Goal: Task Accomplishment & Management: Use online tool/utility

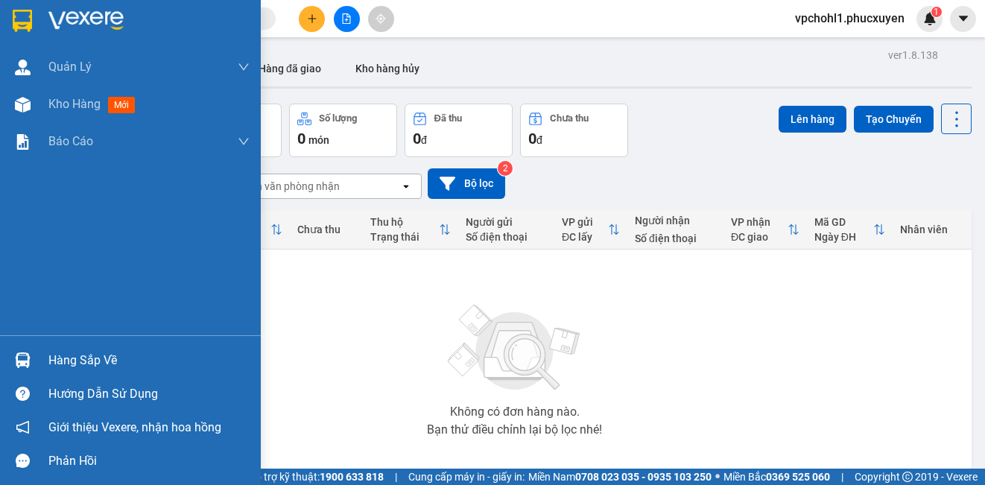
click at [70, 358] on div "Hàng sắp về" at bounding box center [148, 360] width 201 height 22
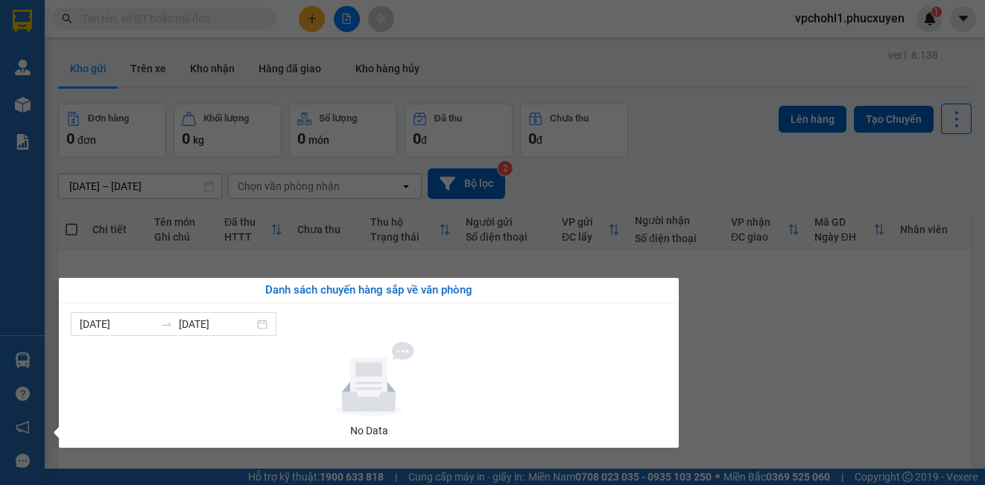
click at [763, 376] on section "Kết quả tìm kiếm ( 0 ) Bộ lọc No Data vpchohl1.phucxuyen 1 Quản Lý Quản lý giao…" at bounding box center [492, 242] width 985 height 485
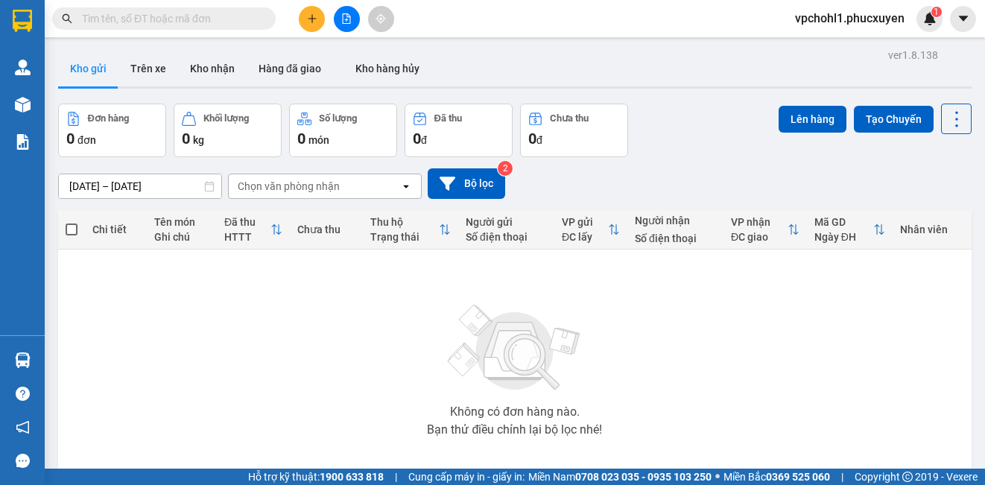
click at [219, 17] on input "text" at bounding box center [170, 18] width 176 height 16
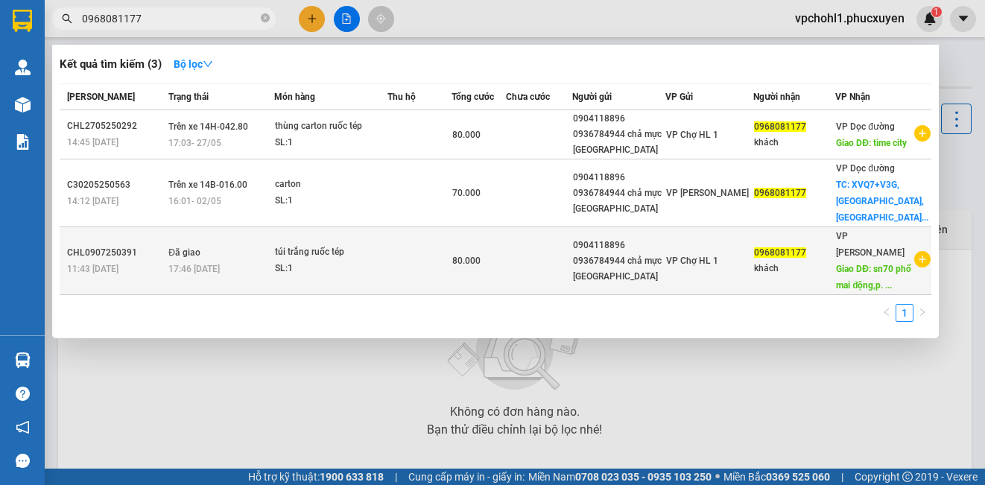
type input "0968081177"
click at [505, 253] on div "80.000" at bounding box center [478, 261] width 53 height 16
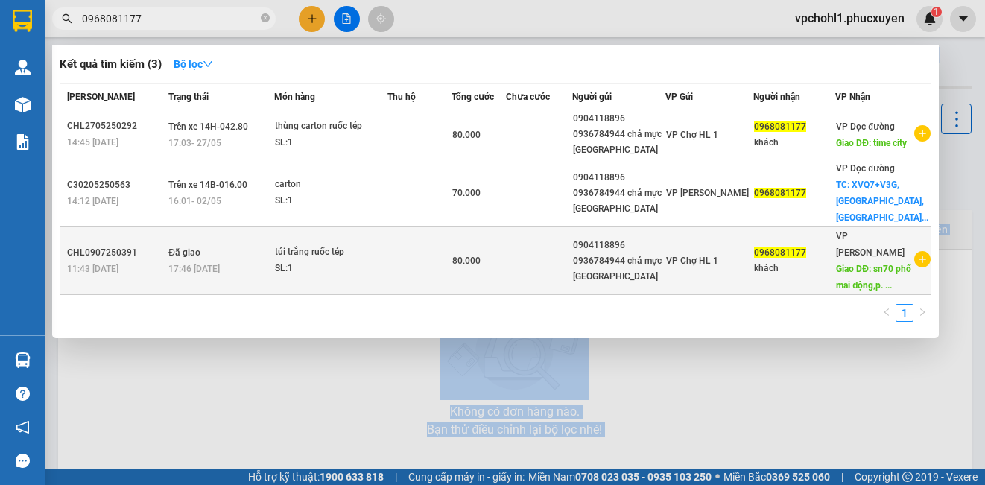
click at [517, 247] on body "Kết quả tìm kiếm ( 3 ) Bộ lọc Mã ĐH Trạng thái Món hàng Thu hộ Tổng cước Chưa c…" at bounding box center [492, 242] width 985 height 485
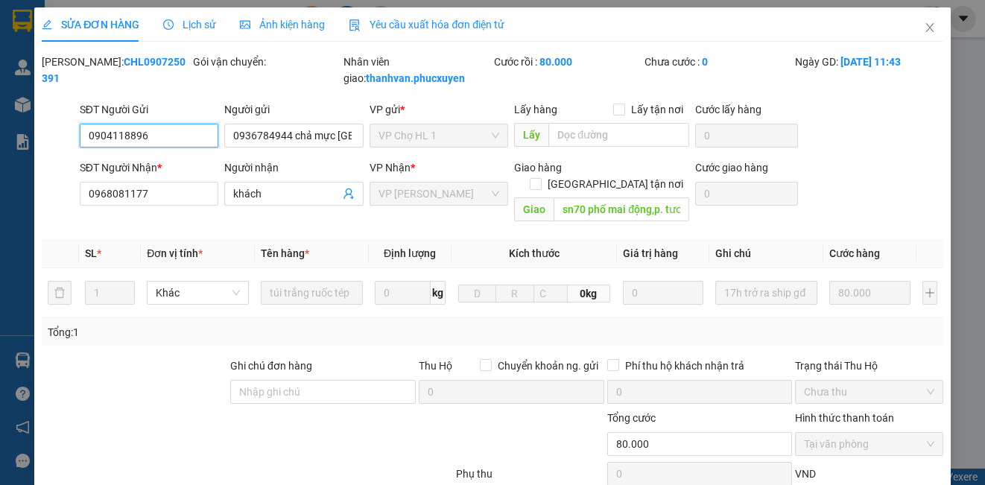
type input "0904118896"
type input "0936784944 chả mực Lan Làn"
type input "0968081177"
type input "khách"
type input "sn70 phố mai động,p. tương mai,hoang mai,hà nội"
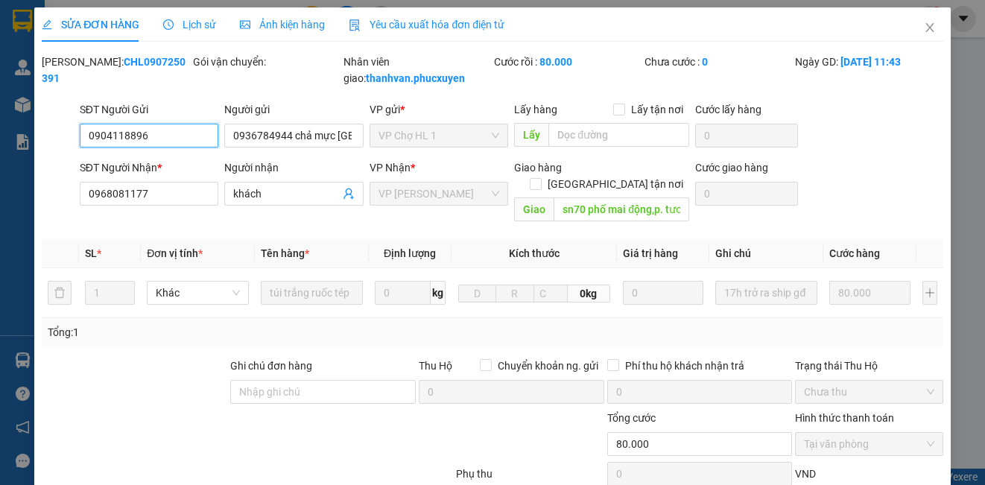
type input "80.000"
click at [197, 22] on span "Lịch sử" at bounding box center [189, 25] width 53 height 12
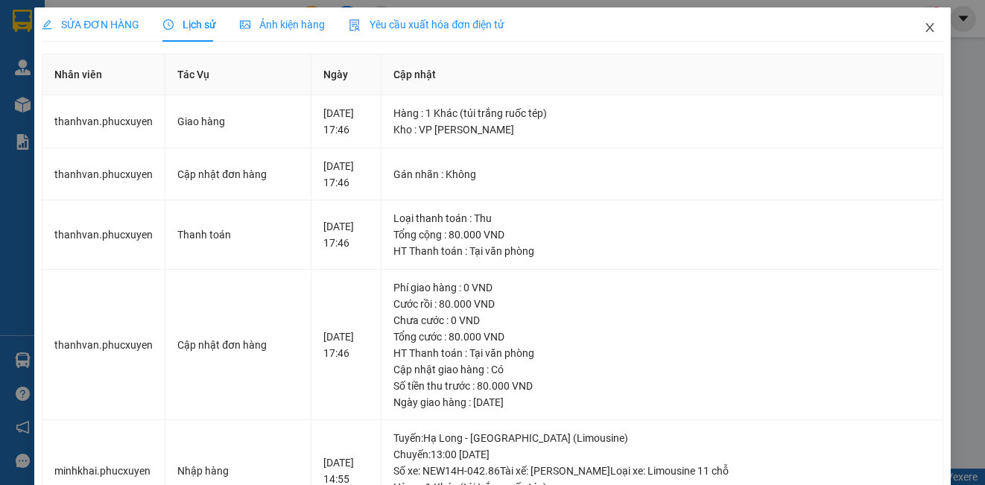
click at [924, 27] on icon "close" at bounding box center [930, 28] width 12 height 12
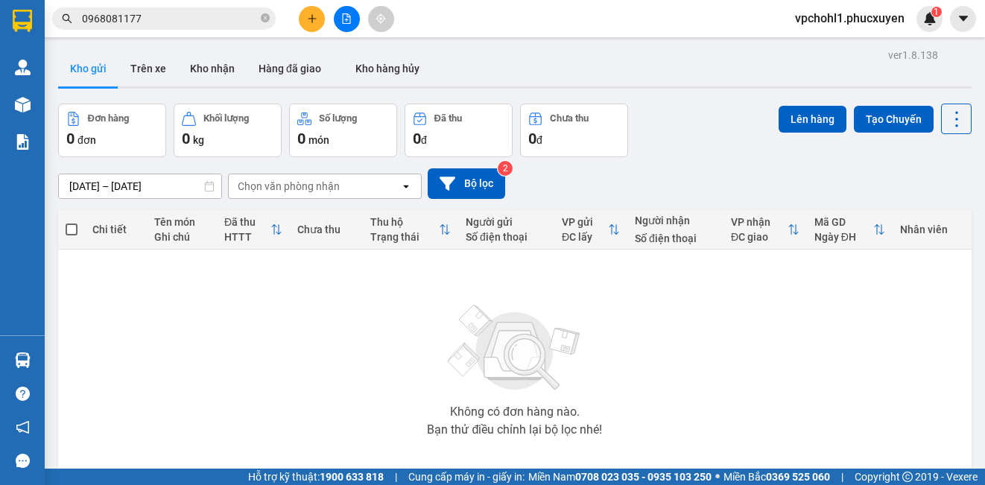
click at [169, 21] on input "0968081177" at bounding box center [170, 18] width 176 height 16
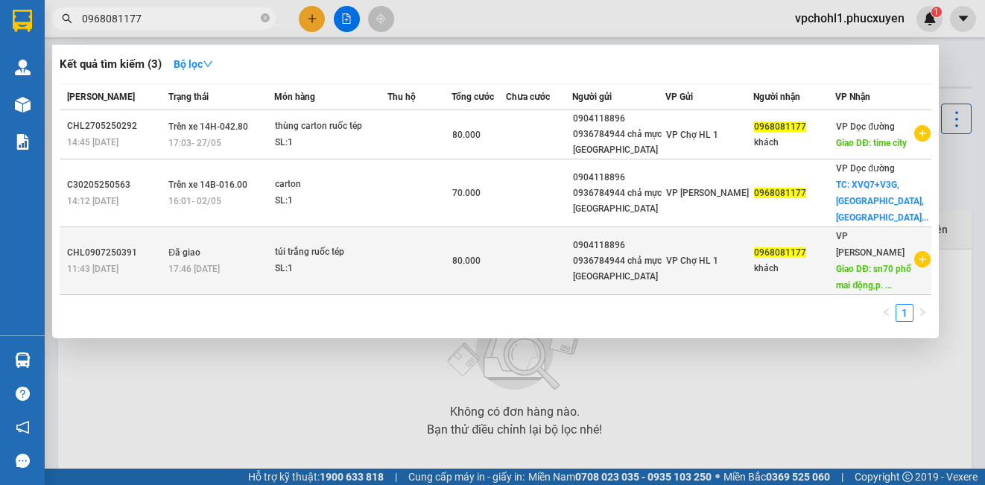
click at [505, 253] on div "80.000" at bounding box center [478, 261] width 53 height 16
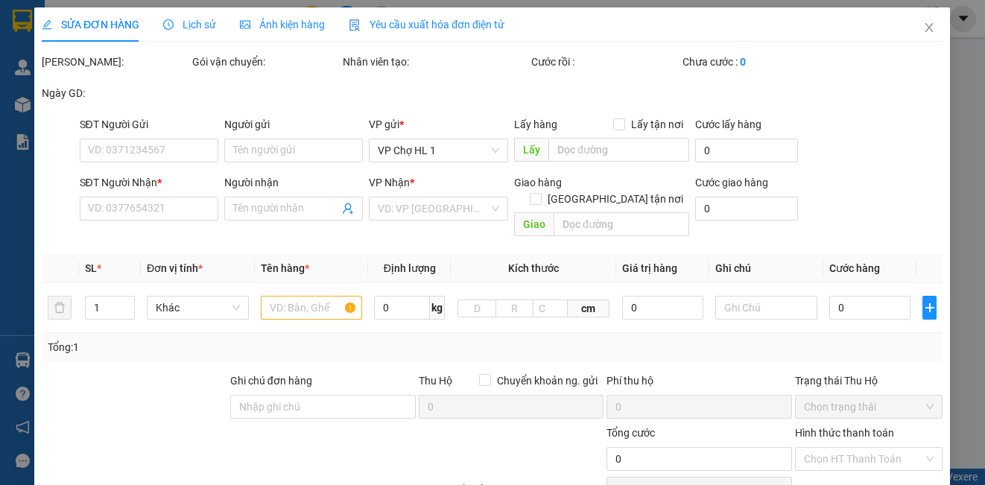
type input "0904118896"
type input "0936784944 chả mực Lan Làn"
type input "0968081177"
type input "khách"
type input "sn70 phố mai động,p. tương mai,hoang mai,hà nội"
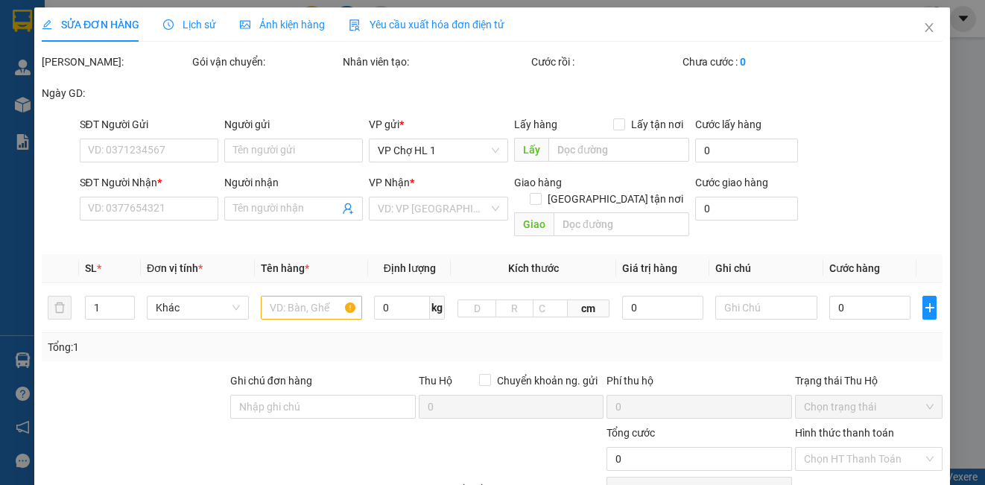
type input "80.000"
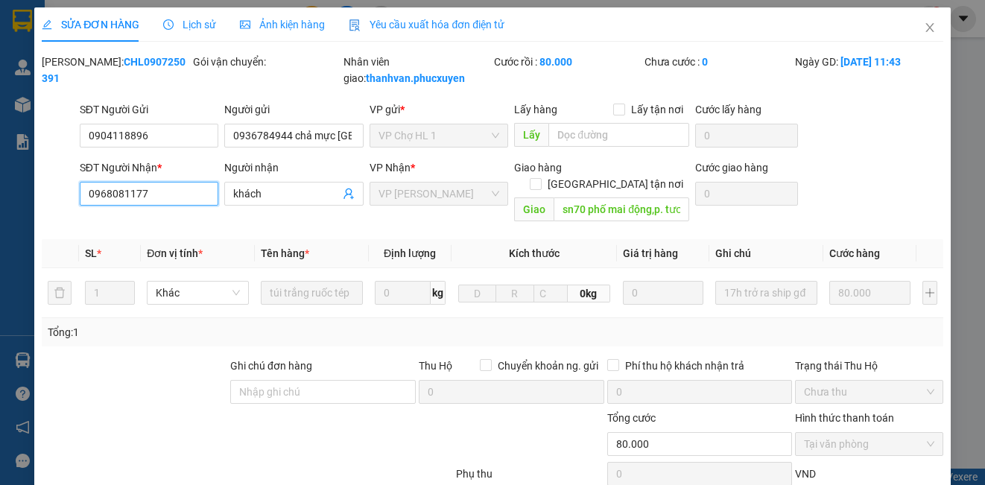
drag, startPoint x: 149, startPoint y: 197, endPoint x: 78, endPoint y: 193, distance: 70.9
click at [80, 193] on input "0968081177" at bounding box center [149, 194] width 139 height 24
click at [202, 24] on span "Lịch sử" at bounding box center [189, 25] width 53 height 12
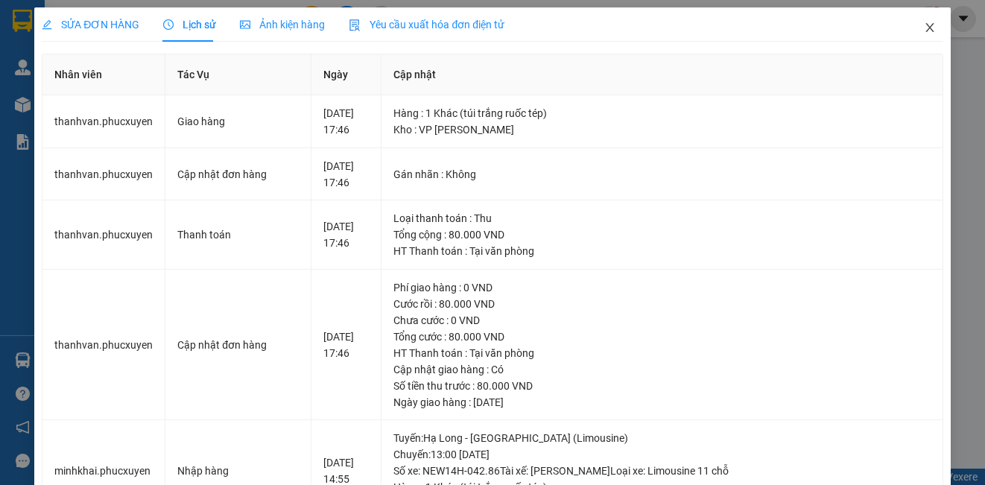
drag, startPoint x: 917, startPoint y: 24, endPoint x: 927, endPoint y: 24, distance: 9.7
click at [927, 24] on span "Close" at bounding box center [930, 28] width 42 height 42
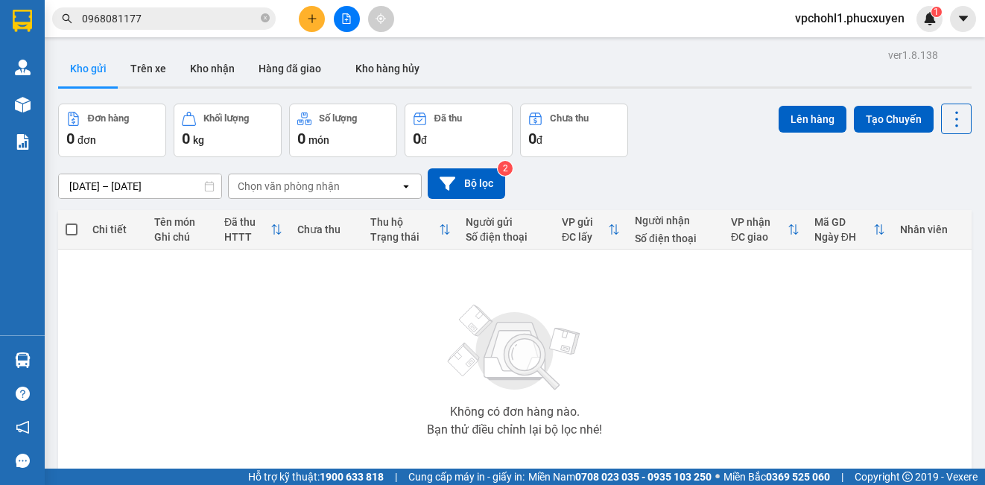
click at [215, 16] on input "0968081177" at bounding box center [170, 18] width 176 height 16
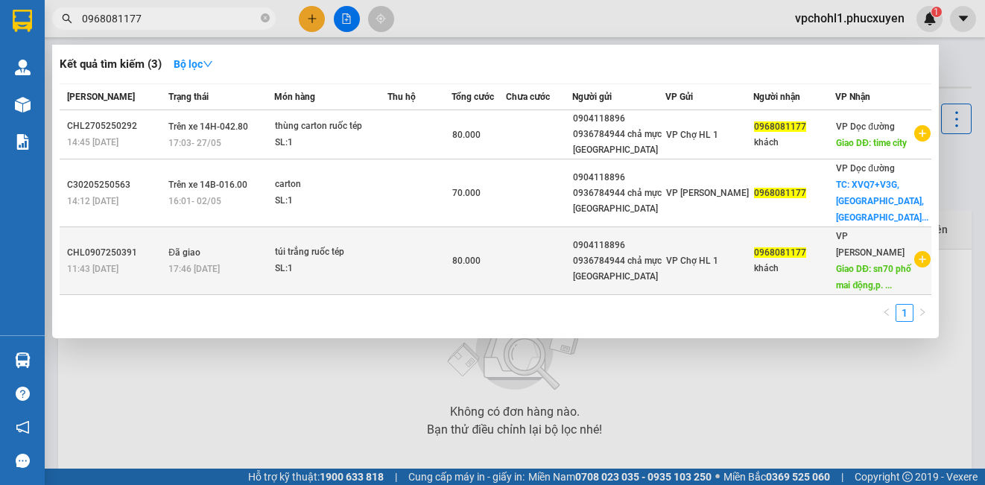
click at [501, 255] on td "80.000" at bounding box center [479, 261] width 54 height 68
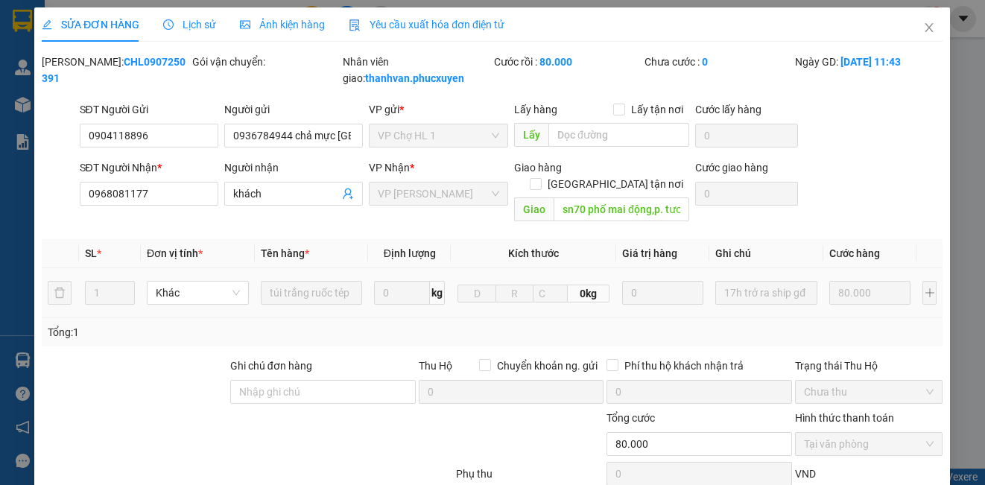
type input "0904118896"
type input "0936784944 chả mực Lan Làn"
type input "0968081177"
type input "khách"
type input "sn70 phố mai động,p. tương mai,hoang mai,hà nội"
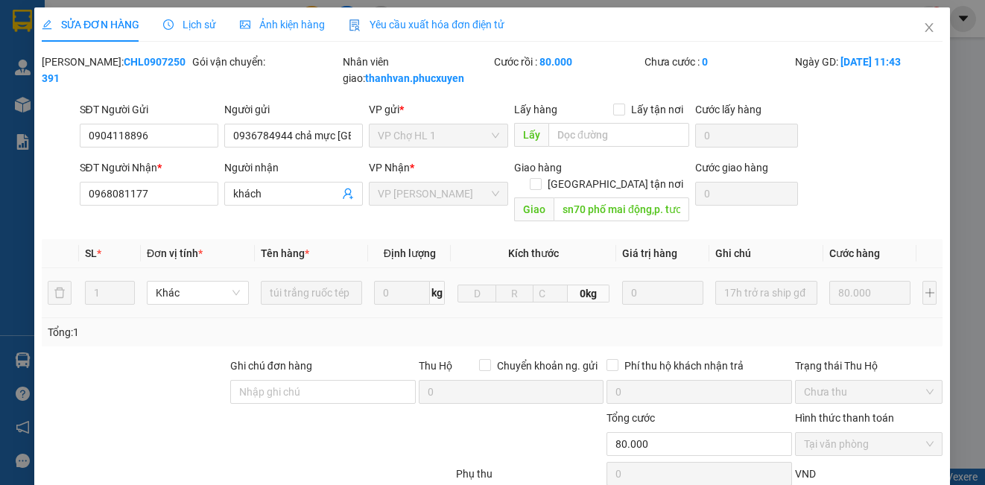
type input "80.000"
click at [202, 23] on span "Lịch sử" at bounding box center [189, 25] width 53 height 12
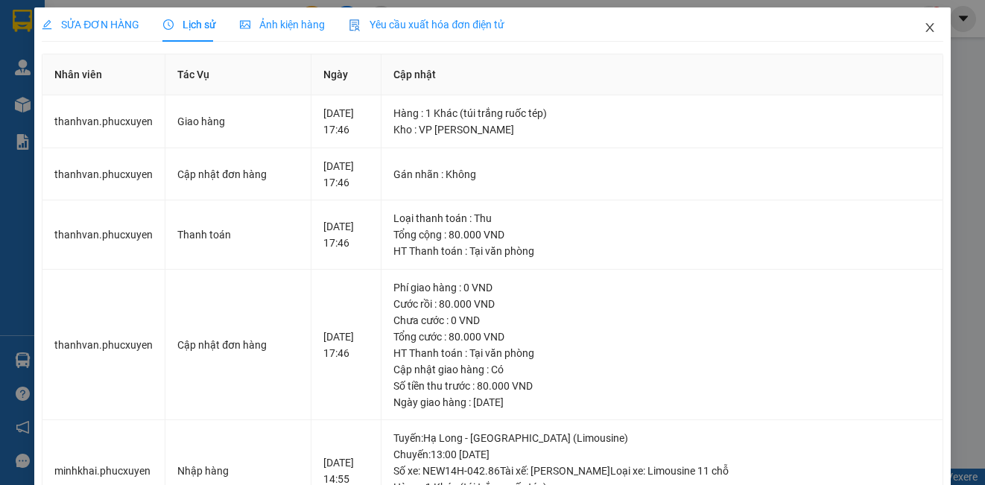
drag, startPoint x: 915, startPoint y: 28, endPoint x: 890, endPoint y: 39, distance: 27.3
click at [924, 28] on icon "close" at bounding box center [930, 28] width 12 height 12
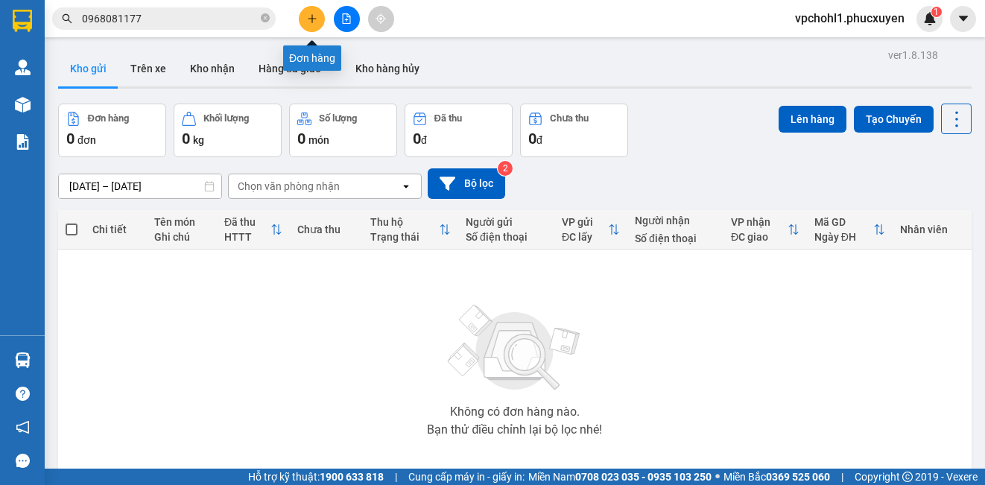
click at [317, 19] on icon "plus" at bounding box center [312, 18] width 10 height 10
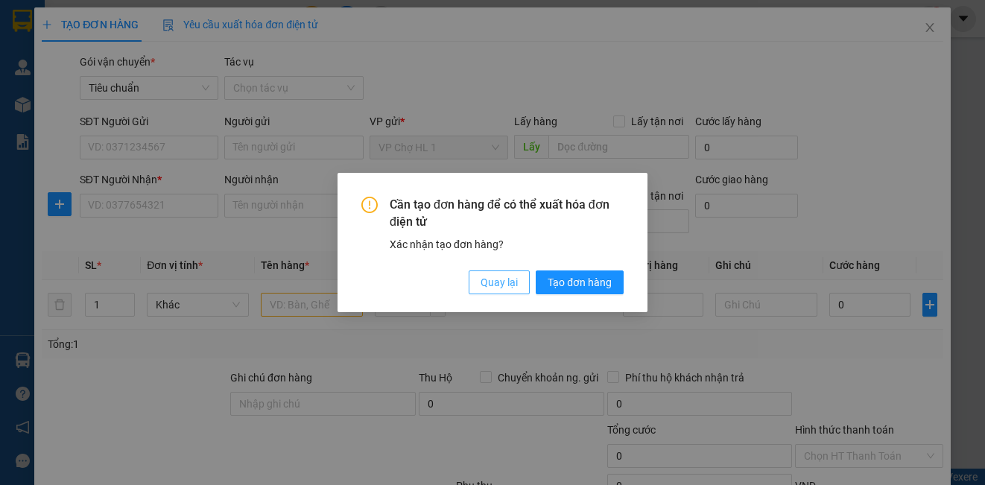
click at [501, 285] on span "Quay lại" at bounding box center [499, 282] width 37 height 16
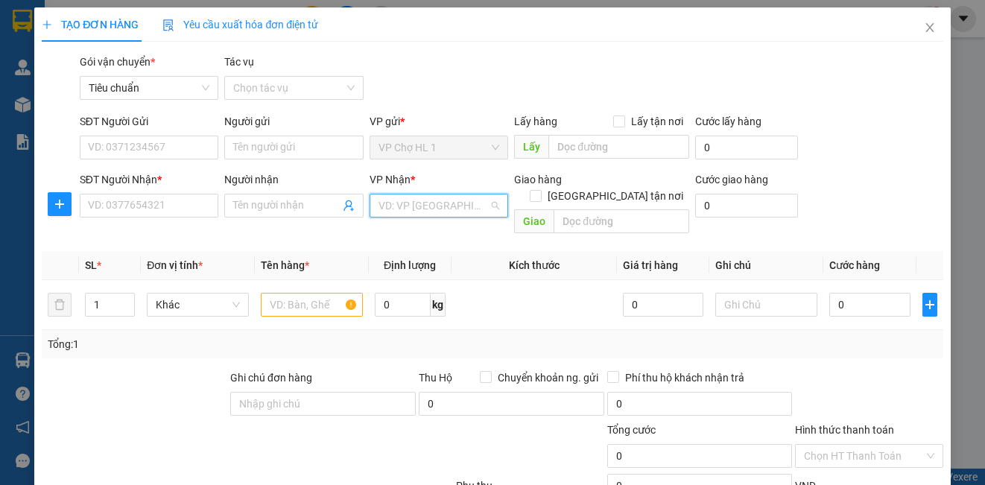
click at [437, 209] on input "search" at bounding box center [434, 205] width 110 height 22
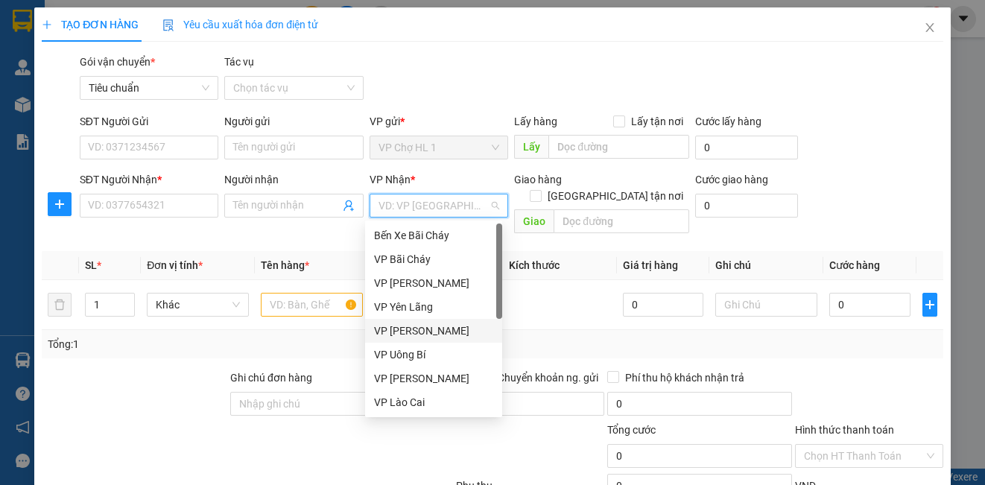
drag, startPoint x: 431, startPoint y: 338, endPoint x: 569, endPoint y: 256, distance: 161.4
click at [436, 328] on div "VP [PERSON_NAME]" at bounding box center [433, 331] width 119 height 16
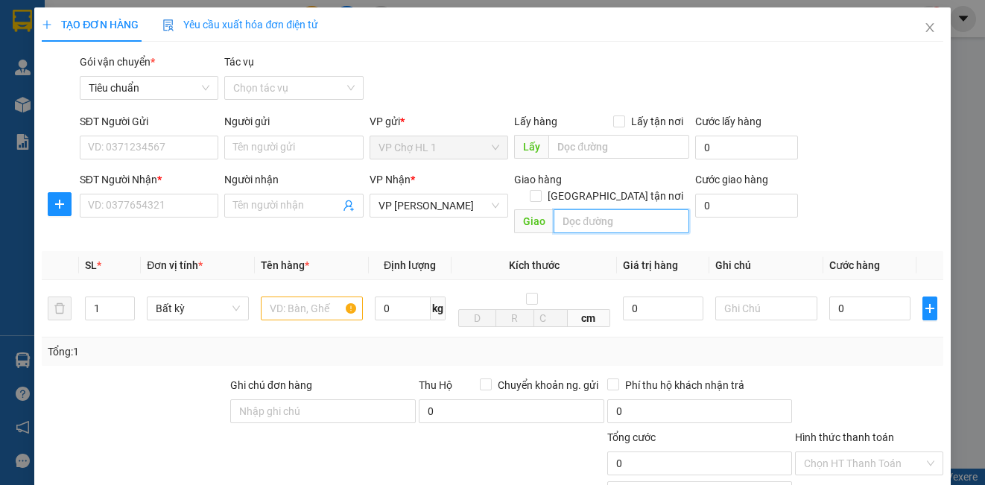
click at [597, 209] on input "text" at bounding box center [622, 221] width 136 height 24
click at [540, 190] on input "[GEOGRAPHIC_DATA] tận nơi" at bounding box center [535, 195] width 10 height 10
checkbox input "true"
click at [594, 209] on input "text" at bounding box center [622, 221] width 136 height 24
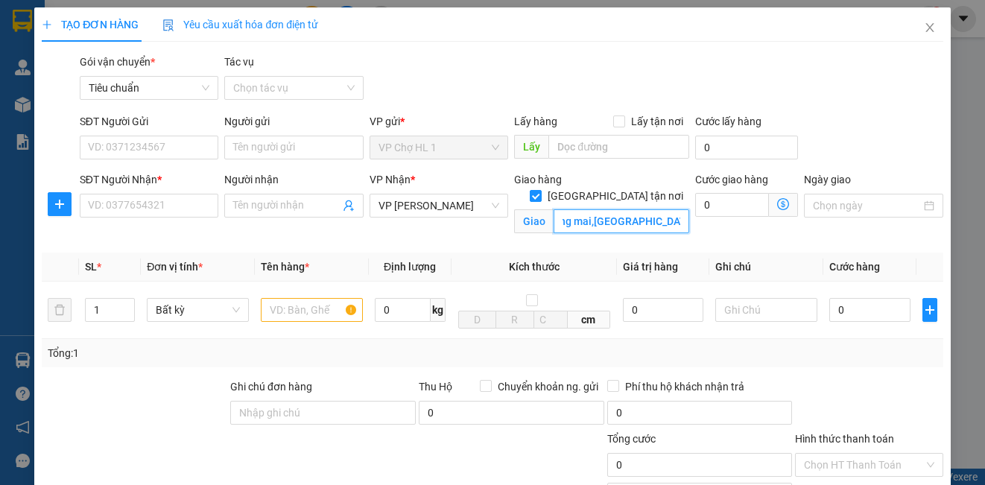
type input "sn70 phố mai động,p.tương mai,hoàng mai,hà nội"
click at [777, 200] on icon "dollar-circle" at bounding box center [783, 204] width 12 height 12
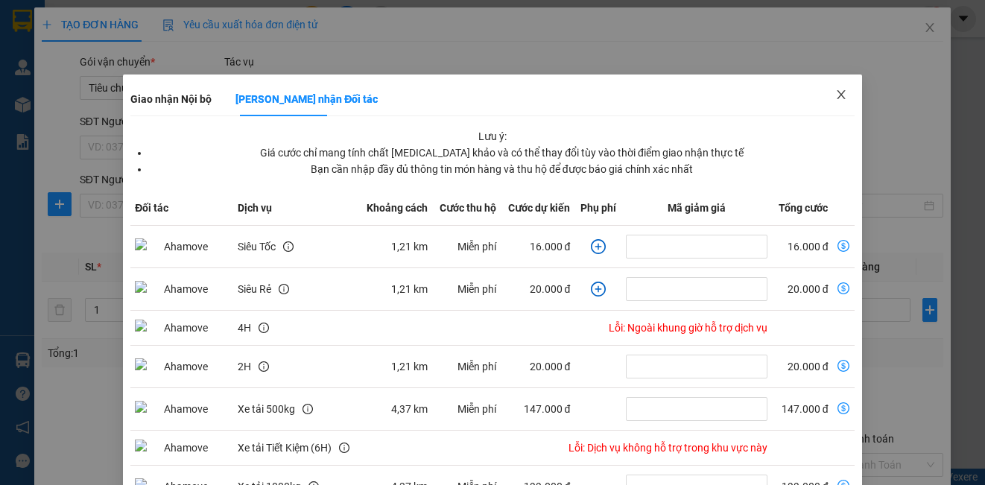
click at [835, 98] on icon "close" at bounding box center [841, 95] width 12 height 12
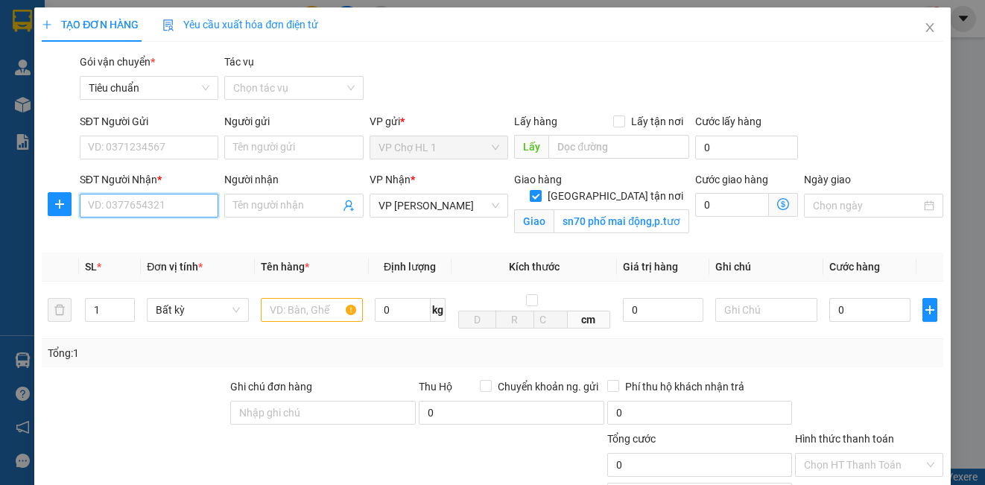
click at [133, 214] on input "SĐT Người Nhận *" at bounding box center [149, 206] width 139 height 24
type input "0968081177"
click at [151, 240] on div "0968081177 - khách" at bounding box center [147, 235] width 119 height 16
type input "khách"
checkbox input "false"
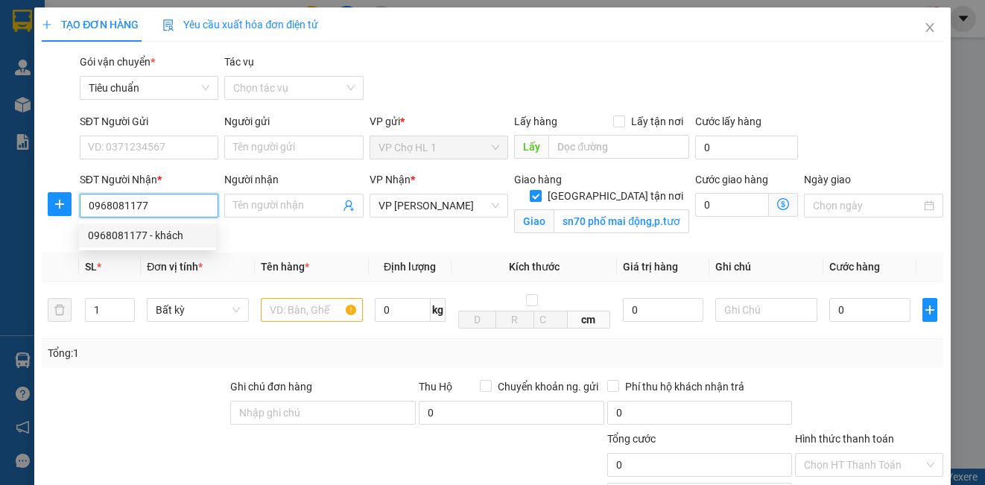
type input "sn70 phố mai động,p. tương mai,hoang mai,hà nội"
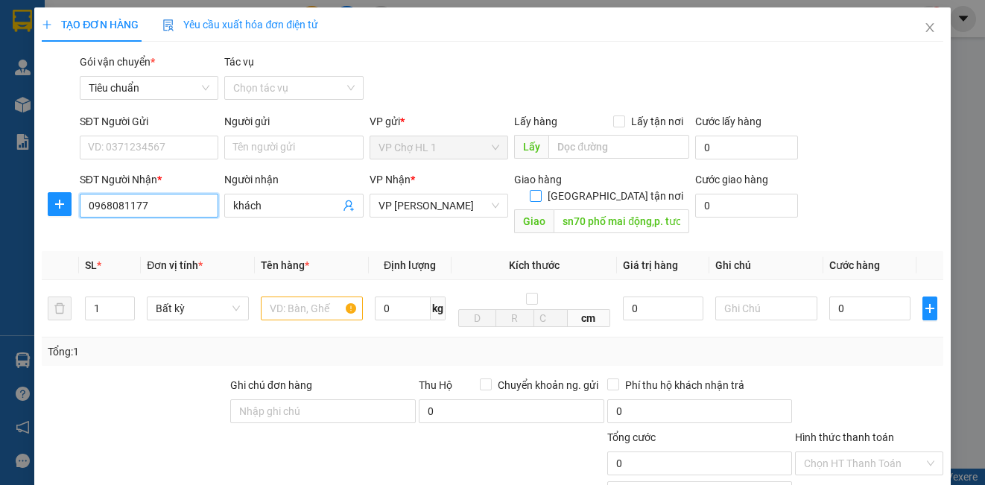
type input "0968081177"
click at [540, 190] on input "[GEOGRAPHIC_DATA] tận nơi" at bounding box center [535, 195] width 10 height 10
checkbox input "true"
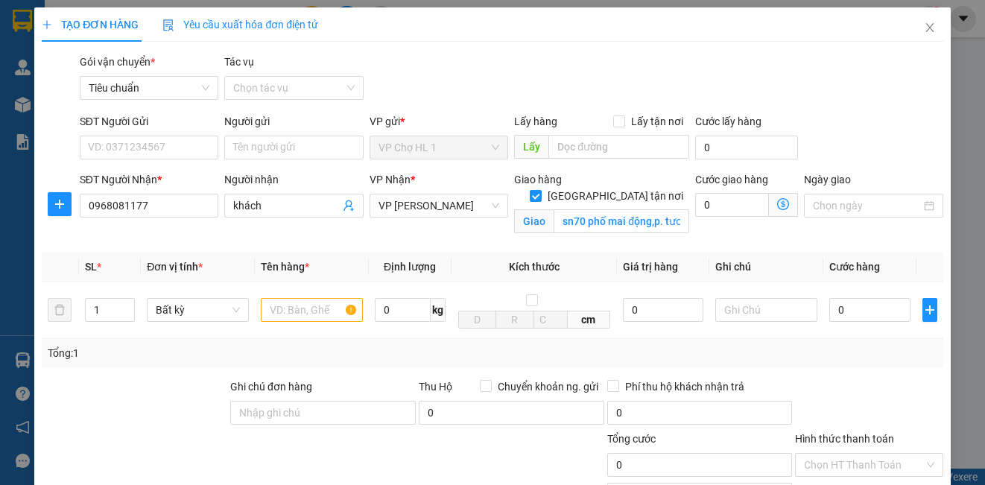
click at [777, 201] on icon "dollar-circle" at bounding box center [783, 204] width 12 height 12
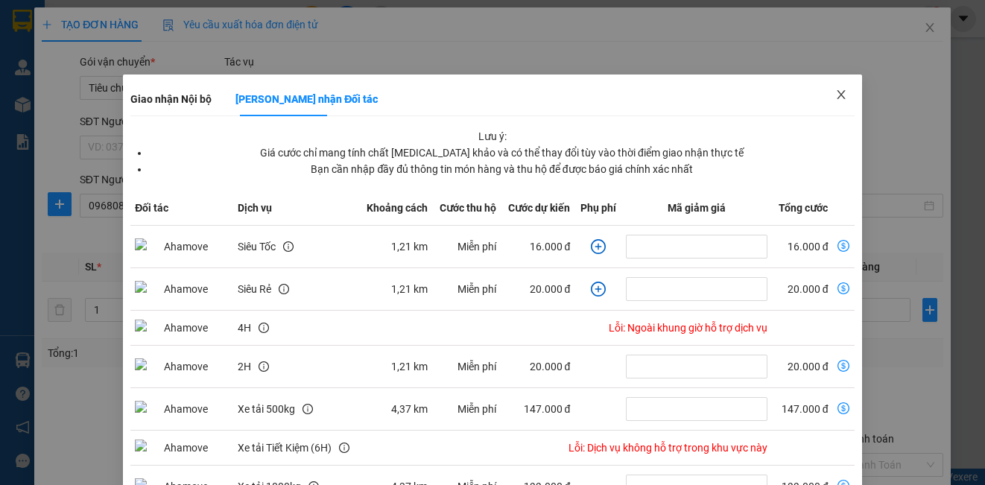
click at [835, 93] on icon "close" at bounding box center [841, 95] width 12 height 12
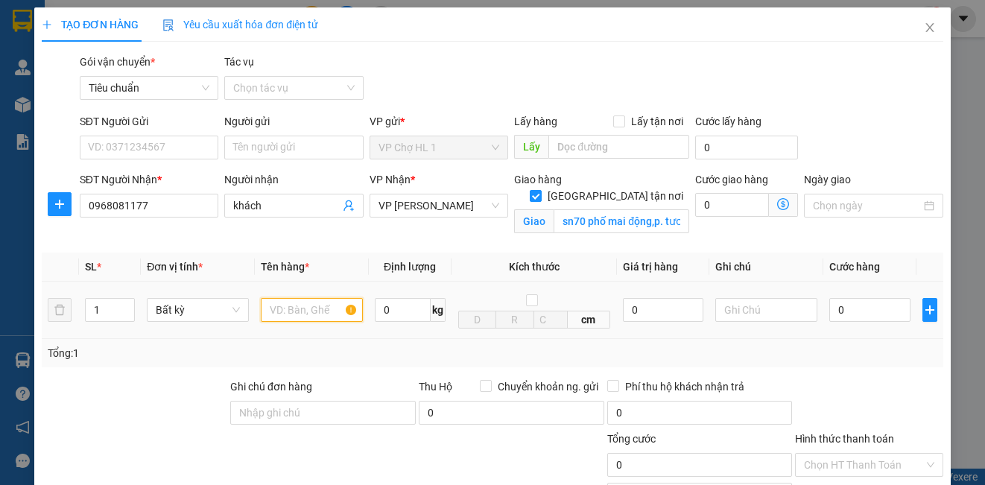
click at [308, 317] on input "text" at bounding box center [312, 310] width 102 height 24
type input "x"
type input "carton ruốc tép"
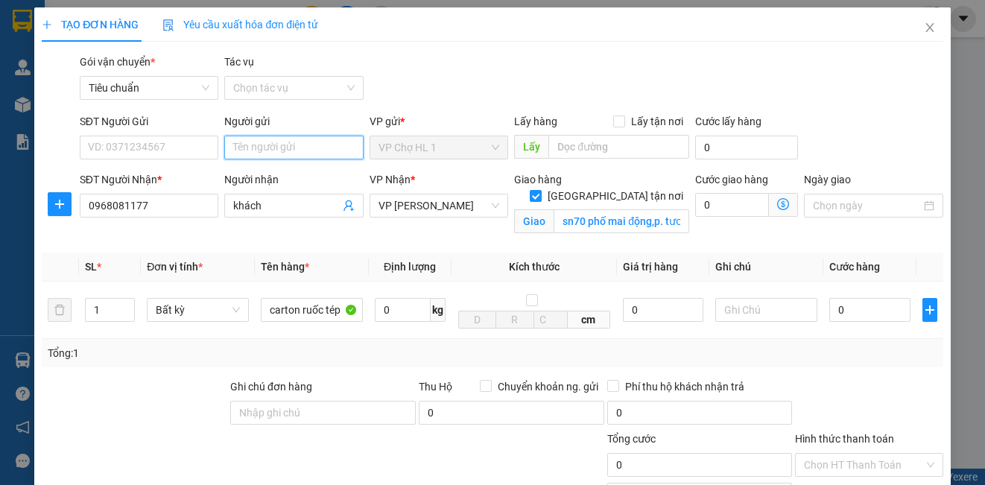
click at [269, 155] on input "Người gửi" at bounding box center [293, 148] width 139 height 24
type input "chả mu"
click at [153, 151] on input "SĐT Người Gửi" at bounding box center [149, 148] width 139 height 24
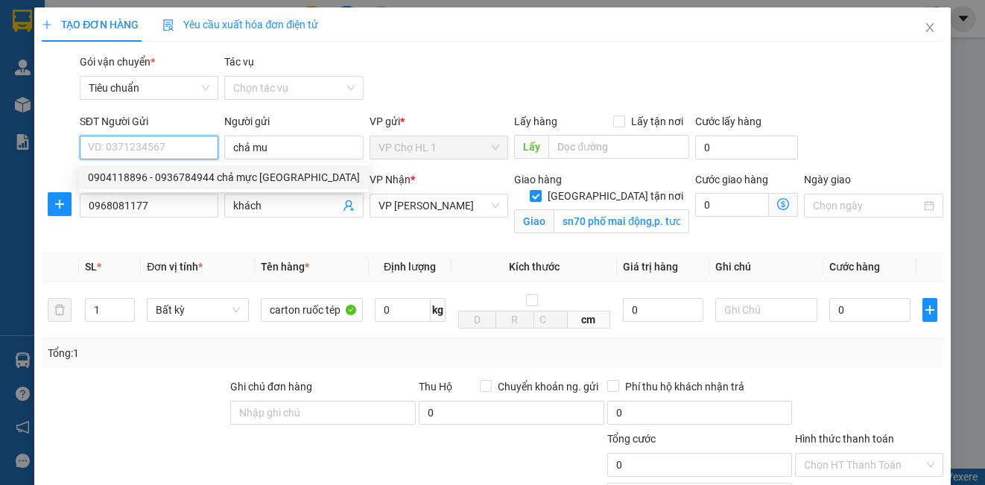
click at [162, 176] on div "0904118896 - 0936784944 chả mực Lan Làn" at bounding box center [224, 177] width 272 height 16
type input "0904118896"
type input "0936784944 chả mực Lan Làn"
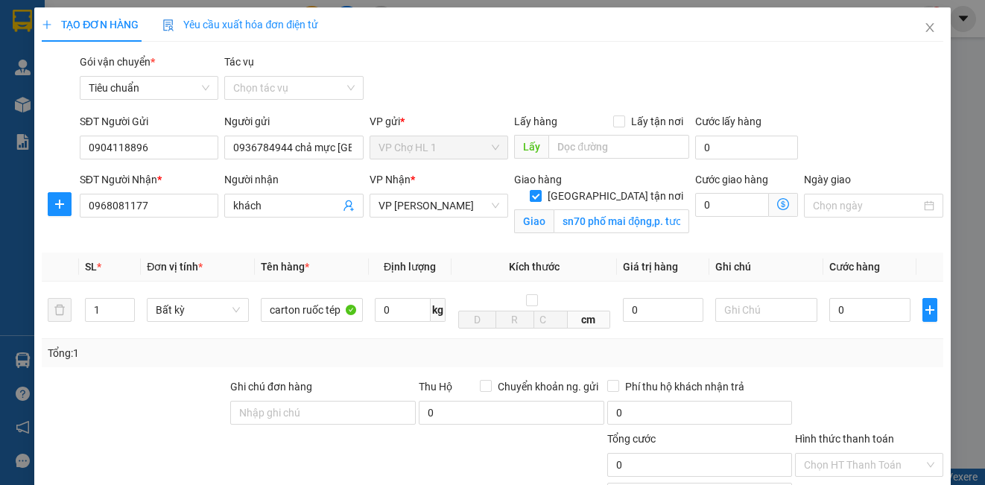
click at [777, 201] on icon "dollar-circle" at bounding box center [783, 204] width 12 height 12
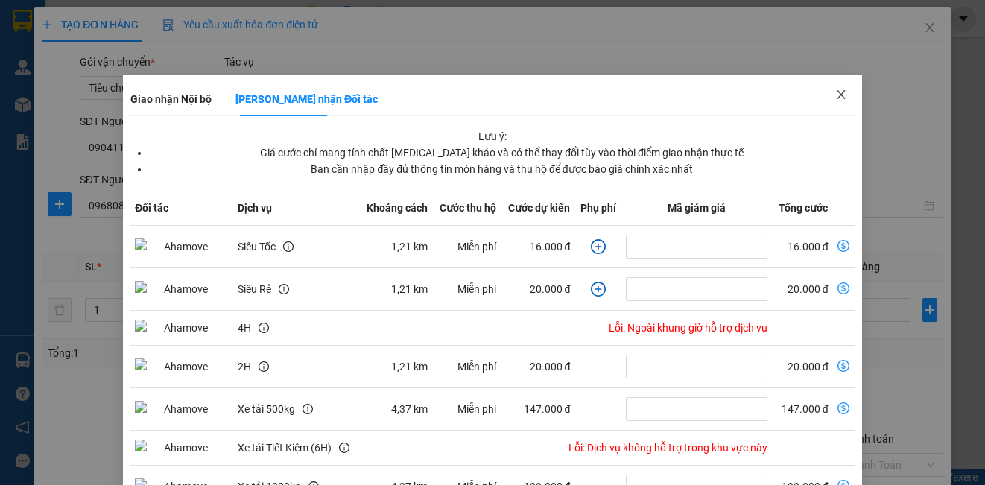
click at [838, 95] on span "Close" at bounding box center [841, 96] width 42 height 42
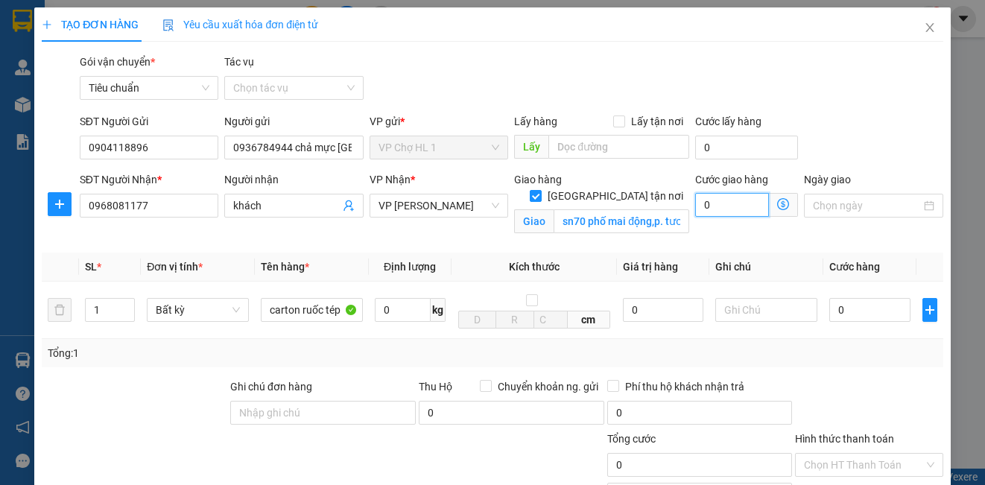
click at [721, 207] on input "0" at bounding box center [732, 205] width 74 height 24
type input "3"
type input "30"
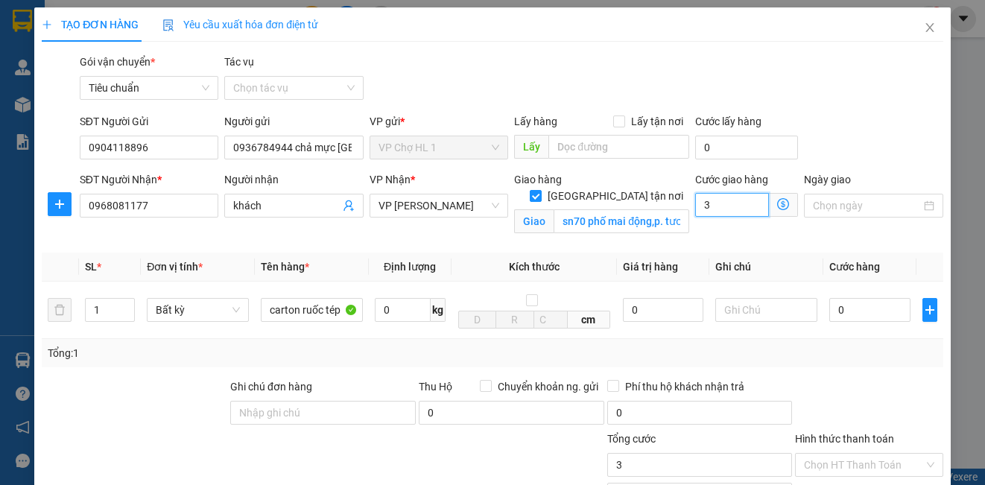
type input "30"
type input "30.000"
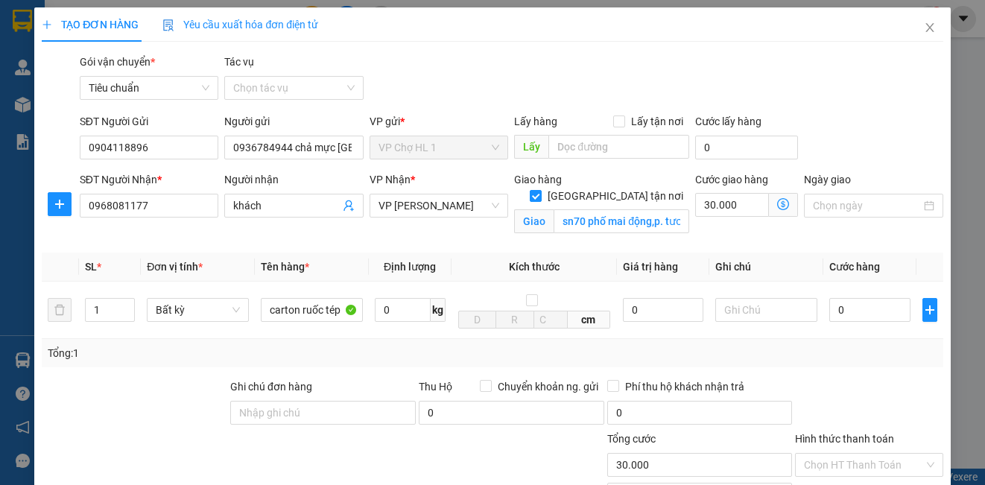
click at [861, 120] on div "SĐT Người Gửi 0904118896 Người gửi 0936784944 chả mực Lan Làn VP gửi * VP Chợ H…" at bounding box center [512, 139] width 870 height 52
click at [848, 320] on input "0" at bounding box center [869, 310] width 81 height 24
type input "8"
type input "30.008"
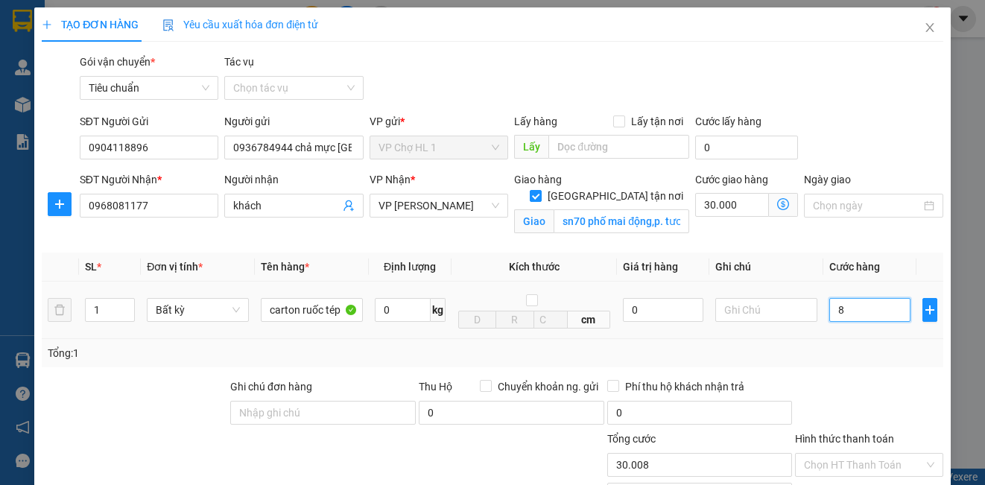
type input "80"
type input "30.080"
type input "80.000"
type input "110.000"
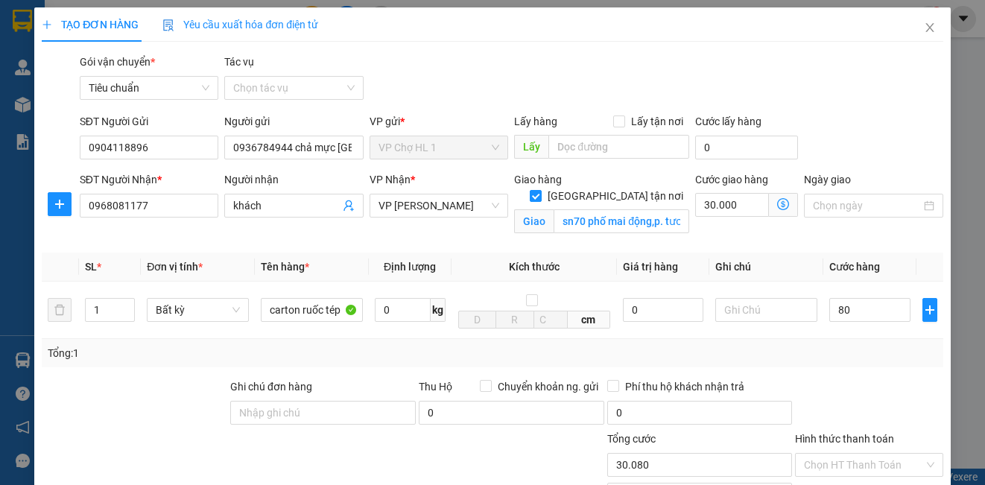
type input "110.000"
click at [843, 118] on div "SĐT Người Gửi 0904118896 Người gửi 0936784944 chả mực Lan Làn VP gửi * VP Chợ H…" at bounding box center [512, 139] width 870 height 52
click at [765, 311] on input "text" at bounding box center [766, 310] width 102 height 24
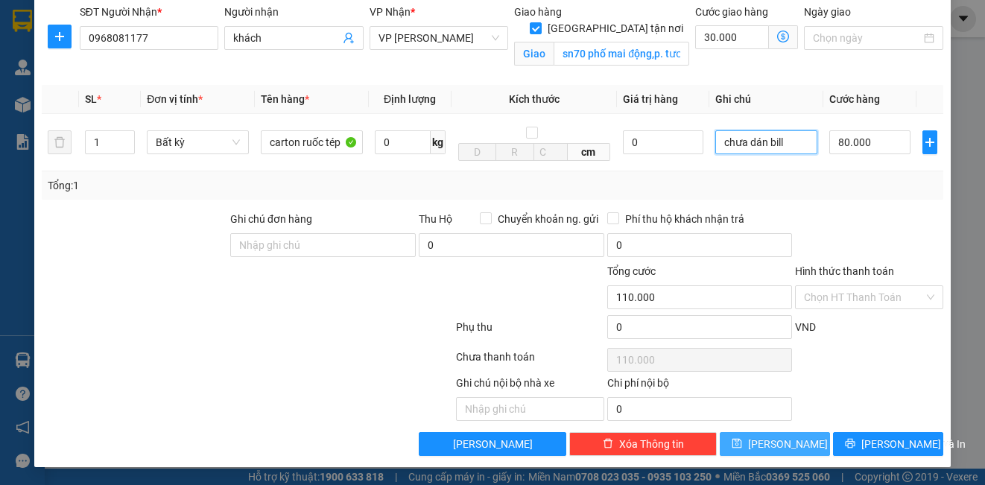
type input "chưa dán bill"
click at [794, 442] on button "[PERSON_NAME]" at bounding box center [775, 444] width 110 height 24
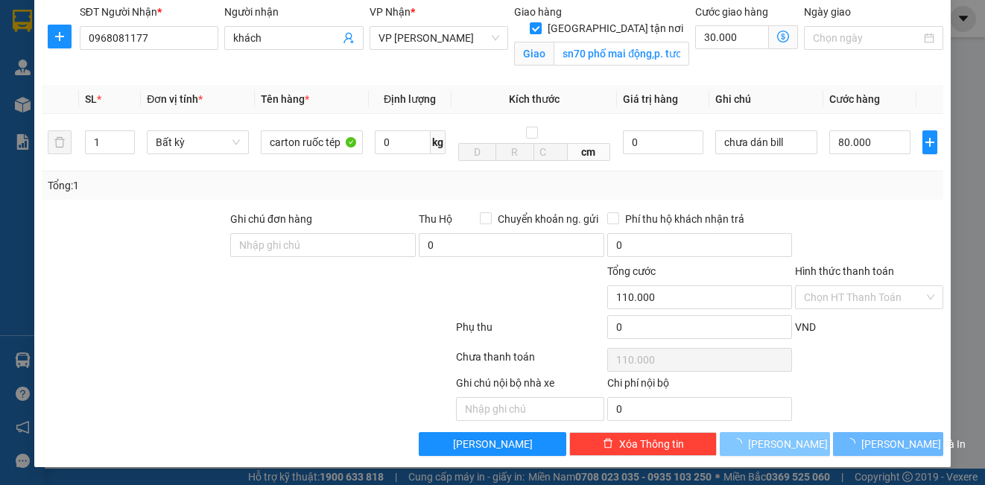
checkbox input "false"
type input "0"
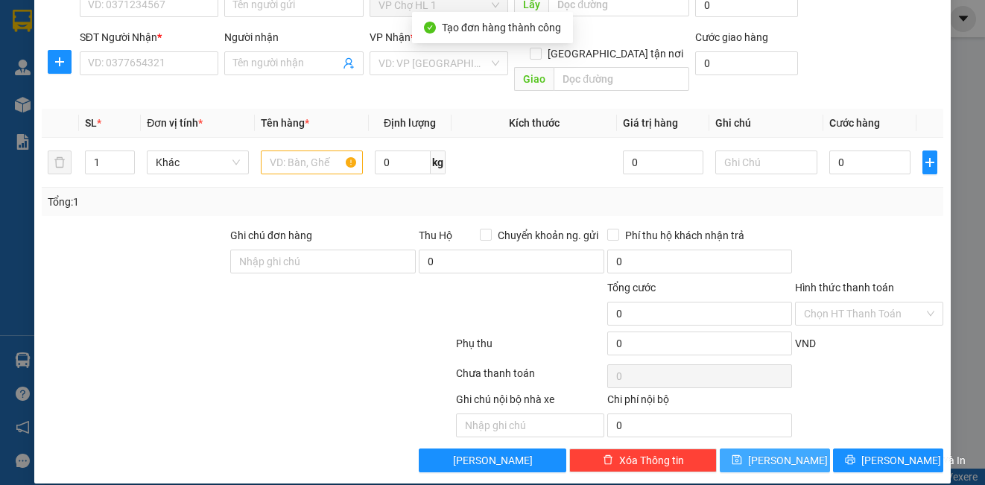
scroll to position [0, 0]
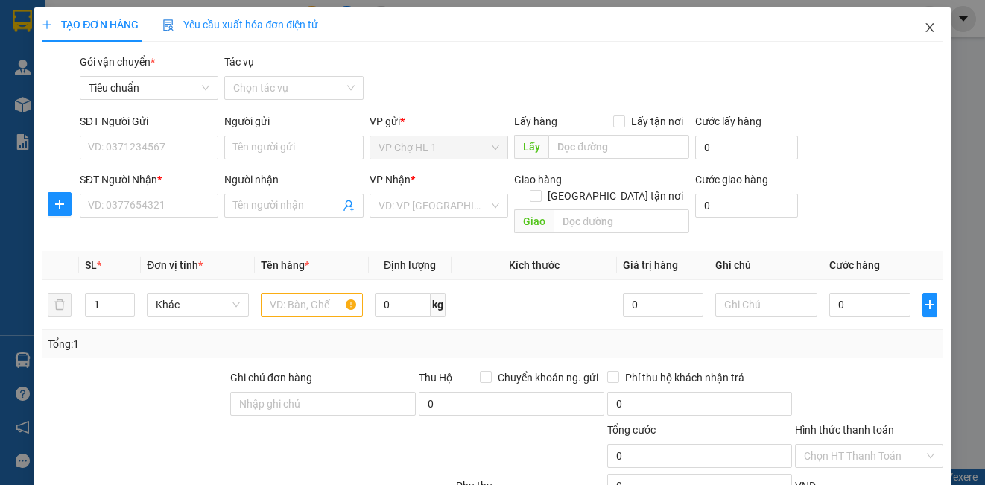
drag, startPoint x: 917, startPoint y: 28, endPoint x: 908, endPoint y: 30, distance: 9.1
click at [924, 28] on icon "close" at bounding box center [930, 28] width 12 height 12
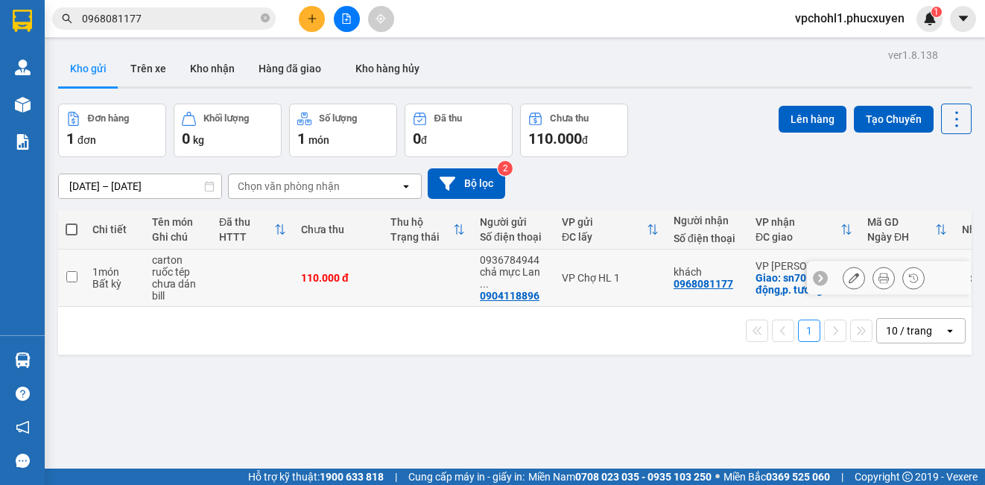
click at [849, 279] on icon at bounding box center [854, 278] width 10 height 10
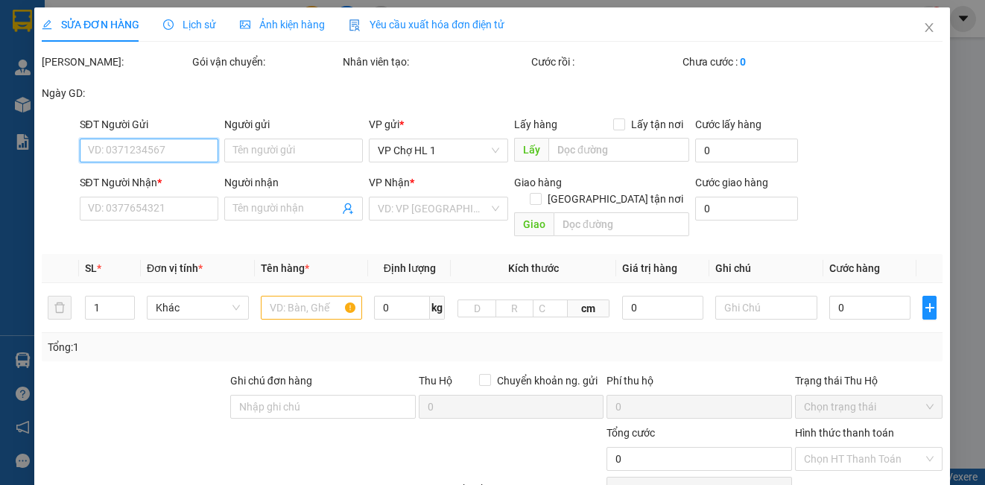
type input "0904118896"
type input "0936784944 chả mực Lan Làn"
type input "0968081177"
type input "khách"
checkbox input "true"
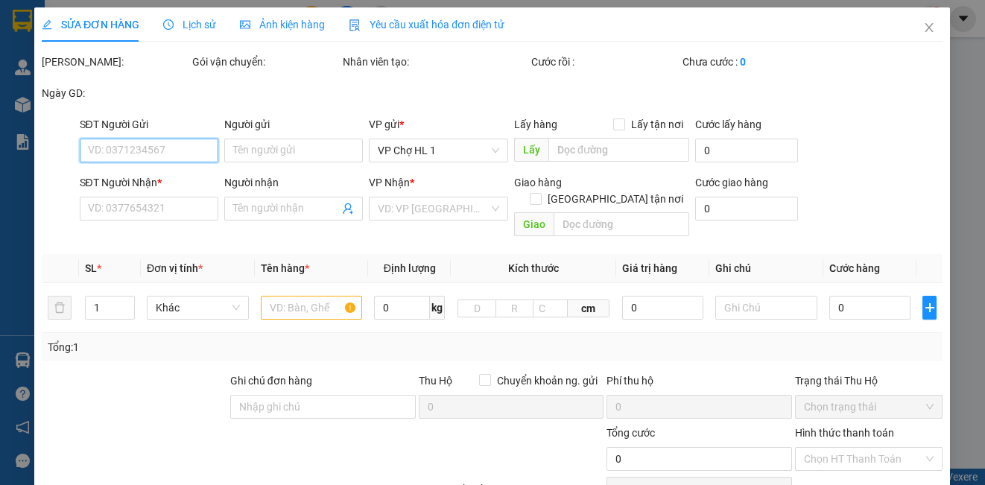
type input "sn70 phố mai động,p. tương mai,hoang mai,hà nội"
type input "110.000"
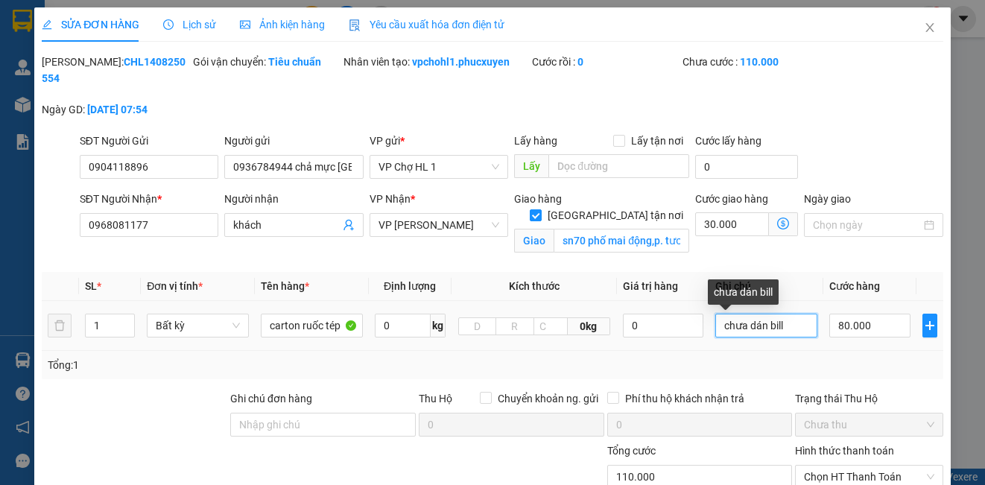
drag, startPoint x: 785, startPoint y: 331, endPoint x: 788, endPoint y: 315, distance: 16.1
click at [786, 331] on input "chưa dán bill" at bounding box center [766, 326] width 102 height 24
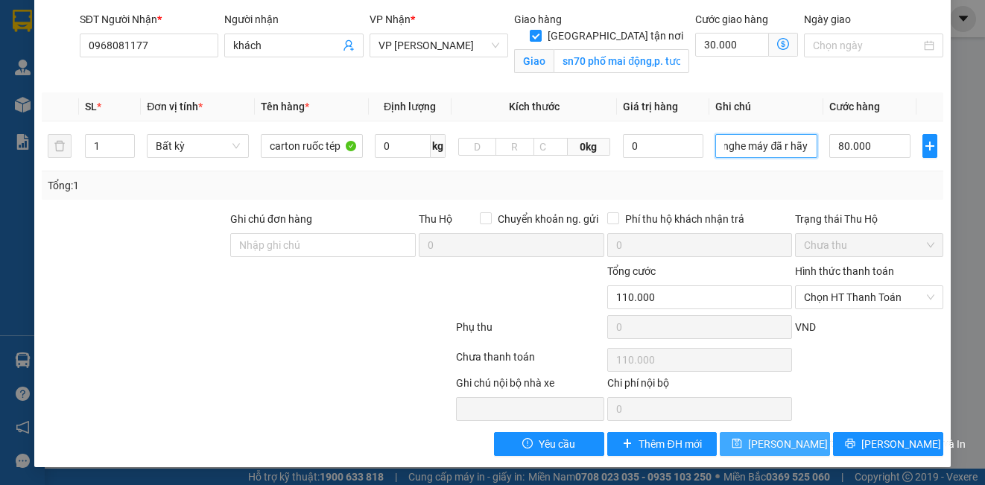
type input "chưa dán bill hiên tại khách chưa nghe máy c gọi nghe máy đã r hãy ship nhé"
drag, startPoint x: 788, startPoint y: 440, endPoint x: 837, endPoint y: 413, distance: 56.4
click at [788, 440] on span "[PERSON_NAME] thay đổi" at bounding box center [807, 444] width 119 height 16
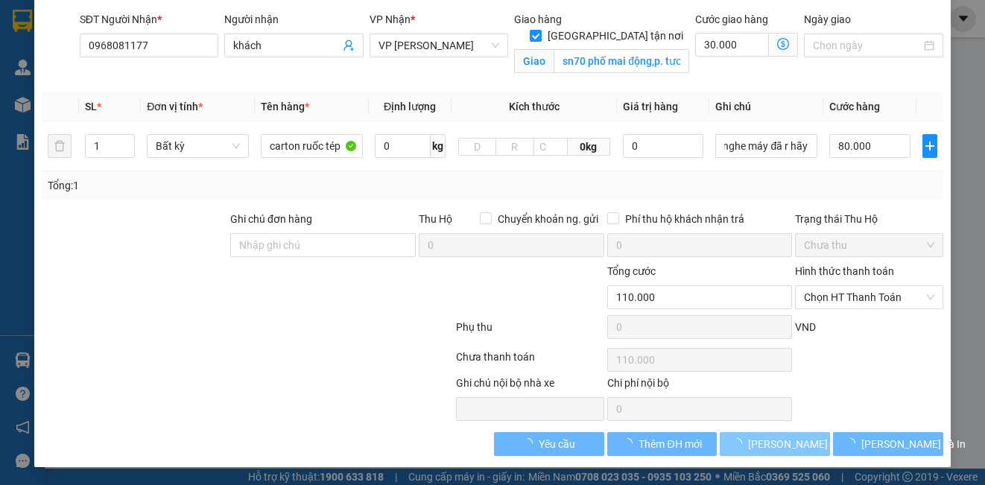
scroll to position [0, 0]
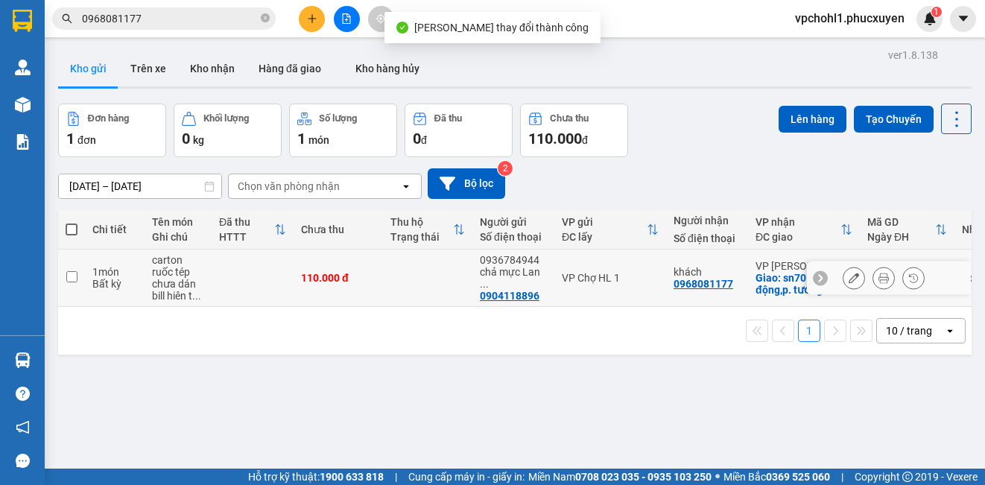
click at [74, 274] on input "checkbox" at bounding box center [71, 276] width 11 height 11
checkbox input "true"
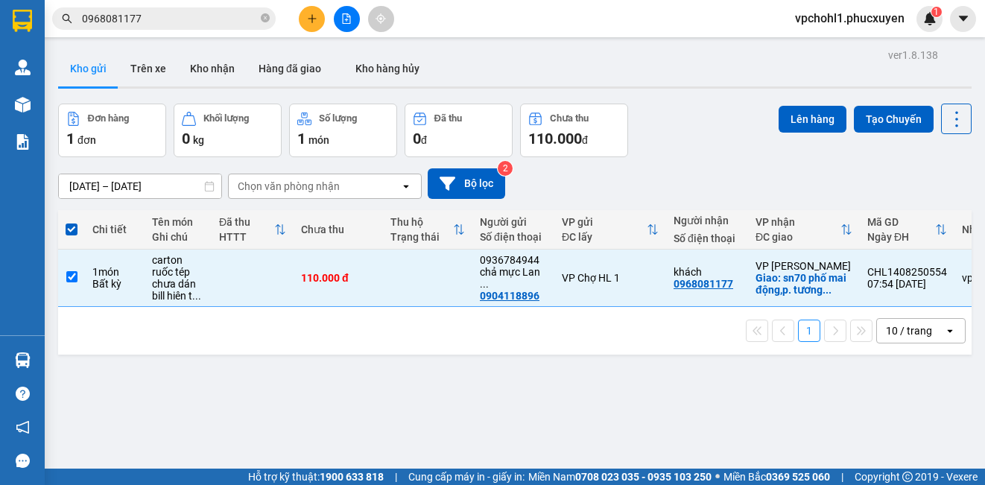
drag, startPoint x: 790, startPoint y: 115, endPoint x: 838, endPoint y: 120, distance: 48.0
click at [799, 115] on button "Lên hàng" at bounding box center [813, 119] width 68 height 27
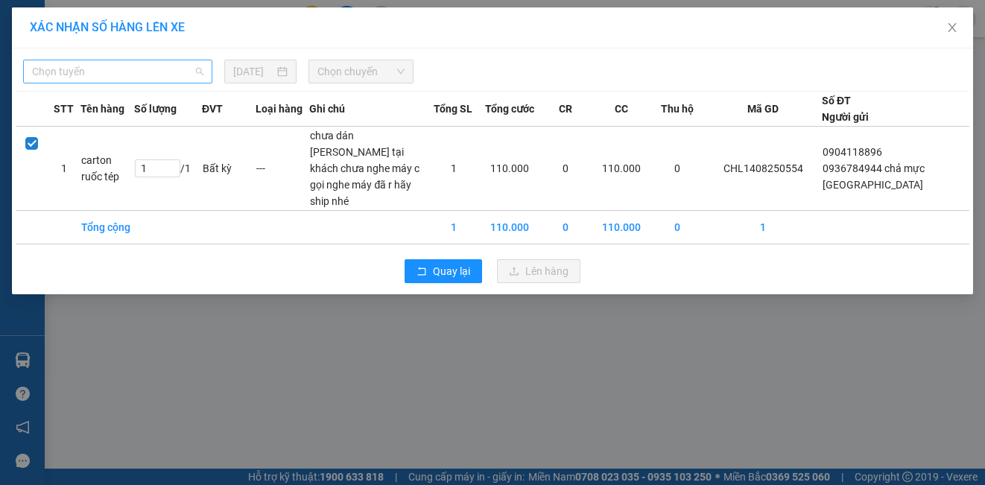
click at [108, 71] on span "Chọn tuyến" at bounding box center [117, 71] width 171 height 22
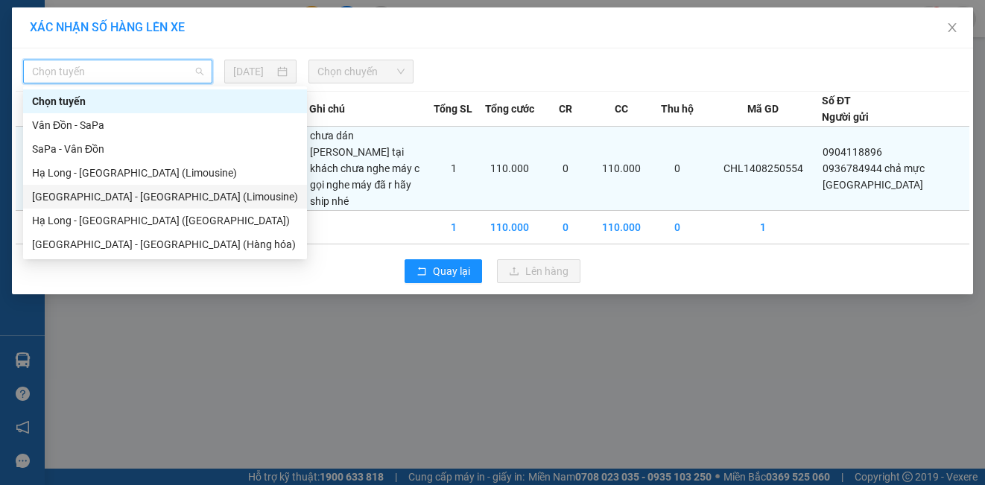
click at [127, 168] on div "Hạ Long - [GEOGRAPHIC_DATA] (Limousine)" at bounding box center [165, 173] width 266 height 16
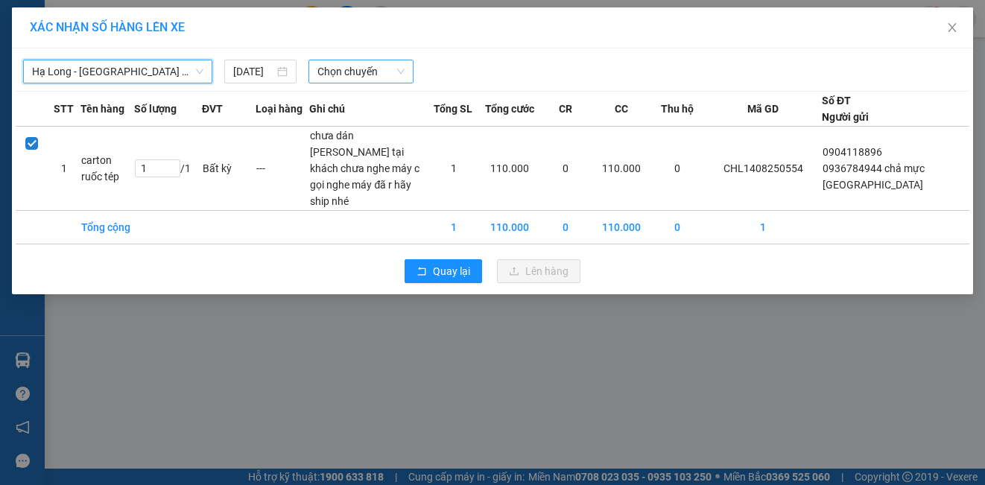
click at [323, 73] on span "Chọn chuyến" at bounding box center [361, 71] width 88 height 22
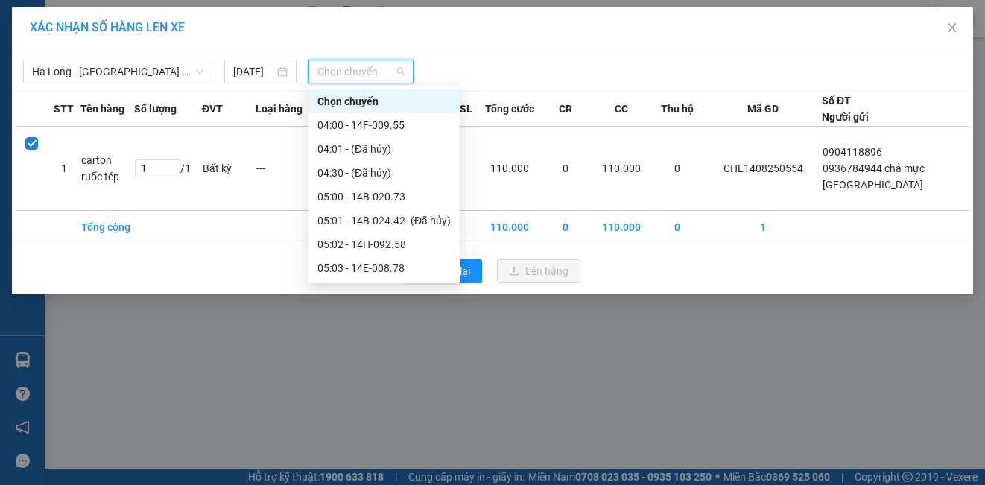
scroll to position [298, 0]
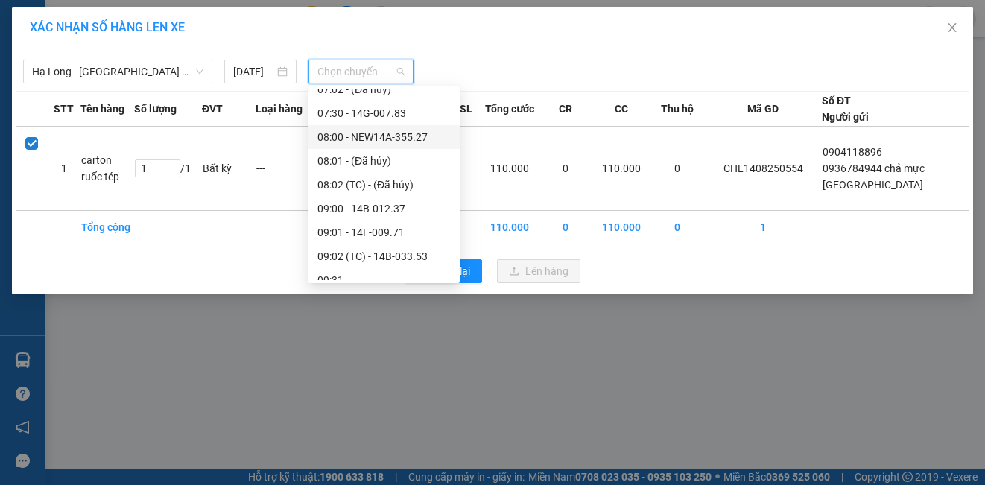
click at [382, 136] on div "08:00 - NEW14A-355.27" at bounding box center [383, 137] width 133 height 16
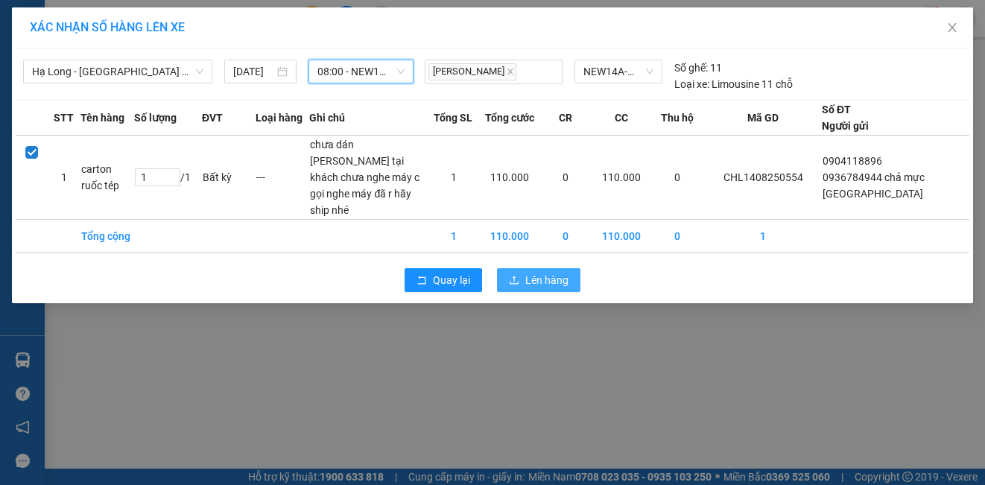
click at [532, 288] on span "Lên hàng" at bounding box center [546, 280] width 43 height 16
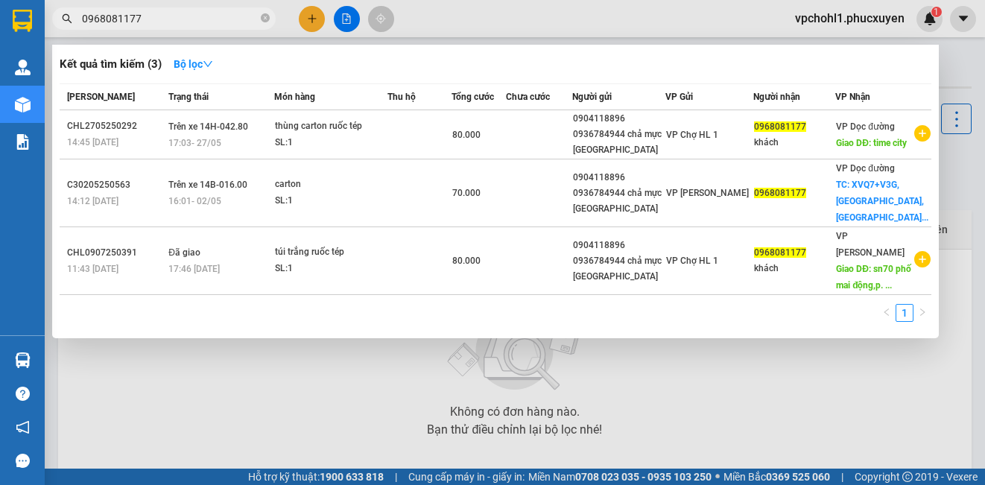
drag, startPoint x: 141, startPoint y: 13, endPoint x: 45, endPoint y: 21, distance: 96.4
click at [46, 21] on div "0968081177" at bounding box center [145, 18] width 291 height 22
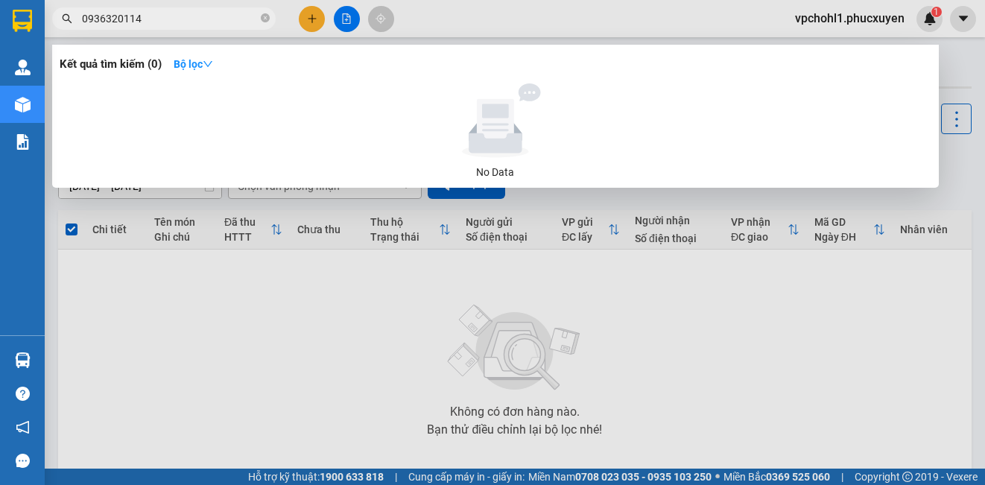
type input "09363201140"
drag, startPoint x: 162, startPoint y: 17, endPoint x: 63, endPoint y: 24, distance: 98.6
click at [63, 24] on span "09363201140" at bounding box center [164, 18] width 224 height 22
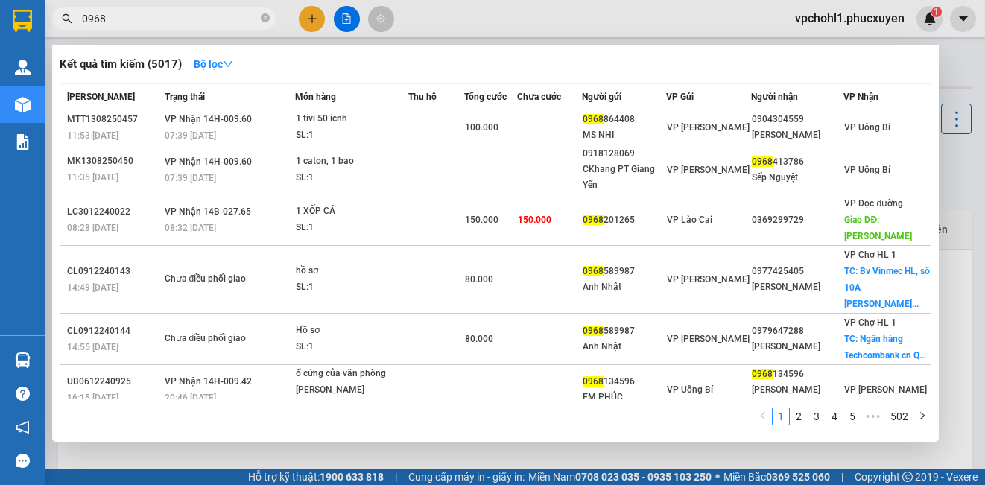
drag, startPoint x: 113, startPoint y: 19, endPoint x: 85, endPoint y: 17, distance: 27.7
click at [85, 17] on input "0968" at bounding box center [170, 18] width 176 height 16
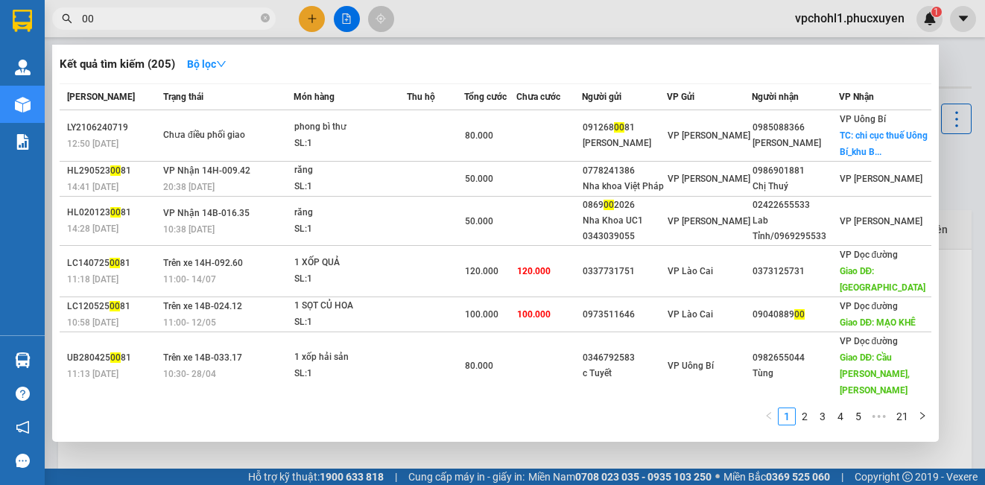
type input "0"
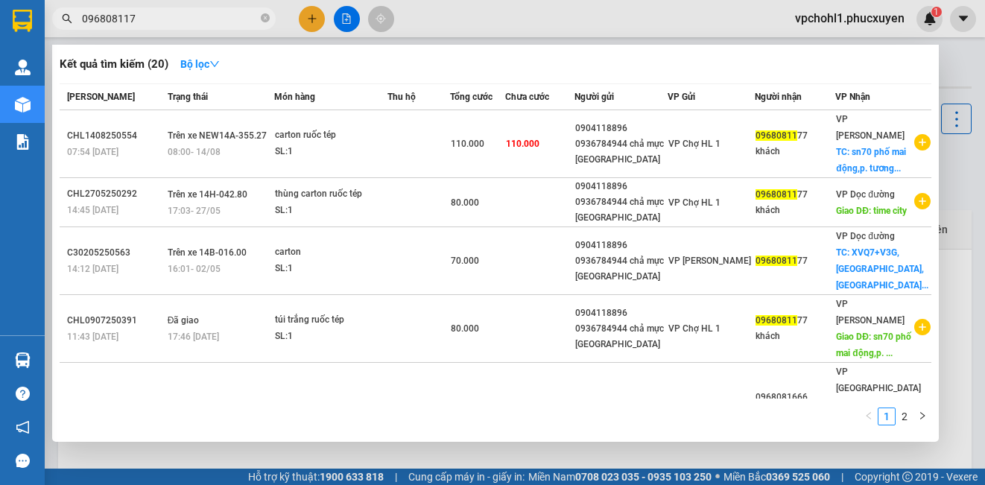
type input "0968081177"
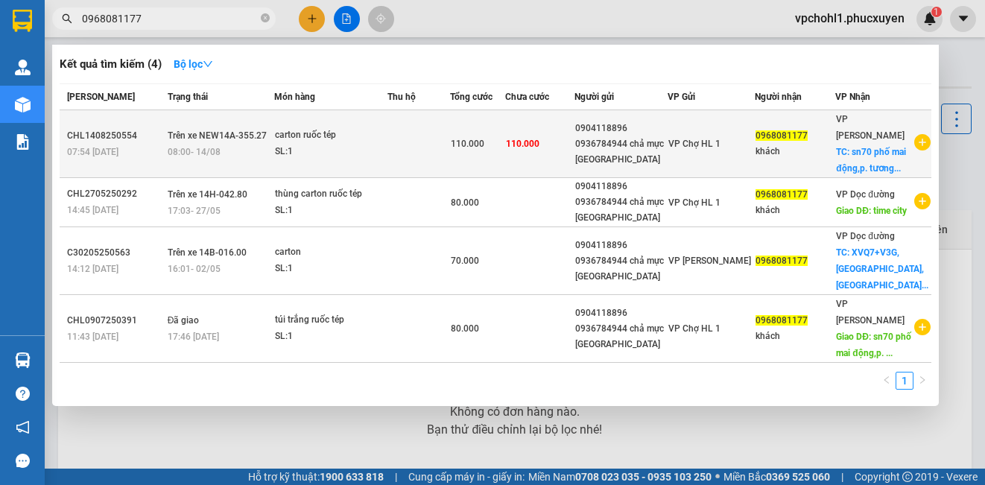
click at [484, 148] on span "110.000" at bounding box center [468, 144] width 34 height 10
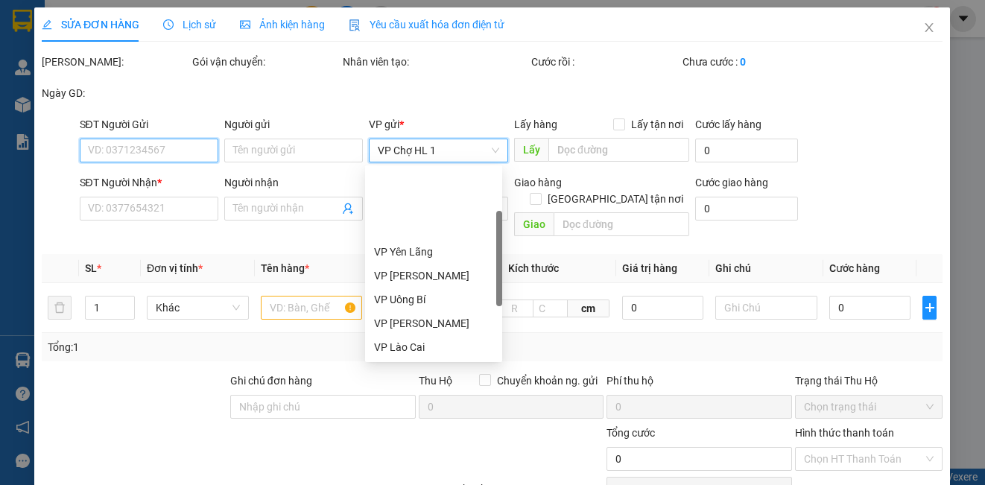
type input "0904118896"
type input "0936784944 chả mực Lan Làn"
type input "0968081177"
type input "khách"
checkbox input "true"
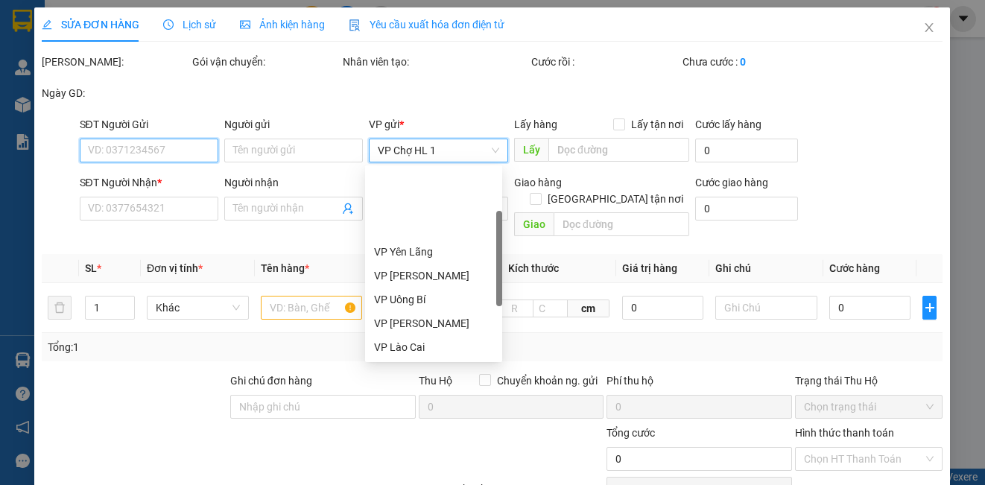
type input "sn70 phố mai động,p. tương mai,hoang mai,hà nội"
type input "110.000"
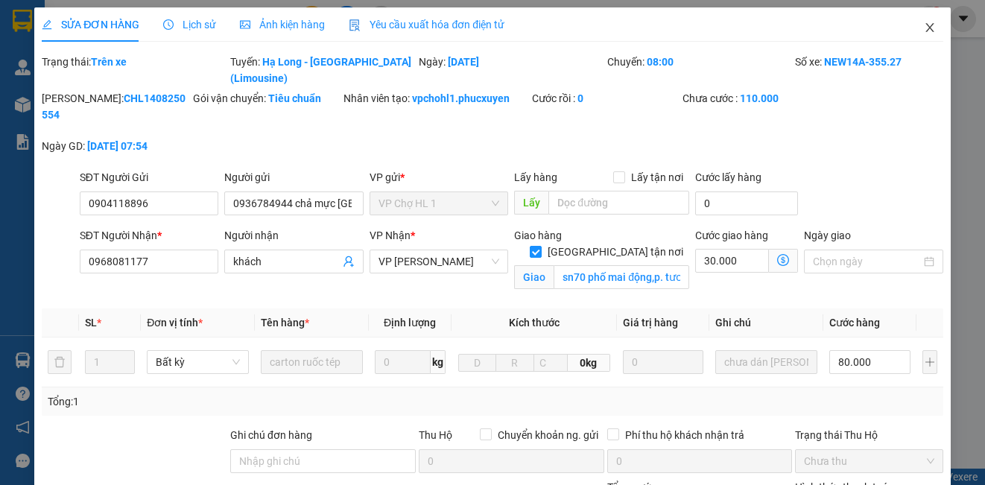
click at [924, 25] on icon "close" at bounding box center [930, 28] width 12 height 12
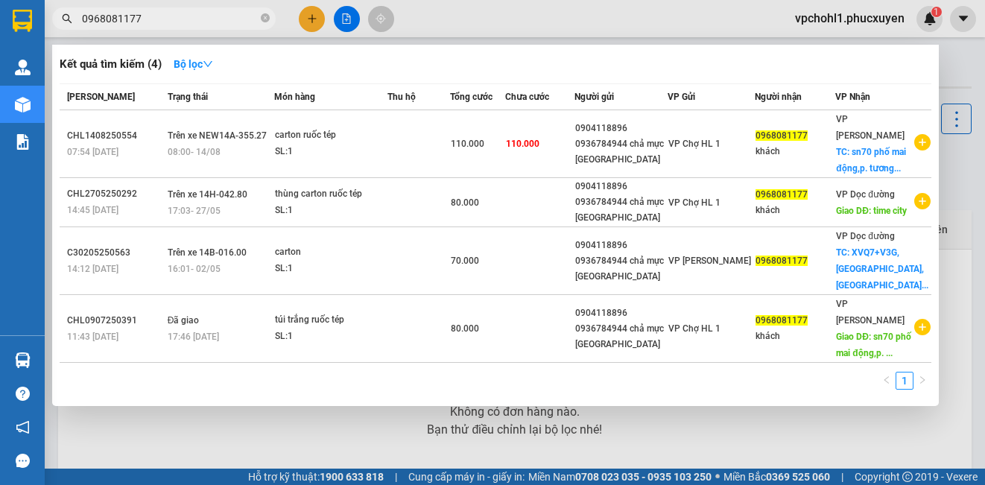
drag, startPoint x: 188, startPoint y: 19, endPoint x: 57, endPoint y: 19, distance: 130.4
click at [57, 19] on span "0968081177" at bounding box center [164, 18] width 224 height 22
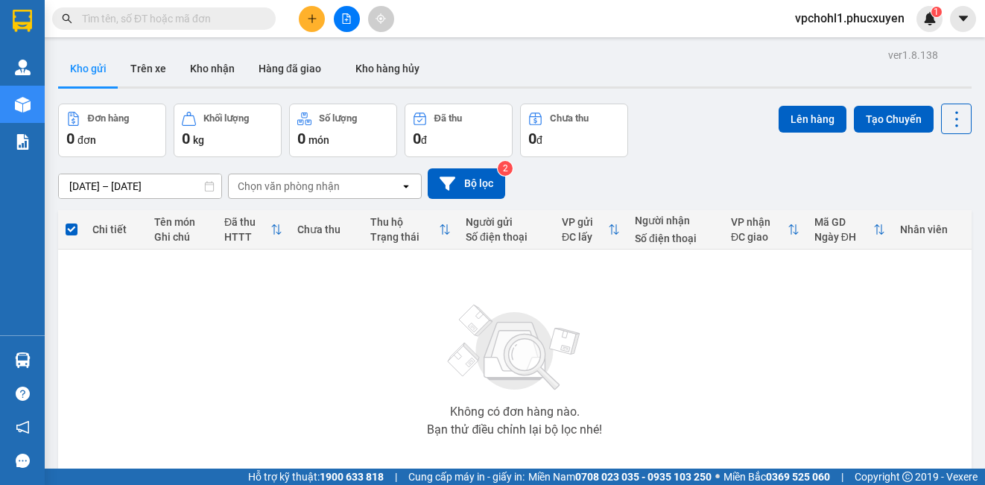
click at [313, 14] on icon "plus" at bounding box center [312, 18] width 10 height 10
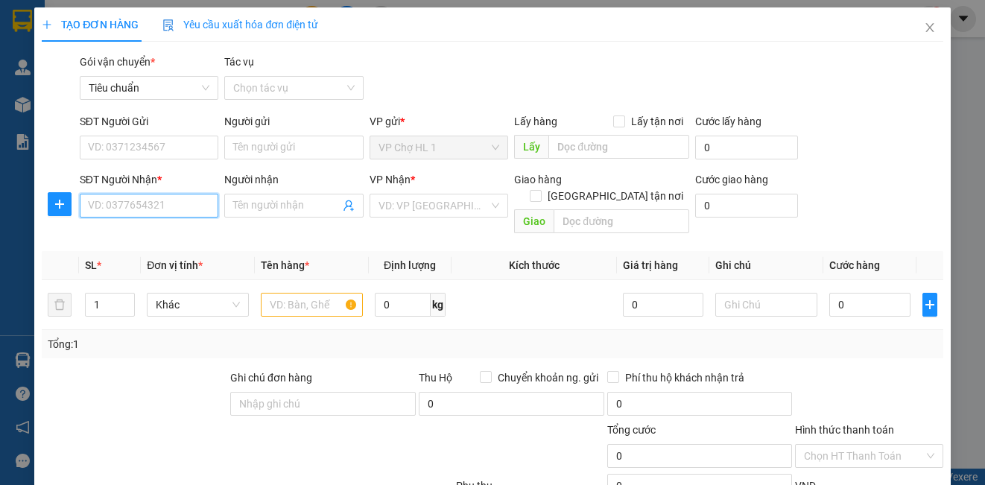
click at [156, 206] on input "SĐT Người Nhận *" at bounding box center [149, 206] width 139 height 24
type input "0934206506"
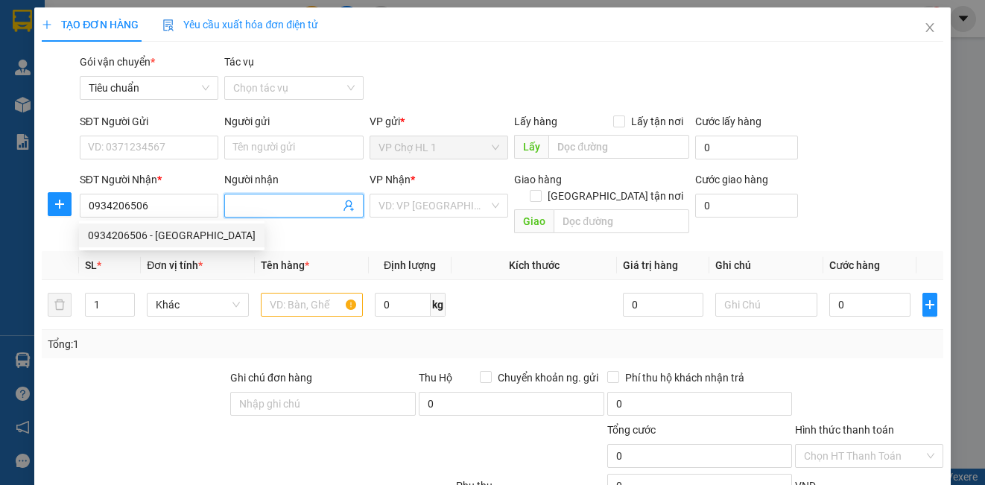
click at [262, 208] on input "Người nhận" at bounding box center [286, 205] width 106 height 16
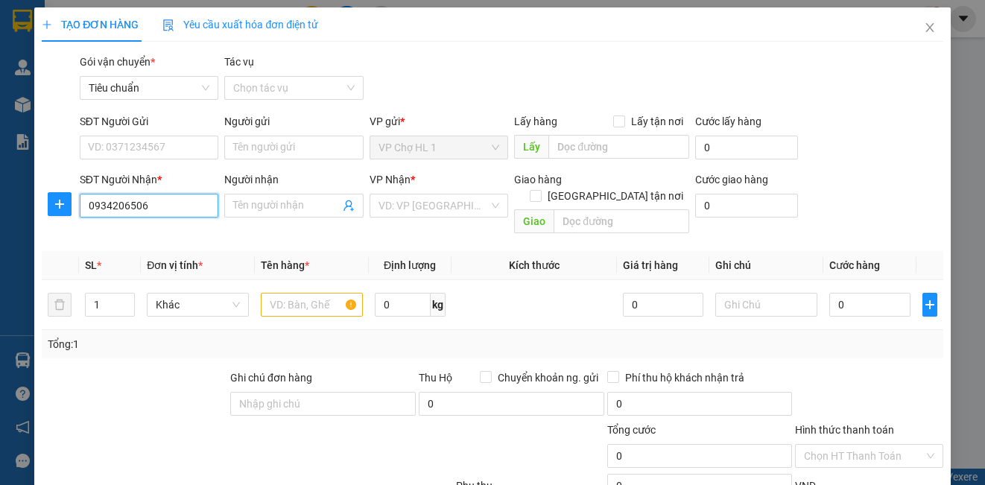
click at [165, 204] on input "0934206506" at bounding box center [149, 206] width 139 height 24
click at [165, 242] on div "0934206506 - HOÀNG ANH" at bounding box center [172, 235] width 168 height 16
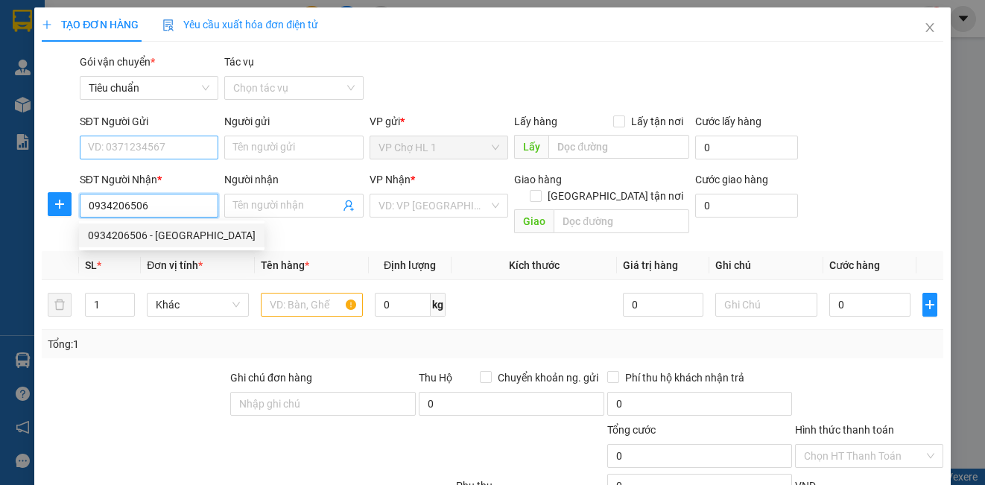
type input "[PERSON_NAME]"
checkbox input "true"
type input "17 DUY TÂN, DỊCH VỌNG HẬU,CẦU GIẤY"
type input "40.000"
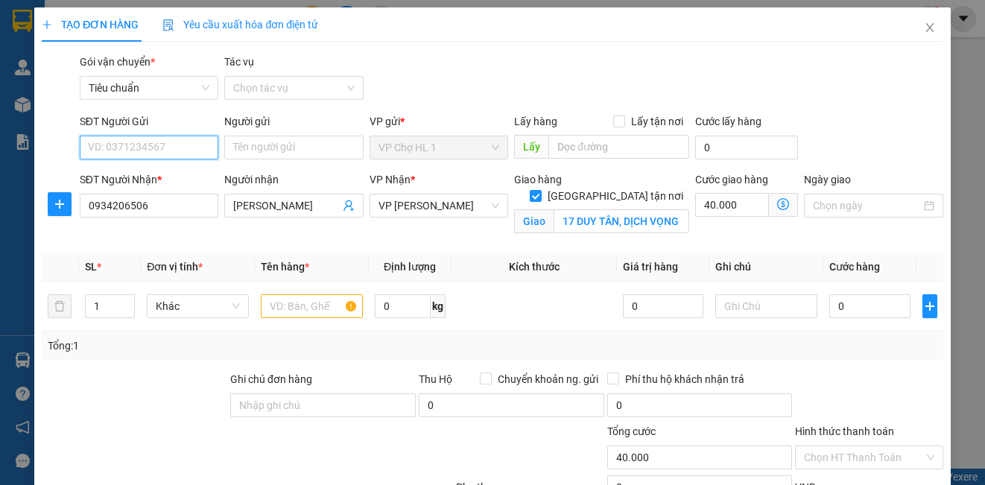
click at [176, 142] on input "SĐT Người Gửi" at bounding box center [149, 148] width 139 height 24
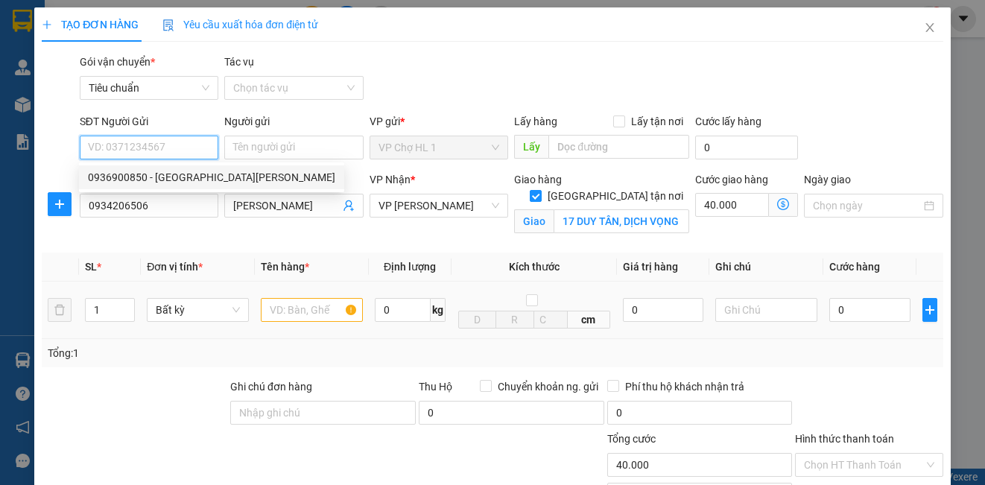
drag, startPoint x: 168, startPoint y: 176, endPoint x: 290, endPoint y: 303, distance: 175.5
click at [169, 176] on div "0936900850 - cô Chung chợ" at bounding box center [211, 177] width 247 height 16
type input "0936900850"
type input "cô [PERSON_NAME] chợ"
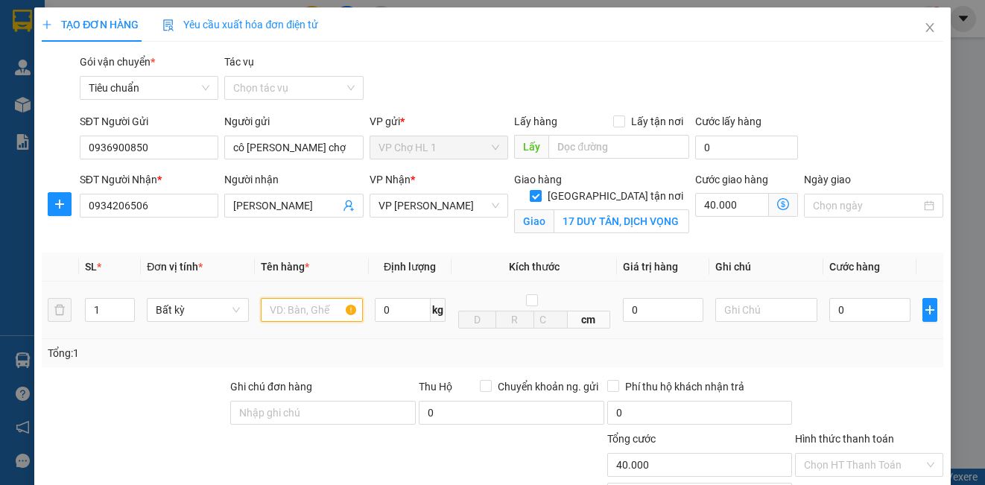
click at [325, 321] on input "text" at bounding box center [312, 310] width 102 height 24
type input "x"
type input "XỐP"
drag, startPoint x: 925, startPoint y: 121, endPoint x: 876, endPoint y: 187, distance: 82.1
click at [911, 132] on div "SĐT Người Gửi 0936900850 Người gửi cô Chung chợ VP gửi * VP Chợ HL 1 Lấy hàng L…" at bounding box center [512, 139] width 870 height 52
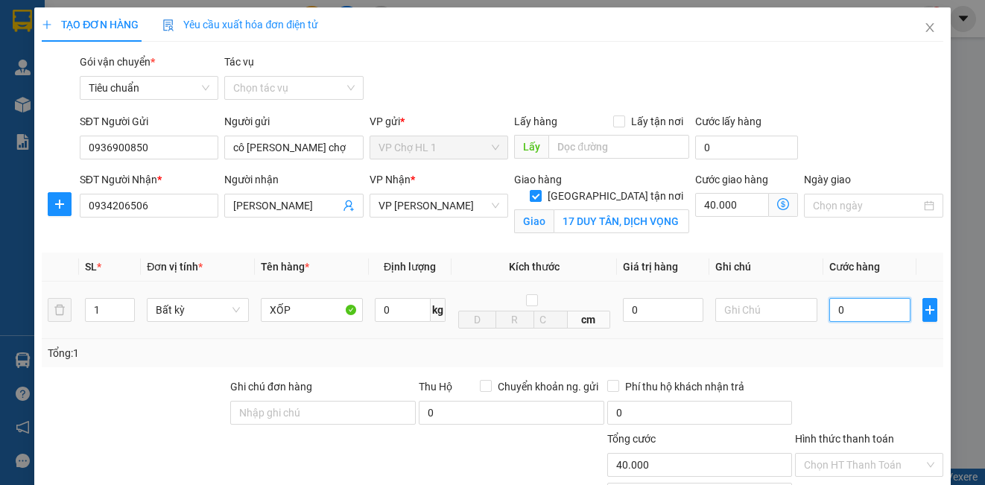
drag, startPoint x: 856, startPoint y: 316, endPoint x: 846, endPoint y: 306, distance: 14.2
click at [856, 315] on input "0" at bounding box center [869, 310] width 81 height 24
type input "8"
type input "40.008"
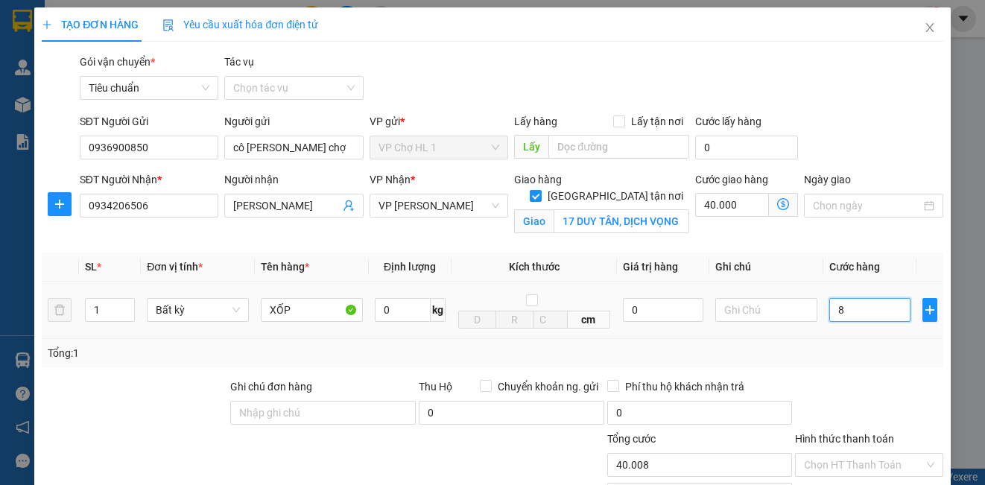
type input "80"
type input "40.080"
click at [849, 165] on div "SĐT Người Gửi 0936900850 Người gửi cô Chung chợ VP gửi * VP Chợ HL 1 Lấy hàng L…" at bounding box center [512, 139] width 870 height 52
type input "80.000"
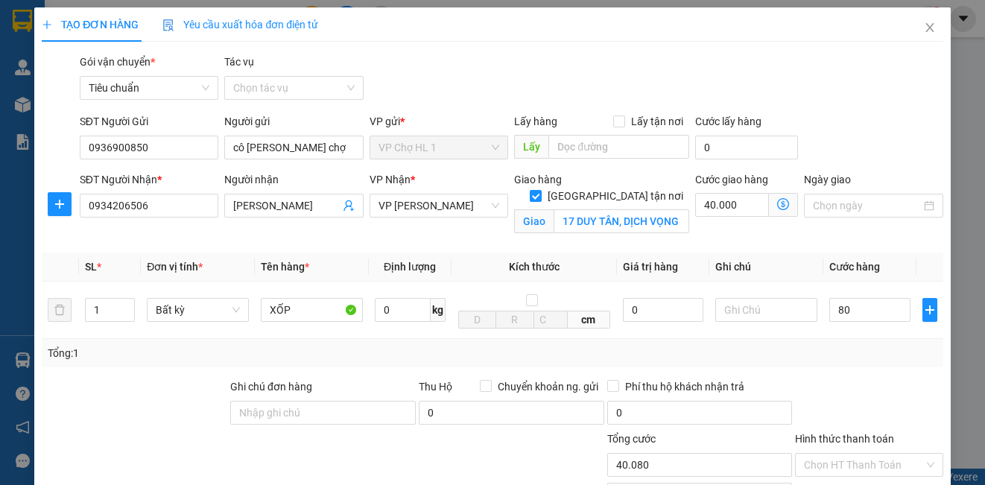
type input "120.000"
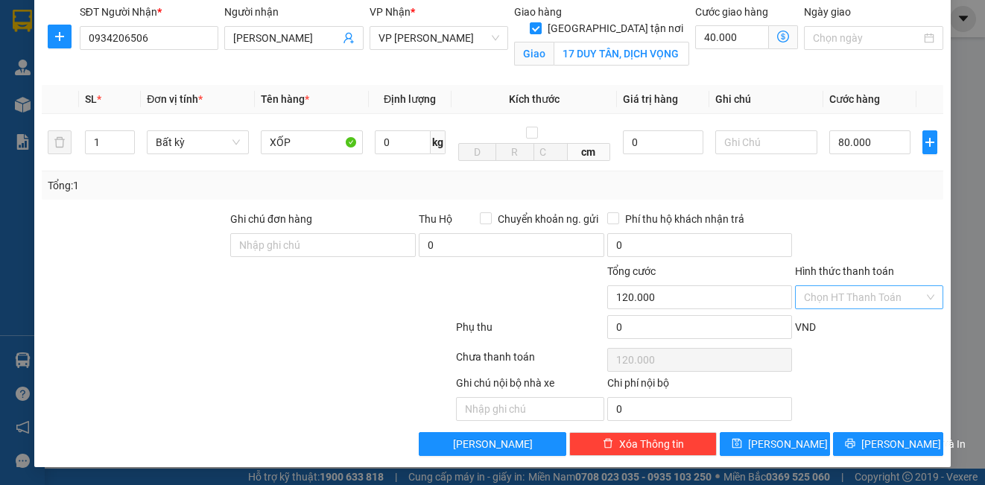
click at [836, 297] on input "Hình thức thanh toán" at bounding box center [863, 297] width 119 height 22
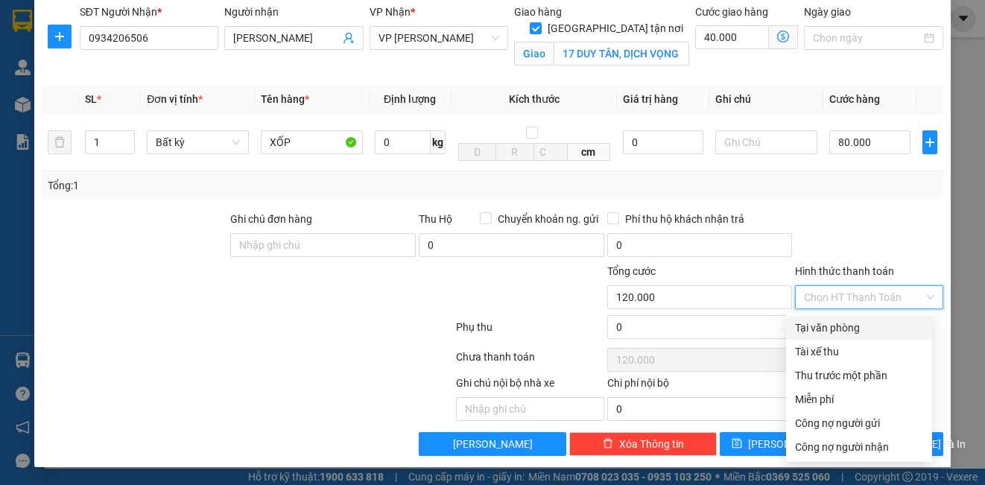
click at [841, 321] on div "Tại văn phòng" at bounding box center [859, 328] width 128 height 16
type input "0"
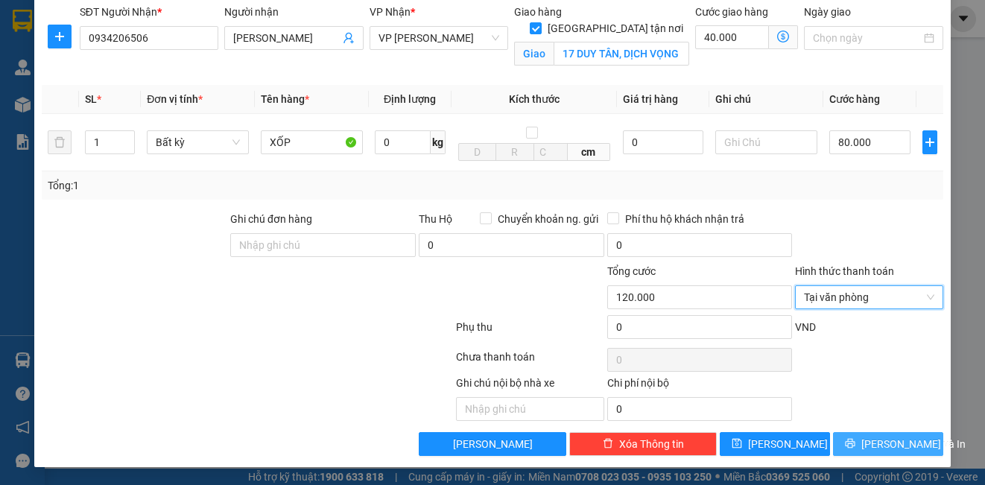
click at [860, 447] on button "[PERSON_NAME] và In" at bounding box center [888, 444] width 110 height 24
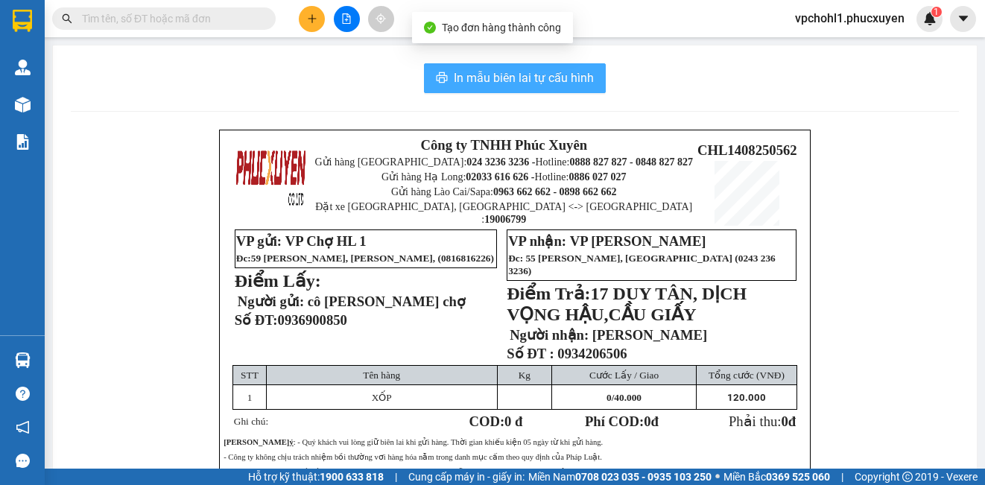
click at [536, 72] on span "In mẫu biên lai tự cấu hình" at bounding box center [524, 78] width 140 height 19
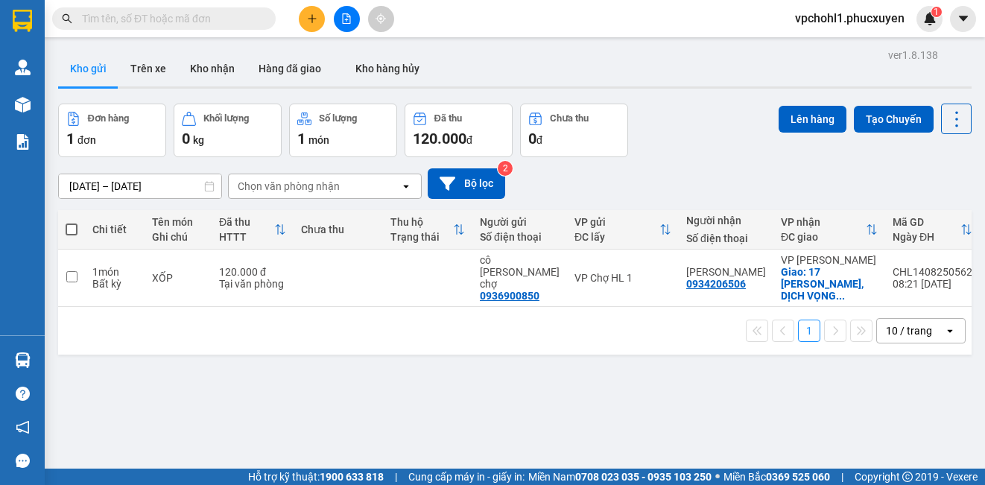
click at [224, 16] on input "text" at bounding box center [170, 18] width 176 height 16
click at [315, 16] on icon "plus" at bounding box center [312, 18] width 10 height 10
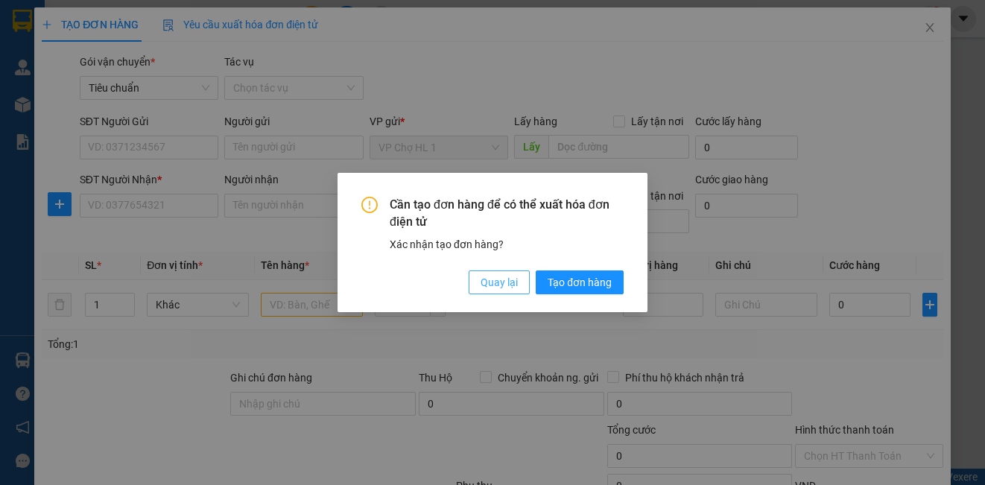
drag, startPoint x: 504, startPoint y: 282, endPoint x: 319, endPoint y: 266, distance: 186.2
click at [504, 281] on span "Quay lại" at bounding box center [499, 282] width 37 height 16
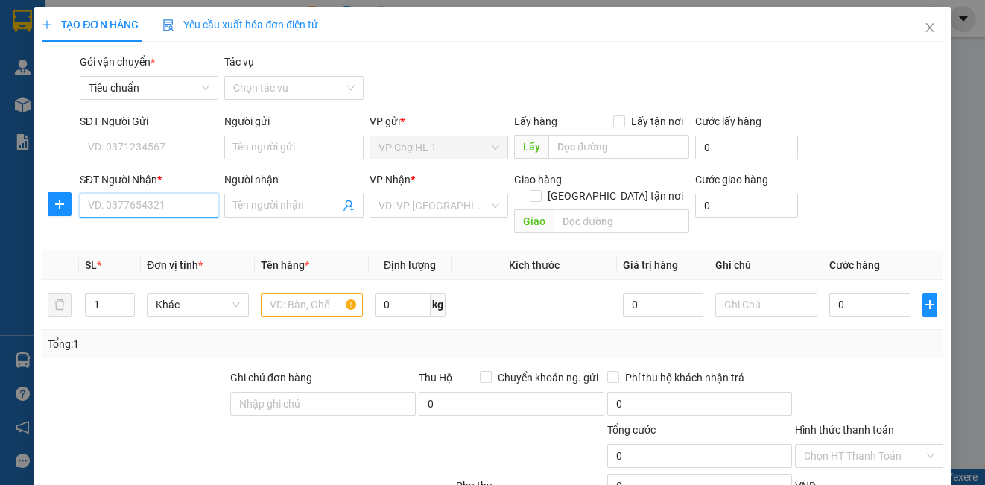
click at [130, 204] on input "SĐT Người Nhận *" at bounding box center [149, 206] width 139 height 24
type input "0982198417"
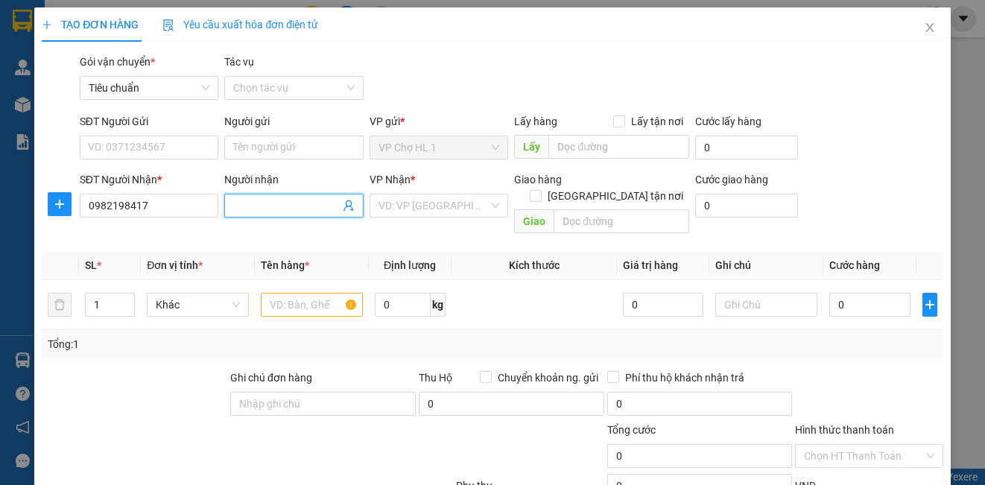
click at [252, 206] on input "Người nhận" at bounding box center [286, 205] width 106 height 16
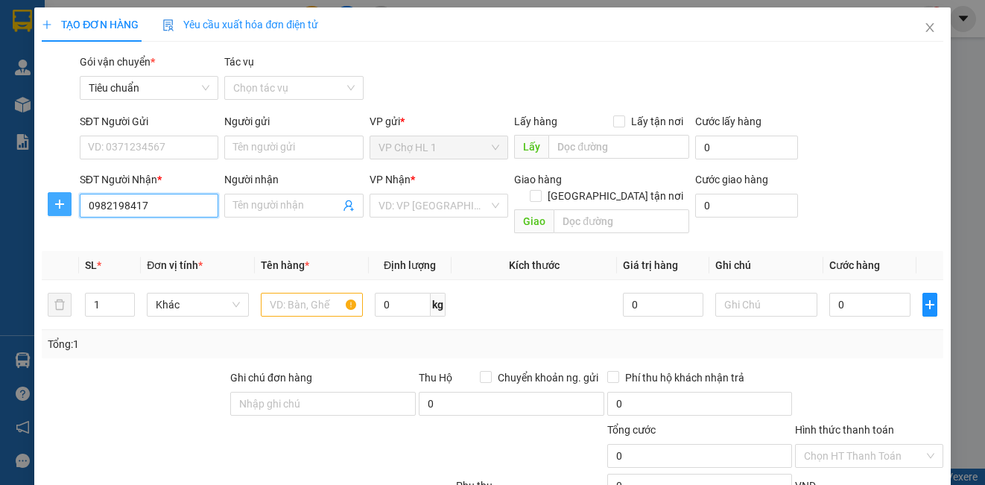
drag, startPoint x: 158, startPoint y: 206, endPoint x: 60, endPoint y: 194, distance: 99.2
click at [60, 194] on div "SĐT Người Nhận * 0982198417 0982198417 Người nhận Tên người nhận VP Nhận * VD: …" at bounding box center [492, 205] width 904 height 69
click at [925, 30] on icon "close" at bounding box center [929, 27] width 8 height 9
click at [917, 30] on div "vpchohl1.phucxuyen 1" at bounding box center [862, 19] width 159 height 26
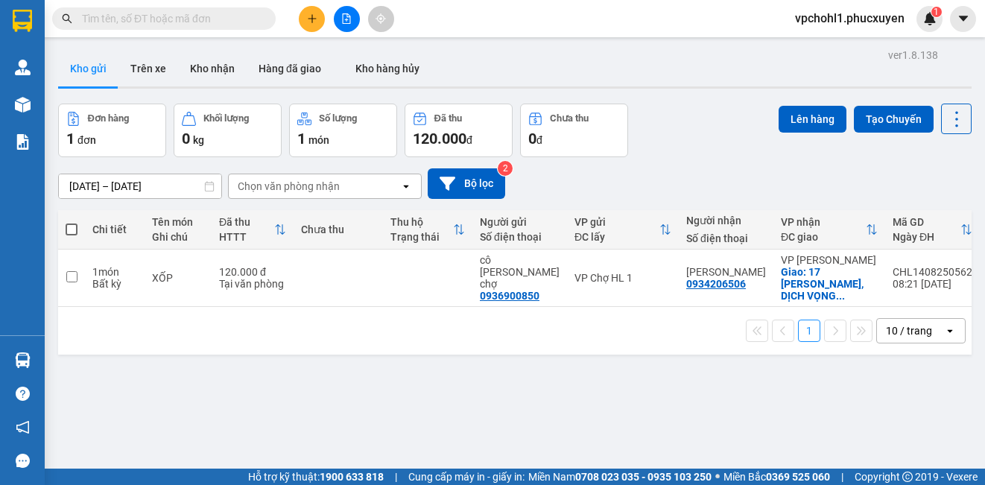
click at [206, 16] on input "text" at bounding box center [170, 18] width 176 height 16
paste input "0982198417"
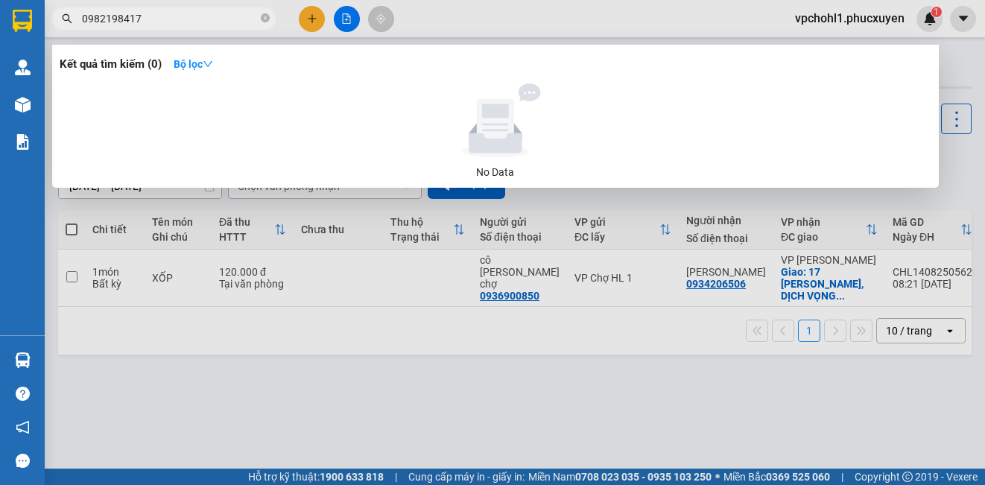
drag, startPoint x: 160, startPoint y: 21, endPoint x: 42, endPoint y: 20, distance: 118.5
click at [42, 20] on section "Kết quả tìm kiếm ( 0 ) Bộ lọc No Data 0982198417 vpchohl1.phucxuyen 1 Quản Lý Q…" at bounding box center [492, 242] width 985 height 485
type input "0982198417"
click at [314, 16] on div at bounding box center [492, 242] width 985 height 485
click at [314, 16] on icon "plus" at bounding box center [312, 18] width 10 height 10
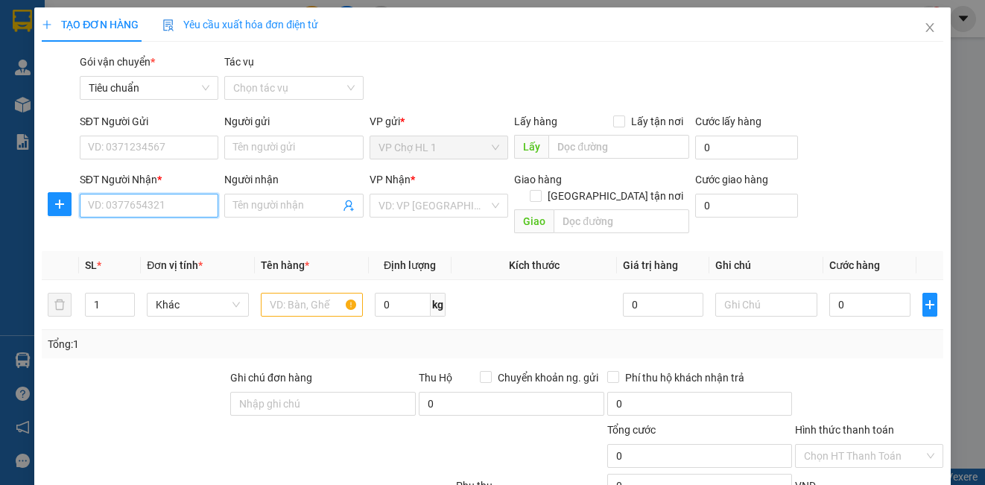
click at [127, 200] on input "SĐT Người Nhận *" at bounding box center [149, 206] width 139 height 24
paste input "0982198417"
type input "0982198417"
click at [254, 209] on input "Người nhận" at bounding box center [286, 205] width 106 height 16
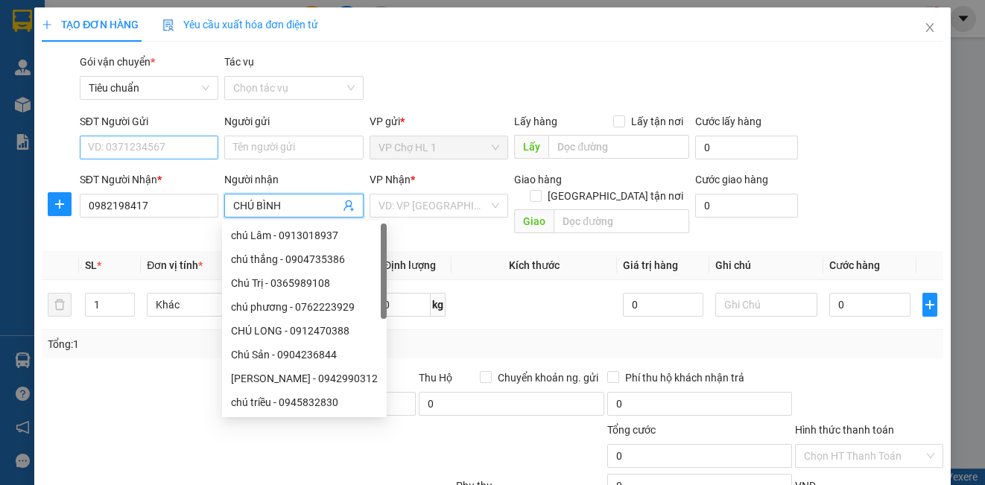
type input "CHÚ BÌNH"
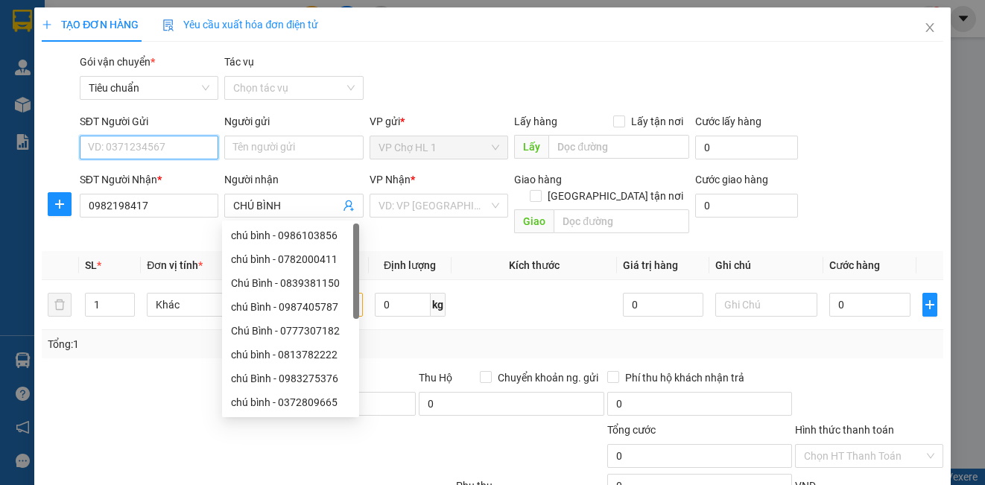
click at [197, 150] on input "SĐT Người Gửi" at bounding box center [149, 148] width 139 height 24
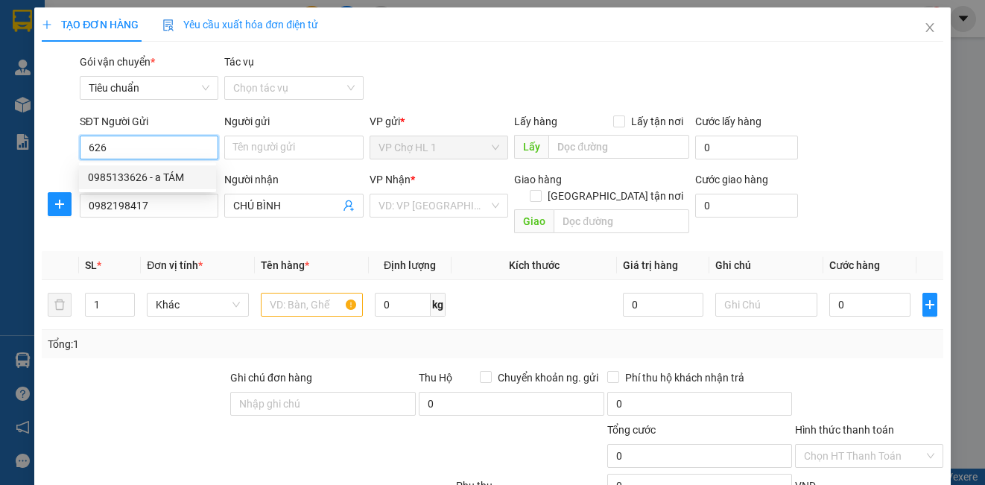
click at [154, 180] on div "0985133626 - a TÁM" at bounding box center [147, 177] width 119 height 16
type input "0985133626"
type input "a TÁM"
checkbox input "true"
type input "chợ"
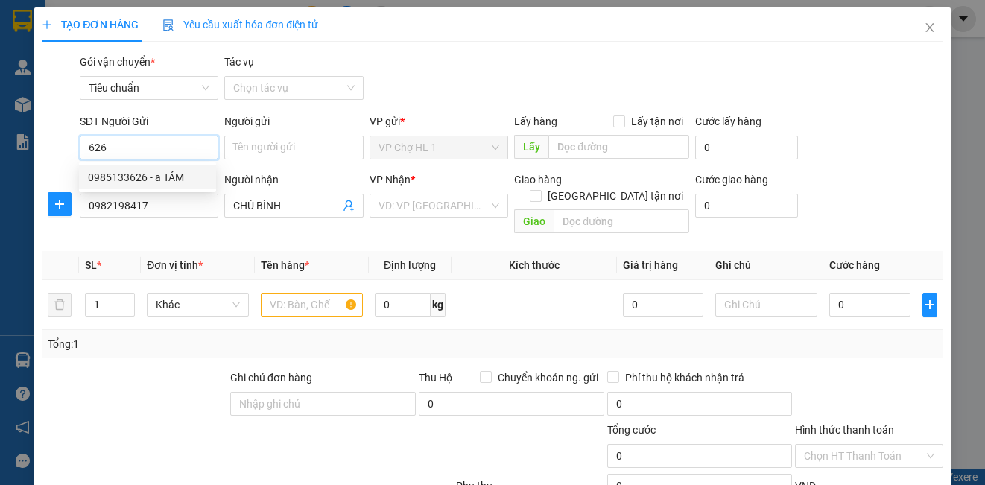
type input "30.000"
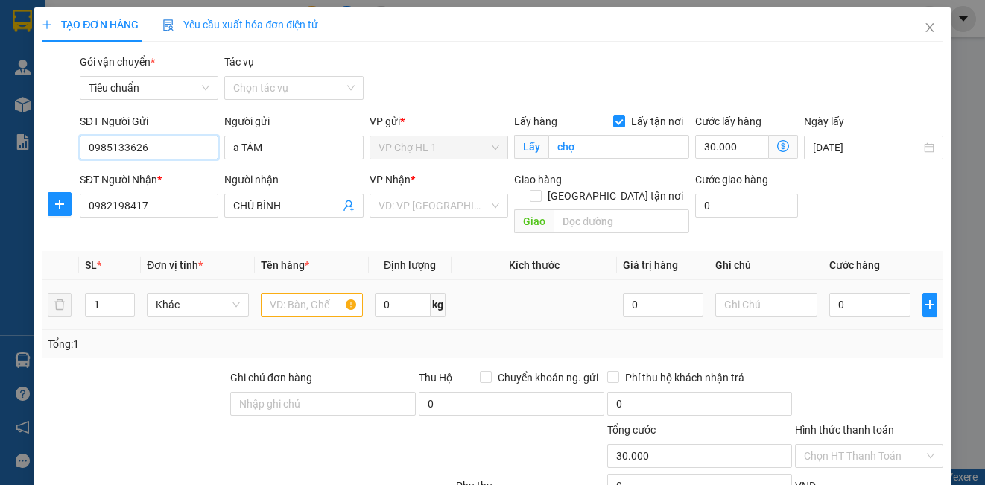
type input "0985133626"
click at [320, 293] on input "text" at bounding box center [312, 305] width 102 height 24
type input "XỐP"
click at [463, 212] on input "search" at bounding box center [434, 205] width 110 height 22
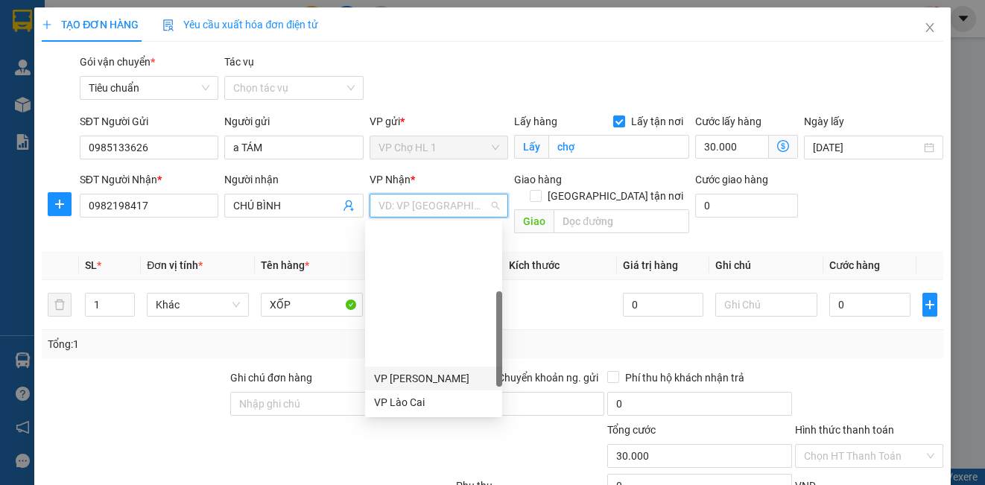
scroll to position [224, 0]
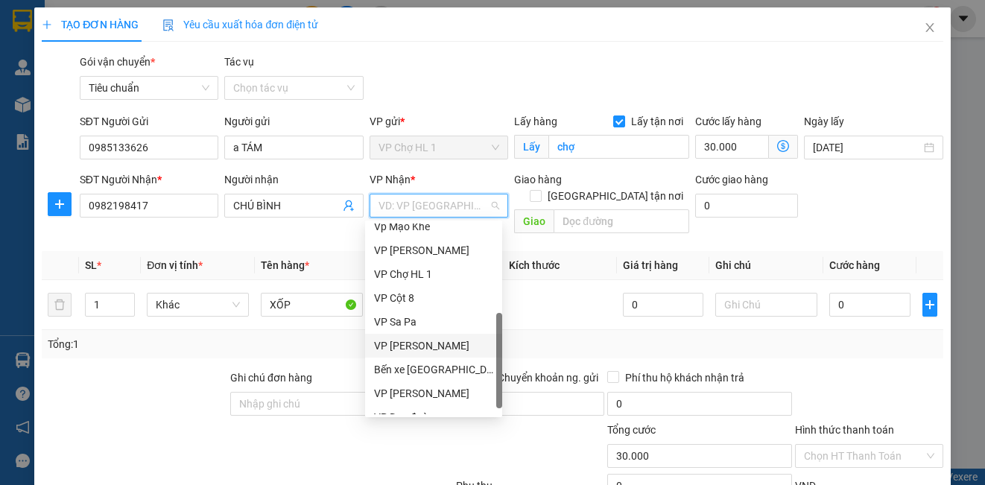
click at [414, 348] on div "VP [PERSON_NAME]" at bounding box center [433, 346] width 119 height 16
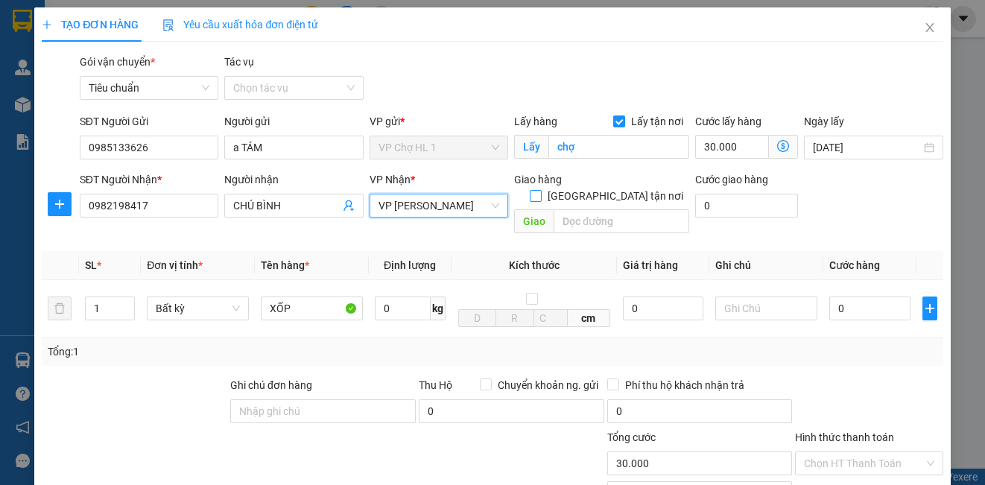
click at [542, 190] on span at bounding box center [536, 196] width 12 height 12
click at [540, 190] on input "[GEOGRAPHIC_DATA] tận nơi" at bounding box center [535, 195] width 10 height 10
checkbox input "true"
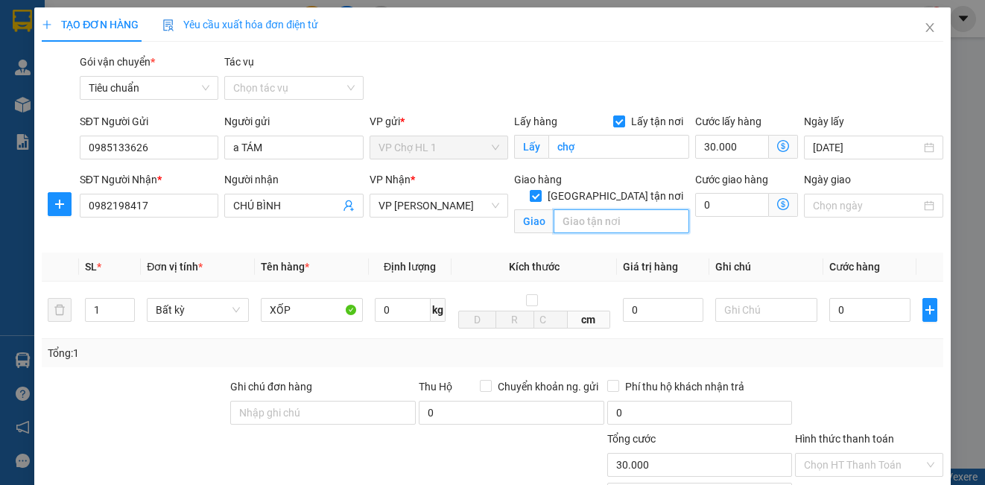
click at [587, 209] on input "text" at bounding box center [622, 221] width 136 height 24
click at [838, 107] on div "Transit Pickup Surcharge Ids Transit Deliver Surcharge Ids Transit Deliver Surc…" at bounding box center [492, 339] width 901 height 570
click at [630, 209] on input "26/71 ĐƯƠNGF VIỆT HƯNG,PHỐ VIỆT HƯNG,LONG BIÊN,HÀ NỘI" at bounding box center [622, 221] width 136 height 24
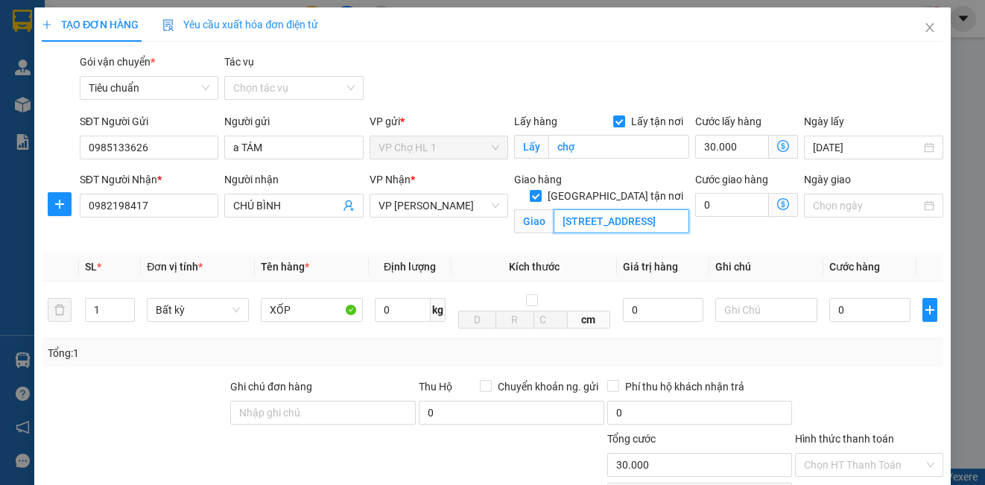
click at [630, 209] on input "26/71 ĐƯƠNGF VIỆT HƯNG,PHỐ VIỆT HƯNG,LONG BIÊN,HÀ NỘI" at bounding box center [622, 221] width 136 height 24
click at [618, 209] on input "26/71 ĐƯƠN VIỆT HƯNG,PHỐ VIỆT HƯNG,LONG BIÊN,HÀ NỘI" at bounding box center [622, 221] width 136 height 24
type input "26/71 ĐƯƠNG VIỆT HƯNG,PHỐ VIỆT HƯNG,LONG BIÊN,HÀ NỘI"
drag, startPoint x: 845, startPoint y: 76, endPoint x: 773, endPoint y: 183, distance: 128.8
click at [845, 80] on div "Gói vận chuyển * Tiêu chuẩn Tác vụ Chọn tác vụ" at bounding box center [512, 80] width 870 height 52
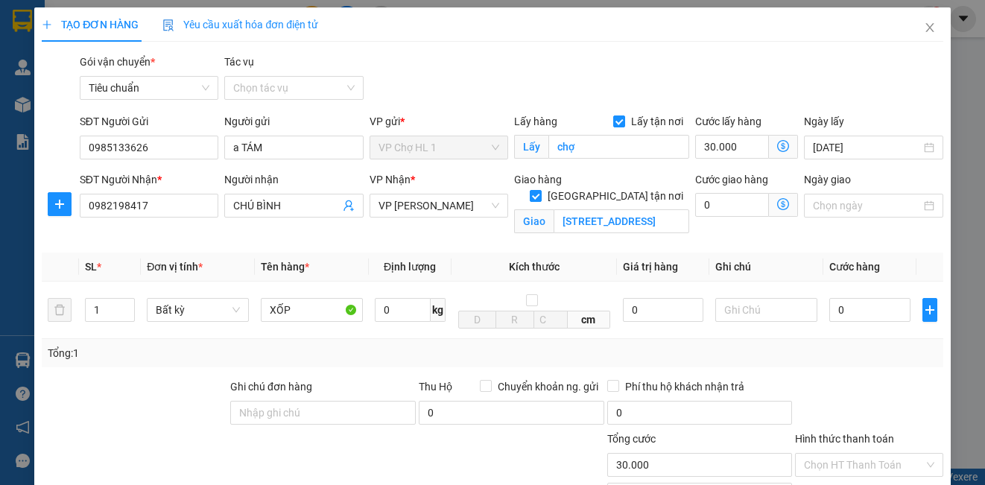
click at [777, 204] on icon "dollar-circle" at bounding box center [783, 204] width 12 height 12
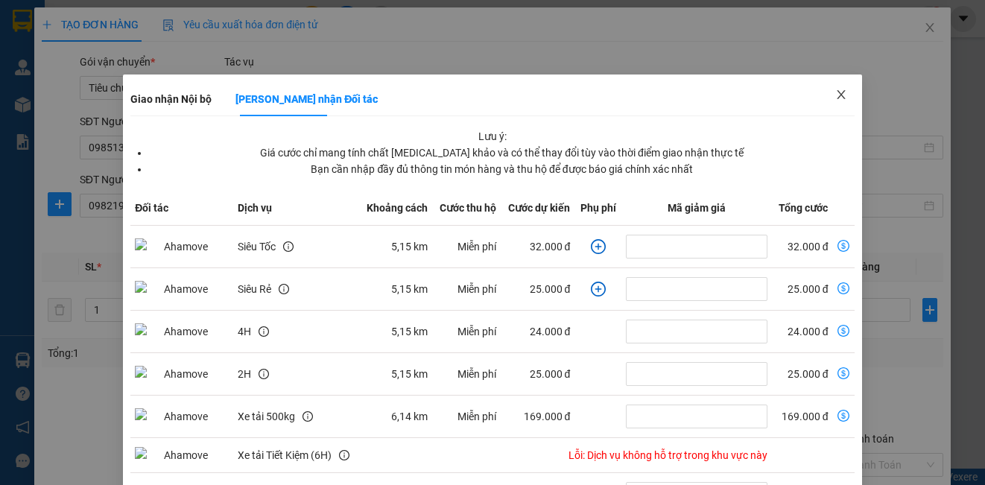
click at [829, 88] on span "Close" at bounding box center [841, 96] width 42 height 42
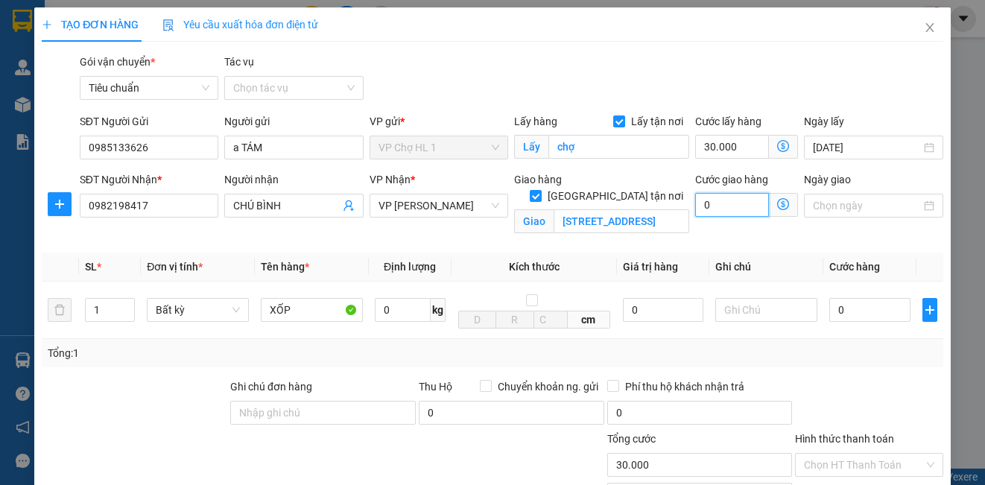
click at [719, 202] on input "0" at bounding box center [732, 205] width 74 height 24
type input "30.005"
type input "5"
type input "30.050"
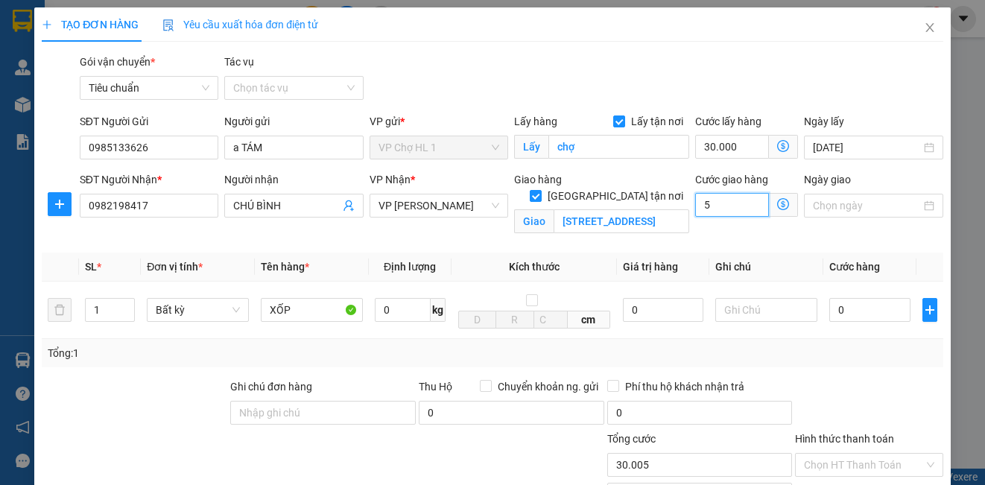
type input "30.050"
type input "50"
type input "80.000"
type input "50.000"
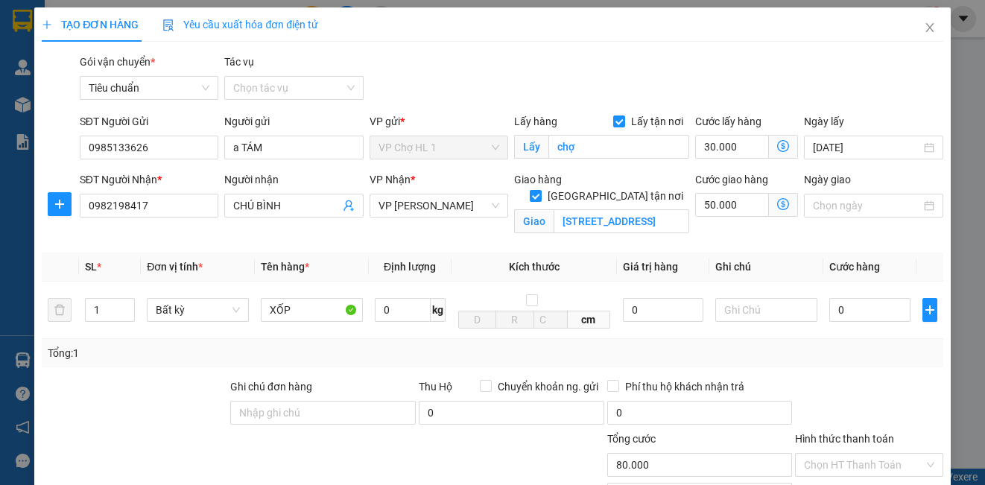
click at [861, 89] on div "Gói vận chuyển * Tiêu chuẩn Tác vụ Chọn tác vụ" at bounding box center [512, 80] width 870 height 52
click at [301, 314] on input "XỐP" at bounding box center [312, 310] width 102 height 24
click at [846, 315] on input "0" at bounding box center [869, 310] width 81 height 24
type input "8"
type input "80.008"
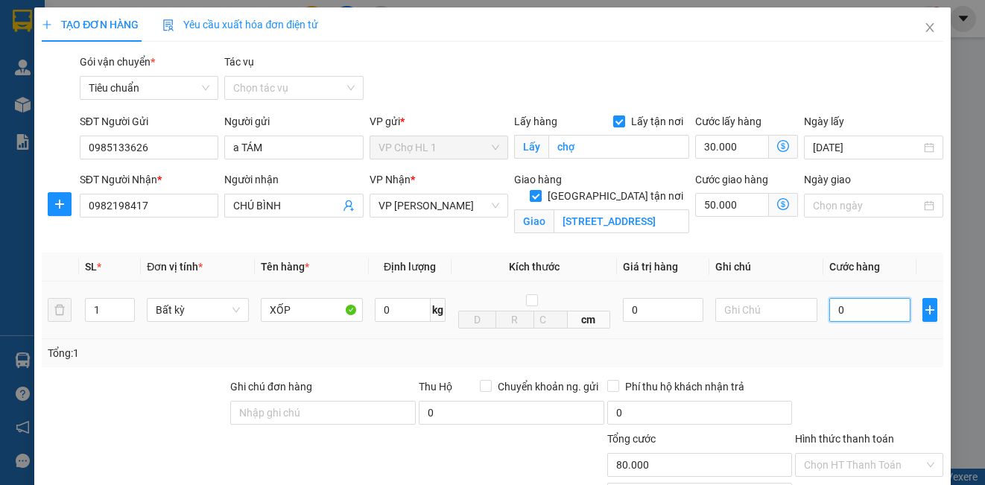
type input "80.008"
type input "80"
type input "80.080"
type input "80.000"
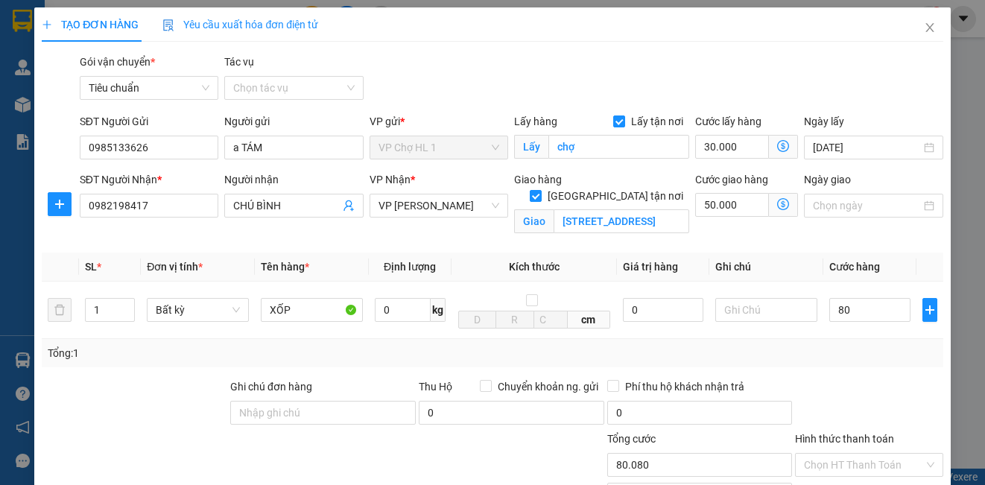
type input "160.000"
click at [880, 93] on div "Gói vận chuyển * Tiêu chuẩn Tác vụ Chọn tác vụ" at bounding box center [512, 80] width 870 height 52
click at [886, 315] on input "80.000" at bounding box center [869, 310] width 81 height 24
type input "0"
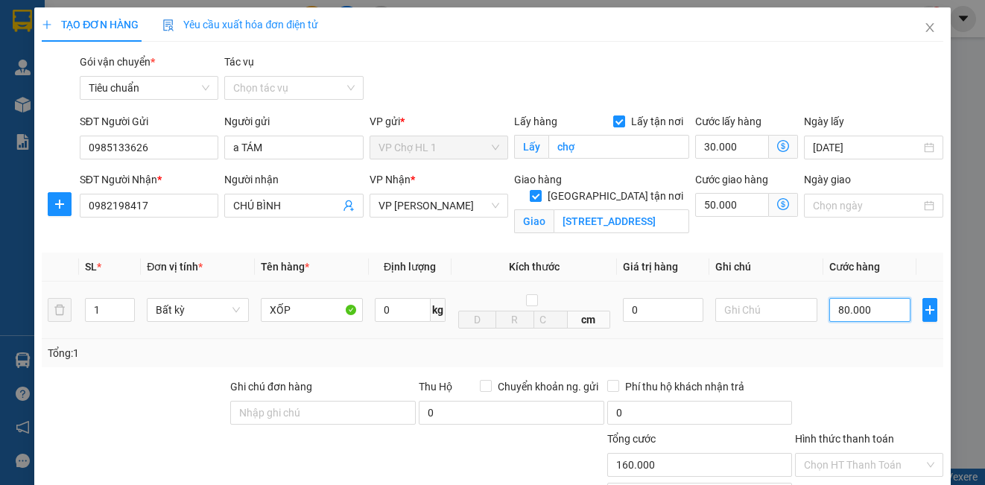
type input "80.000"
type input "07"
type input "80.007"
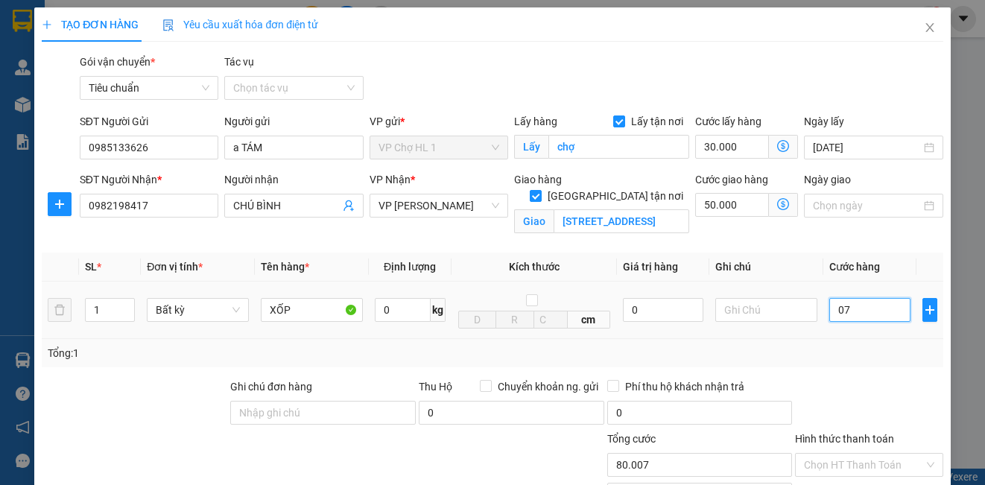
type input "070"
type input "80.070"
type input "0.700"
type input "80.700"
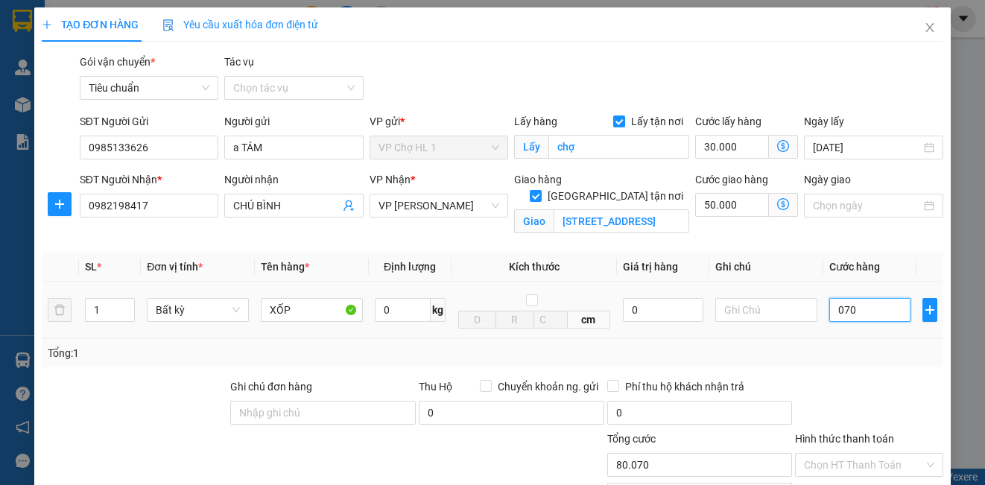
type input "80.700"
type input "070"
type input "80.070"
type input "07"
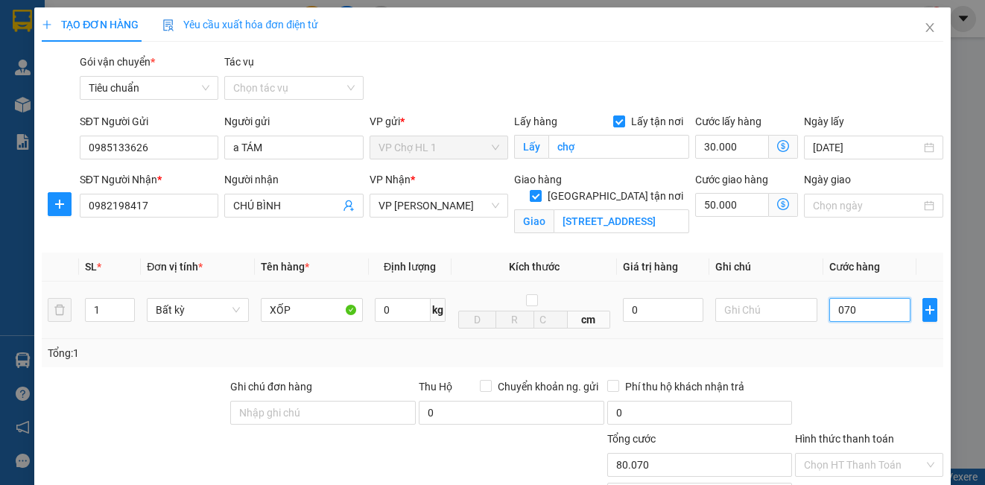
type input "80.007"
type input "0"
type input "80.000"
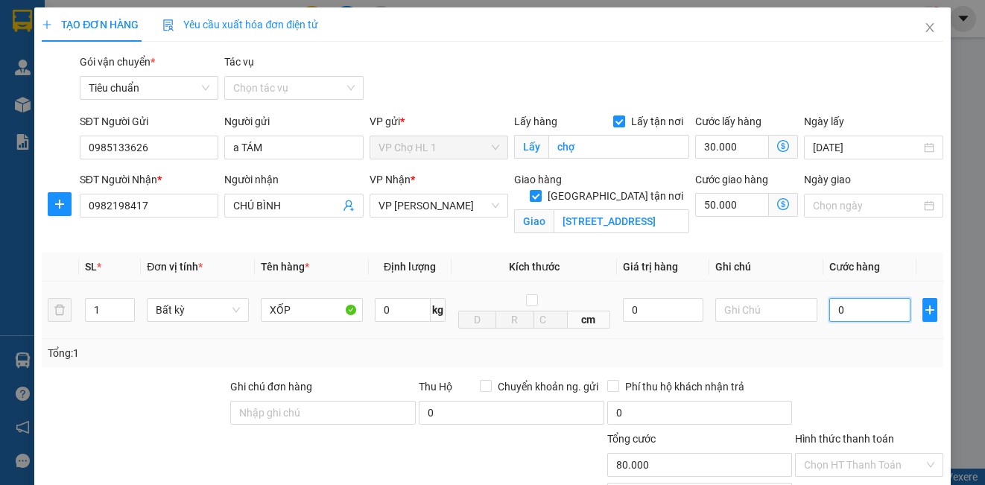
type input "04"
type input "80.004"
type input "047"
type input "80.047"
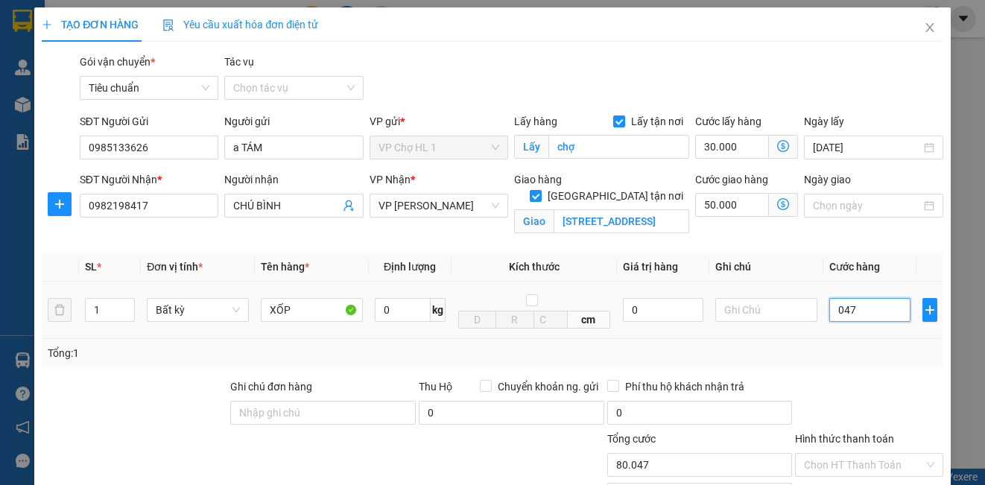
type input "80.047"
type input "04"
type input "80.004"
type input "0"
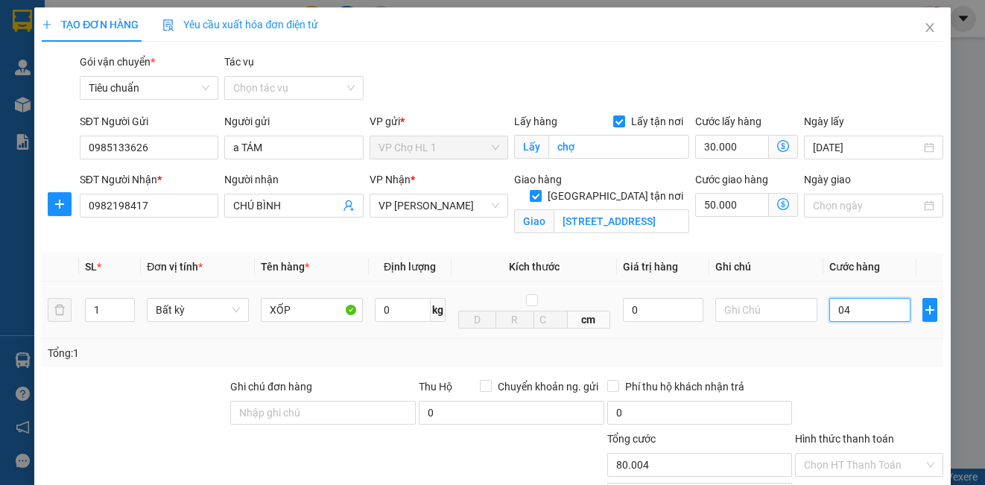
type input "80.000"
type input "07"
type input "80.007"
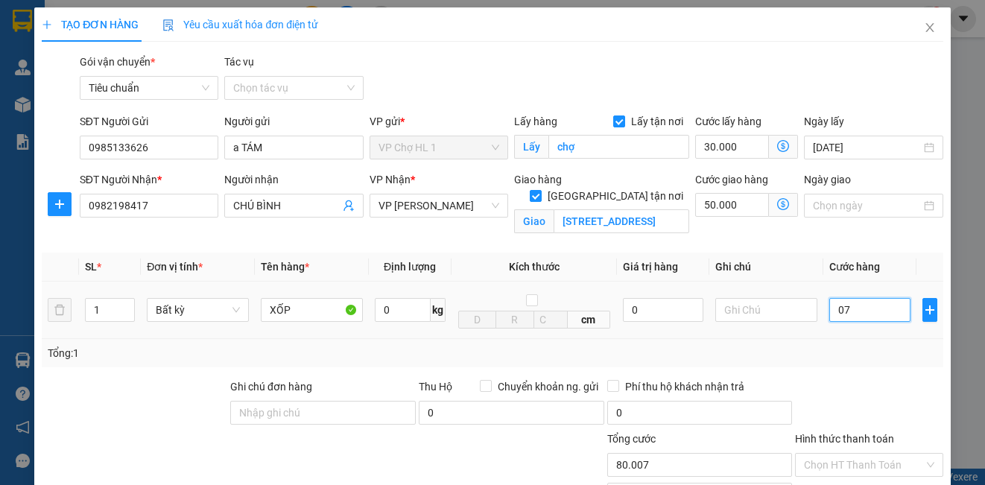
type input "070"
type input "80.070"
type input "70.000"
type input "150.000"
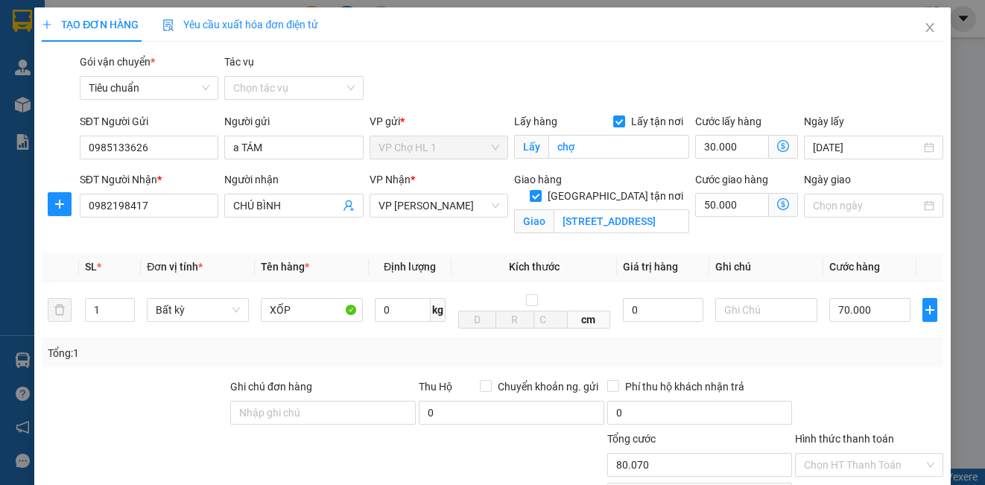
type input "150.000"
click at [873, 98] on div "Gói vận chuyển * Tiêu chuẩn Tác vụ Chọn tác vụ" at bounding box center [512, 80] width 870 height 52
click at [765, 313] on input "text" at bounding box center [766, 310] width 102 height 24
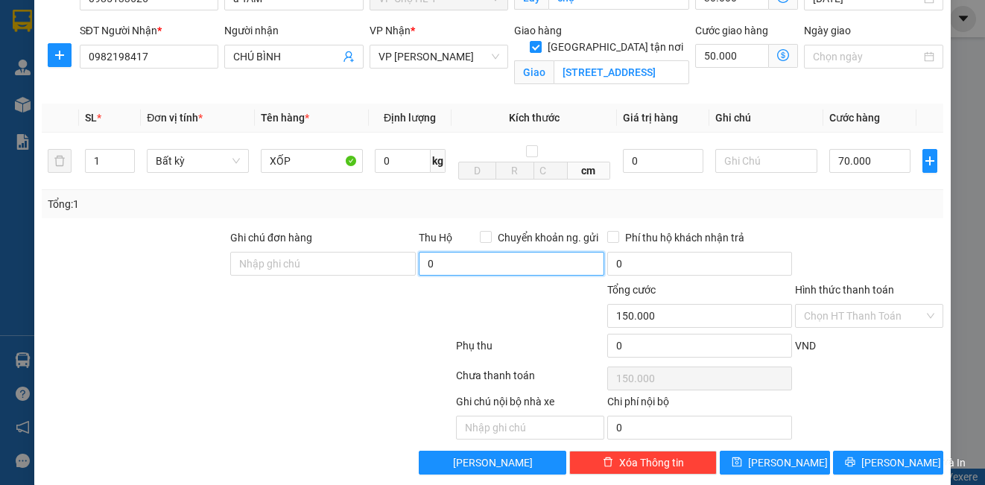
click at [496, 258] on input "0" at bounding box center [512, 264] width 186 height 24
type input "4.720.000"
click at [480, 235] on input "Chuyển khoản ng. gửi" at bounding box center [485, 236] width 10 height 10
checkbox input "true"
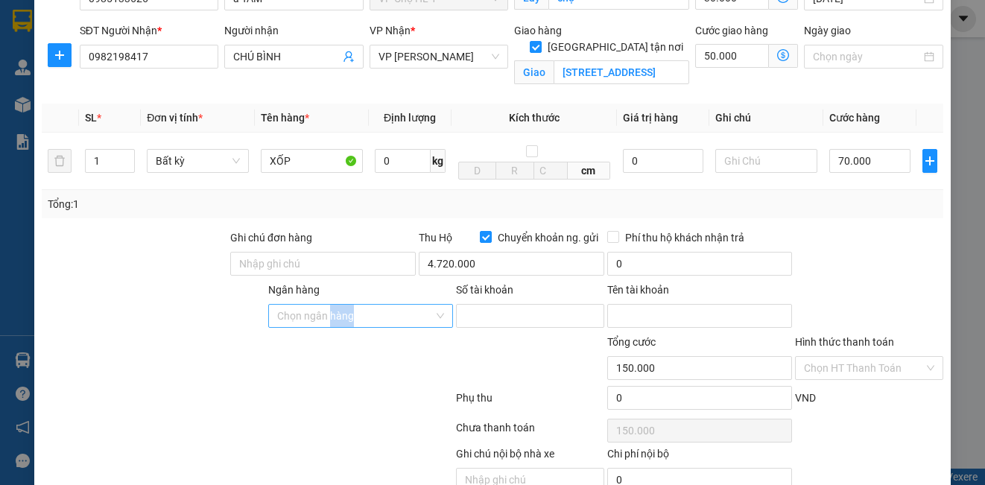
click at [327, 328] on div "Ngân hàng Chọn ngân hàng" at bounding box center [361, 308] width 186 height 52
click at [319, 316] on input "Ngân hàng" at bounding box center [355, 316] width 157 height 22
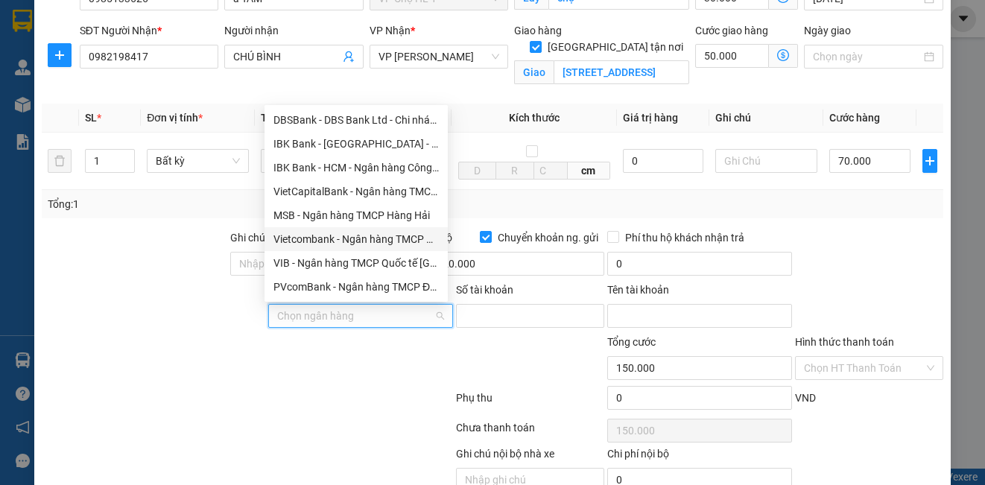
drag, startPoint x: 337, startPoint y: 239, endPoint x: 419, endPoint y: 300, distance: 102.2
click at [340, 239] on div "Vietcombank - Ngân hàng TMCP Ngoại Thương Việt Nam" at bounding box center [355, 239] width 165 height 16
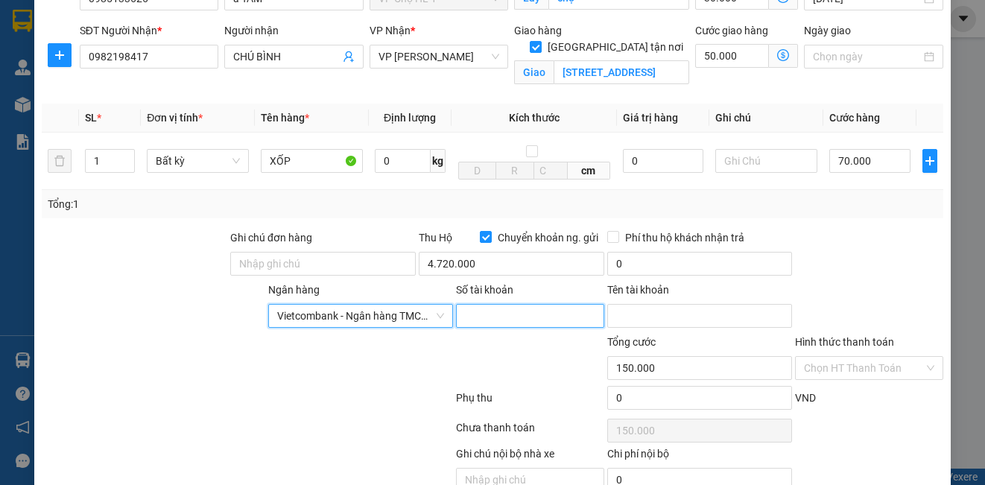
click at [504, 304] on input "Số tài khoản" at bounding box center [530, 316] width 148 height 24
type input "0141000788970"
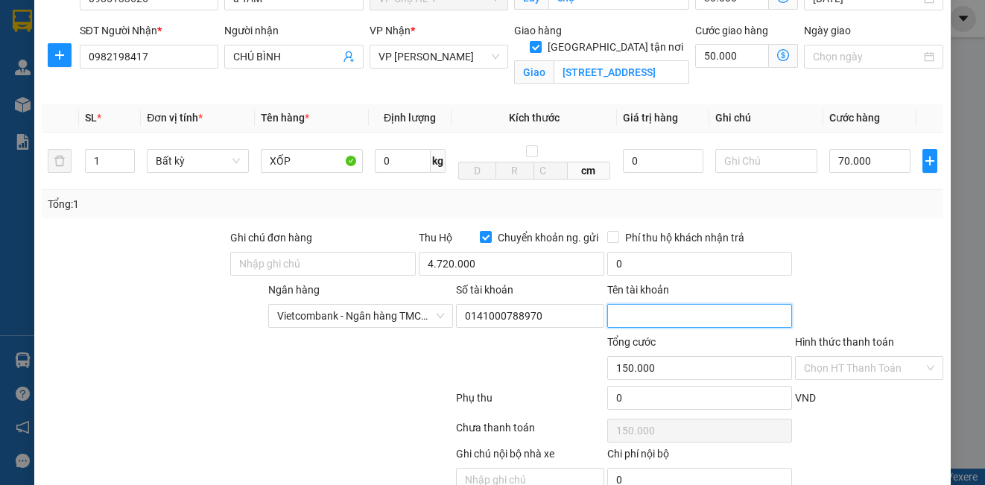
click at [665, 314] on input "Tên tài khoản" at bounding box center [700, 316] width 186 height 24
type input "nguyễn thị thu hà"
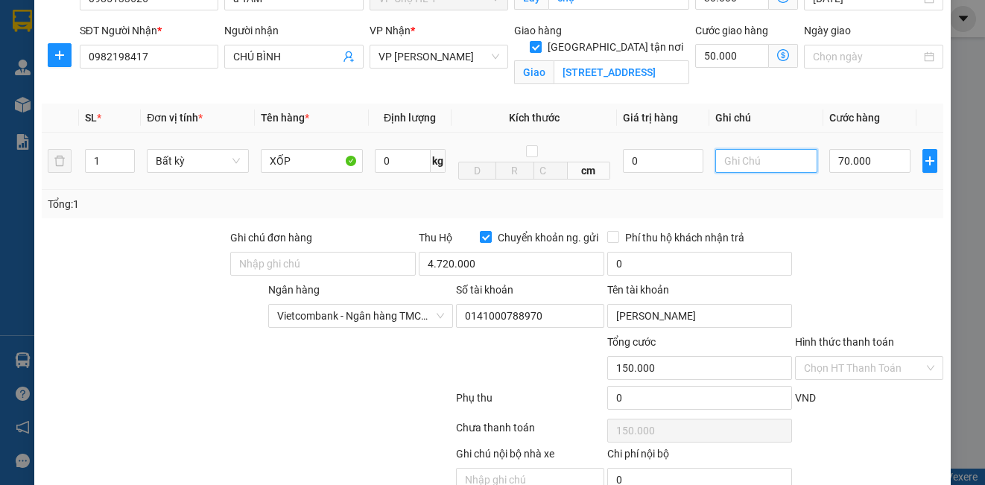
click at [753, 165] on input "text" at bounding box center [766, 161] width 102 height 24
type input "CƯỚC ĐÃ BAO GỒM PHÍ THU HỘ"
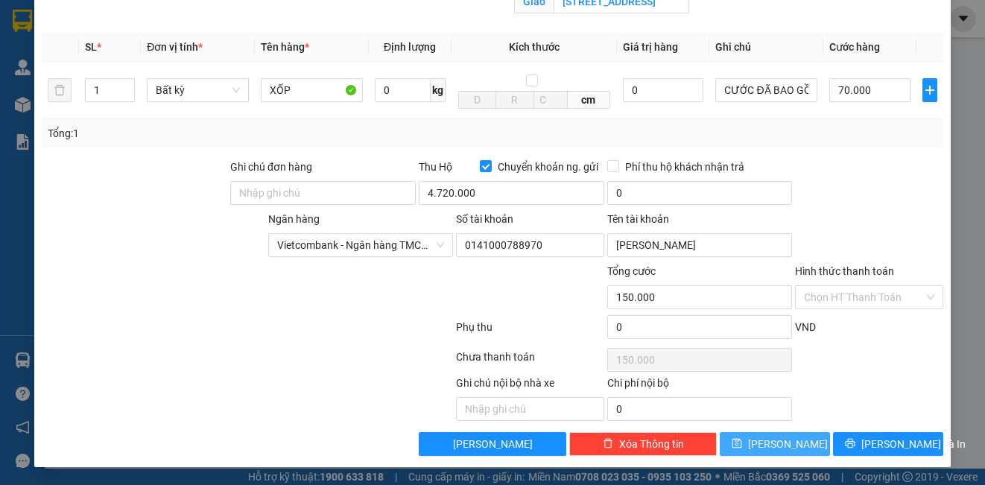
click at [787, 446] on button "[PERSON_NAME]" at bounding box center [775, 444] width 110 height 24
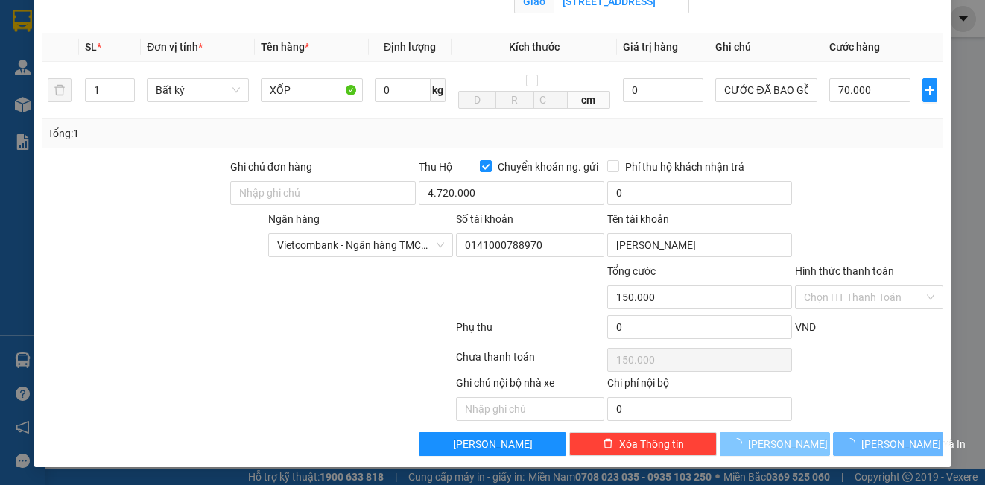
checkbox input "false"
type input "0"
checkbox input "false"
type input "0"
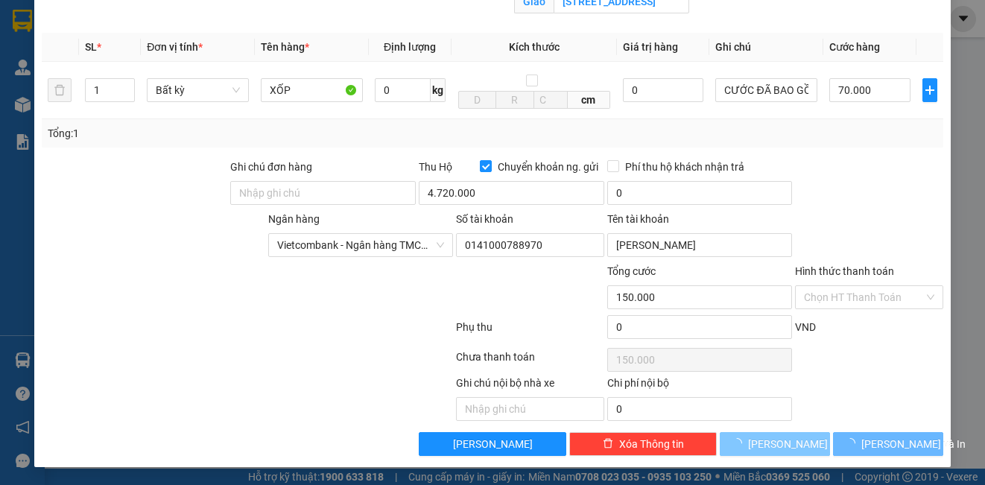
type input "0"
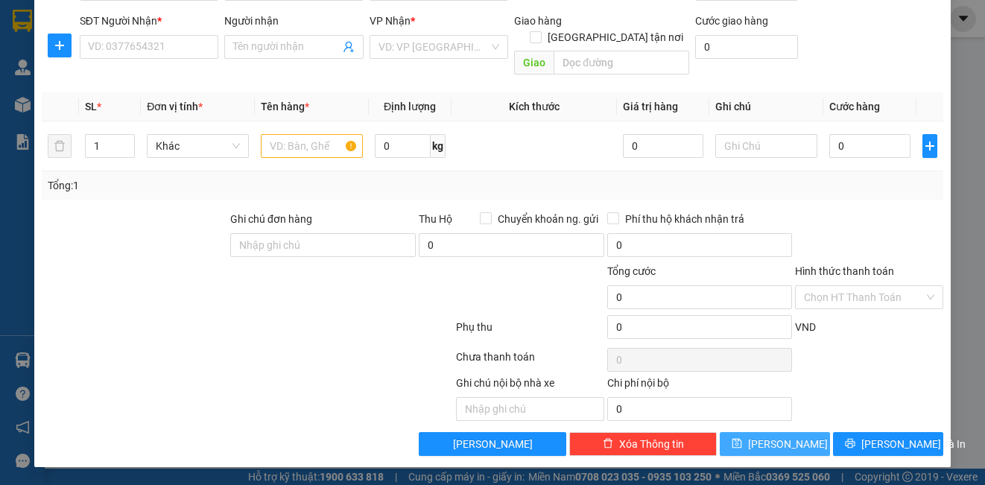
scroll to position [142, 0]
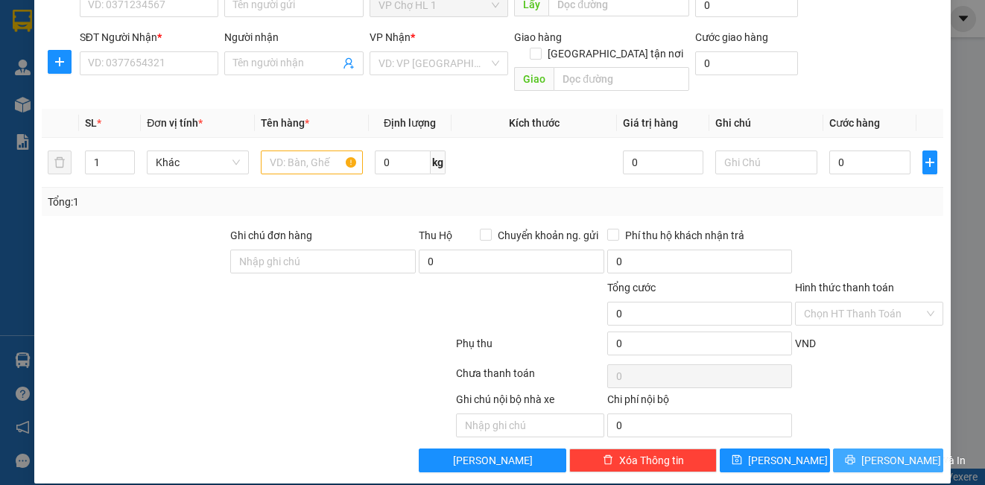
click at [898, 452] on span "[PERSON_NAME] và In" at bounding box center [913, 460] width 104 height 16
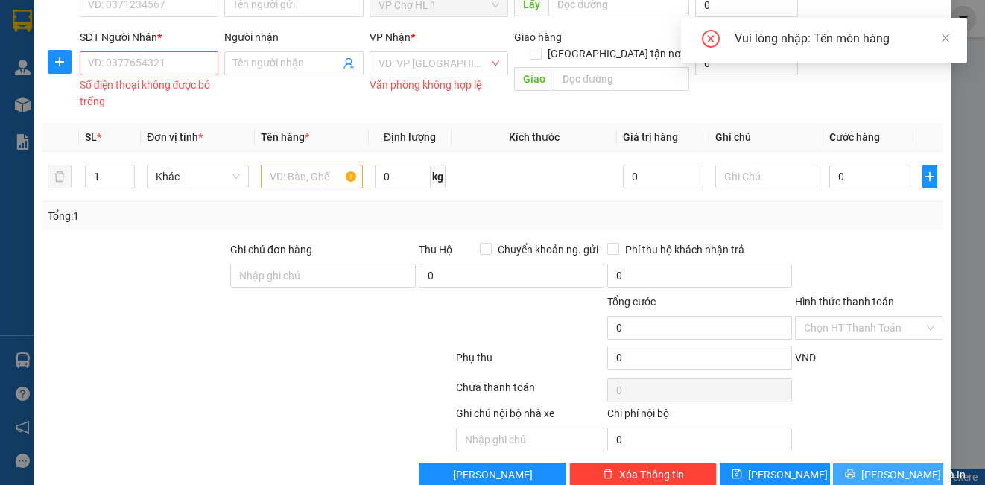
scroll to position [0, 0]
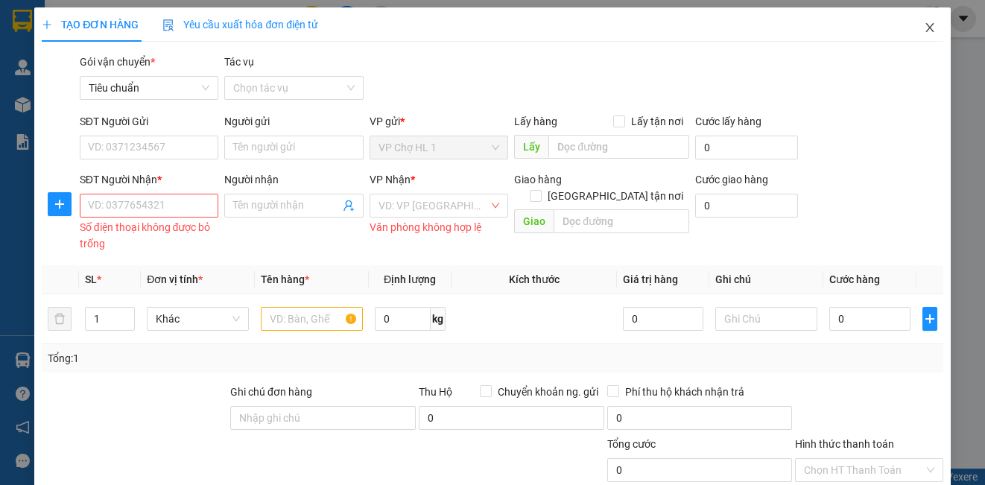
click at [925, 25] on icon "close" at bounding box center [929, 27] width 8 height 9
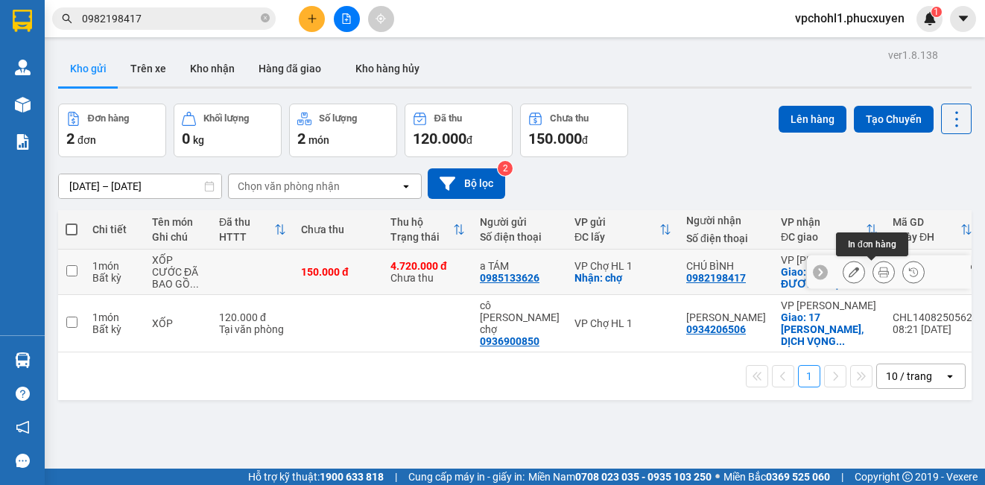
click at [879, 272] on icon at bounding box center [884, 272] width 10 height 10
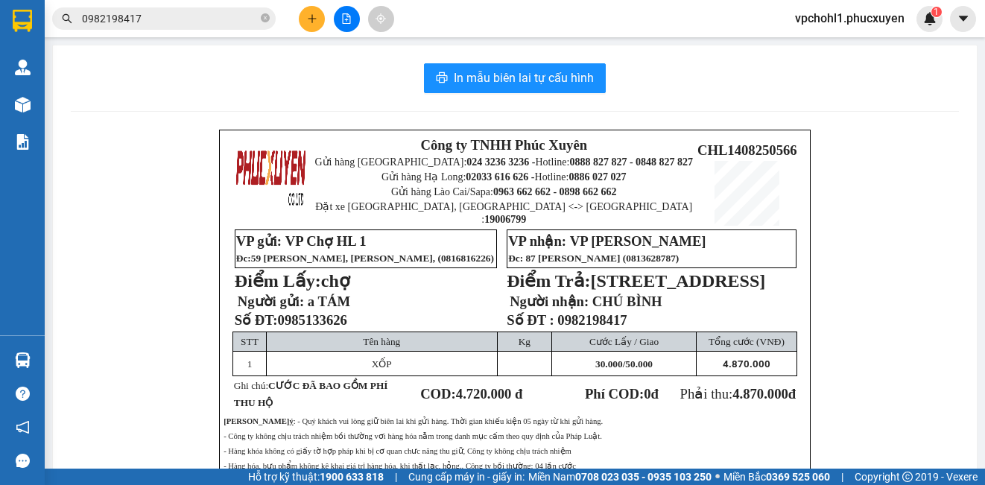
scroll to position [75, 0]
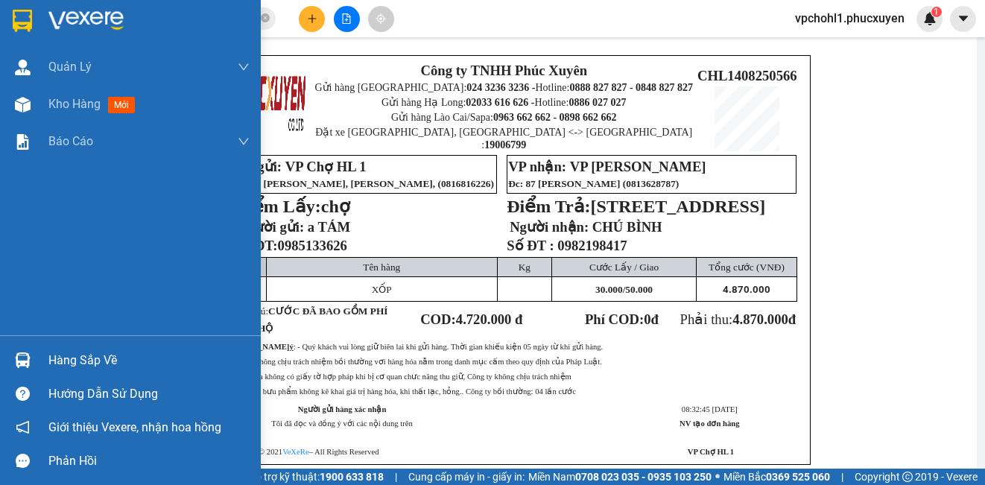
click at [48, 361] on div "Hàng sắp về" at bounding box center [130, 361] width 261 height 34
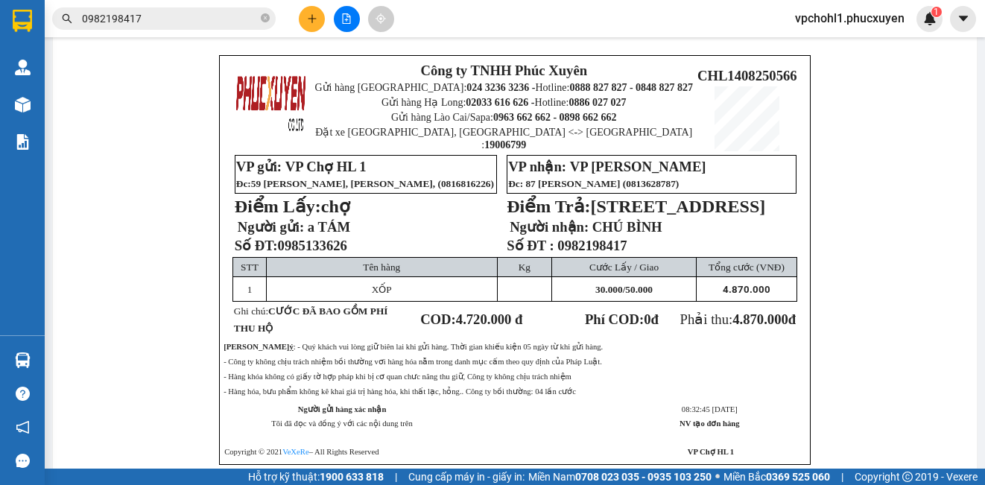
click at [928, 310] on section "Kết quả tìm kiếm ( 0 ) Bộ lọc No Data 0982198417 vpchohl1.phucxuyen 1 Quản Lý Q…" at bounding box center [492, 242] width 985 height 485
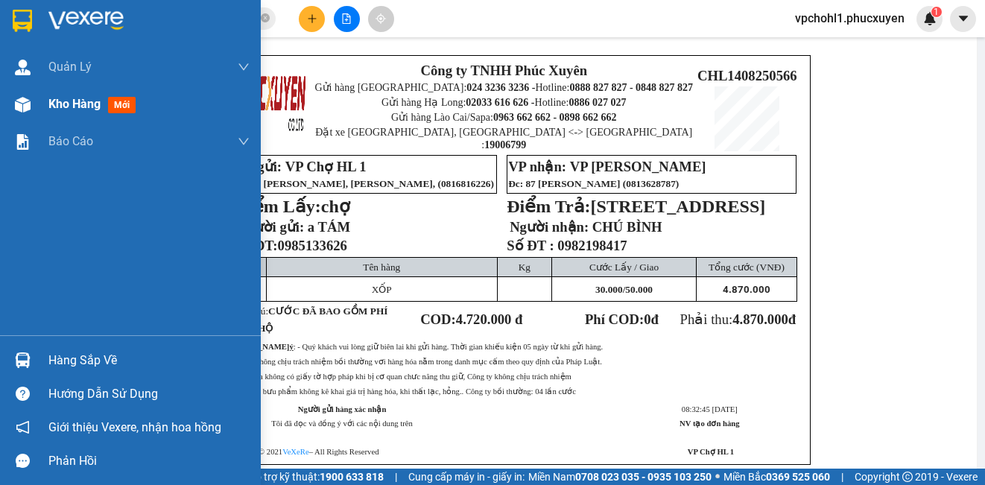
click at [77, 97] on span "Kho hàng" at bounding box center [74, 104] width 52 height 14
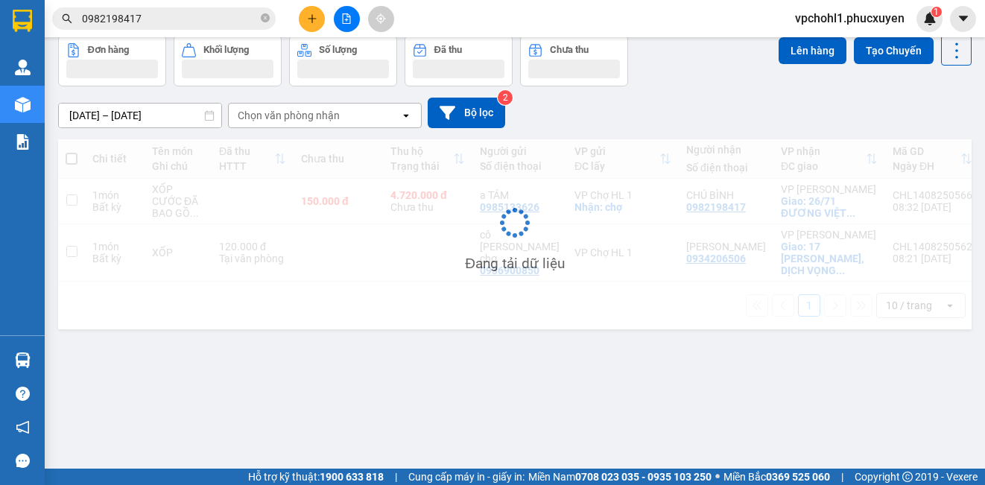
scroll to position [69, 0]
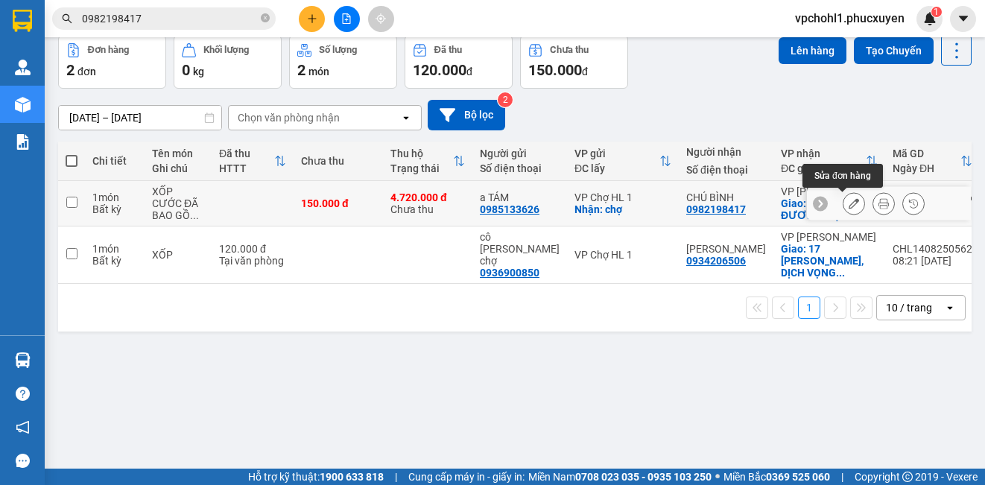
click at [849, 204] on icon at bounding box center [854, 203] width 10 height 10
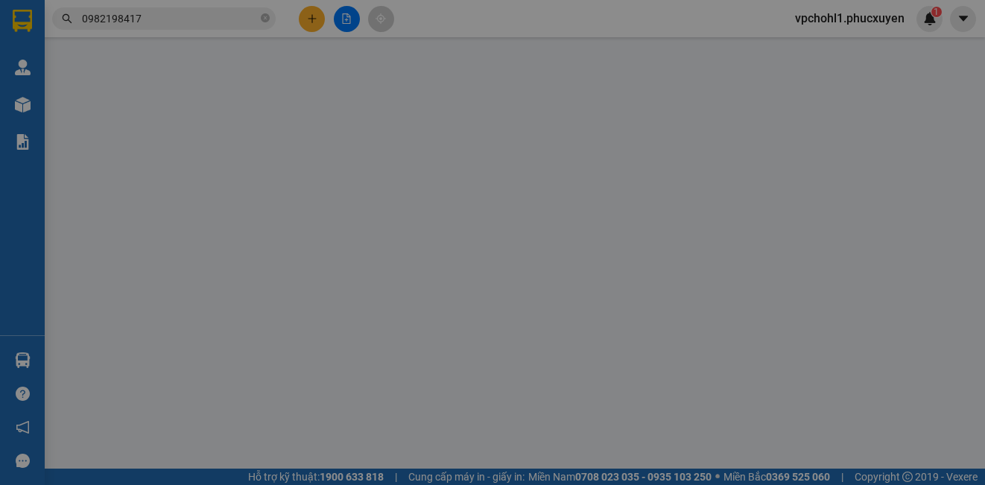
type input "0985133626"
type input "a TÁM"
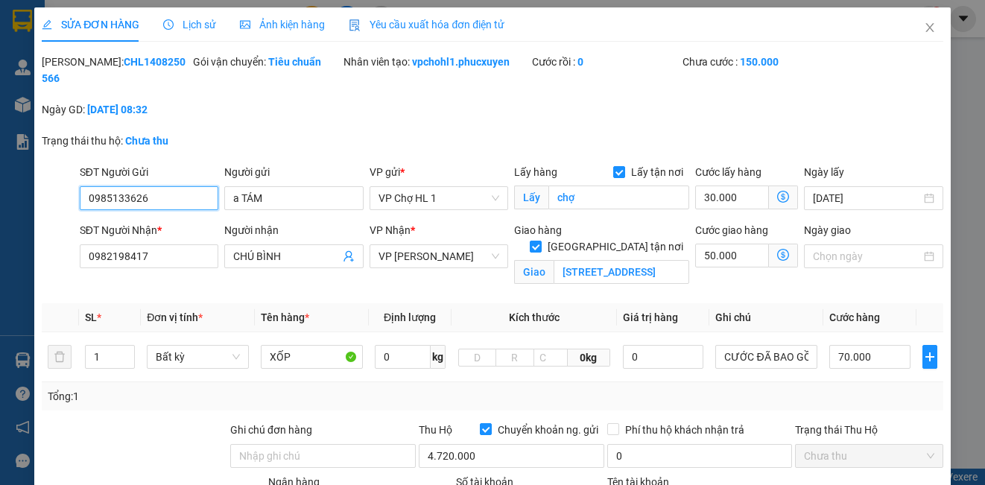
scroll to position [75, 0]
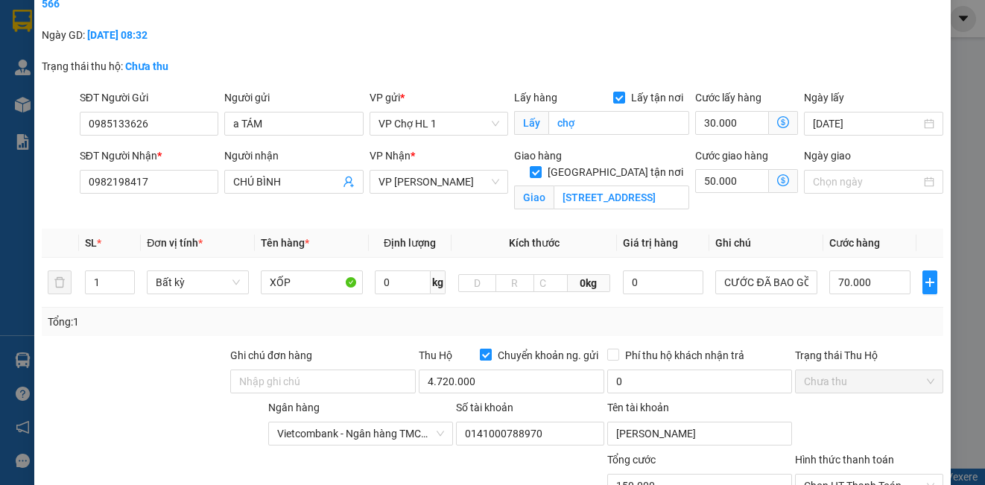
click at [480, 352] on input "Chuyển khoản ng. gửi" at bounding box center [485, 354] width 10 height 10
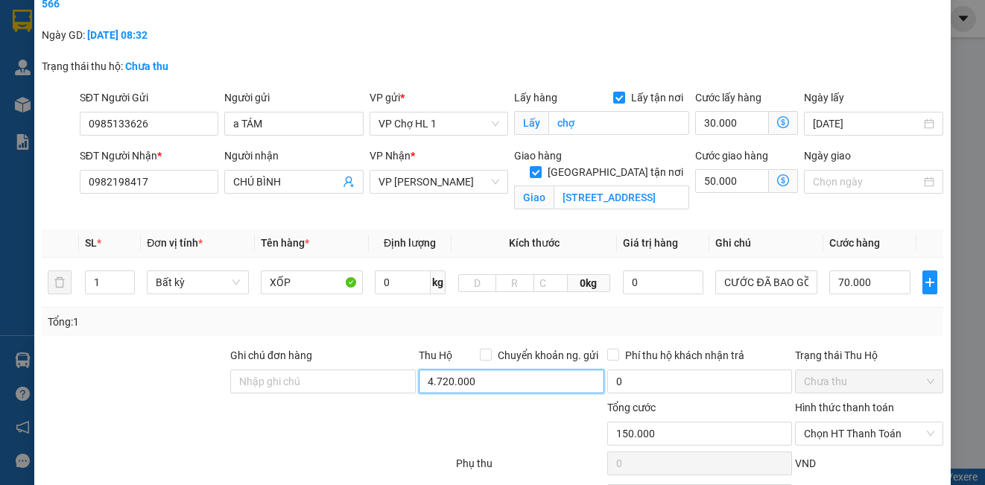
click at [481, 382] on input "4.720.000" at bounding box center [512, 382] width 186 height 24
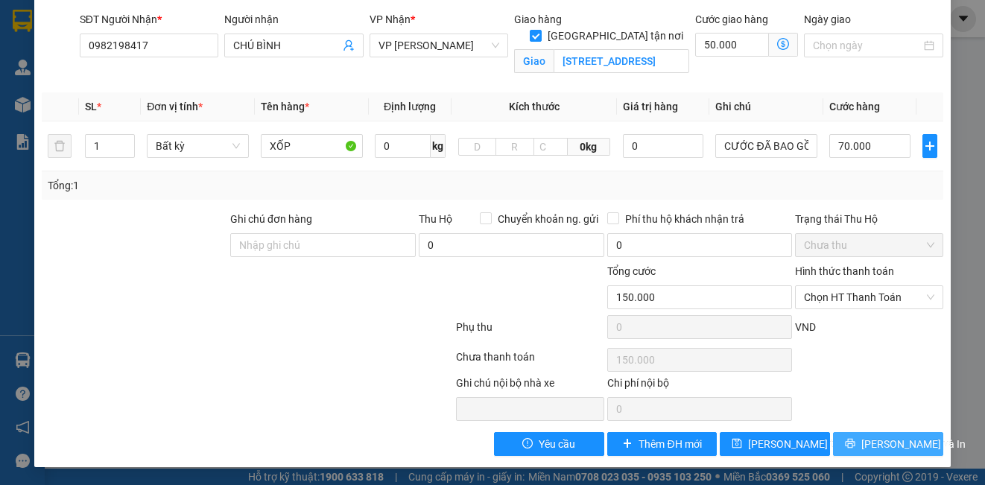
click at [859, 448] on button "[PERSON_NAME] và In" at bounding box center [888, 444] width 110 height 24
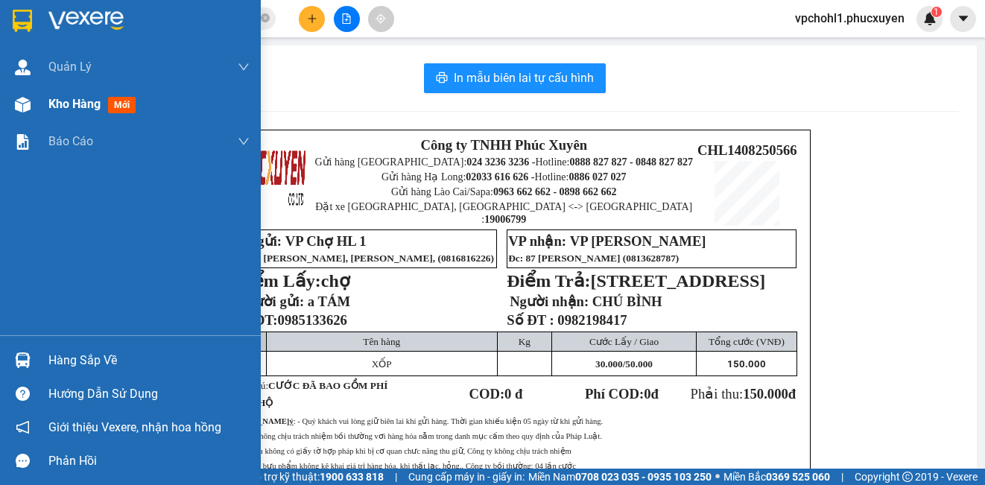
click at [72, 104] on span "Kho hàng" at bounding box center [74, 104] width 52 height 14
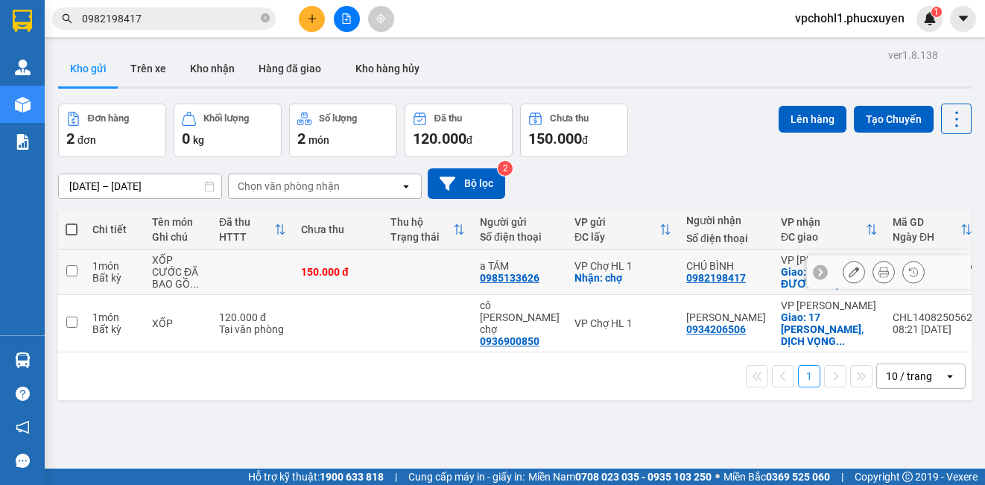
click at [75, 269] on input "checkbox" at bounding box center [71, 270] width 11 height 11
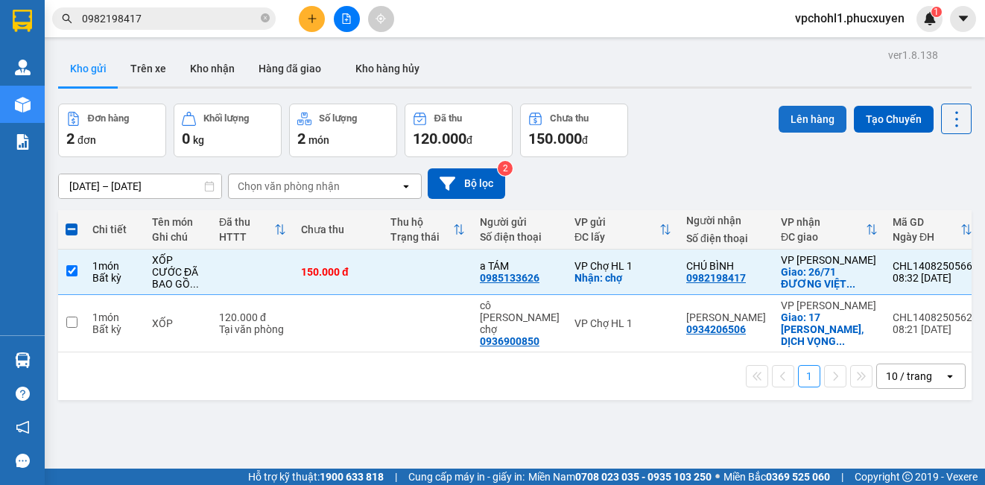
click at [813, 123] on button "Lên hàng" at bounding box center [813, 119] width 68 height 27
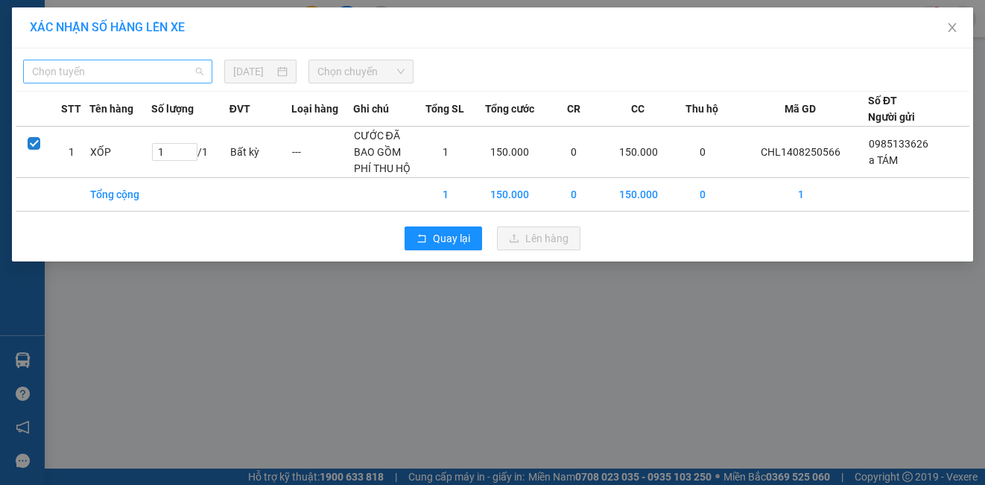
click at [165, 75] on span "Chọn tuyến" at bounding box center [117, 71] width 171 height 22
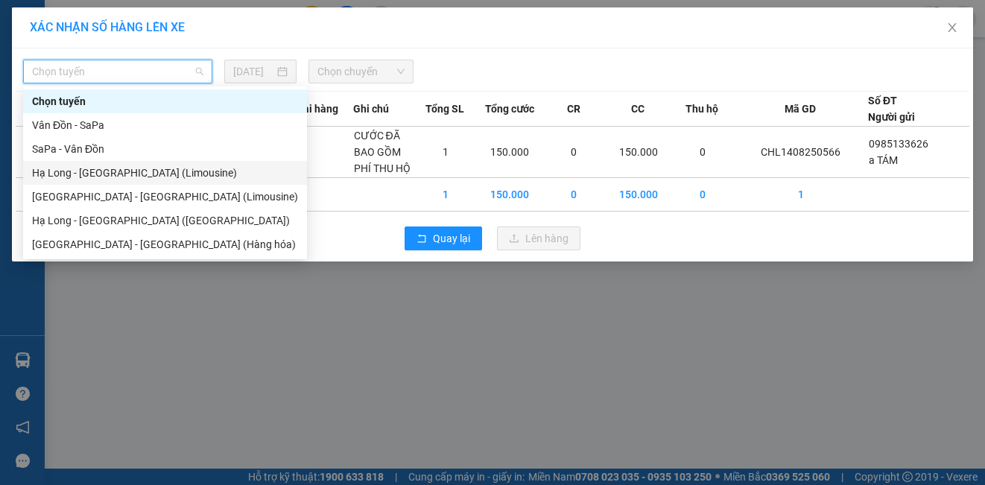
drag, startPoint x: 137, startPoint y: 175, endPoint x: 318, endPoint y: 104, distance: 194.4
click at [137, 174] on div "Hạ Long - [GEOGRAPHIC_DATA] (Limousine)" at bounding box center [165, 173] width 266 height 16
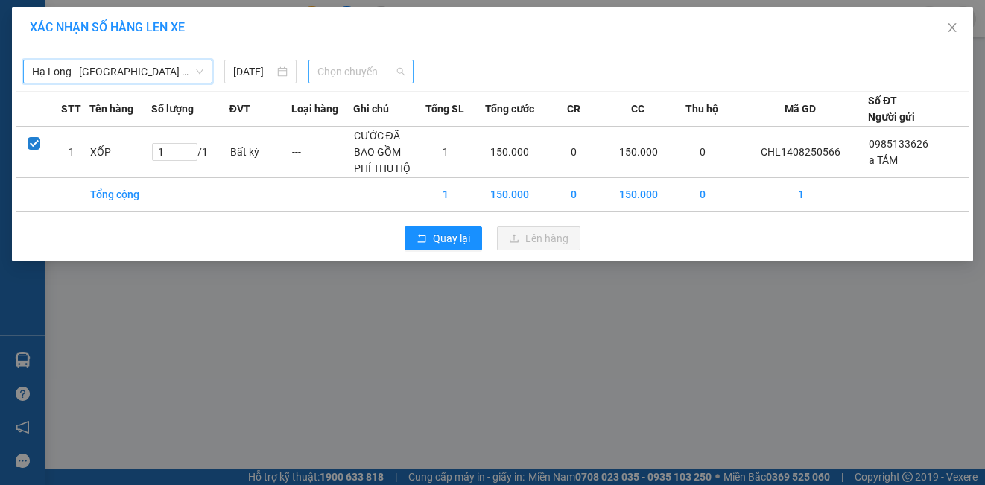
click at [338, 72] on span "Chọn chuyến" at bounding box center [361, 71] width 88 height 22
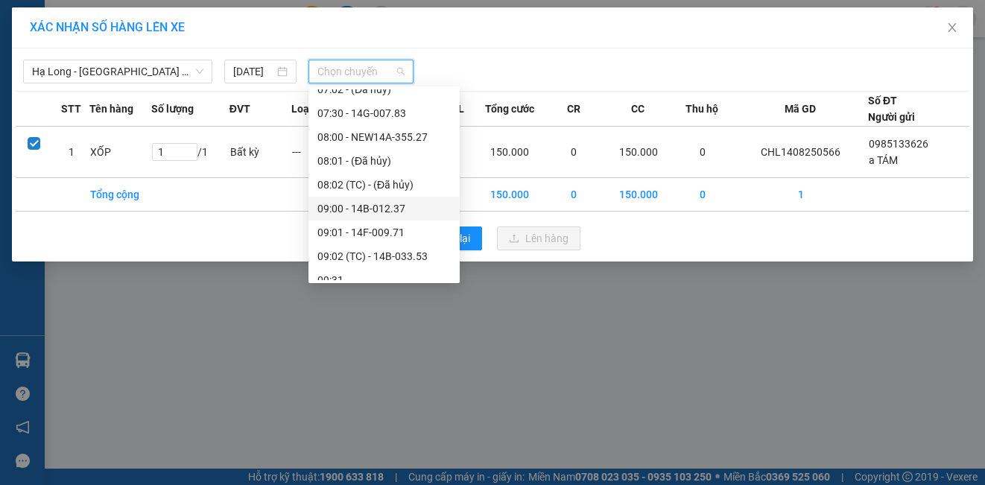
scroll to position [373, 0]
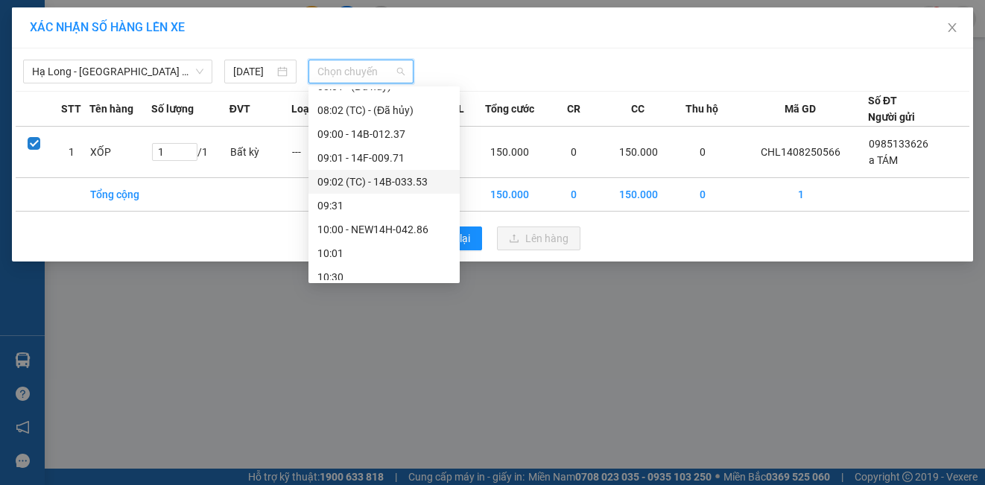
click at [390, 188] on div "09:02 (TC) - 14B-033.53" at bounding box center [383, 182] width 133 height 16
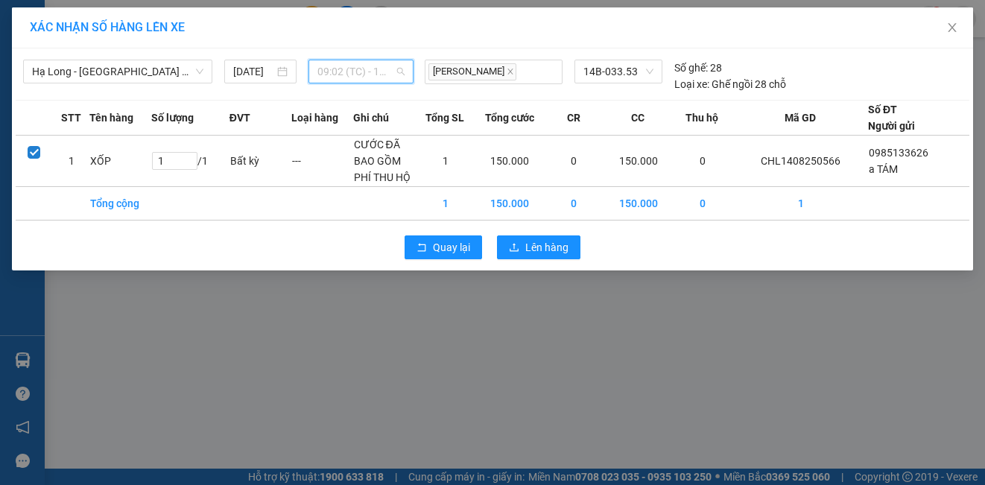
click at [372, 69] on span "09:02 (TC) - 14B-033.53" at bounding box center [361, 71] width 88 height 22
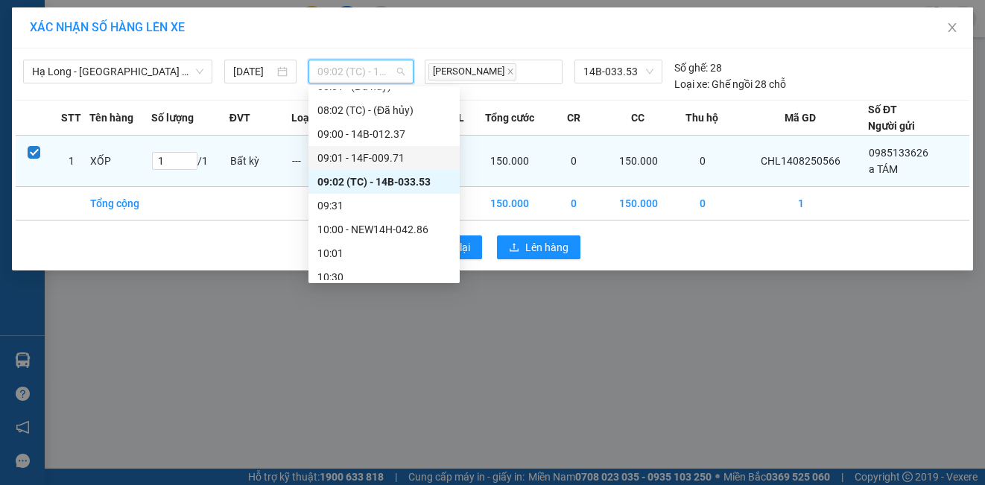
click at [382, 160] on div "09:01 - 14F-009.71" at bounding box center [383, 158] width 133 height 16
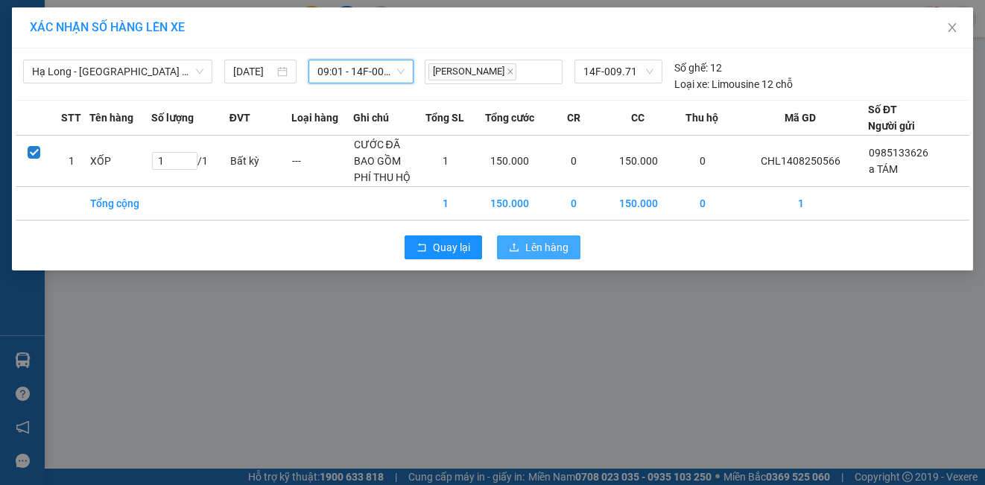
click at [551, 251] on span "Lên hàng" at bounding box center [546, 247] width 43 height 16
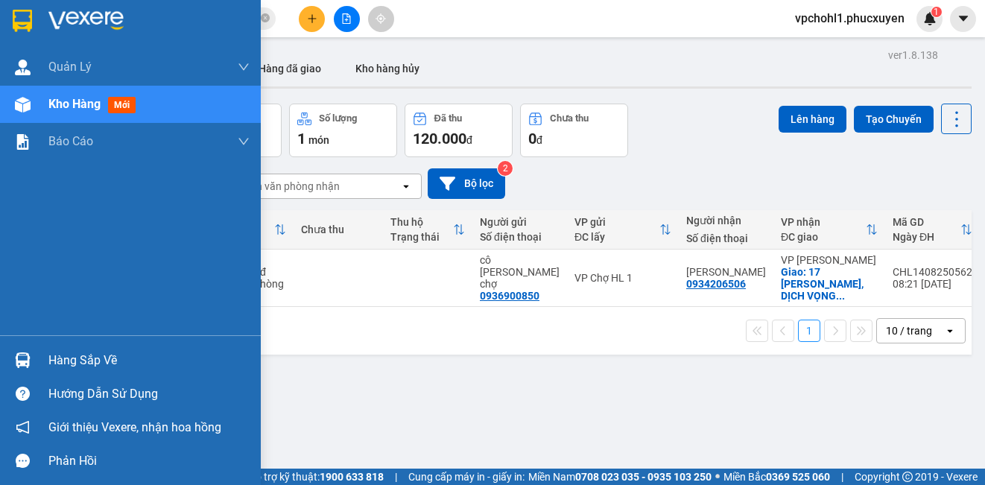
click at [71, 365] on div "Hàng sắp về" at bounding box center [148, 360] width 201 height 22
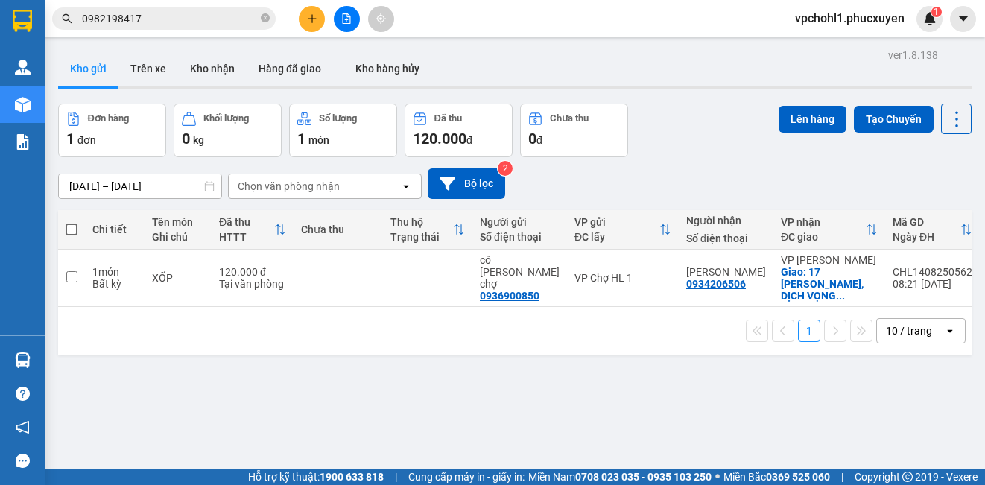
click at [760, 405] on section "Kết quả tìm kiếm ( 0 ) Bộ lọc No Data 0982198417 vpchohl1.phucxuyen 1 Quản Lý Q…" at bounding box center [492, 242] width 985 height 485
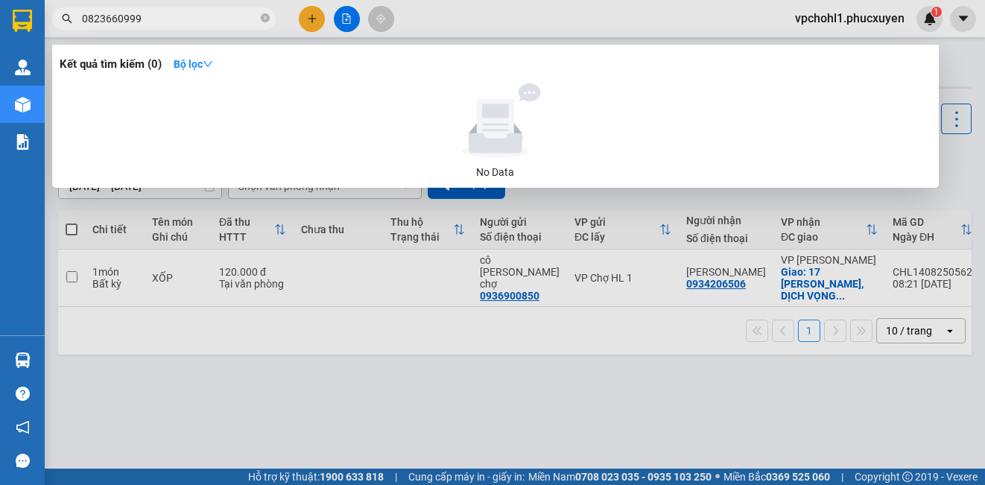
click at [387, 393] on div at bounding box center [492, 242] width 985 height 485
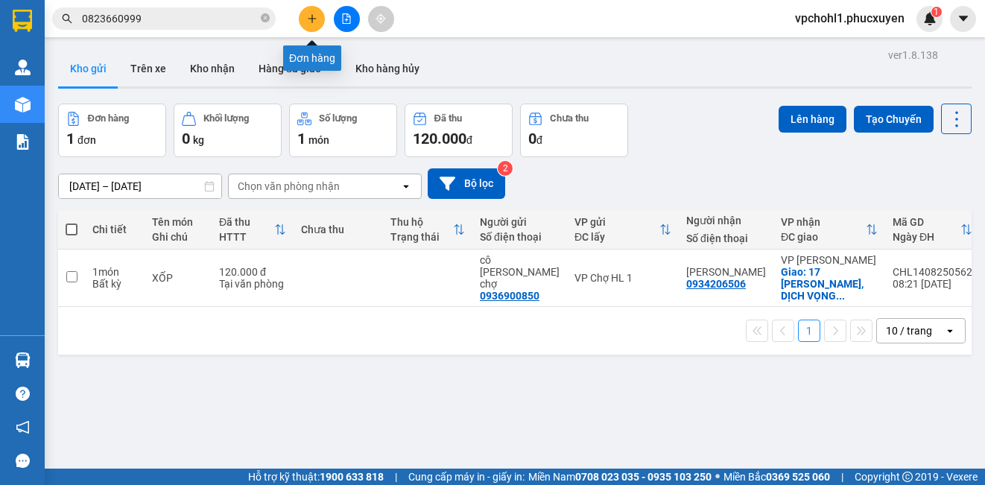
click at [311, 13] on icon "plus" at bounding box center [312, 18] width 10 height 10
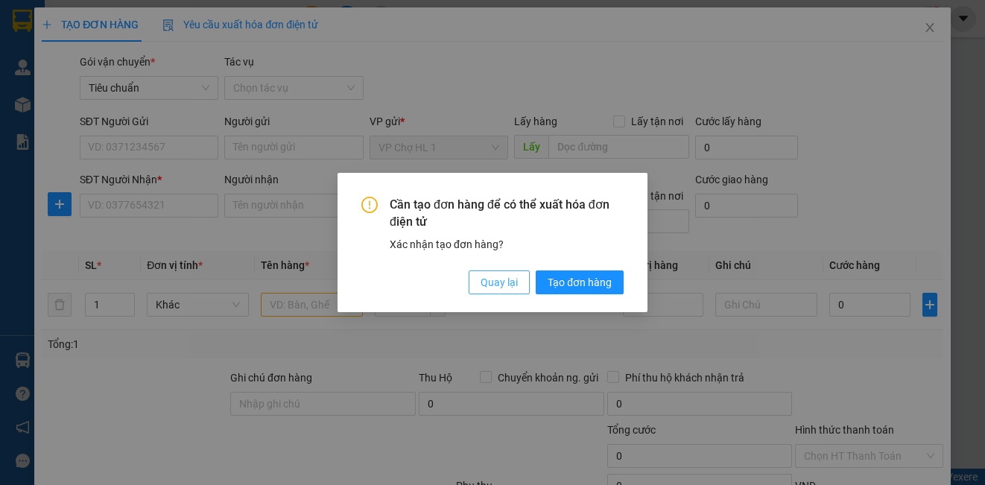
click at [496, 288] on span "Quay lại" at bounding box center [499, 282] width 37 height 16
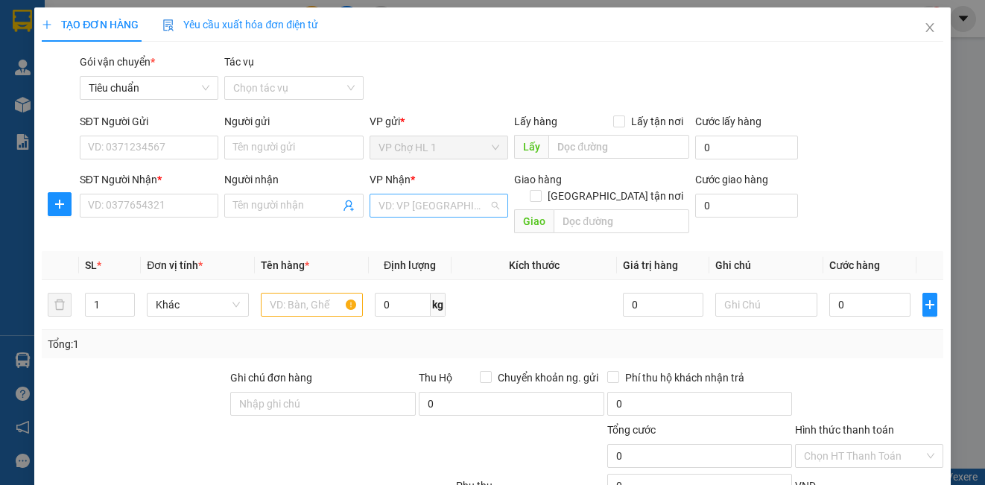
click at [426, 209] on input "search" at bounding box center [434, 205] width 110 height 22
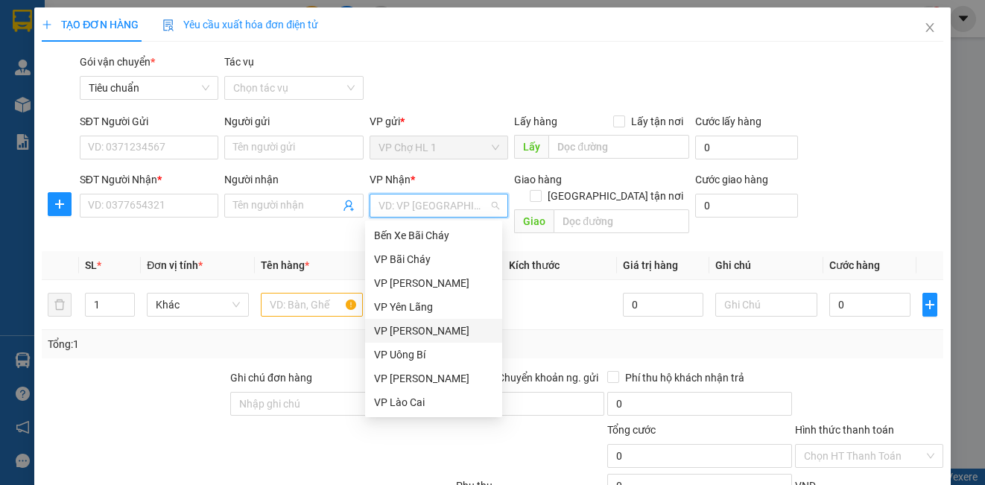
click at [428, 331] on div "VP [PERSON_NAME]" at bounding box center [433, 331] width 119 height 16
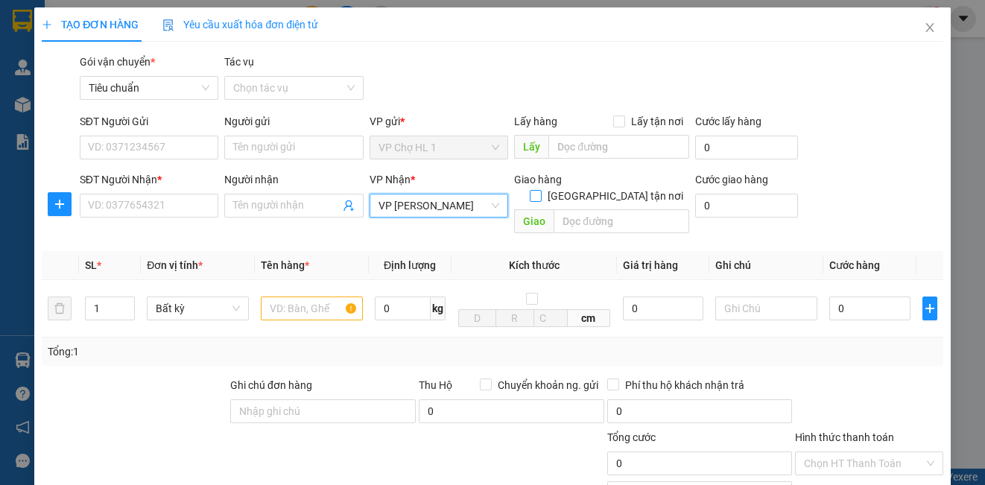
click at [540, 190] on input "[GEOGRAPHIC_DATA] tận nơi" at bounding box center [535, 195] width 10 height 10
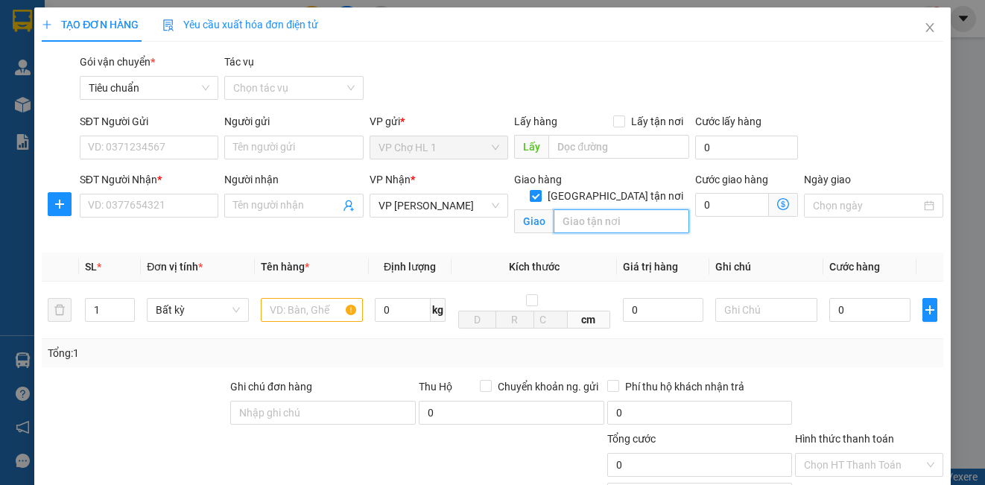
click at [569, 209] on input "text" at bounding box center [622, 221] width 136 height 24
click at [893, 118] on div "SĐT Người Gửi VD: 0371234567 Người gửi Tên người gửi VP gửi * VP Chợ HL 1 Lấy h…" at bounding box center [512, 139] width 870 height 52
click at [777, 203] on icon "dollar-circle" at bounding box center [783, 204] width 12 height 12
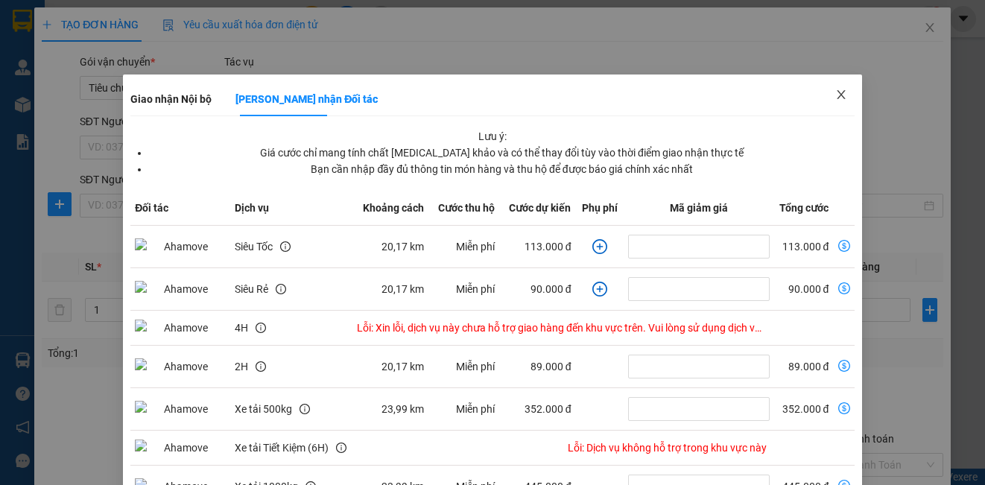
drag, startPoint x: 832, startPoint y: 91, endPoint x: 423, endPoint y: 200, distance: 423.3
click at [835, 90] on icon "close" at bounding box center [841, 95] width 12 height 12
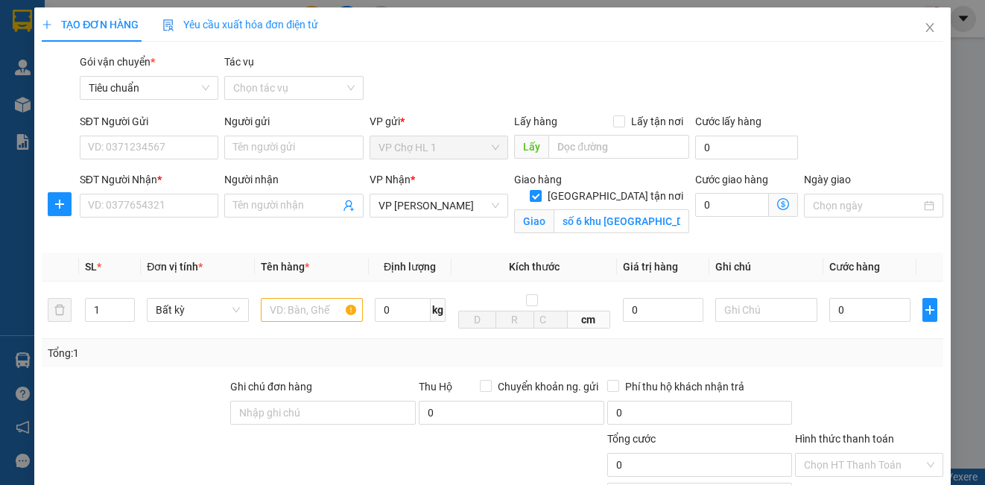
click at [427, 218] on div "VP Nhận * VP Minh Khai" at bounding box center [439, 197] width 139 height 52
click at [434, 206] on span "VP [PERSON_NAME]" at bounding box center [439, 205] width 121 height 22
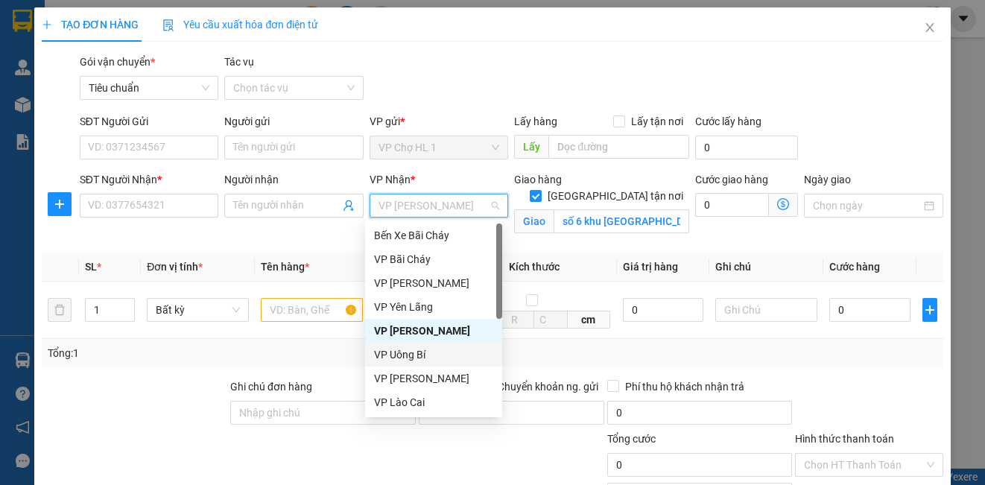
scroll to position [238, 0]
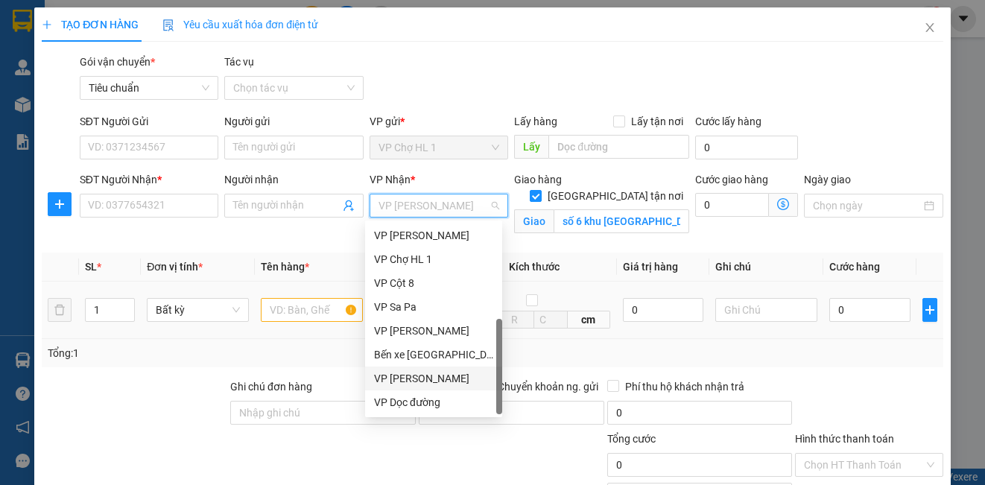
drag, startPoint x: 455, startPoint y: 381, endPoint x: 528, endPoint y: 338, distance: 84.5
click at [455, 380] on div "VP [PERSON_NAME]" at bounding box center [433, 378] width 119 height 16
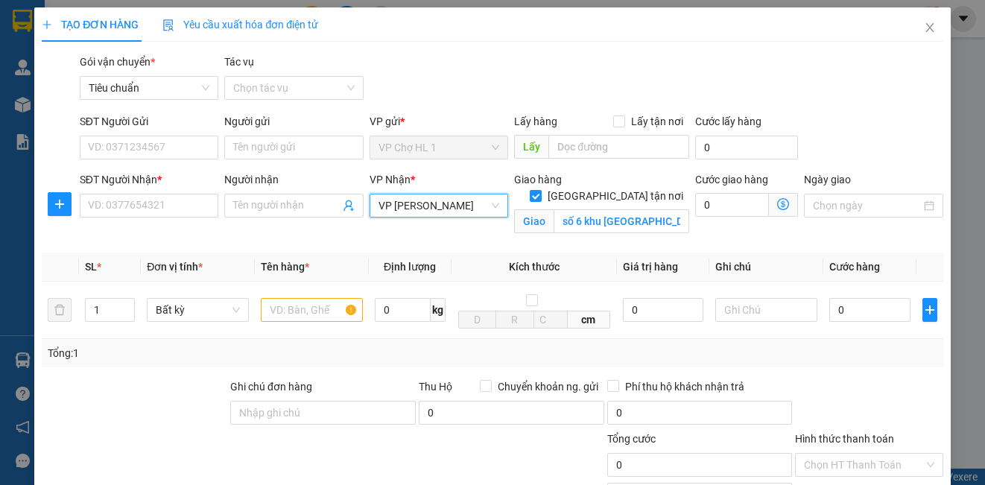
click at [777, 208] on icon "dollar-circle" at bounding box center [783, 204] width 12 height 12
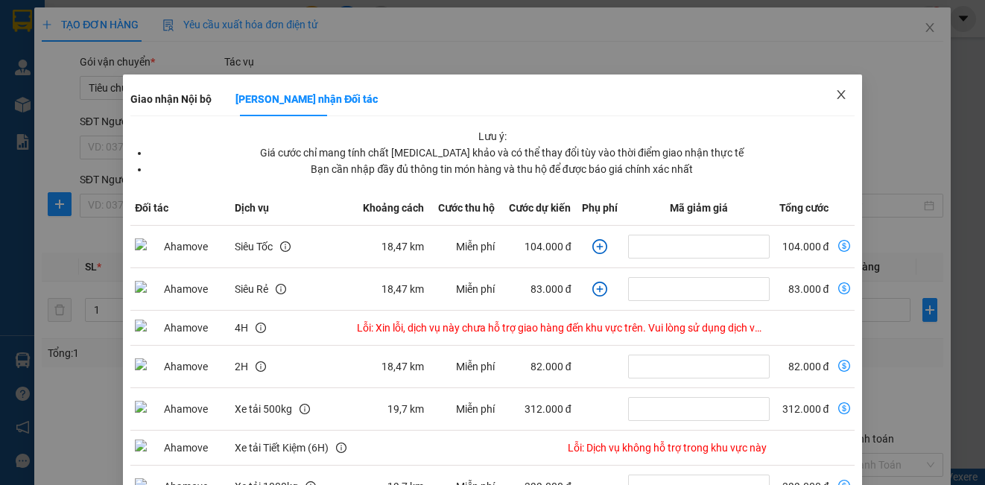
click at [835, 93] on icon "close" at bounding box center [841, 95] width 12 height 12
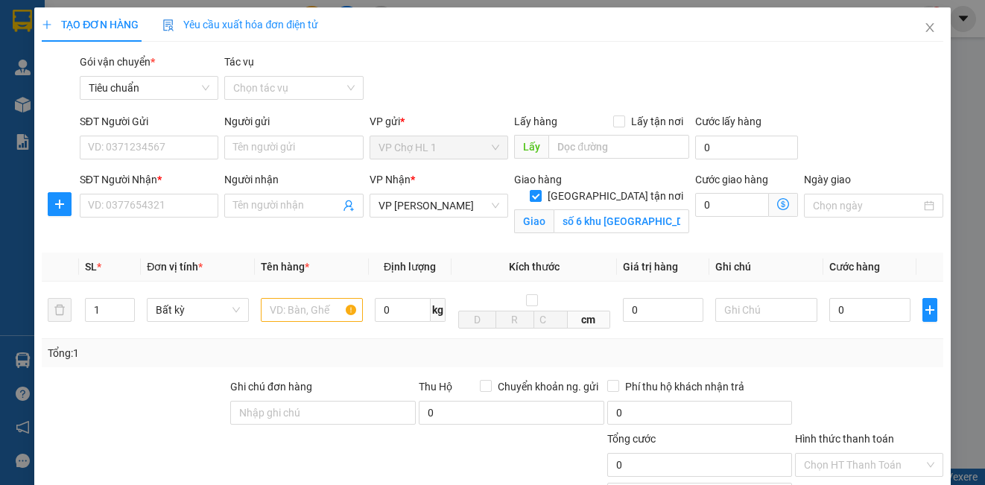
click at [777, 204] on icon "dollar-circle" at bounding box center [783, 204] width 12 height 12
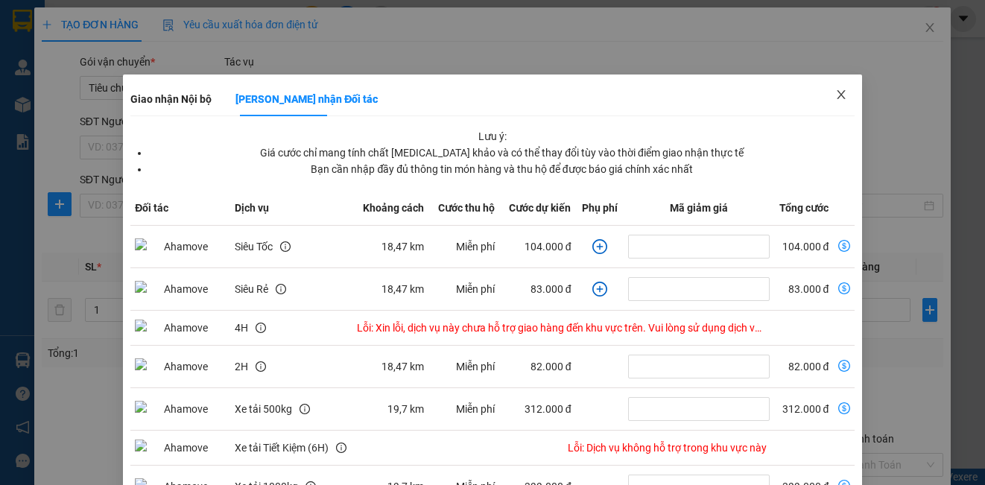
click at [837, 95] on icon "close" at bounding box center [841, 94] width 8 height 9
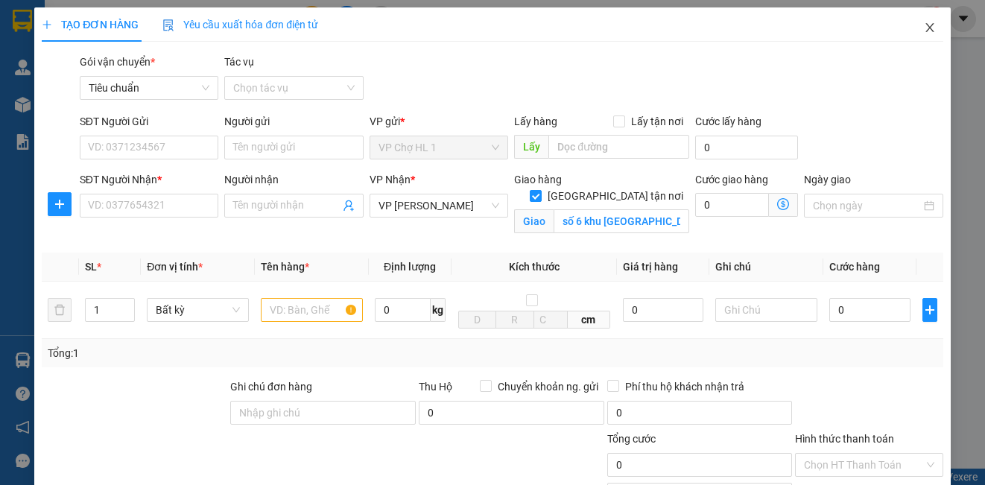
click at [924, 25] on icon "close" at bounding box center [930, 28] width 12 height 12
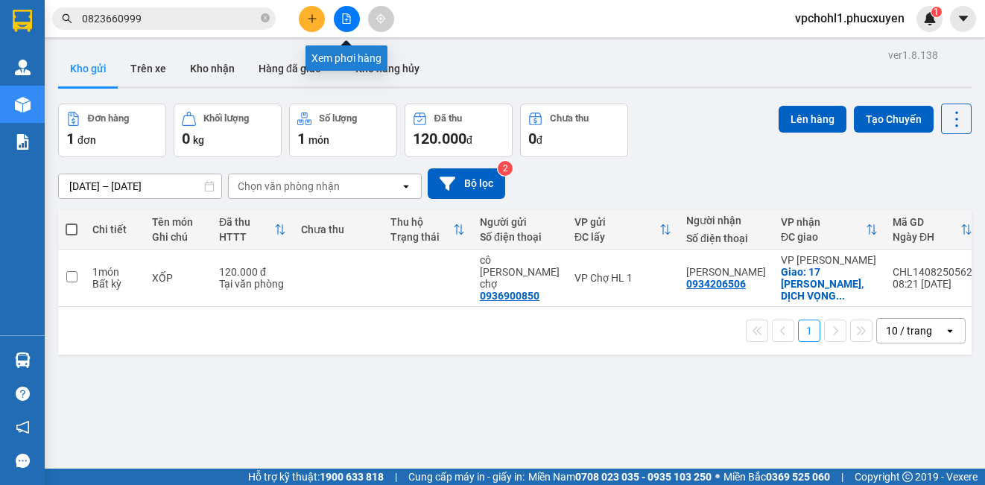
click at [347, 18] on icon "file-add" at bounding box center [346, 18] width 10 height 10
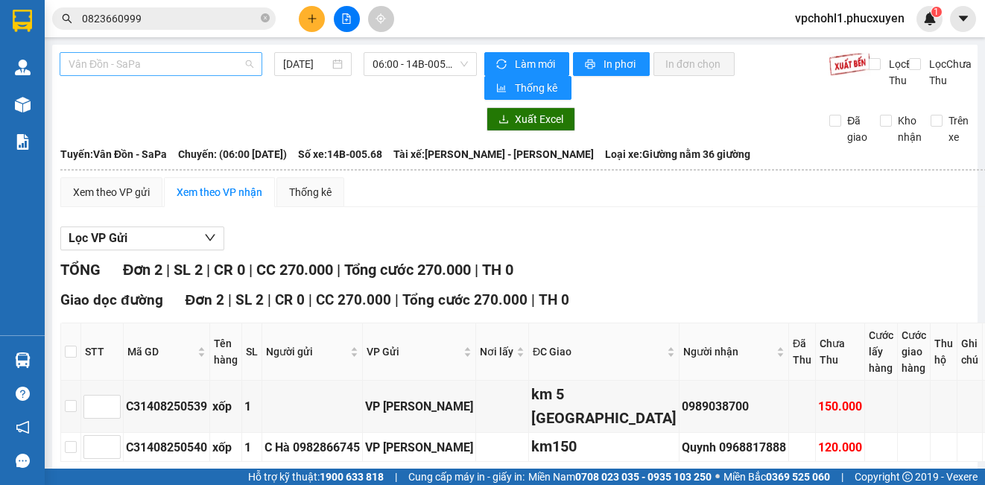
click at [184, 67] on span "Vân Đồn - SaPa" at bounding box center [161, 64] width 185 height 22
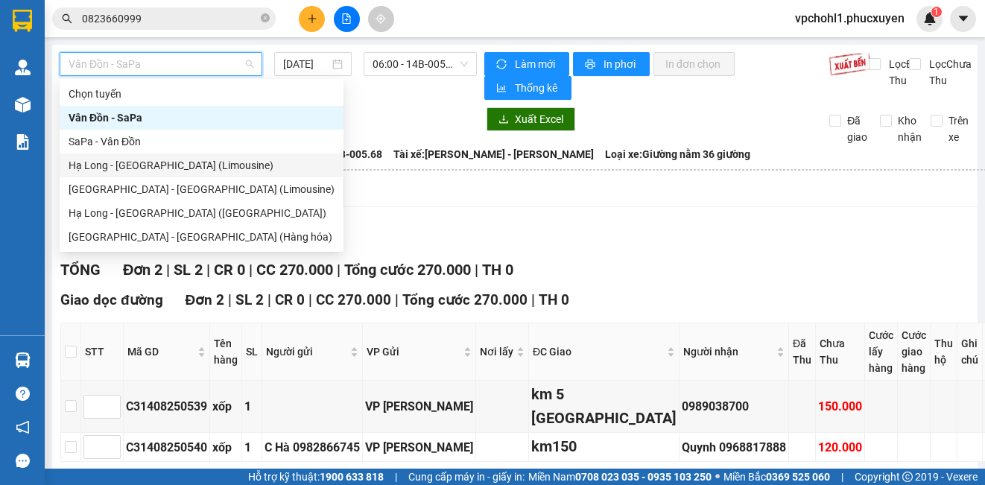
click at [190, 162] on div "Hạ Long - [GEOGRAPHIC_DATA] (Limousine)" at bounding box center [202, 165] width 266 height 16
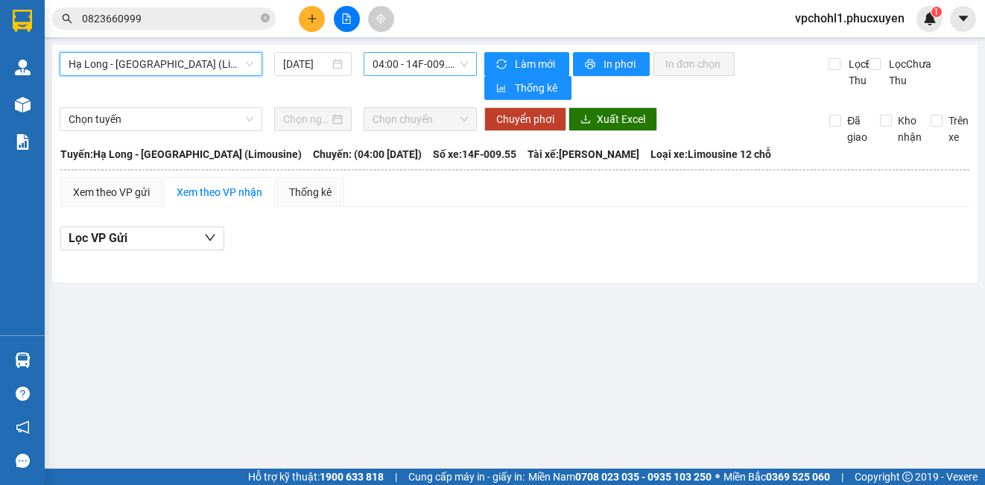
click at [403, 68] on span "04:00 - 14F-009.55" at bounding box center [420, 64] width 95 height 22
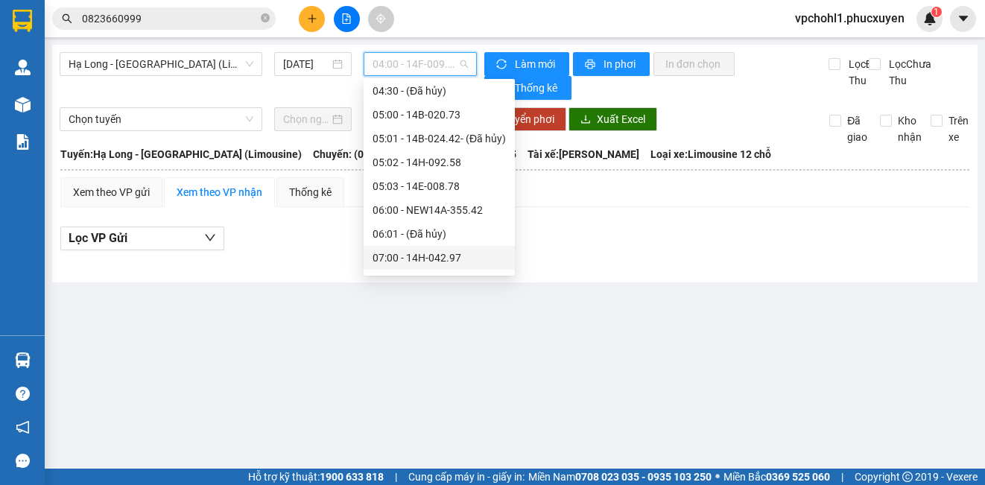
scroll to position [224, 0]
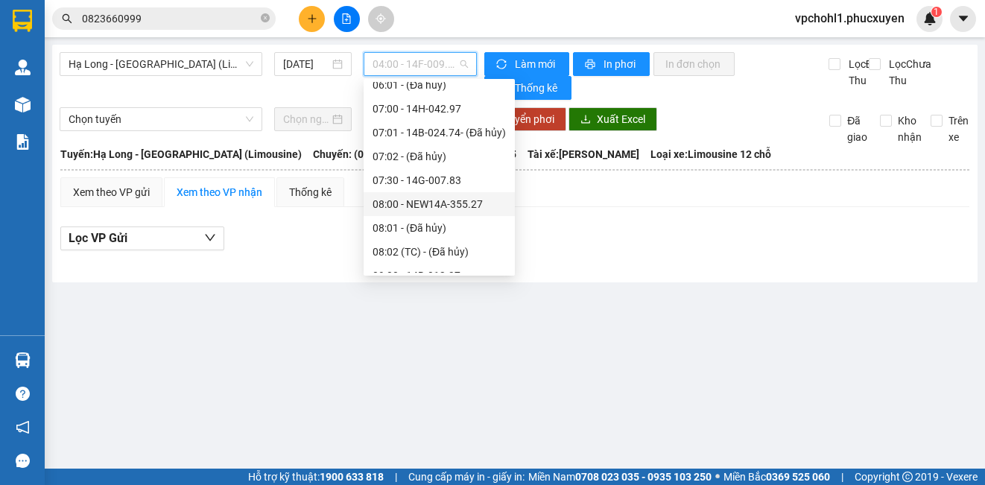
click at [406, 209] on div "08:00 - NEW14A-355.27" at bounding box center [439, 204] width 133 height 16
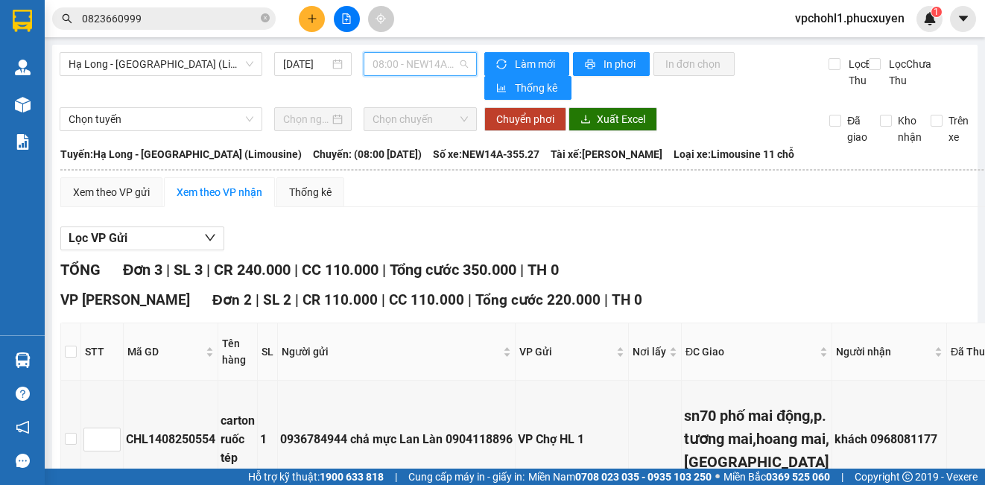
click at [431, 66] on span "08:00 - NEW14A-355.27" at bounding box center [420, 64] width 95 height 22
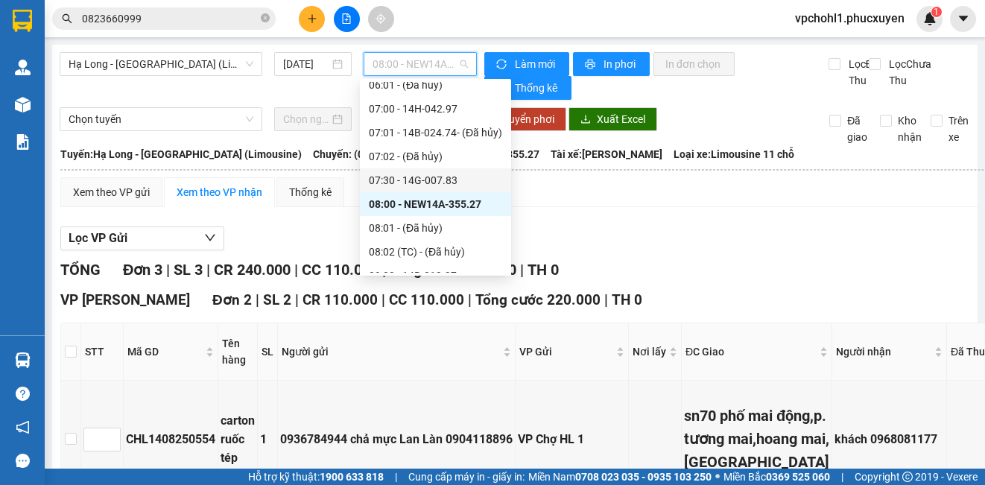
drag, startPoint x: 411, startPoint y: 179, endPoint x: 409, endPoint y: 79, distance: 99.9
click at [408, 168] on div "07:30 - 14G-007.83" at bounding box center [435, 180] width 151 height 24
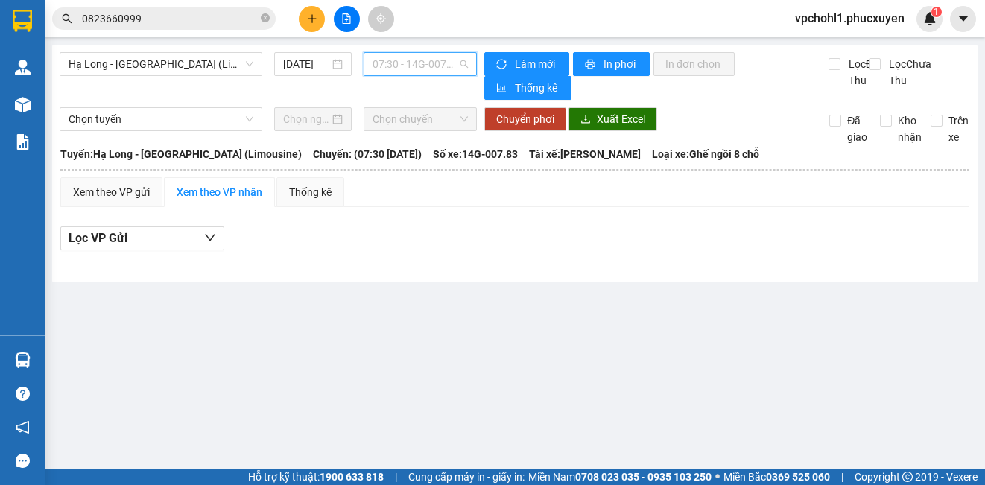
click at [414, 64] on span "07:30 - 14G-007.83" at bounding box center [420, 64] width 95 height 22
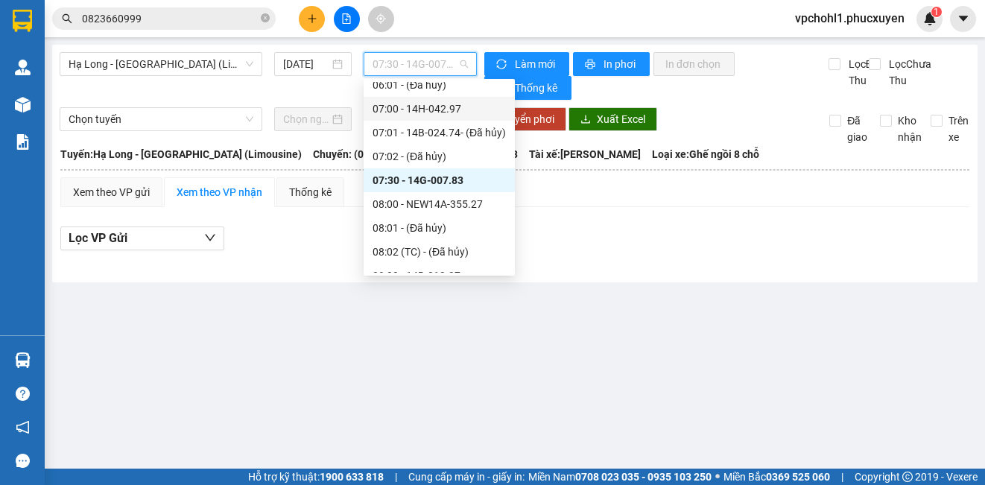
click at [437, 111] on div "07:00 - 14H-042.97" at bounding box center [439, 109] width 133 height 16
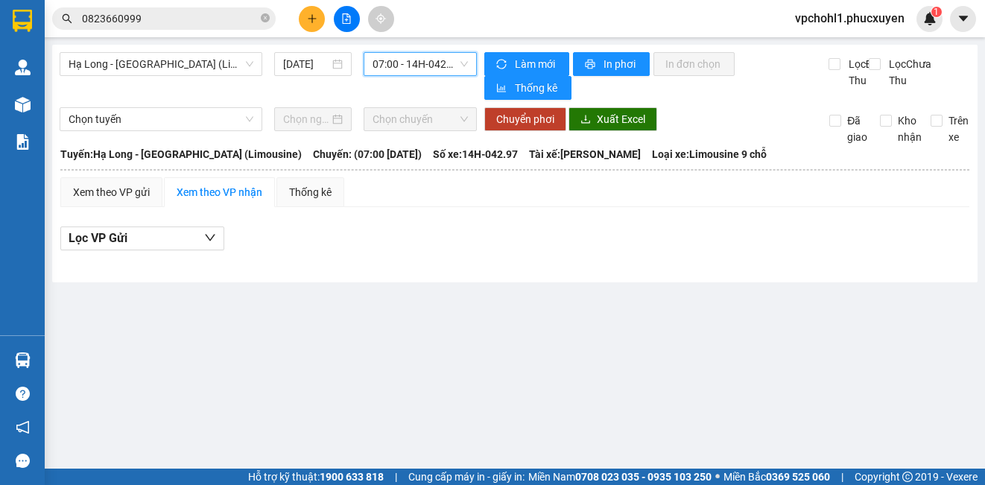
click at [447, 63] on span "07:00 - 14H-042.97" at bounding box center [420, 64] width 95 height 22
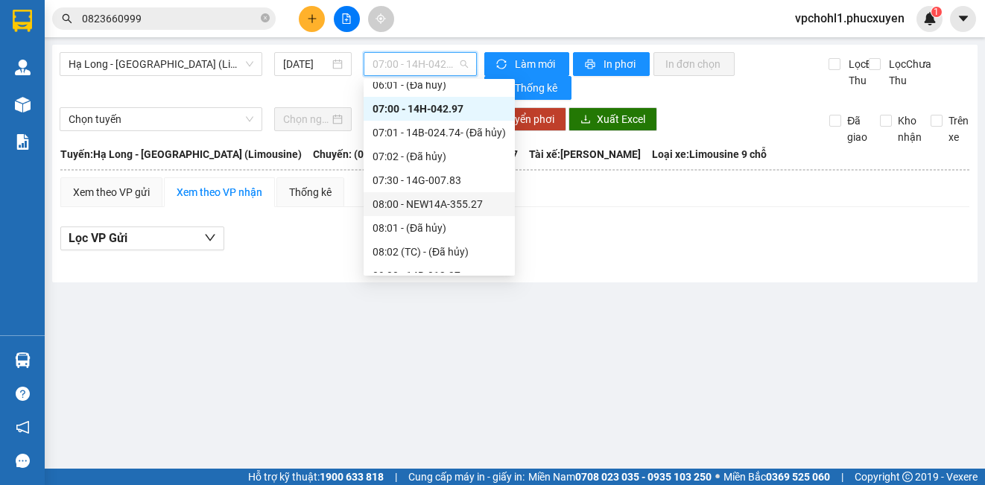
scroll to position [298, 0]
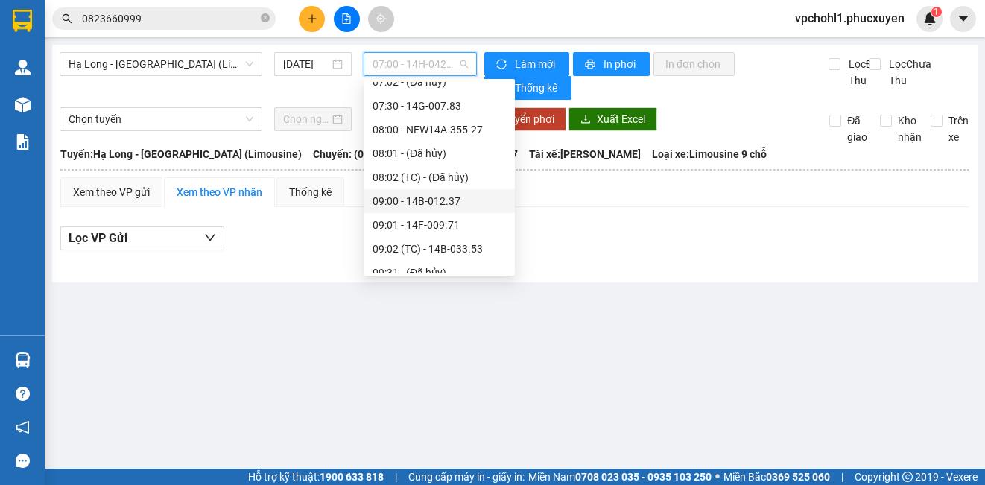
click at [435, 198] on div "09:00 - 14B-012.37" at bounding box center [439, 201] width 133 height 16
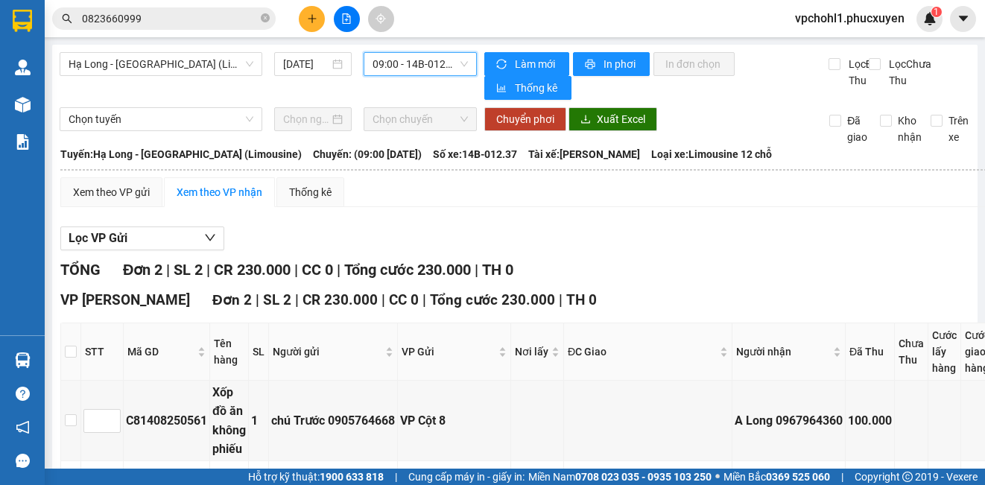
click at [402, 62] on span "09:00 - 14B-012.37" at bounding box center [420, 64] width 95 height 22
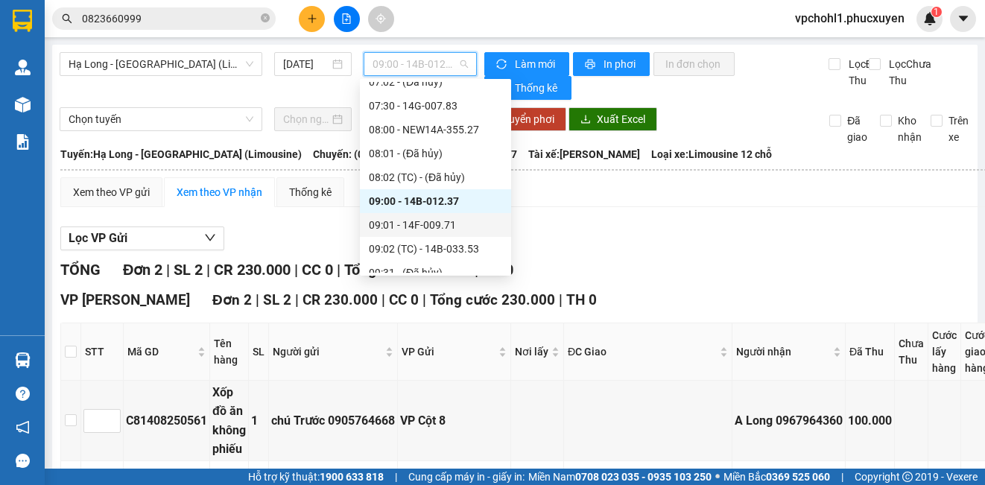
click at [404, 228] on div "09:01 - 14F-009.71" at bounding box center [435, 225] width 133 height 16
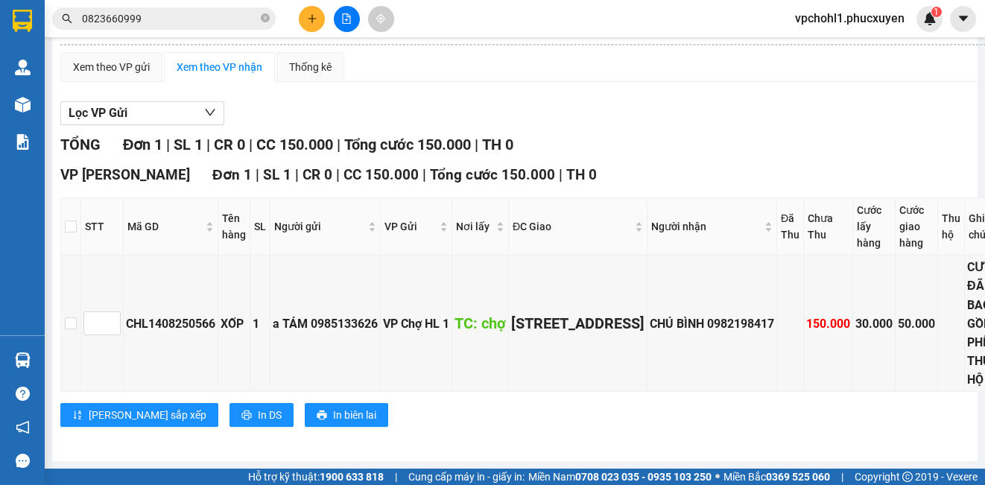
scroll to position [199, 0]
copy tr "CHL1408250566 XỐP"
drag, startPoint x: 126, startPoint y: 283, endPoint x: 247, endPoint y: 285, distance: 120.7
click at [247, 285] on tr "CHL1408250566 XỐP 1 a TÁM 0985133626 VP Chợ HL 1 TC: chợ 26/71 ĐƯƠNG VIỆT HƯNG,…" at bounding box center [579, 324] width 1036 height 136
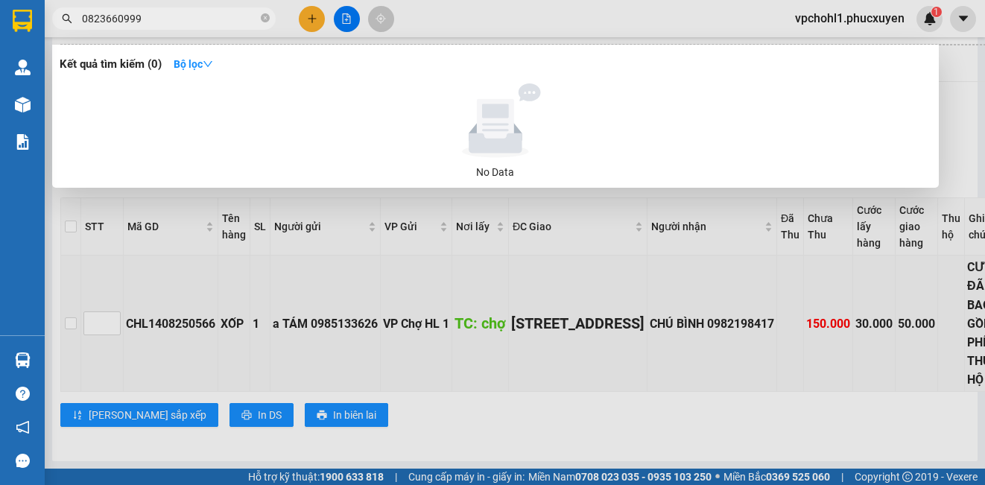
drag, startPoint x: 151, startPoint y: 21, endPoint x: 68, endPoint y: 28, distance: 83.0
click at [68, 28] on span "0823660999" at bounding box center [164, 18] width 224 height 22
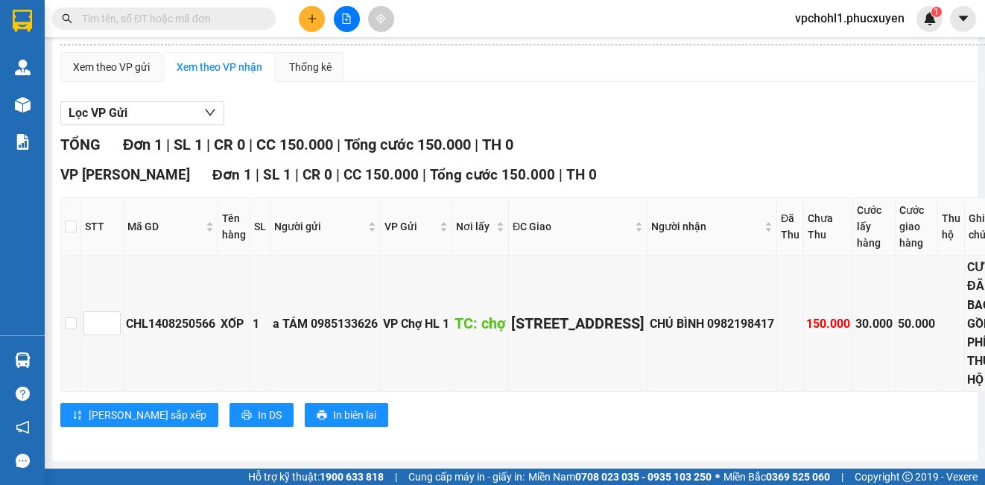
paste input "CHL1408250566 XỐP"
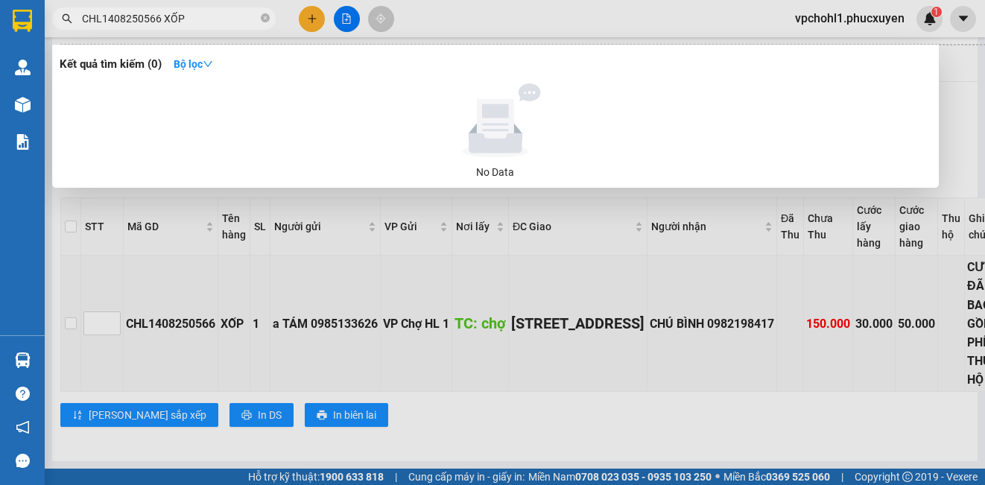
drag, startPoint x: 181, startPoint y: 17, endPoint x: 159, endPoint y: 16, distance: 22.4
click at [159, 16] on input "CHL1408250566 XỐP" at bounding box center [170, 18] width 176 height 16
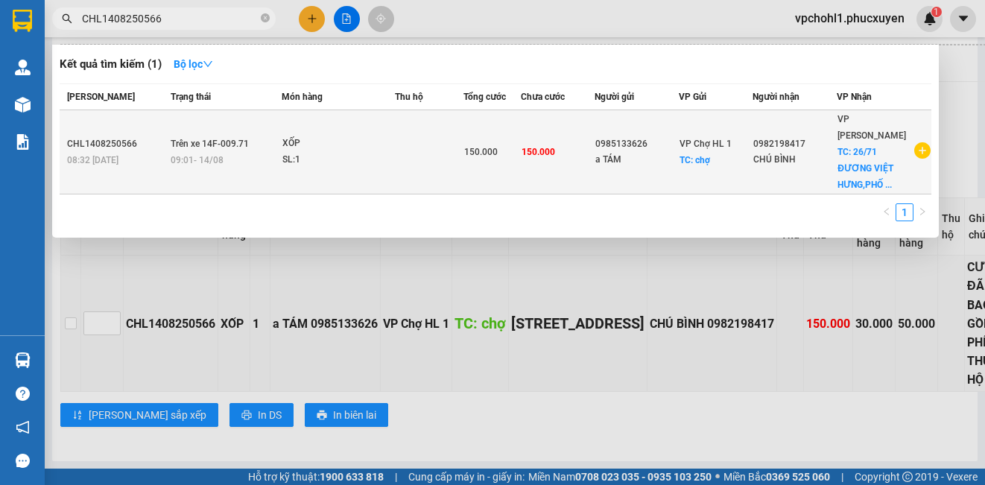
click at [547, 147] on span "150.000" at bounding box center [539, 152] width 34 height 10
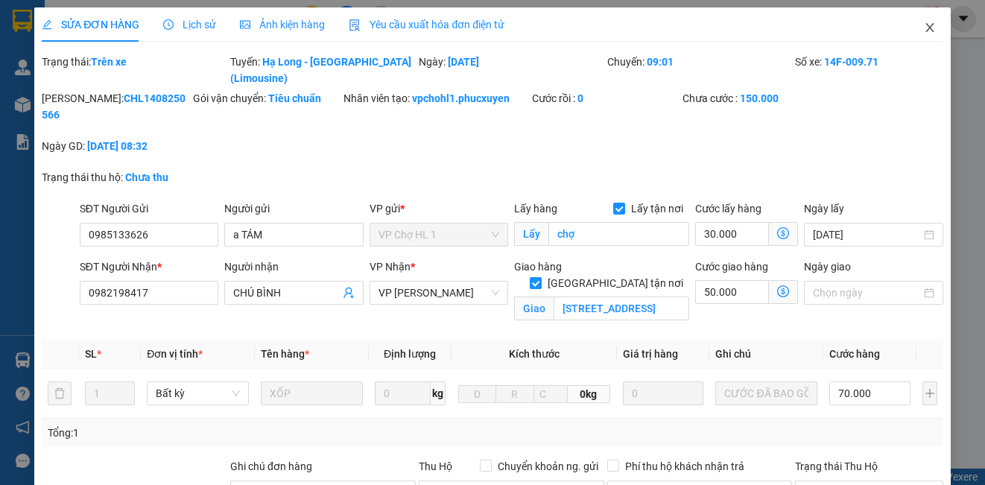
drag, startPoint x: 916, startPoint y: 27, endPoint x: 922, endPoint y: 34, distance: 9.0
click at [924, 27] on icon "close" at bounding box center [930, 28] width 12 height 12
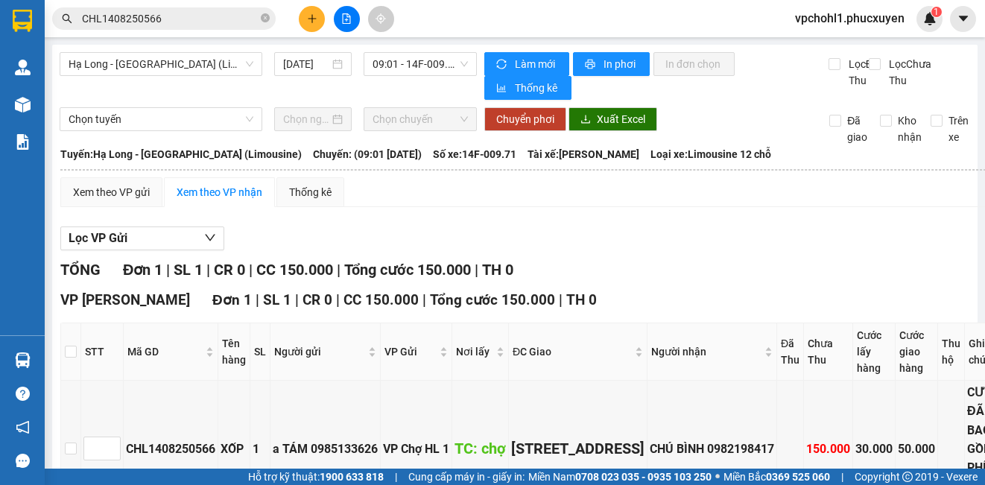
click at [309, 21] on icon "plus" at bounding box center [312, 18] width 10 height 10
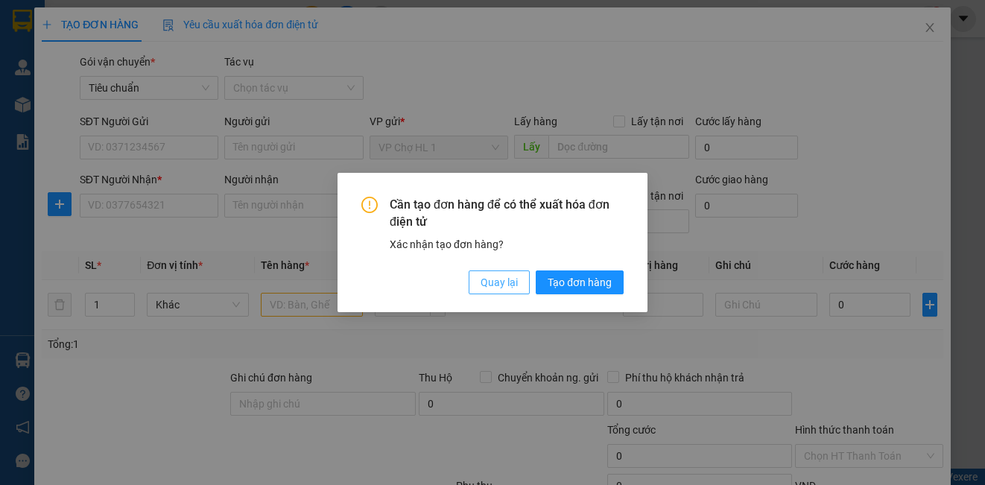
drag, startPoint x: 497, startPoint y: 285, endPoint x: 352, endPoint y: 264, distance: 146.9
click at [498, 285] on span "Quay lại" at bounding box center [499, 282] width 37 height 16
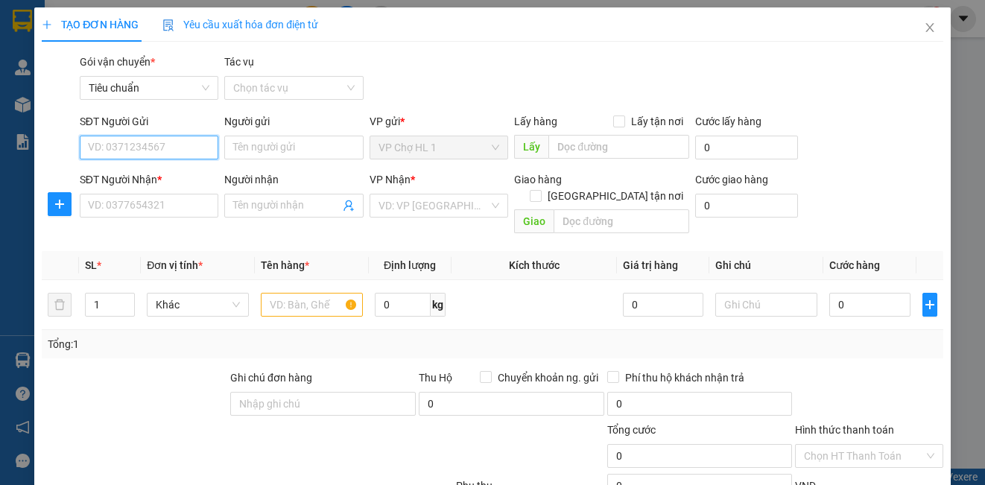
click at [171, 154] on input "SĐT Người Gửi" at bounding box center [149, 148] width 139 height 24
click at [162, 180] on div "0985133626 - a TÁM" at bounding box center [147, 177] width 119 height 16
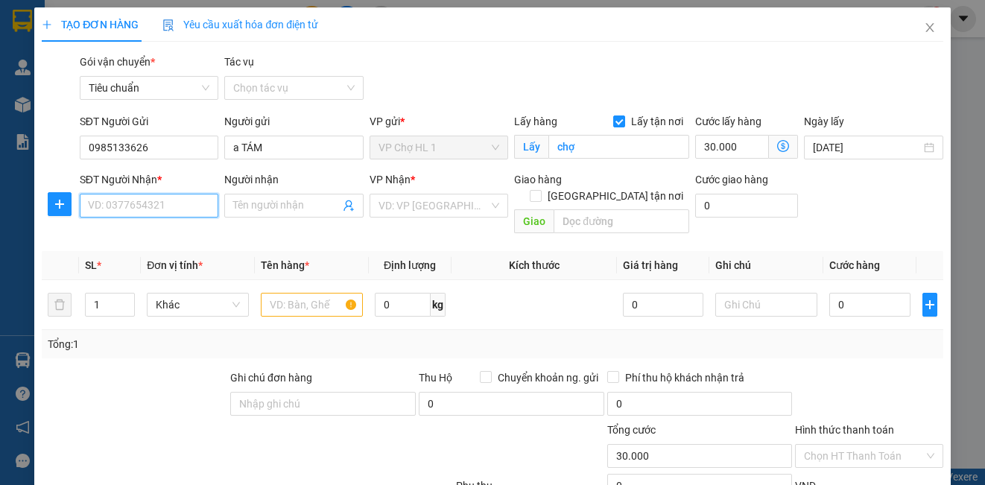
click at [157, 205] on input "SĐT Người Nhận *" at bounding box center [149, 206] width 139 height 24
click at [266, 196] on span at bounding box center [293, 206] width 139 height 24
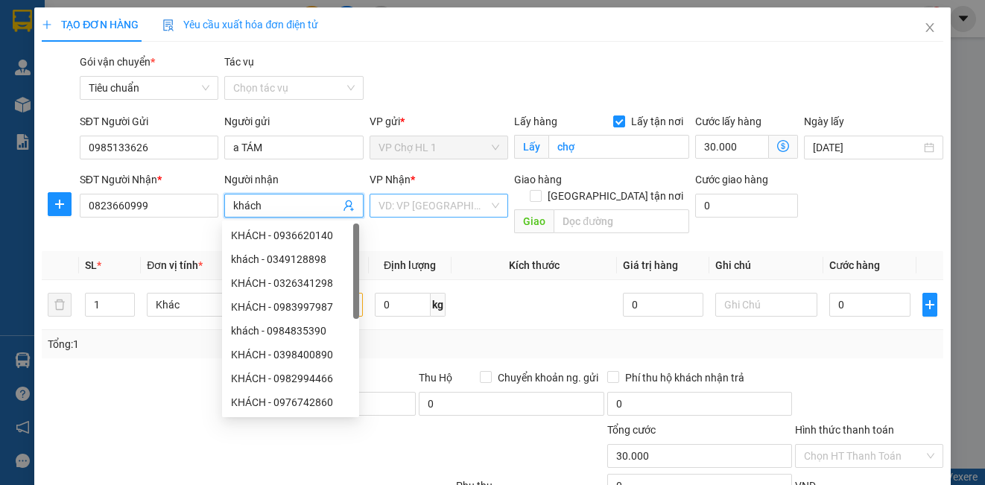
click at [424, 208] on input "search" at bounding box center [434, 205] width 110 height 22
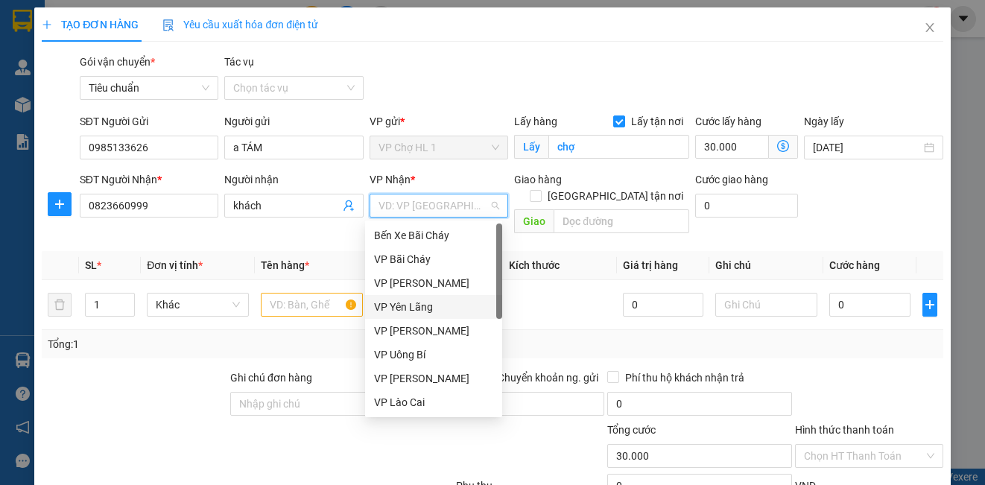
scroll to position [238, 0]
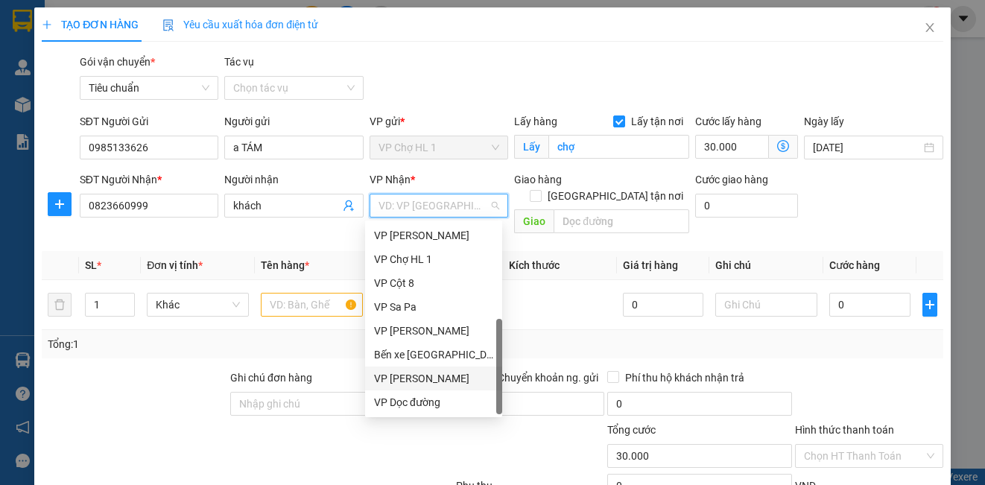
drag, startPoint x: 425, startPoint y: 379, endPoint x: 352, endPoint y: 354, distance: 77.1
click at [423, 379] on div "VP [PERSON_NAME]" at bounding box center [433, 378] width 119 height 16
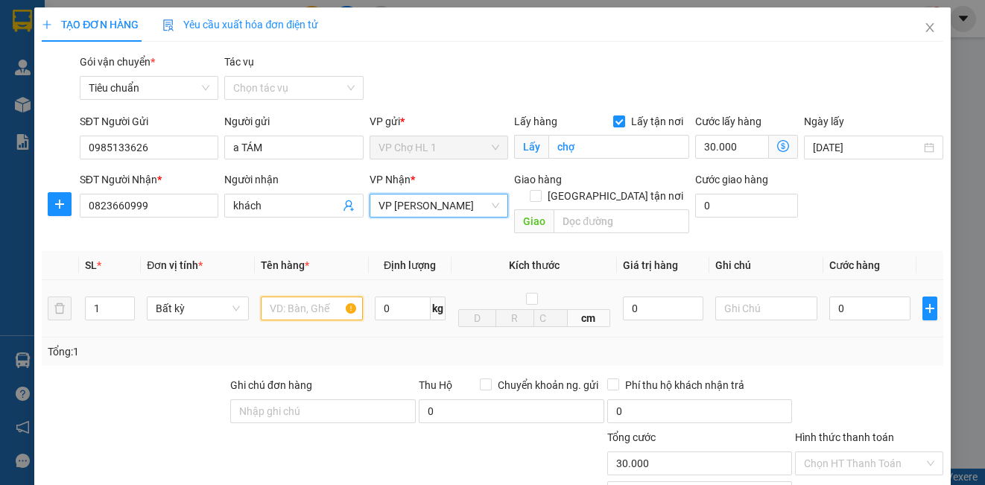
click at [321, 297] on input "text" at bounding box center [312, 309] width 102 height 24
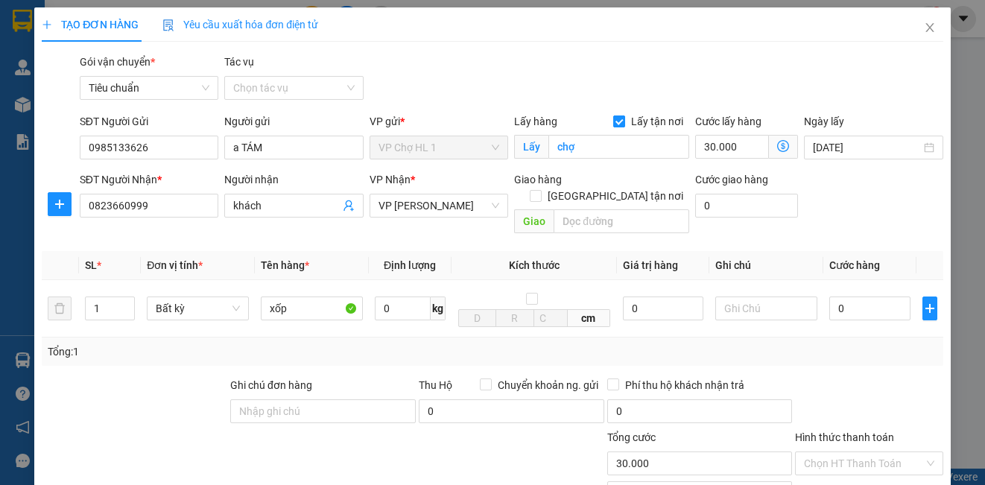
click at [613, 120] on input "Lấy tận nơi" at bounding box center [618, 120] width 10 height 10
click at [603, 148] on input "chợ" at bounding box center [618, 147] width 141 height 24
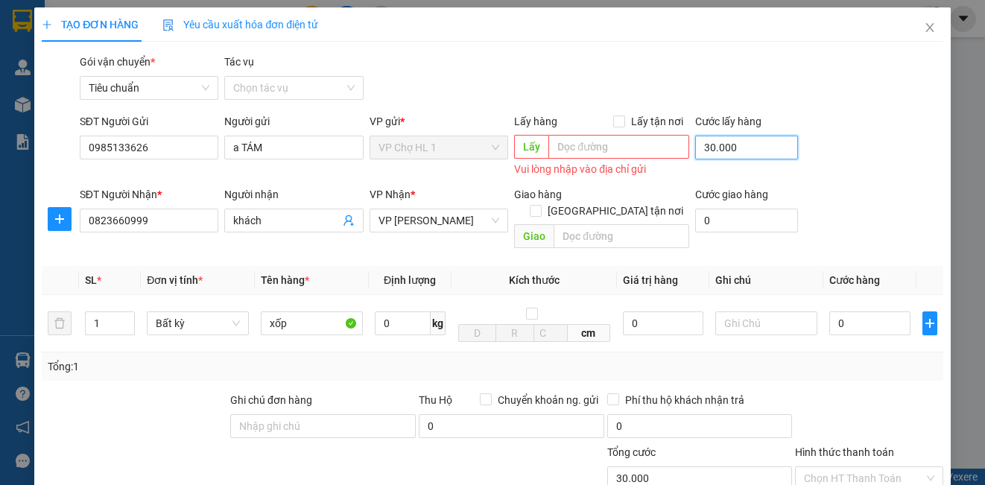
click at [756, 141] on input "30.000" at bounding box center [746, 148] width 103 height 24
click at [838, 115] on div "SĐT Người Gửi 0985133626 Người gửi a TÁM VP gửi * VP Chợ HL 1 Lấy hàng Lấy tận …" at bounding box center [512, 146] width 870 height 67
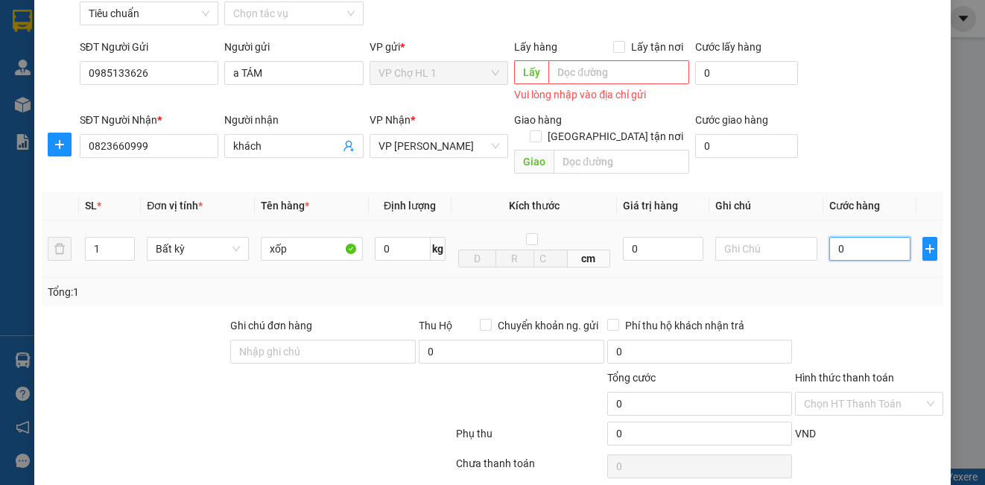
click at [859, 240] on input "0" at bounding box center [869, 249] width 81 height 24
click at [828, 143] on div "SĐT Người Nhận * 0823660999 Người nhận khách VP Nhận * VP Dương Đình Nghệ Giao …" at bounding box center [512, 146] width 870 height 69
click at [832, 393] on input "Hình thức thanh toán" at bounding box center [863, 404] width 119 height 22
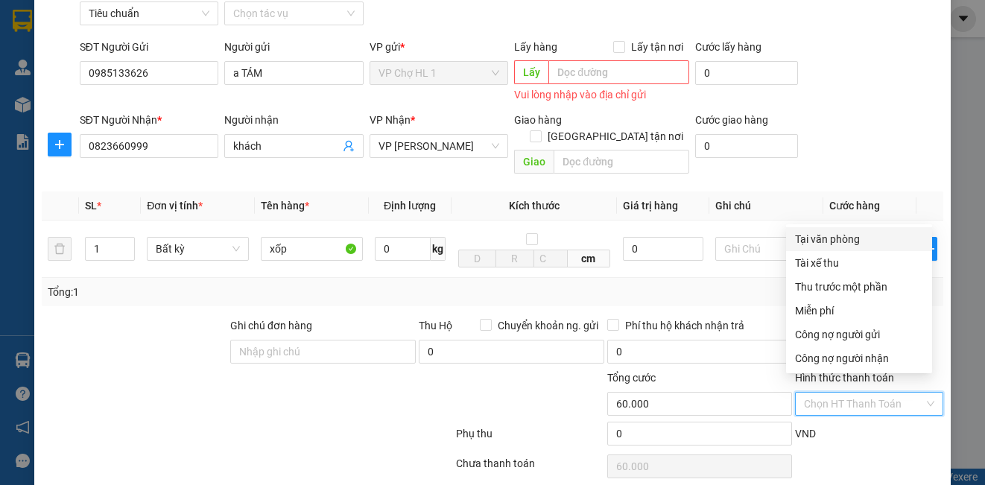
click at [831, 239] on div "Tại văn phòng" at bounding box center [859, 239] width 128 height 16
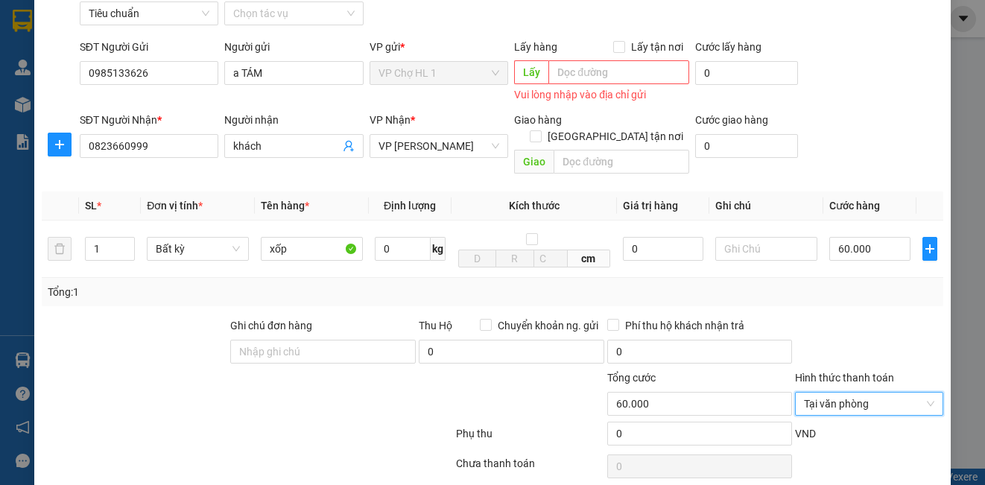
scroll to position [165, 0]
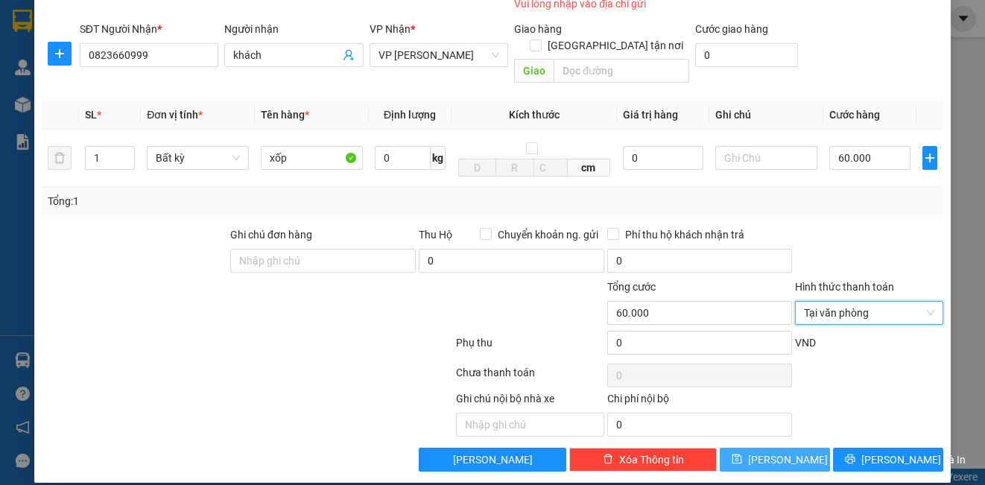
click at [788, 452] on button "[PERSON_NAME]" at bounding box center [775, 460] width 110 height 24
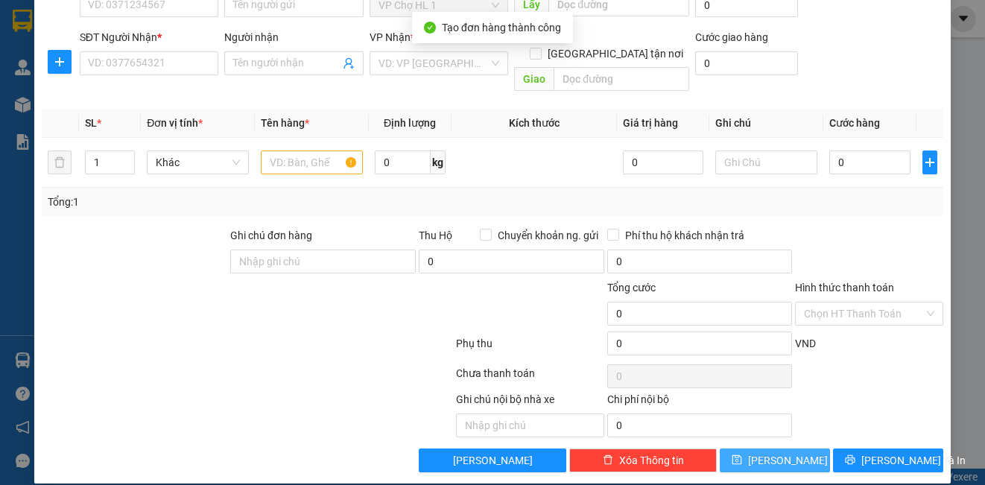
scroll to position [0, 0]
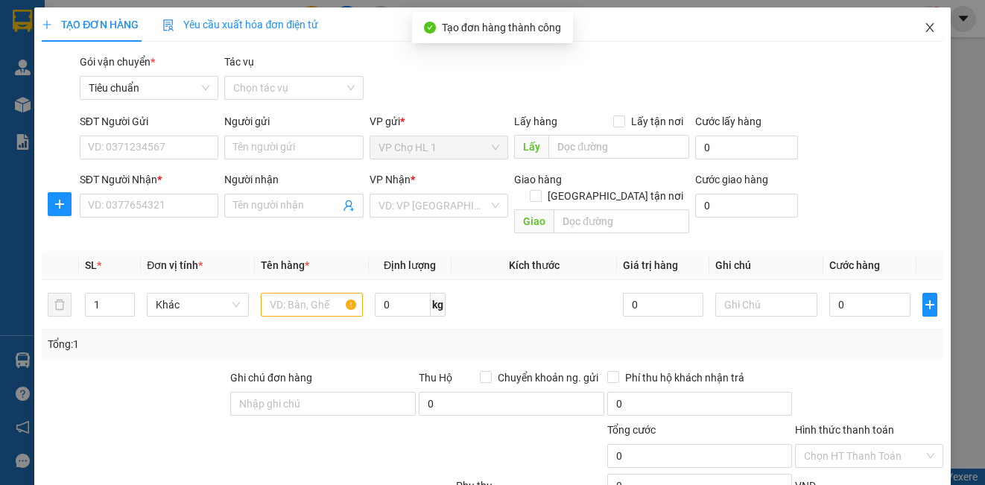
click at [925, 26] on icon "close" at bounding box center [929, 27] width 8 height 9
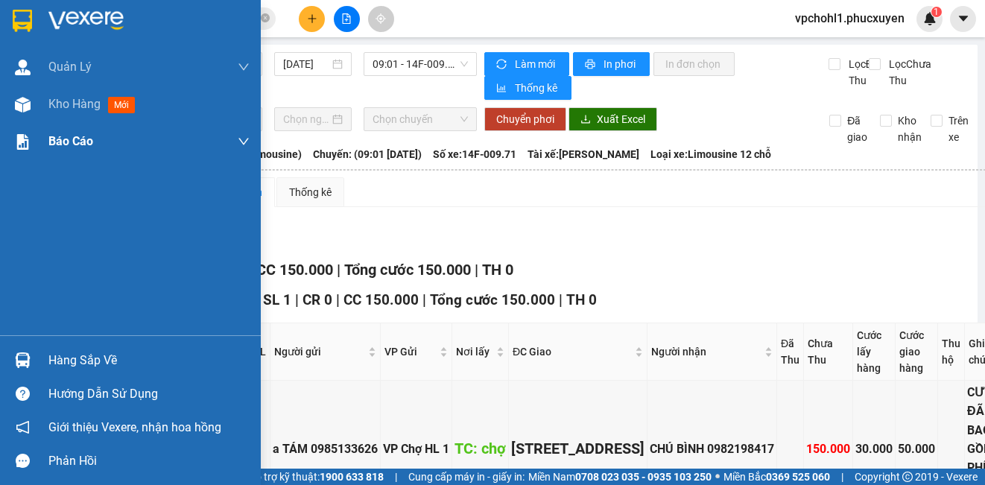
drag, startPoint x: 50, startPoint y: 109, endPoint x: 101, endPoint y: 149, distance: 65.3
click at [53, 108] on span "Kho hàng" at bounding box center [74, 104] width 52 height 14
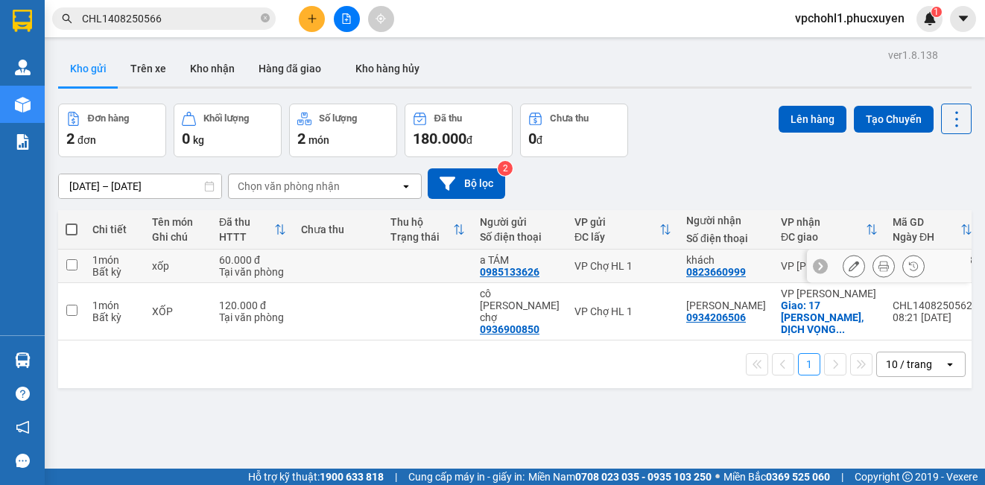
click at [849, 268] on icon at bounding box center [854, 266] width 10 height 10
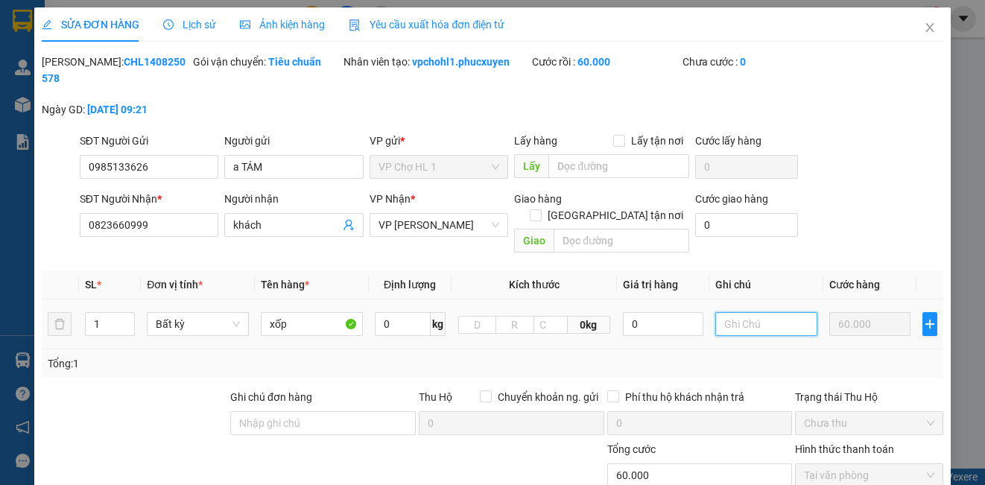
click at [737, 312] on input "text" at bounding box center [766, 324] width 102 height 24
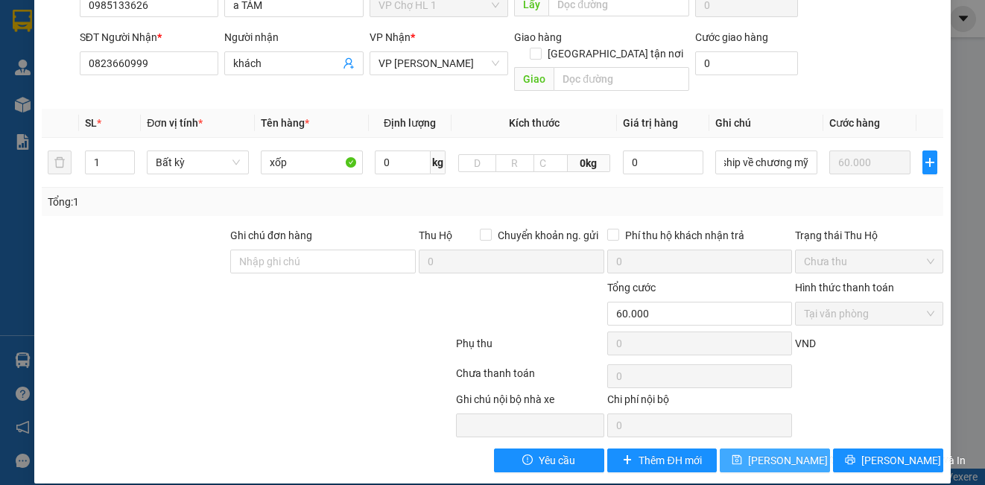
click at [777, 452] on span "[PERSON_NAME] thay đổi" at bounding box center [807, 460] width 119 height 16
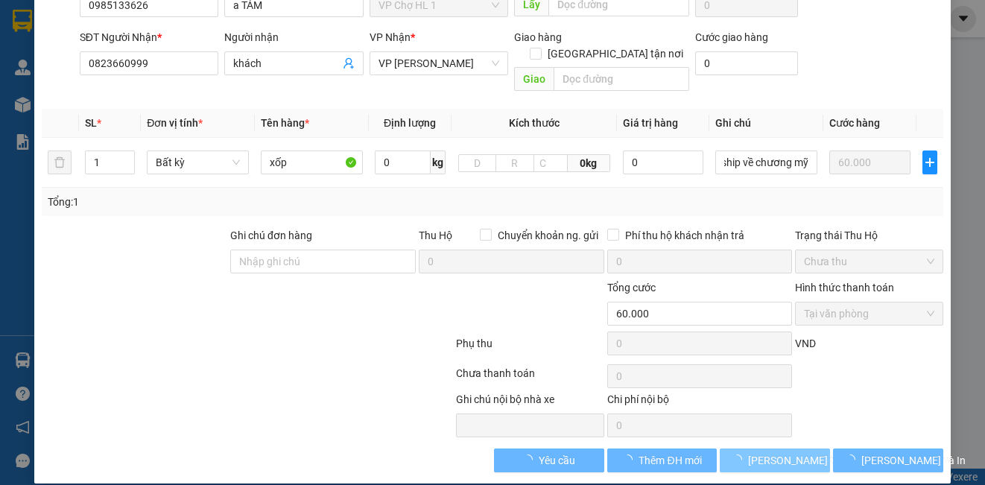
scroll to position [0, 0]
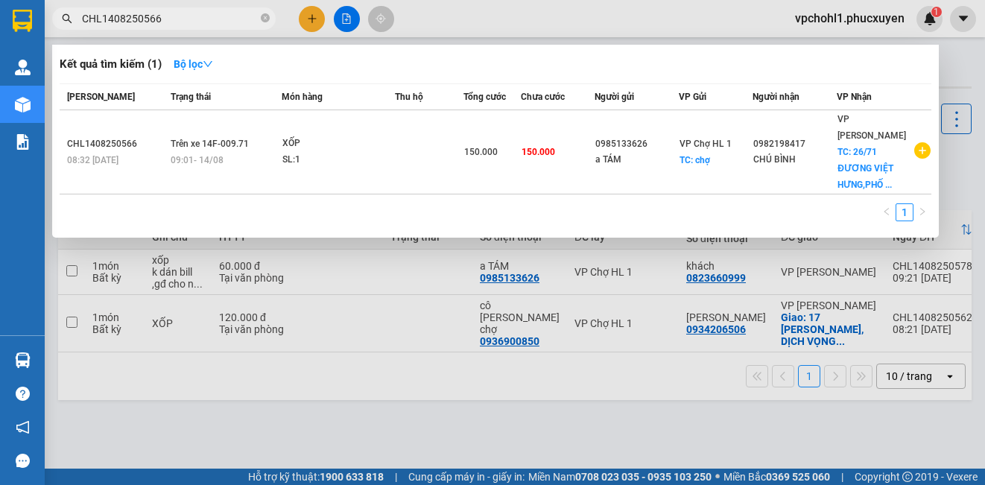
drag, startPoint x: 158, startPoint y: 15, endPoint x: 48, endPoint y: 18, distance: 110.3
click at [48, 18] on div "CHL1408250566" at bounding box center [145, 18] width 291 height 22
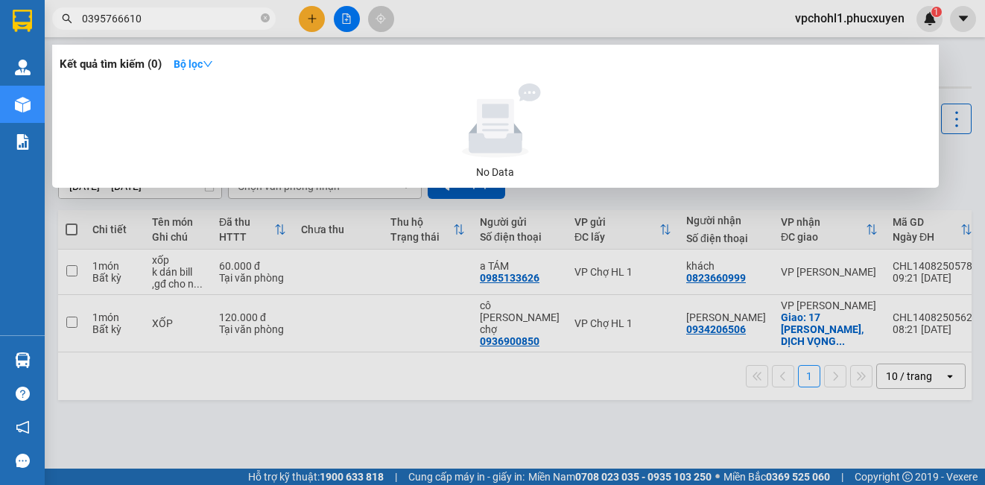
drag, startPoint x: 151, startPoint y: 15, endPoint x: 63, endPoint y: 10, distance: 88.0
click at [63, 10] on span "0395766610" at bounding box center [164, 18] width 224 height 22
click at [314, 17] on div at bounding box center [492, 242] width 985 height 485
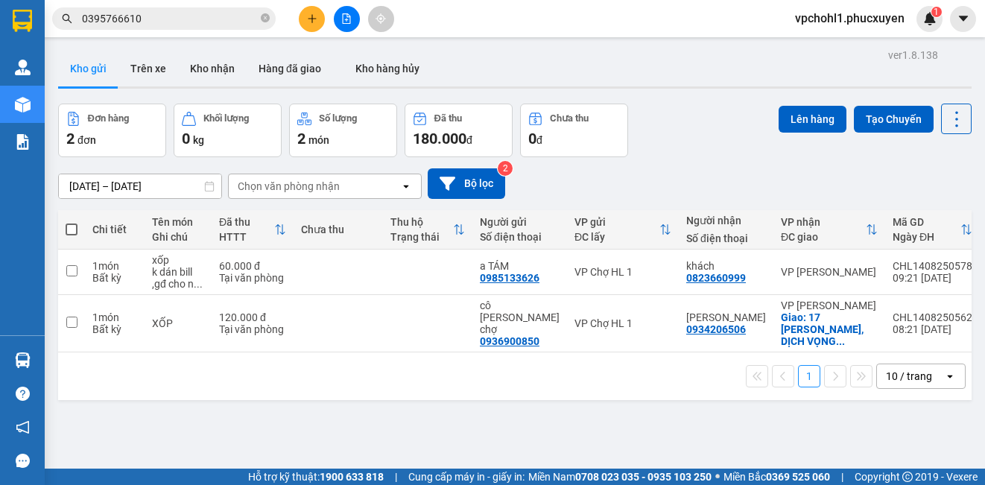
click at [314, 17] on icon "plus" at bounding box center [312, 18] width 10 height 10
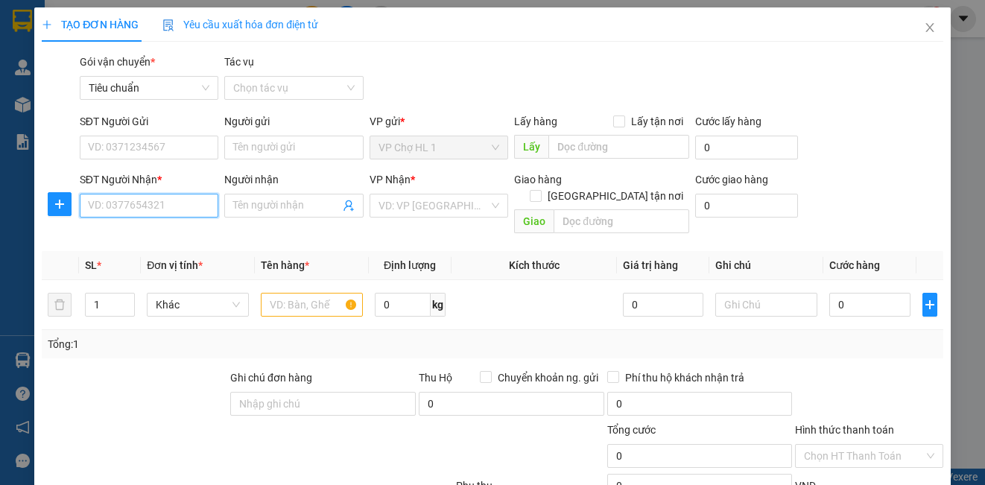
click at [171, 213] on input "SĐT Người Nhận *" at bounding box center [149, 206] width 139 height 24
paste input "0395766610"
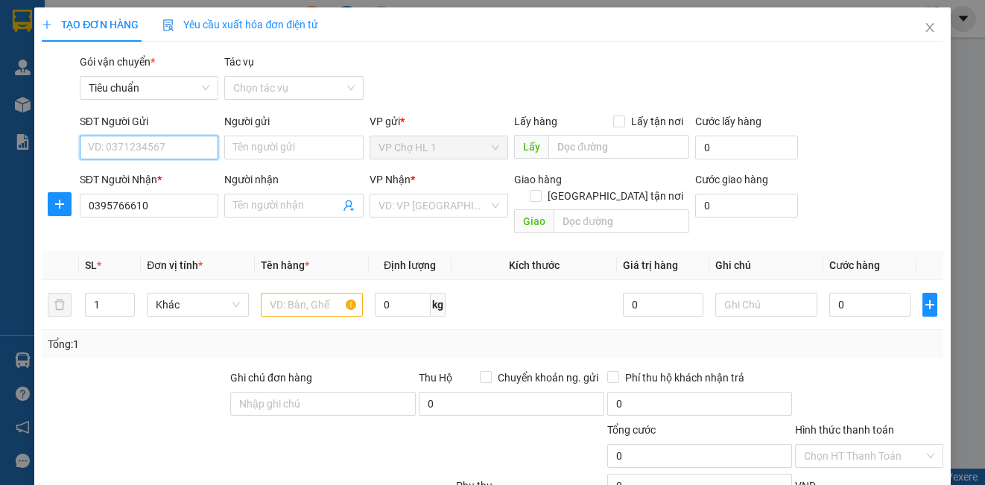
click at [165, 146] on input "SĐT Người Gửi" at bounding box center [149, 148] width 139 height 24
click at [160, 148] on input "SĐT Người Gửi" at bounding box center [149, 148] width 139 height 24
click at [158, 153] on input "SĐT Người Gửi" at bounding box center [149, 148] width 139 height 24
click at [127, 169] on div "0985133626 - a TÁM" at bounding box center [147, 177] width 119 height 16
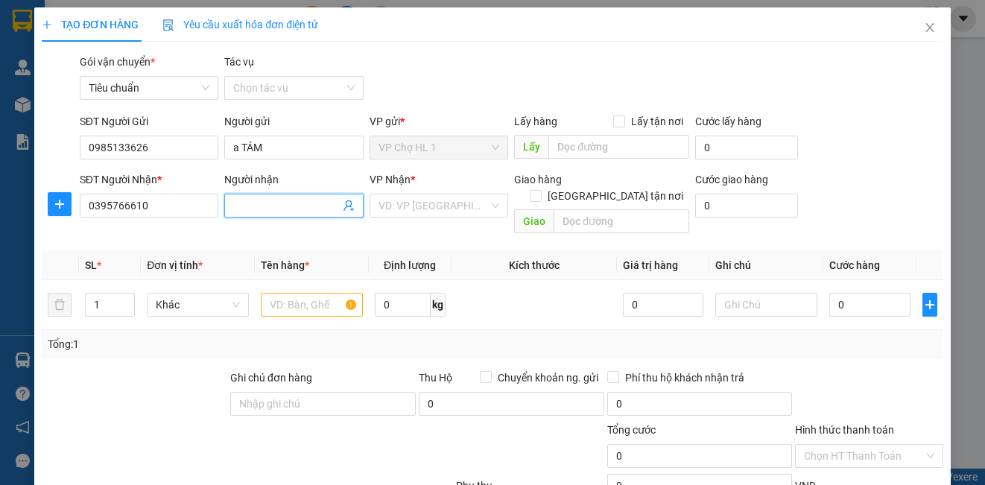
click at [276, 212] on input "Người nhận" at bounding box center [286, 205] width 106 height 16
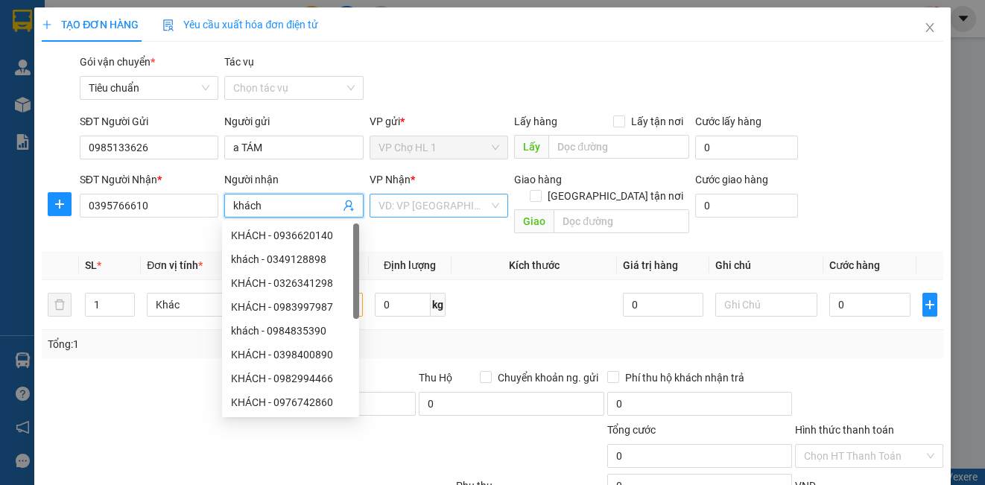
click at [431, 216] on input "search" at bounding box center [434, 205] width 110 height 22
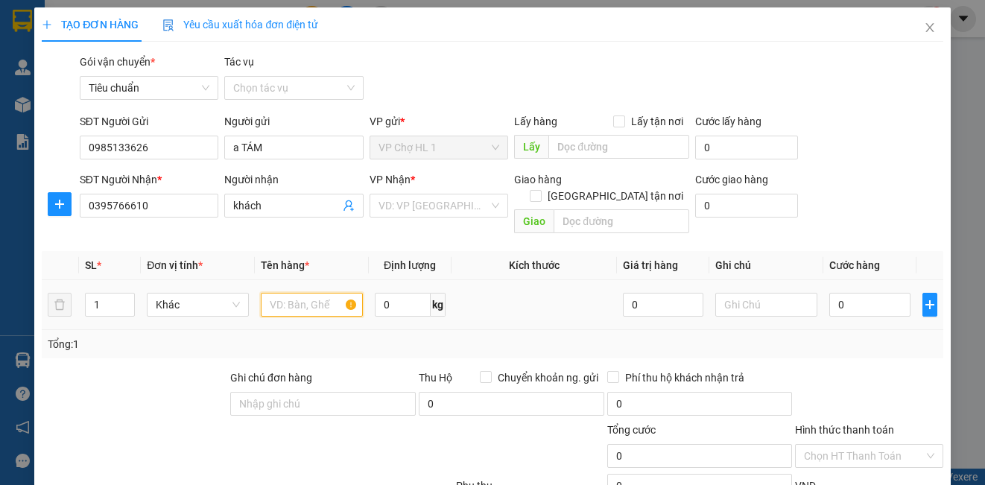
click at [320, 293] on input "text" at bounding box center [312, 305] width 102 height 24
click at [424, 209] on input "search" at bounding box center [434, 205] width 110 height 22
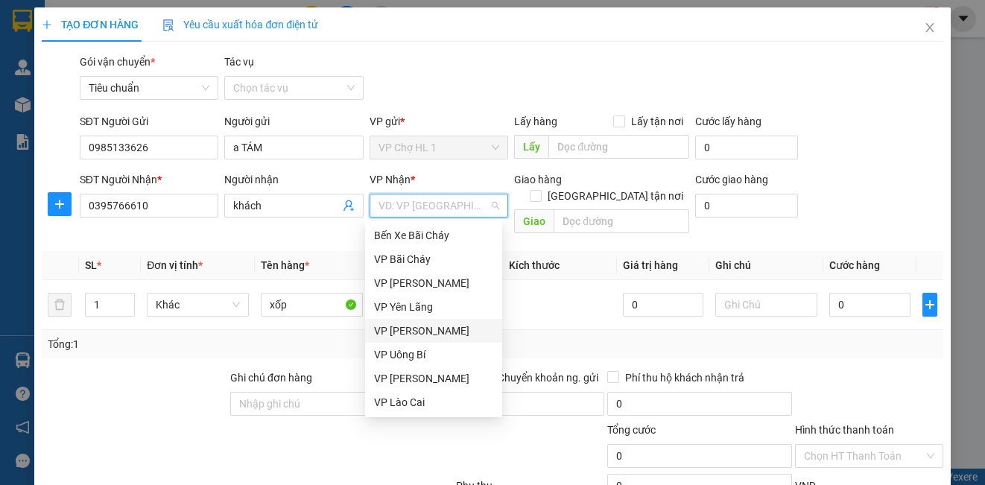
drag, startPoint x: 410, startPoint y: 331, endPoint x: 519, endPoint y: 257, distance: 131.4
click at [417, 327] on div "VP [PERSON_NAME]" at bounding box center [433, 331] width 119 height 16
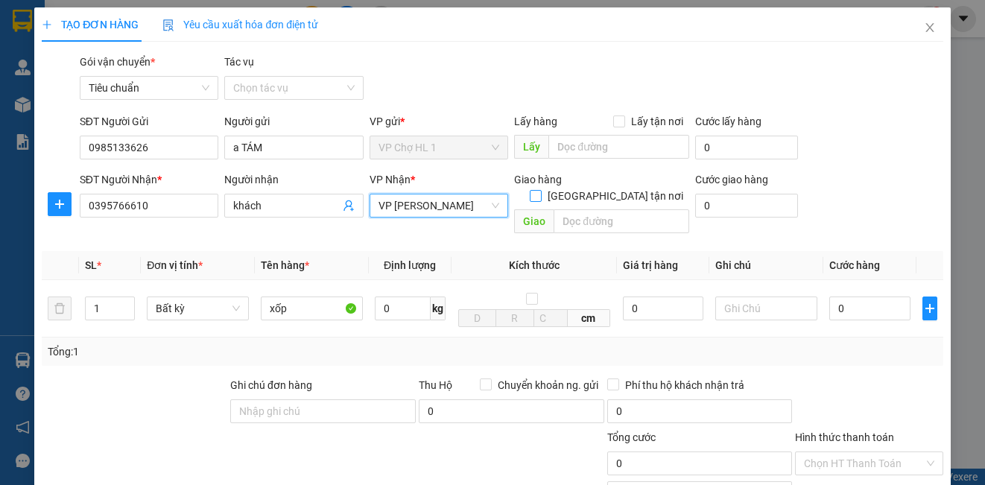
drag, startPoint x: 609, startPoint y: 178, endPoint x: 610, endPoint y: 194, distance: 16.4
click at [540, 190] on input "[GEOGRAPHIC_DATA] tận nơi" at bounding box center [535, 195] width 10 height 10
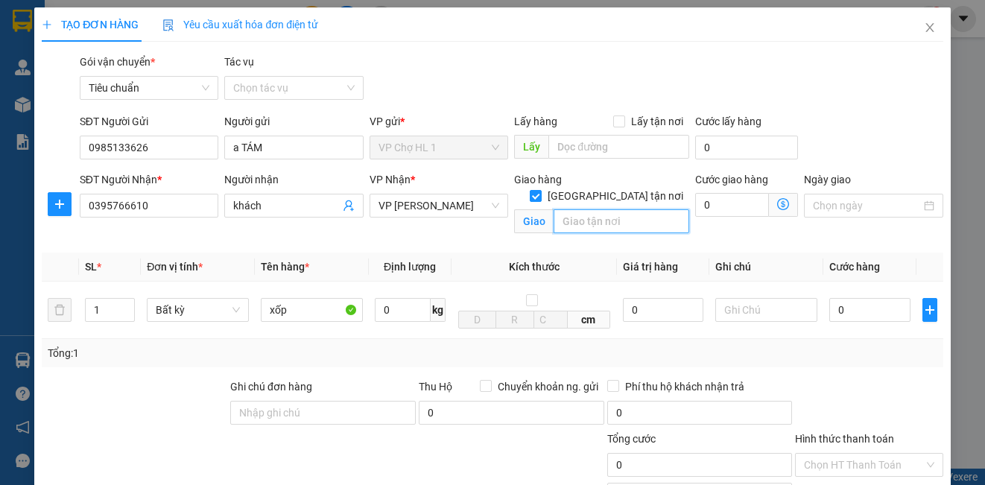
click at [609, 209] on input "text" at bounding box center [622, 221] width 136 height 24
click at [881, 100] on div "Gói vận chuyển * Tiêu chuẩn Tác vụ Chọn tác vụ" at bounding box center [512, 80] width 870 height 52
click at [777, 204] on icon "dollar-circle" at bounding box center [783, 204] width 12 height 12
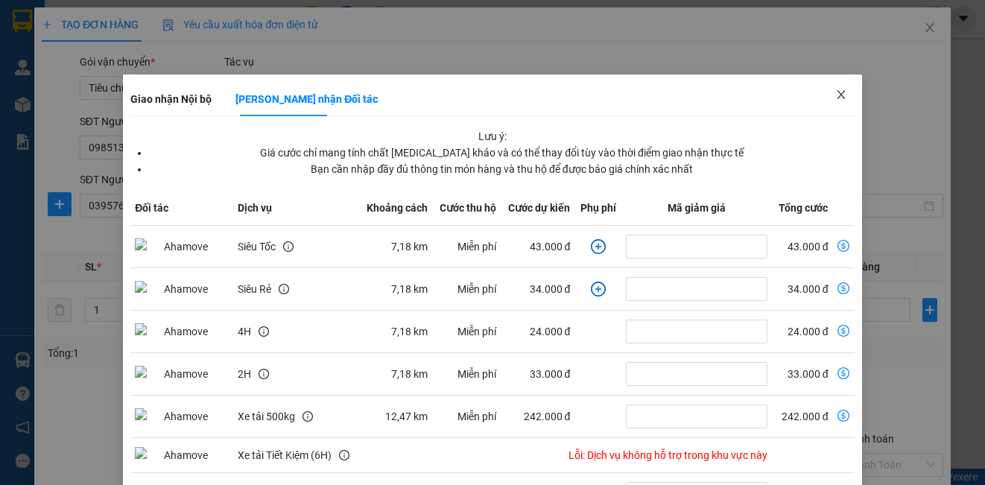
click at [837, 95] on icon "close" at bounding box center [841, 94] width 8 height 9
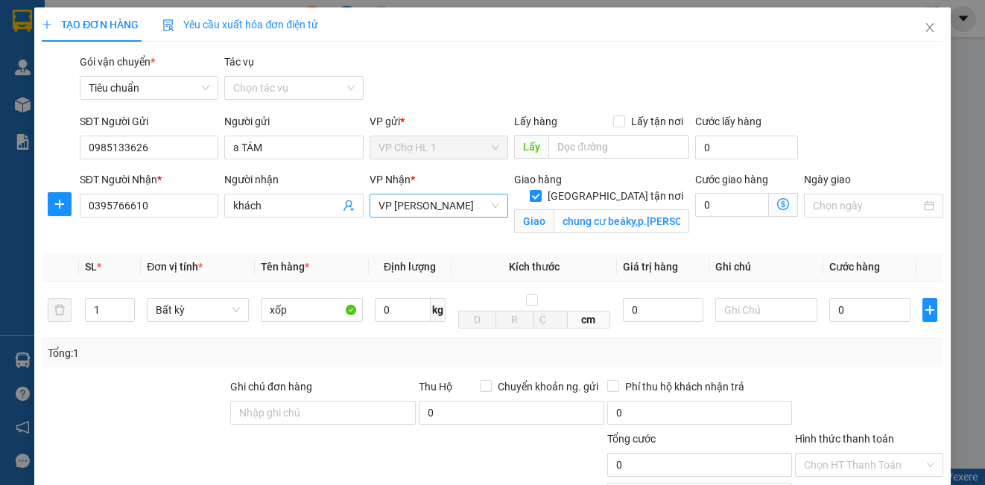
click at [454, 206] on span "VP [PERSON_NAME]" at bounding box center [439, 205] width 121 height 22
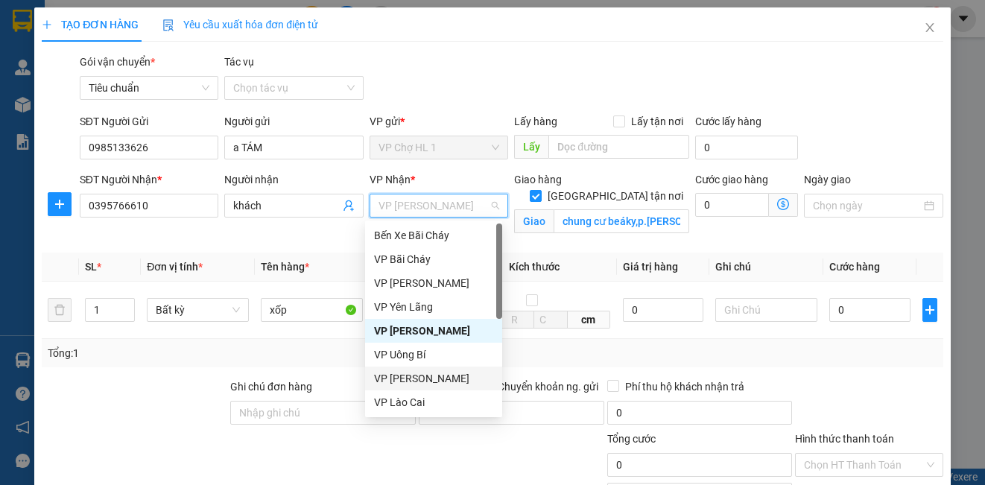
scroll to position [238, 0]
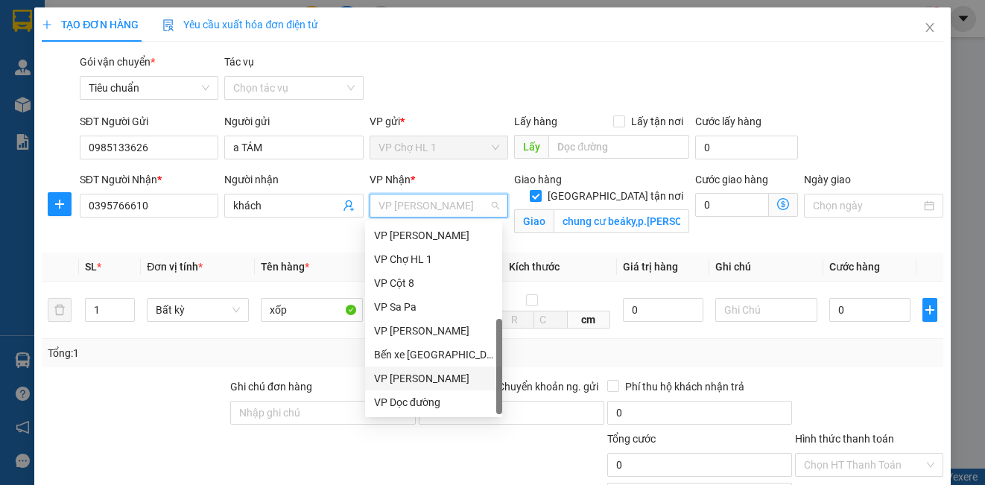
click at [445, 379] on div "VP [PERSON_NAME]" at bounding box center [433, 378] width 119 height 16
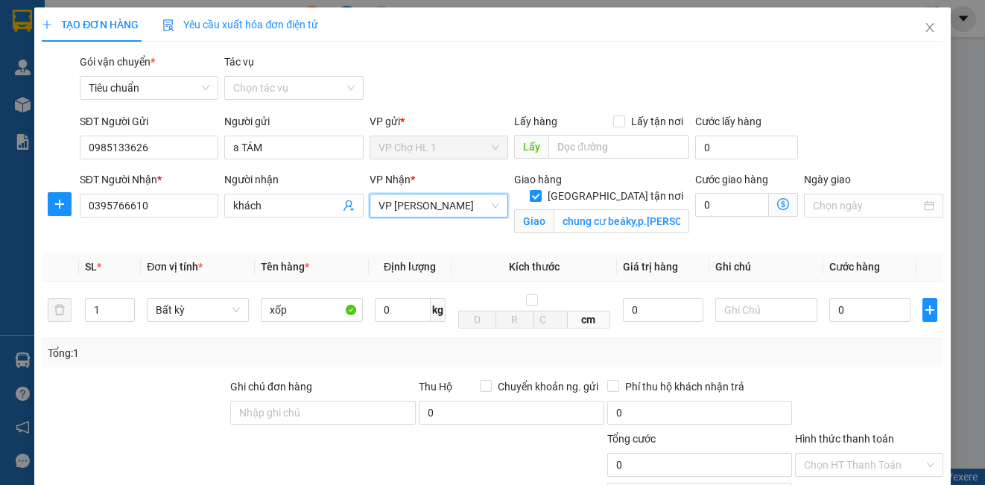
click at [777, 200] on icon "dollar-circle" at bounding box center [783, 204] width 12 height 12
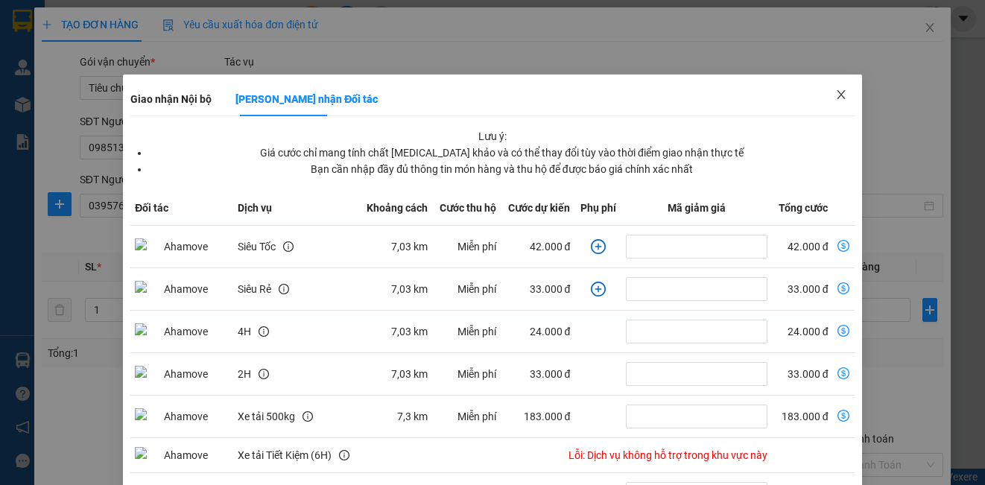
click at [835, 97] on icon "close" at bounding box center [841, 95] width 12 height 12
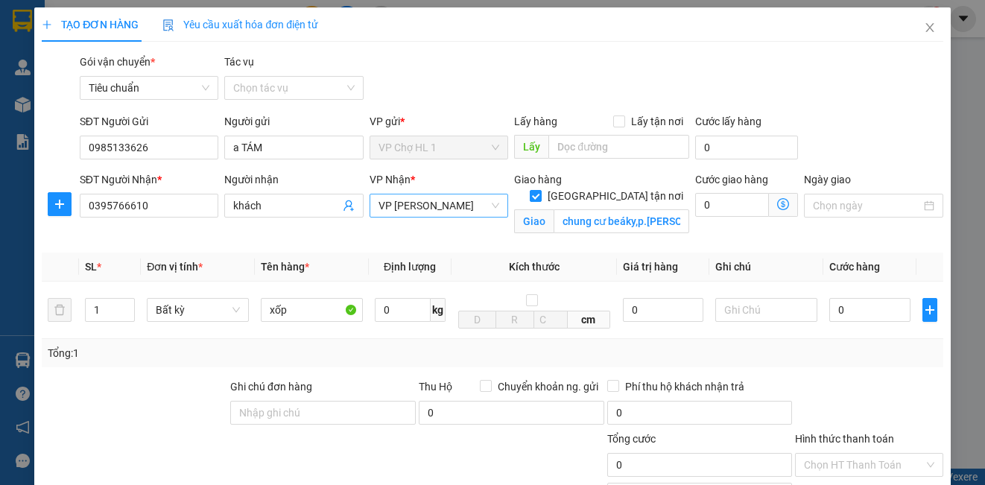
click at [462, 208] on span "VP [PERSON_NAME]" at bounding box center [439, 205] width 121 height 22
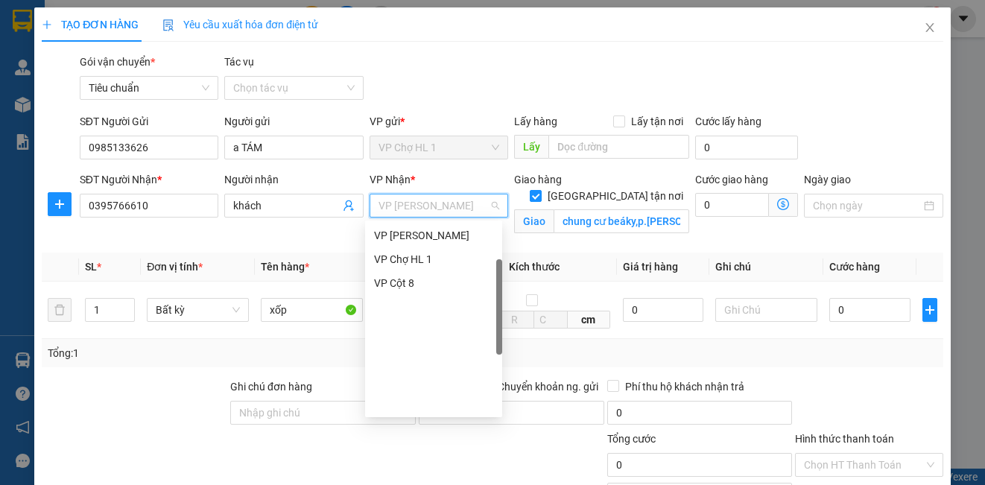
scroll to position [15, 0]
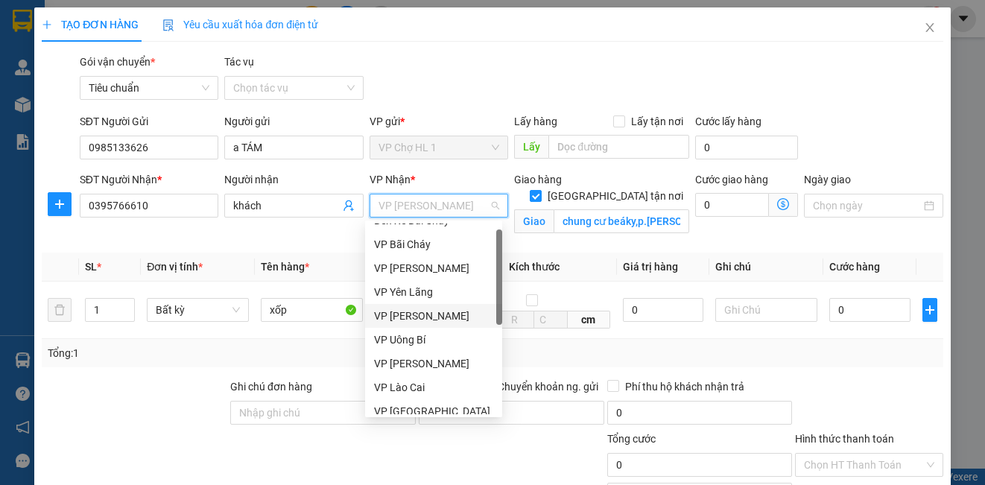
click at [434, 312] on div "VP [PERSON_NAME]" at bounding box center [433, 316] width 119 height 16
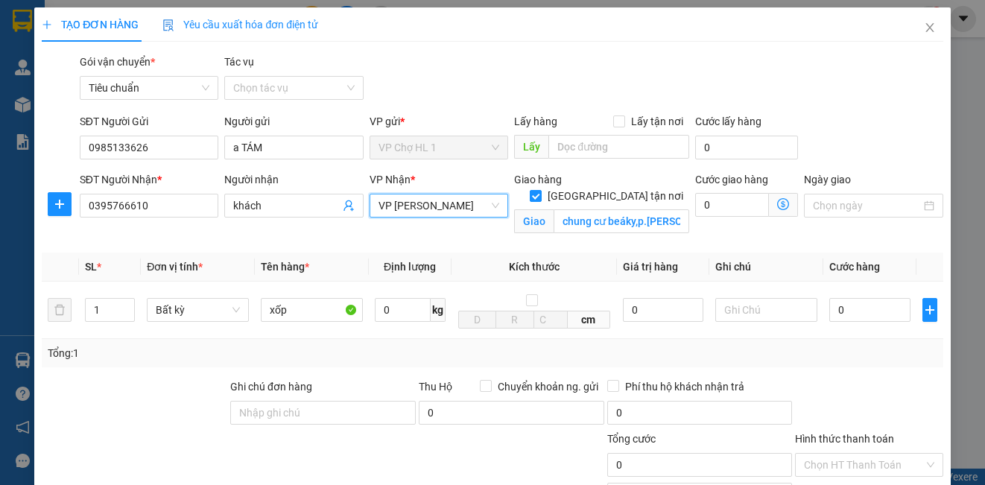
click at [777, 204] on icon "dollar-circle" at bounding box center [783, 204] width 12 height 12
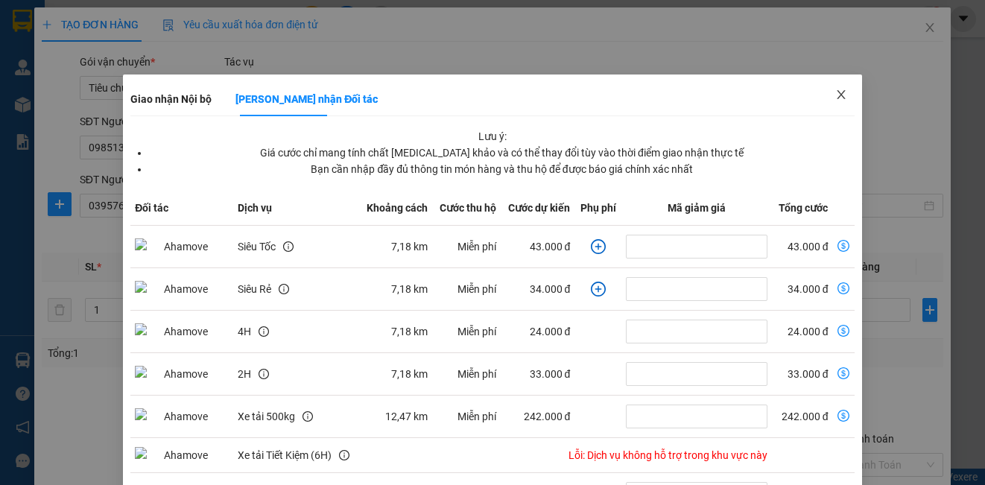
click at [835, 92] on icon "close" at bounding box center [841, 95] width 12 height 12
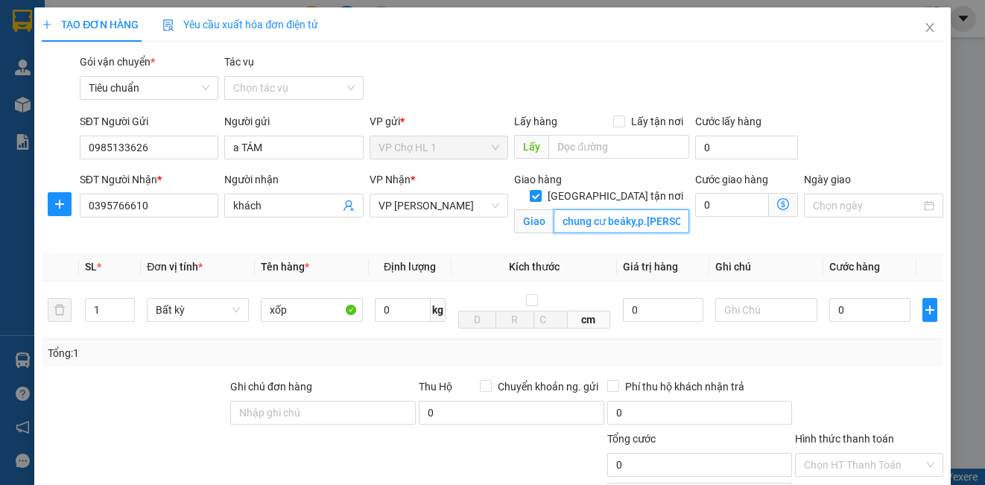
click at [657, 209] on input "chung cư beáky,p.đại,kim,hoàng mai,hà nội" at bounding box center [622, 221] width 136 height 24
click at [659, 209] on input "chung cư beáky,p.đại,kim,hoàng mai,hà nội" at bounding box center [622, 221] width 136 height 24
click at [628, 209] on input "chung cư beáky,p.đại kim,hoàng mai,hà nội" at bounding box center [622, 221] width 136 height 24
click at [908, 130] on div "SĐT Người Gửi 0985133626 Người gửi a TÁM VP gửi * VP Chợ HL 1 Lấy hàng Lấy tận …" at bounding box center [512, 139] width 870 height 52
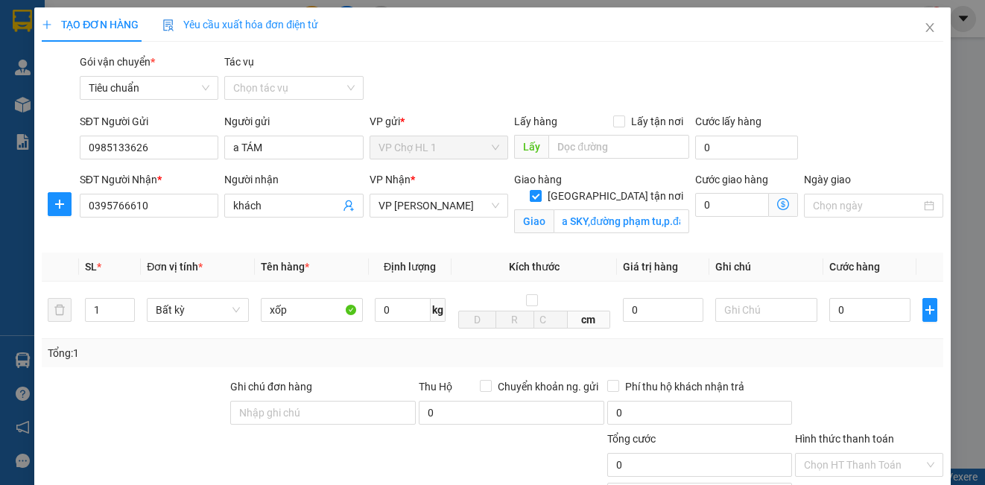
scroll to position [0, 0]
click at [777, 202] on icon "dollar-circle" at bounding box center [783, 204] width 12 height 12
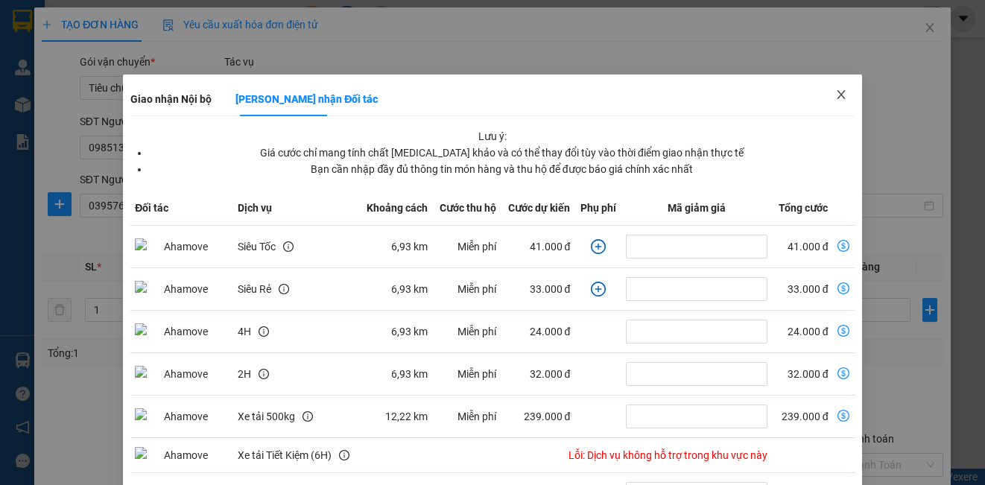
click at [835, 94] on icon "close" at bounding box center [841, 95] width 12 height 12
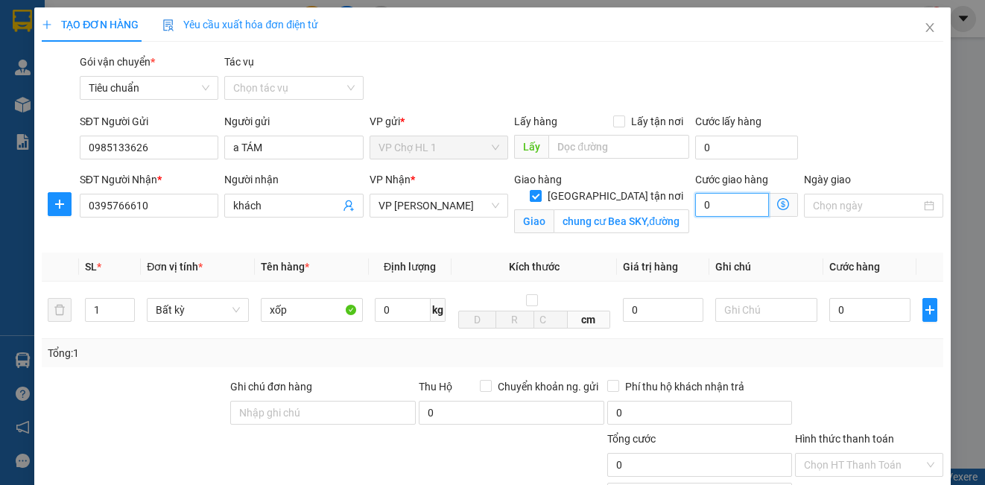
click at [734, 208] on input "0" at bounding box center [732, 205] width 74 height 24
click at [870, 147] on div "SĐT Người Gửi 0985133626 Người gửi a TÁM VP gửi * VP Chợ HL 1 Lấy hàng Lấy tận …" at bounding box center [512, 139] width 870 height 52
click at [870, 315] on input "0" at bounding box center [869, 310] width 81 height 24
click at [865, 153] on div "SĐT Người Gửi 0985133626 Người gửi a TÁM VP gửi * VP Chợ HL 1 Lấy hàng Lấy tận …" at bounding box center [512, 139] width 870 height 52
click at [613, 115] on input "Lấy tận nơi" at bounding box center [618, 120] width 10 height 10
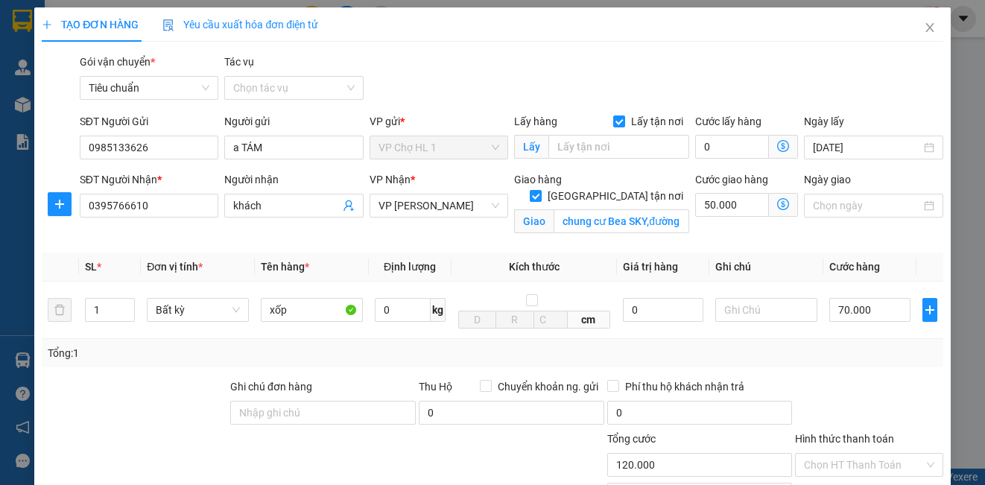
click at [589, 163] on div "Lấy hàng Lấy tận nơi Lấy" at bounding box center [601, 139] width 175 height 52
click at [589, 152] on input "text" at bounding box center [618, 147] width 141 height 24
click at [920, 78] on div "Gói vận chuyển * Tiêu chuẩn Tác vụ Chọn tác vụ" at bounding box center [512, 80] width 870 height 52
click at [767, 323] on div at bounding box center [766, 310] width 102 height 30
click at [772, 308] on input "text" at bounding box center [766, 310] width 102 height 24
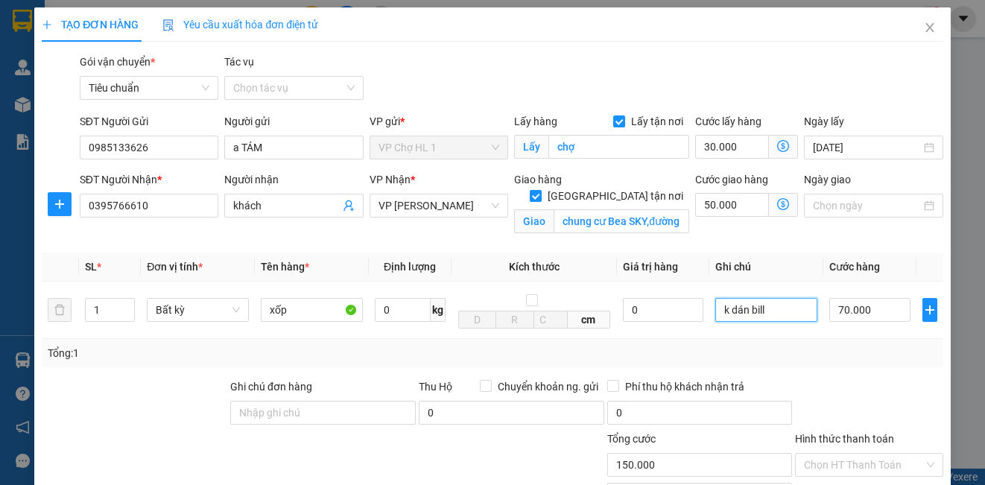
scroll to position [168, 0]
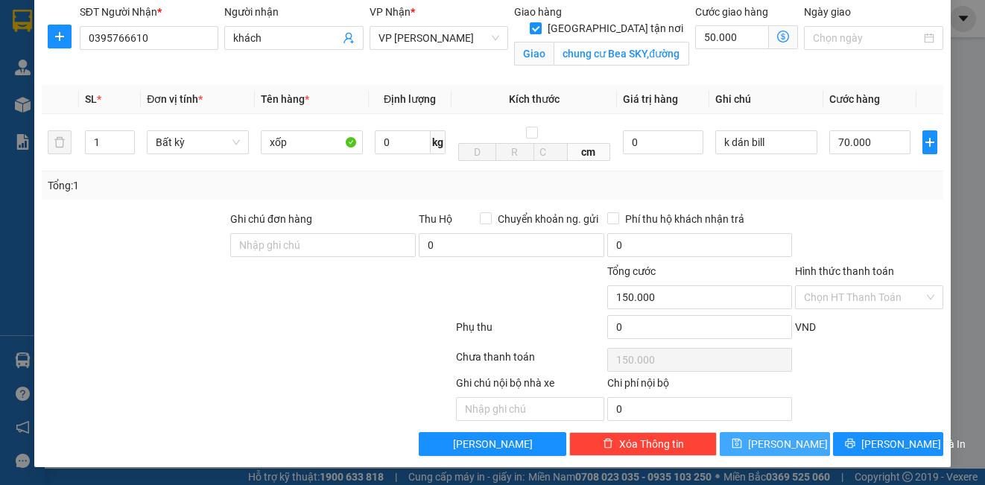
click at [770, 441] on span "[PERSON_NAME]" at bounding box center [788, 444] width 80 height 16
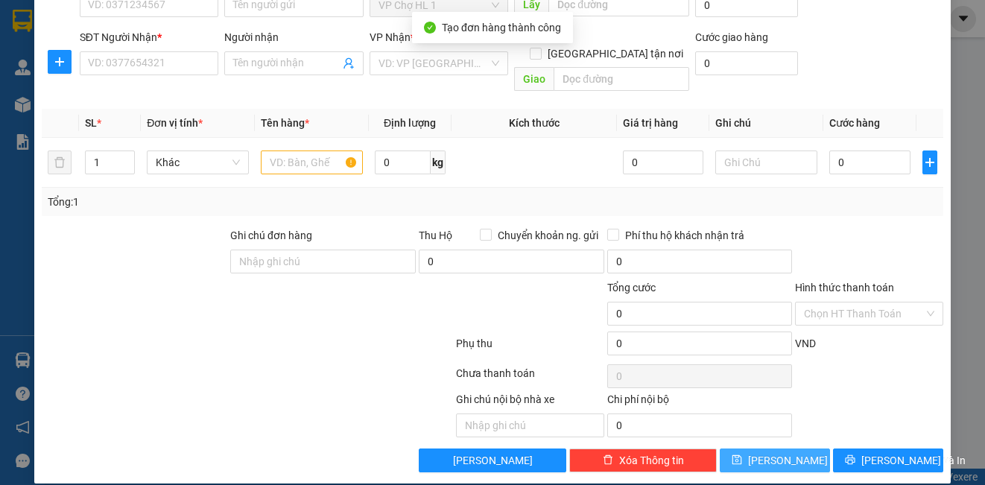
scroll to position [0, 0]
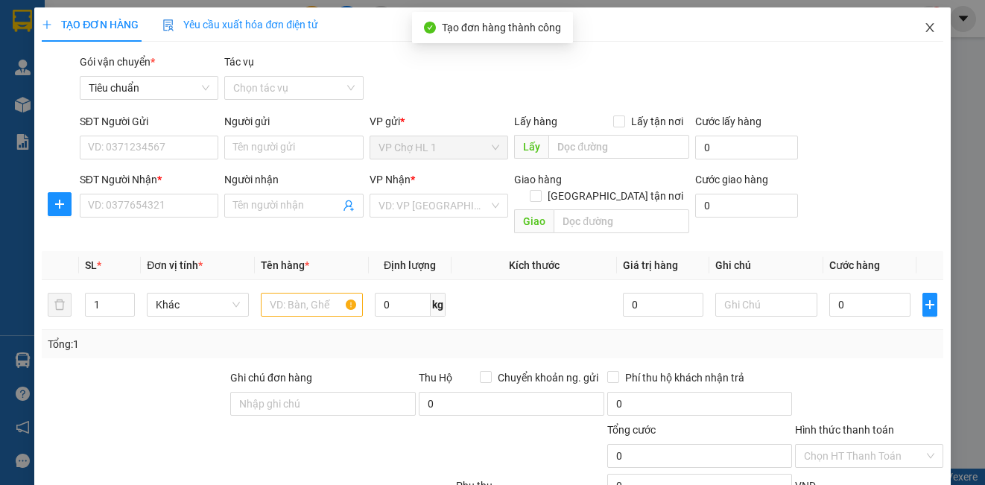
click at [924, 25] on icon "close" at bounding box center [930, 28] width 12 height 12
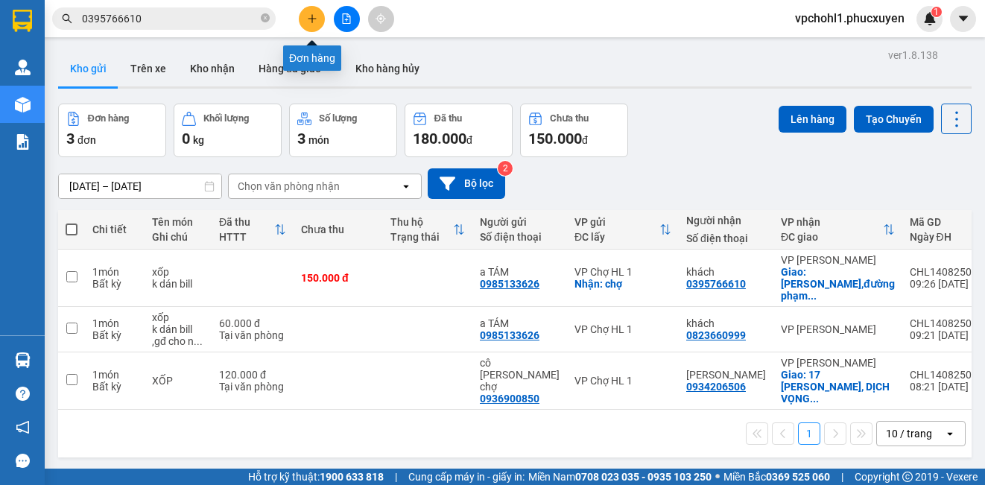
click at [313, 13] on button at bounding box center [312, 19] width 26 height 26
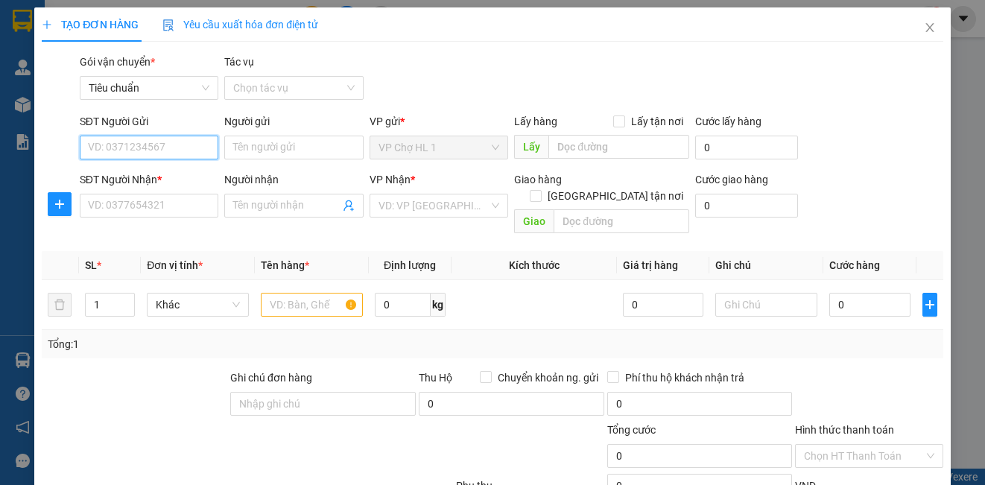
click at [191, 149] on input "SĐT Người Gửi" at bounding box center [149, 148] width 139 height 24
click at [126, 173] on div "0985133626 - a TÁM" at bounding box center [147, 177] width 119 height 16
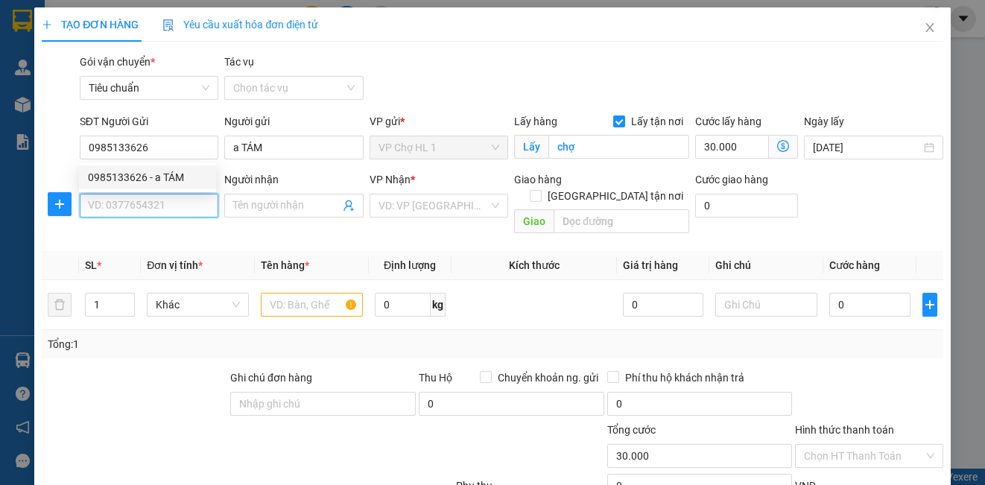
click at [126, 194] on input "SĐT Người Nhận *" at bounding box center [149, 206] width 139 height 24
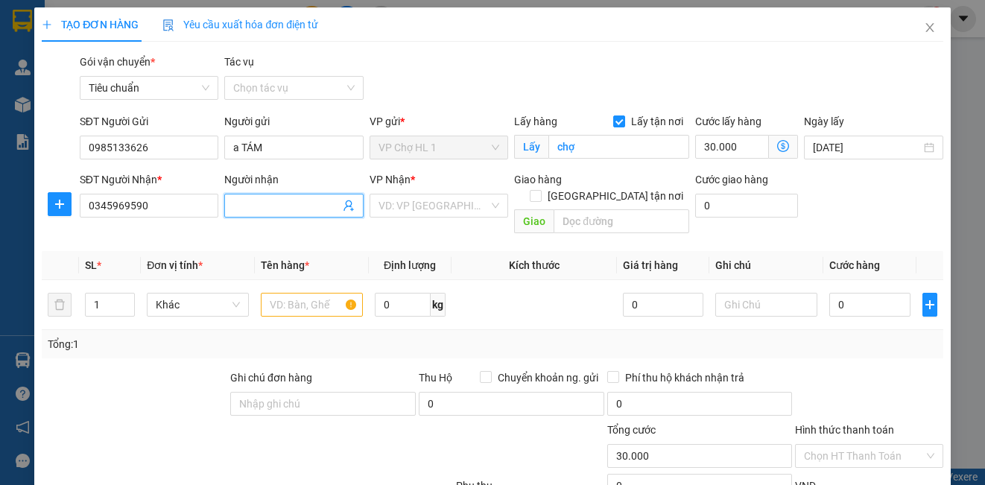
click at [281, 208] on input "Người nhận" at bounding box center [286, 205] width 106 height 16
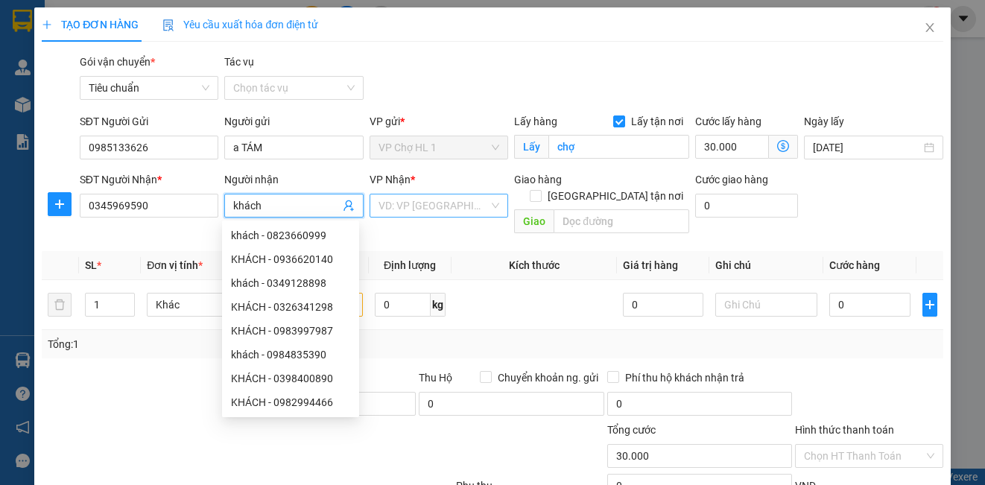
click at [406, 208] on input "search" at bounding box center [434, 205] width 110 height 22
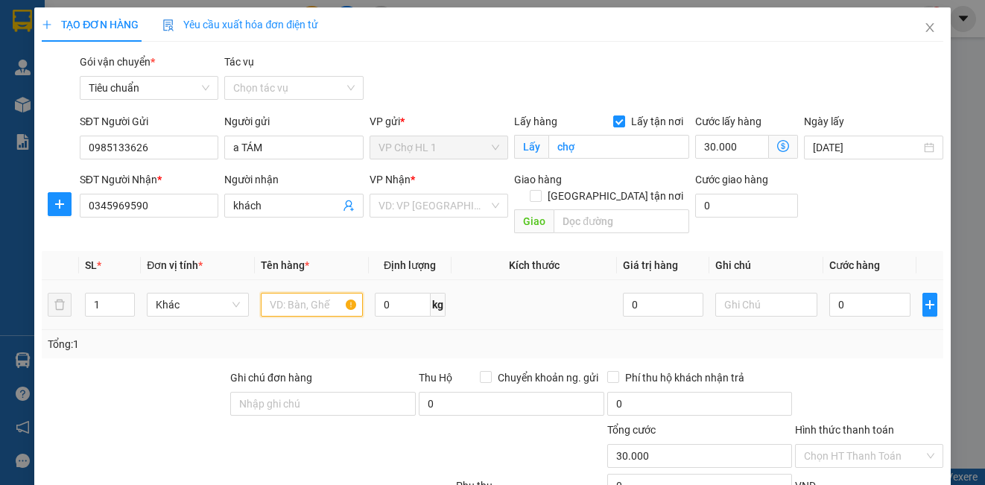
click at [312, 293] on input "text" at bounding box center [312, 305] width 102 height 24
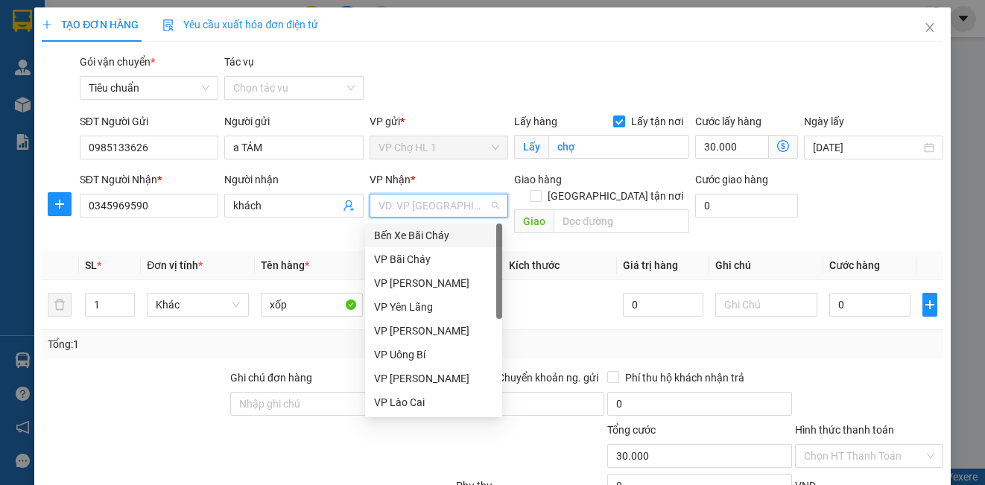
click at [454, 204] on input "search" at bounding box center [434, 205] width 110 height 22
click at [430, 335] on div "VP [PERSON_NAME]" at bounding box center [433, 331] width 119 height 16
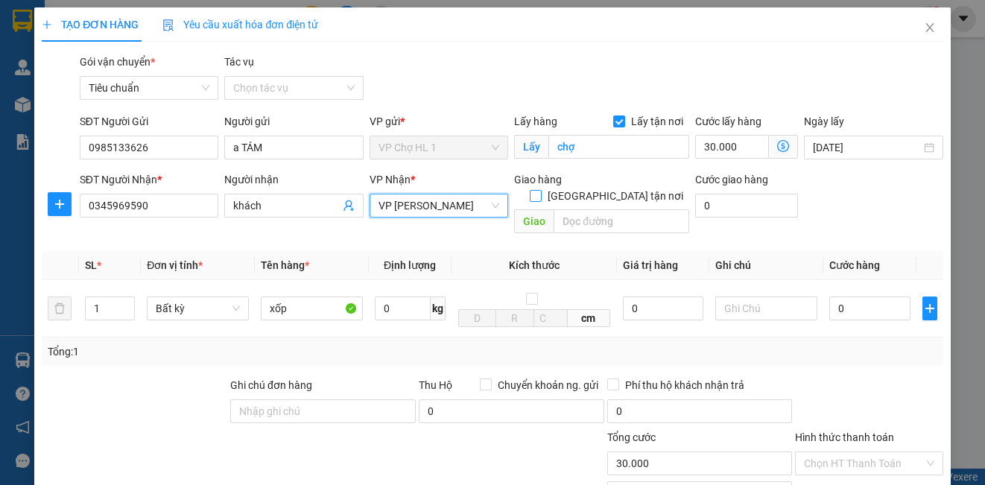
drag, startPoint x: 607, startPoint y: 177, endPoint x: 592, endPoint y: 197, distance: 24.4
click at [540, 190] on input "[GEOGRAPHIC_DATA] tận nơi" at bounding box center [535, 195] width 10 height 10
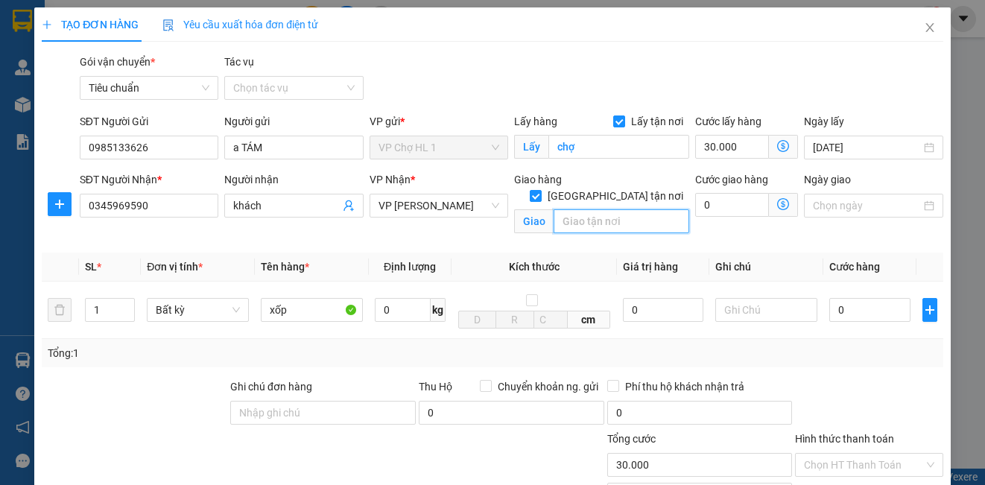
click at [591, 209] on input "text" at bounding box center [622, 221] width 136 height 24
click at [777, 202] on icon "dollar-circle" at bounding box center [783, 204] width 12 height 12
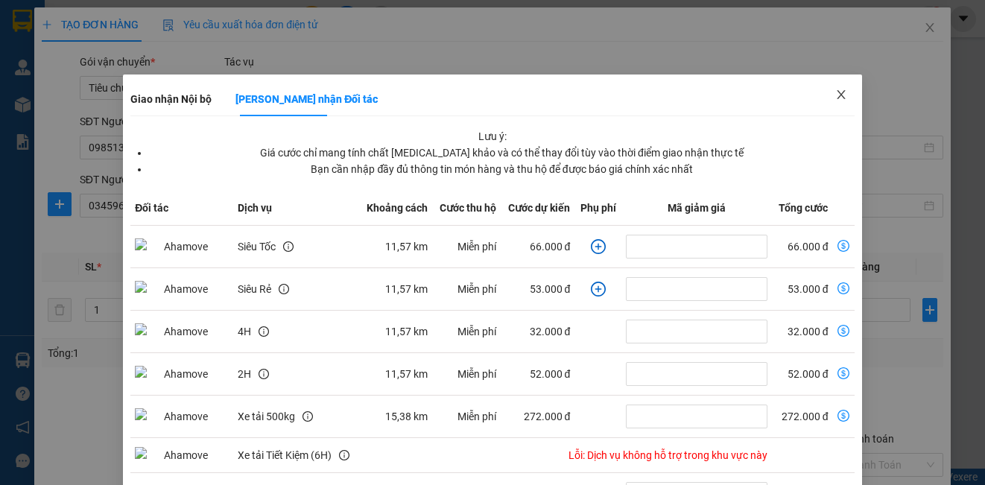
click at [835, 94] on icon "close" at bounding box center [841, 95] width 12 height 12
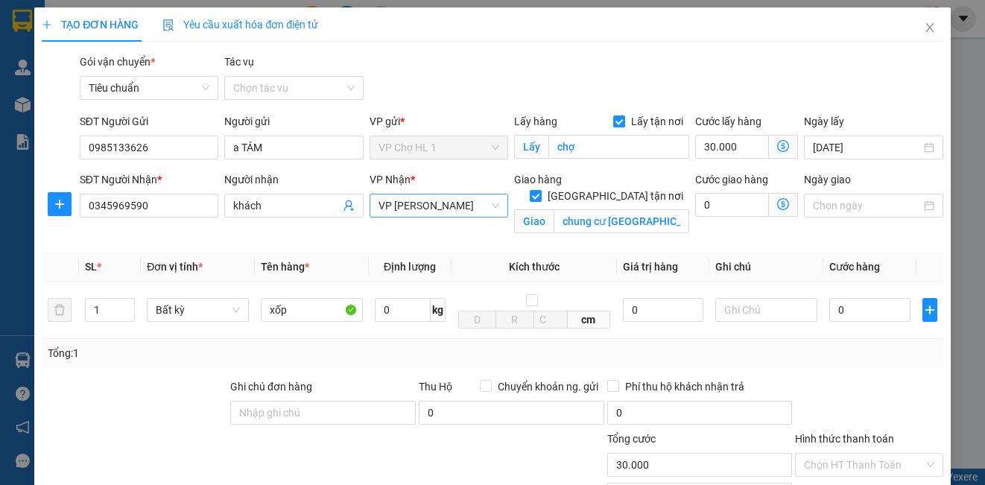
click at [459, 208] on span "VP [PERSON_NAME]" at bounding box center [439, 205] width 121 height 22
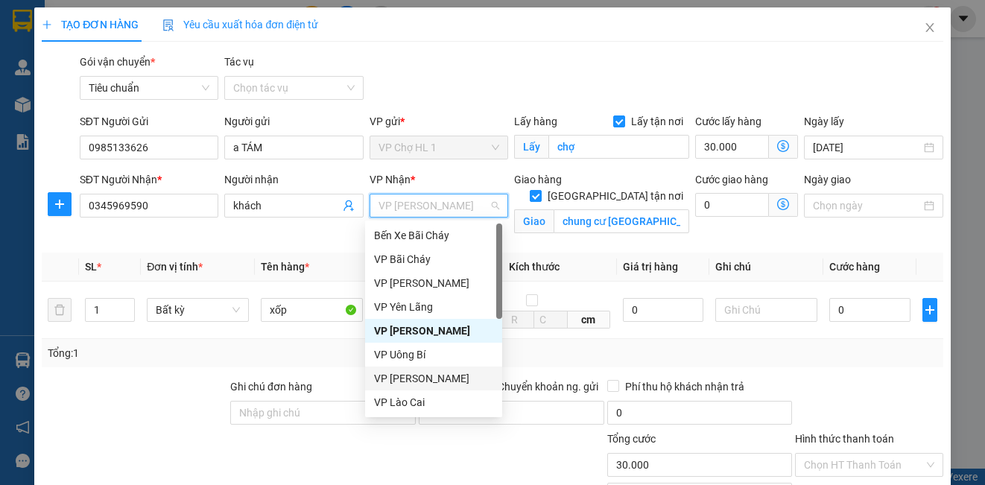
scroll to position [238, 0]
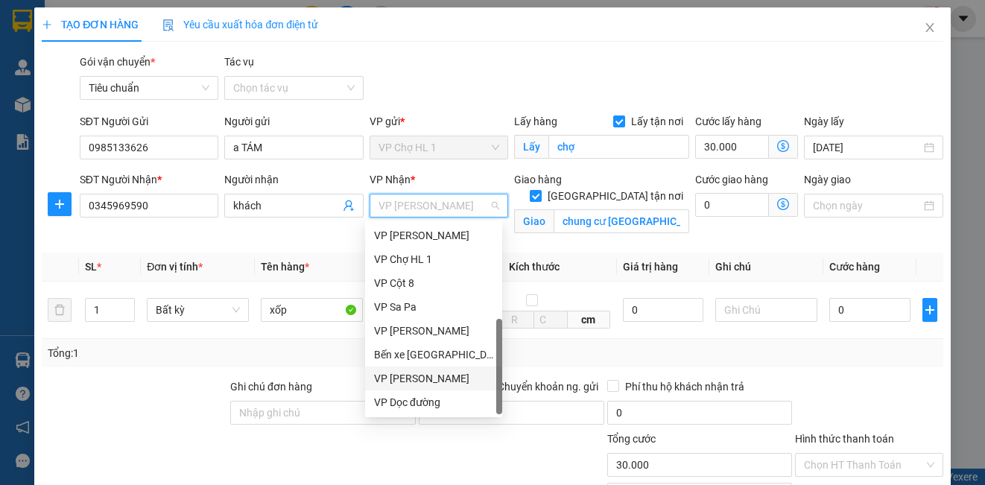
click at [445, 377] on div "VP [PERSON_NAME]" at bounding box center [433, 378] width 119 height 16
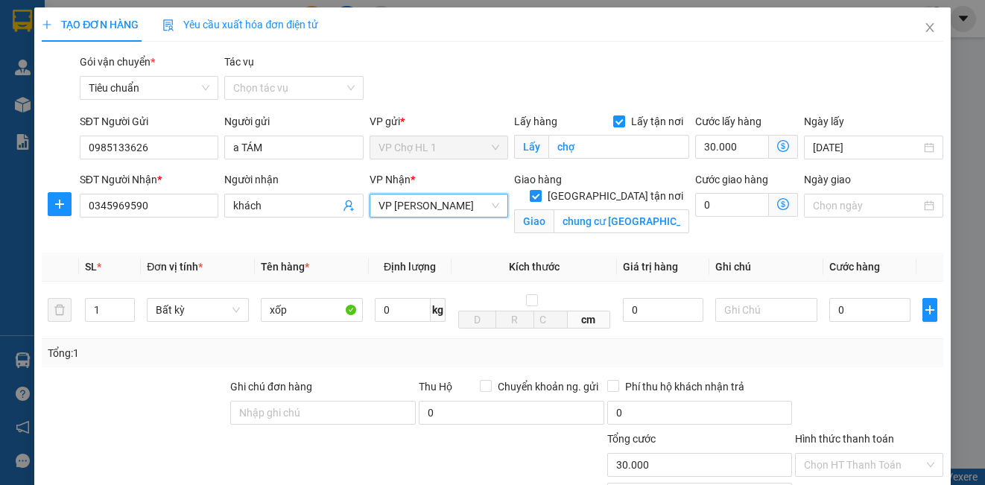
click at [777, 206] on icon "dollar-circle" at bounding box center [783, 204] width 12 height 12
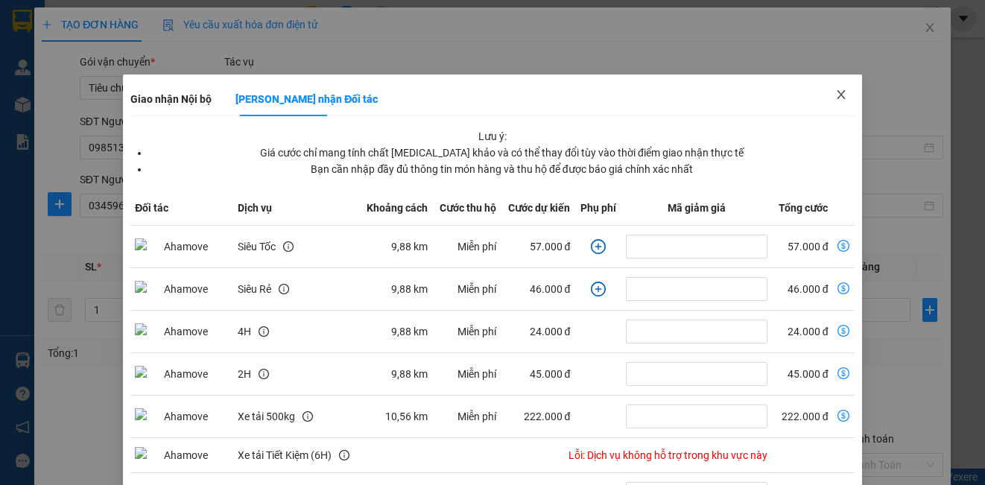
click at [835, 92] on icon "close" at bounding box center [841, 95] width 12 height 12
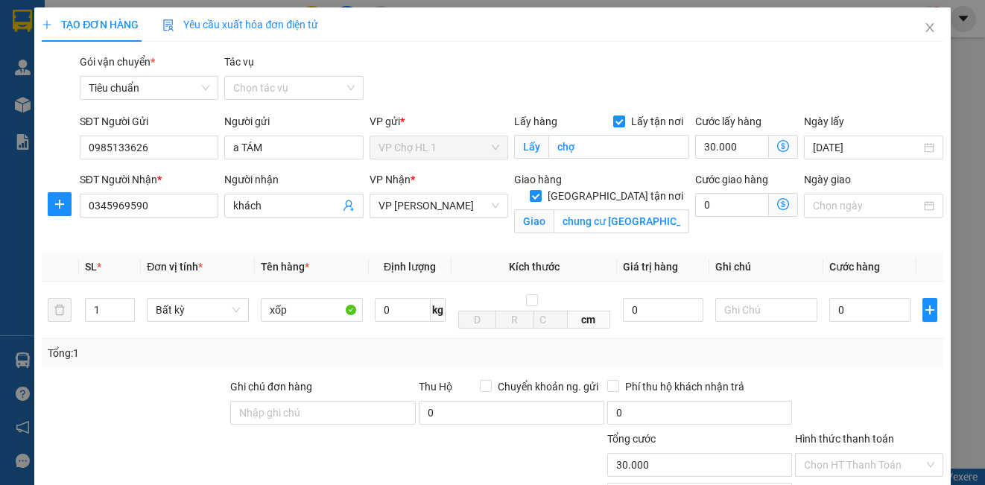
click at [777, 204] on icon "dollar-circle" at bounding box center [783, 204] width 12 height 12
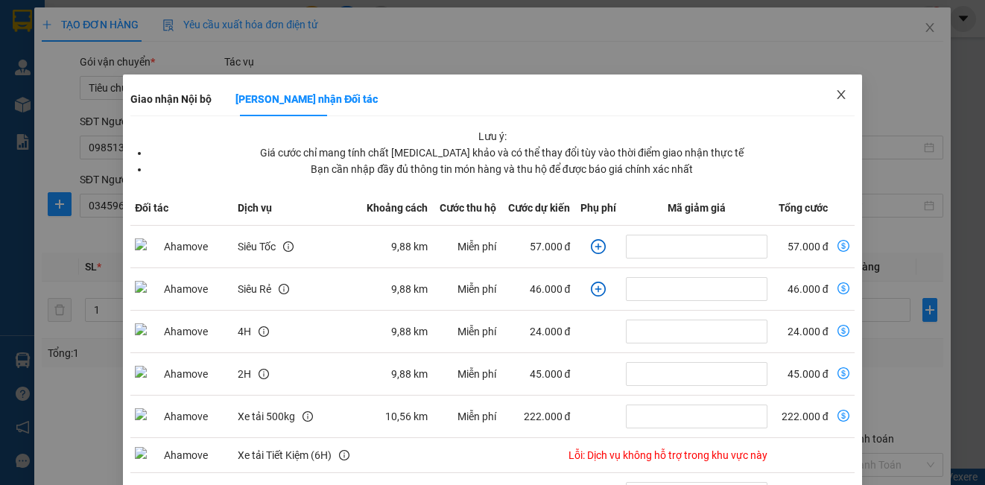
click at [837, 95] on icon "close" at bounding box center [841, 94] width 8 height 9
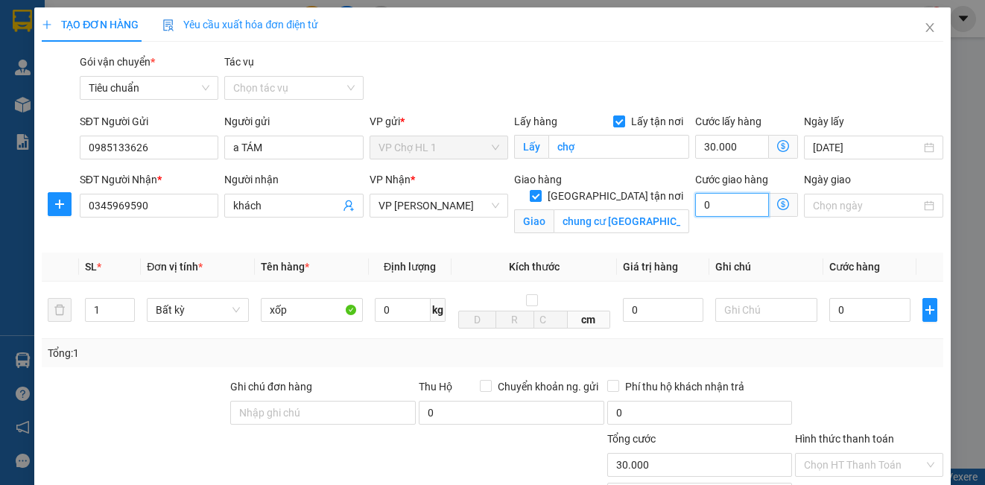
drag, startPoint x: 721, startPoint y: 203, endPoint x: 716, endPoint y: 185, distance: 19.3
click at [722, 203] on input "0" at bounding box center [732, 205] width 74 height 24
click at [855, 90] on div "Gói vận chuyển * Tiêu chuẩn Tác vụ Chọn tác vụ" at bounding box center [512, 80] width 870 height 52
click at [873, 314] on input "0" at bounding box center [869, 310] width 81 height 24
click at [859, 101] on div "Gói vận chuyển * Tiêu chuẩn Tác vụ Chọn tác vụ" at bounding box center [512, 80] width 870 height 52
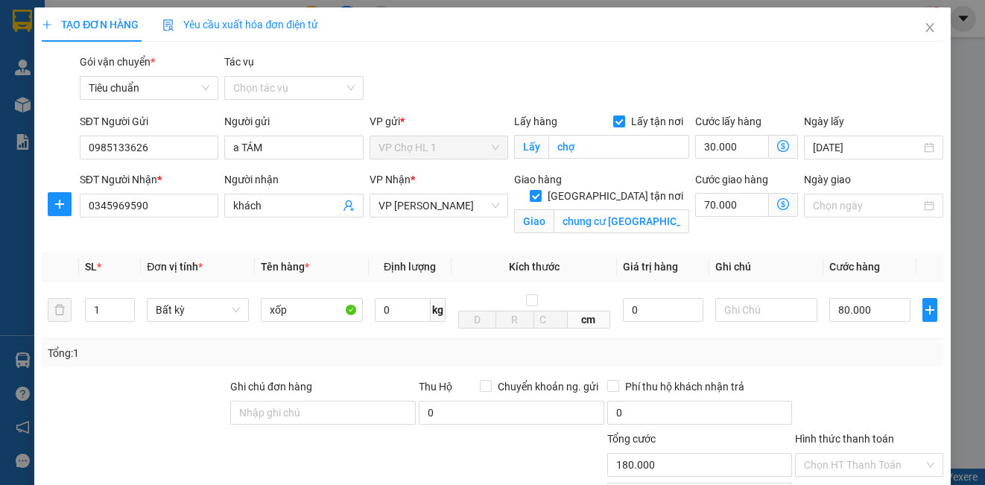
click at [777, 204] on icon "dollar-circle" at bounding box center [783, 204] width 12 height 12
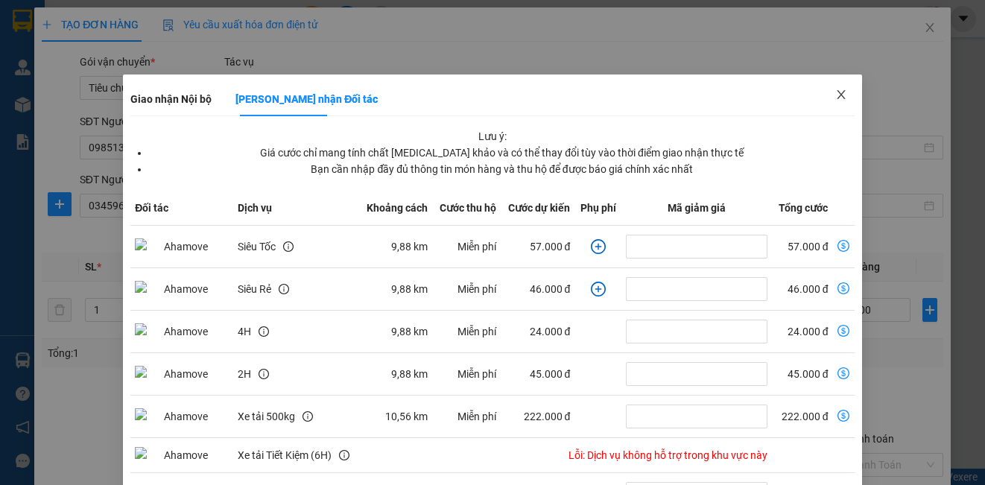
click at [837, 98] on icon "close" at bounding box center [841, 94] width 8 height 9
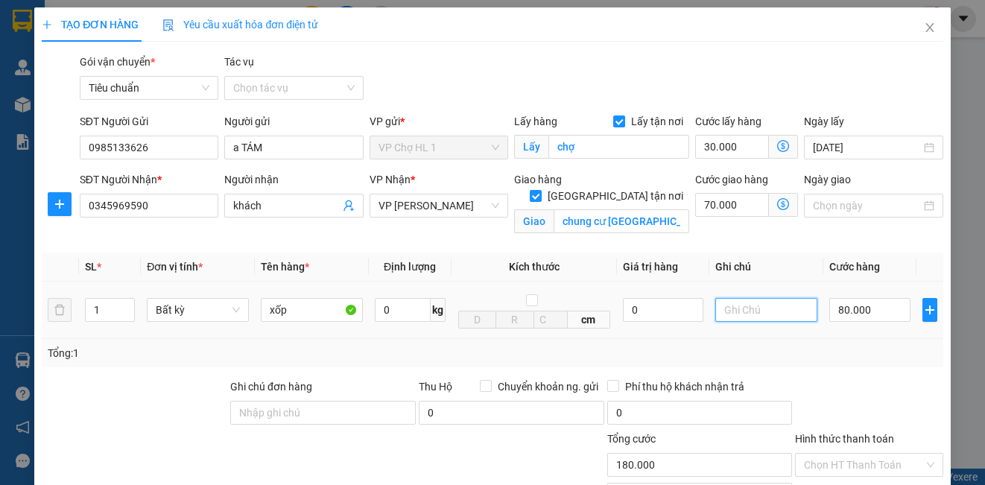
click at [743, 303] on input "text" at bounding box center [766, 310] width 102 height 24
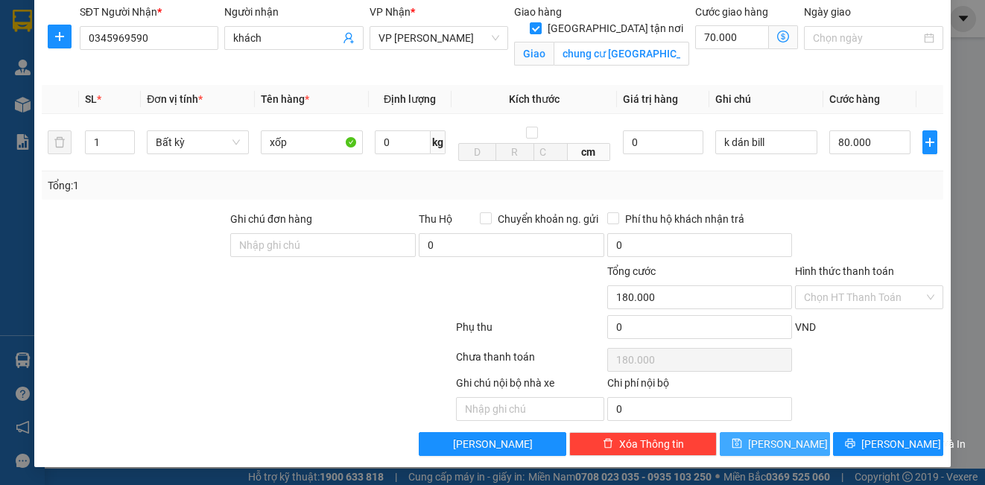
click at [792, 455] on div "TẠO ĐƠN HÀNG Yêu cầu xuất hóa đơn điện tử Transit Pickup Surcharge Ids Transit …" at bounding box center [492, 153] width 916 height 627
click at [792, 446] on button "[PERSON_NAME]" at bounding box center [775, 444] width 110 height 24
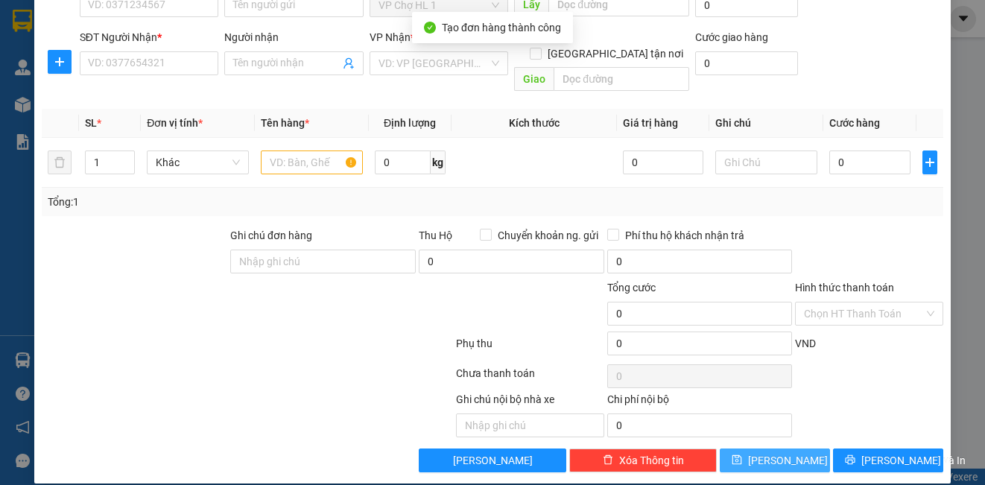
scroll to position [0, 0]
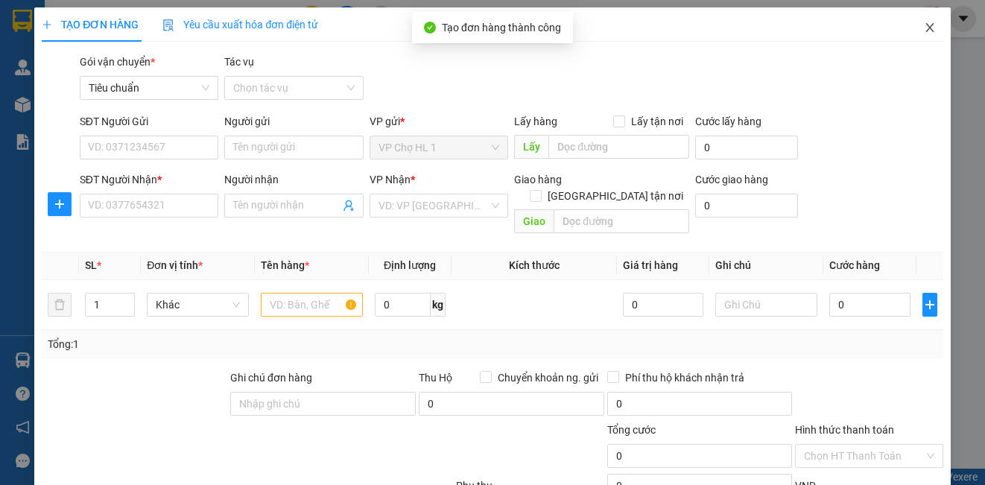
click at [918, 16] on span "Close" at bounding box center [930, 28] width 42 height 42
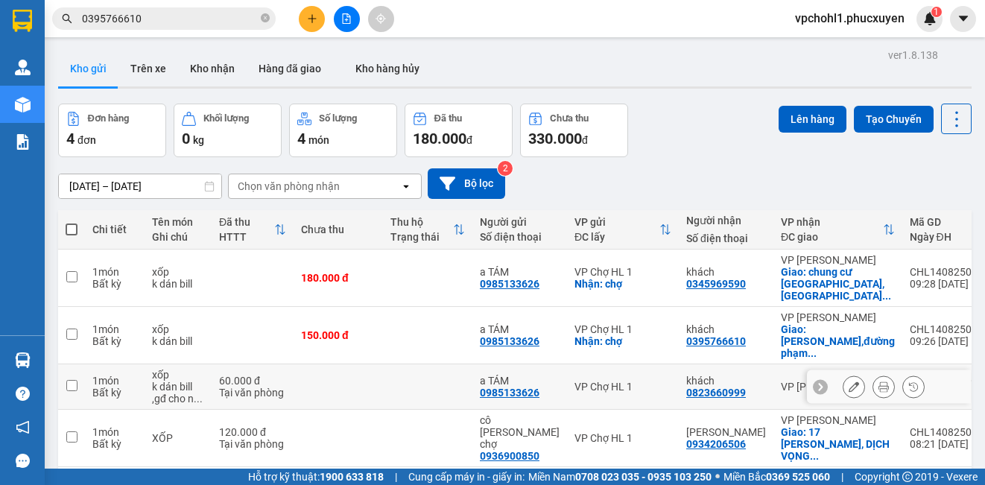
scroll to position [69, 0]
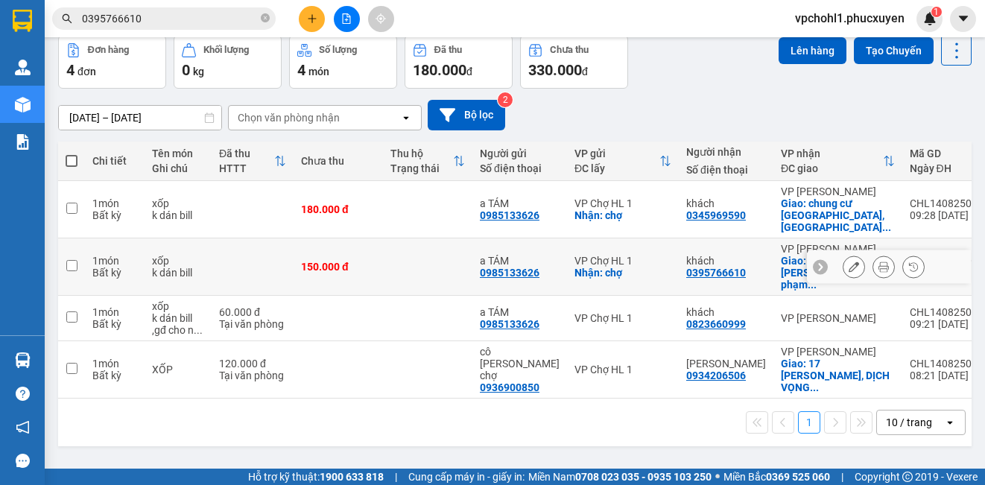
click at [846, 255] on button at bounding box center [853, 267] width 21 height 26
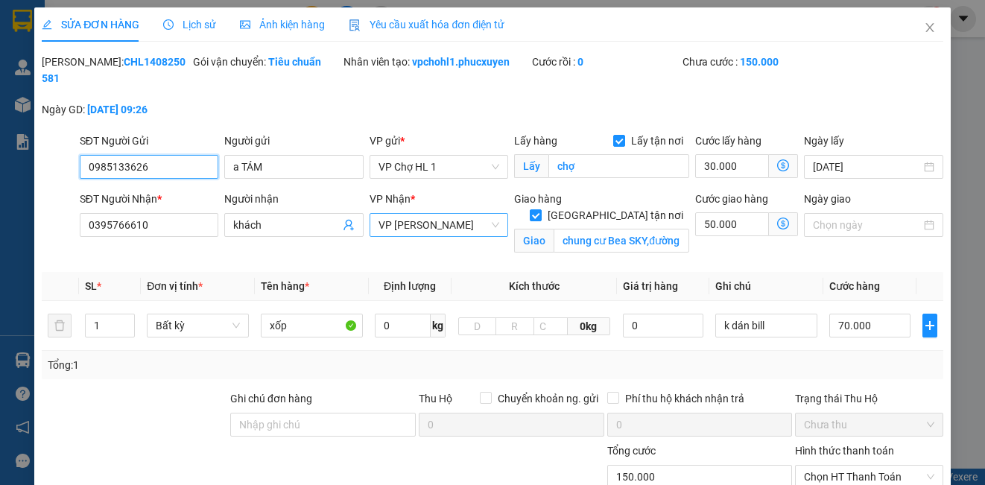
click at [423, 227] on span "VP [PERSON_NAME]" at bounding box center [439, 225] width 121 height 22
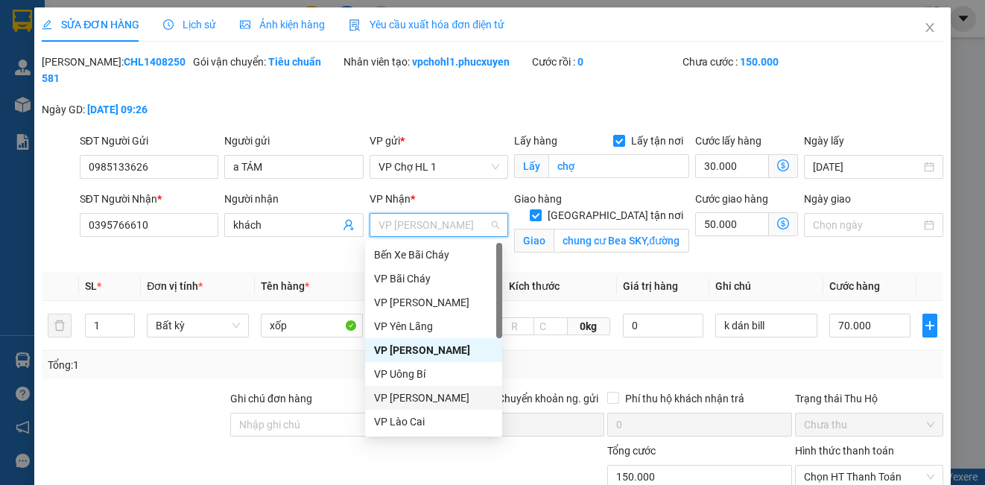
scroll to position [238, 0]
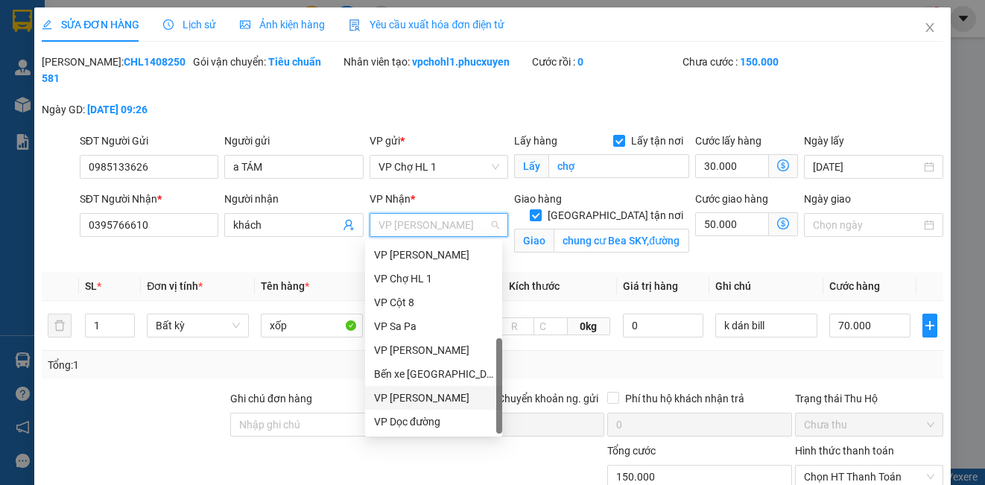
click at [451, 397] on div "VP [PERSON_NAME]" at bounding box center [433, 398] width 119 height 16
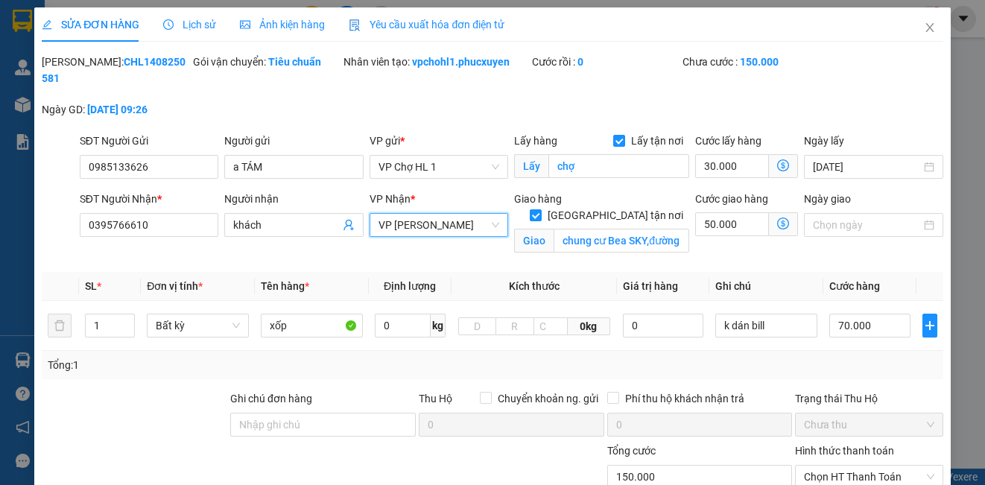
click at [777, 222] on icon "dollar-circle" at bounding box center [783, 224] width 12 height 12
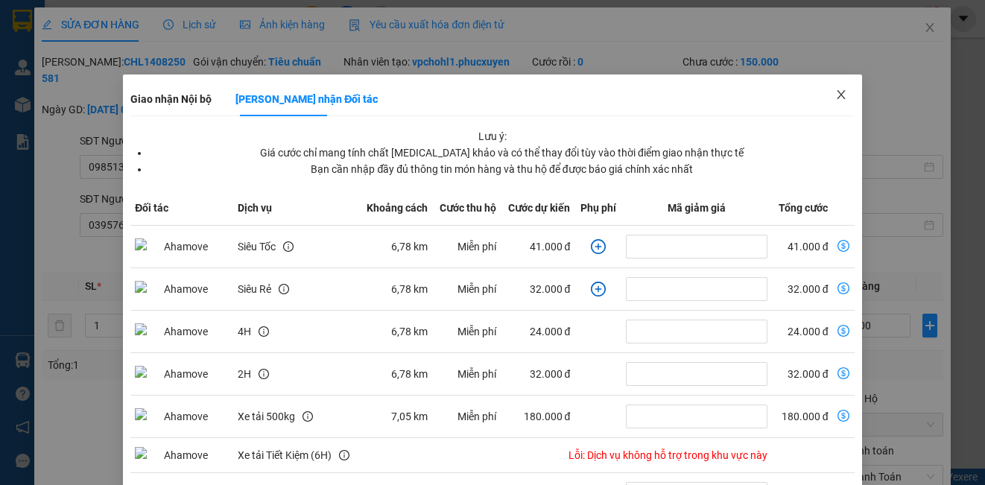
click at [835, 92] on icon "close" at bounding box center [841, 95] width 12 height 12
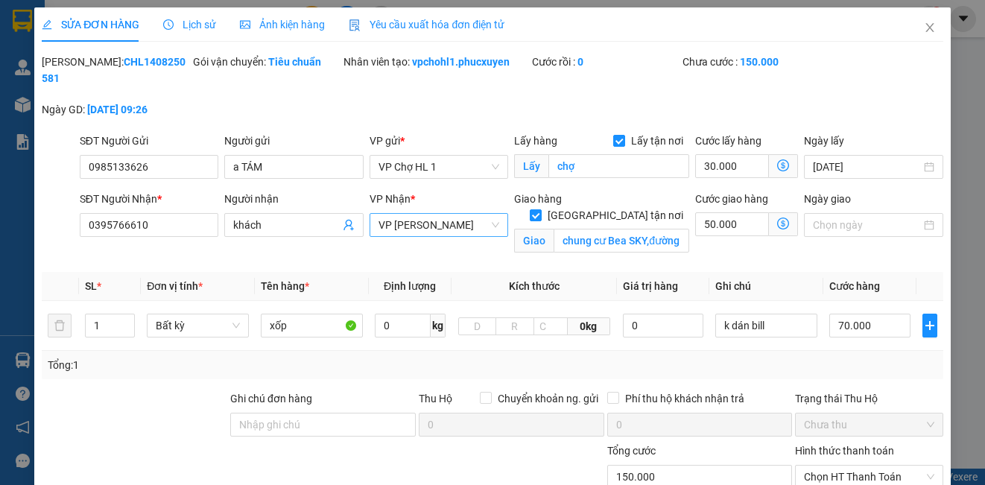
click at [420, 225] on span "VP [PERSON_NAME]" at bounding box center [439, 225] width 121 height 22
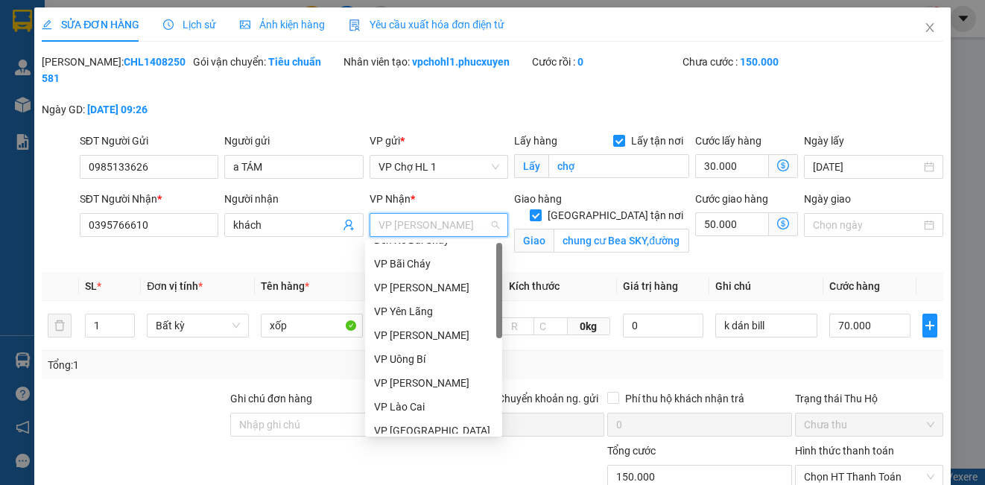
scroll to position [0, 0]
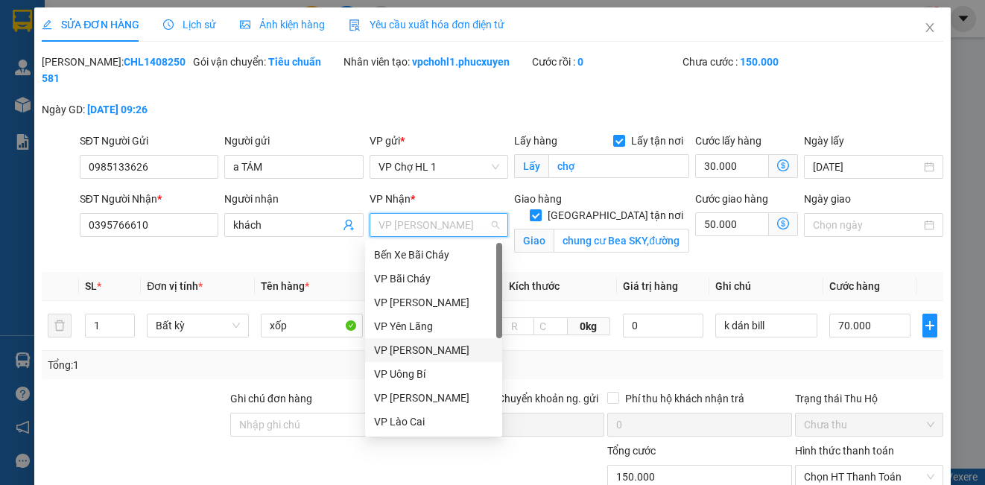
click at [437, 347] on div "VP [PERSON_NAME]" at bounding box center [433, 350] width 119 height 16
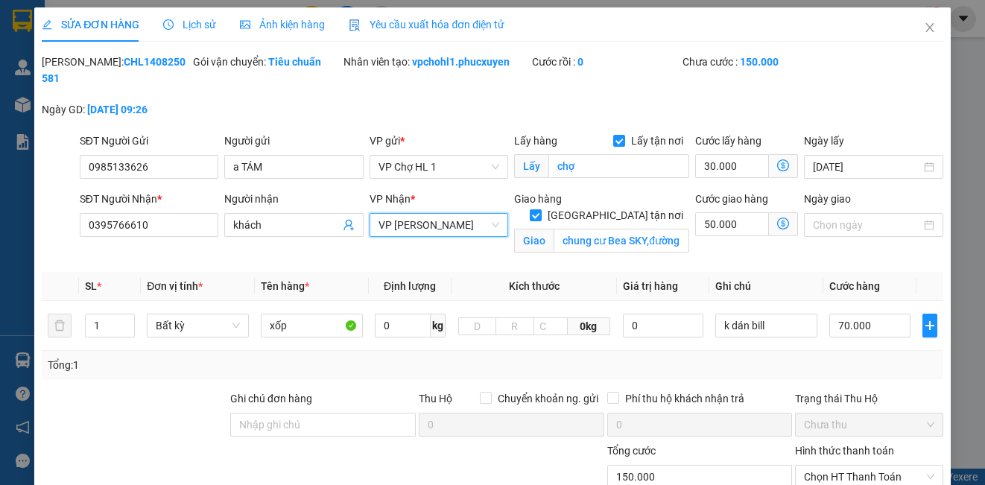
click at [777, 221] on icon "dollar-circle" at bounding box center [783, 224] width 12 height 12
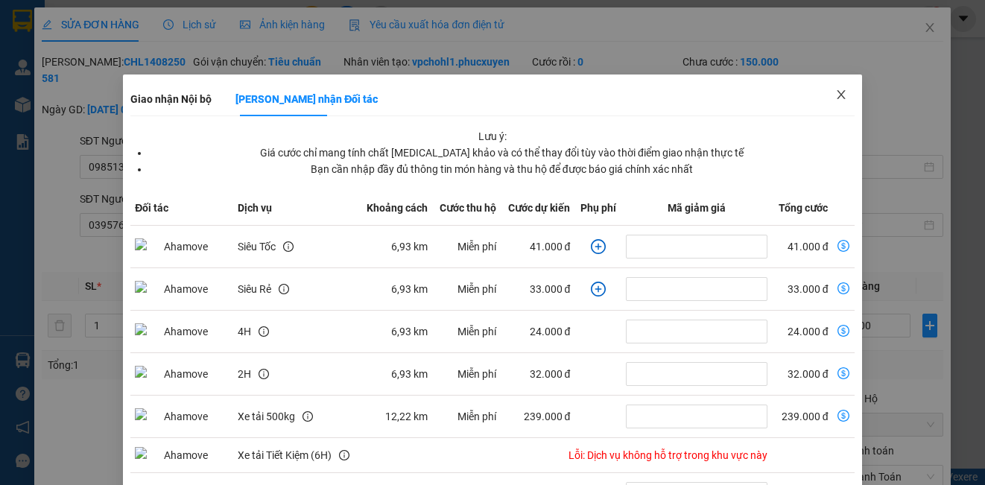
click at [835, 94] on icon "close" at bounding box center [841, 95] width 12 height 12
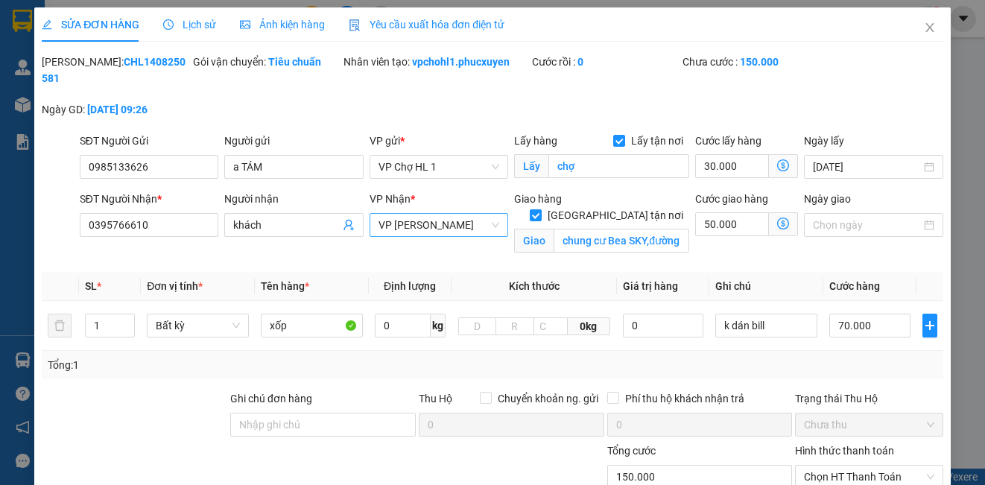
click at [426, 222] on span "VP [PERSON_NAME]" at bounding box center [439, 225] width 121 height 22
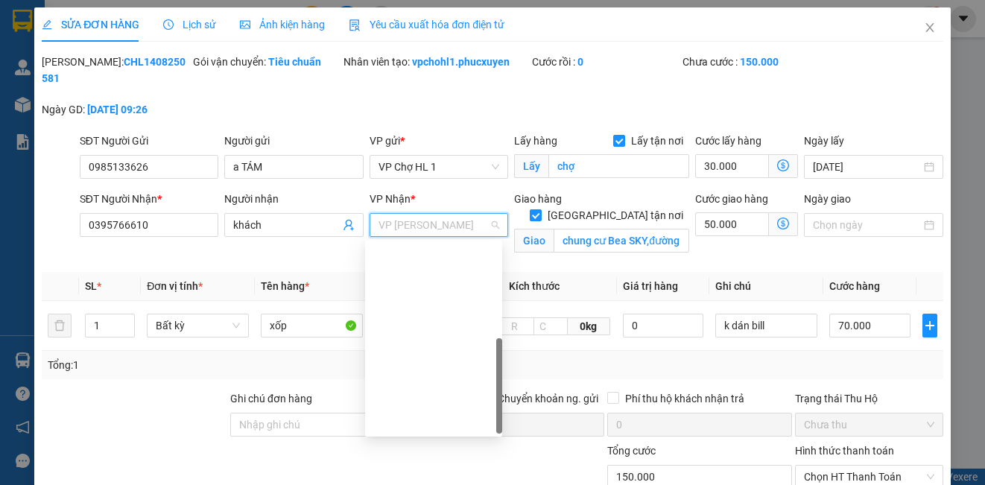
scroll to position [238, 0]
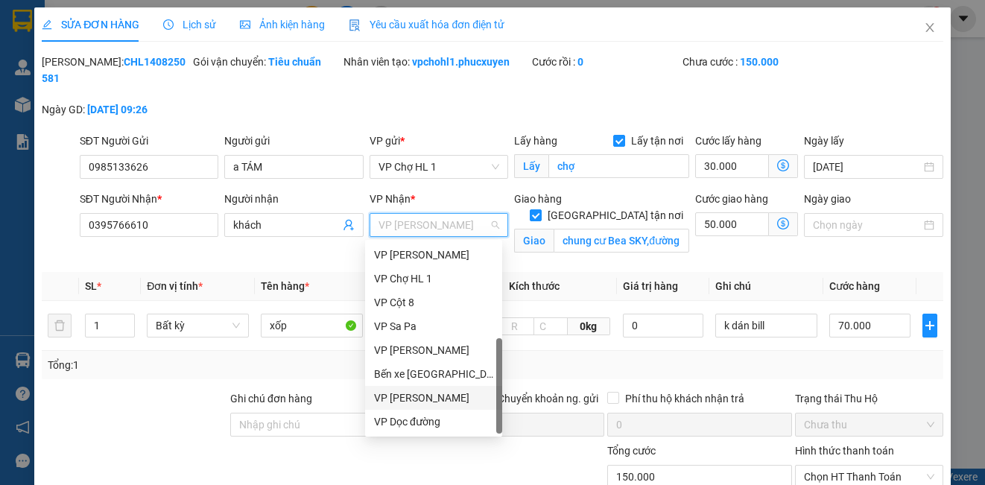
click at [438, 398] on div "VP [PERSON_NAME]" at bounding box center [433, 398] width 119 height 16
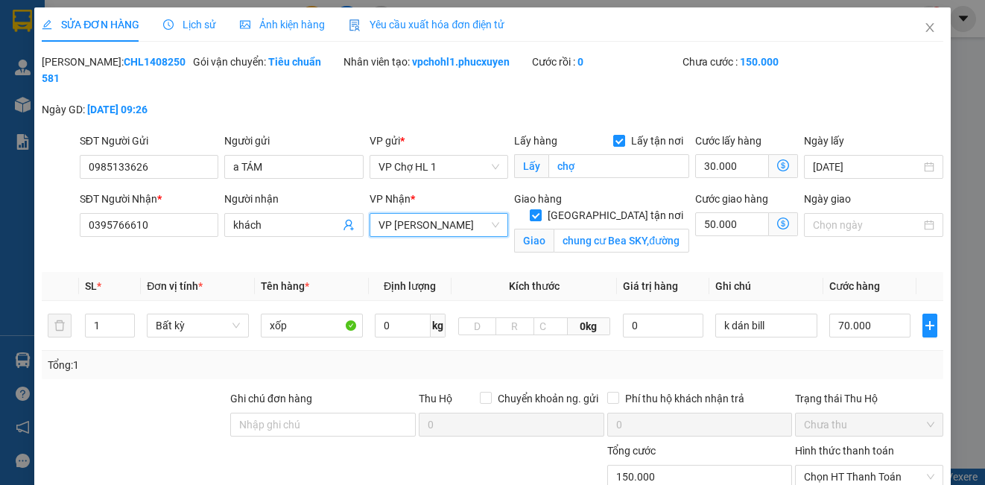
click at [777, 223] on icon "dollar-circle" at bounding box center [783, 224] width 12 height 12
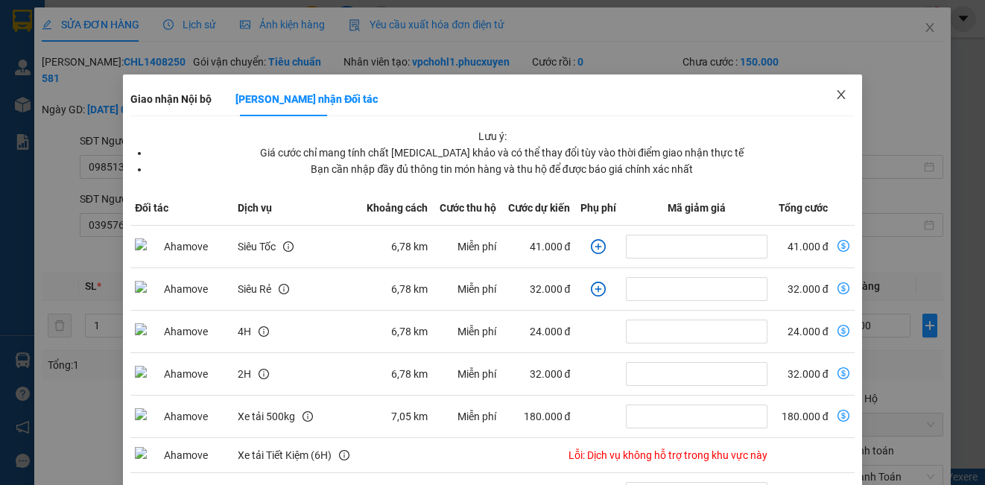
click at [835, 92] on icon "close" at bounding box center [841, 95] width 12 height 12
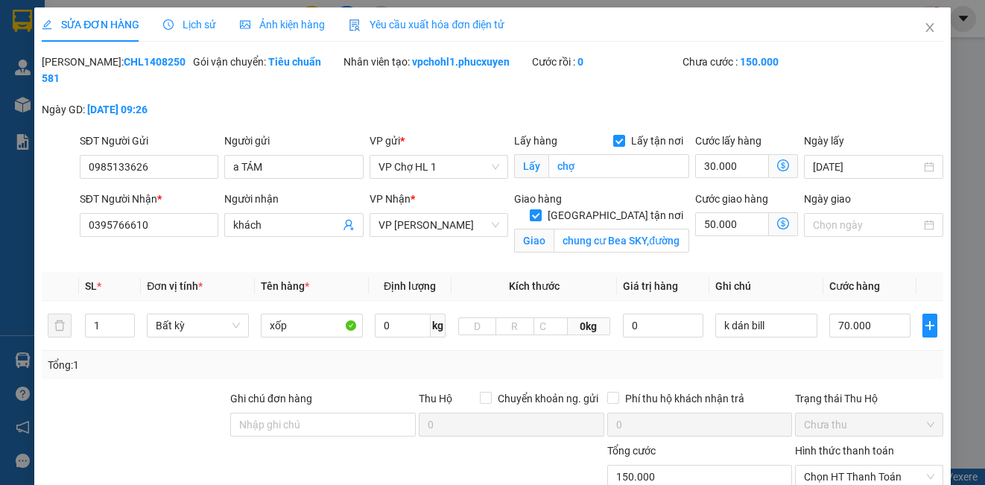
click at [777, 222] on icon "dollar-circle" at bounding box center [783, 224] width 12 height 12
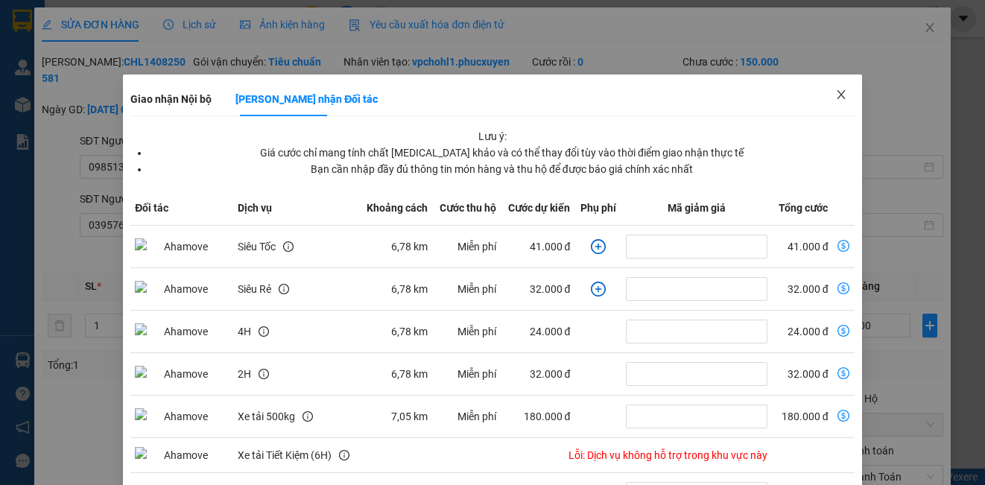
click at [837, 96] on icon "close" at bounding box center [841, 94] width 8 height 9
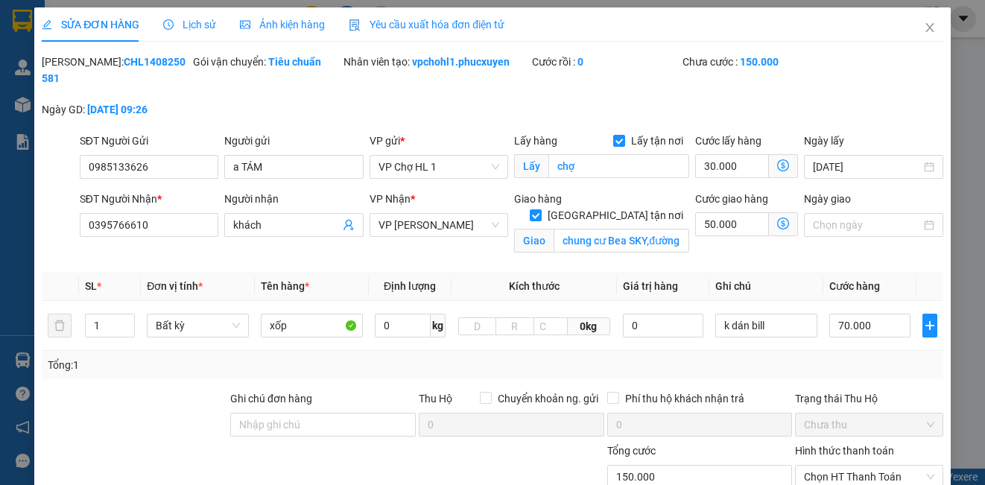
scroll to position [180, 0]
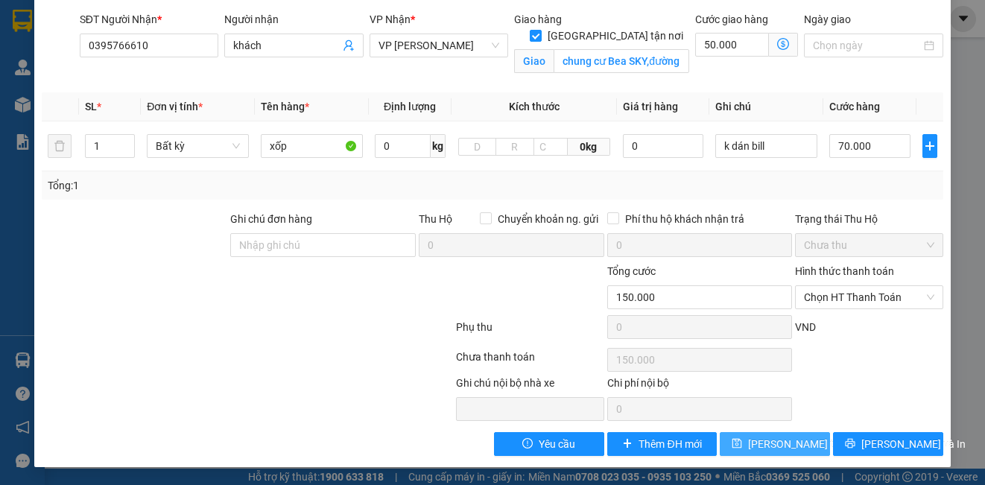
click at [744, 443] on button "[PERSON_NAME] thay đổi" at bounding box center [775, 444] width 110 height 24
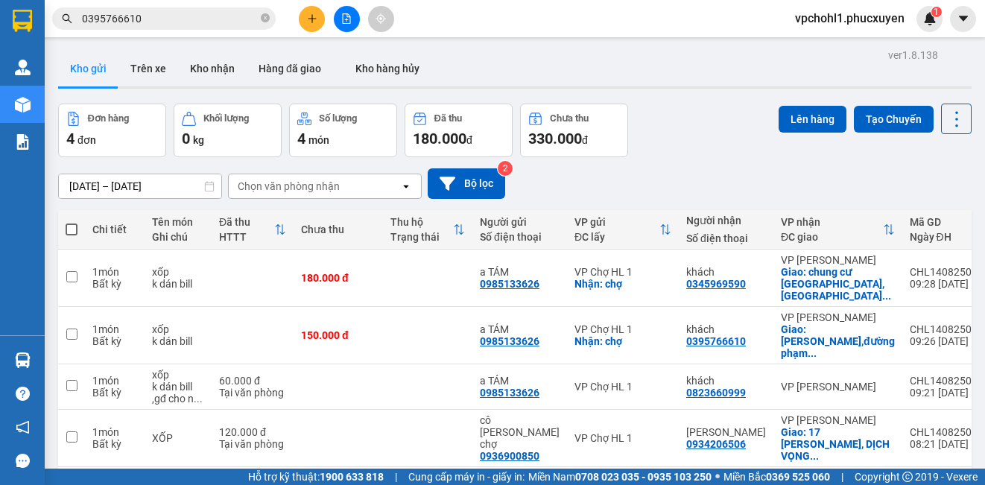
click at [343, 19] on icon "file-add" at bounding box center [347, 18] width 8 height 10
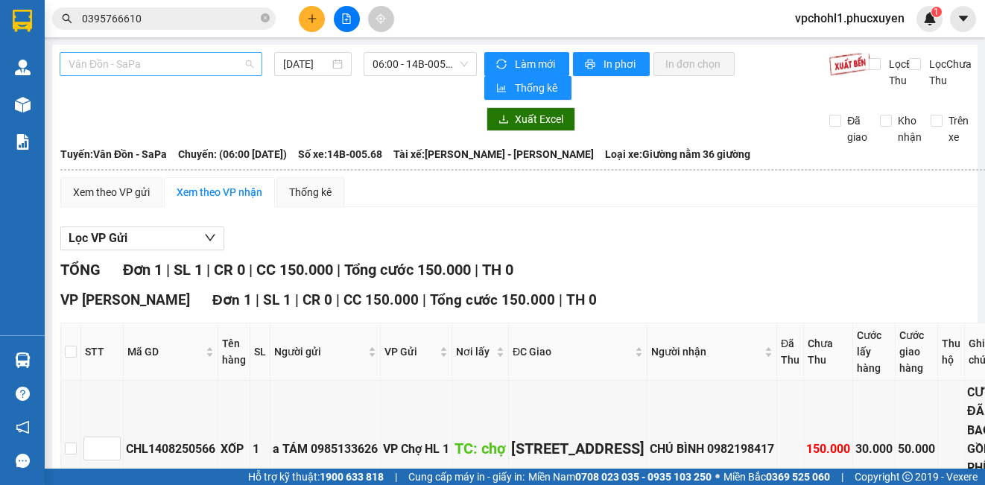
click at [180, 64] on span "Vân Đồn - SaPa" at bounding box center [161, 64] width 185 height 22
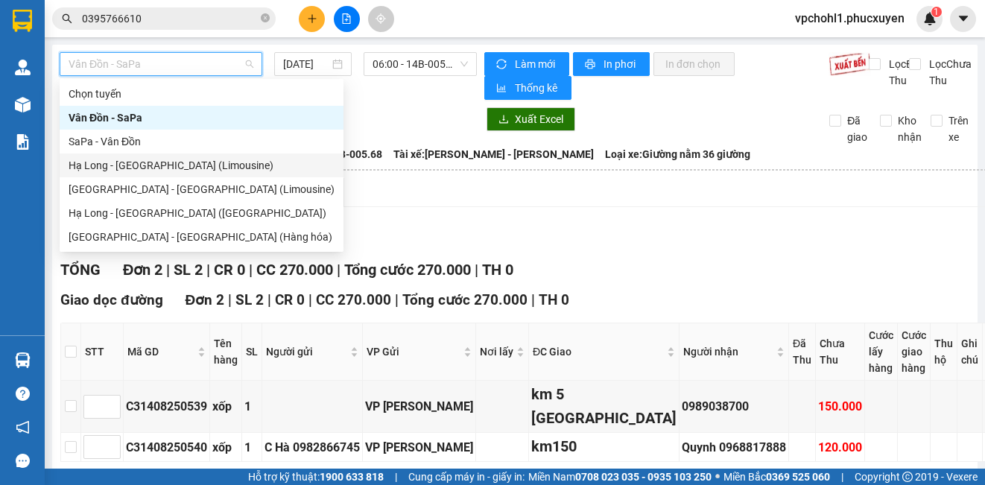
click at [180, 169] on div "Hạ Long - [GEOGRAPHIC_DATA] (Limousine)" at bounding box center [202, 165] width 266 height 16
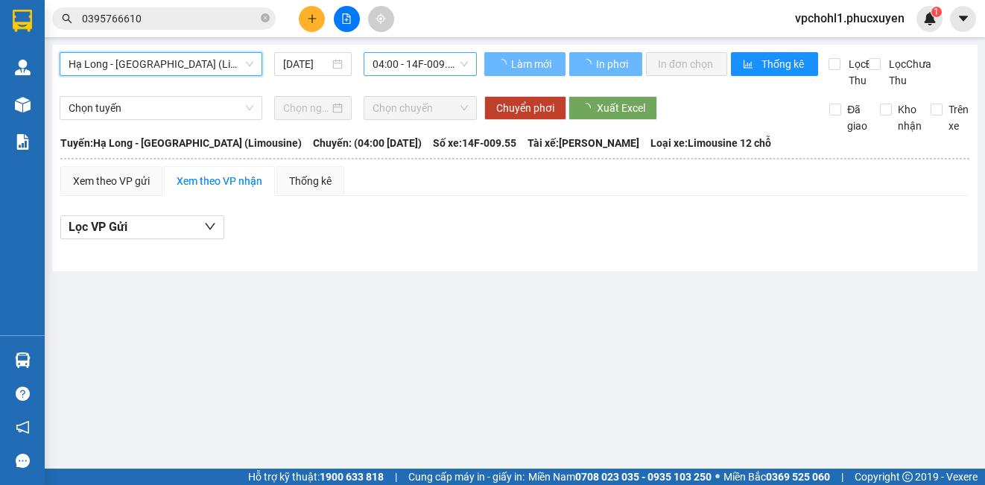
click at [411, 62] on span "04:00 - 14F-009.55" at bounding box center [420, 64] width 95 height 22
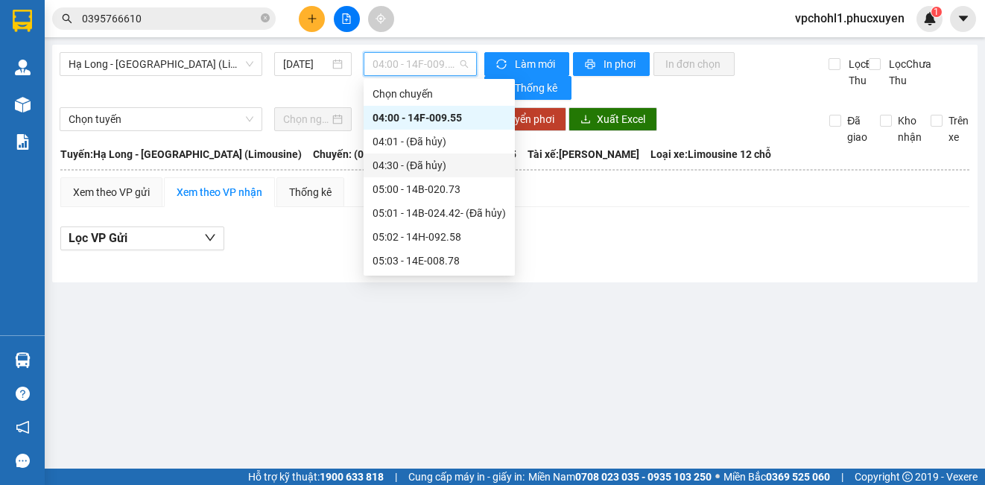
scroll to position [224, 0]
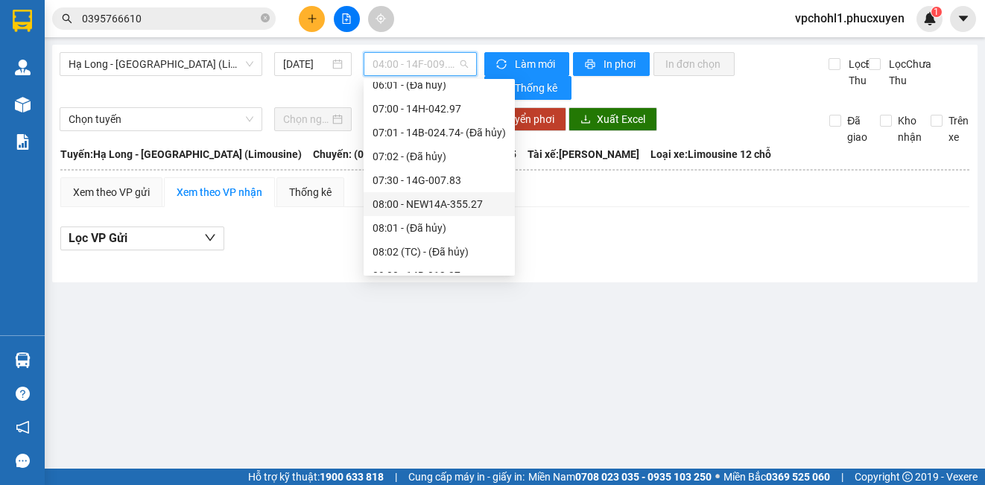
click at [423, 203] on div "08:00 - NEW14A-355.27" at bounding box center [439, 204] width 133 height 16
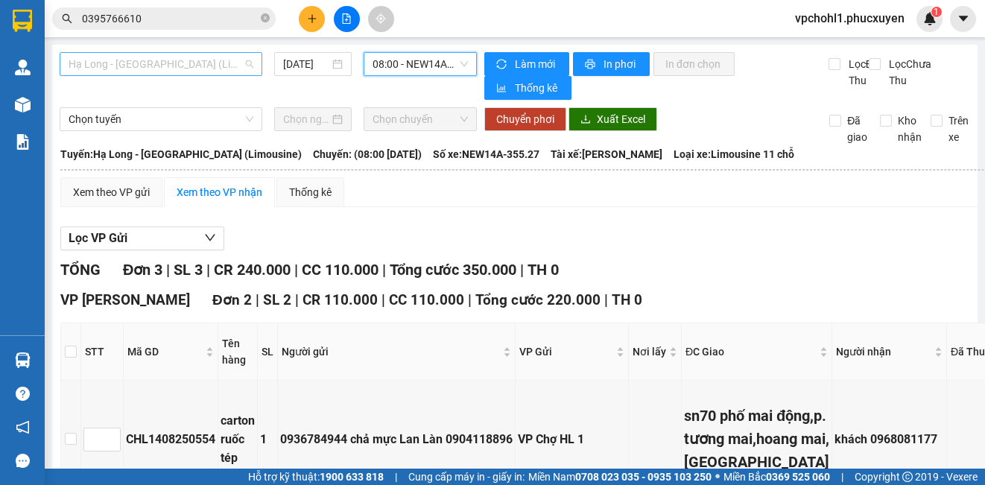
click at [155, 60] on span "Hạ Long - [GEOGRAPHIC_DATA] (Limousine)" at bounding box center [161, 64] width 185 height 22
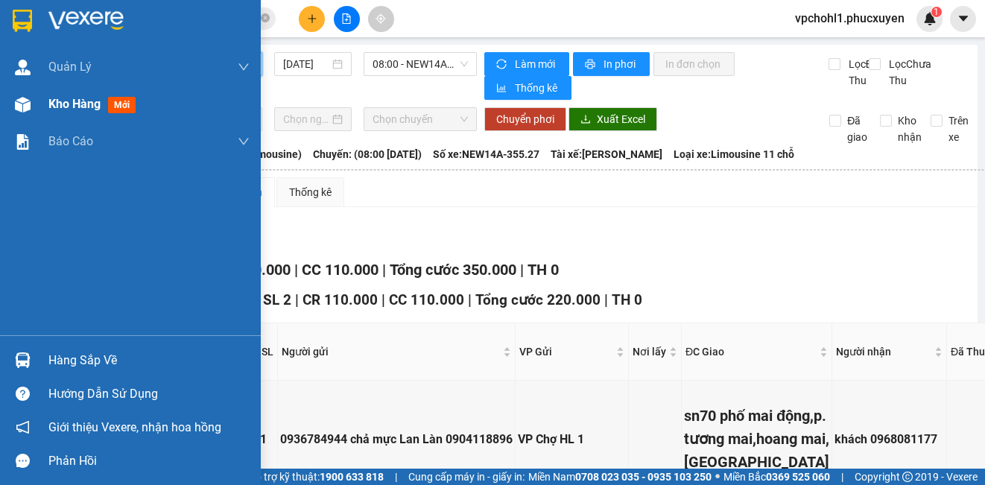
click at [51, 110] on span "Kho hàng" at bounding box center [74, 104] width 52 height 14
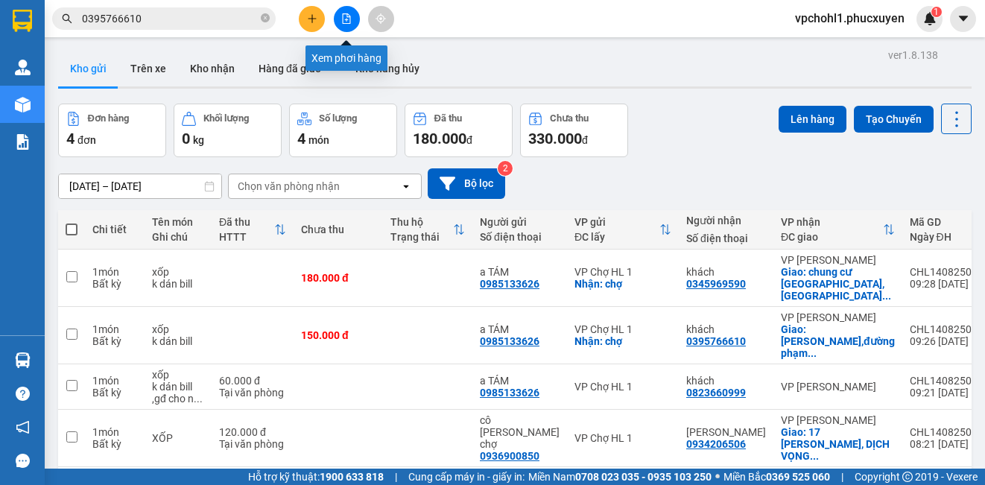
click at [344, 17] on icon "file-add" at bounding box center [346, 18] width 10 height 10
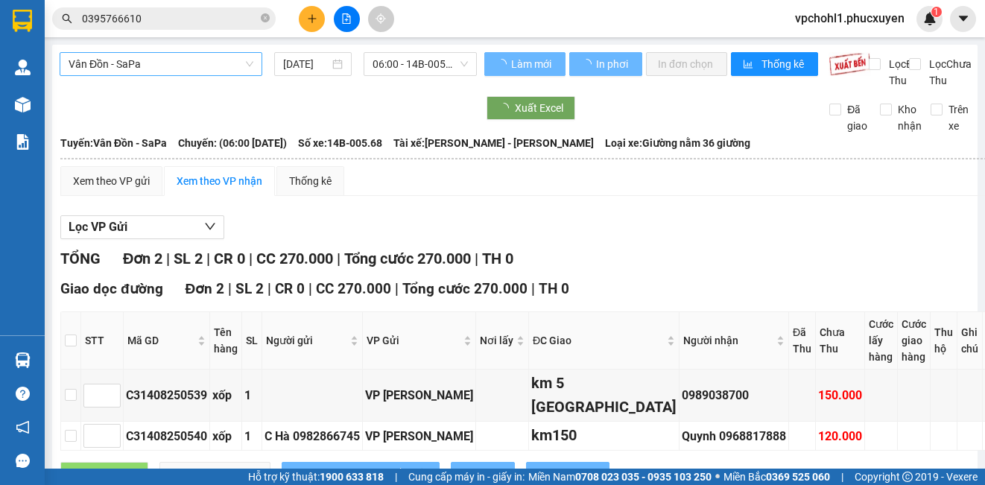
click at [194, 70] on span "Vân Đồn - SaPa" at bounding box center [161, 64] width 185 height 22
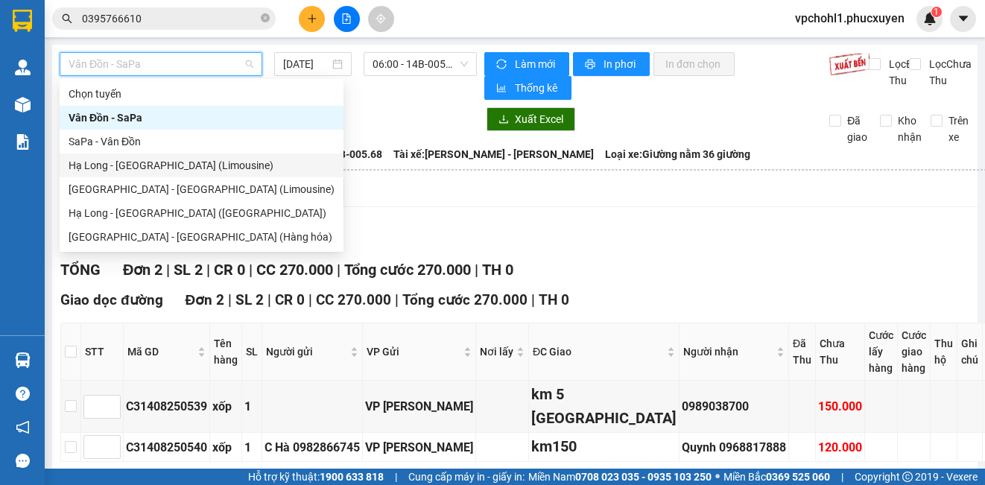
drag, startPoint x: 174, startPoint y: 168, endPoint x: 310, endPoint y: 128, distance: 142.2
click at [174, 167] on div "Hạ Long - [GEOGRAPHIC_DATA] (Limousine)" at bounding box center [202, 165] width 266 height 16
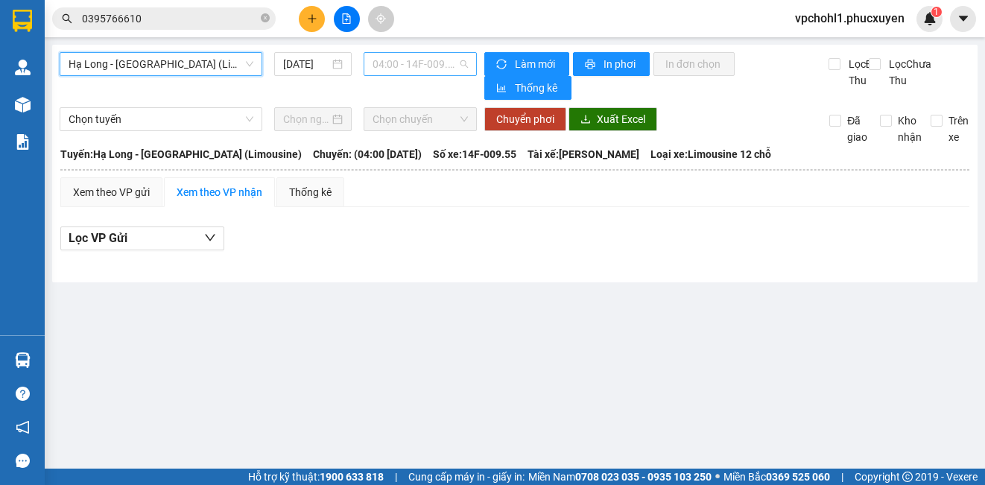
click at [397, 64] on span "04:00 - 14F-009.55" at bounding box center [420, 64] width 95 height 22
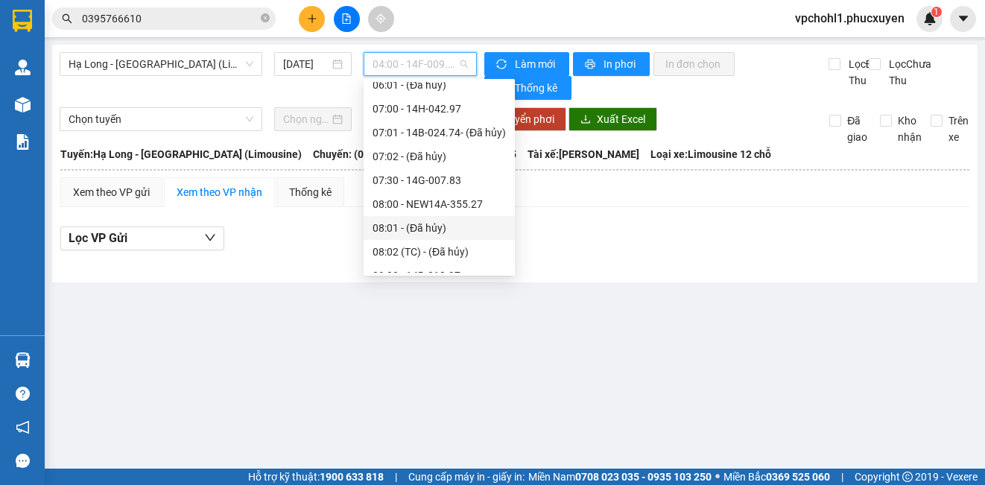
scroll to position [447, 0]
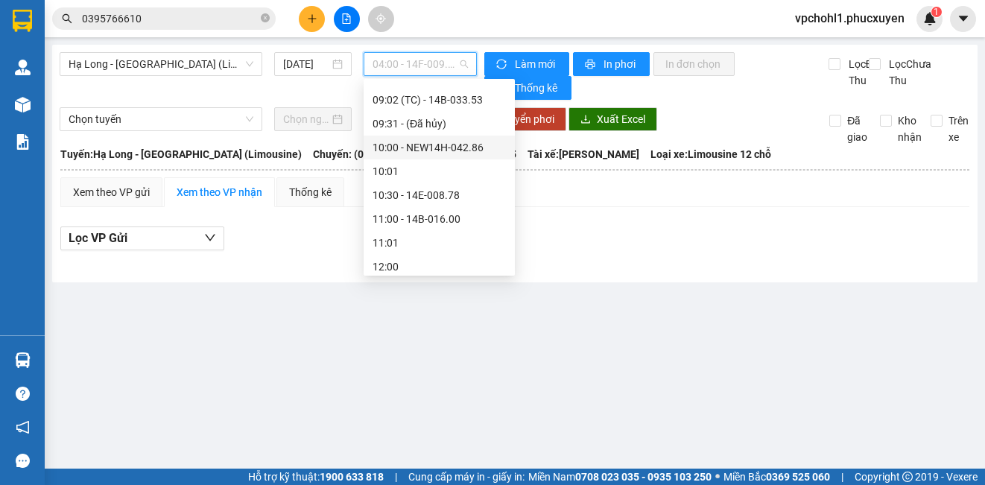
click at [461, 148] on div "10:00 - NEW14H-042.86" at bounding box center [439, 147] width 133 height 16
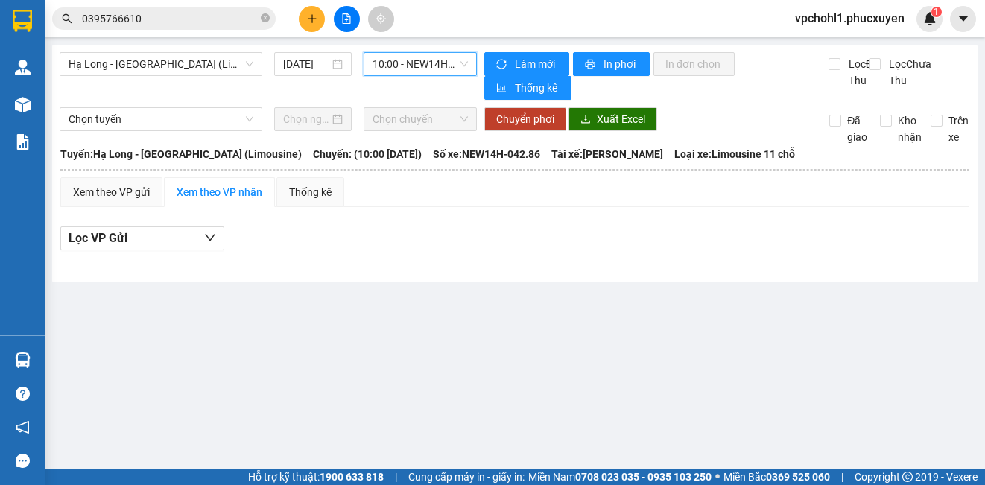
click at [455, 67] on span "10:00 - NEW14H-042.86" at bounding box center [420, 64] width 95 height 22
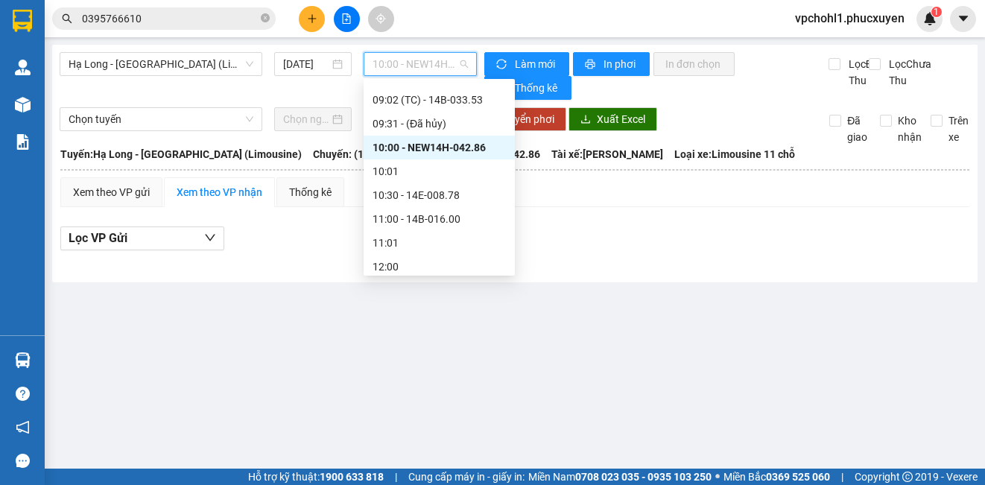
click at [427, 149] on div "10:00 - NEW14H-042.86" at bounding box center [439, 147] width 133 height 16
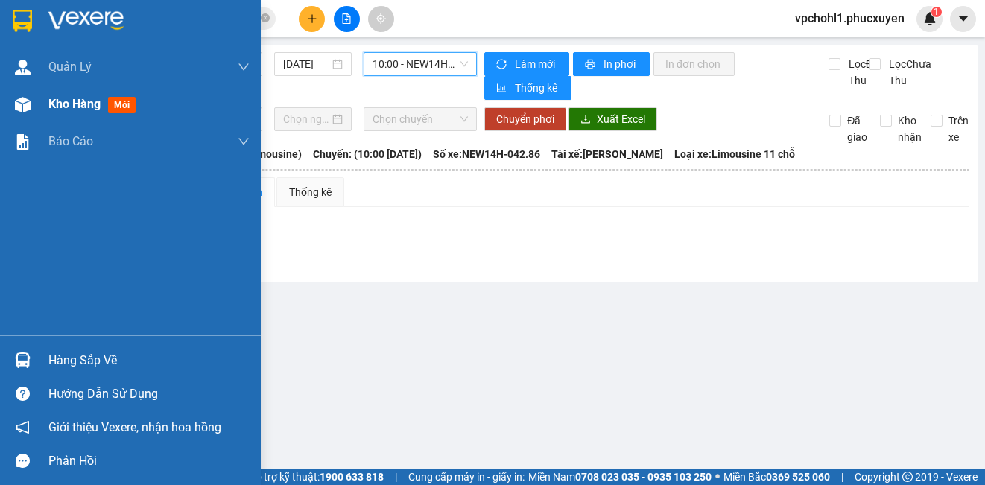
click at [66, 103] on span "Kho hàng" at bounding box center [74, 104] width 52 height 14
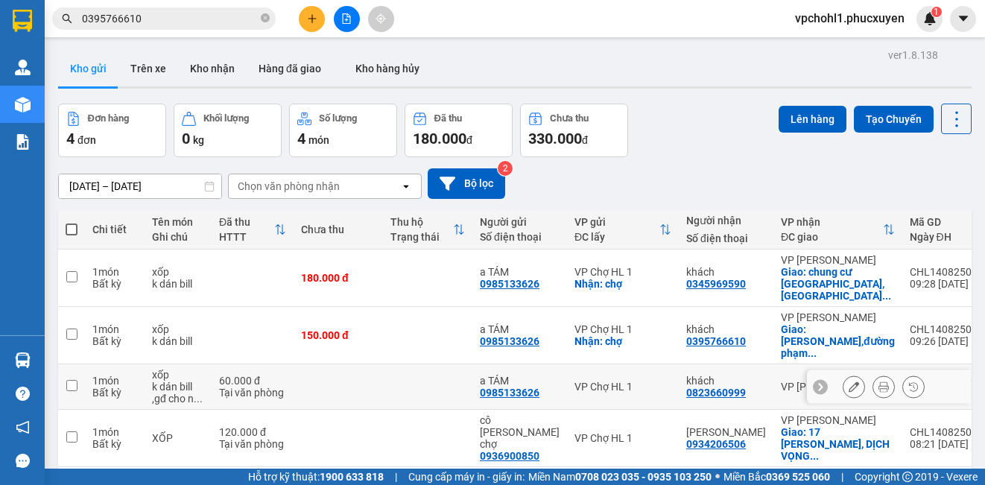
scroll to position [69, 0]
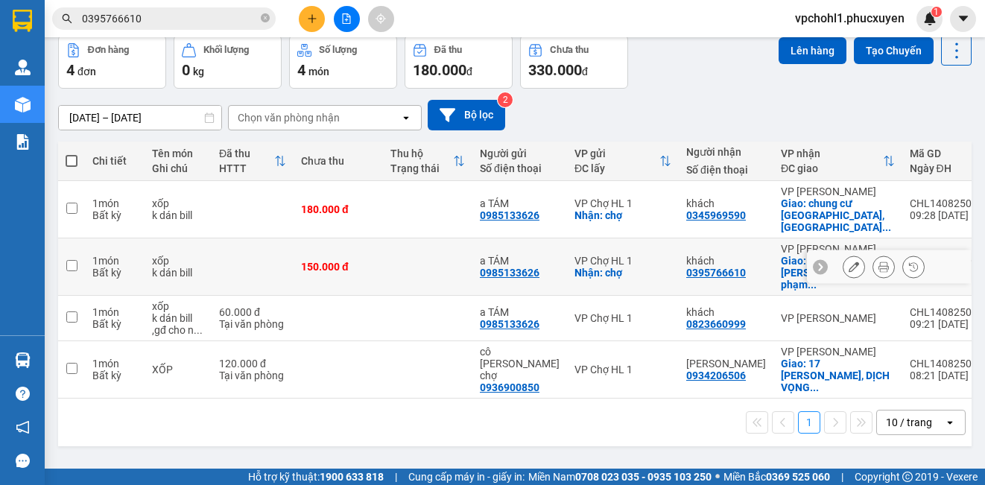
click at [849, 268] on icon at bounding box center [854, 267] width 10 height 10
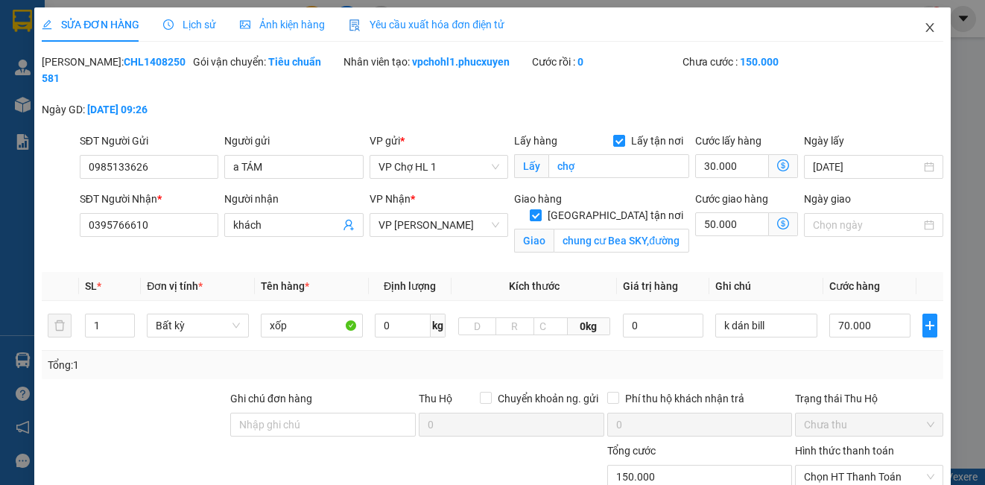
click at [924, 25] on icon "close" at bounding box center [930, 28] width 12 height 12
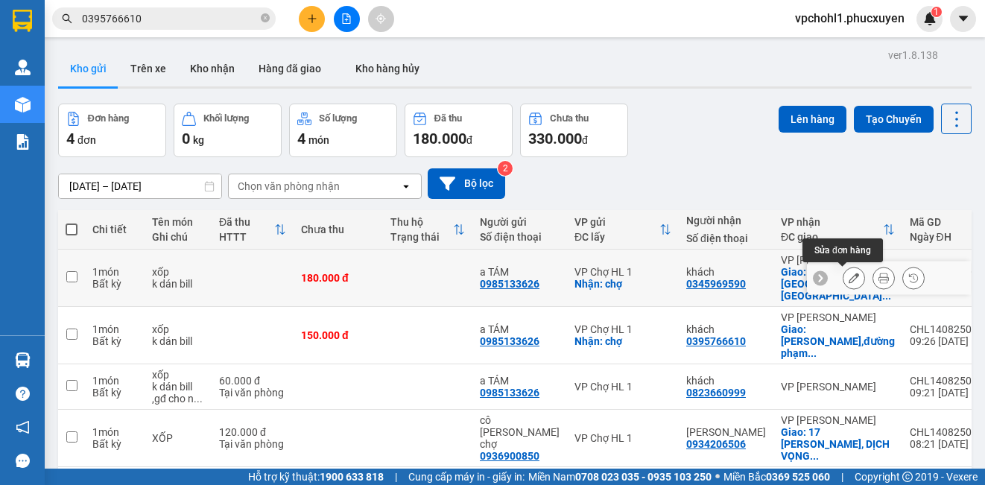
click at [849, 276] on icon at bounding box center [854, 278] width 10 height 10
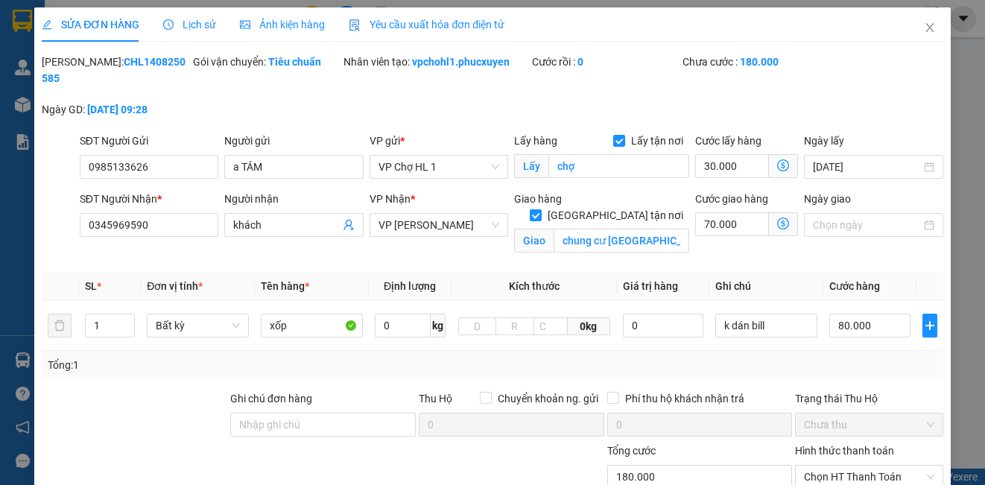
click at [777, 221] on icon "dollar-circle" at bounding box center [783, 224] width 12 height 12
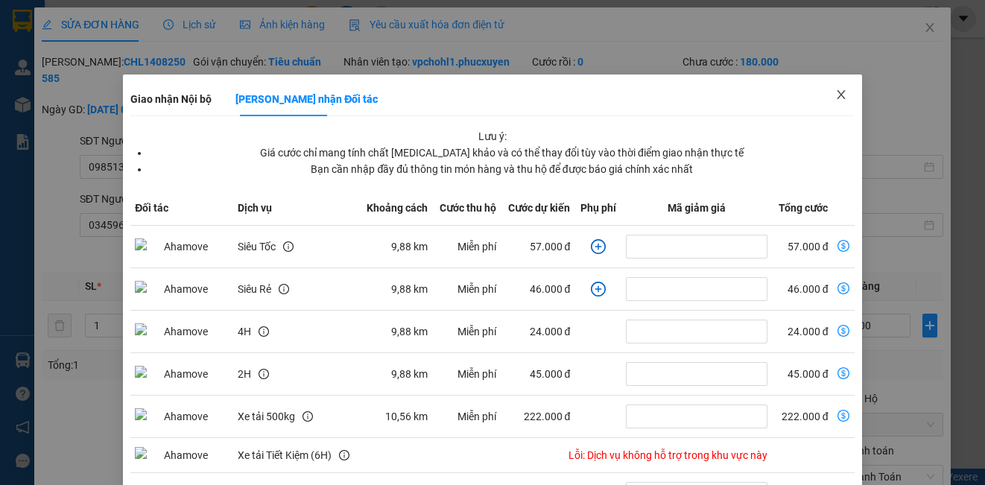
click at [837, 95] on icon "close" at bounding box center [841, 94] width 8 height 9
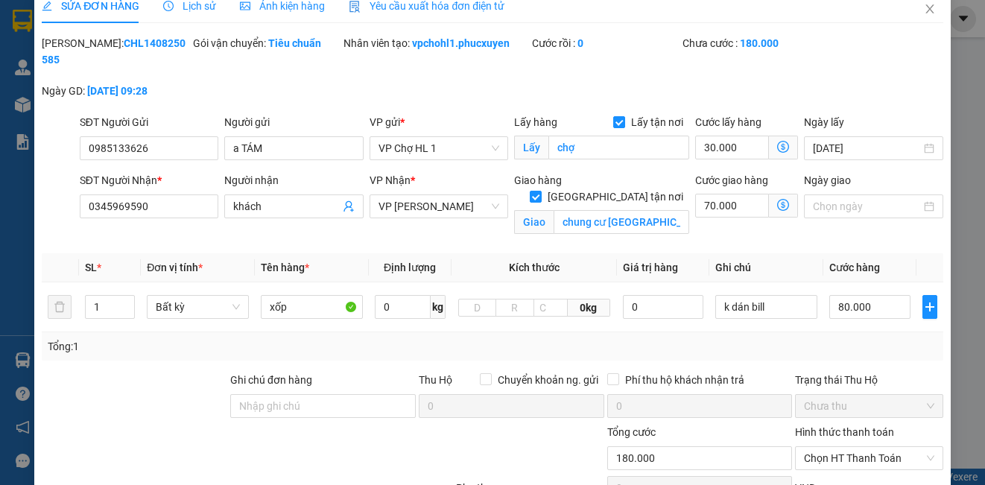
scroll to position [6, 0]
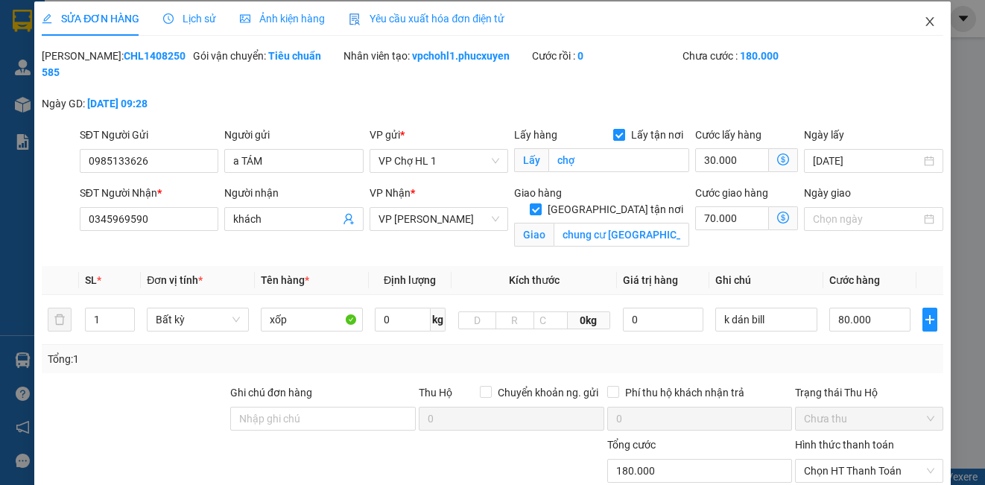
click at [925, 22] on icon "close" at bounding box center [929, 21] width 8 height 9
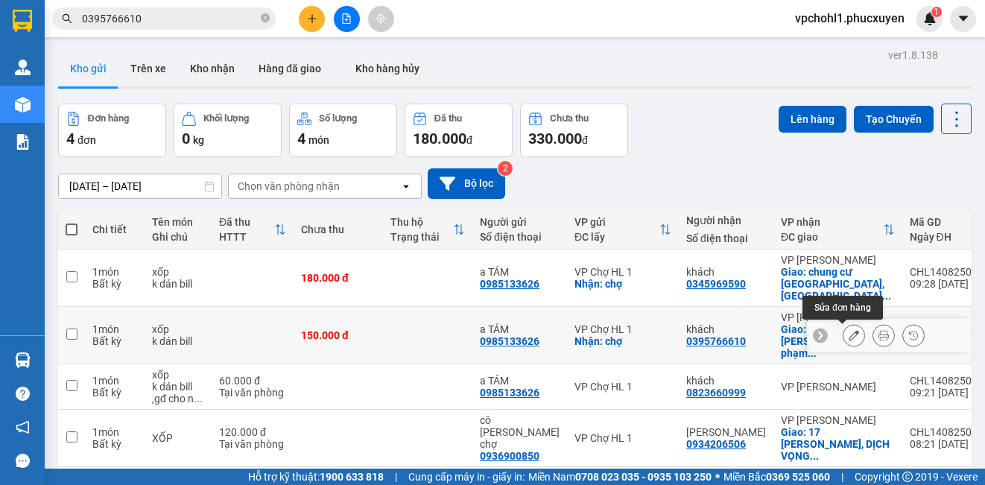
click at [849, 333] on icon at bounding box center [854, 335] width 10 height 10
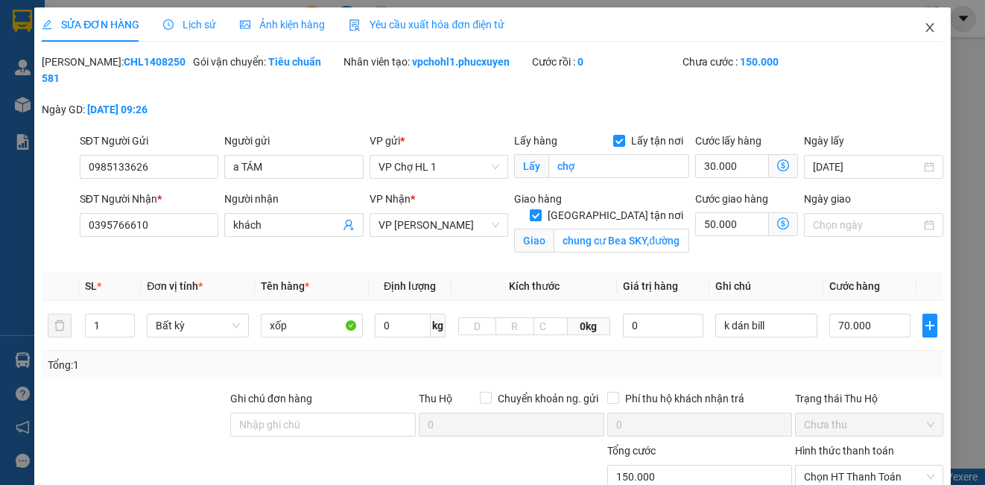
click at [924, 23] on icon "close" at bounding box center [930, 28] width 12 height 12
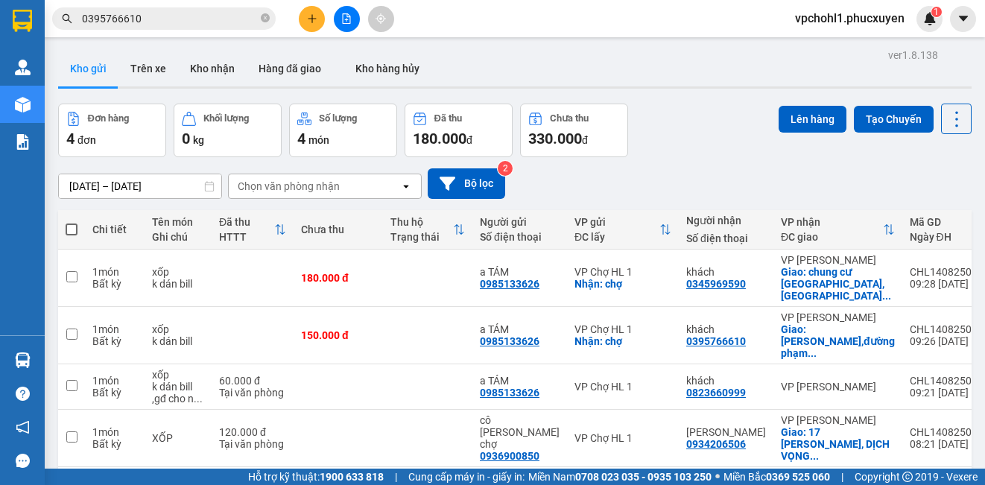
click at [349, 10] on button at bounding box center [347, 19] width 26 height 26
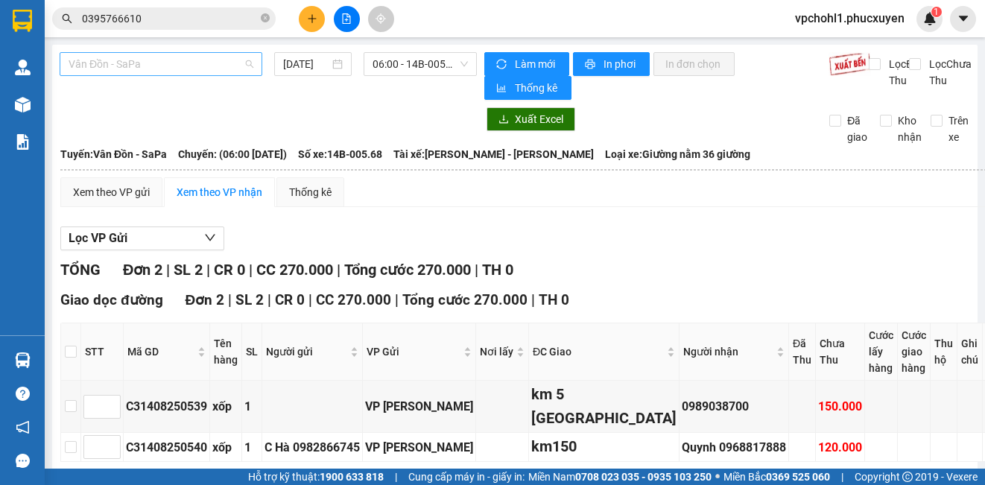
click at [177, 65] on span "Vân Đồn - SaPa" at bounding box center [161, 64] width 185 height 22
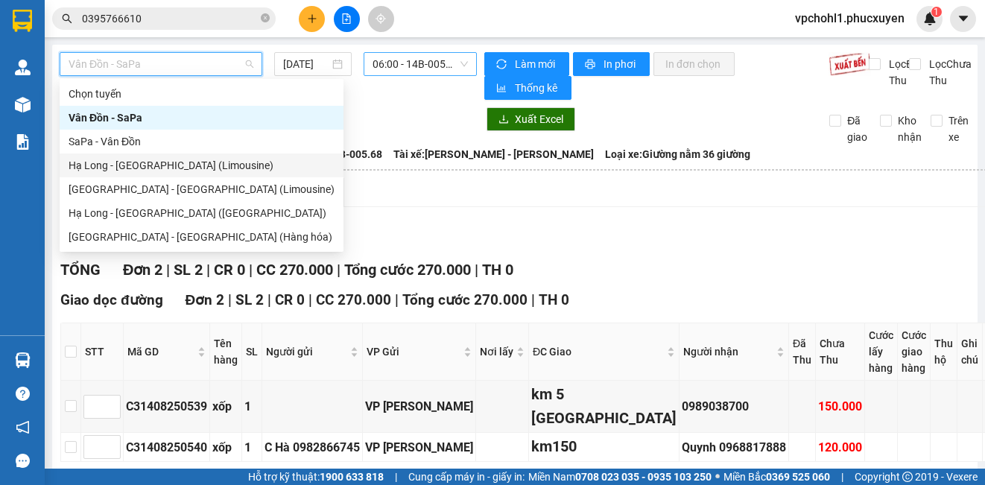
drag, startPoint x: 192, startPoint y: 165, endPoint x: 403, endPoint y: 69, distance: 231.7
click at [192, 162] on div "Hạ Long - [GEOGRAPHIC_DATA] (Limousine)" at bounding box center [202, 165] width 266 height 16
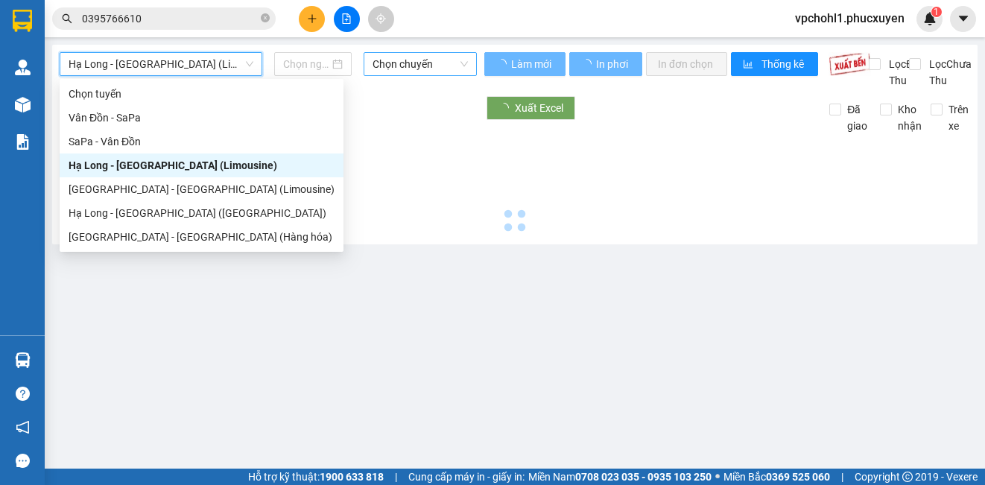
click at [431, 56] on span "Chọn chuyến" at bounding box center [420, 64] width 95 height 22
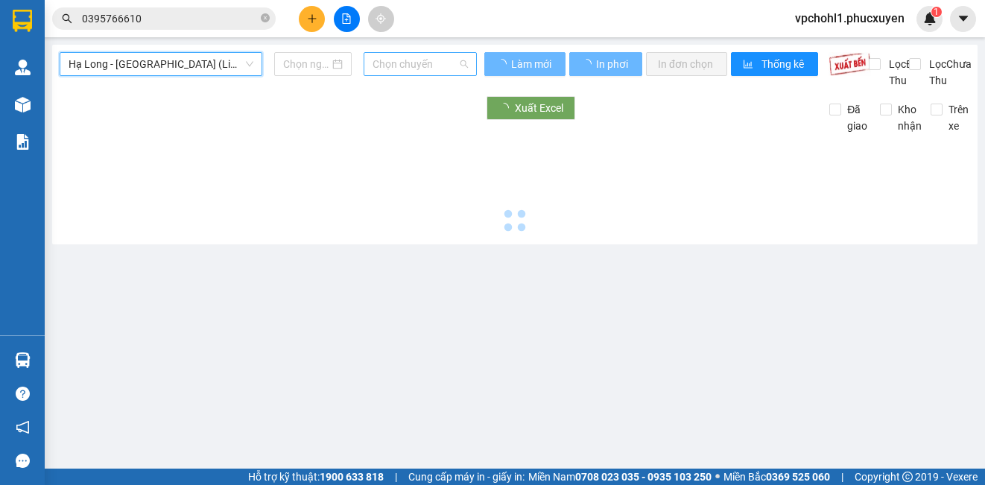
type input "[DATE]"
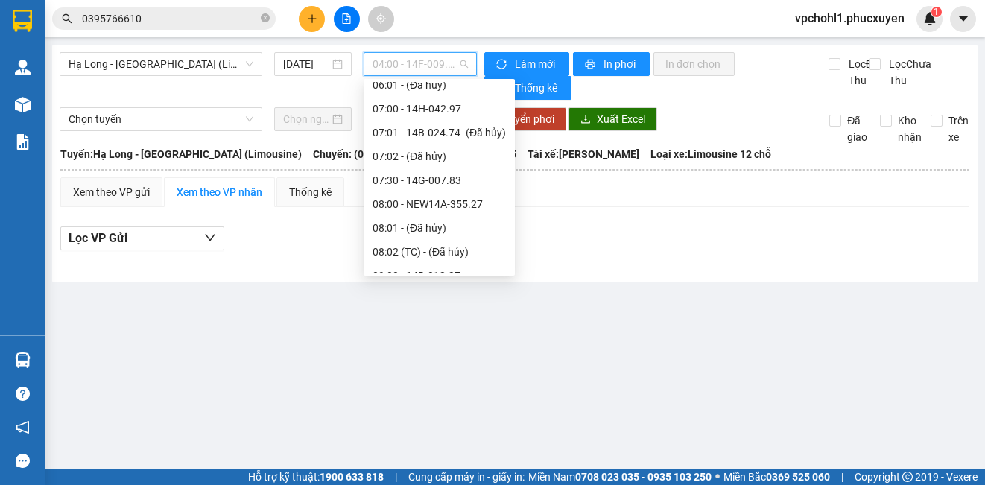
scroll to position [447, 0]
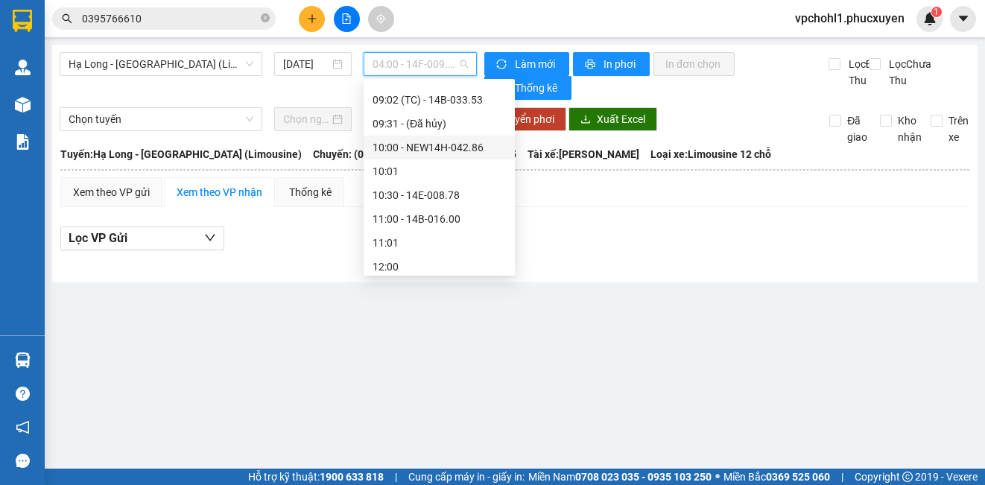
click at [442, 154] on div "10:00 - NEW14H-042.86" at bounding box center [439, 147] width 133 height 16
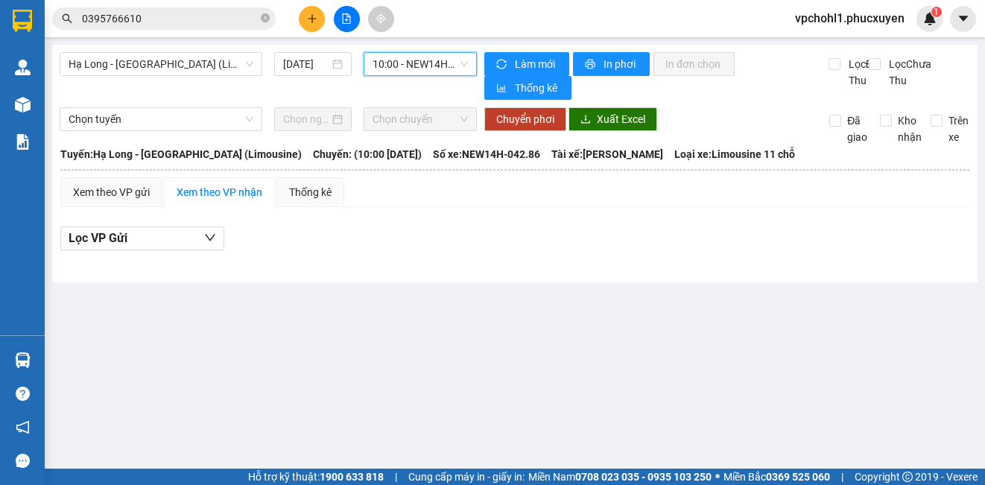
click at [434, 65] on span "10:00 - NEW14H-042.86" at bounding box center [420, 64] width 95 height 22
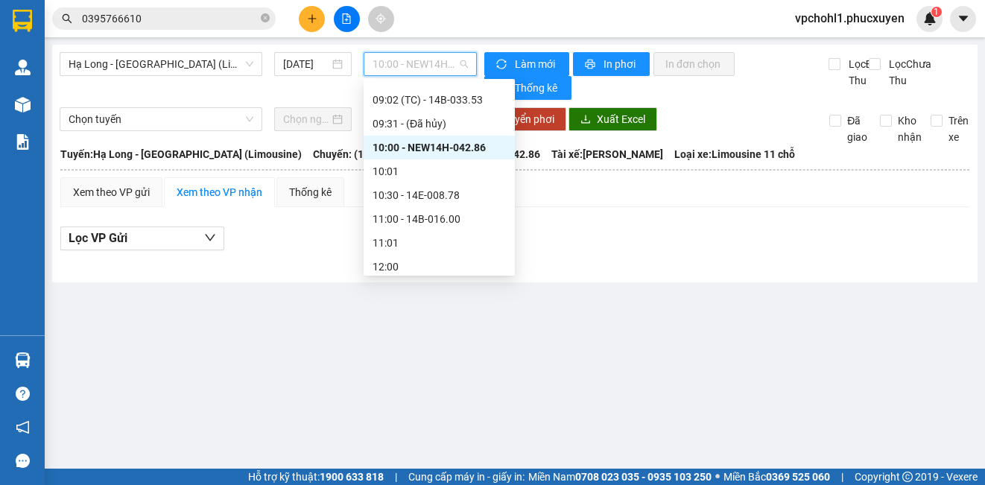
click at [438, 148] on div "10:00 - NEW14H-042.86" at bounding box center [439, 147] width 133 height 16
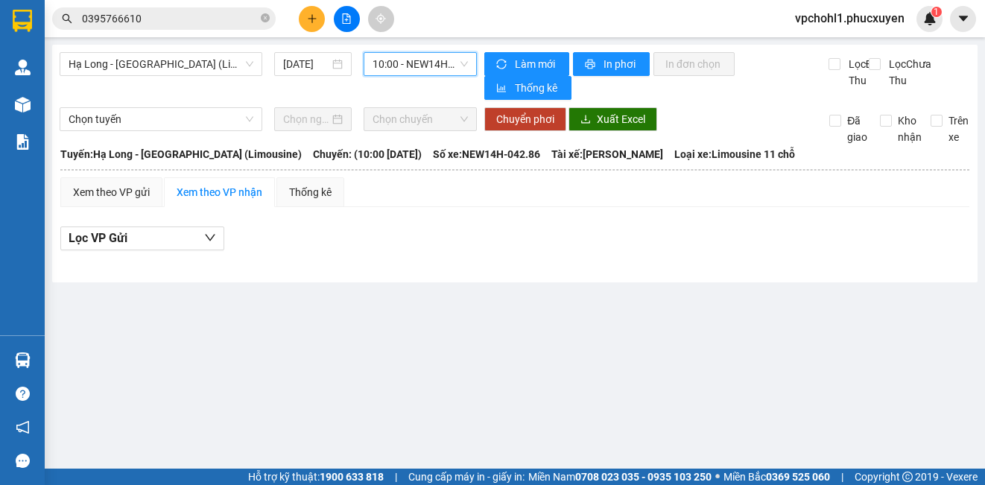
click at [656, 347] on main "Hạ Long - [GEOGRAPHIC_DATA] (Limousine) [DATE] 10:00 10:00 - NEW14H-042.86 Làm …" at bounding box center [492, 234] width 985 height 469
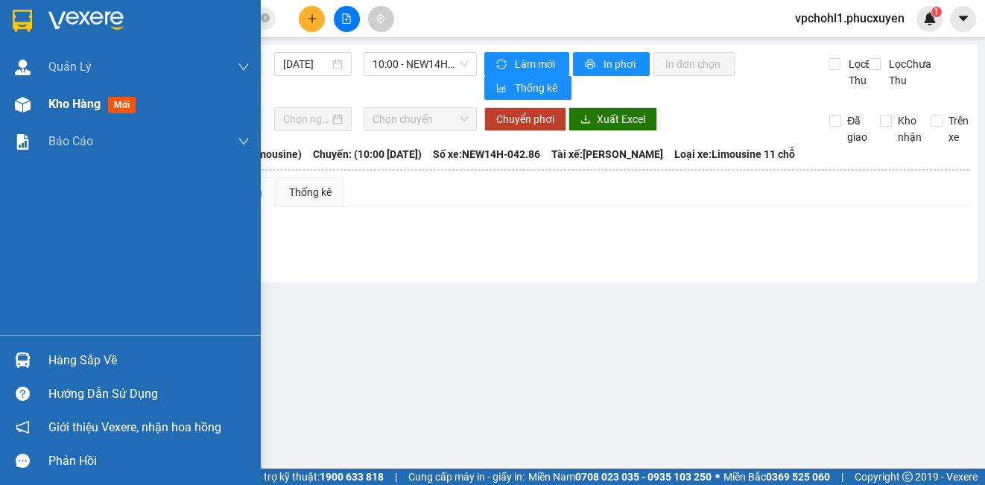
click at [57, 109] on span "Kho hàng" at bounding box center [74, 104] width 52 height 14
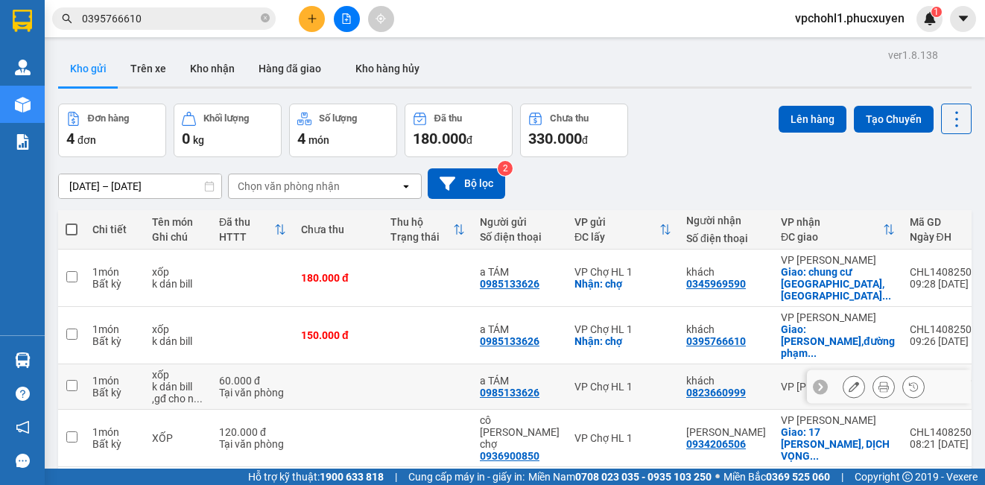
scroll to position [69, 0]
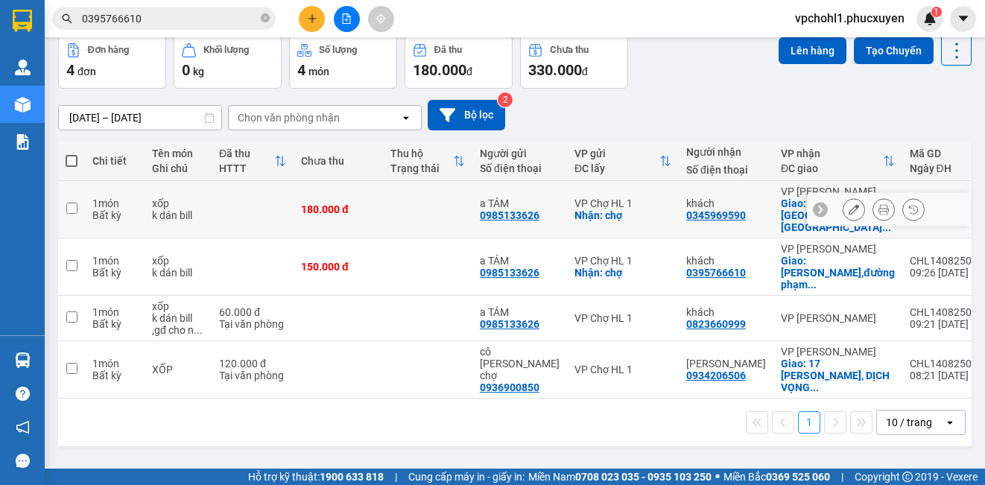
drag, startPoint x: 72, startPoint y: 201, endPoint x: 72, endPoint y: 236, distance: 35.0
click at [71, 201] on td at bounding box center [71, 209] width 27 height 57
checkbox input "true"
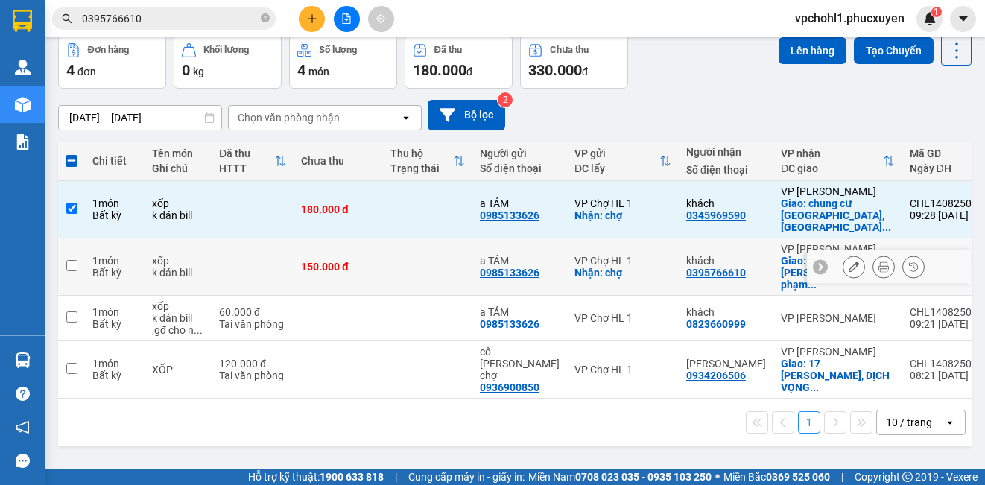
click at [72, 260] on input "checkbox" at bounding box center [71, 265] width 11 height 11
checkbox input "true"
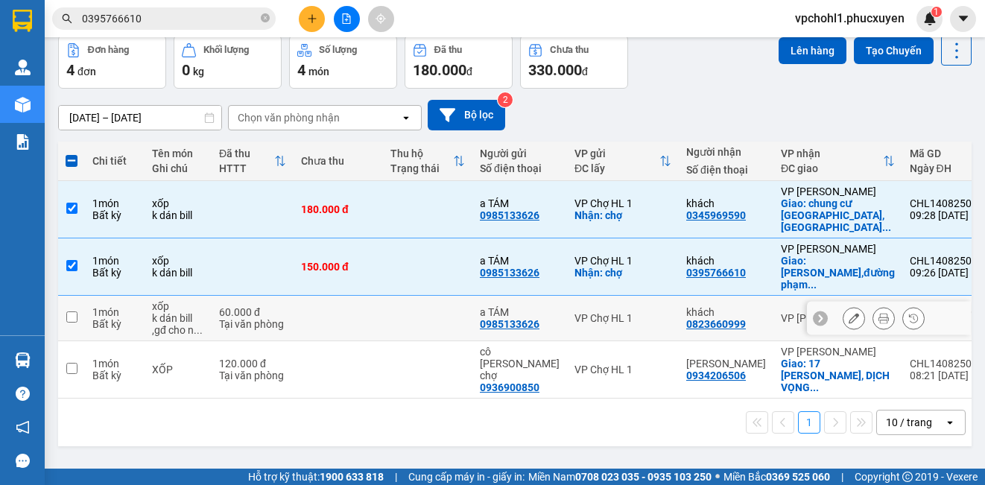
click at [69, 315] on input "checkbox" at bounding box center [71, 316] width 11 height 11
checkbox input "true"
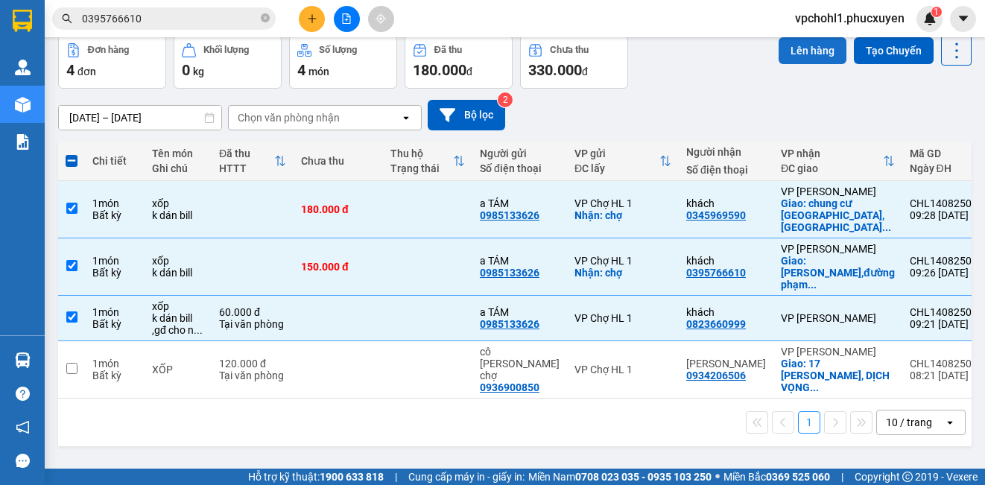
click at [808, 51] on button "Lên hàng" at bounding box center [813, 50] width 68 height 27
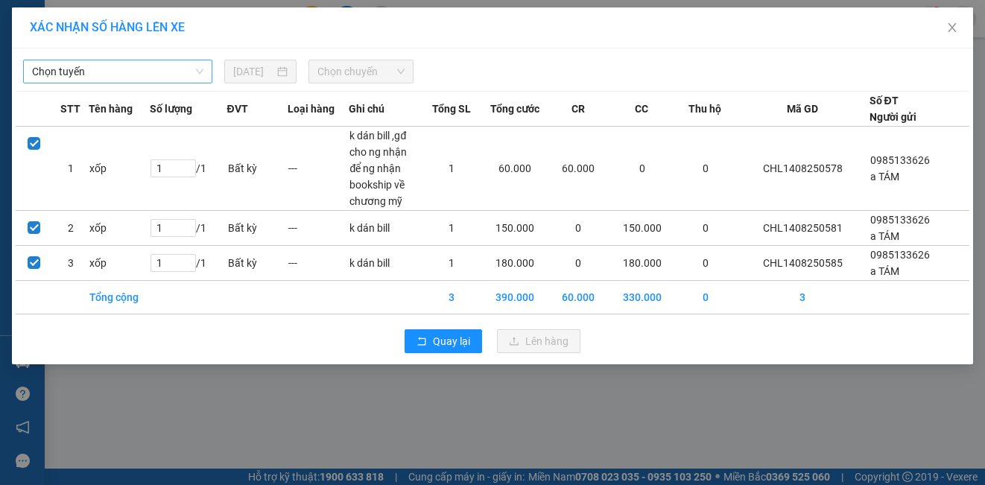
click at [131, 69] on span "Chọn tuyến" at bounding box center [117, 71] width 171 height 22
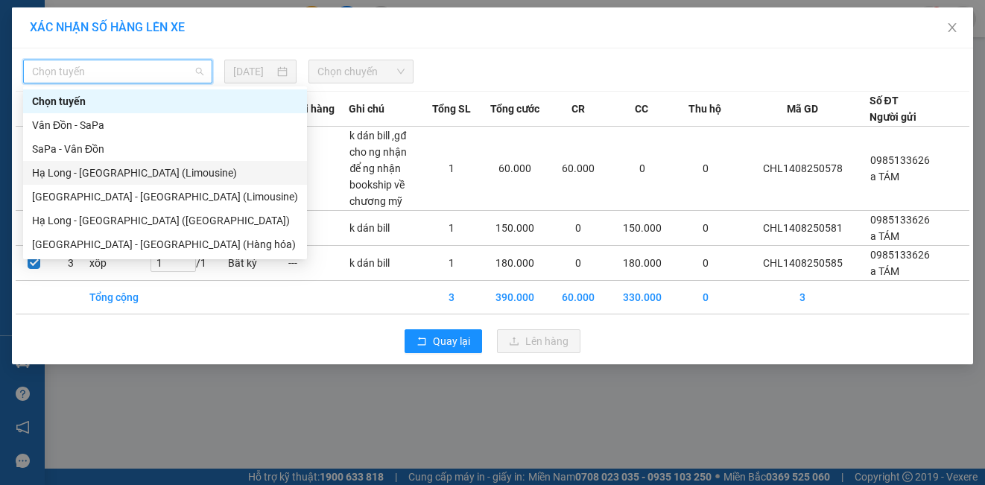
click at [129, 175] on div "Hạ Long - [GEOGRAPHIC_DATA] (Limousine)" at bounding box center [165, 173] width 266 height 16
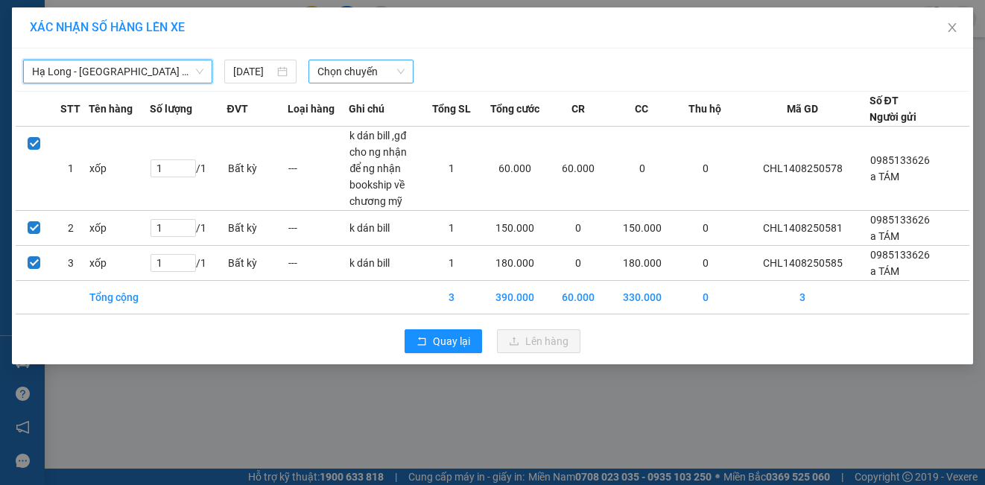
click at [351, 74] on span "Chọn chuyến" at bounding box center [361, 71] width 88 height 22
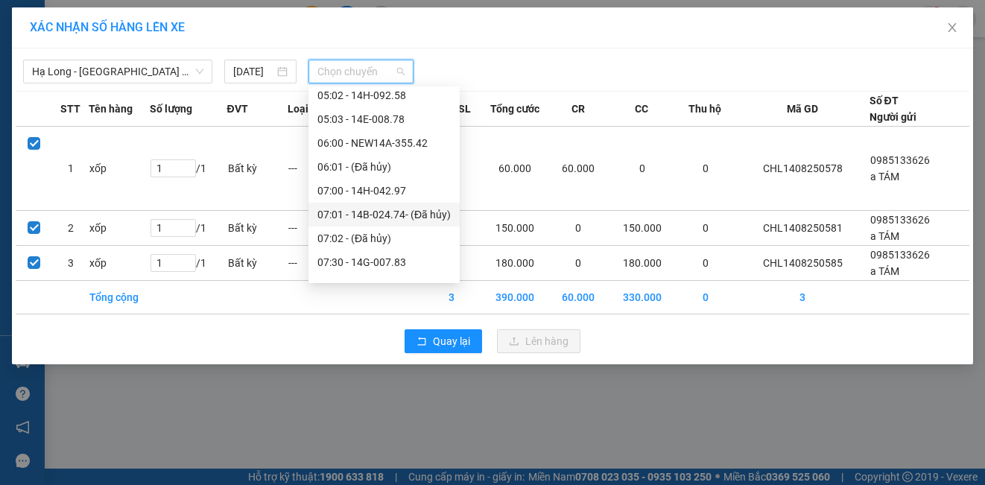
scroll to position [373, 0]
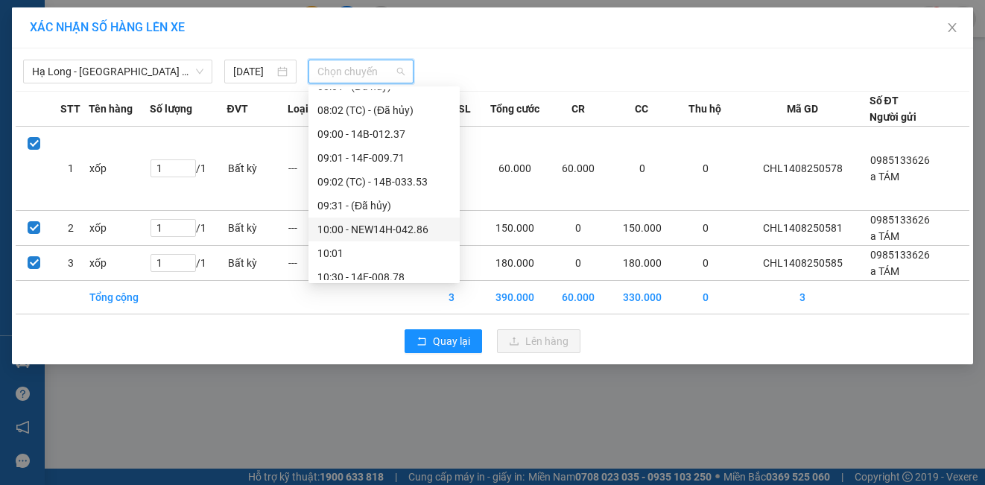
click at [357, 230] on div "10:00 - NEW14H-042.86" at bounding box center [383, 229] width 133 height 16
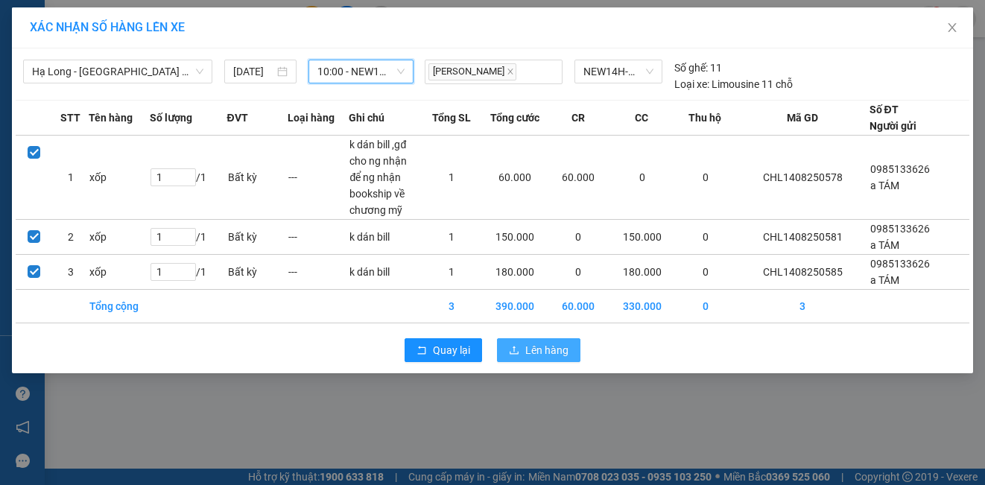
click at [528, 351] on span "Lên hàng" at bounding box center [546, 350] width 43 height 16
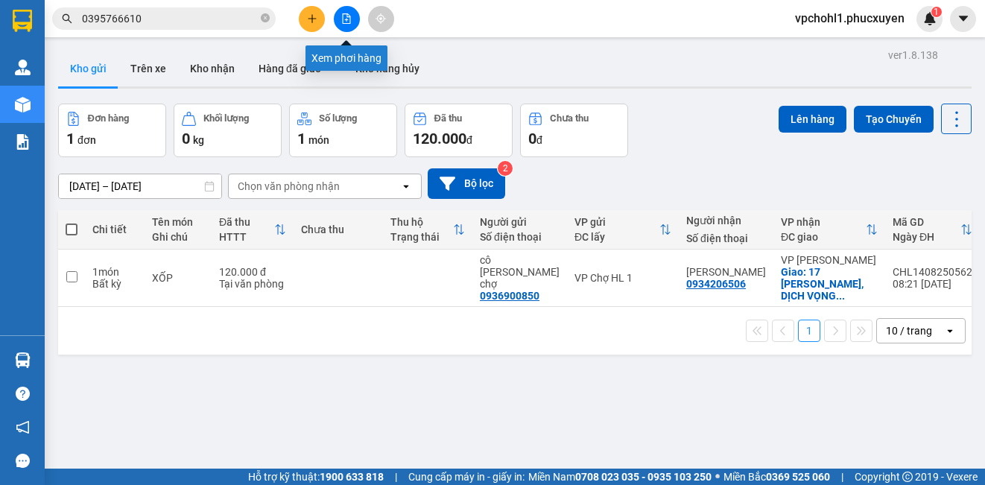
click at [344, 15] on icon "file-add" at bounding box center [346, 18] width 10 height 10
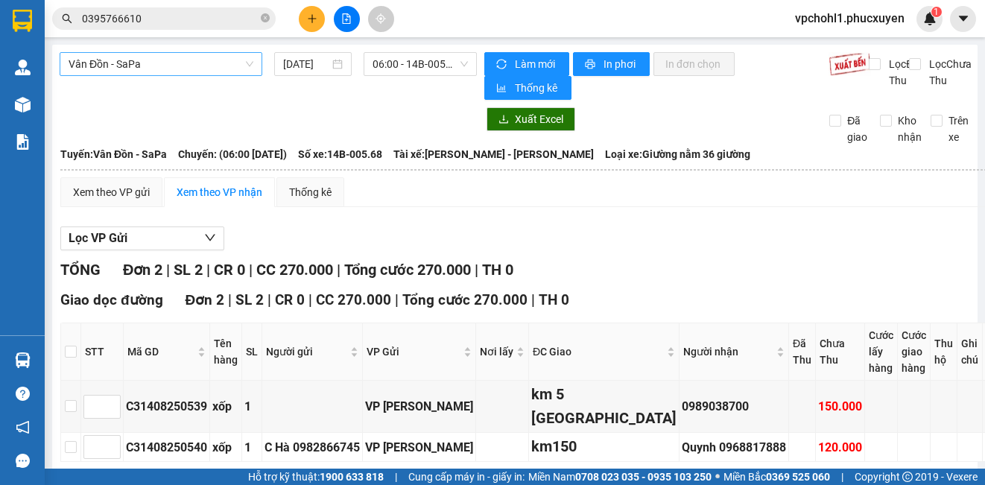
click at [184, 68] on span "Vân Đồn - SaPa" at bounding box center [161, 64] width 185 height 22
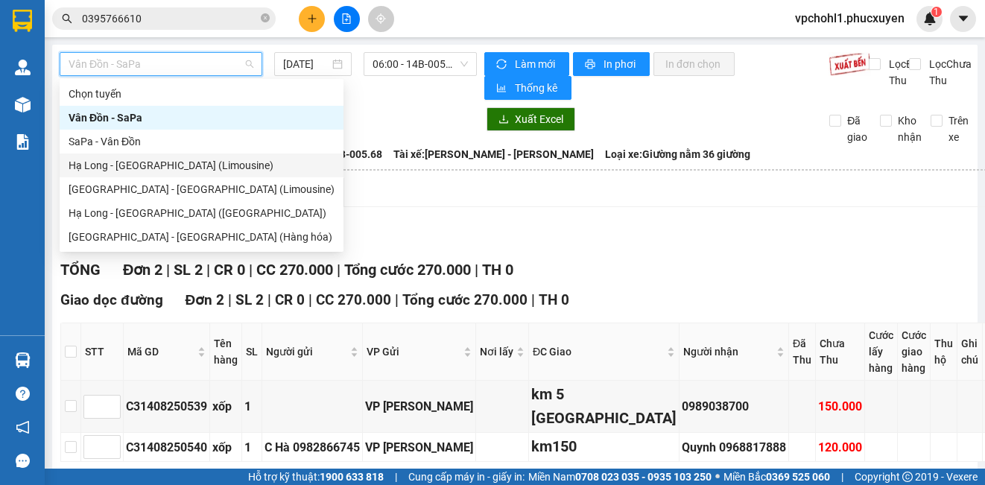
drag, startPoint x: 177, startPoint y: 162, endPoint x: 323, endPoint y: 118, distance: 151.8
click at [178, 162] on div "Hạ Long - [GEOGRAPHIC_DATA] (Limousine)" at bounding box center [202, 165] width 266 height 16
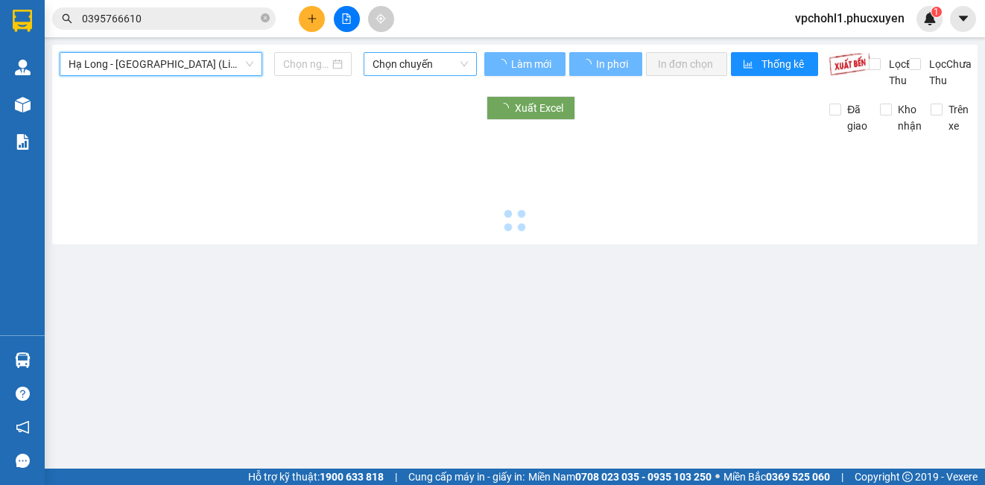
type input "[DATE]"
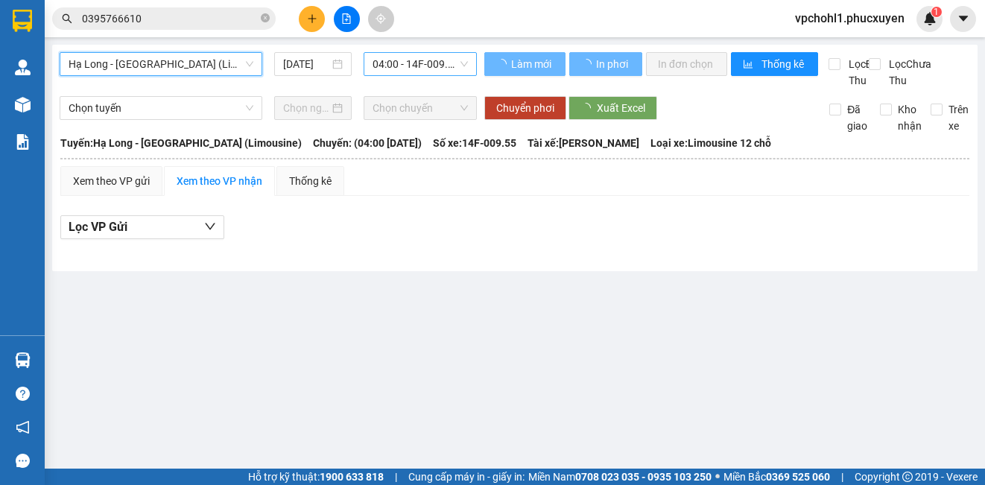
click at [403, 61] on span "04:00 - 14F-009.55" at bounding box center [420, 64] width 95 height 22
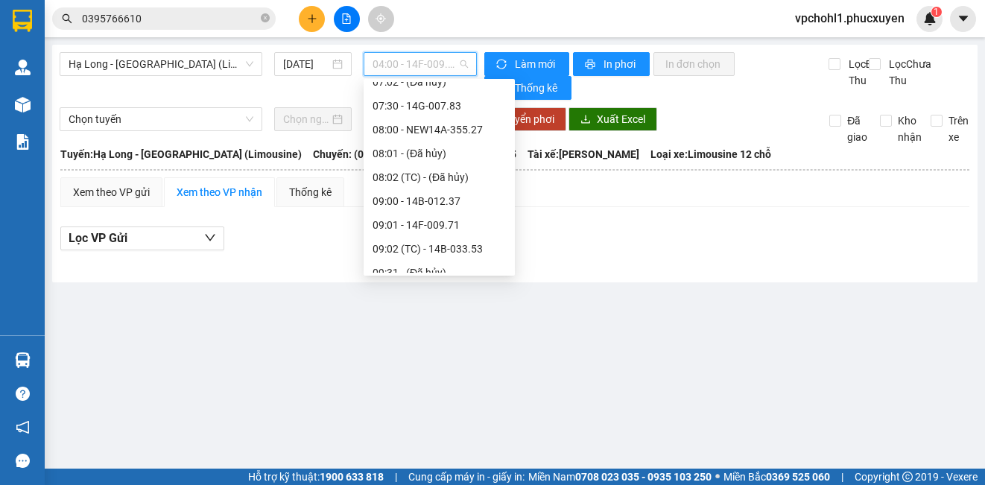
scroll to position [373, 0]
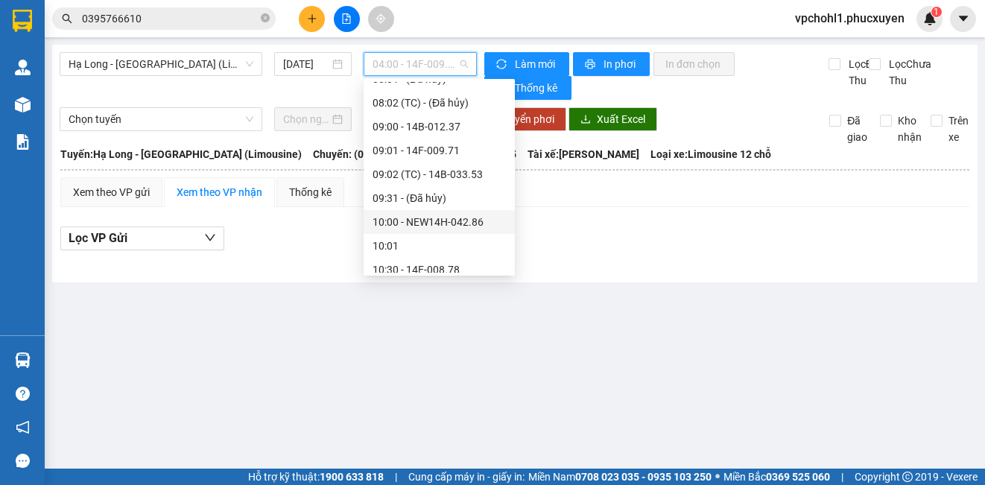
click at [414, 219] on div "10:00 - NEW14H-042.86" at bounding box center [439, 222] width 133 height 16
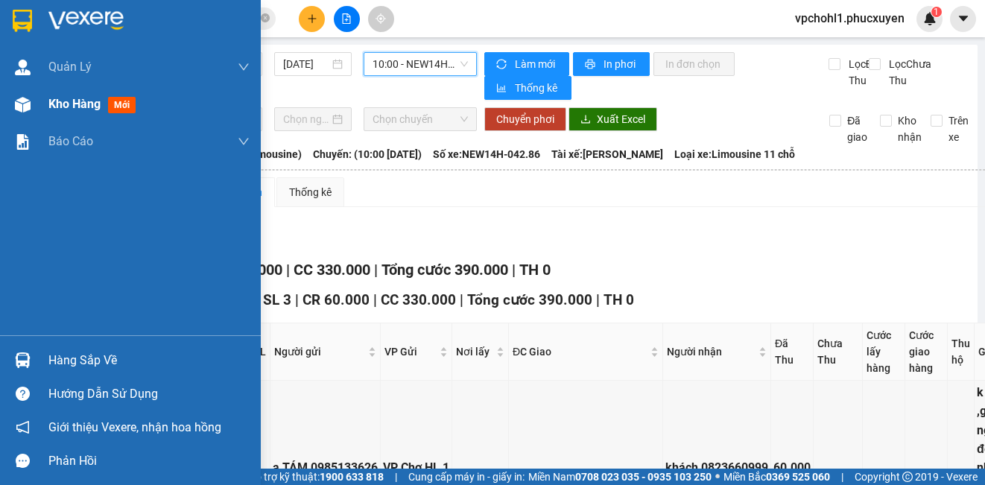
click at [69, 107] on span "Kho hàng" at bounding box center [74, 104] width 52 height 14
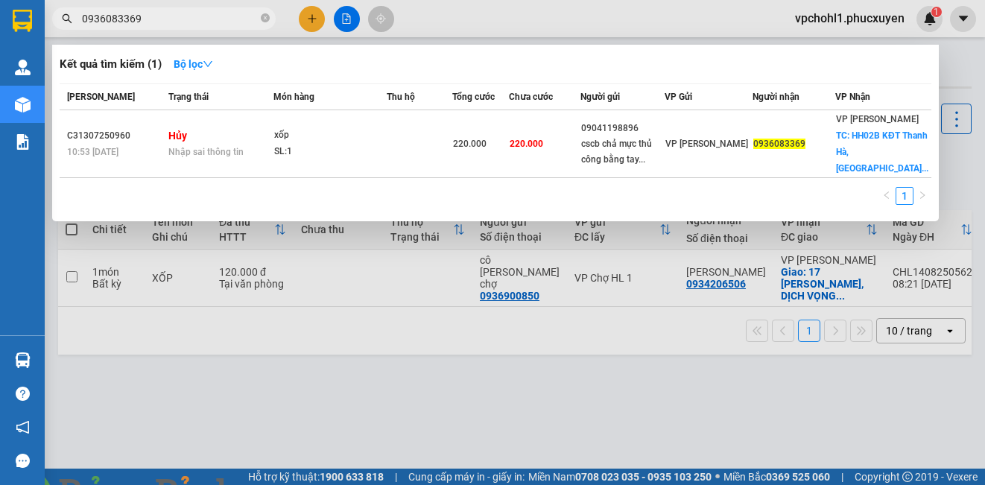
type input "0936083369"
click at [274, 484] on span at bounding box center [256, 494] width 36 height 15
click at [274, 484] on img at bounding box center [269, 494] width 9 height 9
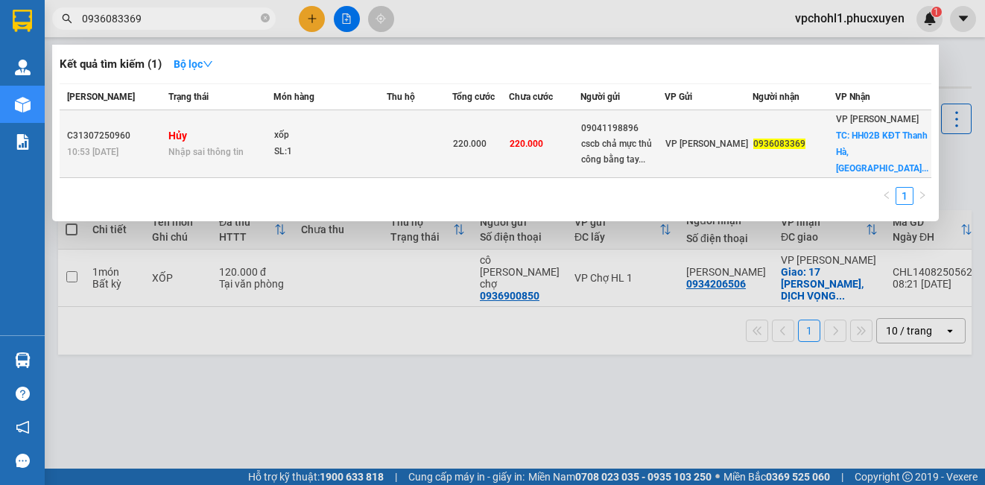
click at [580, 155] on td "220.000" at bounding box center [545, 144] width 72 height 68
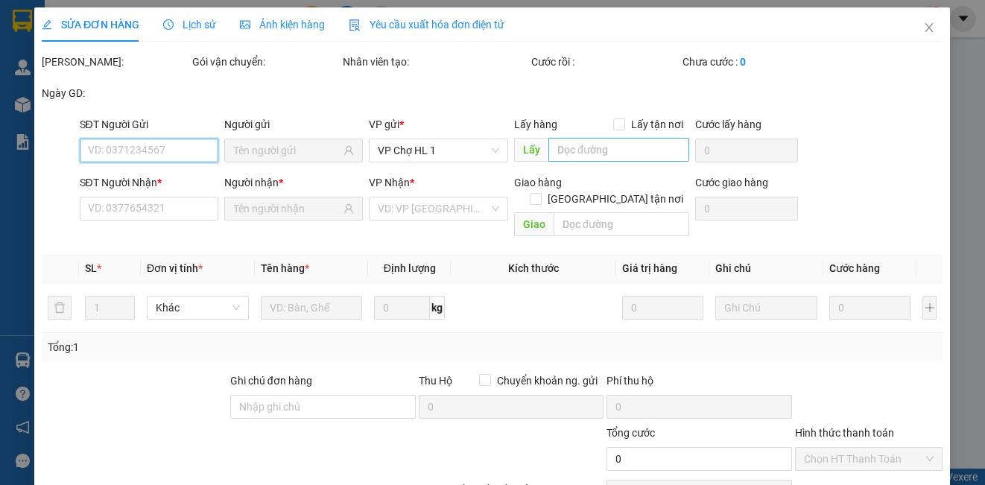
type input "09041198896"
type input "cscb chả mực thủ công bằng tay lan lân"
type input "0936083369"
checkbox input "true"
type input "HH02B KĐT [GEOGRAPHIC_DATA], [GEOGRAPHIC_DATA], [GEOGRAPHIC_DATA], [GEOGRAPHIC_…"
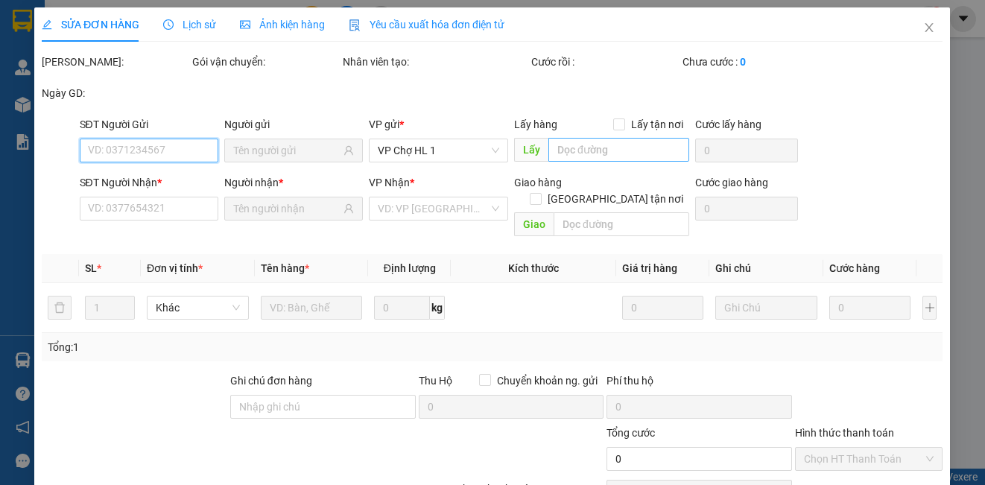
type input "120.000"
type input "220.000"
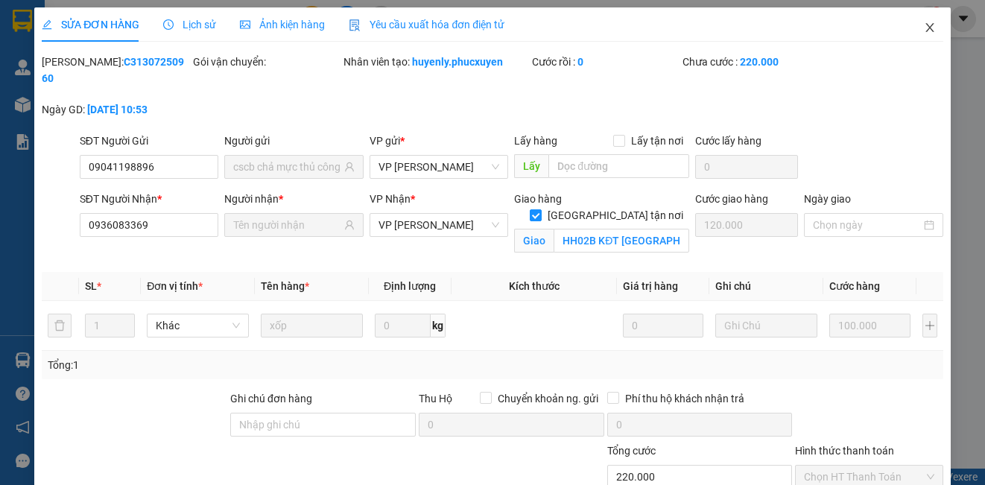
click at [924, 26] on icon "close" at bounding box center [930, 28] width 12 height 12
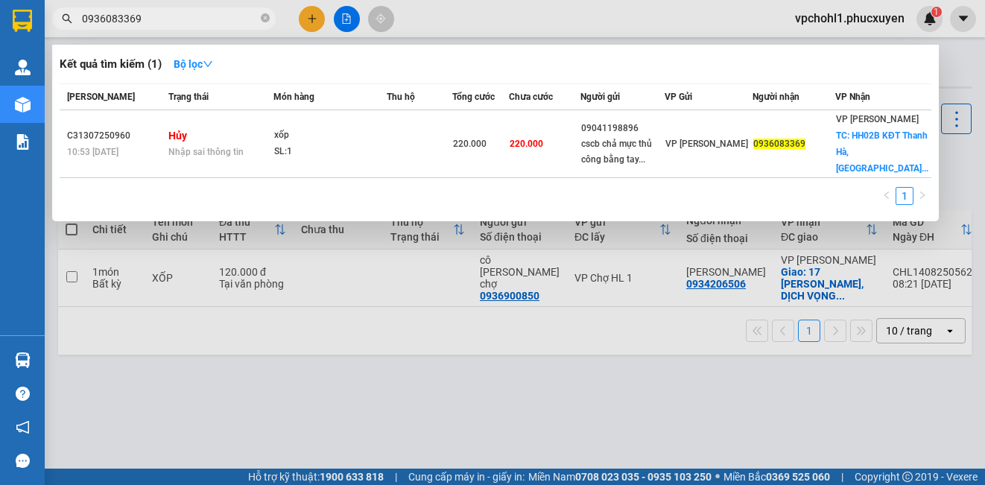
drag, startPoint x: 148, startPoint y: 16, endPoint x: 62, endPoint y: 14, distance: 86.4
click at [62, 14] on div "0936083369" at bounding box center [145, 18] width 291 height 22
click at [309, 22] on div at bounding box center [492, 242] width 985 height 485
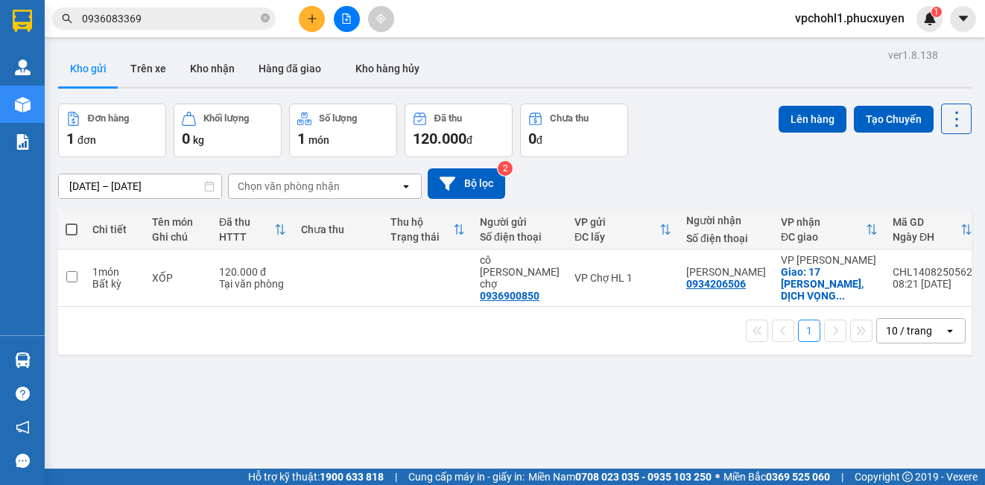
click at [308, 22] on icon "plus" at bounding box center [312, 18] width 10 height 10
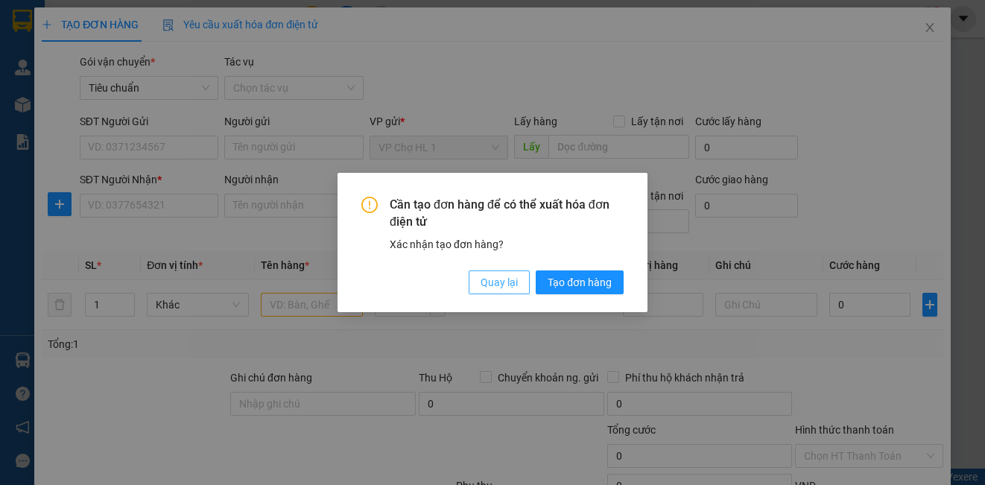
click at [485, 279] on span "Quay lại" at bounding box center [499, 282] width 37 height 16
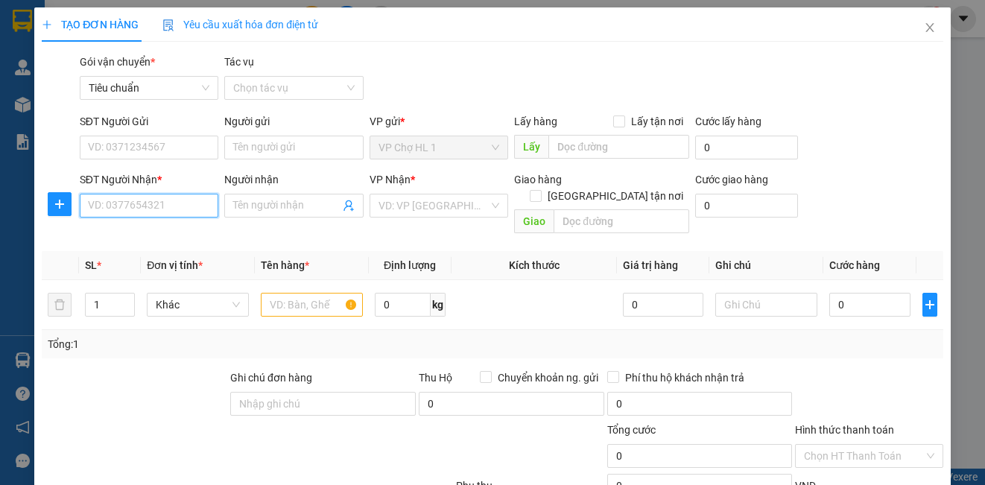
click at [130, 209] on input "SĐT Người Nhận *" at bounding box center [149, 206] width 139 height 24
type input "0936083369"
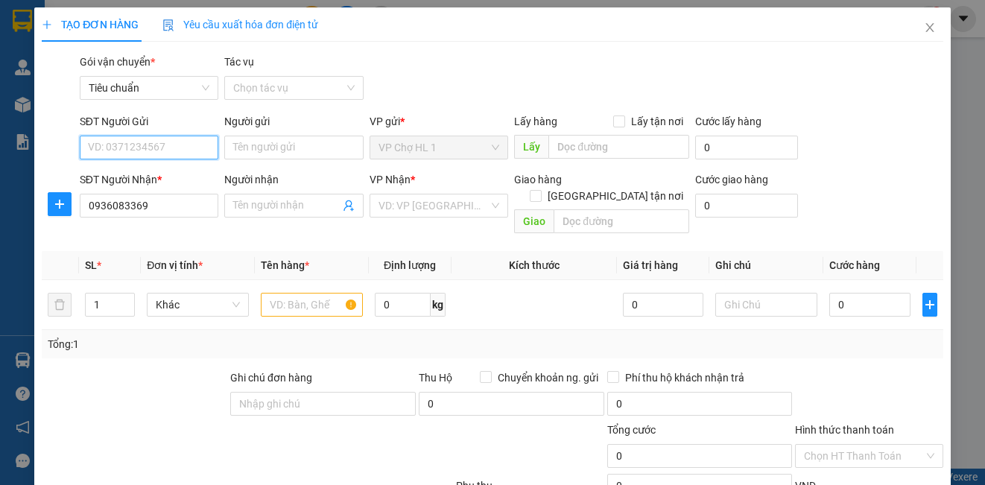
click at [171, 152] on input "SĐT Người Gửi" at bounding box center [149, 148] width 139 height 24
click at [142, 179] on div "0985133626 - a TÁM" at bounding box center [147, 177] width 119 height 16
type input "0985133626"
type input "a TÁM"
checkbox input "true"
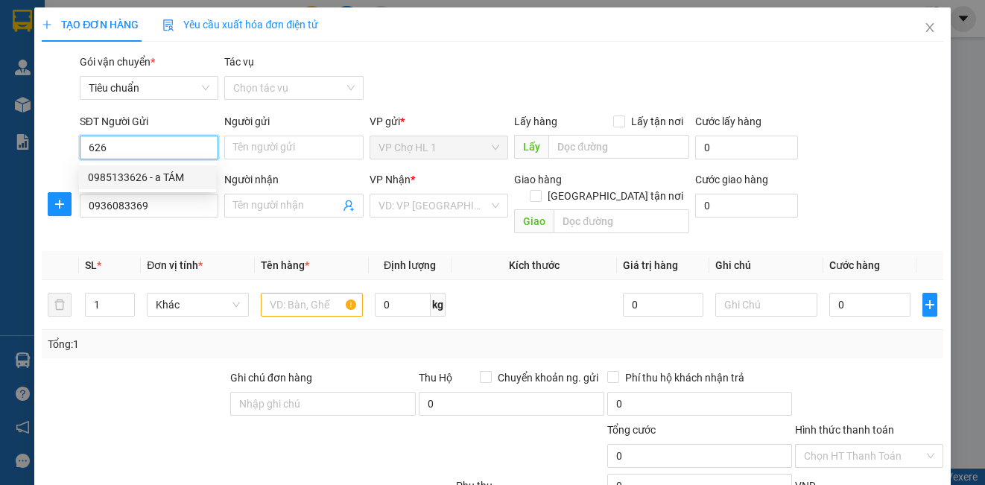
type input "chợ"
type input "30.000"
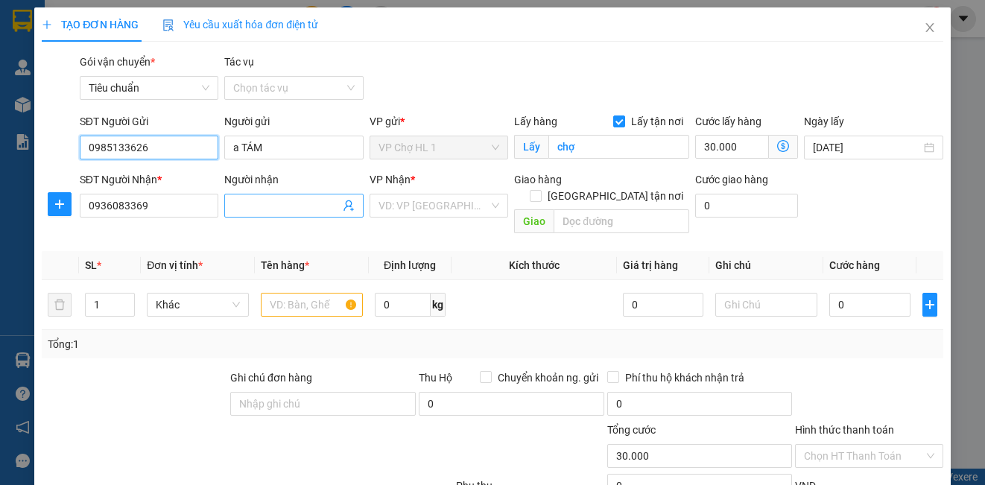
type input "0985133626"
click at [260, 206] on input "Người nhận" at bounding box center [286, 205] width 106 height 16
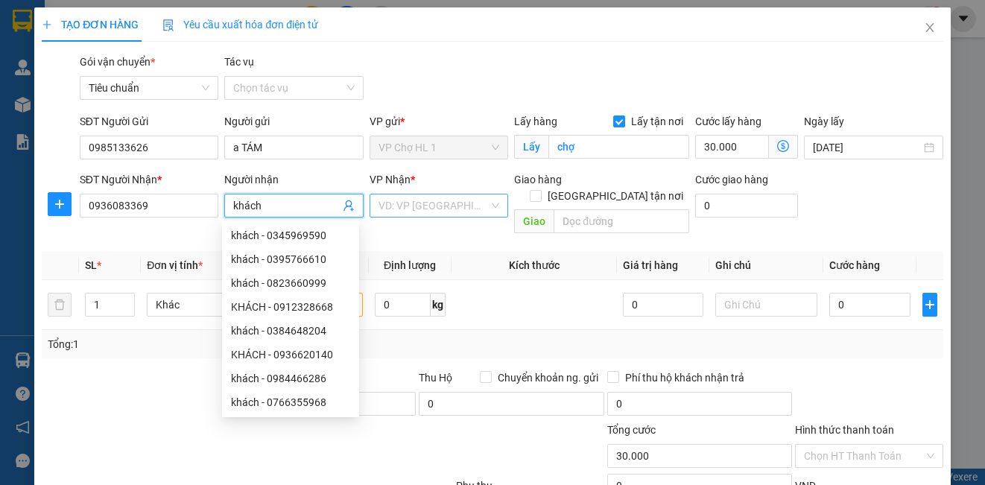
type input "khách"
click at [459, 210] on input "search" at bounding box center [434, 205] width 110 height 22
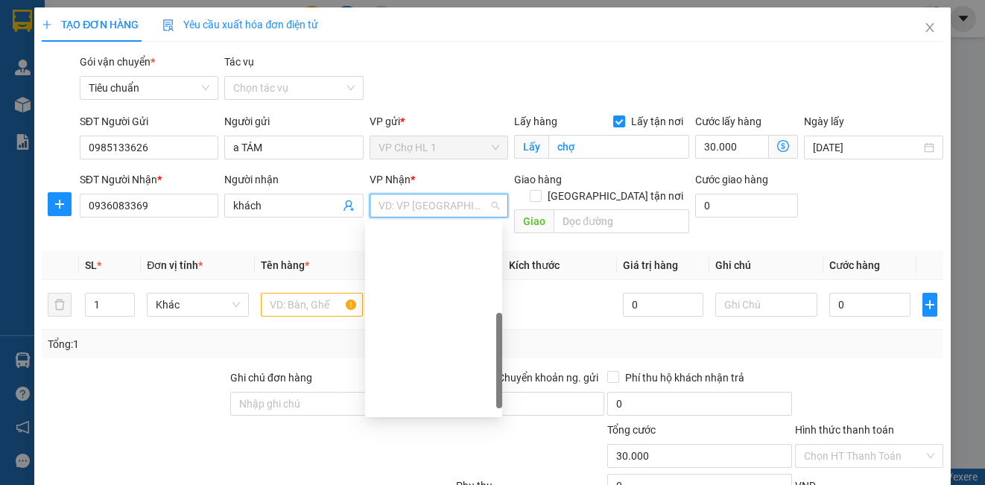
scroll to position [238, 0]
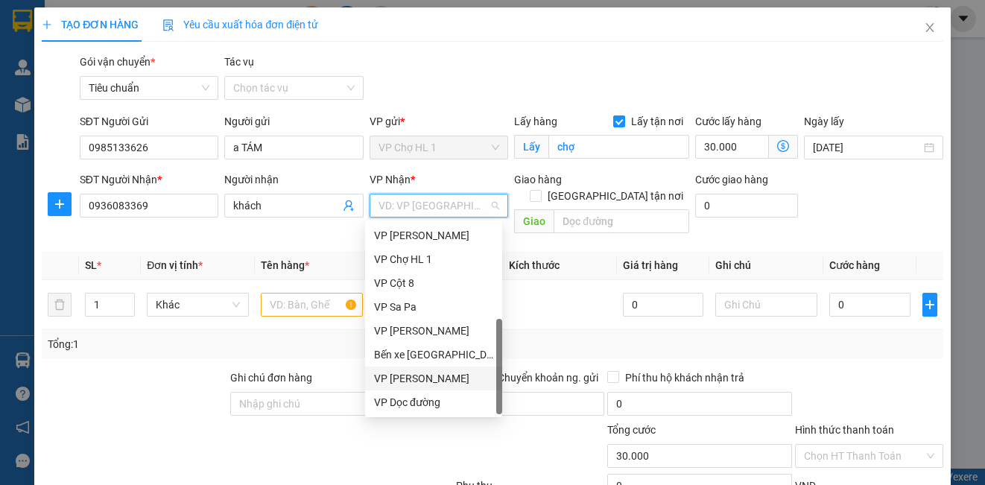
drag, startPoint x: 449, startPoint y: 371, endPoint x: 330, endPoint y: 338, distance: 123.8
click at [449, 370] on div "VP [PERSON_NAME]" at bounding box center [433, 379] width 137 height 24
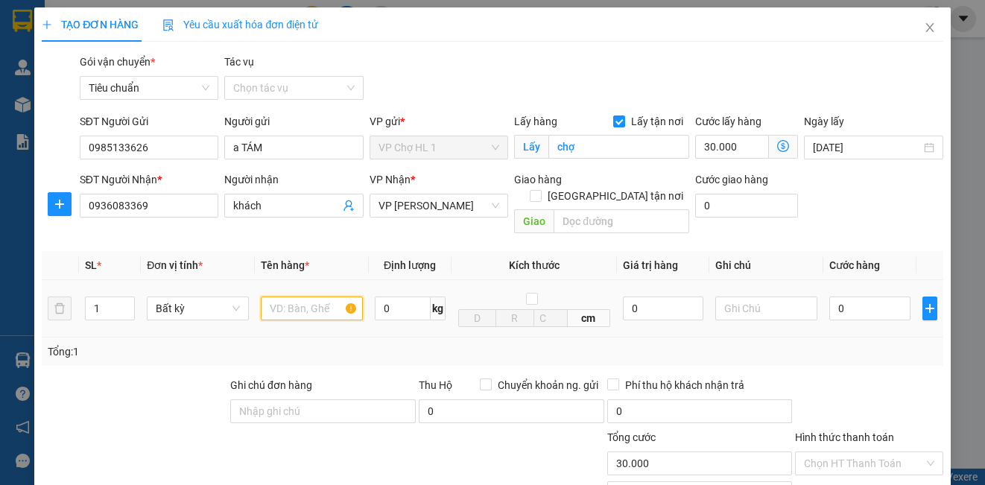
click at [304, 297] on input "text" at bounding box center [312, 309] width 102 height 24
type input "xốp"
click at [854, 96] on div "Gói vận chuyển * Tiêu chuẩn Tác vụ Chọn tác vụ" at bounding box center [512, 80] width 870 height 52
drag, startPoint x: 613, startPoint y: 174, endPoint x: 605, endPoint y: 202, distance: 29.5
click at [613, 188] on span "[GEOGRAPHIC_DATA] tận nơi" at bounding box center [616, 196] width 148 height 16
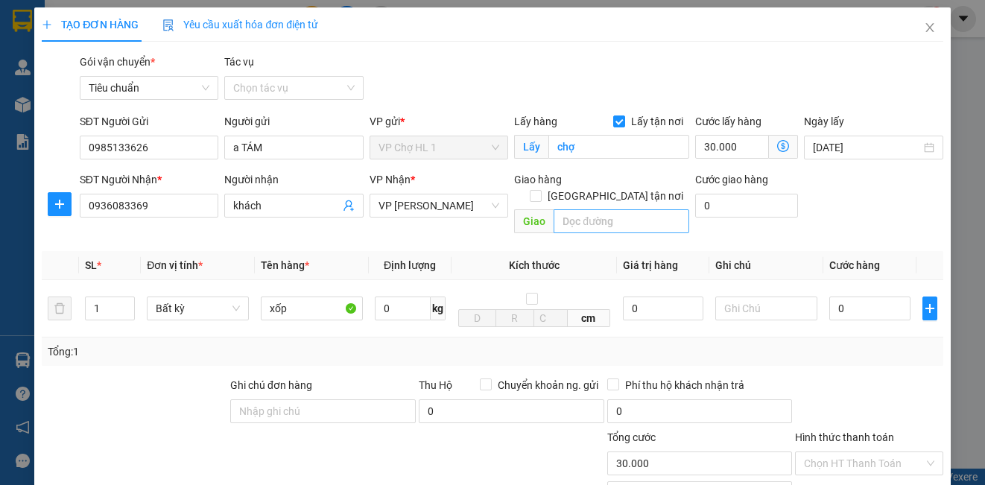
click at [540, 190] on input "[GEOGRAPHIC_DATA] tận nơi" at bounding box center [535, 195] width 10 height 10
checkbox input "true"
click at [605, 209] on input "text" at bounding box center [622, 221] width 136 height 24
type input "[STREET_ADDRESS]"
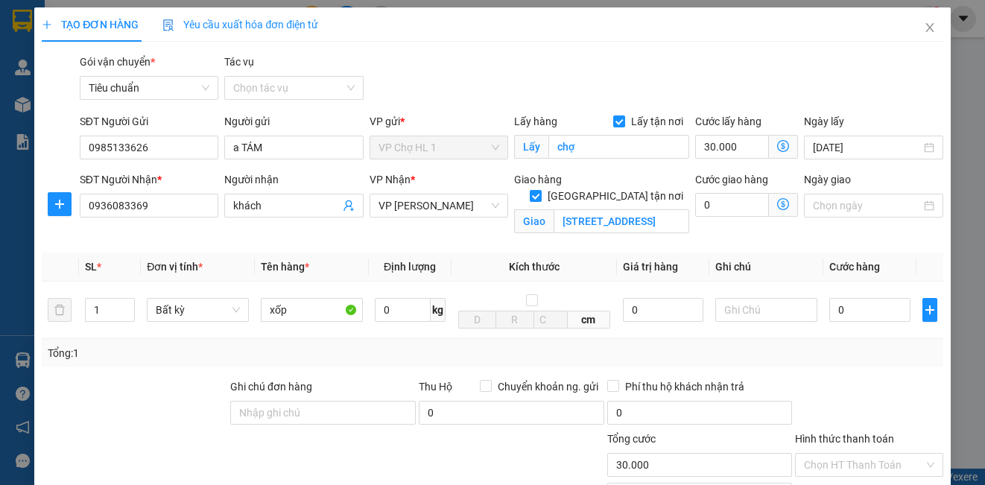
click at [887, 75] on div "Gói vận chuyển * Tiêu chuẩn Tác vụ Chọn tác vụ" at bounding box center [512, 80] width 870 height 52
click at [777, 202] on icon "dollar-circle" at bounding box center [783, 204] width 12 height 12
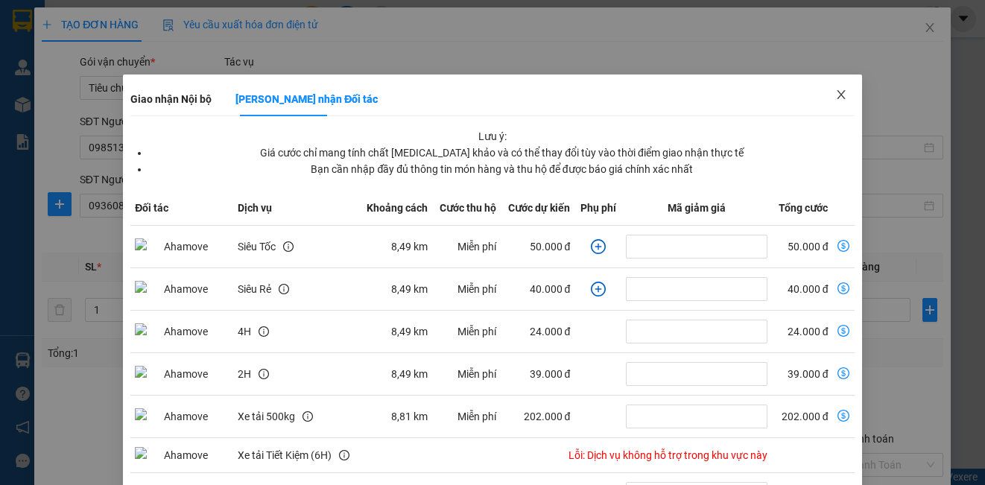
click at [837, 93] on icon "close" at bounding box center [841, 94] width 8 height 9
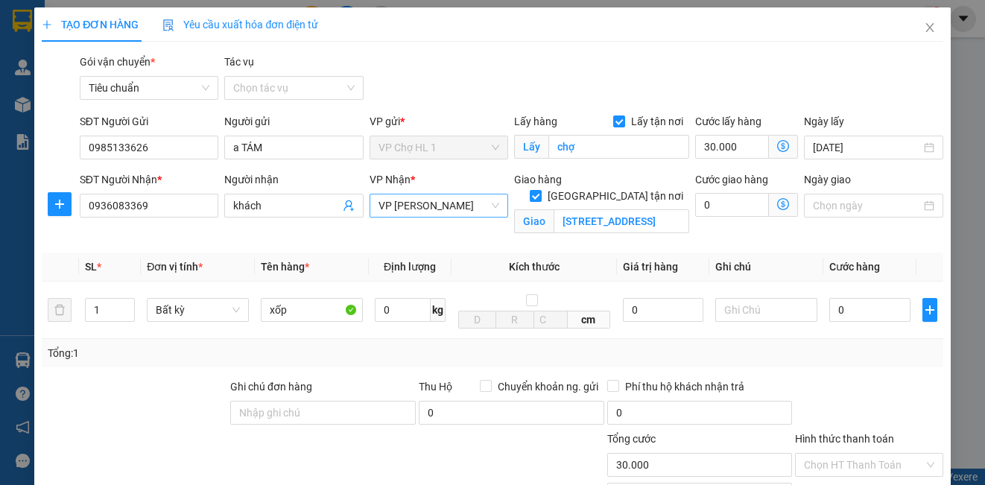
click at [460, 206] on span "VP [PERSON_NAME]" at bounding box center [439, 205] width 121 height 22
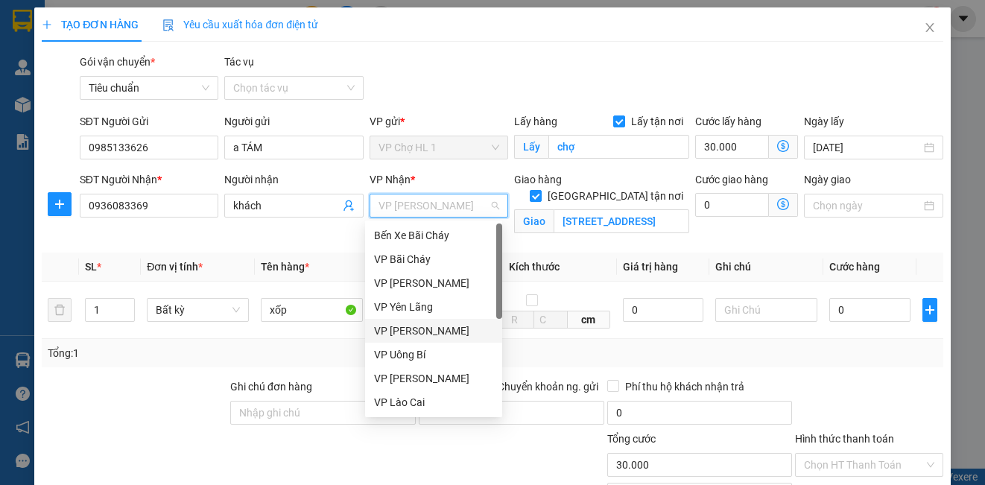
click at [416, 332] on div "VP [PERSON_NAME]" at bounding box center [433, 331] width 119 height 16
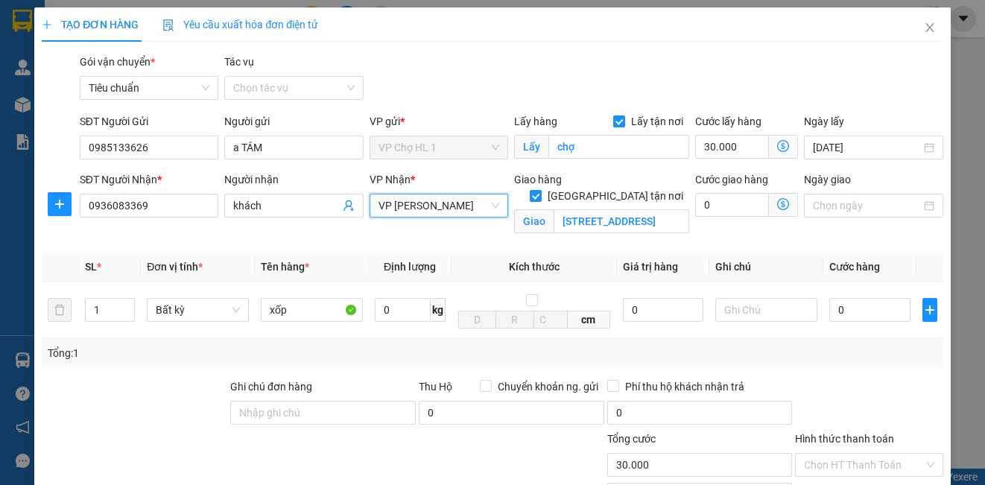
click at [777, 200] on icon "dollar-circle" at bounding box center [783, 204] width 12 height 12
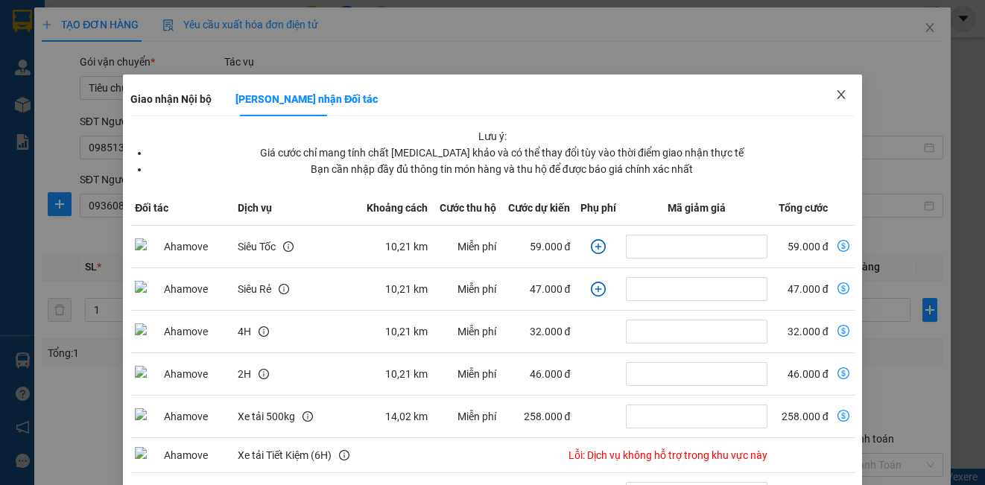
click at [838, 95] on span "Close" at bounding box center [841, 96] width 42 height 42
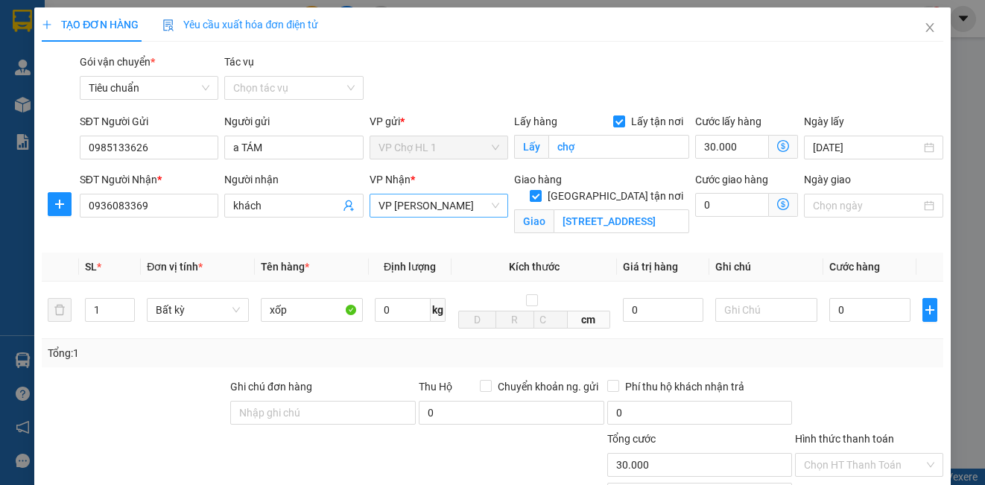
click at [441, 205] on span "VP [PERSON_NAME]" at bounding box center [439, 205] width 121 height 22
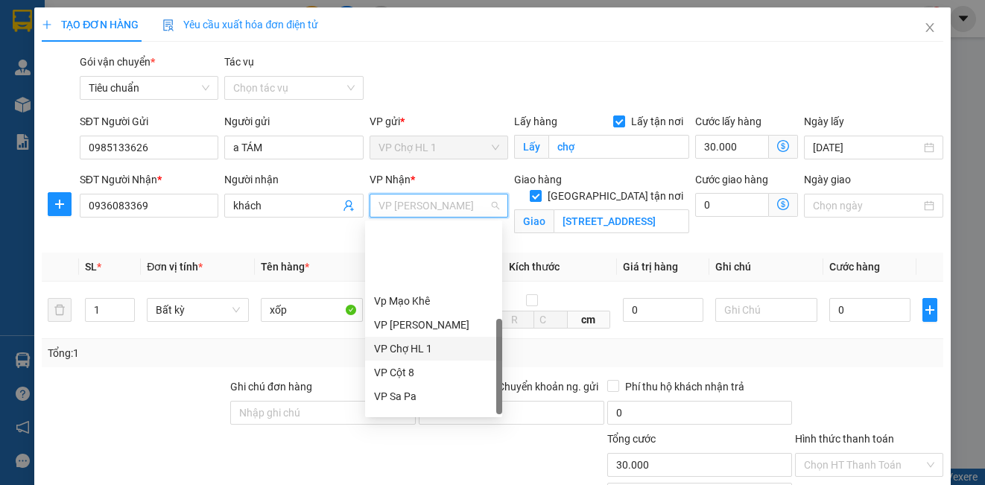
scroll to position [238, 0]
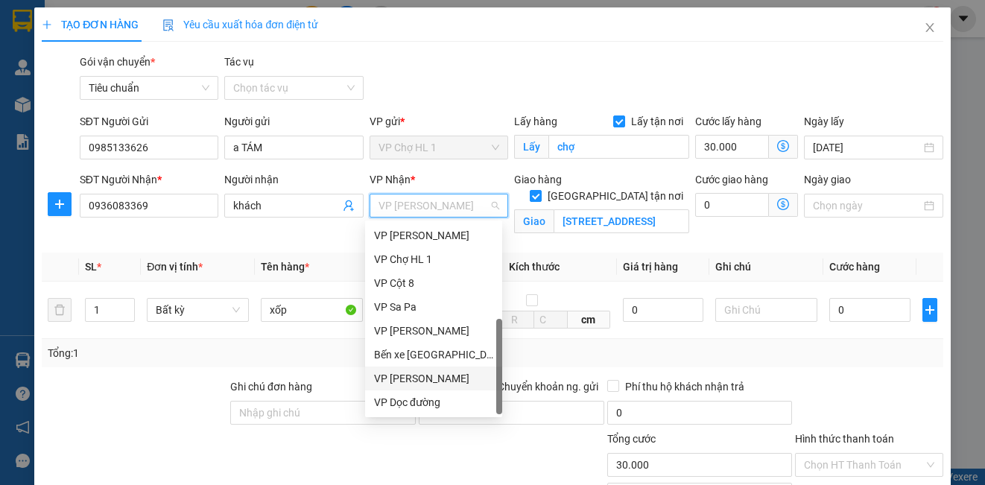
click at [465, 378] on div "VP [PERSON_NAME]" at bounding box center [433, 378] width 119 height 16
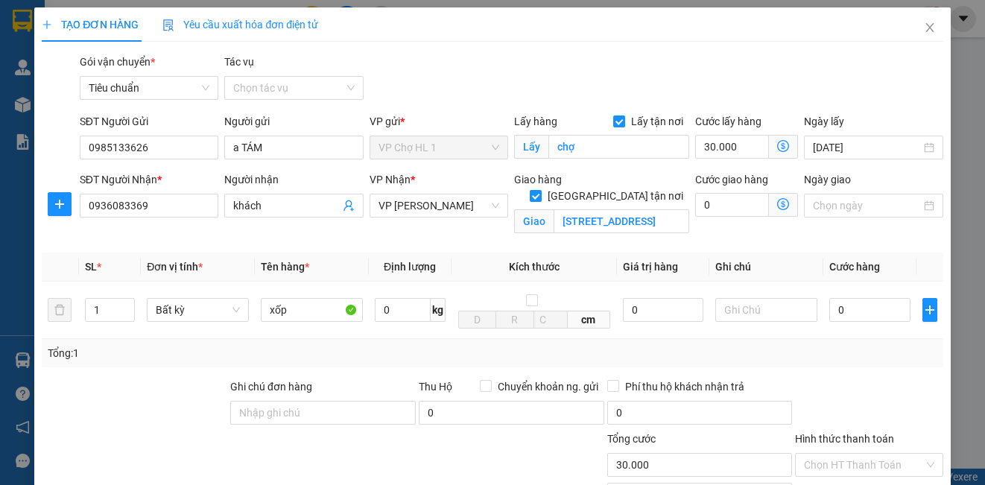
click at [777, 201] on icon "dollar-circle" at bounding box center [783, 204] width 12 height 12
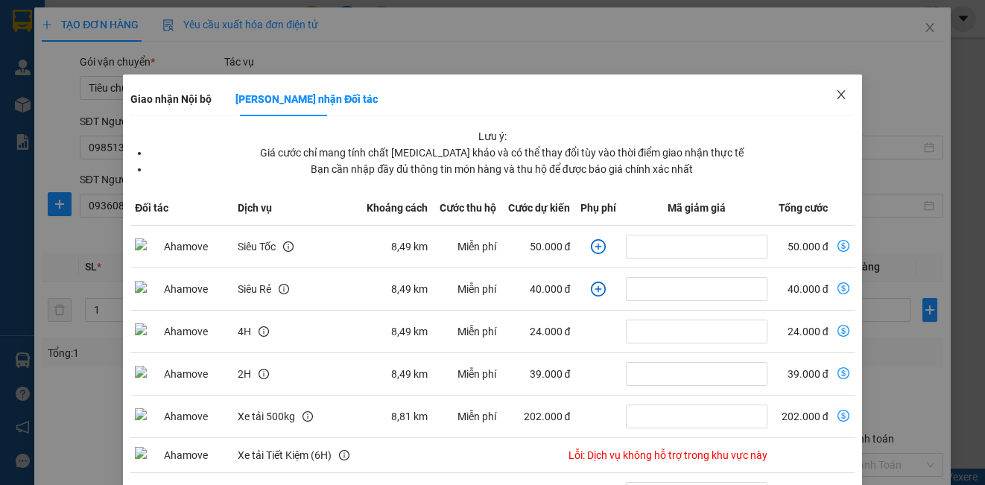
click at [835, 96] on icon "close" at bounding box center [841, 95] width 12 height 12
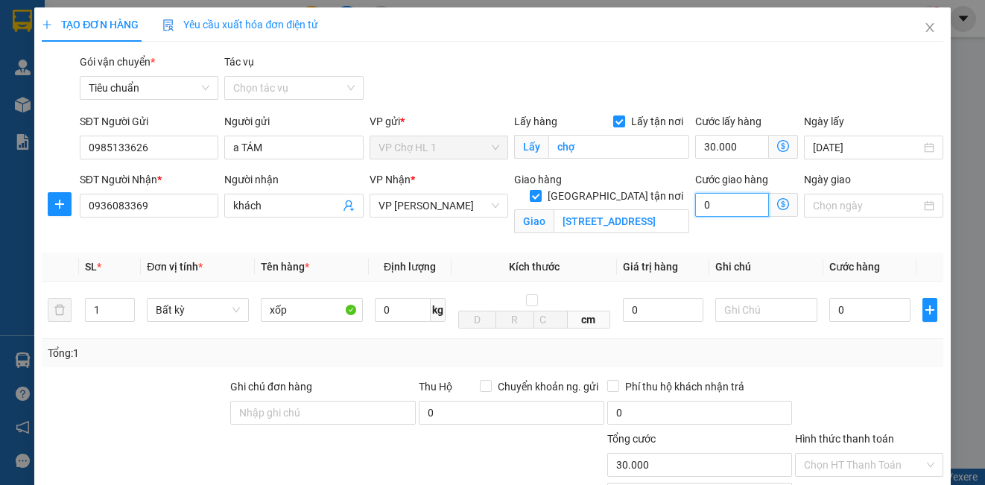
drag, startPoint x: 746, startPoint y: 209, endPoint x: 728, endPoint y: 203, distance: 18.9
click at [744, 209] on input "0" at bounding box center [732, 205] width 74 height 24
type input "30.006"
type input "60"
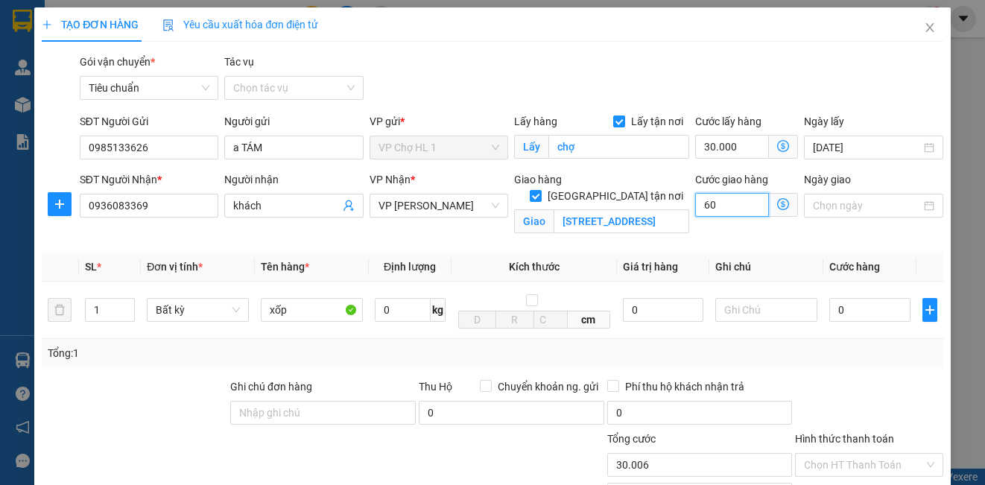
type input "30.060"
type input "60"
type input "90.000"
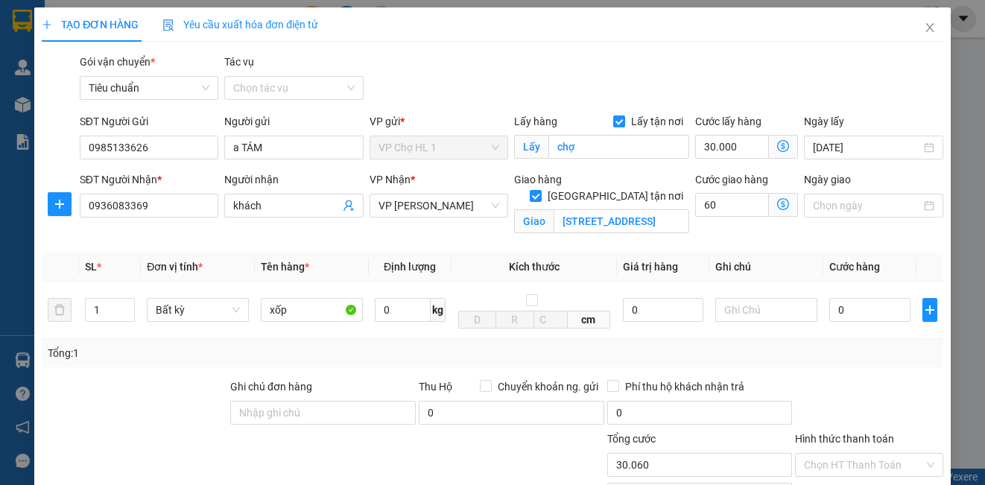
type input "60.000"
click at [893, 81] on div "Gói vận chuyển * Tiêu chuẩn Tác vụ Chọn tác vụ" at bounding box center [512, 80] width 870 height 52
click at [856, 312] on input "0" at bounding box center [869, 310] width 81 height 24
type input "1"
type input "90.001"
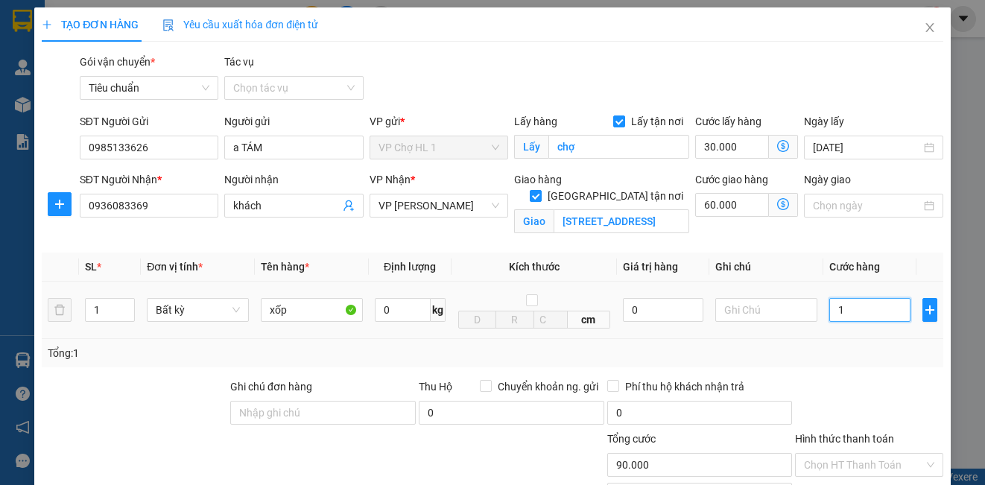
type input "90.001"
type input "10"
type input "90.010"
type input "100"
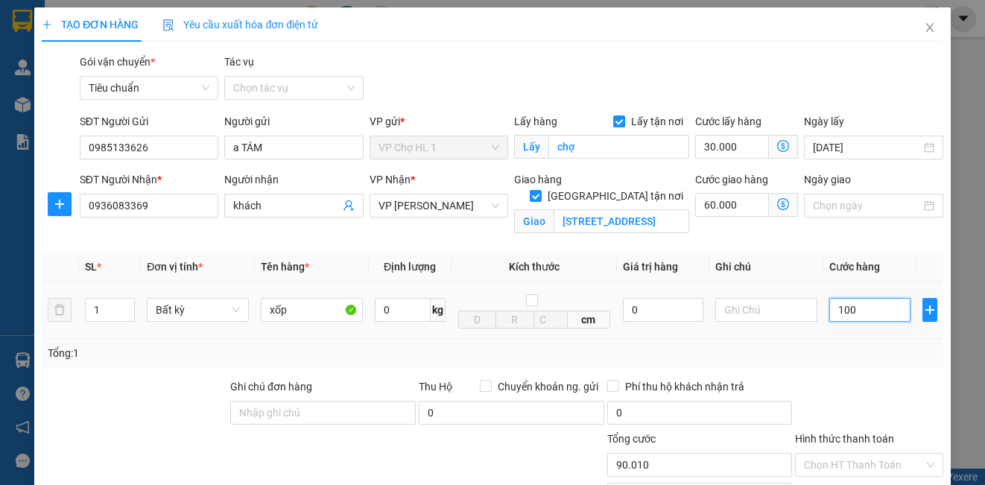
type input "90.100"
type input "100.000"
type input "190.000"
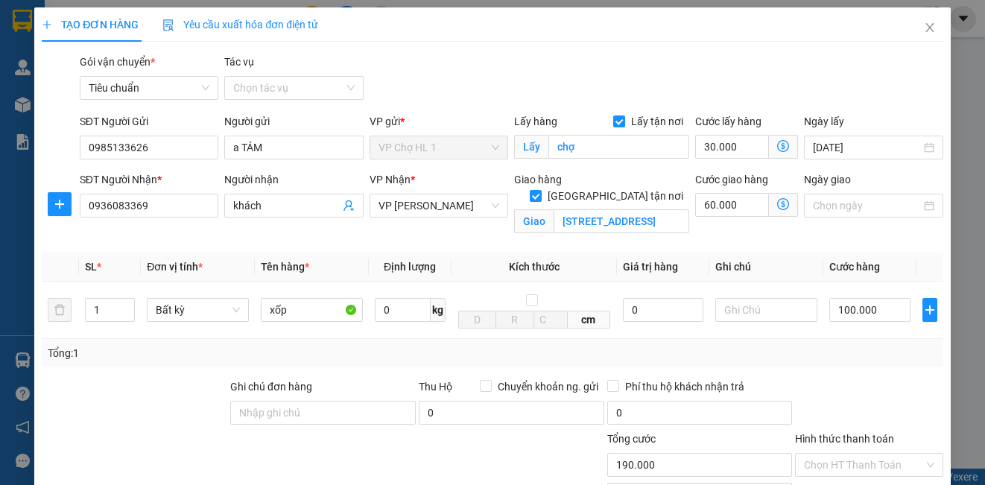
click at [870, 91] on div "Gói vận chuyển * Tiêu chuẩn Tác vụ Chọn tác vụ" at bounding box center [512, 80] width 870 height 52
click at [890, 310] on input "100.000" at bounding box center [869, 310] width 81 height 24
type input "0"
type input "90.000"
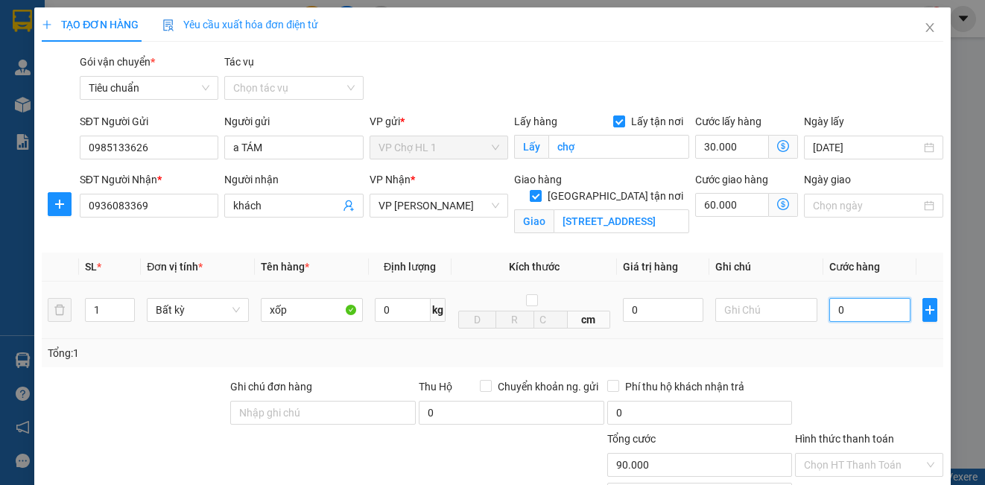
type input "09"
type input "90.009"
type input "090"
type input "90.090"
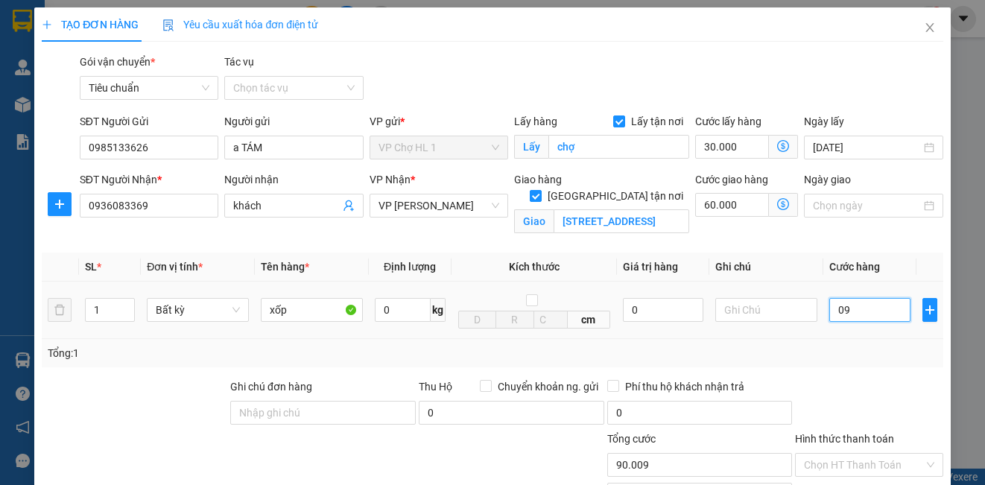
type input "90.090"
type input "90.000"
type input "180.000"
click at [861, 68] on div "Gói vận chuyển * Tiêu chuẩn Tác vụ Chọn tác vụ" at bounding box center [512, 80] width 870 height 52
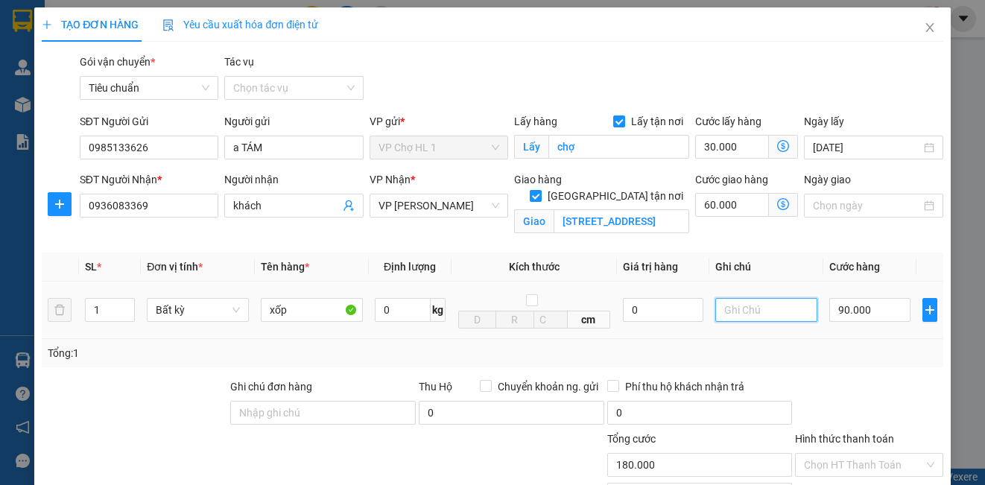
click at [750, 306] on input "text" at bounding box center [766, 310] width 102 height 24
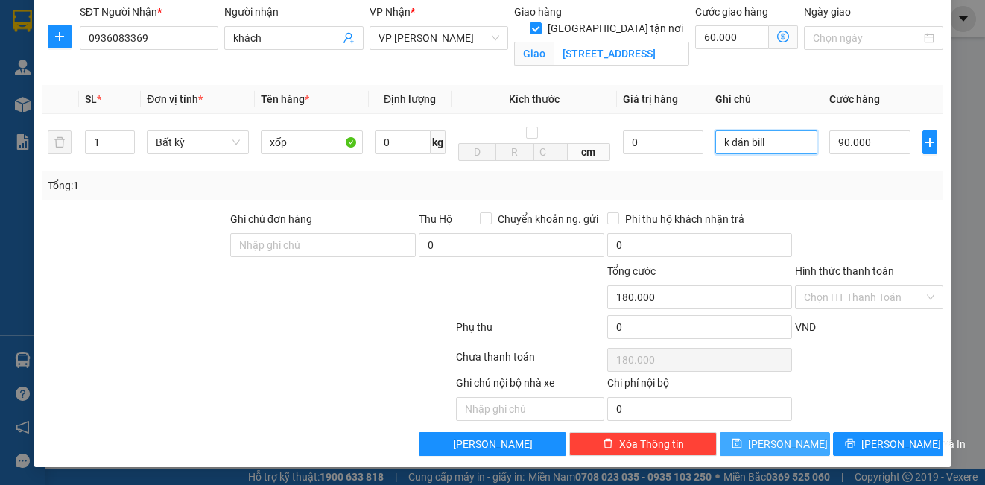
type input "k dán bill"
click at [769, 438] on span "[PERSON_NAME]" at bounding box center [788, 444] width 80 height 16
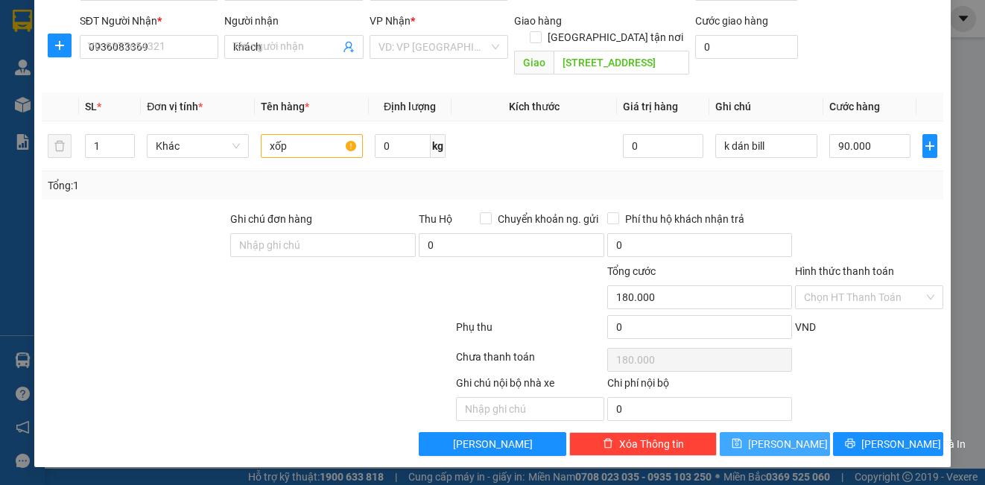
checkbox input "false"
type input "0"
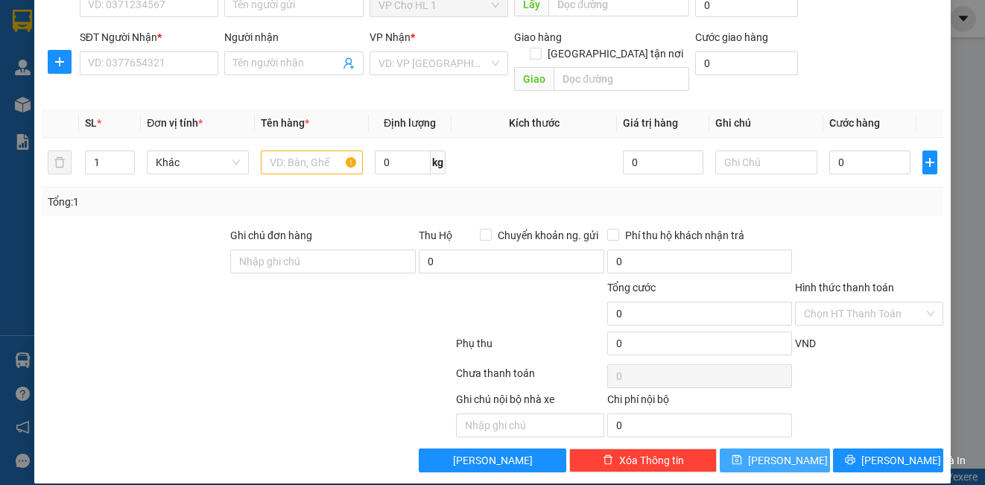
scroll to position [0, 0]
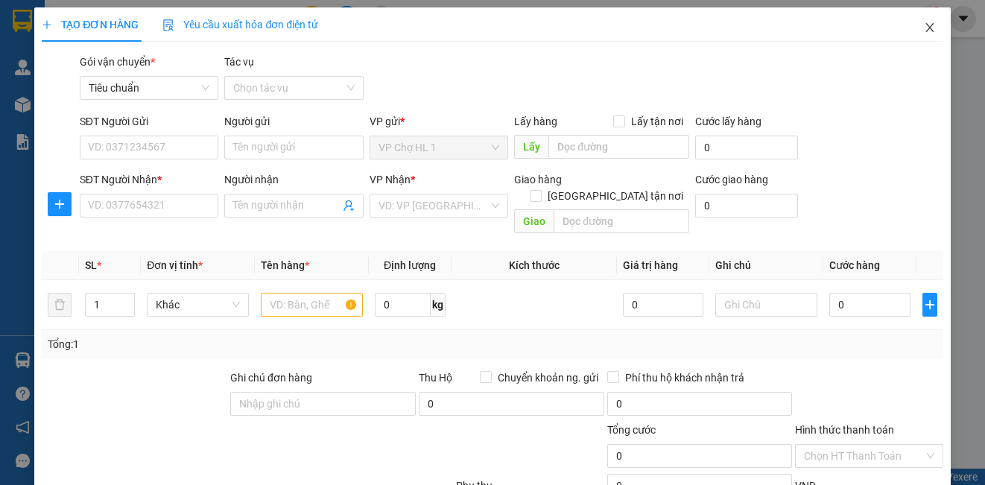
drag, startPoint x: 919, startPoint y: 27, endPoint x: 160, endPoint y: 31, distance: 758.6
click at [924, 25] on icon "close" at bounding box center [930, 28] width 12 height 12
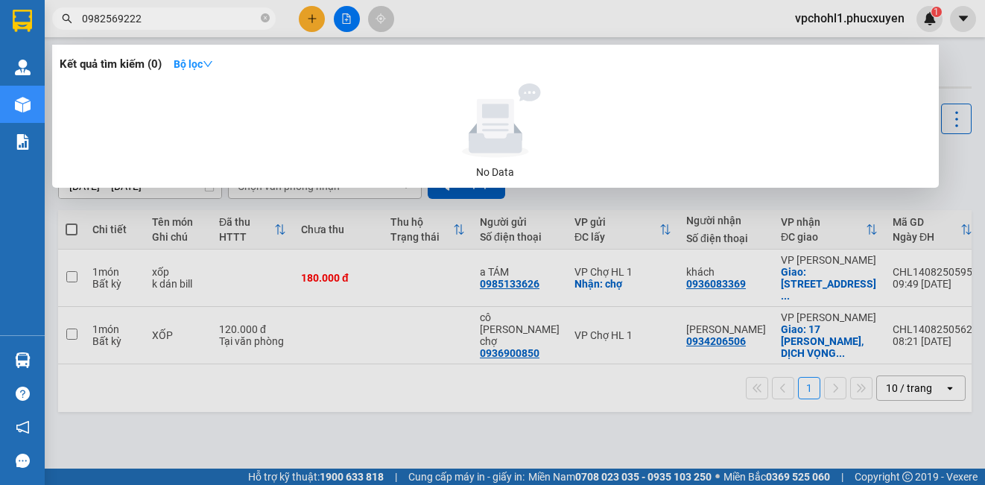
drag, startPoint x: 148, startPoint y: 16, endPoint x: 60, endPoint y: 24, distance: 88.2
click at [60, 24] on span "0982569222" at bounding box center [164, 18] width 224 height 22
type input "0982569222"
click at [314, 16] on div at bounding box center [492, 242] width 985 height 485
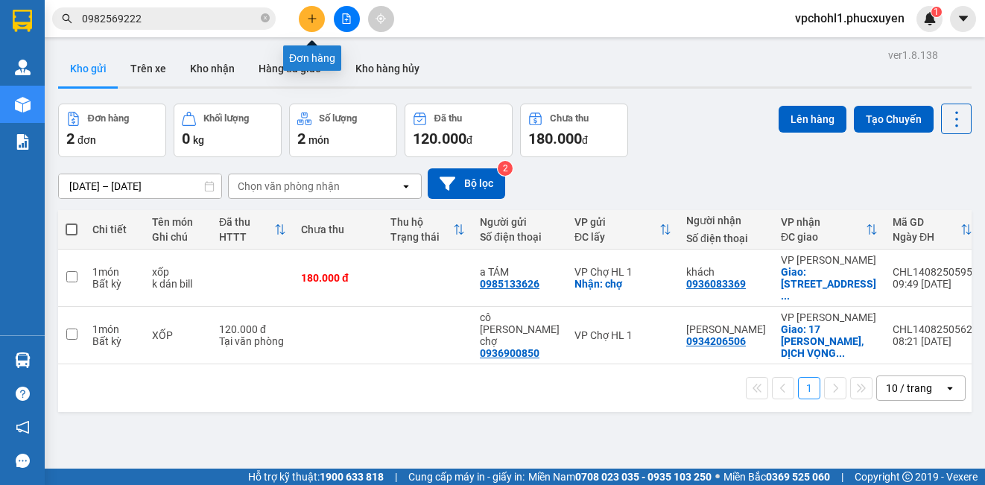
click at [312, 16] on icon "plus" at bounding box center [312, 18] width 10 height 10
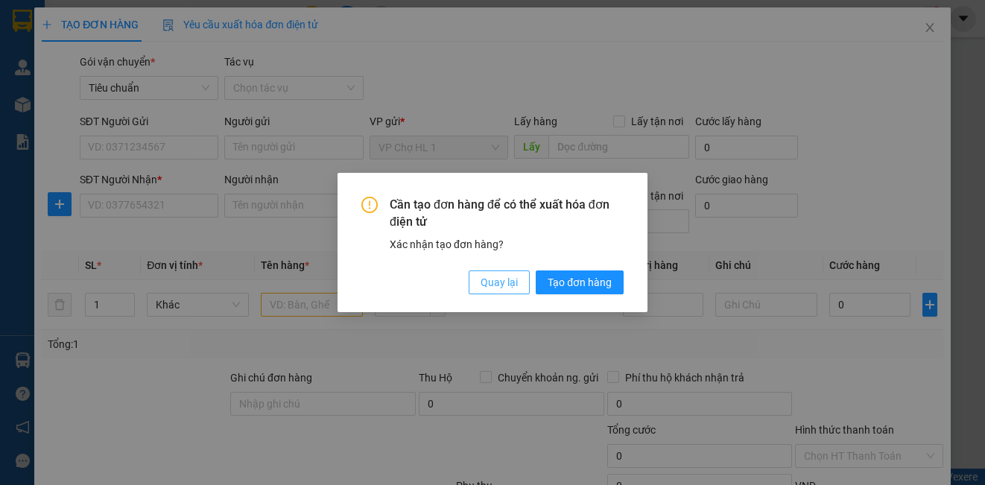
click at [516, 284] on span "Quay lại" at bounding box center [499, 282] width 37 height 16
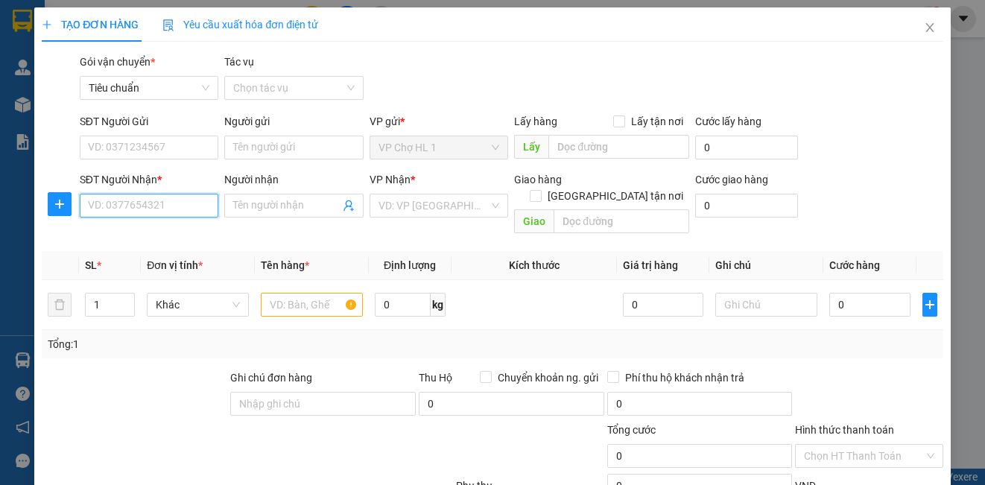
click at [158, 203] on input "SĐT Người Nhận *" at bounding box center [149, 206] width 139 height 24
paste input "0982569222"
type input "0982569222"
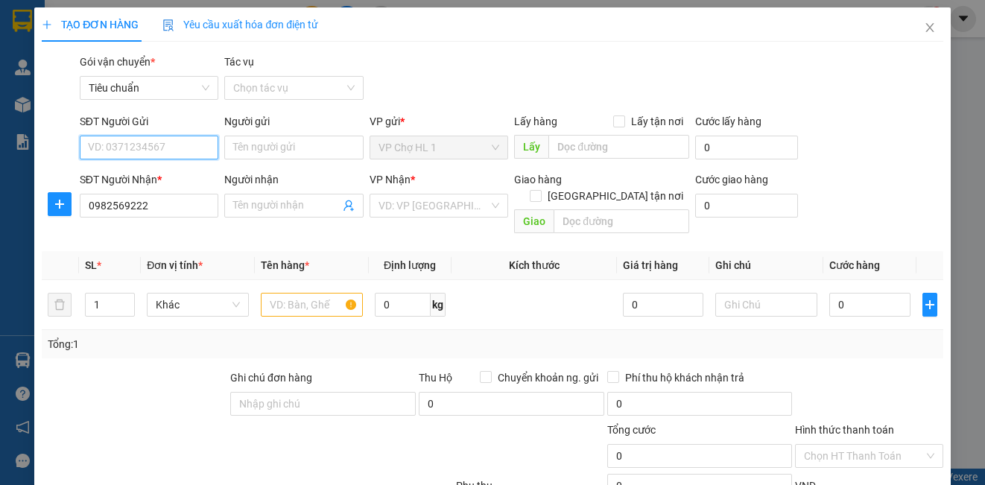
click at [159, 144] on input "SĐT Người Gửi" at bounding box center [149, 148] width 139 height 24
click at [151, 174] on div "0985133626 - a TÁM" at bounding box center [147, 177] width 119 height 16
type input "0985133626"
type input "a TÁM"
checkbox input "true"
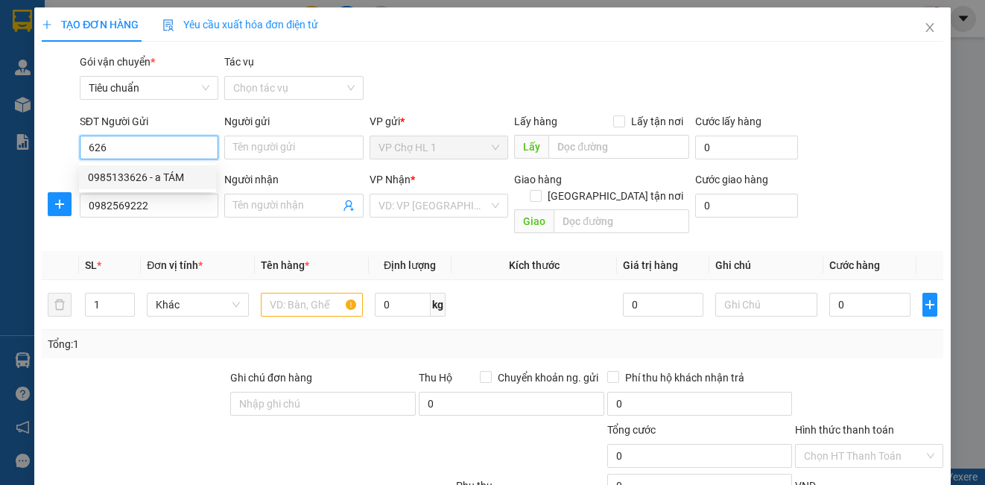
type input "chợ"
type input "30.000"
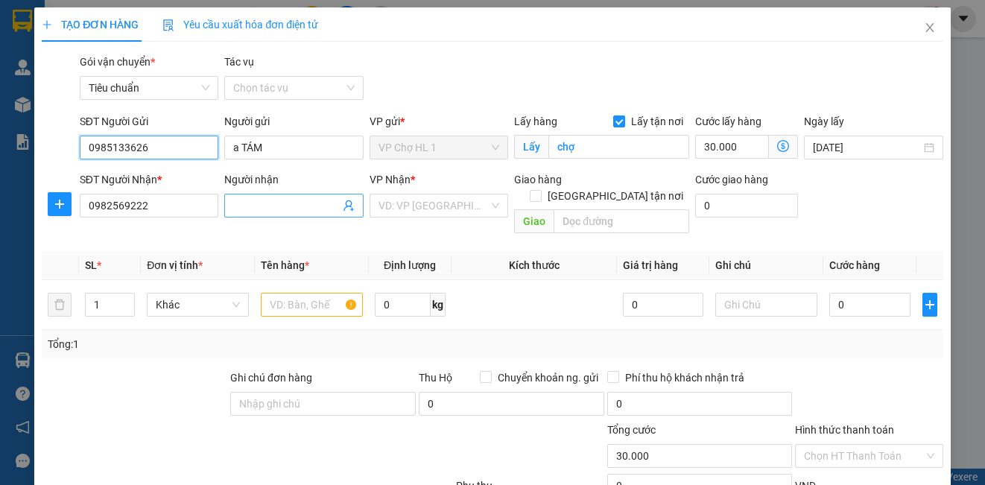
type input "0985133626"
click at [282, 209] on input "Người nhận" at bounding box center [286, 205] width 106 height 16
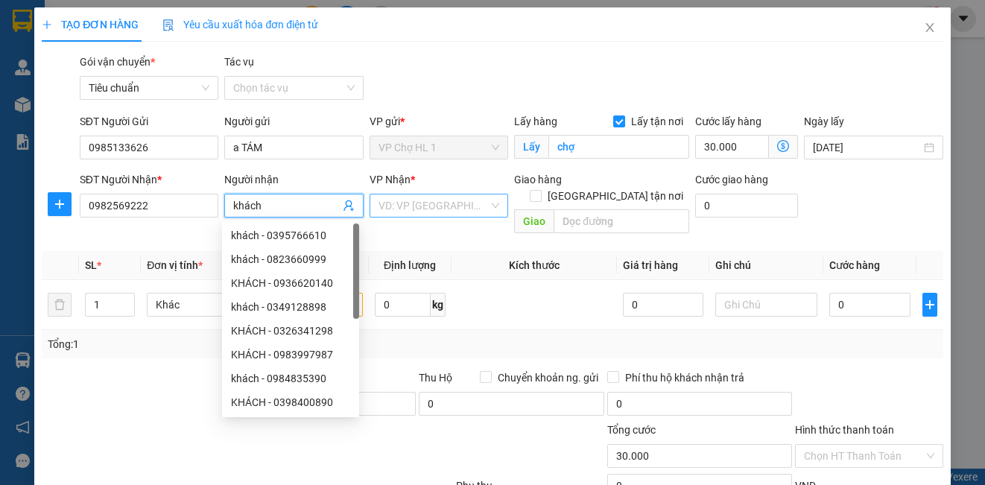
type input "khách"
click at [418, 208] on input "search" at bounding box center [434, 205] width 110 height 22
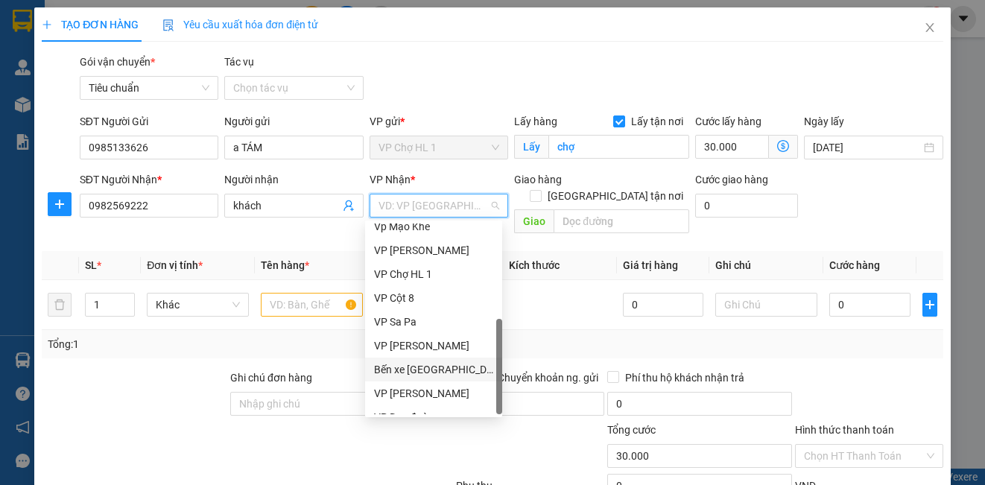
scroll to position [238, 0]
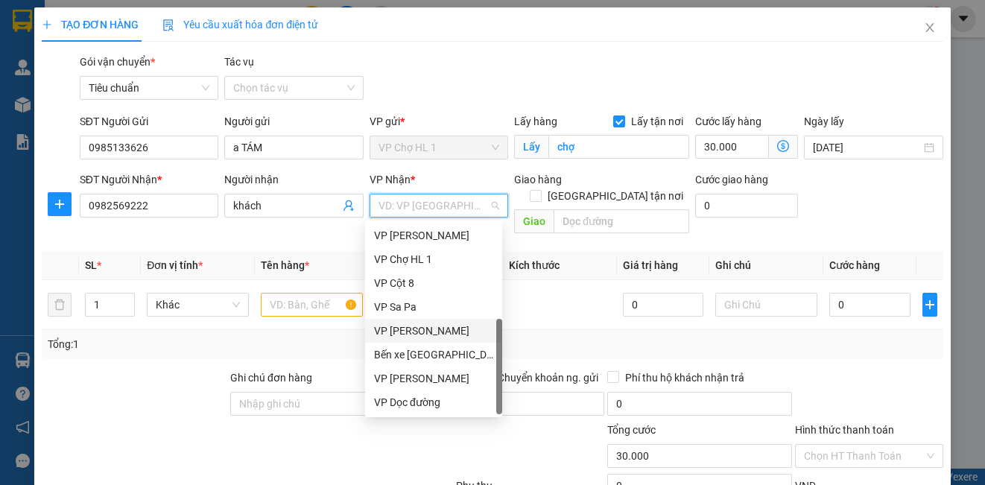
click at [428, 327] on div "VP [PERSON_NAME]" at bounding box center [433, 331] width 119 height 16
click at [314, 293] on input "text" at bounding box center [312, 305] width 102 height 24
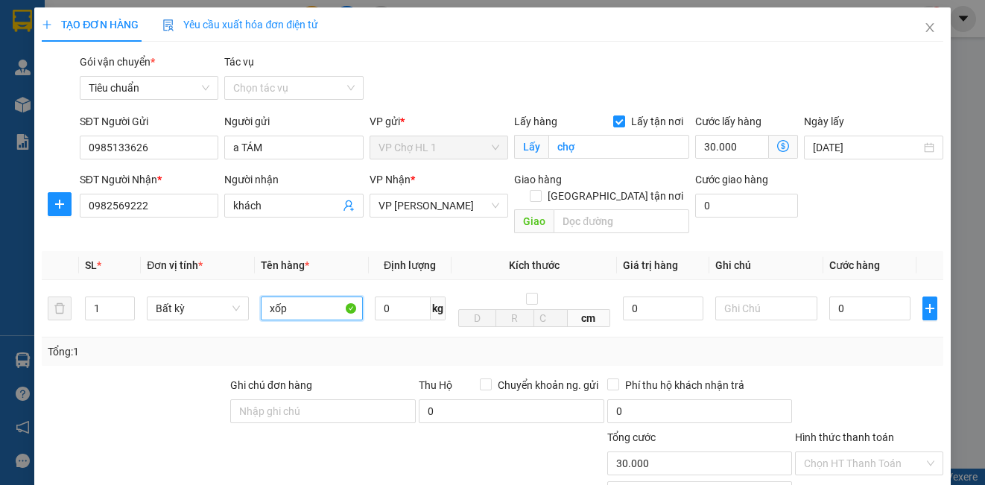
type input "xốp"
click at [124, 359] on div "Transit Pickup Surcharge Ids Transit Deliver Surcharge Ids Transit Deliver Surc…" at bounding box center [492, 338] width 901 height 569
click at [542, 190] on span at bounding box center [536, 196] width 12 height 12
click at [540, 190] on input "[GEOGRAPHIC_DATA] tận nơi" at bounding box center [535, 195] width 10 height 10
checkbox input "true"
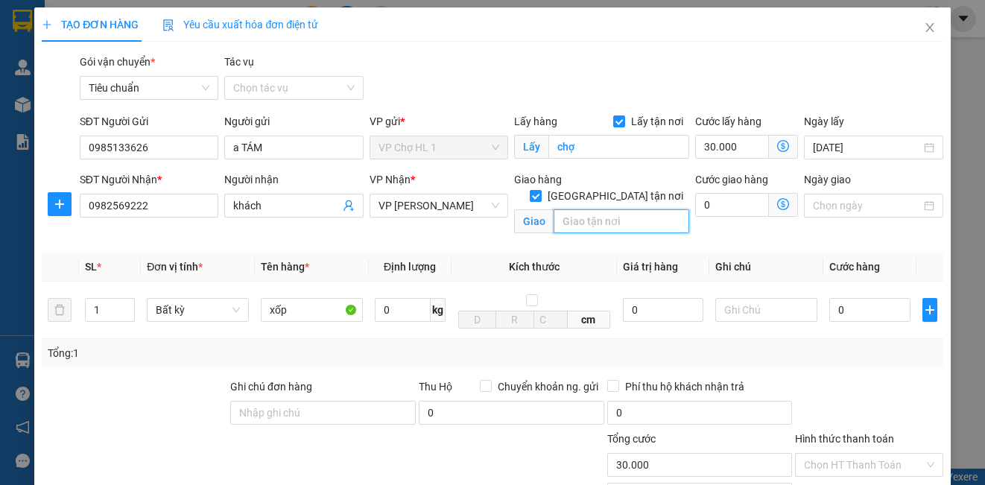
click at [604, 209] on input "text" at bounding box center [622, 221] width 136 height 24
type input "s"
click at [847, 100] on div "Gói vận chuyển * Tiêu chuẩn Tác vụ Chọn tác vụ" at bounding box center [512, 80] width 870 height 52
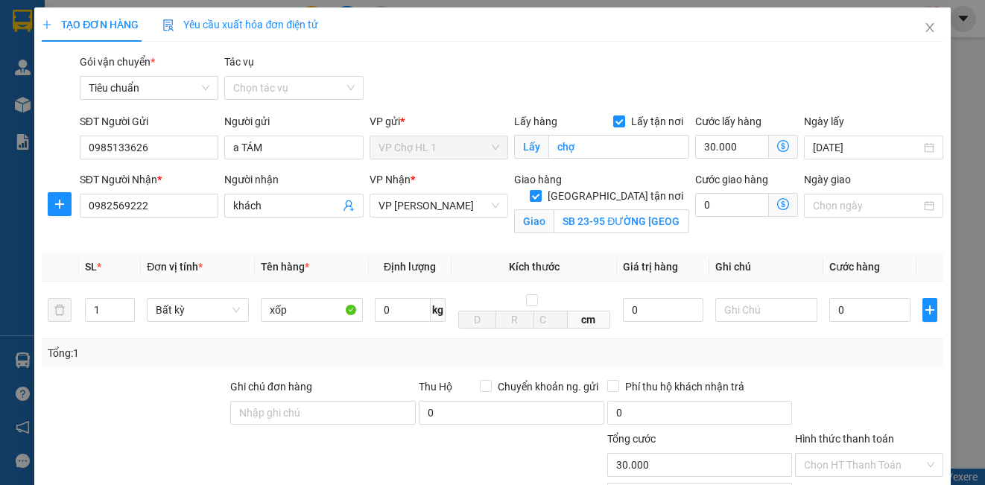
click at [777, 200] on icon "dollar-circle" at bounding box center [783, 204] width 12 height 12
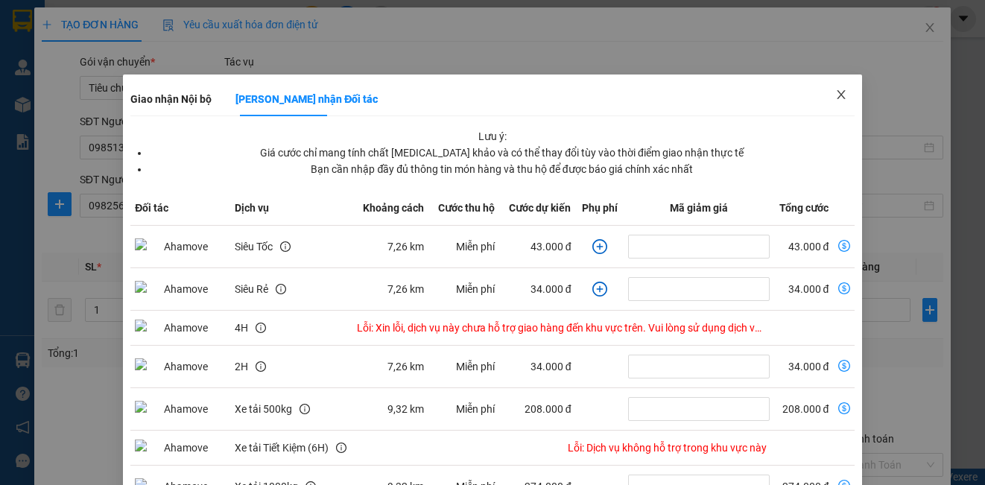
click at [835, 91] on icon "close" at bounding box center [841, 95] width 12 height 12
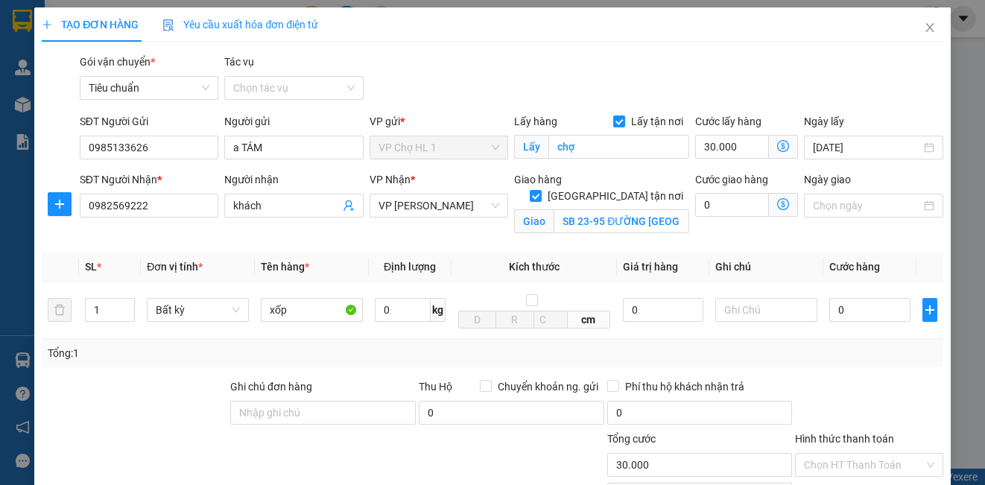
click at [777, 203] on icon "dollar-circle" at bounding box center [783, 204] width 12 height 12
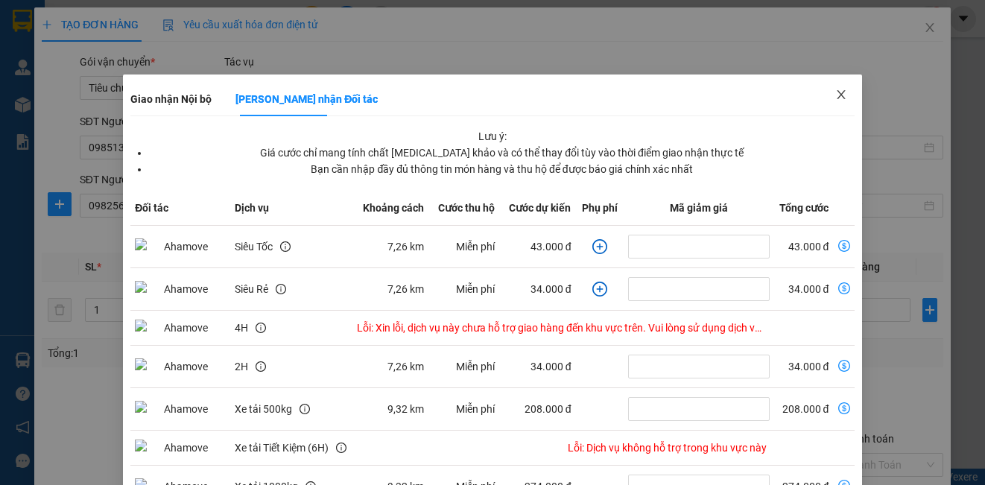
click at [841, 96] on span "Close" at bounding box center [841, 96] width 42 height 42
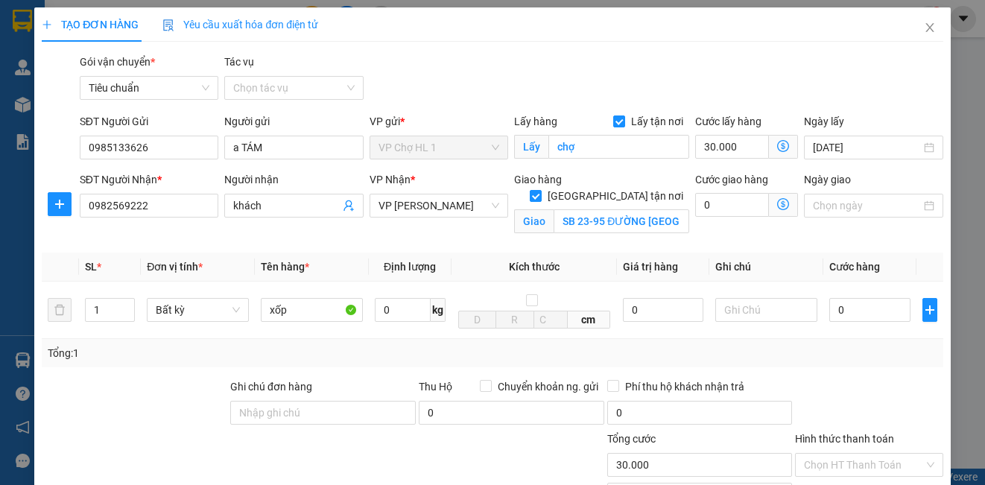
click at [777, 202] on icon "dollar-circle" at bounding box center [783, 204] width 12 height 12
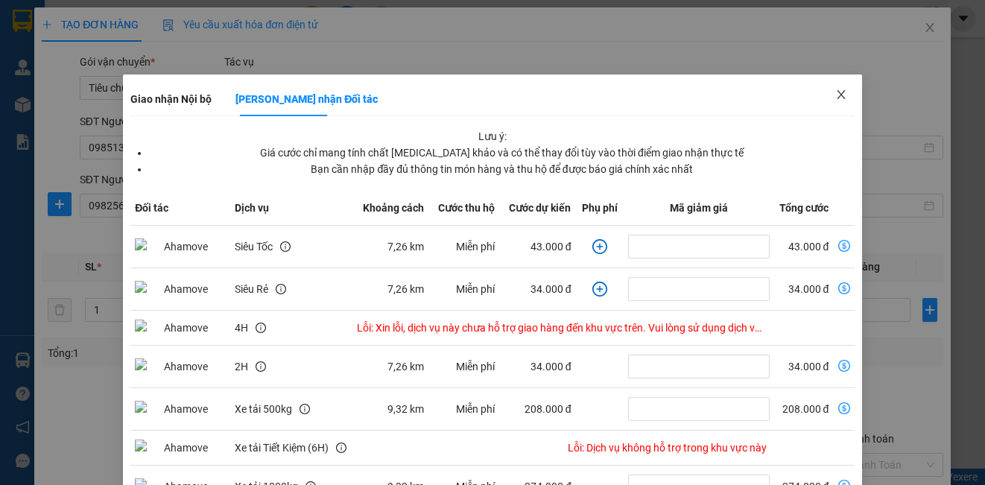
click at [835, 92] on icon "close" at bounding box center [841, 95] width 12 height 12
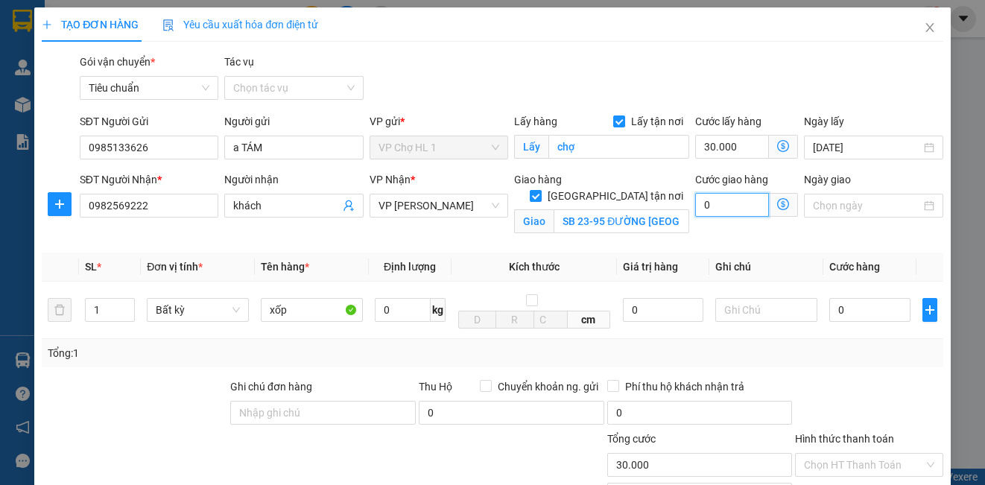
click at [731, 208] on input "0" at bounding box center [732, 205] width 74 height 24
click at [568, 209] on input "SB 23-95 ĐƯỜNG [GEOGRAPHIC_DATA],[GEOGRAPHIC_DATA],[GEOGRAPHIC_DATA],[GEOGRAPHI…" at bounding box center [622, 221] width 136 height 24
click at [566, 209] on input "SB 23-95 ĐƯỜNG [GEOGRAPHIC_DATA],[GEOGRAPHIC_DATA],[GEOGRAPHIC_DATA],[GEOGRAPHI…" at bounding box center [622, 221] width 136 height 24
click at [561, 209] on input "SB 23-95 ĐƯỜNG [GEOGRAPHIC_DATA],[GEOGRAPHIC_DATA],[GEOGRAPHIC_DATA],[GEOGRAPHI…" at bounding box center [622, 221] width 136 height 24
click at [607, 209] on input "SAO BIỂNB 23-95 ĐƯỜNG [GEOGRAPHIC_DATA],[GEOGRAPHIC_DATA],[GEOGRAPHIC_DATA],[GE…" at bounding box center [622, 221] width 136 height 24
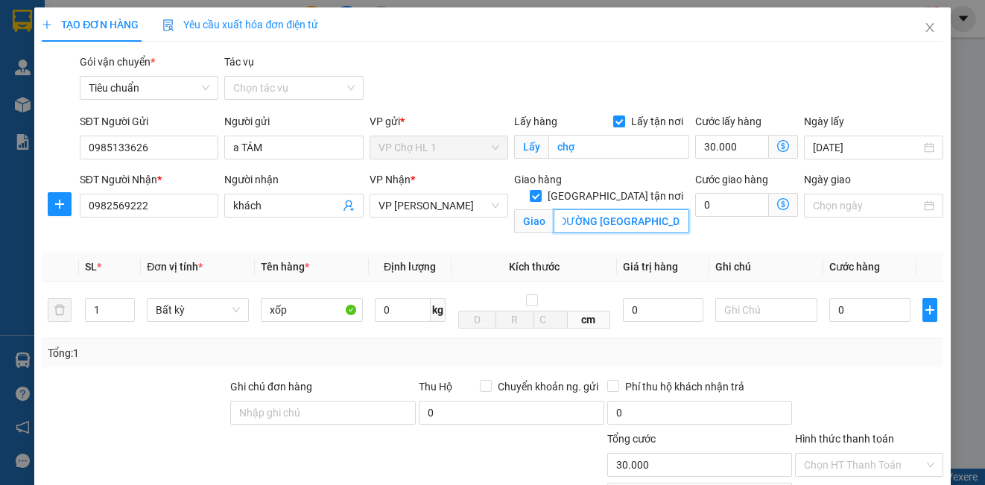
scroll to position [0, 116]
drag, startPoint x: 645, startPoint y: 206, endPoint x: 656, endPoint y: 206, distance: 11.9
click at [656, 209] on input "SAO BIỂN 23-95 ĐƯỜNG [GEOGRAPHIC_DATA],[GEOGRAPHIC_DATA],[GEOGRAPHIC_DATA],[GEO…" at bounding box center [622, 221] width 136 height 24
drag, startPoint x: 668, startPoint y: 204, endPoint x: 547, endPoint y: 200, distance: 121.5
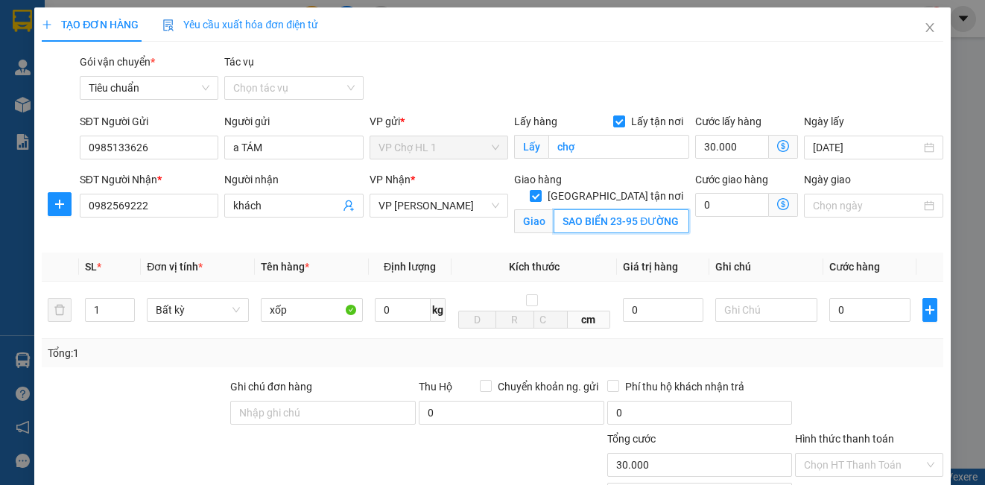
click at [554, 209] on input "SAO BIỂN 23-95 ĐƯỜNG [GEOGRAPHIC_DATA],[GEOGRAPHIC_DATA],[GEOGRAPHIC_DATA],[GEO…" at bounding box center [622, 221] width 136 height 24
drag, startPoint x: 600, startPoint y: 206, endPoint x: 649, endPoint y: 206, distance: 49.2
click at [649, 209] on input "SAO BIỂN 23-95 ĐƯỜNG [GEOGRAPHIC_DATA],[GEOGRAPHIC_DATA],[GEOGRAPHIC_DATA],[GEO…" at bounding box center [622, 221] width 136 height 24
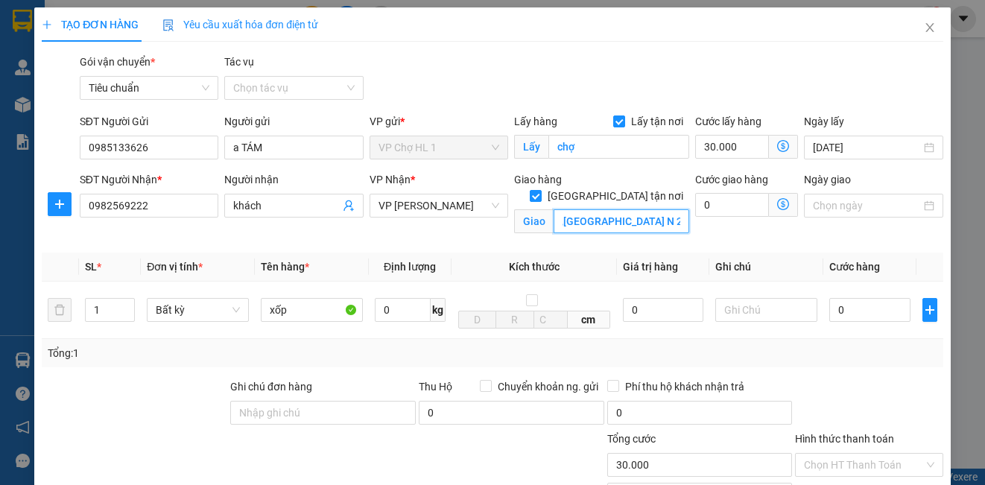
scroll to position [0, 53]
click at [671, 209] on input "SAO BIỂNƠNG XÁ,[GEOGRAPHIC_DATA],[GEOGRAPHIC_DATA] N 23-95 ĐƯỜNG [GEOGRAPHIC_DA…" at bounding box center [622, 221] width 136 height 24
drag, startPoint x: 662, startPoint y: 205, endPoint x: 671, endPoint y: 205, distance: 9.7
click at [671, 209] on input "SAO BIỂNƠNG XÁ,[GEOGRAPHIC_DATA],[GEOGRAPHIC_DATA] N 23-95 ĐƯỜNG [GEOGRAPHIC_DA…" at bounding box center [622, 221] width 136 height 24
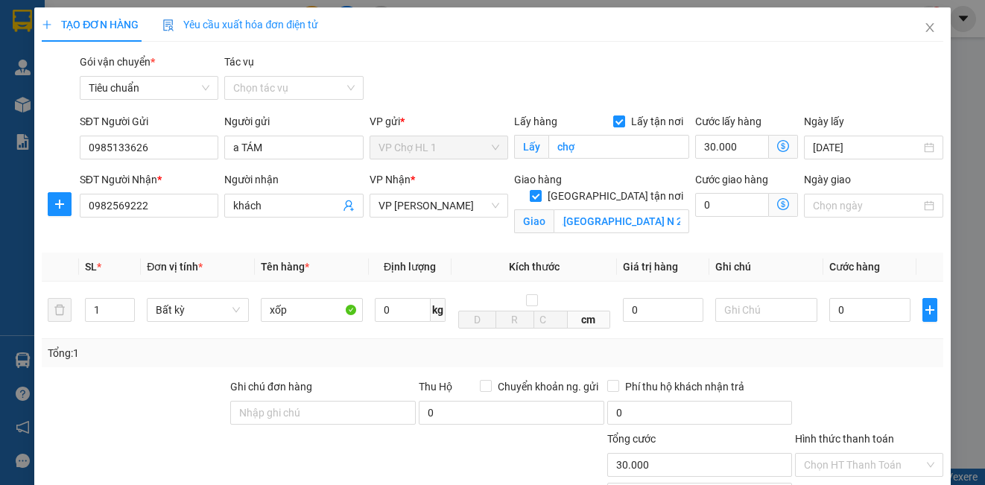
click at [867, 95] on div "Gói vận chuyển * Tiêu chuẩn Tác vụ Chọn tác vụ" at bounding box center [512, 80] width 870 height 52
click at [671, 209] on input "SAO BIỂNƠNG XÁ,[GEOGRAPHIC_DATA],[GEOGRAPHIC_DATA] N 23-95 ĐƯỜNG [GEOGRAPHIC_DA…" at bounding box center [622, 221] width 136 height 24
drag, startPoint x: 663, startPoint y: 202, endPoint x: 543, endPoint y: 203, distance: 120.0
click at [543, 209] on span "Giao SAO BIỂNƠNG XÁ,[GEOGRAPHIC_DATA],HÀ N 23-95 ĐƯỜNG [GEOGRAPHIC_DATA]" at bounding box center [601, 221] width 175 height 24
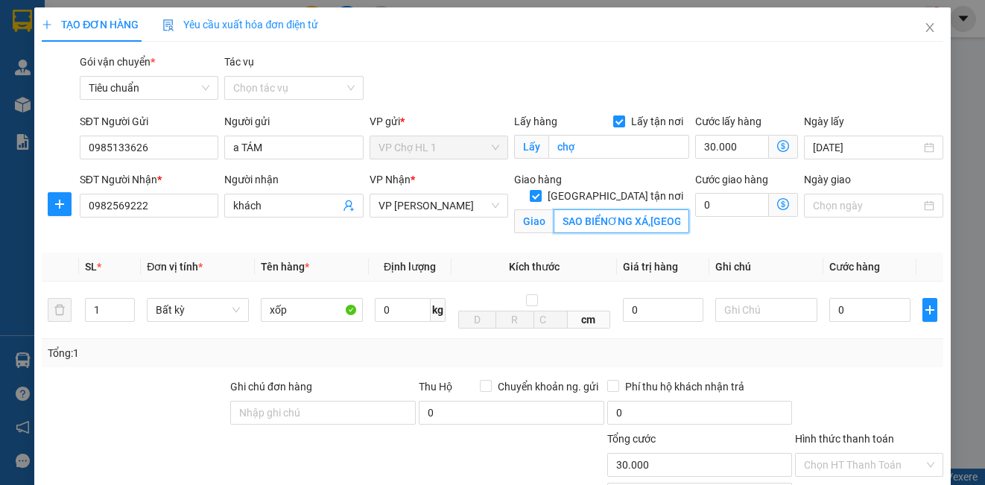
click at [601, 209] on input "SAO BIỂNƠNG XÁ,[GEOGRAPHIC_DATA],[GEOGRAPHIC_DATA] N 23-95 ĐƯỜNG SAO BI" at bounding box center [622, 221] width 136 height 24
drag, startPoint x: 615, startPoint y: 209, endPoint x: 675, endPoint y: 209, distance: 59.6
click at [675, 209] on input "SAO BIỂN 23-95DƯƠNG XÁ,GIA LÂM,[GEOGRAPHIC_DATA] N 23-95 ĐƯỜNG SAO BI" at bounding box center [622, 221] width 136 height 24
click at [621, 209] on input "SAO BIỂN 23-95DƯƠNG XÁ,GIA LÂM,[GEOGRAPHIC_DATA] N 23-95 ĐƯỜNG SAO BI" at bounding box center [622, 221] width 136 height 24
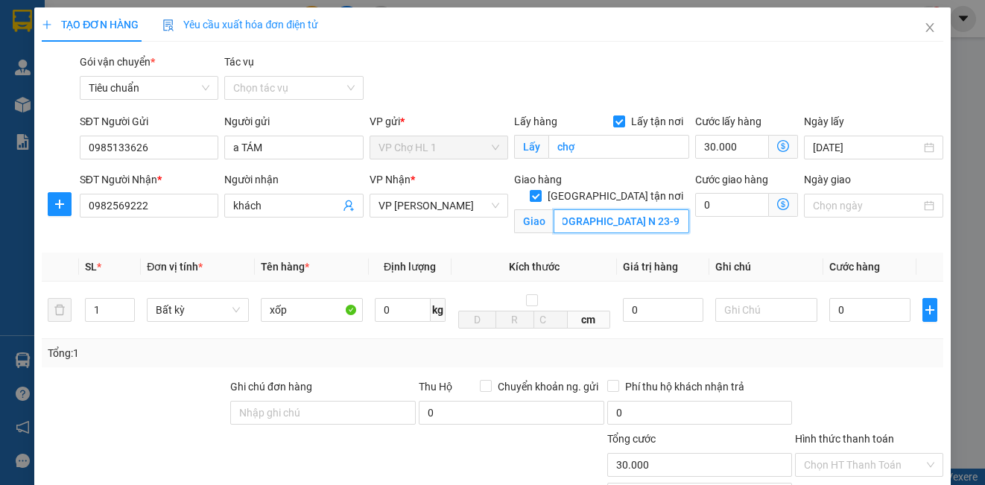
scroll to position [0, 119]
drag, startPoint x: 554, startPoint y: 202, endPoint x: 658, endPoint y: 202, distance: 103.6
click at [658, 209] on input "SAO BIỂN 23-95DƯƠNG XÁ,GIA LÂM,[GEOGRAPHIC_DATA] N 23-95 ĐƯỜNG SAO BI" at bounding box center [622, 221] width 136 height 24
click at [671, 209] on input "SAO BIỂN 23-95DƯƠNG XÁ,GIA LÂM,[GEOGRAPHIC_DATA] N 23-95 ĐƯỜNG SAO BI" at bounding box center [622, 221] width 136 height 24
click at [674, 209] on input "SAO BIỂN 23-95DƯƠNG XÁ,GIA LÂM,[GEOGRAPHIC_DATA]" at bounding box center [622, 221] width 136 height 24
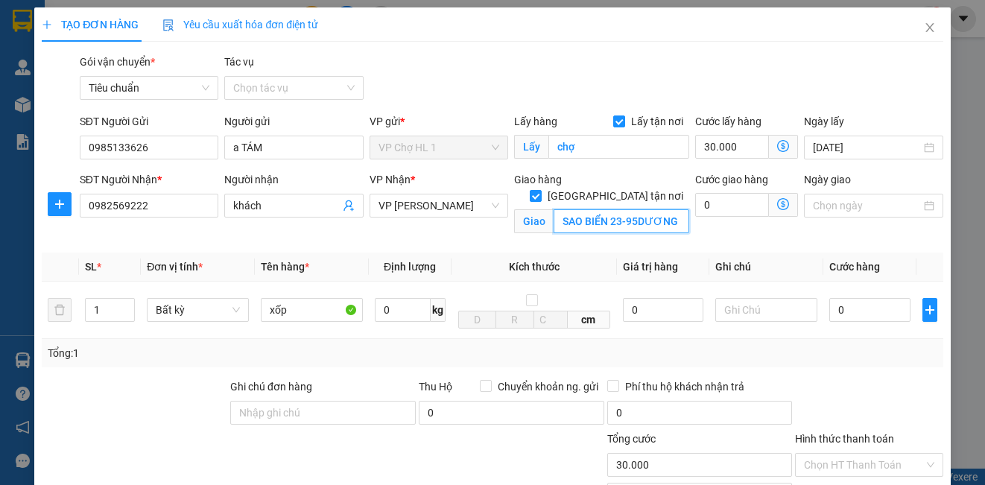
scroll to position [0, 95]
click at [671, 209] on input "SAO BIỂN 23-95DƯƠNG XÁ,GIA LÂM,[GEOGRAPHIC_DATA]" at bounding box center [622, 221] width 136 height 24
type input "SAO BIỂN 23-95 ĐƯỜNG [GEOGRAPHIC_DATA],[GEOGRAPHIC_DATA],[GEOGRAPHIC_DATA],[GEO…"
click at [816, 110] on div "Transit Pickup Surcharge Ids Transit Deliver Surcharge Ids Transit Deliver Surc…" at bounding box center [492, 339] width 901 height 570
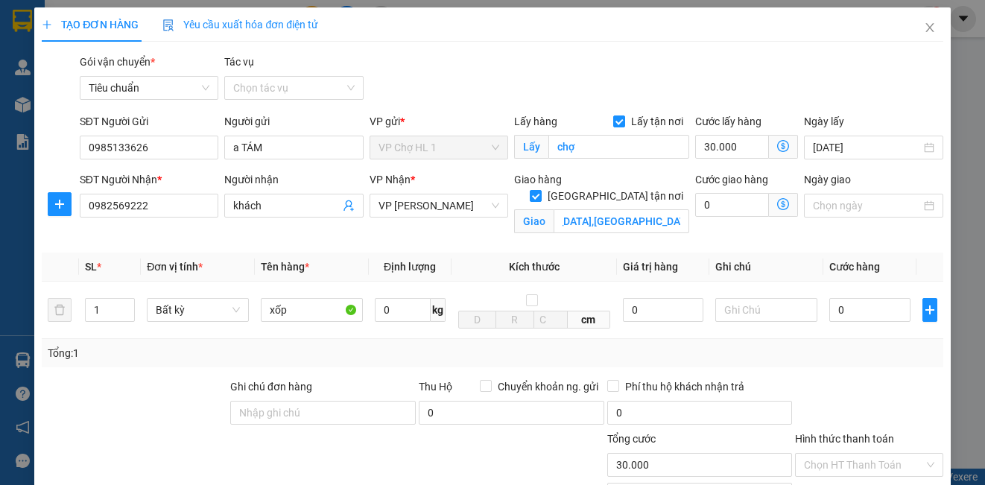
scroll to position [0, 0]
click at [777, 205] on icon "dollar-circle" at bounding box center [783, 204] width 12 height 12
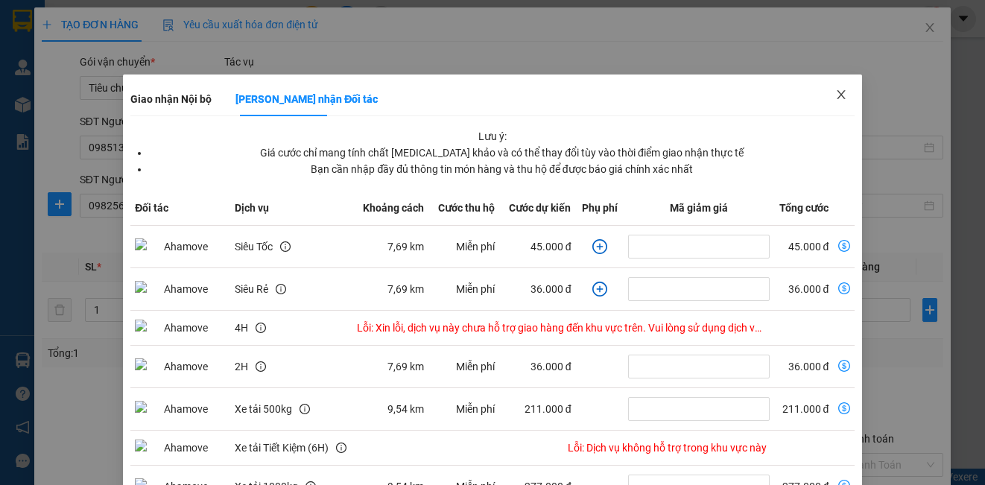
click at [837, 94] on icon "close" at bounding box center [841, 94] width 8 height 9
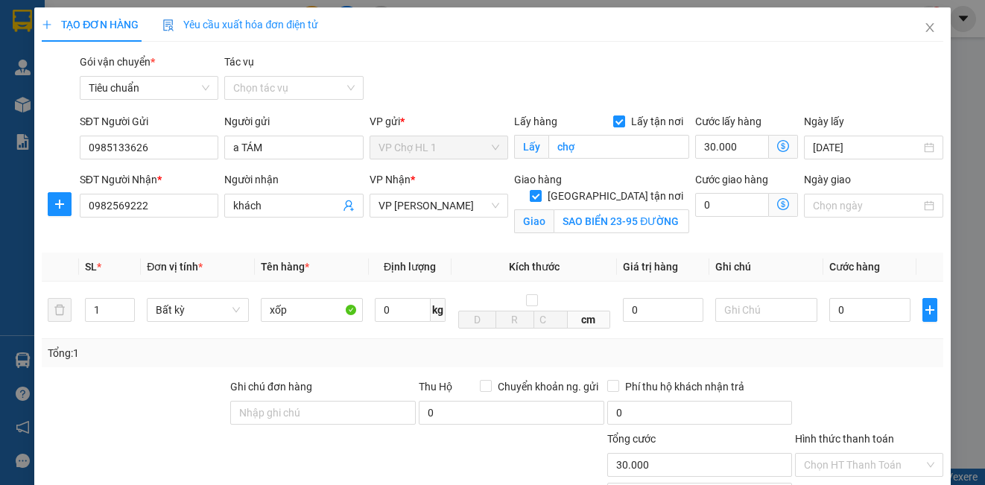
click at [777, 207] on icon "dollar-circle" at bounding box center [783, 204] width 12 height 12
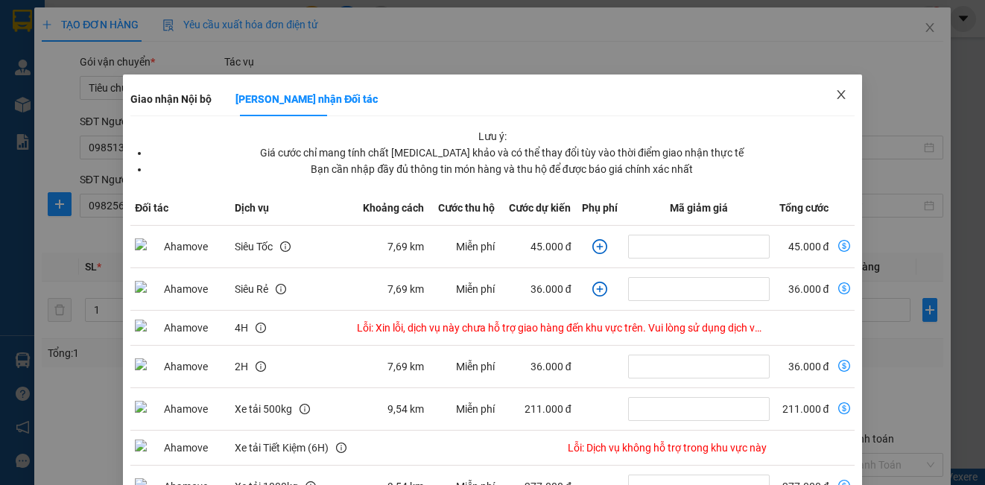
click at [835, 92] on icon "close" at bounding box center [841, 95] width 12 height 12
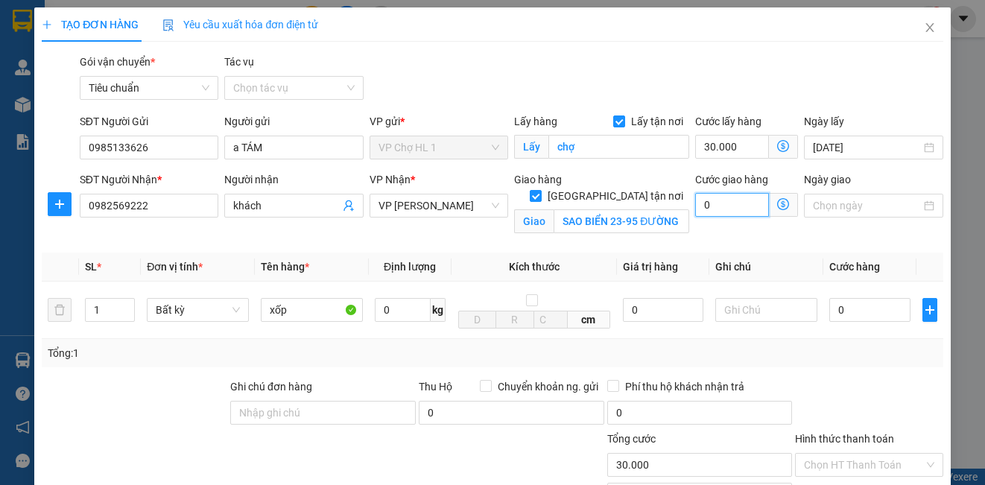
click at [733, 200] on input "0" at bounding box center [732, 205] width 74 height 24
type input "30.006"
type input "6"
type input "30.060"
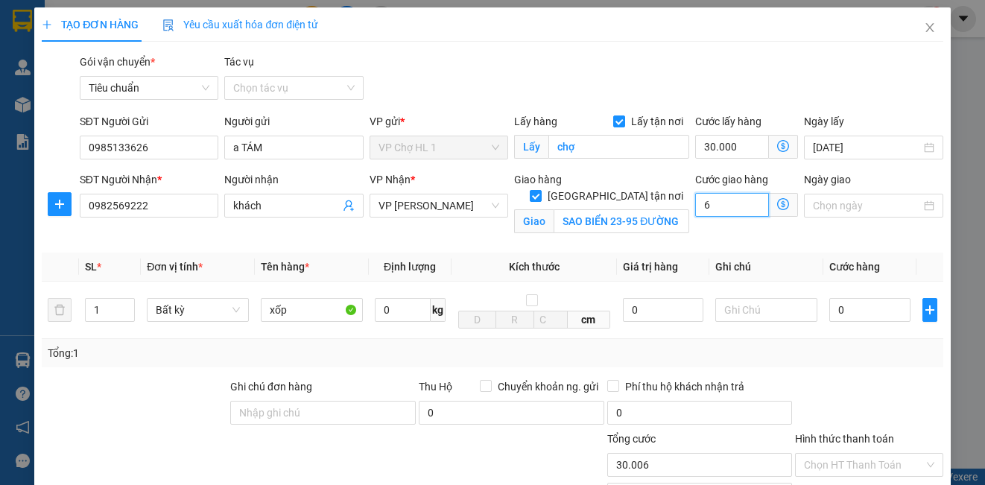
type input "30.060"
type input "60"
click at [855, 84] on div "Gói vận chuyển * Tiêu chuẩn Tác vụ Chọn tác vụ" at bounding box center [512, 80] width 870 height 52
type input "90.000"
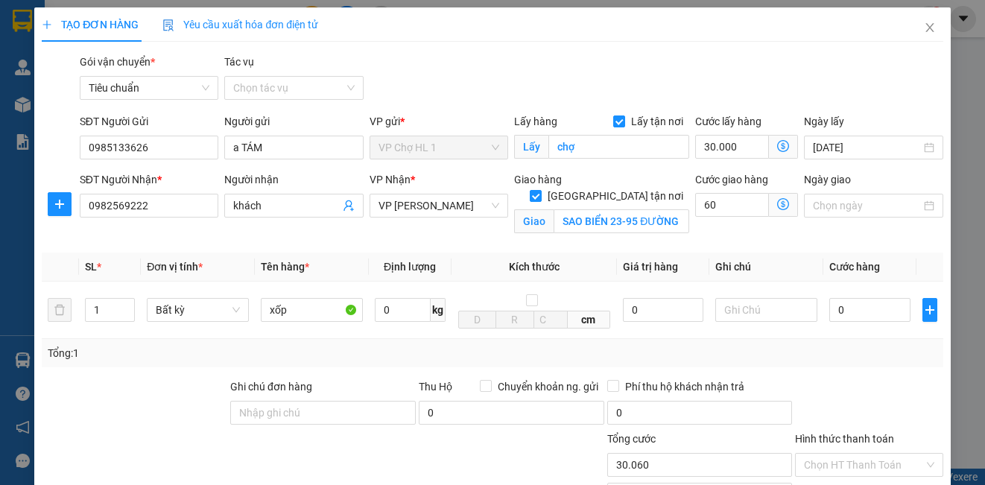
type input "60.000"
click at [864, 314] on input "0" at bounding box center [869, 310] width 81 height 24
type input "7"
type input "90.007"
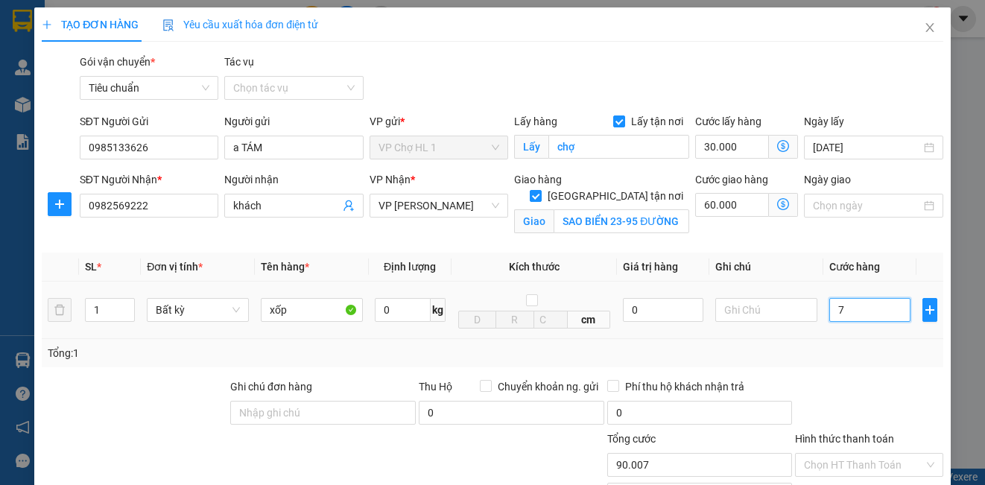
type input "70"
type input "90.070"
type input "70.000"
type input "160.000"
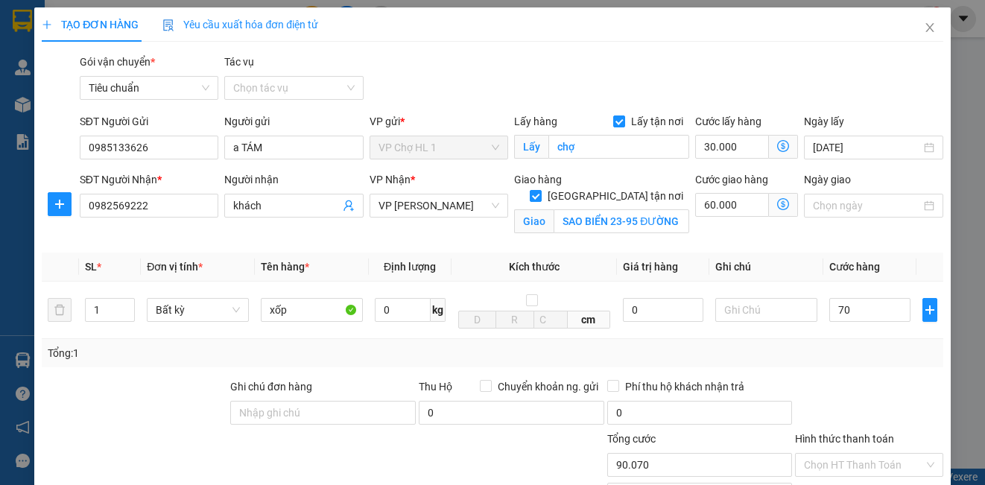
type input "160.000"
click at [883, 95] on div "Gói vận chuyển * Tiêu chuẩn Tác vụ Chọn tác vụ" at bounding box center [512, 80] width 870 height 52
click at [745, 319] on input "text" at bounding box center [766, 310] width 102 height 24
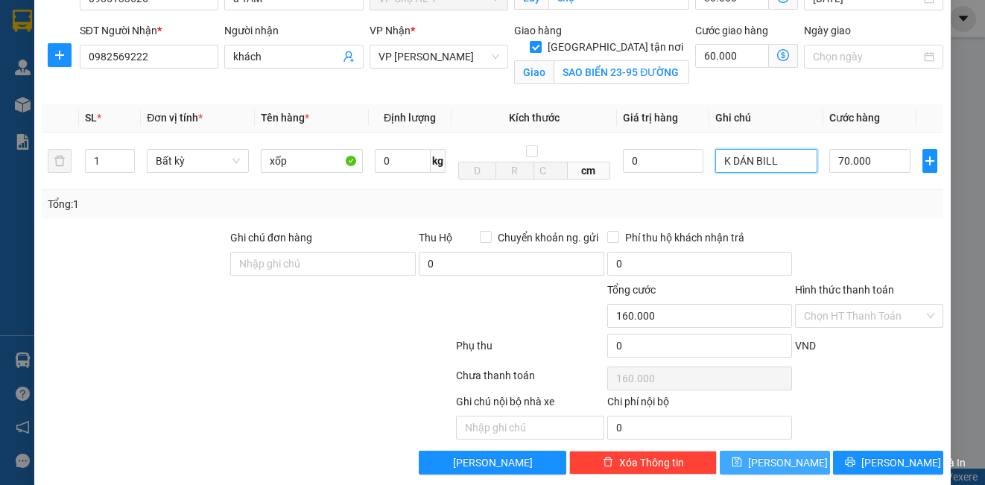
type input "K DÁN BILL"
click at [791, 465] on button "[PERSON_NAME]" at bounding box center [775, 463] width 110 height 24
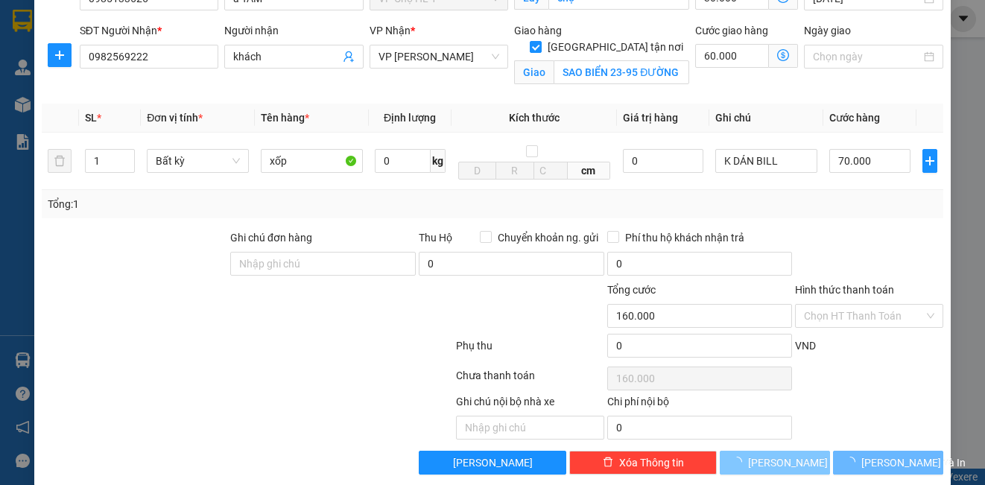
checkbox input "false"
type input "0"
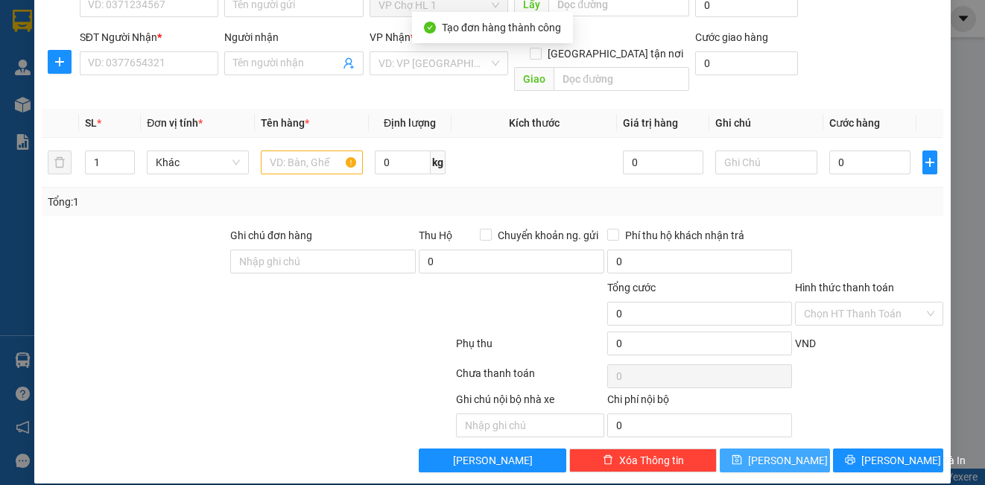
scroll to position [0, 0]
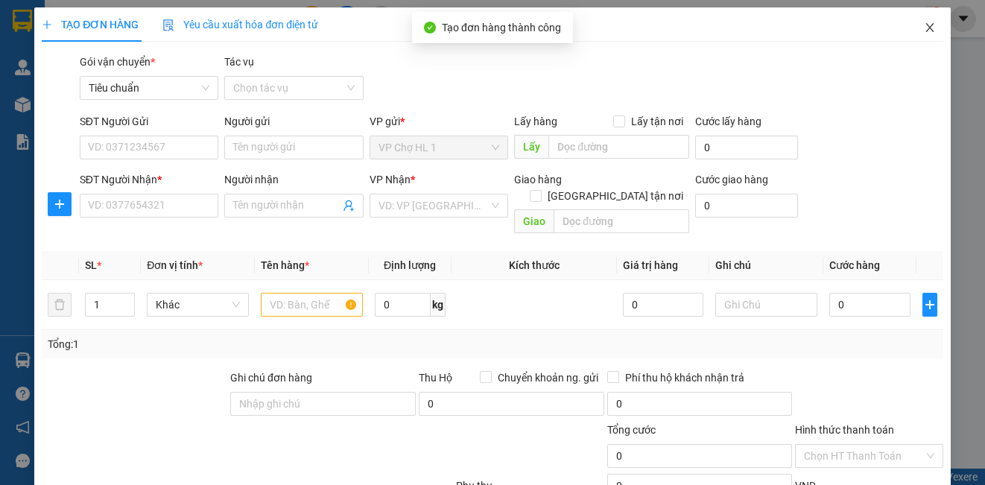
click at [925, 28] on icon "close" at bounding box center [929, 27] width 8 height 9
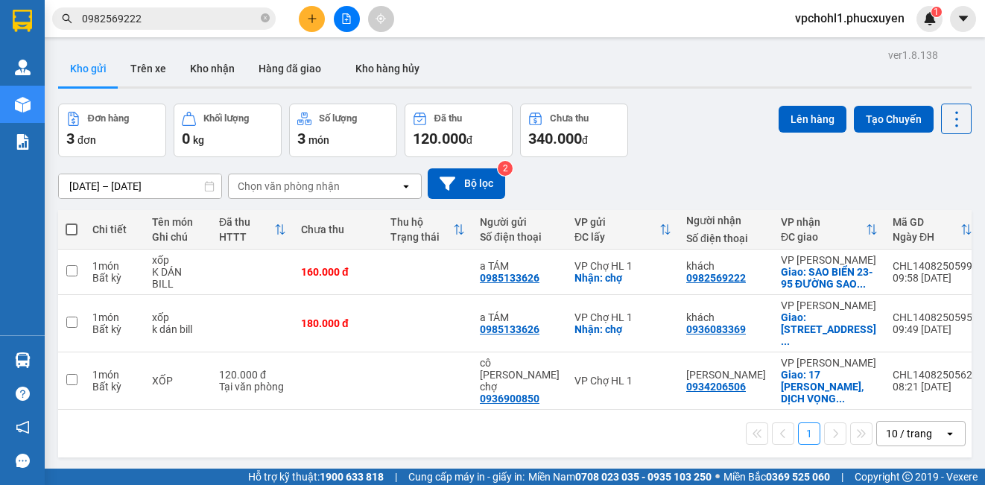
click at [310, 19] on icon "plus" at bounding box center [312, 18] width 10 height 10
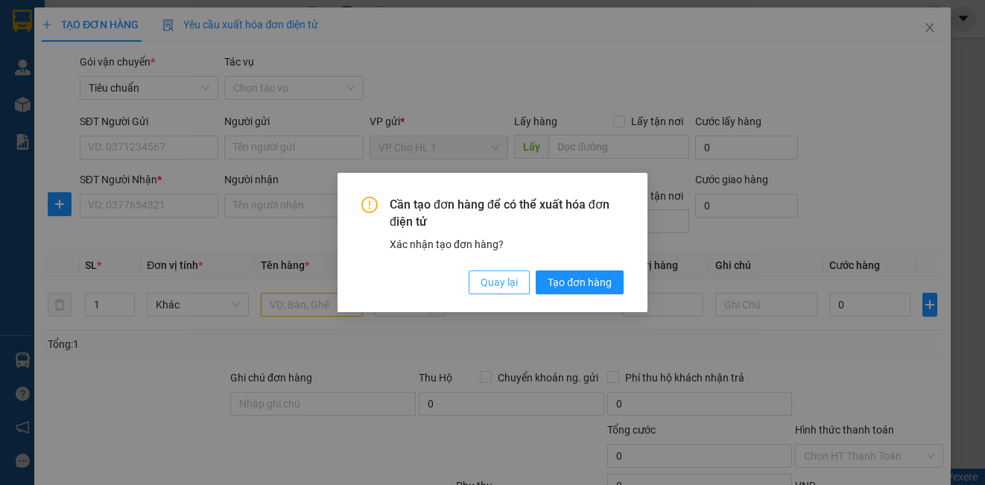
drag, startPoint x: 516, startPoint y: 282, endPoint x: 309, endPoint y: 218, distance: 215.9
click at [513, 282] on span "Quay lại" at bounding box center [499, 282] width 37 height 16
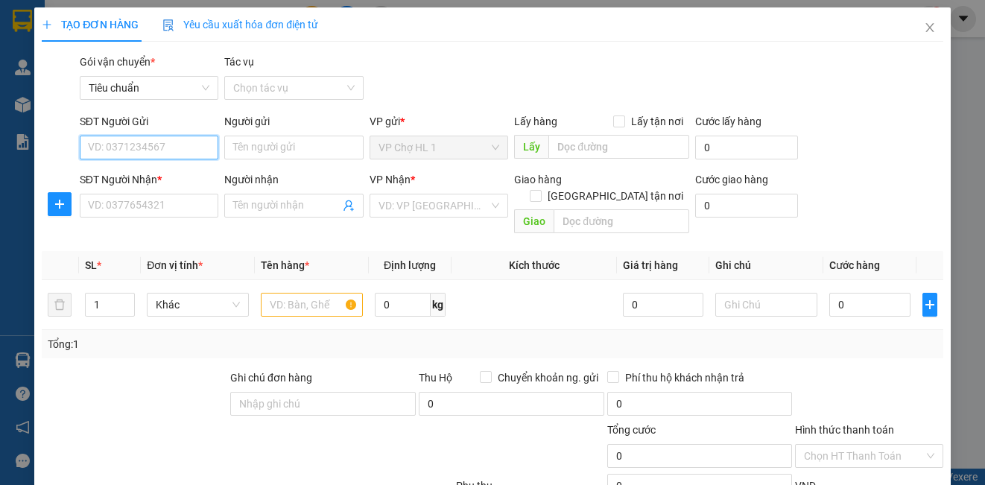
click at [166, 146] on input "SĐT Người Gửi" at bounding box center [149, 148] width 139 height 24
click at [133, 171] on div "0985133626 - a TÁM" at bounding box center [147, 177] width 119 height 16
type input "0985133626"
type input "a TÁM"
checkbox input "true"
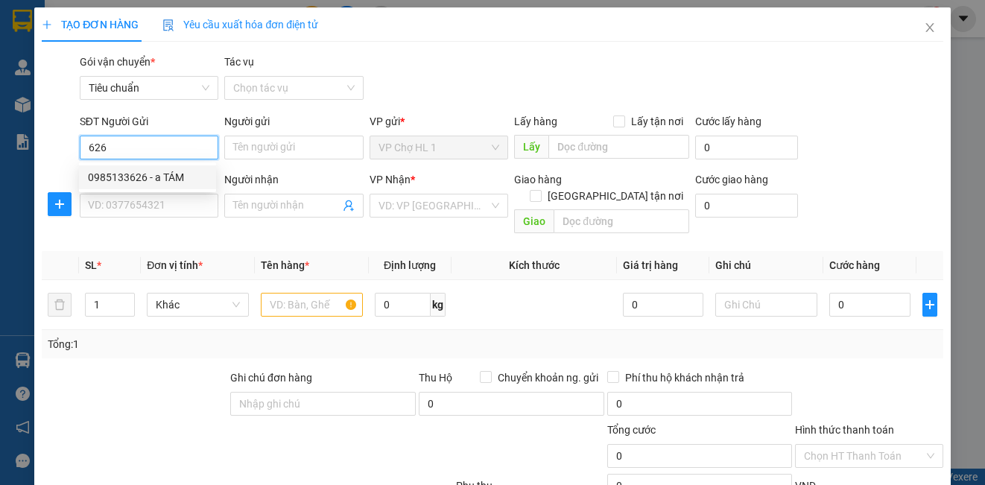
type input "chợ"
type input "30.000"
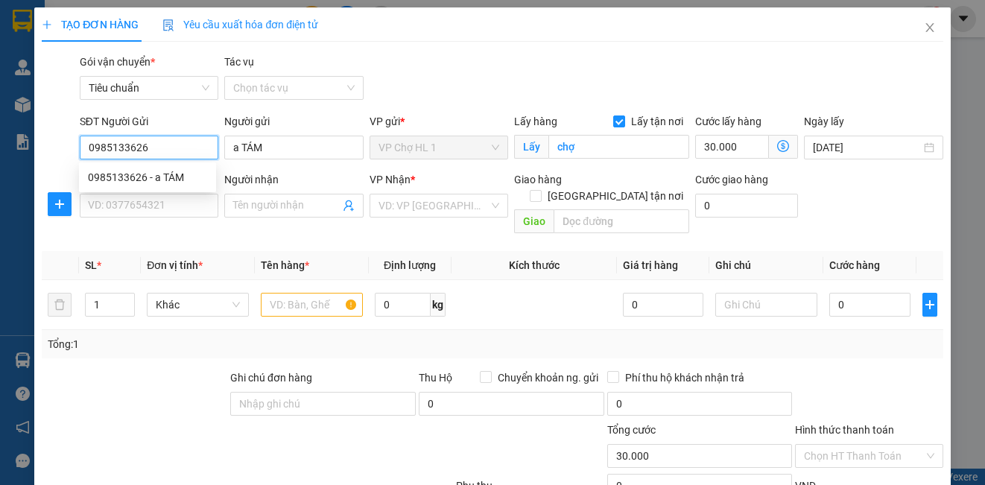
type input "0985133626"
click at [133, 194] on div "SĐT Người Nhận * VD: 0377654321" at bounding box center [149, 197] width 139 height 52
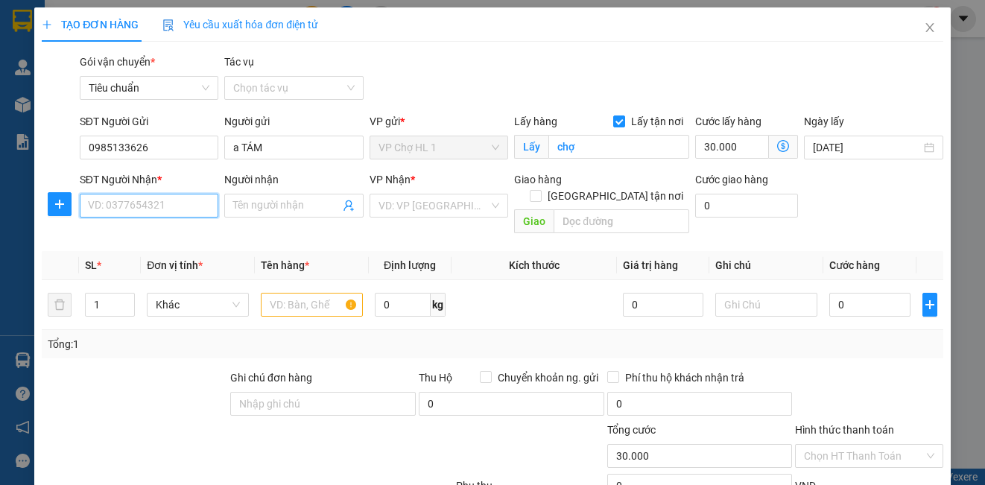
click at [130, 209] on input "SĐT Người Nhận *" at bounding box center [149, 206] width 139 height 24
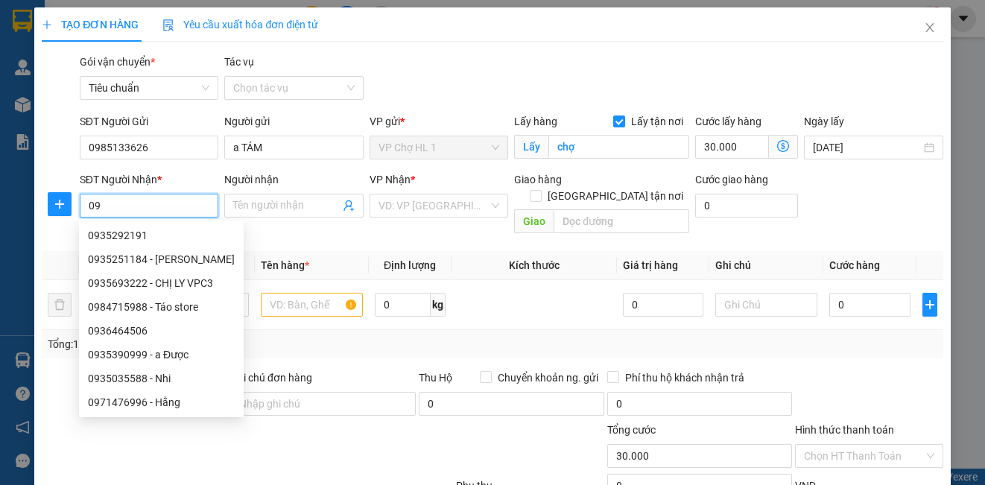
type input "0"
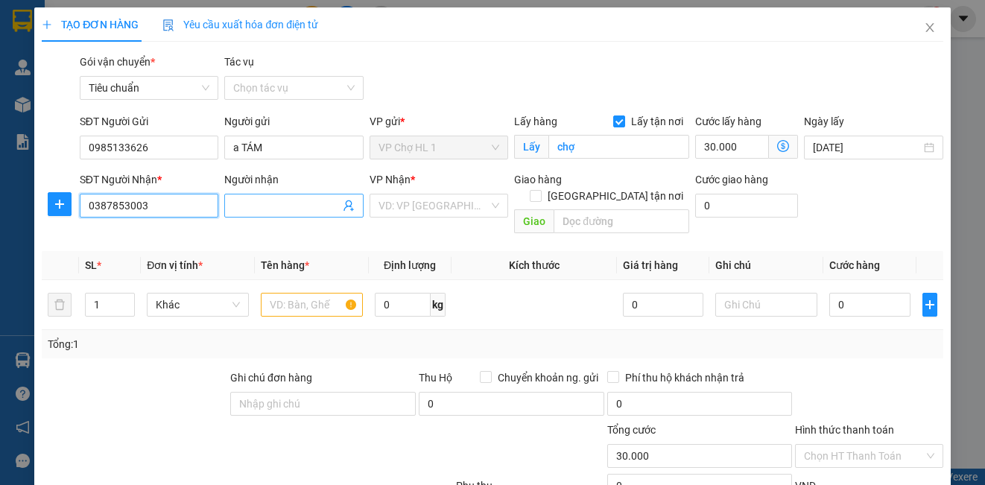
type input "0387853003"
click at [278, 209] on input "Người nhận" at bounding box center [286, 205] width 106 height 16
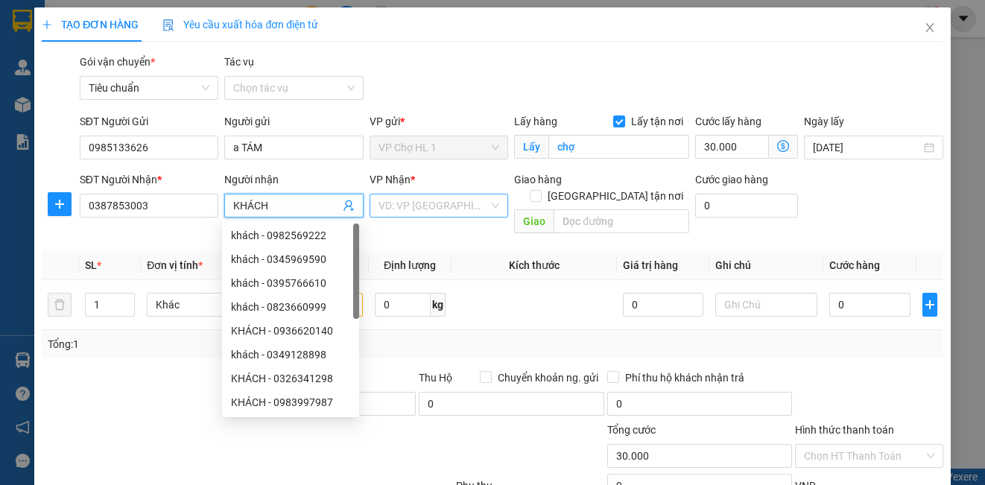
type input "KHÁCH"
click at [405, 210] on input "search" at bounding box center [434, 205] width 110 height 22
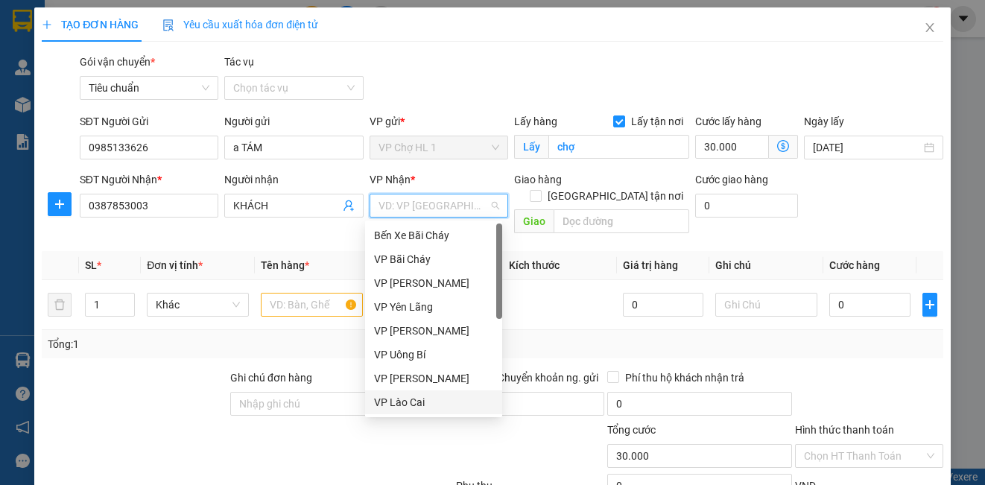
scroll to position [238, 0]
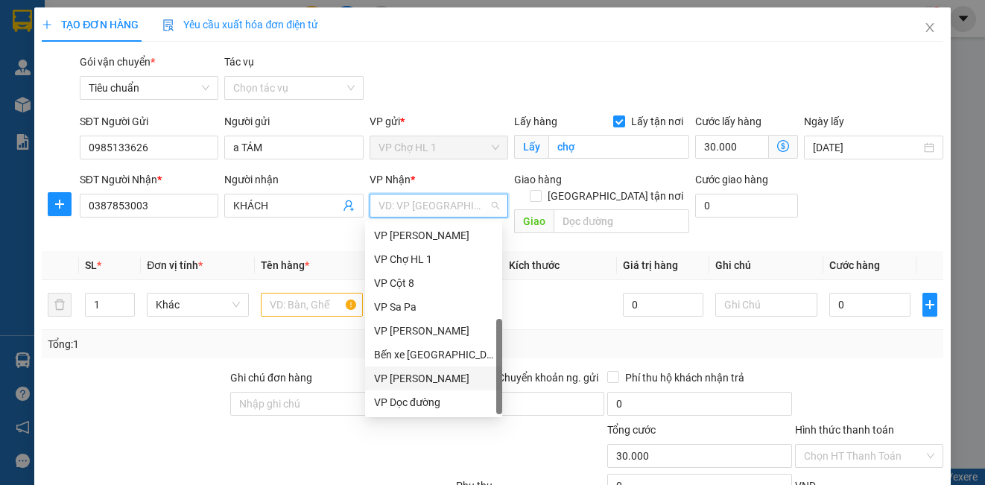
click at [440, 379] on div "VP [PERSON_NAME]" at bounding box center [433, 378] width 119 height 16
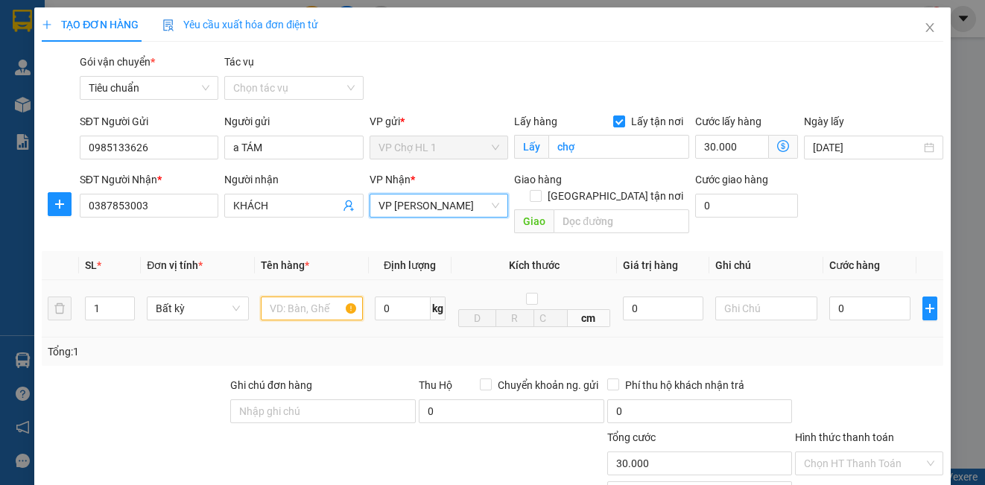
click at [311, 297] on input "text" at bounding box center [312, 309] width 102 height 24
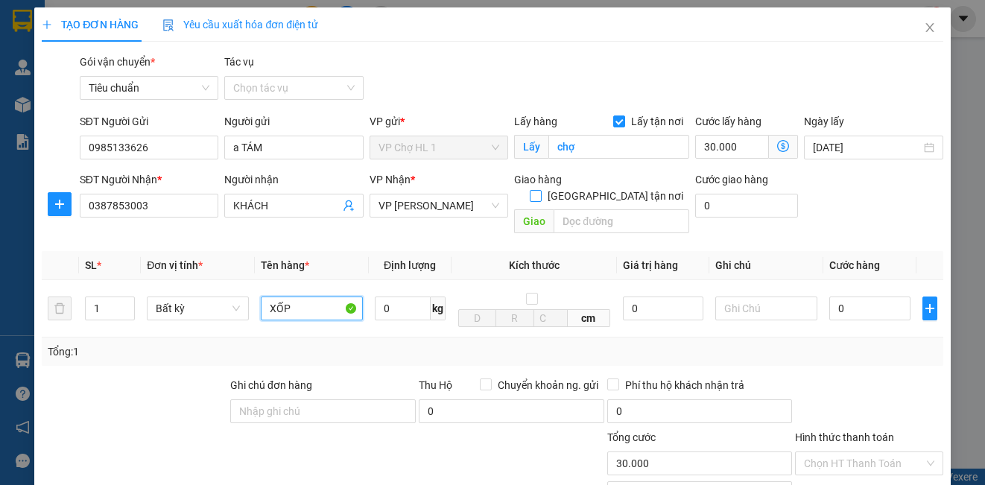
type input "XỐP"
click at [540, 190] on input "[GEOGRAPHIC_DATA] tận nơi" at bounding box center [535, 195] width 10 height 10
checkbox input "true"
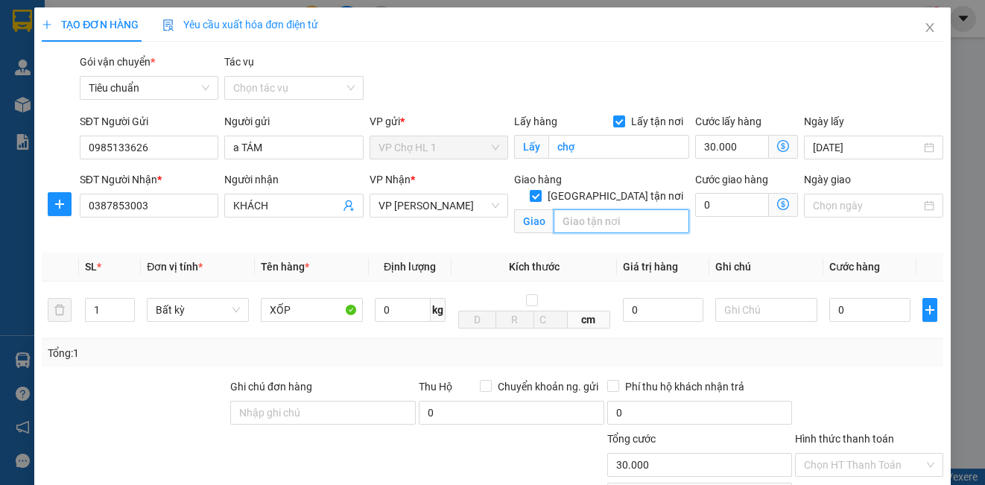
click at [595, 209] on input "text" at bounding box center [622, 221] width 136 height 24
type input "325 QUAN HOA,[GEOGRAPHIC_DATA],[GEOGRAPHIC_DATA]"
click at [820, 39] on div "TẠO ĐƠN HÀNG Yêu cầu xuất hóa đơn điện tử" at bounding box center [492, 24] width 901 height 34
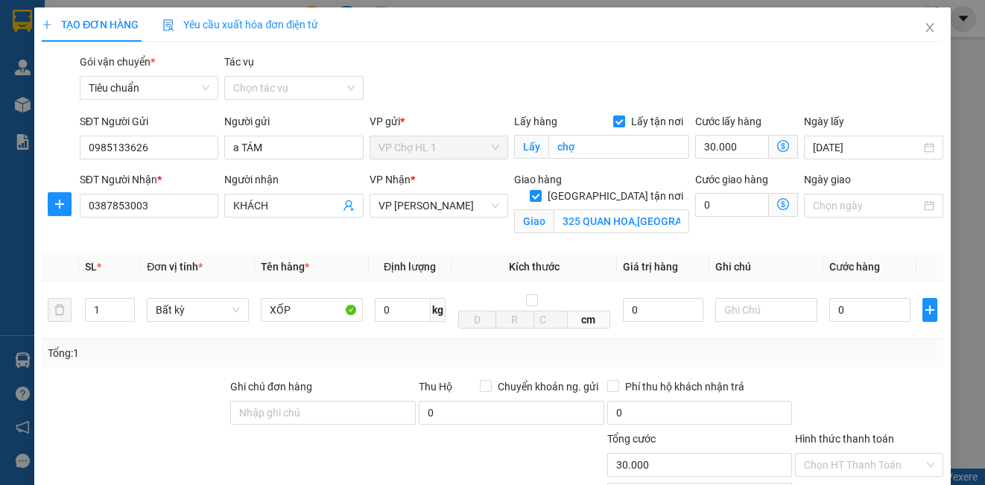
click at [777, 203] on icon "dollar-circle" at bounding box center [783, 204] width 12 height 12
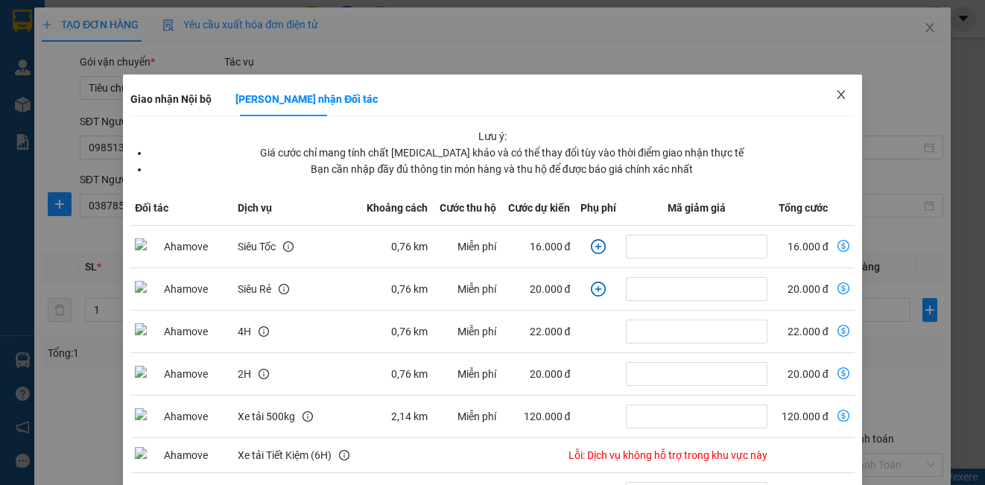
click at [835, 99] on icon "close" at bounding box center [841, 95] width 12 height 12
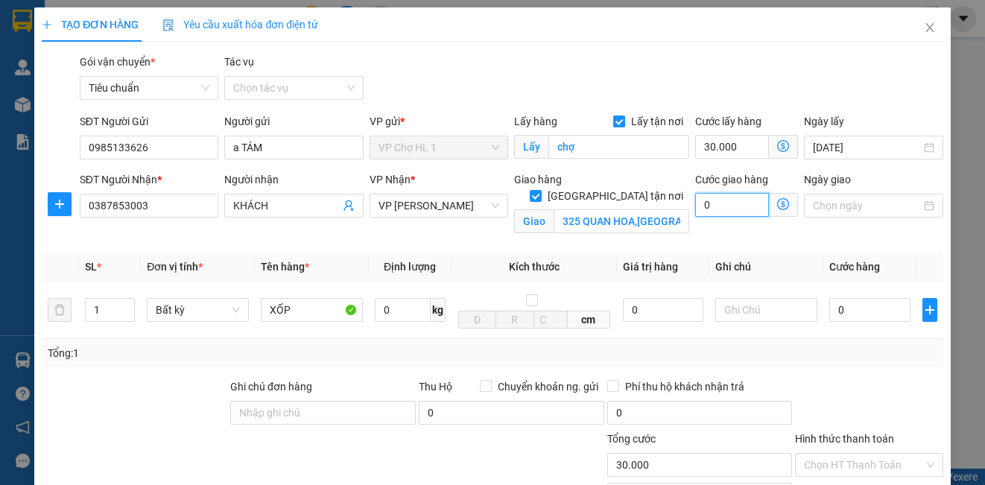
click at [717, 209] on input "0" at bounding box center [732, 205] width 74 height 24
type input "30.004"
type input "4"
type input "30.040"
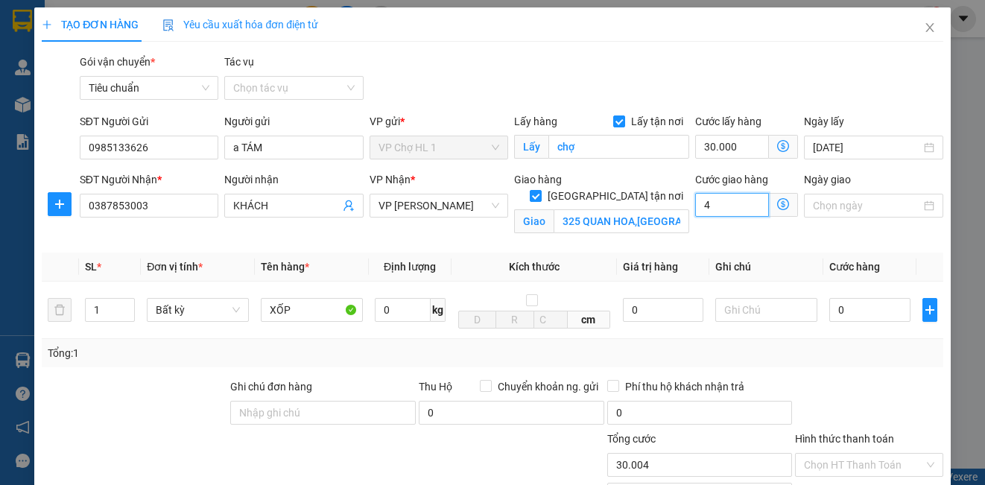
type input "30.040"
type input "40"
drag, startPoint x: 879, startPoint y: 95, endPoint x: 882, endPoint y: 105, distance: 10.4
click at [879, 98] on div "Gói vận chuyển * Tiêu chuẩn Tác vụ Chọn tác vụ" at bounding box center [512, 80] width 870 height 52
type input "70.000"
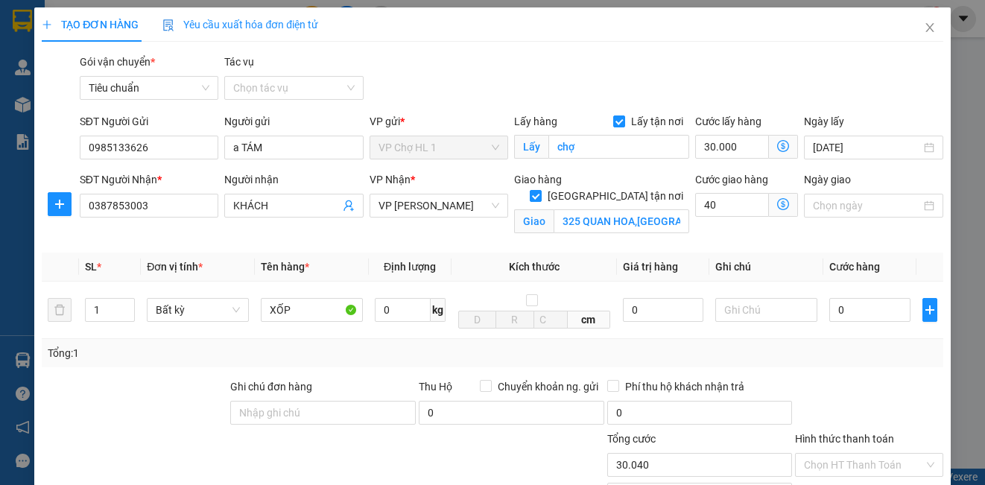
type input "70.000"
type input "40.000"
click at [849, 313] on input "0" at bounding box center [869, 310] width 81 height 24
type input "8"
type input "70.008"
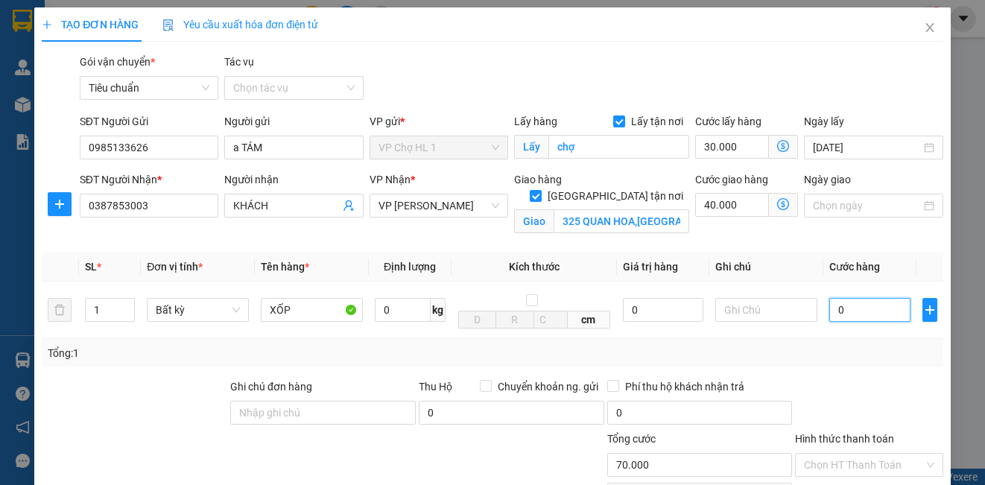
type input "70.008"
type input "80"
type input "70.080"
click at [885, 92] on div "Gói vận chuyển * Tiêu chuẩn Tác vụ Chọn tác vụ" at bounding box center [512, 80] width 870 height 52
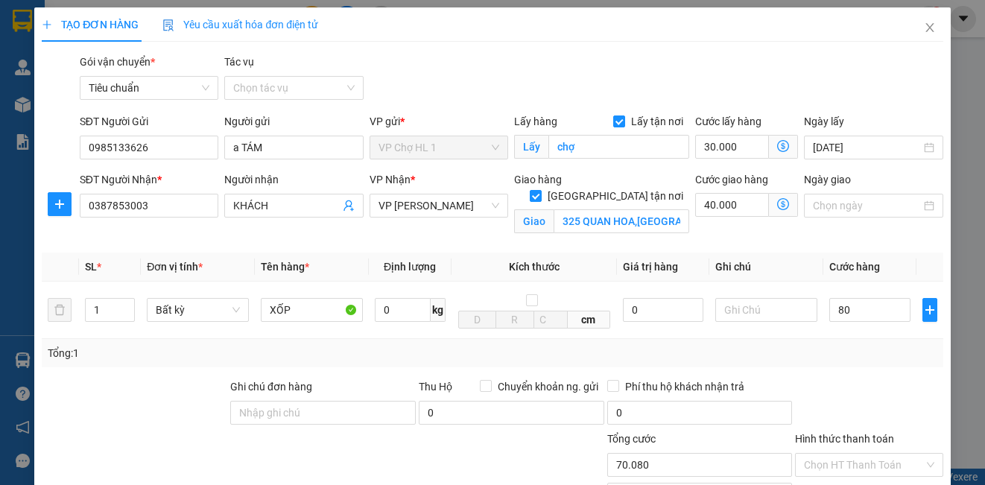
type input "80.000"
type input "150.000"
drag, startPoint x: 747, startPoint y: 305, endPoint x: 713, endPoint y: 233, distance: 79.0
click at [745, 305] on input "text" at bounding box center [766, 310] width 102 height 24
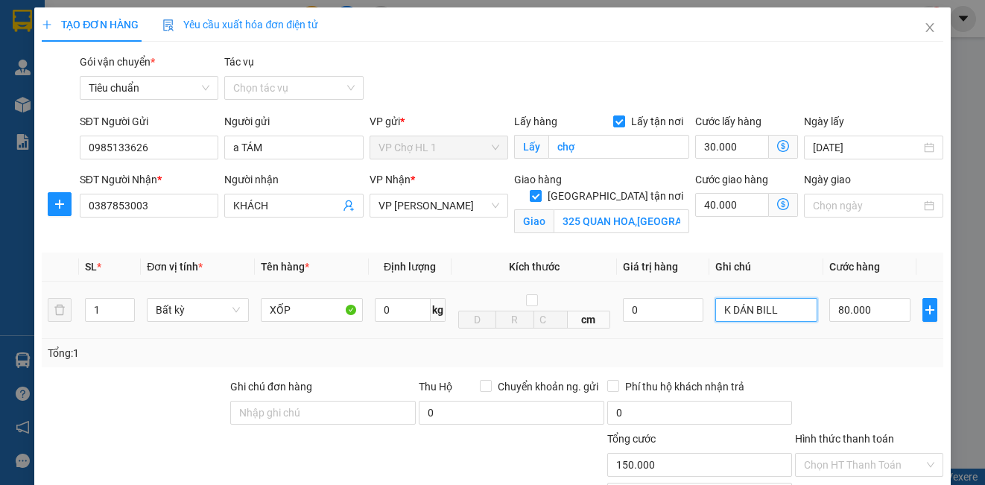
scroll to position [168, 0]
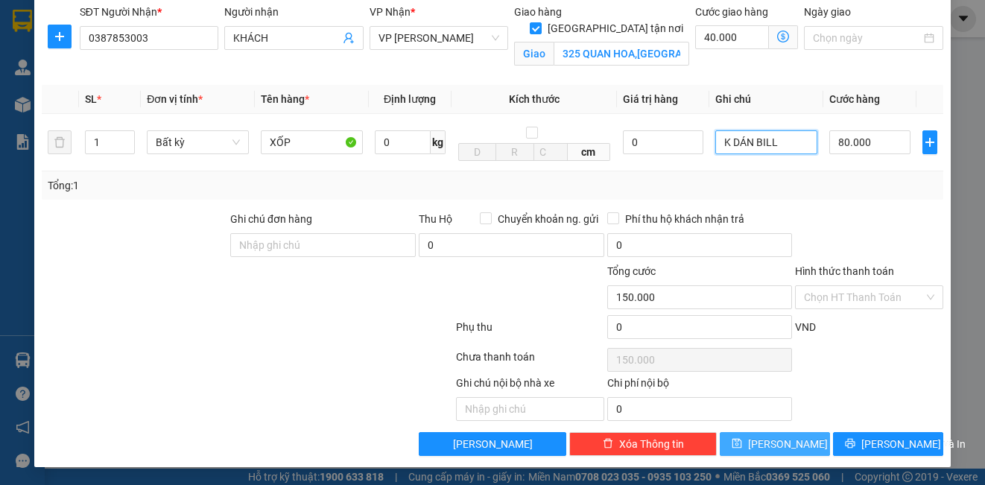
type input "K DÁN BILL"
click at [793, 445] on button "[PERSON_NAME]" at bounding box center [775, 444] width 110 height 24
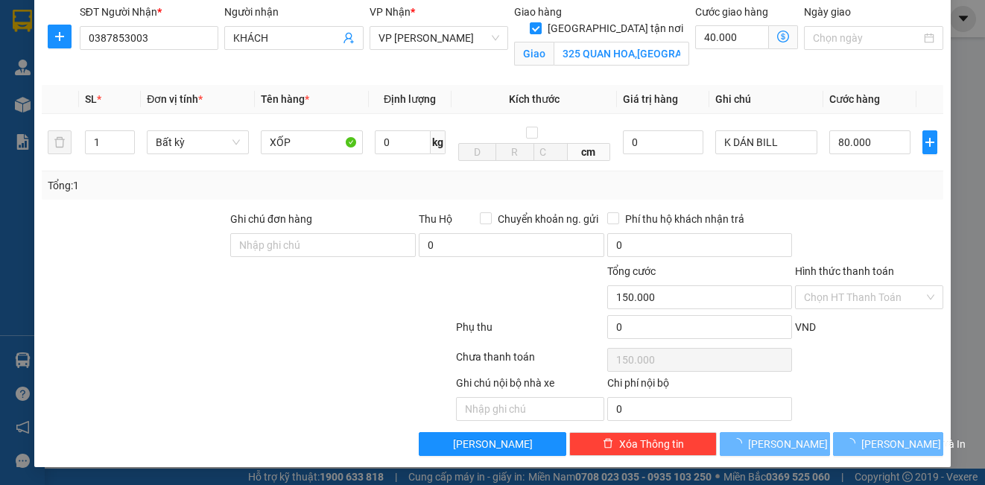
checkbox input "false"
type input "0"
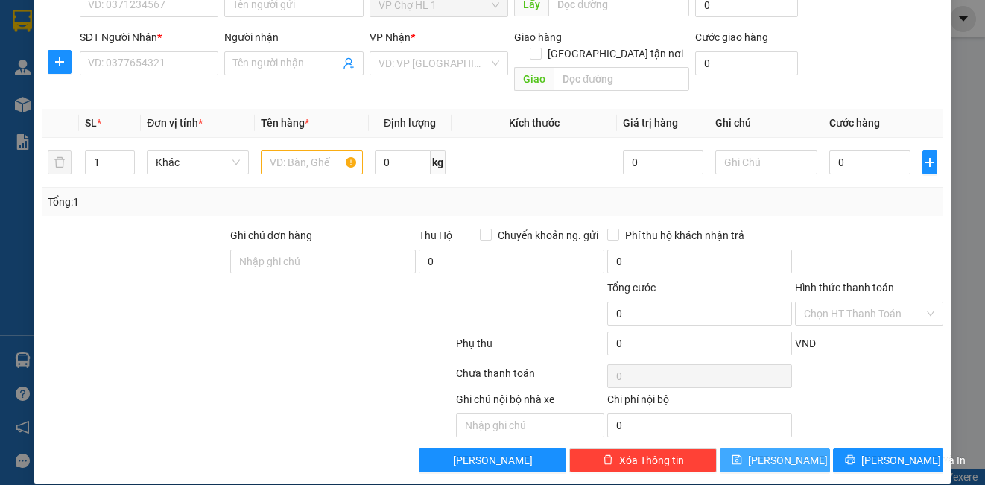
scroll to position [0, 0]
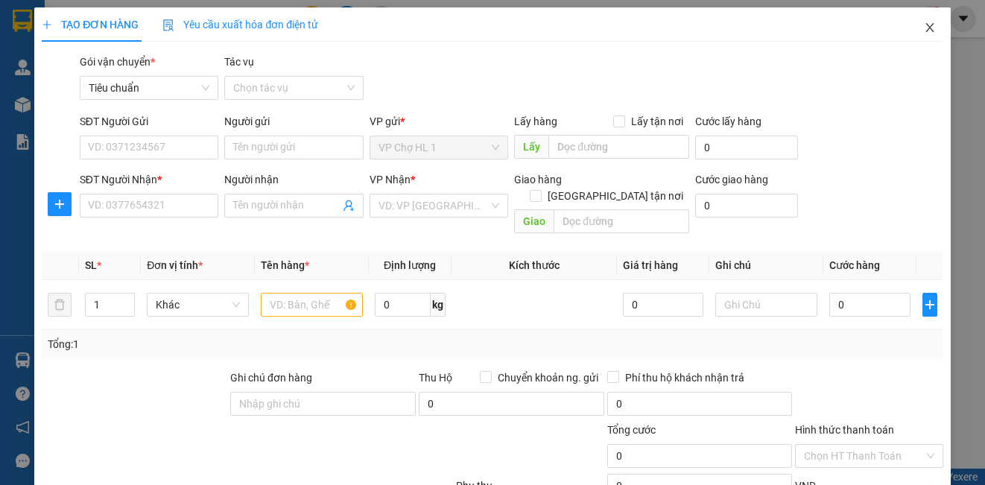
click at [925, 30] on icon "close" at bounding box center [929, 27] width 8 height 9
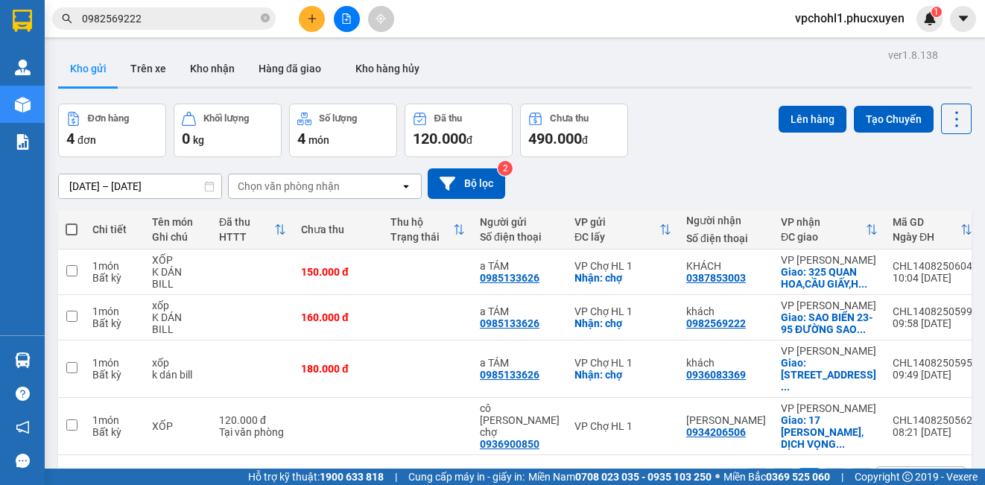
click at [311, 16] on icon "plus" at bounding box center [312, 18] width 10 height 10
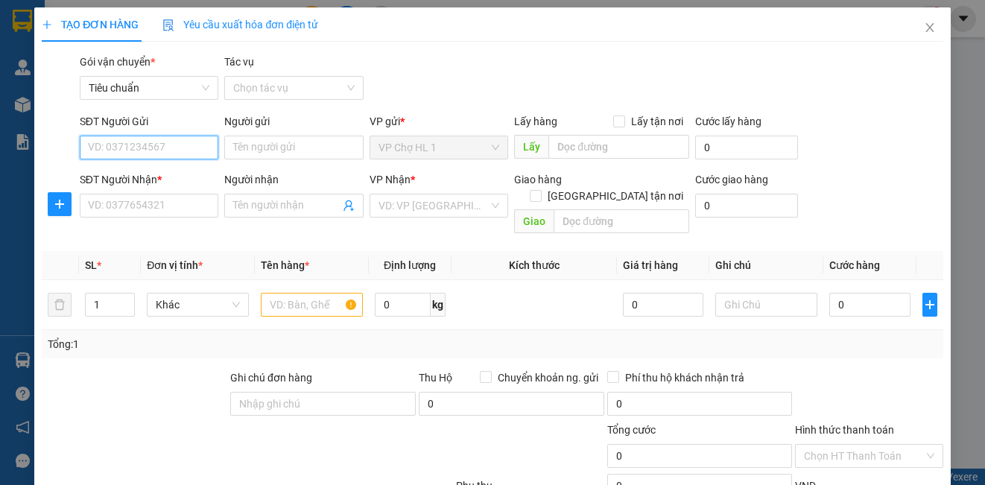
click at [174, 148] on input "SĐT Người Gửi" at bounding box center [149, 148] width 139 height 24
type input "626"
click at [924, 27] on icon "close" at bounding box center [930, 28] width 12 height 12
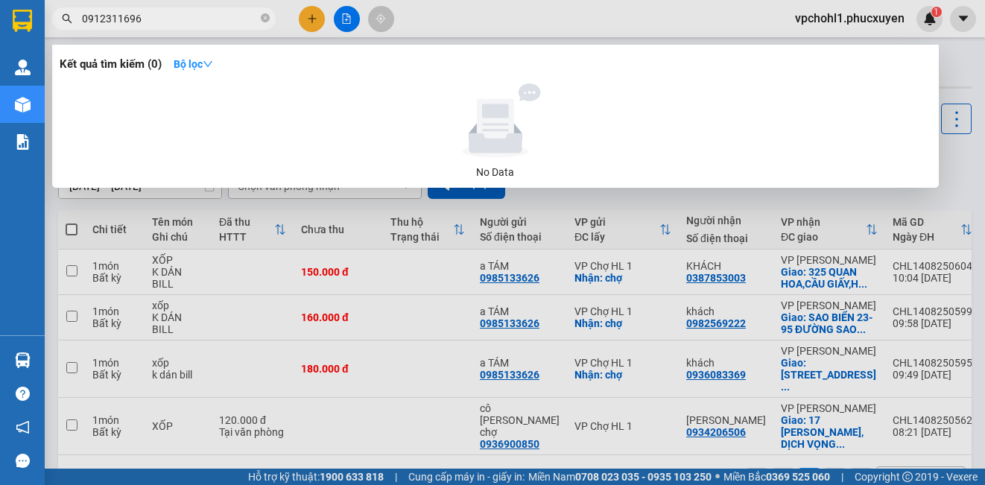
drag, startPoint x: 137, startPoint y: 19, endPoint x: 75, endPoint y: 25, distance: 62.1
click at [75, 25] on span "0912311696" at bounding box center [164, 18] width 224 height 22
type input "0912311696"
click at [311, 22] on div at bounding box center [492, 242] width 985 height 485
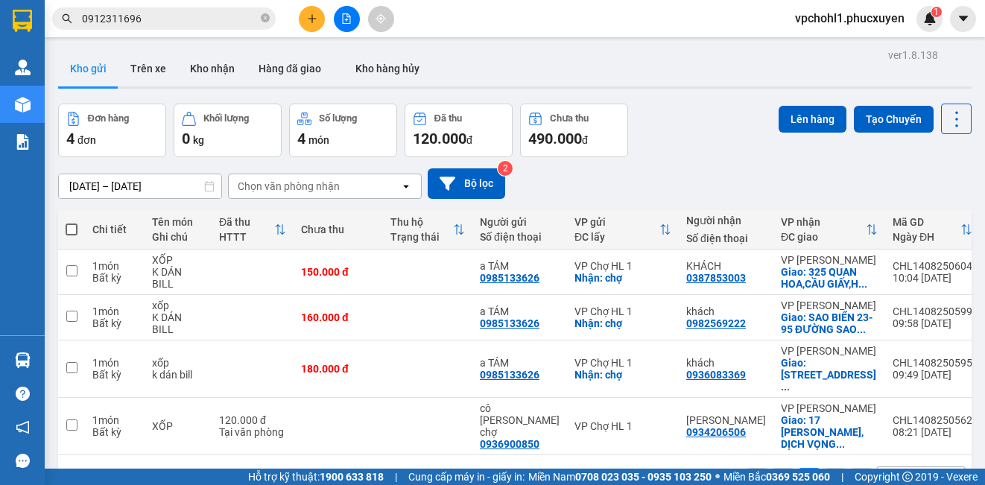
click at [311, 22] on icon "plus" at bounding box center [312, 18] width 10 height 10
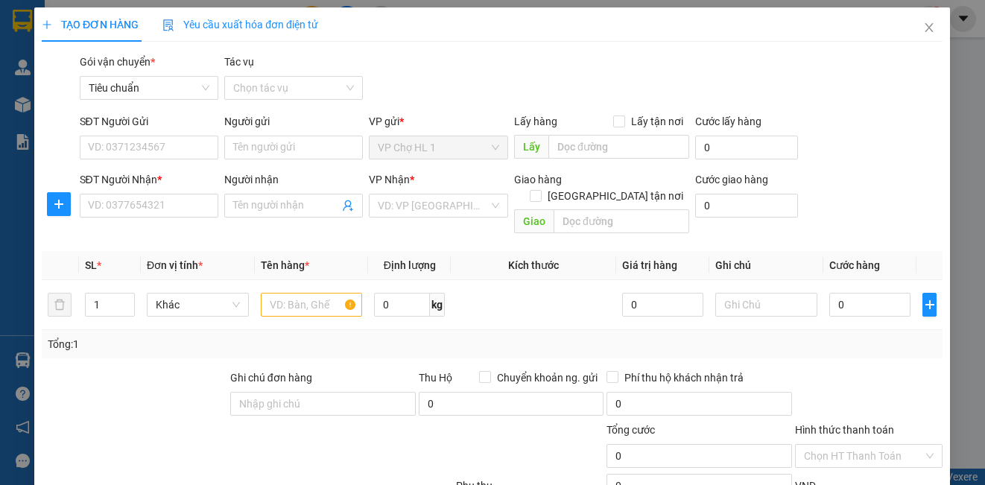
drag, startPoint x: 311, startPoint y: 22, endPoint x: 304, endPoint y: 16, distance: 9.1
click at [304, 16] on div "TẠO ĐƠN HÀNG Yêu cầu xuất hóa đơn điện tử Transit Pickup Surcharge Ids Transit …" at bounding box center [492, 242] width 985 height 485
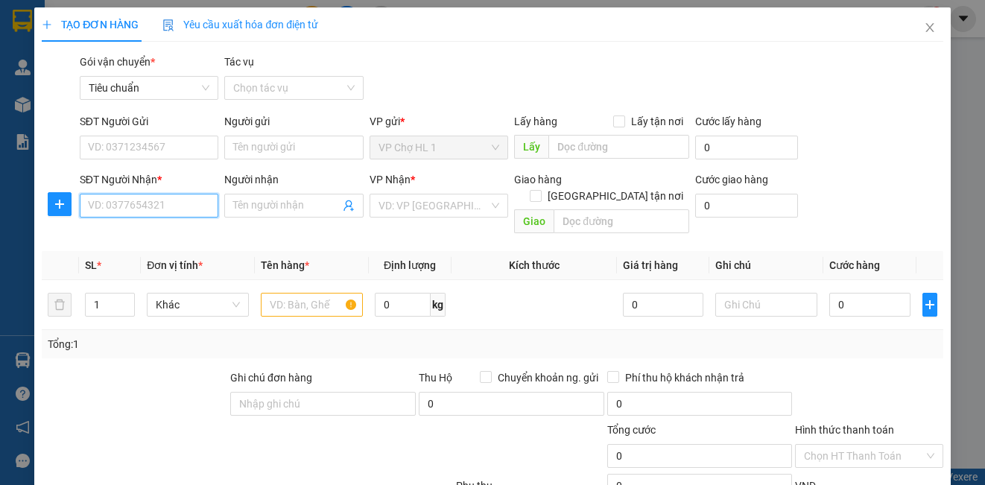
click at [178, 205] on input "SĐT Người Nhận *" at bounding box center [149, 206] width 139 height 24
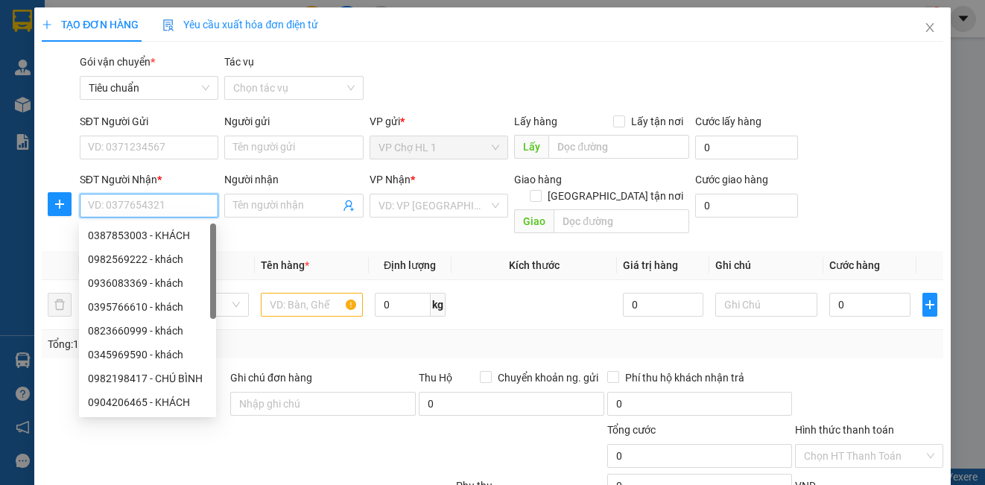
paste input "0912311696"
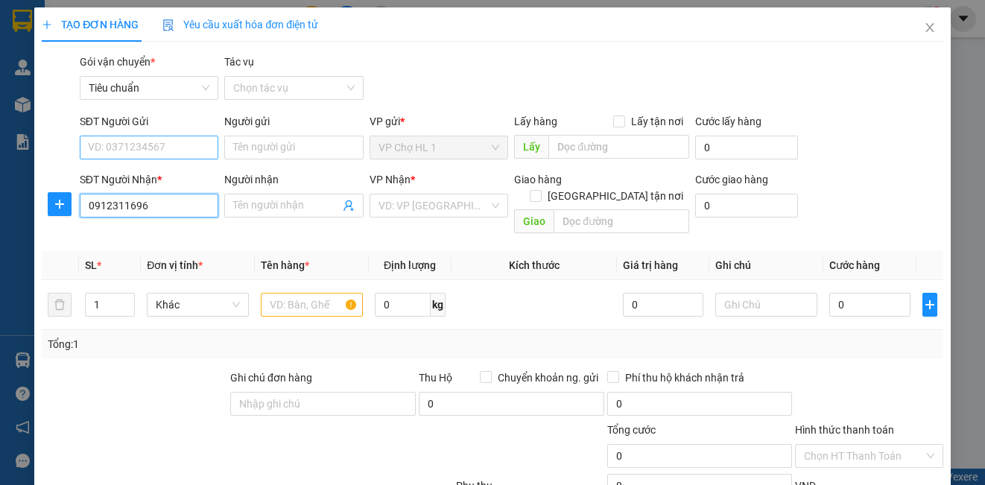
type input "0912311696"
click at [150, 145] on input "SĐT Người Gửi" at bounding box center [149, 148] width 139 height 24
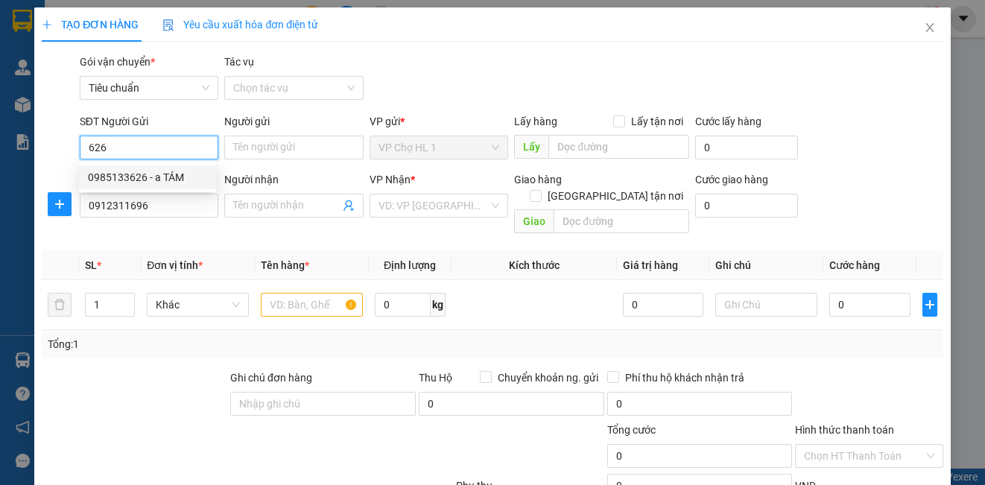
click at [142, 176] on div "0985133626 - a TÁM" at bounding box center [147, 177] width 119 height 16
type input "0985133626"
type input "a TÁM"
checkbox input "true"
type input "chợ"
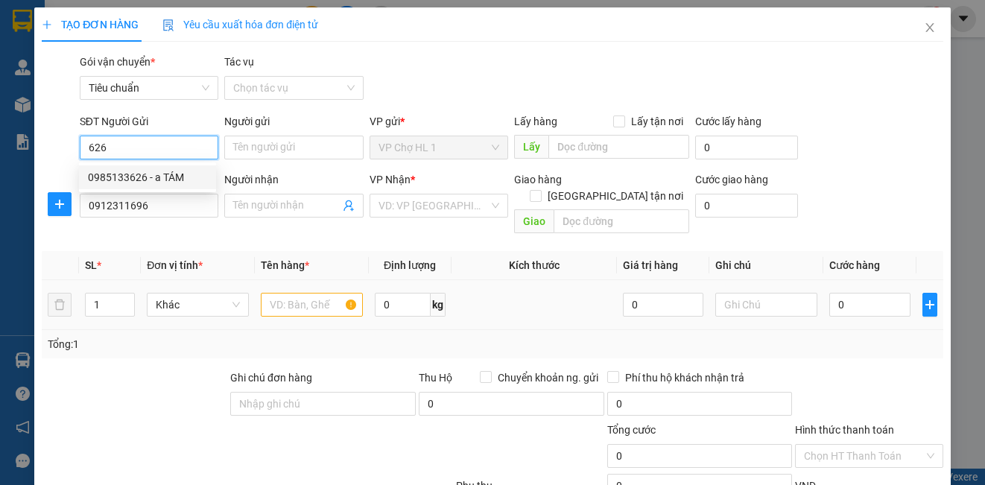
type input "30.000"
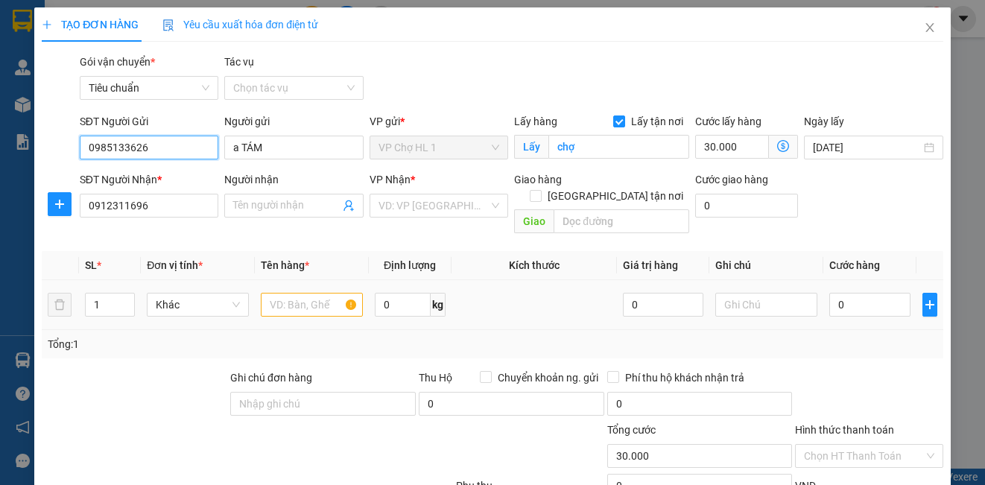
type input "0985133626"
click at [292, 294] on input "text" at bounding box center [312, 305] width 102 height 24
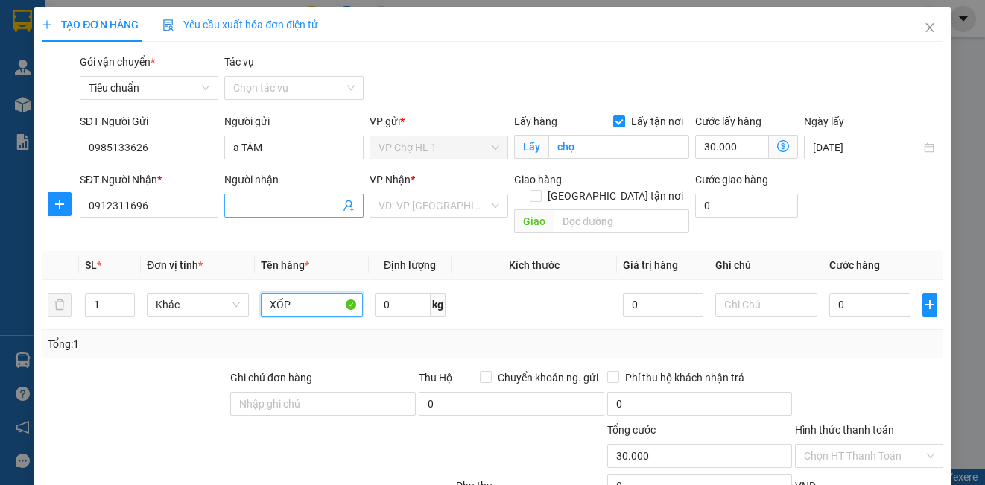
type input "XỐP"
click at [277, 205] on input "Người nhận" at bounding box center [286, 205] width 106 height 16
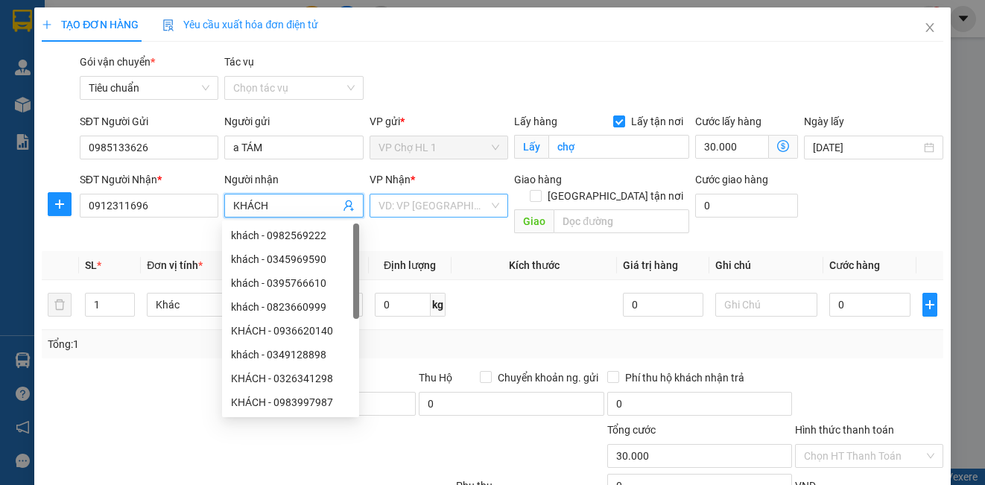
type input "KHÁCH"
click at [427, 206] on input "search" at bounding box center [434, 205] width 110 height 22
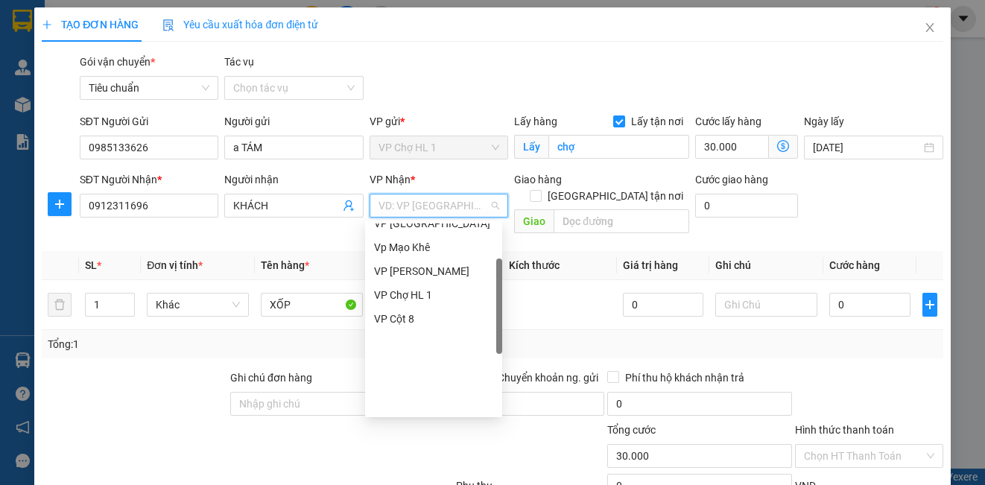
scroll to position [238, 0]
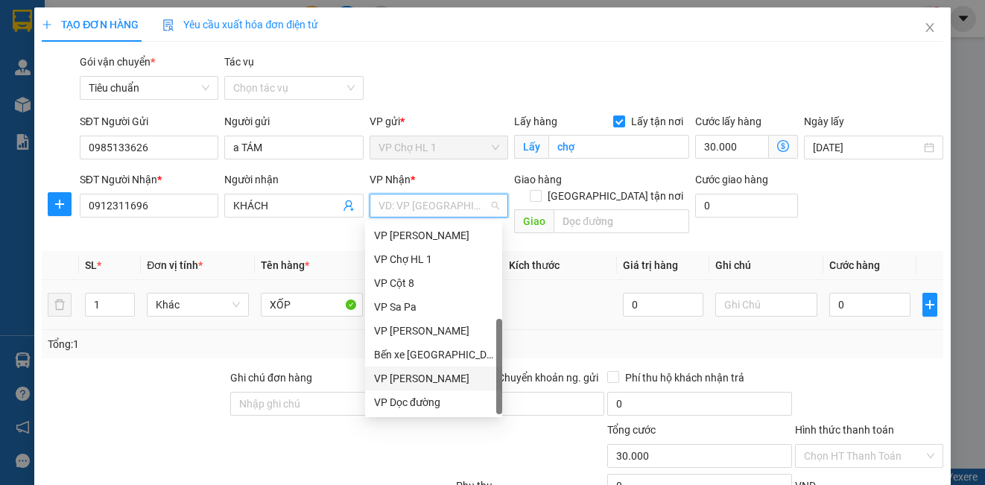
click at [461, 374] on div "VP [PERSON_NAME]" at bounding box center [433, 378] width 119 height 16
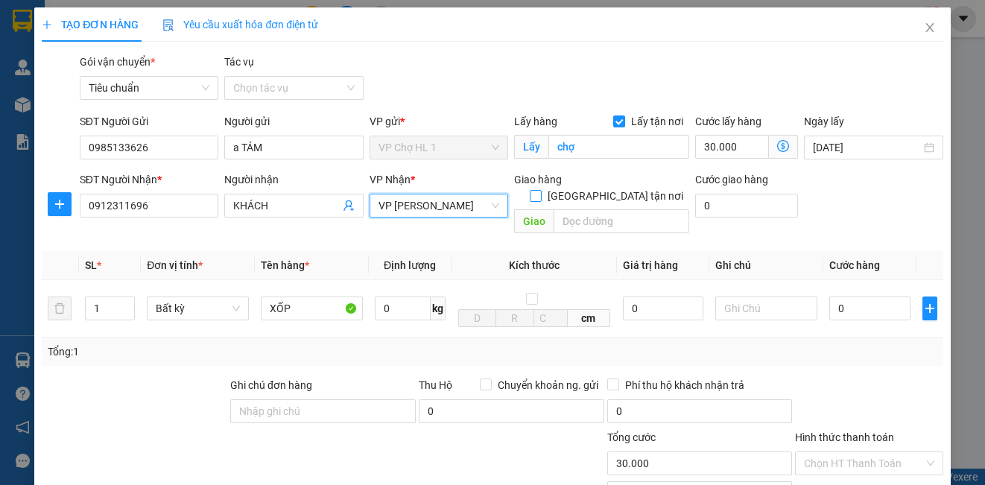
click at [613, 188] on label "[GEOGRAPHIC_DATA] tận nơi" at bounding box center [609, 196] width 159 height 16
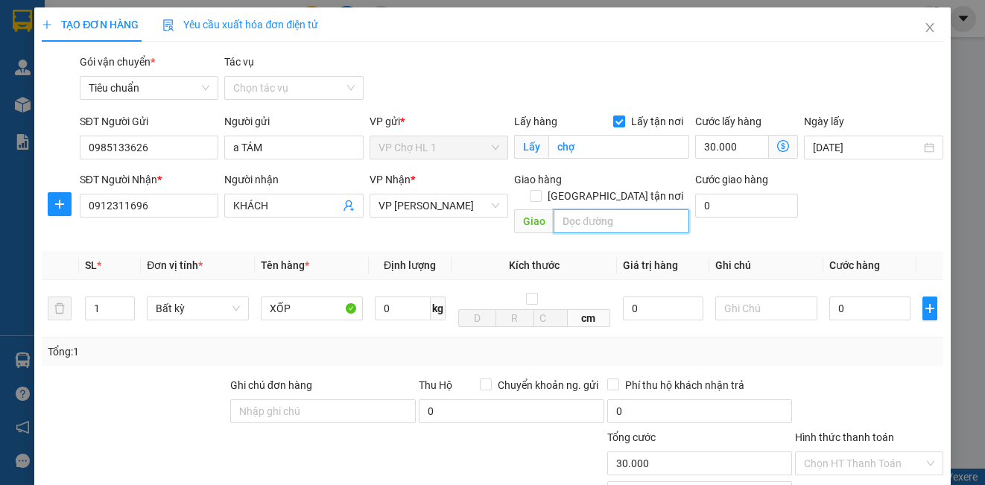
click at [571, 209] on input "text" at bounding box center [622, 221] width 136 height 24
drag, startPoint x: 607, startPoint y: 175, endPoint x: 608, endPoint y: 197, distance: 22.4
click at [540, 190] on input "[GEOGRAPHIC_DATA] tận nơi" at bounding box center [535, 195] width 10 height 10
checkbox input "true"
click at [607, 209] on input "text" at bounding box center [622, 221] width 136 height 24
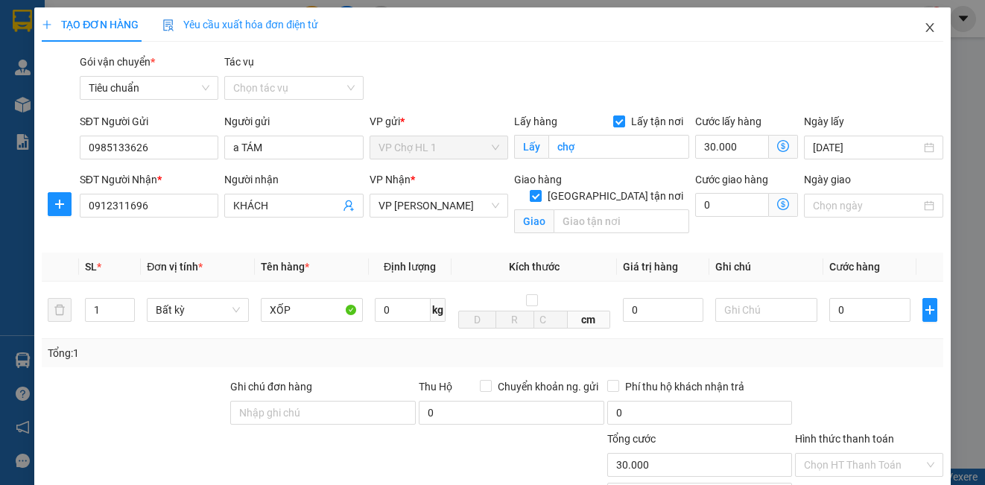
click at [917, 22] on span "Close" at bounding box center [930, 28] width 42 height 42
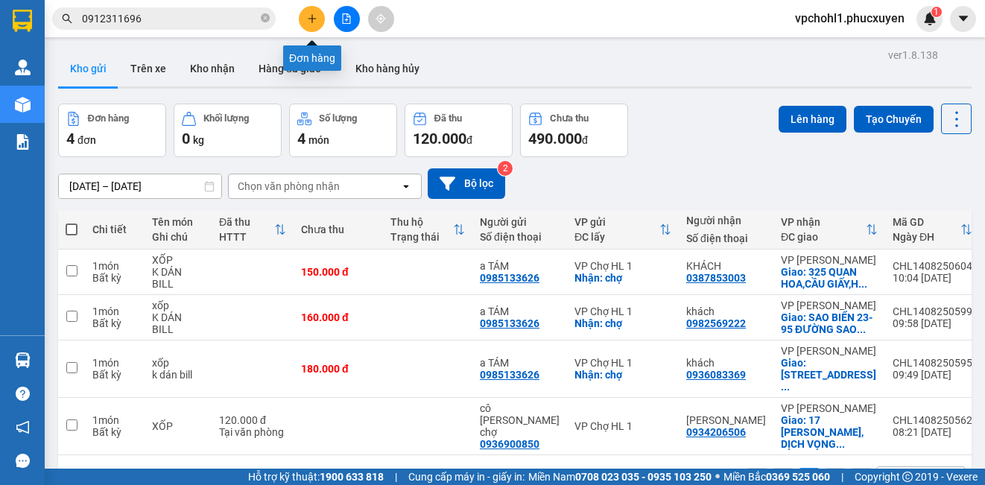
click at [314, 21] on icon "plus" at bounding box center [312, 18] width 10 height 10
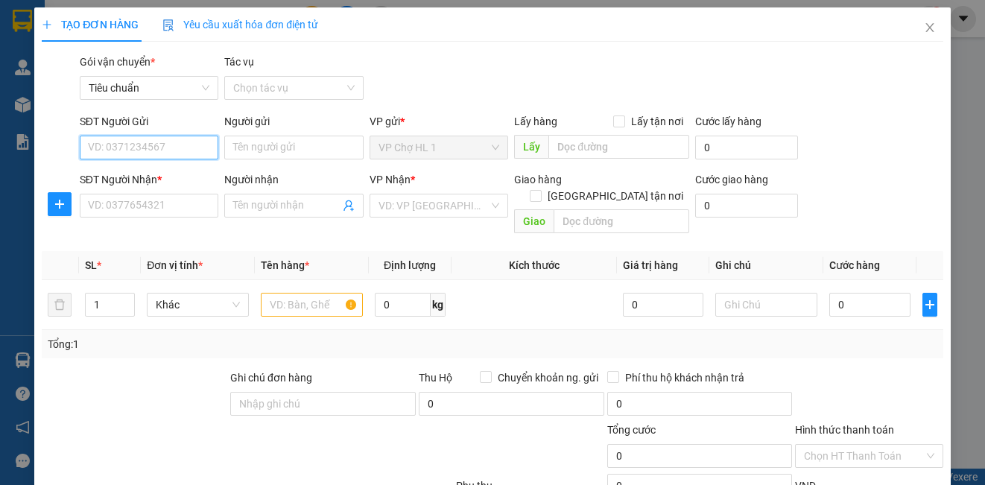
click at [167, 152] on input "SĐT Người Gửi" at bounding box center [149, 148] width 139 height 24
click at [145, 178] on div "0985133626 - a TÁM" at bounding box center [147, 177] width 119 height 16
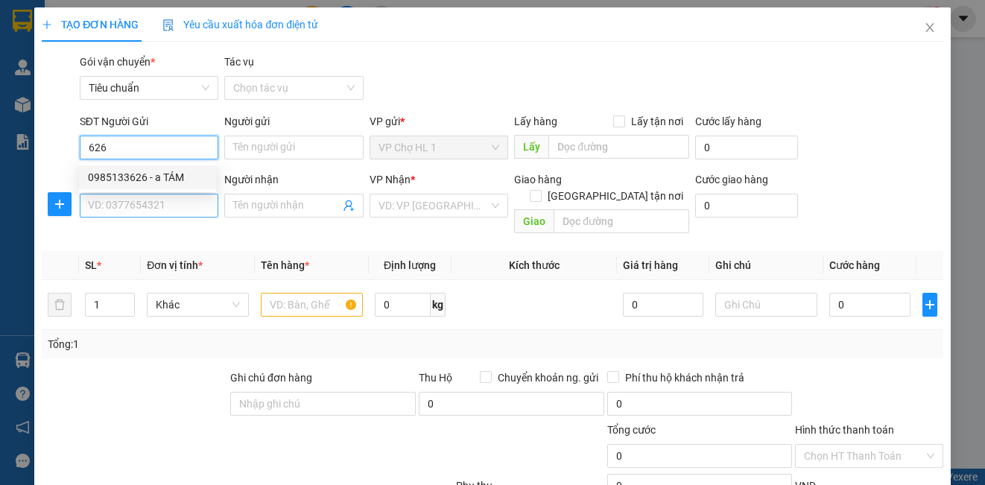
type input "0985133626"
type input "a TÁM"
checkbox input "true"
type input "chợ"
type input "30.000"
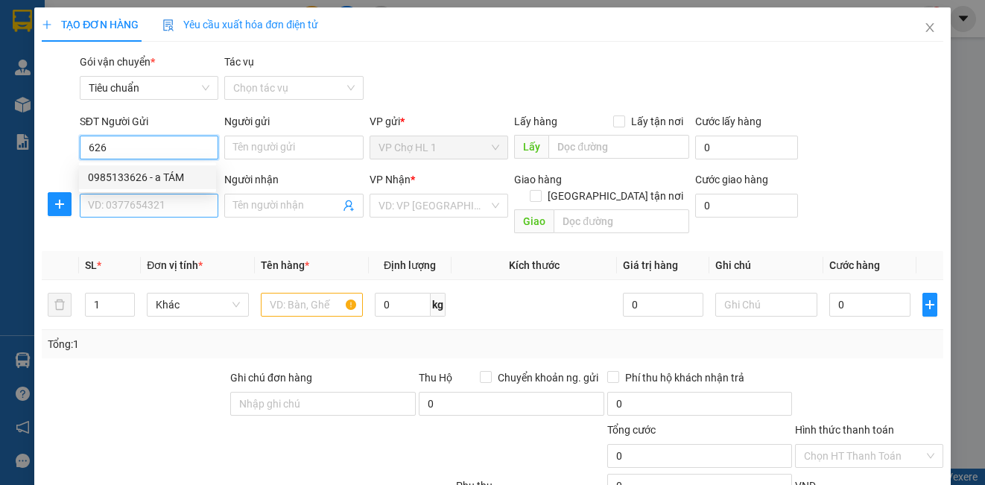
type input "30.000"
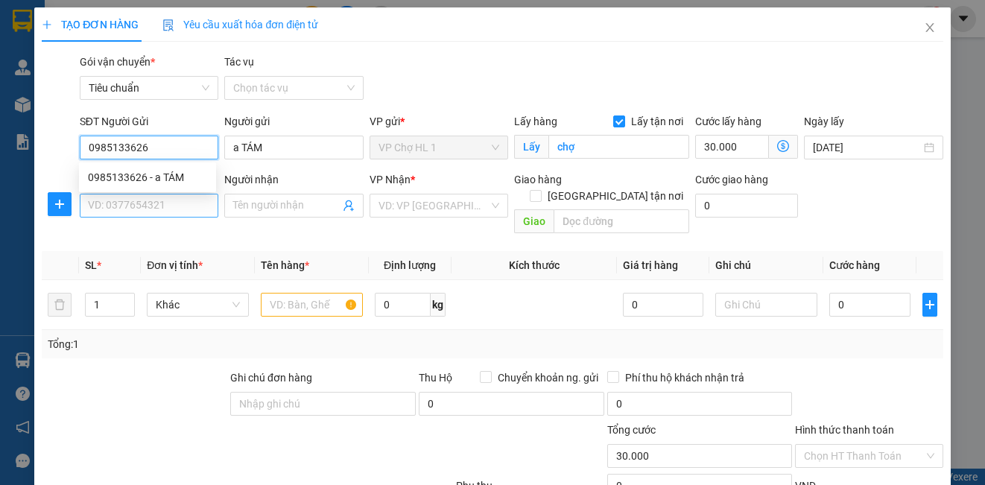
type input "0985133626"
click at [143, 207] on input "SĐT Người Nhận *" at bounding box center [149, 206] width 139 height 24
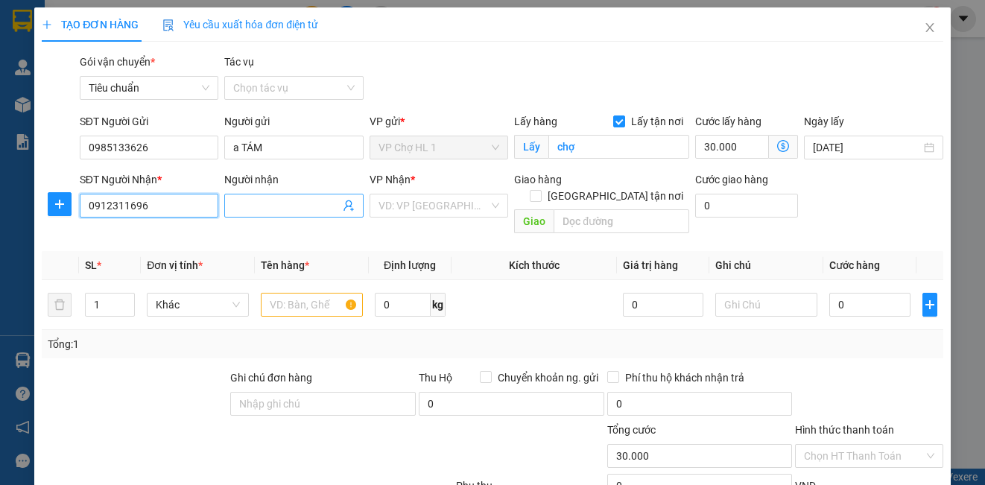
type input "0912311696"
click at [256, 210] on input "Người nhận" at bounding box center [286, 205] width 106 height 16
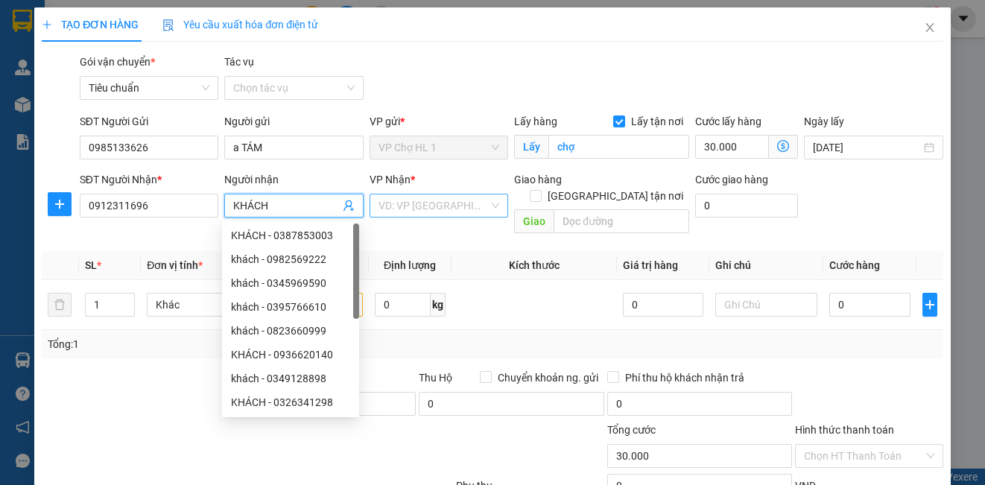
type input "KHÁCH"
click at [473, 203] on input "search" at bounding box center [434, 205] width 110 height 22
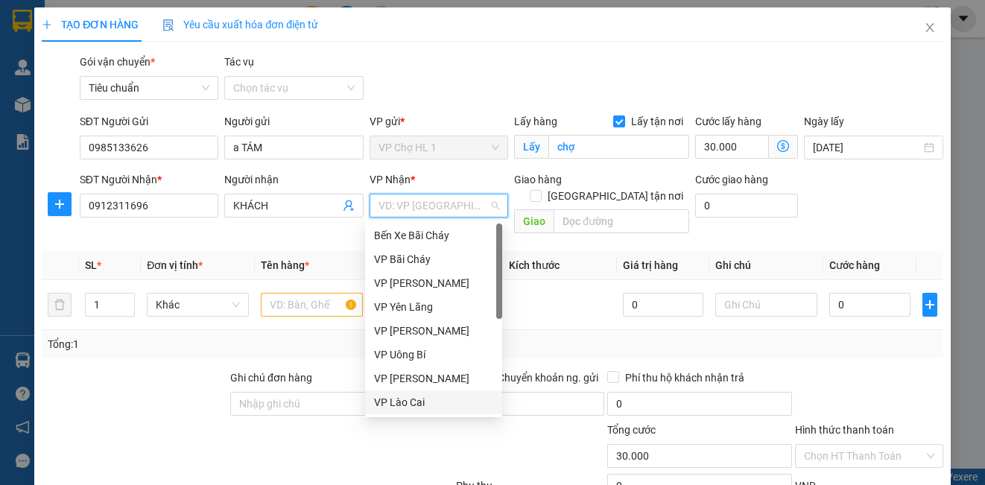
scroll to position [238, 0]
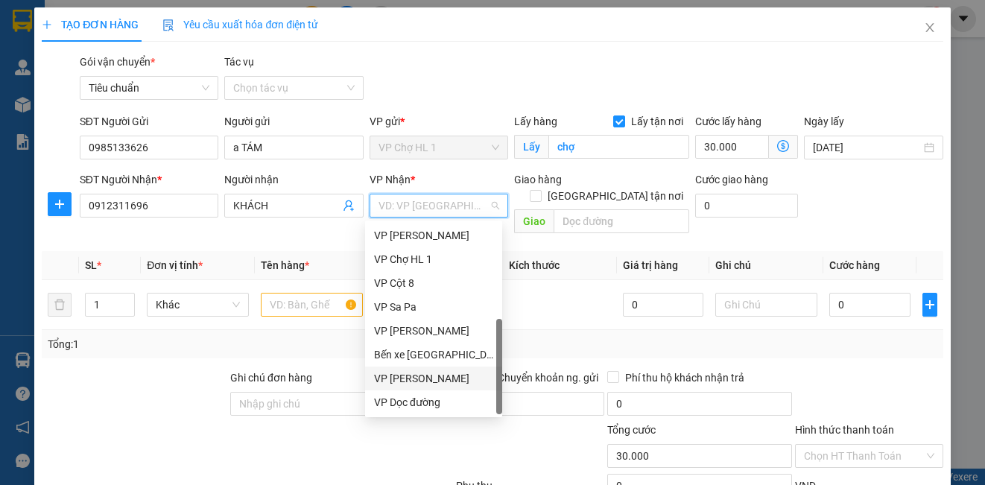
click at [446, 376] on div "VP [PERSON_NAME]" at bounding box center [433, 378] width 119 height 16
click at [317, 293] on input "text" at bounding box center [312, 305] width 102 height 24
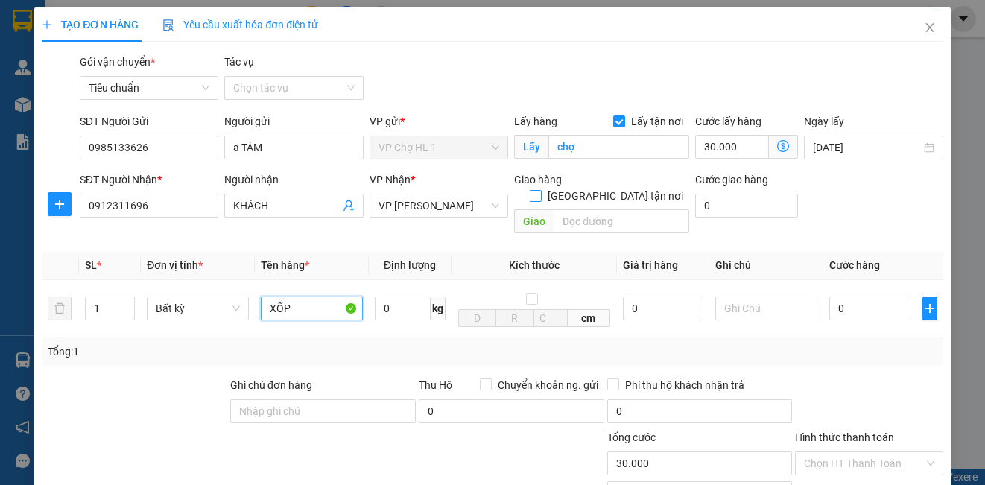
type input "XỐP"
drag, startPoint x: 608, startPoint y: 180, endPoint x: 584, endPoint y: 208, distance: 36.5
click at [540, 190] on input "[GEOGRAPHIC_DATA] tận nơi" at bounding box center [535, 195] width 10 height 10
checkbox input "true"
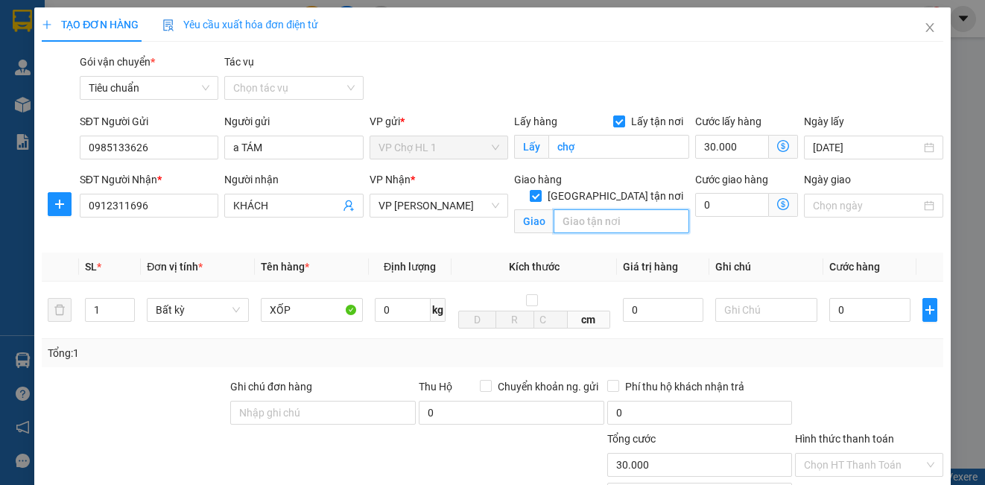
click at [584, 209] on input "text" at bounding box center [622, 221] width 136 height 24
type input "[STREET_ADDRESS]"
click at [818, 73] on div "Gói vận chuyển * Tiêu chuẩn Tác vụ Chọn tác vụ" at bounding box center [512, 80] width 870 height 52
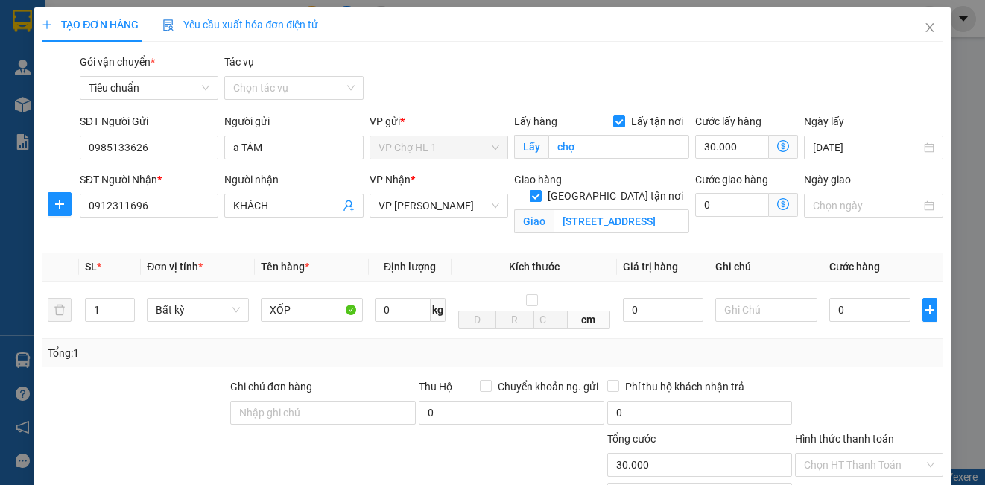
click at [777, 202] on icon "dollar-circle" at bounding box center [783, 204] width 12 height 12
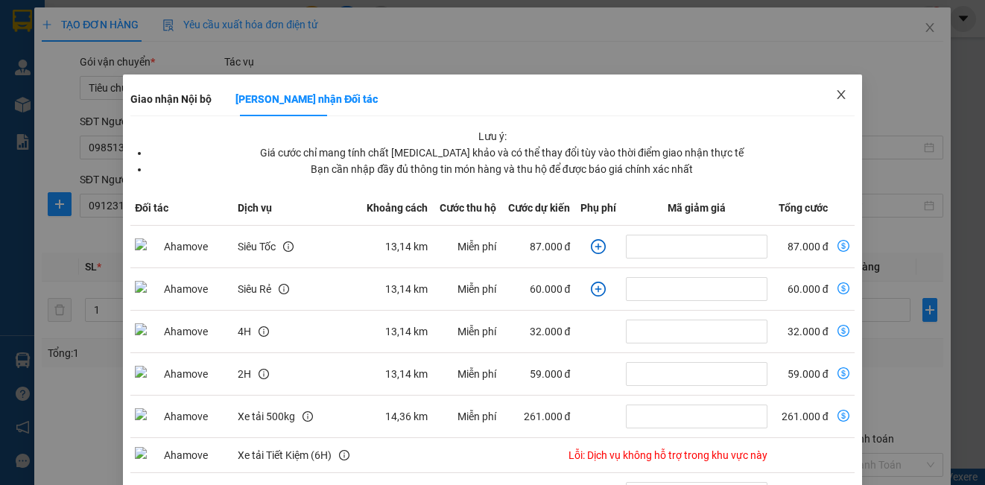
drag, startPoint x: 828, startPoint y: 94, endPoint x: 501, endPoint y: 222, distance: 350.6
click at [835, 92] on icon "close" at bounding box center [841, 95] width 12 height 12
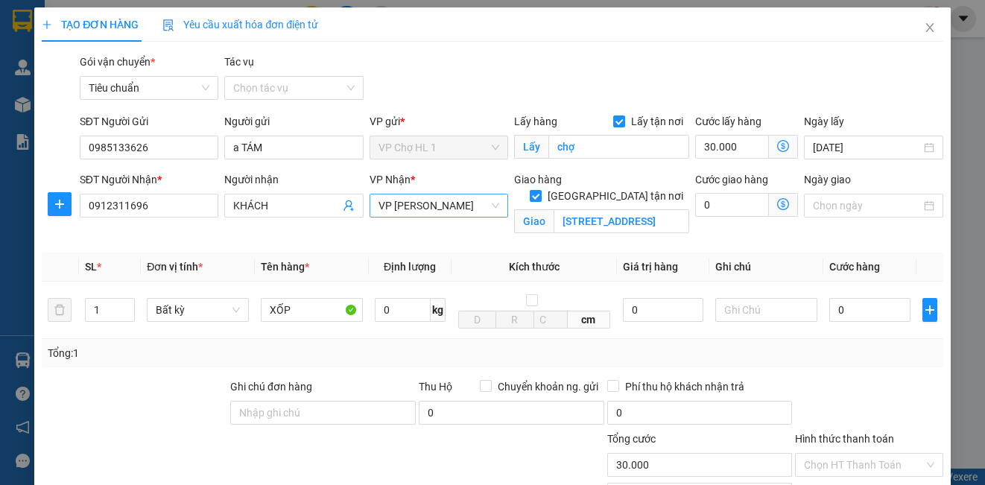
click at [396, 209] on span "VP [PERSON_NAME]" at bounding box center [439, 205] width 121 height 22
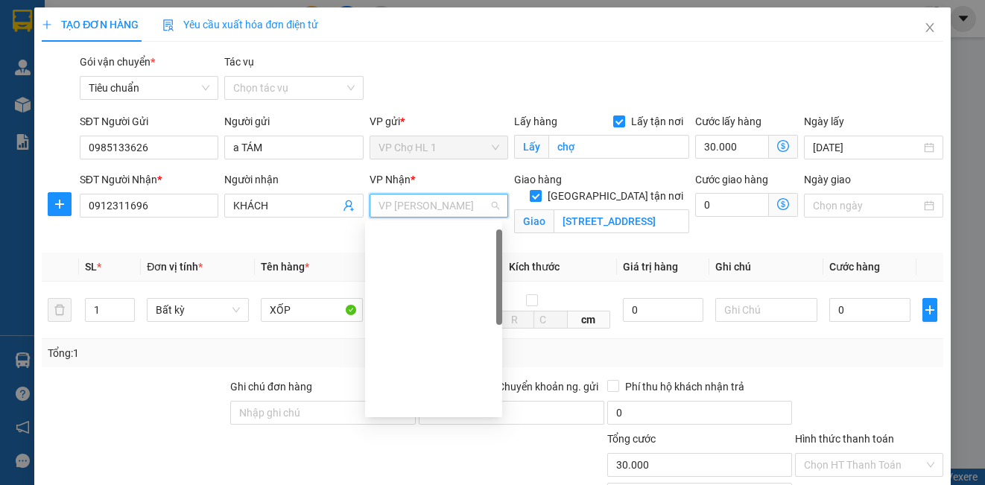
scroll to position [15, 0]
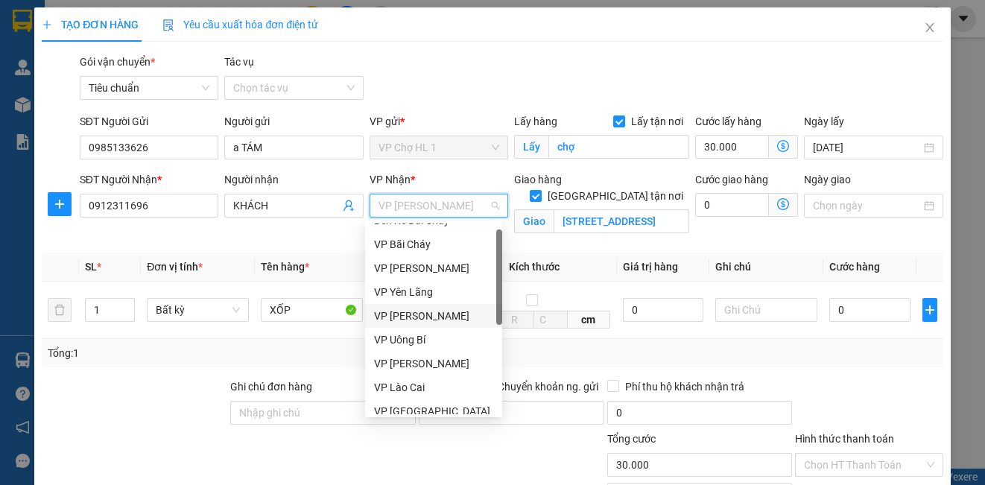
click at [434, 318] on div "VP [PERSON_NAME]" at bounding box center [433, 316] width 119 height 16
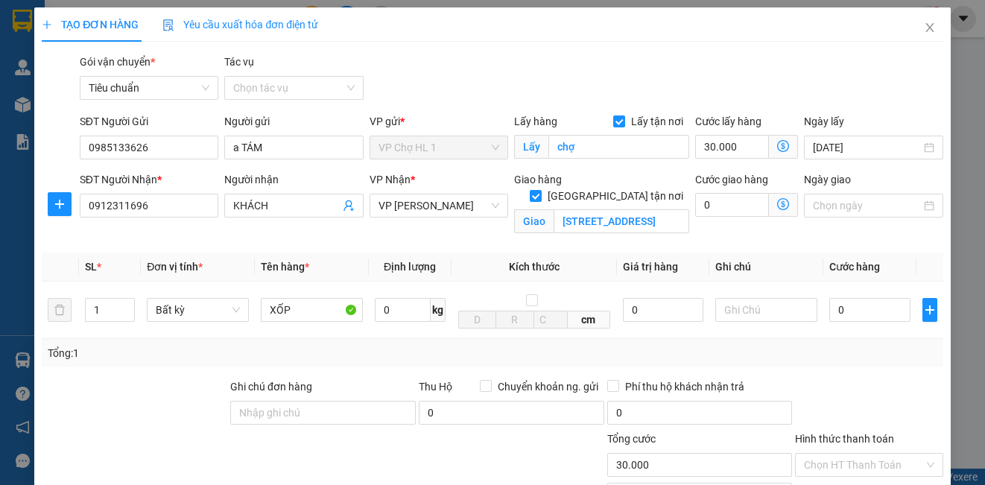
click at [777, 202] on icon "dollar-circle" at bounding box center [783, 204] width 12 height 12
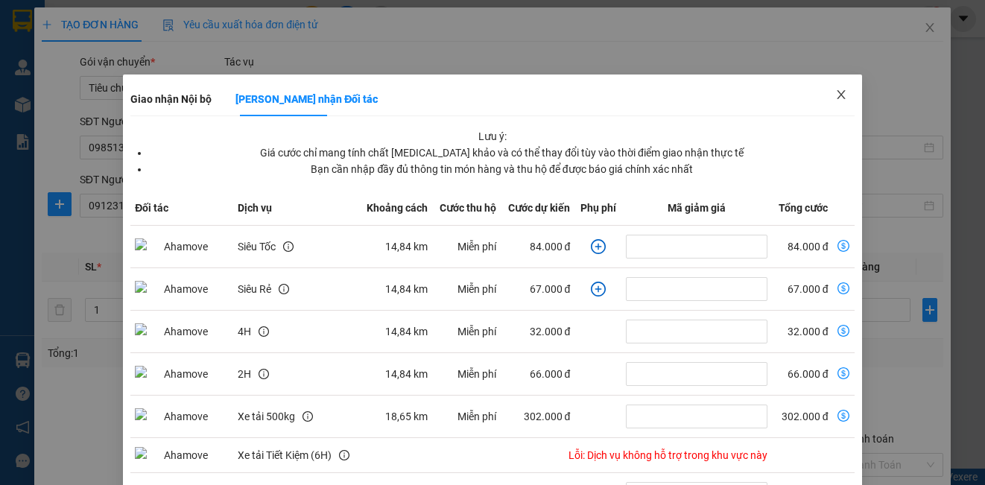
click at [837, 93] on icon "close" at bounding box center [841, 94] width 8 height 9
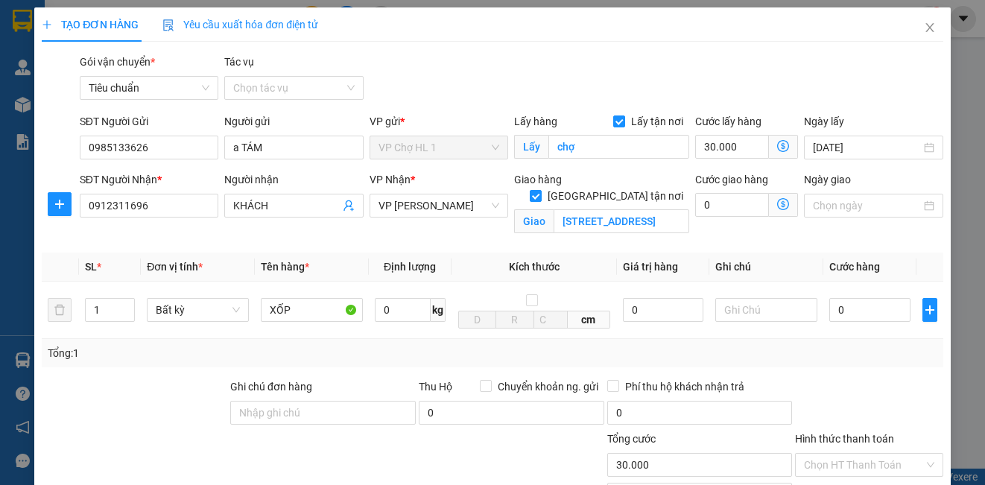
click at [777, 202] on icon "dollar-circle" at bounding box center [783, 204] width 12 height 12
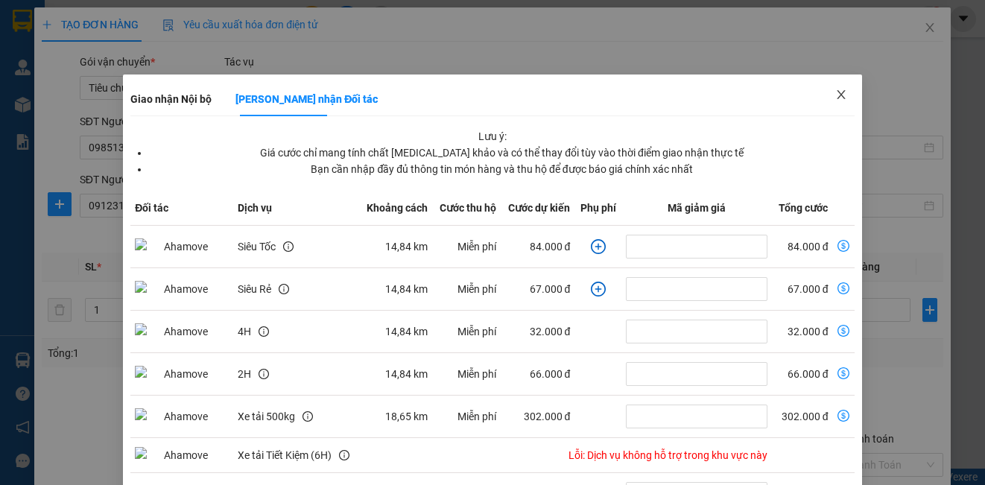
click at [835, 92] on icon "close" at bounding box center [841, 95] width 12 height 12
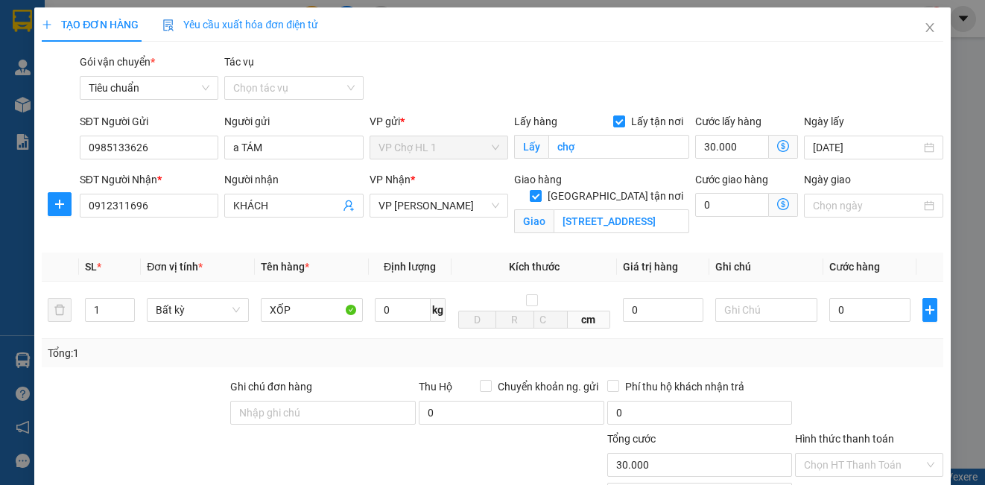
click at [777, 200] on icon "dollar-circle" at bounding box center [783, 204] width 12 height 12
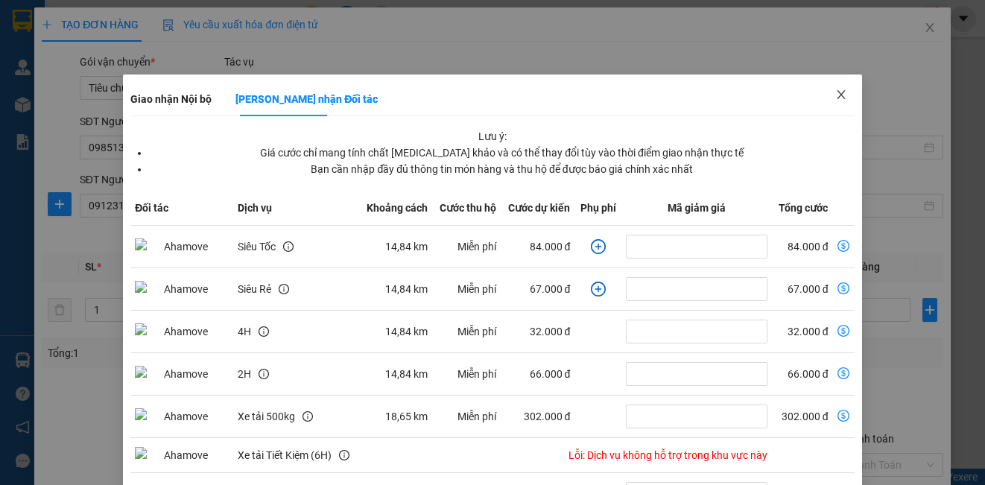
click at [835, 89] on icon "close" at bounding box center [841, 95] width 12 height 12
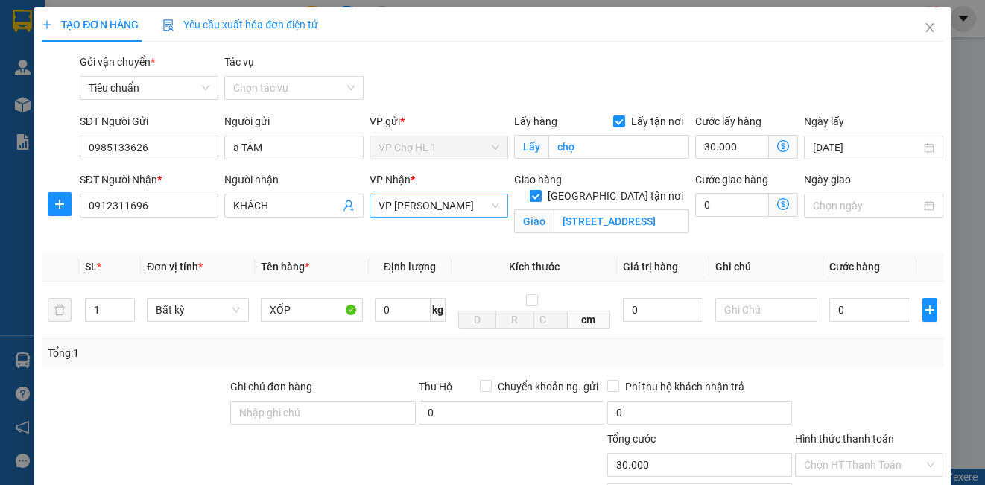
click at [468, 203] on span "VP [PERSON_NAME]" at bounding box center [439, 205] width 121 height 22
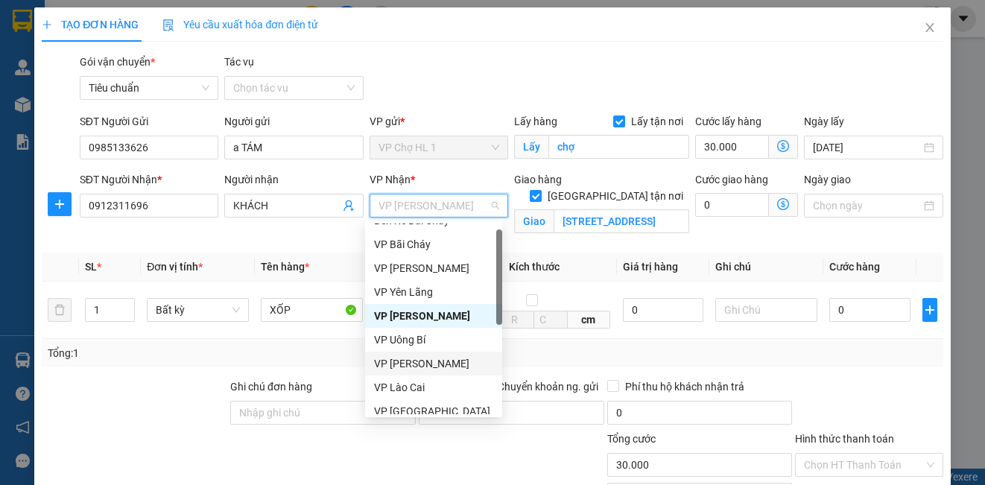
scroll to position [238, 0]
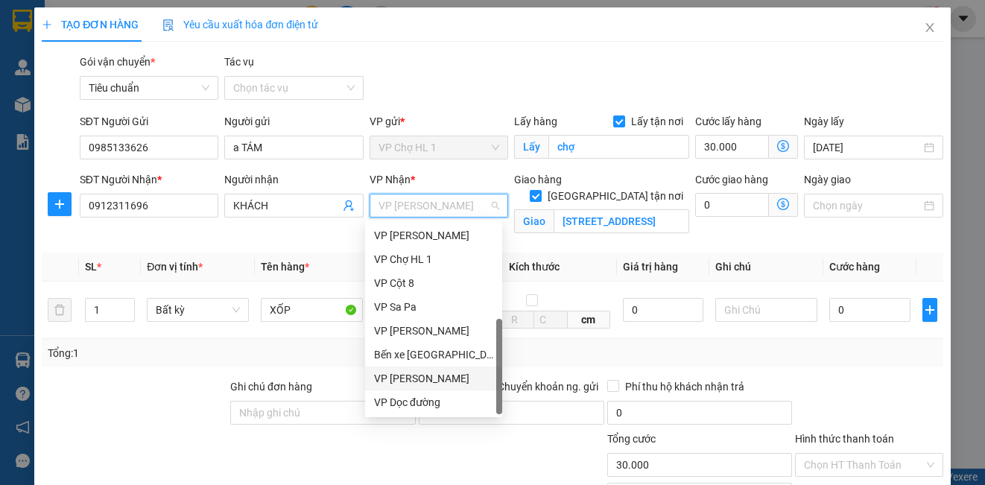
click at [463, 380] on div "VP [PERSON_NAME]" at bounding box center [433, 378] width 119 height 16
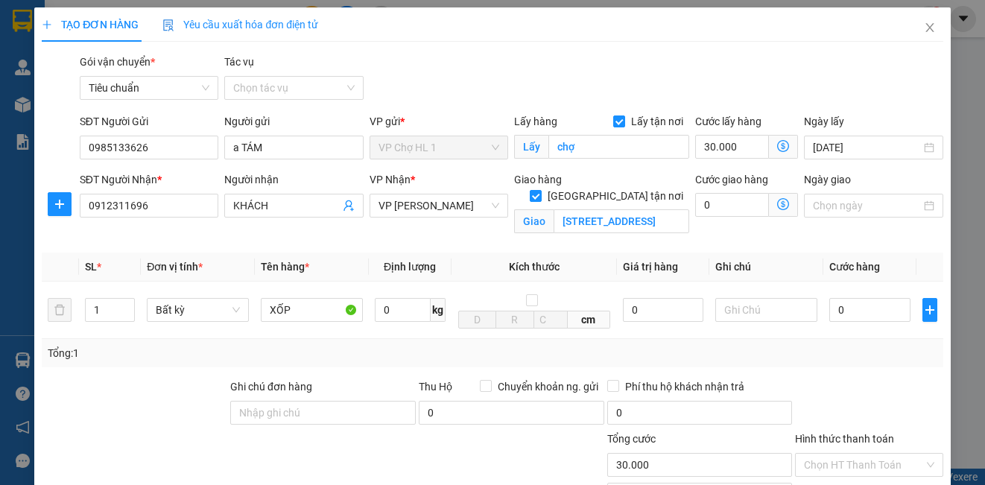
click at [777, 203] on icon "dollar-circle" at bounding box center [783, 204] width 12 height 12
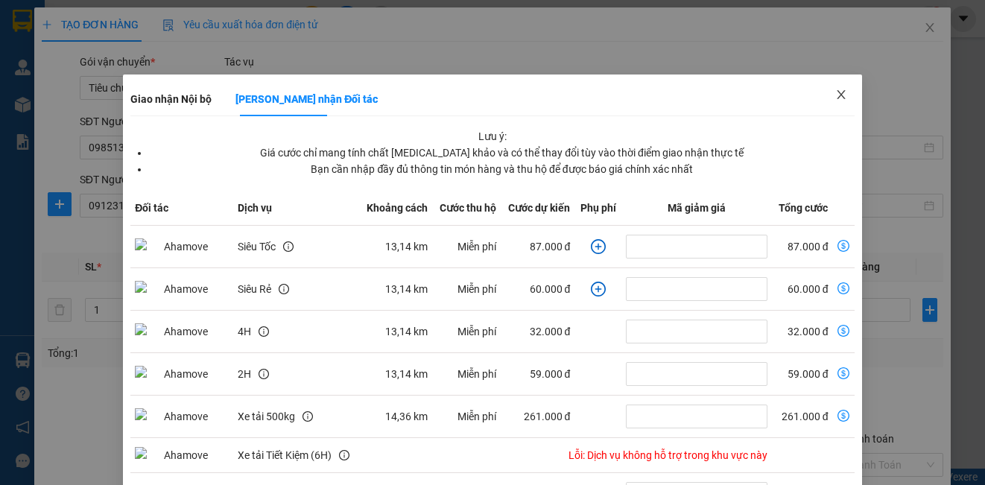
click at [835, 95] on icon "close" at bounding box center [841, 95] width 12 height 12
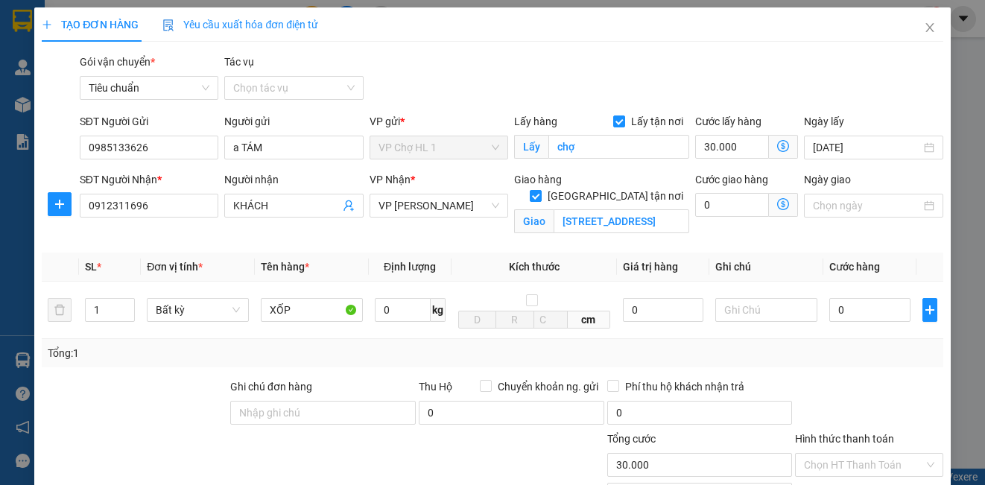
click at [777, 198] on icon "dollar-circle" at bounding box center [783, 204] width 12 height 12
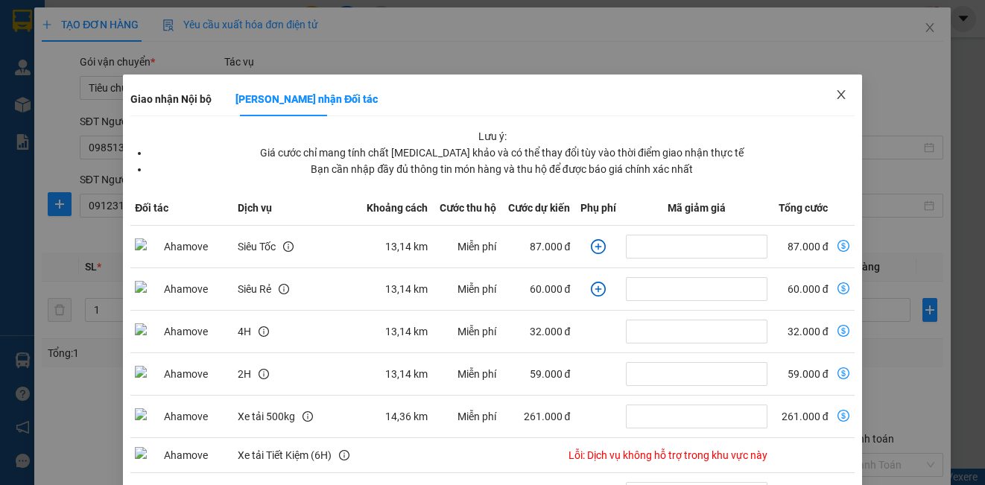
click at [840, 95] on span "Close" at bounding box center [841, 96] width 42 height 42
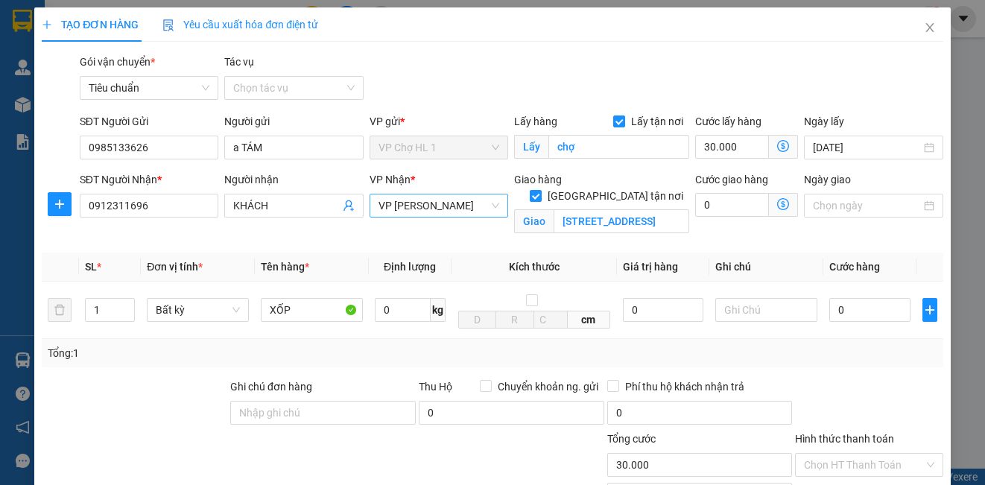
click at [459, 208] on span "VP [PERSON_NAME]" at bounding box center [439, 205] width 121 height 22
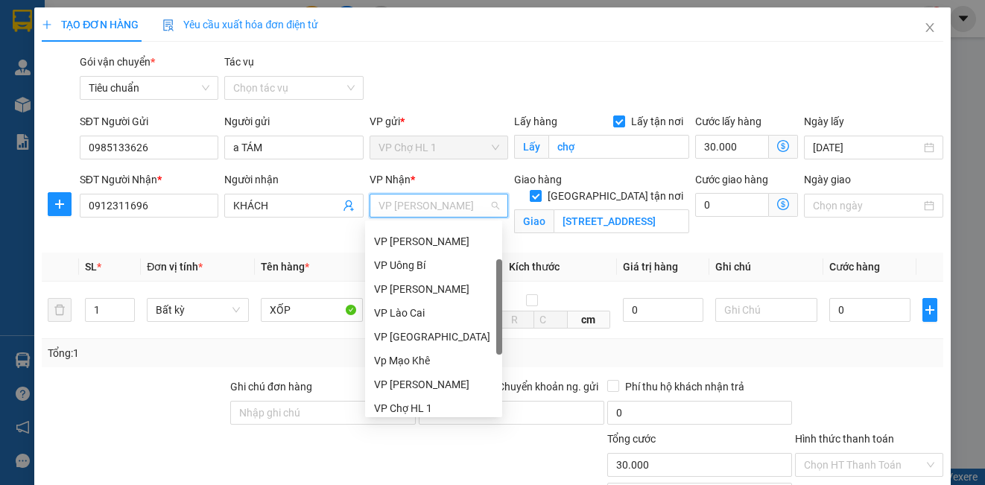
scroll to position [0, 0]
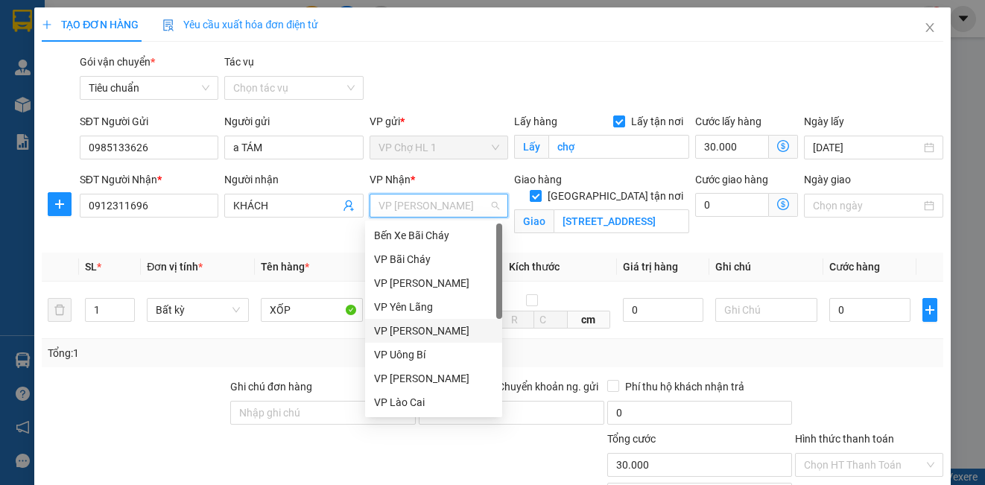
click at [426, 333] on div "VP [PERSON_NAME]" at bounding box center [433, 331] width 119 height 16
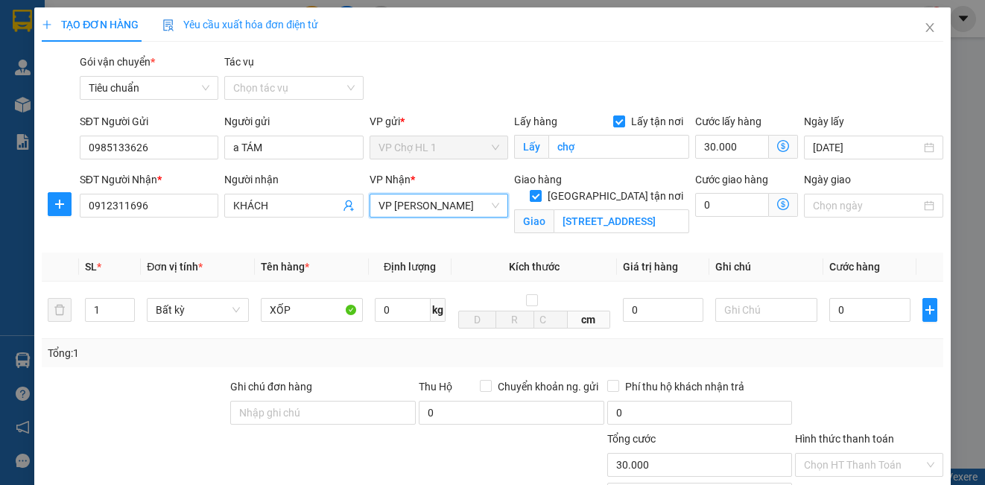
click at [777, 203] on icon "dollar-circle" at bounding box center [783, 204] width 12 height 12
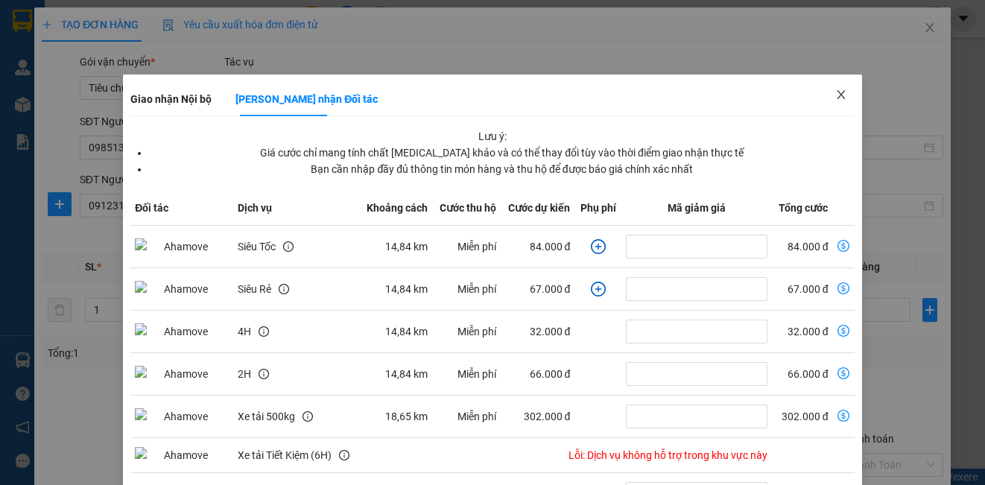
click at [830, 88] on span "Close" at bounding box center [841, 96] width 42 height 42
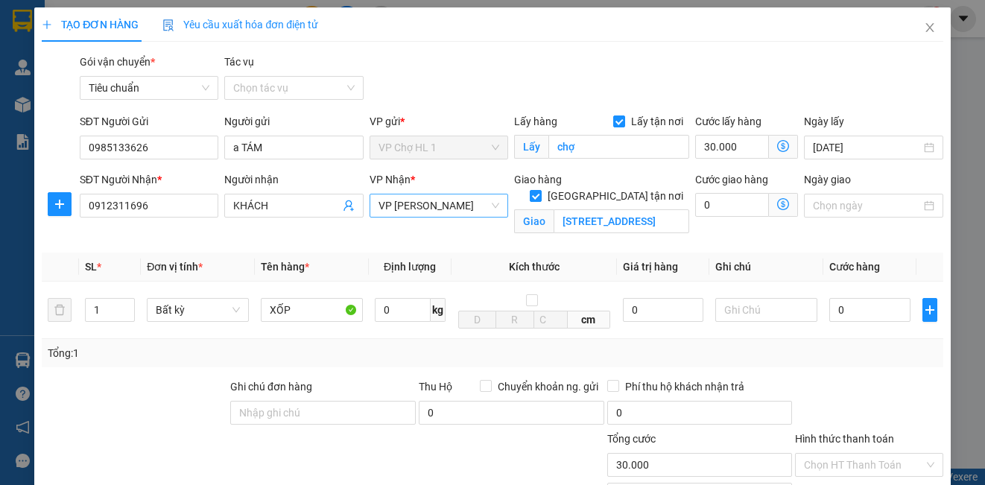
click at [451, 210] on span "VP [PERSON_NAME]" at bounding box center [439, 205] width 121 height 22
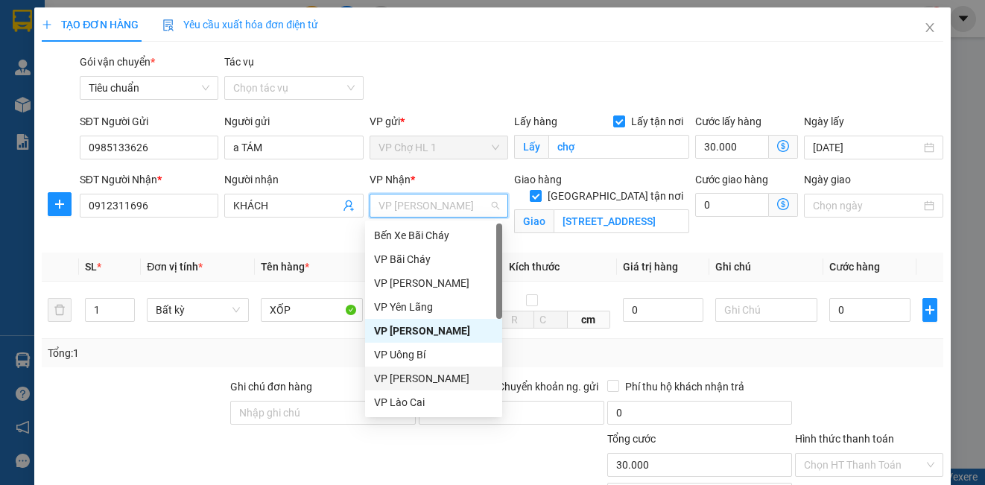
scroll to position [238, 0]
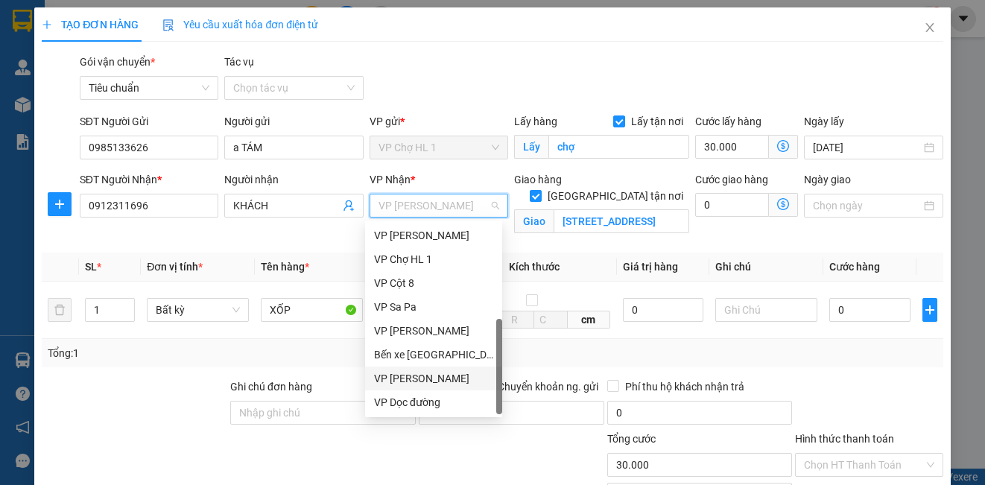
drag, startPoint x: 463, startPoint y: 379, endPoint x: 494, endPoint y: 356, distance: 37.9
click at [463, 378] on div "VP [PERSON_NAME]" at bounding box center [433, 378] width 119 height 16
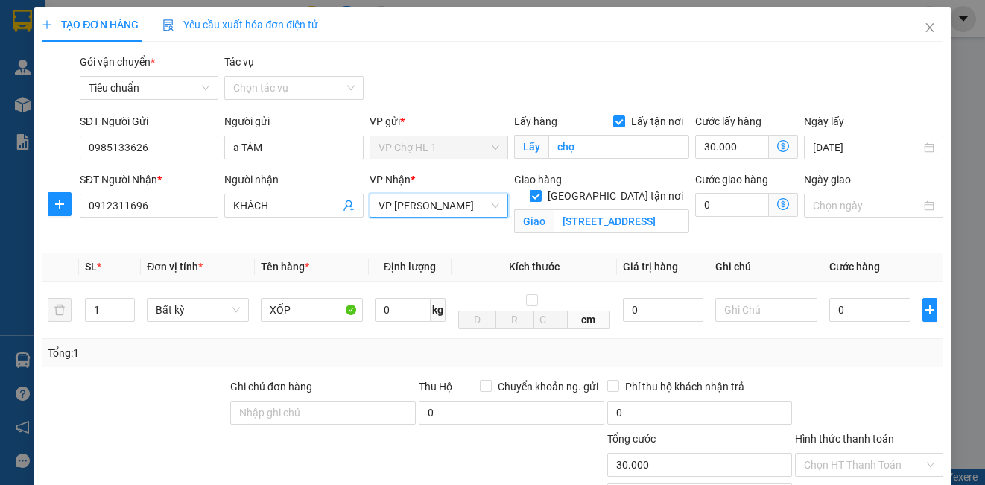
click at [777, 201] on icon "dollar-circle" at bounding box center [783, 204] width 12 height 12
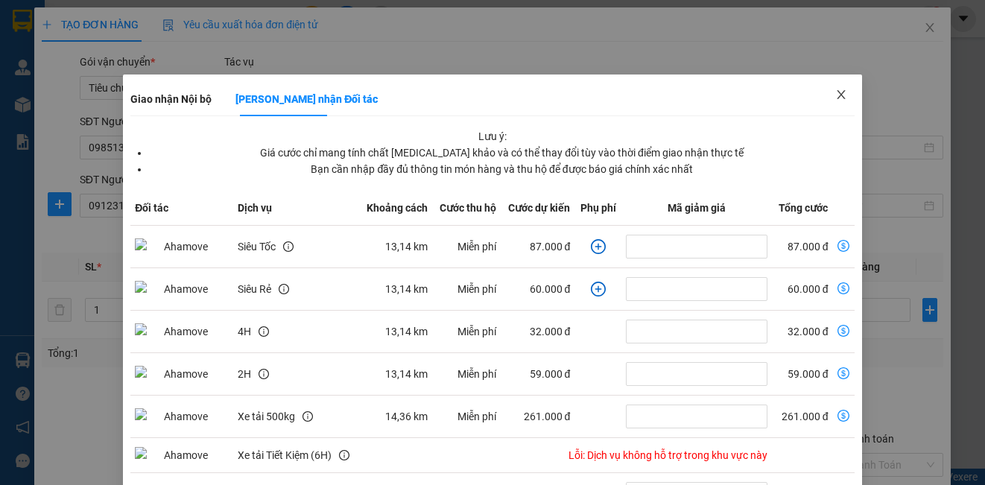
click at [840, 93] on span "Close" at bounding box center [841, 96] width 42 height 42
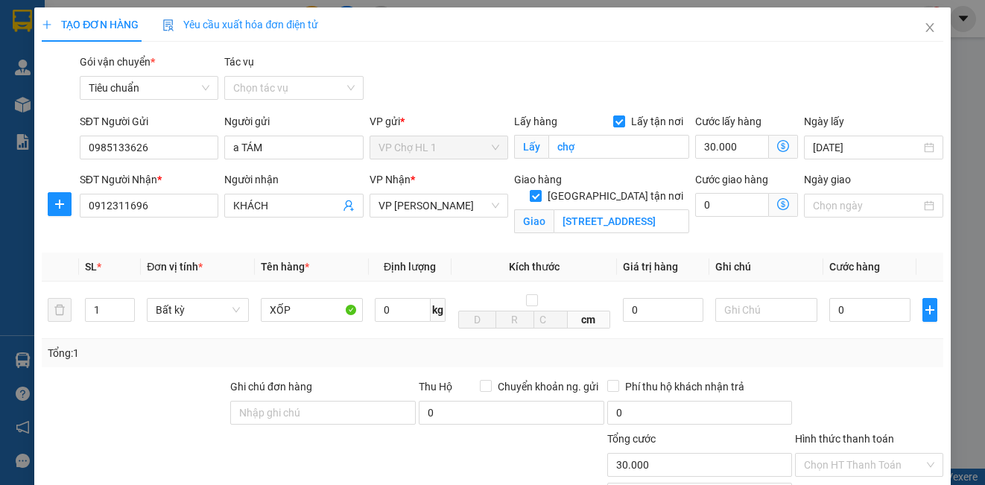
click at [777, 205] on icon "dollar-circle" at bounding box center [783, 204] width 12 height 12
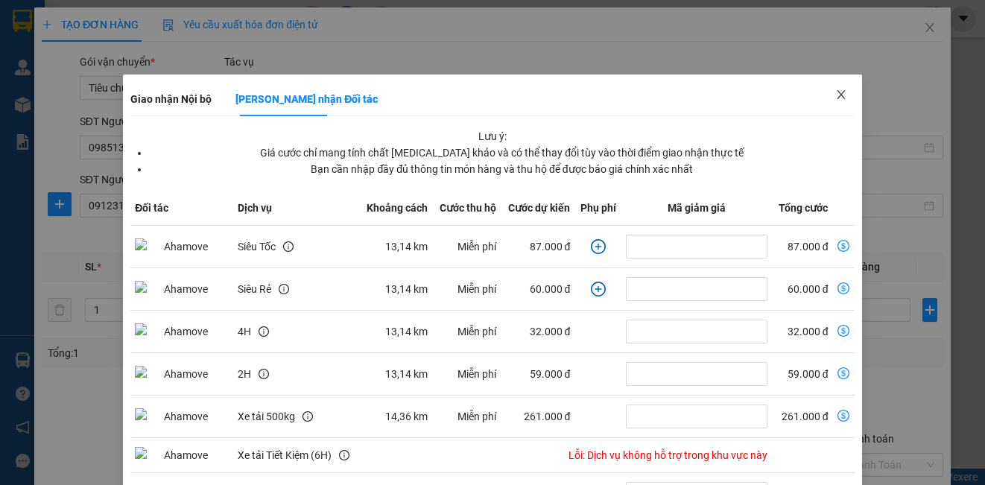
click at [837, 96] on icon "close" at bounding box center [841, 94] width 8 height 9
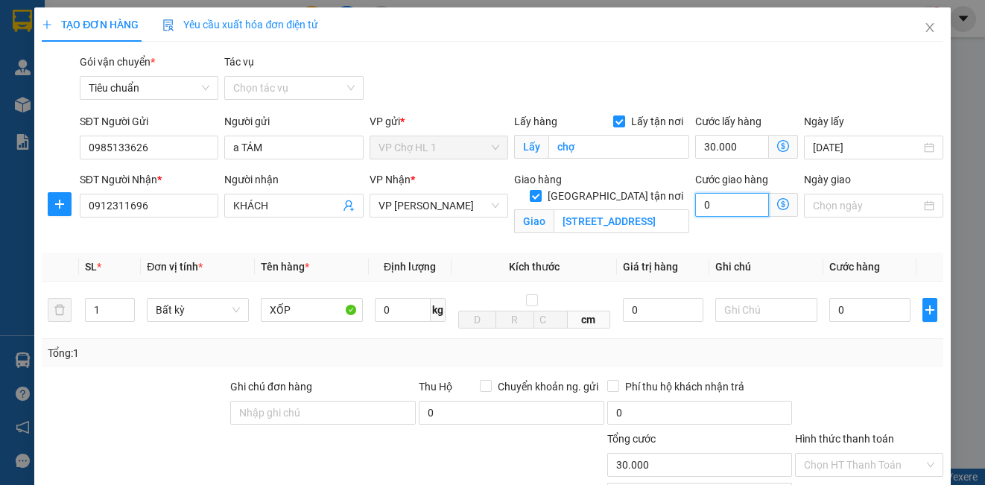
click at [719, 212] on input "0" at bounding box center [732, 205] width 74 height 24
type input "30.001"
type input "10"
type input "30.010"
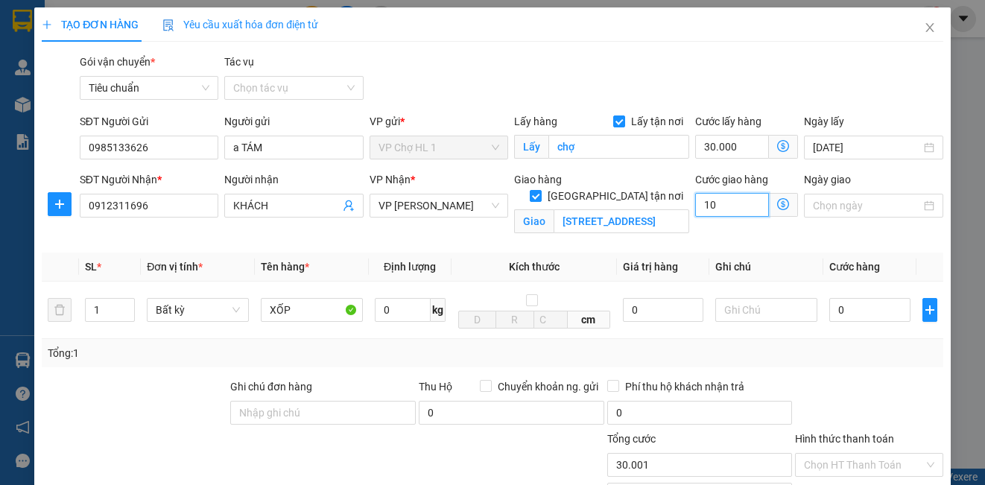
type input "30.010"
type input "100"
type input "30.100"
type input "100"
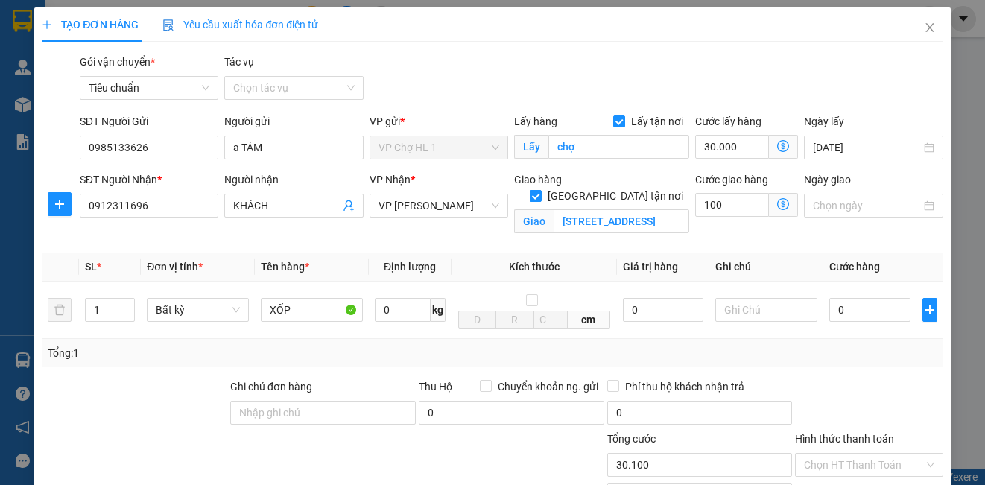
type input "130.000"
click at [864, 95] on div "Gói vận chuyển * Tiêu chuẩn Tác vụ Chọn tác vụ" at bounding box center [512, 80] width 870 height 52
click at [875, 308] on input "0" at bounding box center [869, 310] width 81 height 24
drag, startPoint x: 867, startPoint y: 104, endPoint x: 727, endPoint y: 266, distance: 213.9
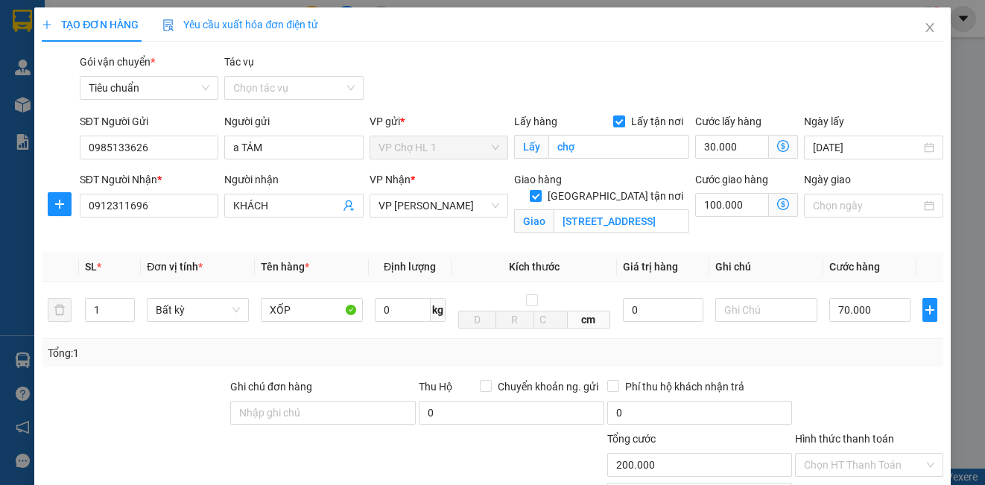
click at [866, 104] on div "Gói vận chuyển * Tiêu chuẩn Tác vụ Chọn tác vụ" at bounding box center [512, 80] width 870 height 52
click at [739, 317] on input "text" at bounding box center [766, 310] width 102 height 24
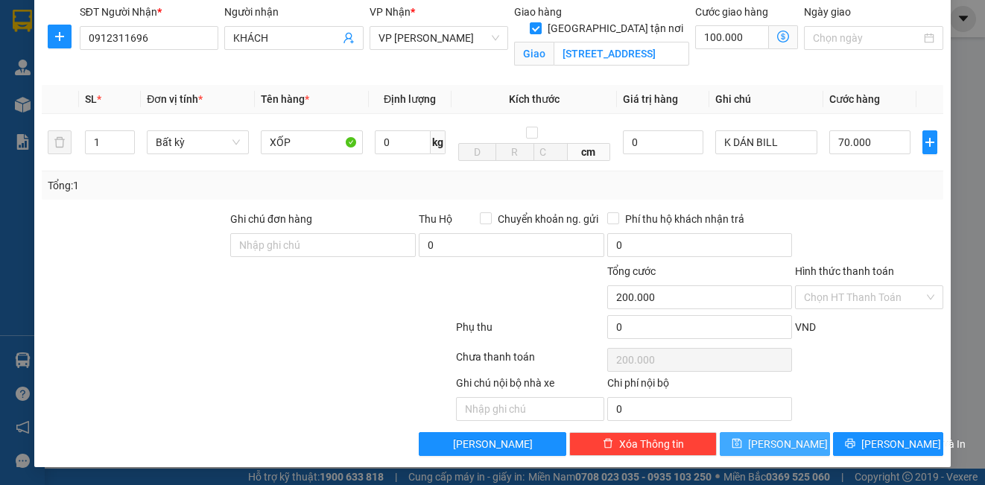
click at [803, 455] on button "[PERSON_NAME]" at bounding box center [775, 444] width 110 height 24
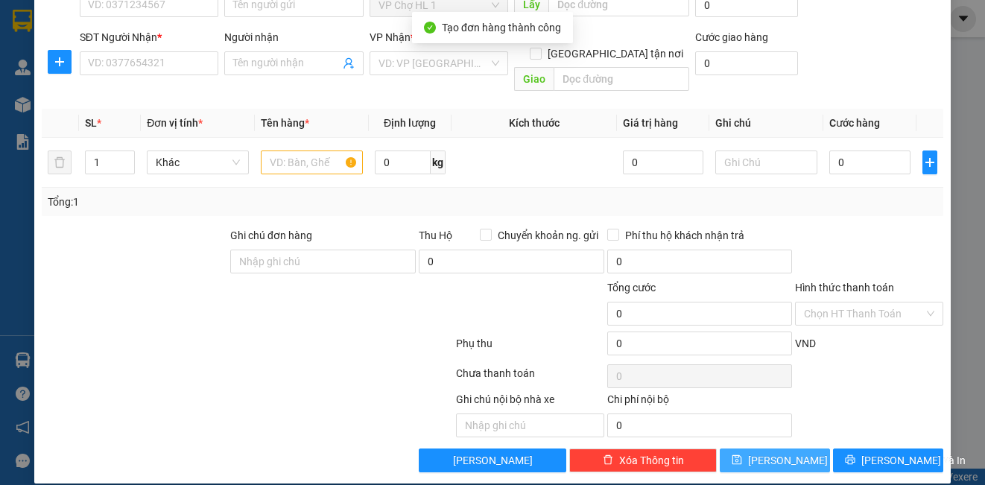
scroll to position [0, 0]
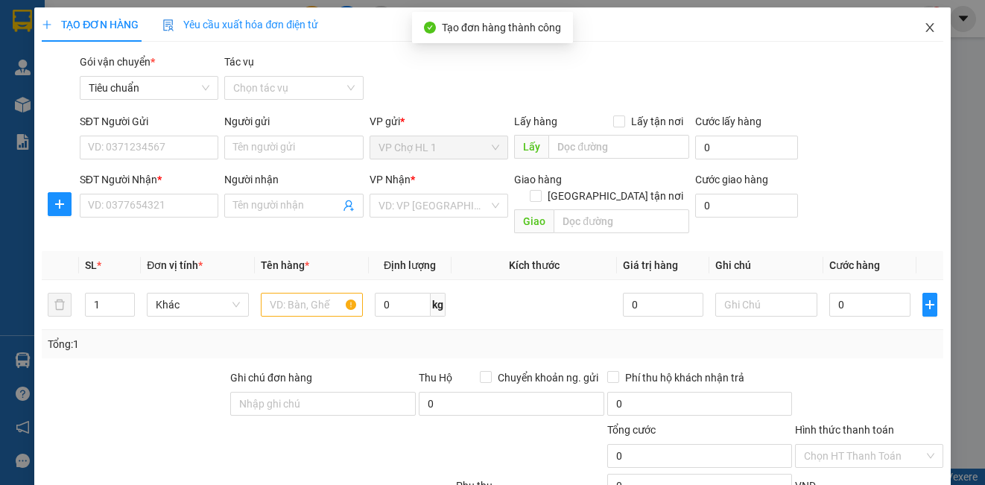
click at [925, 26] on icon "close" at bounding box center [929, 27] width 8 height 9
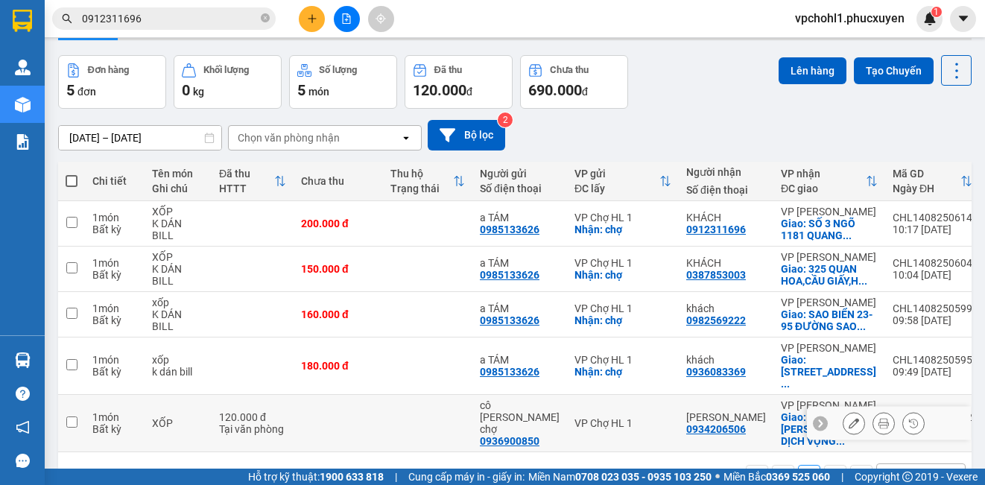
scroll to position [123, 0]
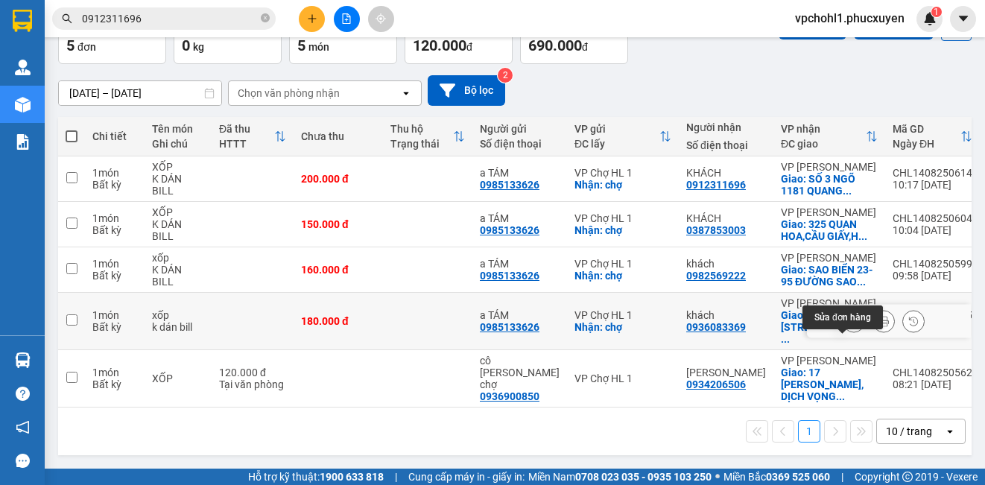
click at [849, 317] on icon at bounding box center [854, 321] width 10 height 10
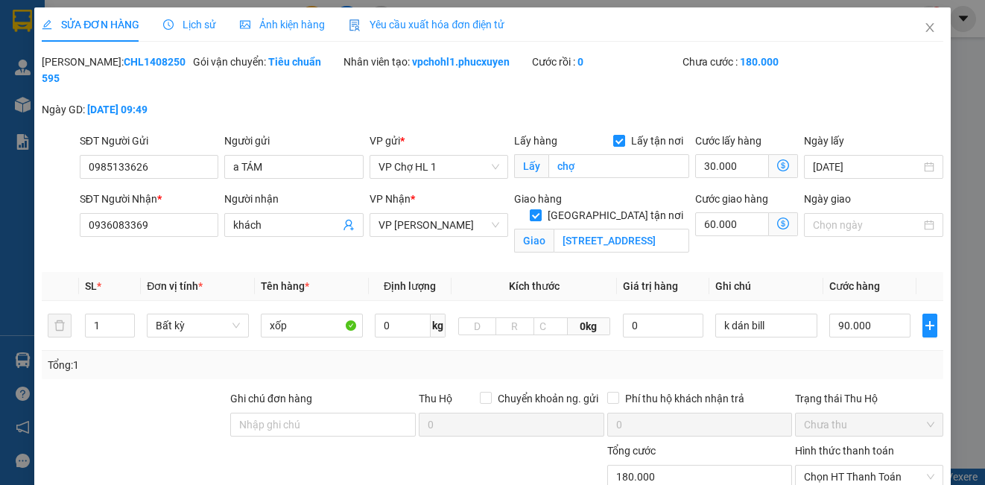
click at [777, 221] on icon "dollar-circle" at bounding box center [783, 224] width 12 height 12
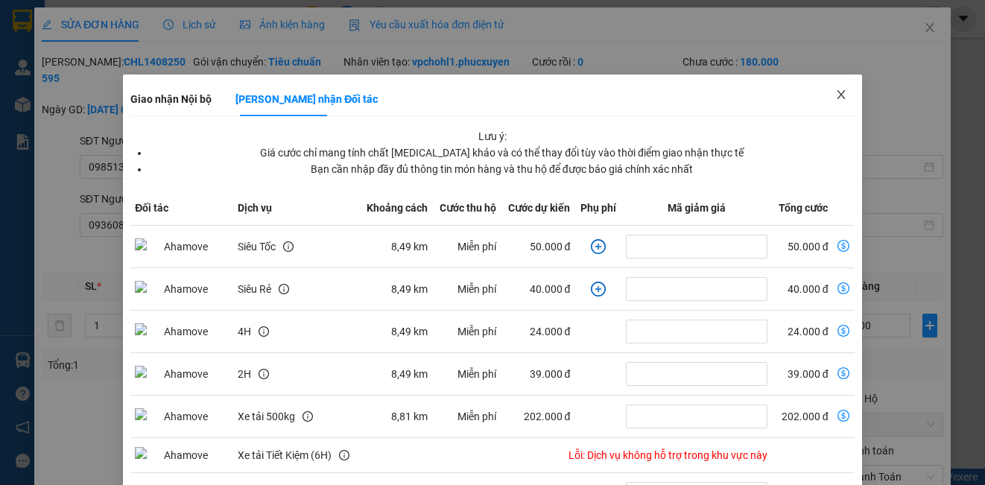
click at [835, 92] on icon "close" at bounding box center [841, 95] width 12 height 12
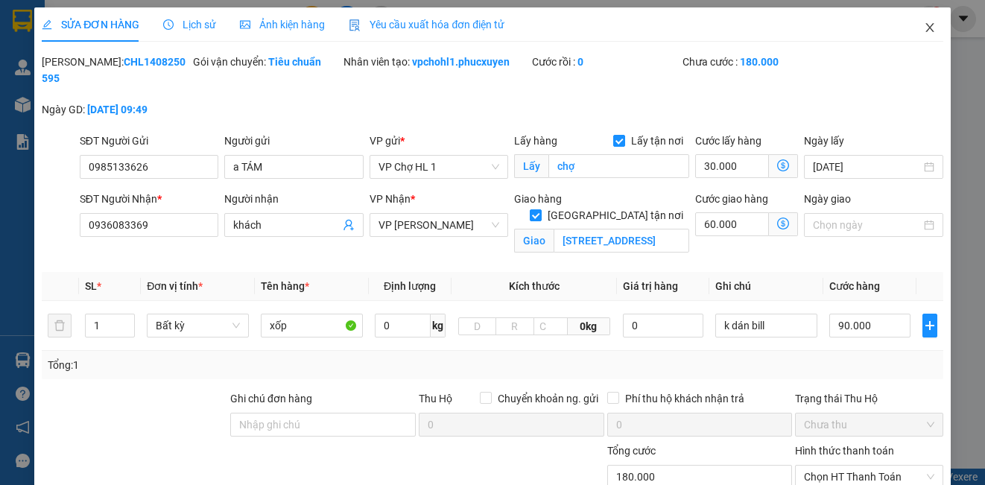
click at [925, 28] on icon "close" at bounding box center [929, 27] width 8 height 9
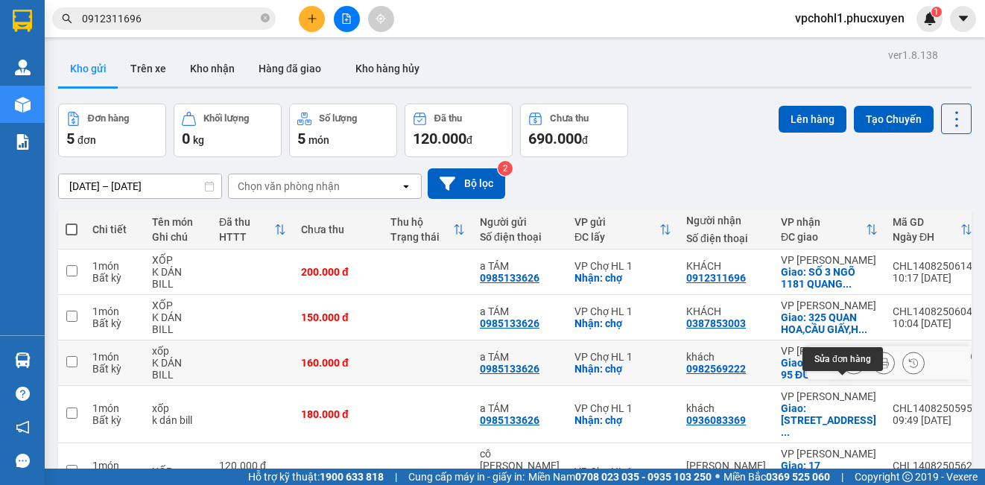
scroll to position [123, 0]
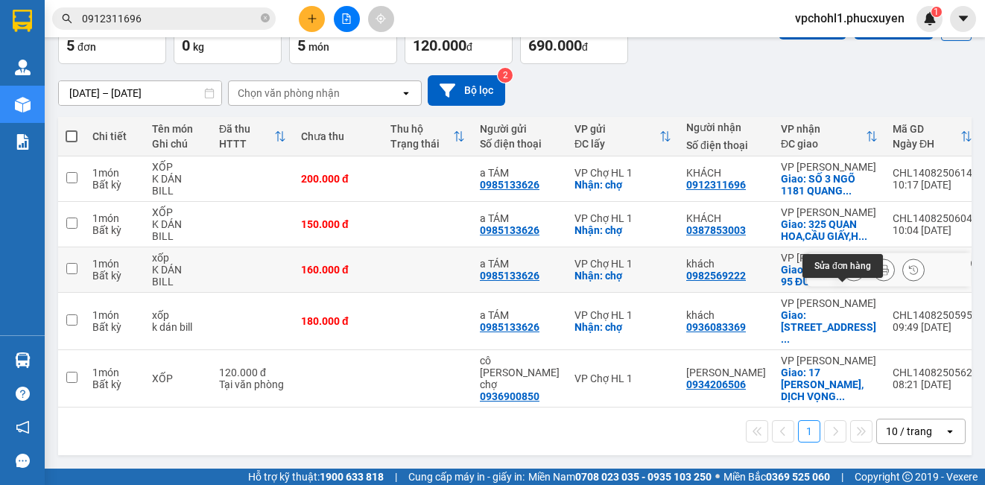
click at [849, 265] on icon at bounding box center [854, 270] width 10 height 10
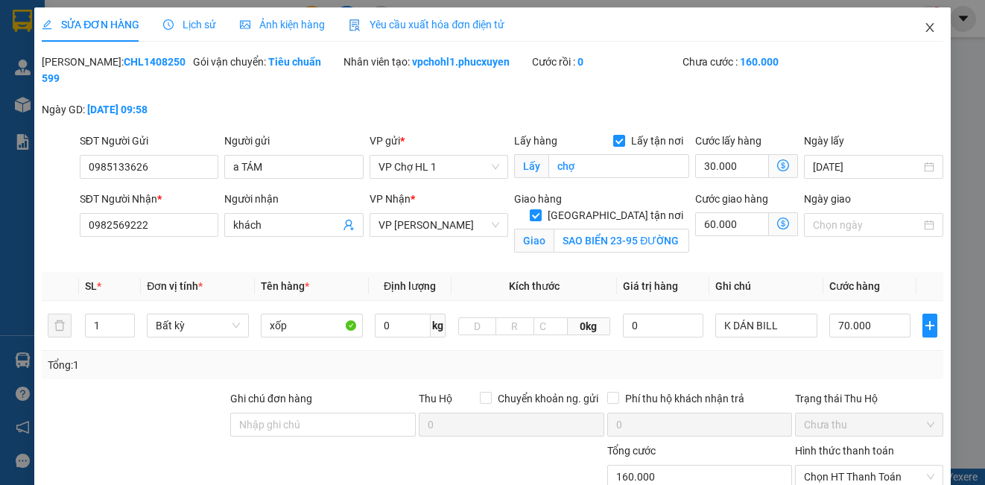
click at [925, 28] on icon "close" at bounding box center [929, 27] width 8 height 9
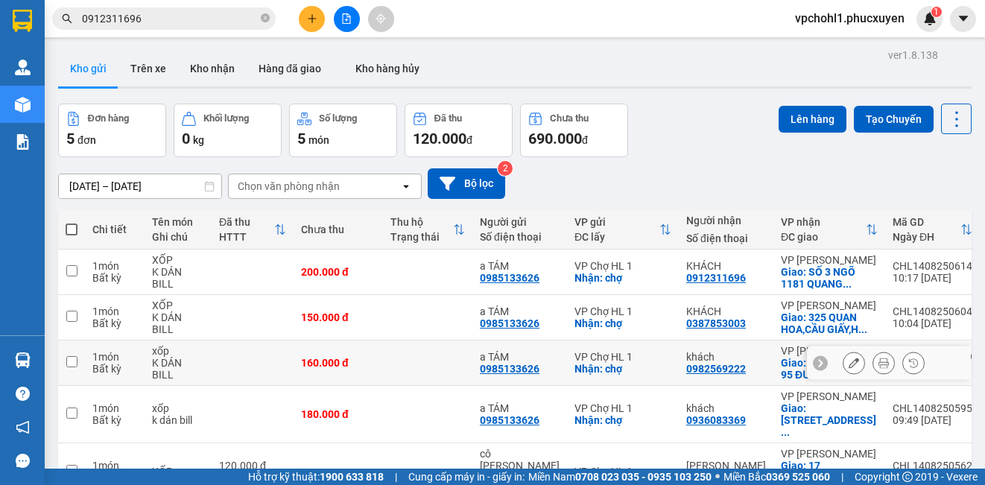
scroll to position [123, 0]
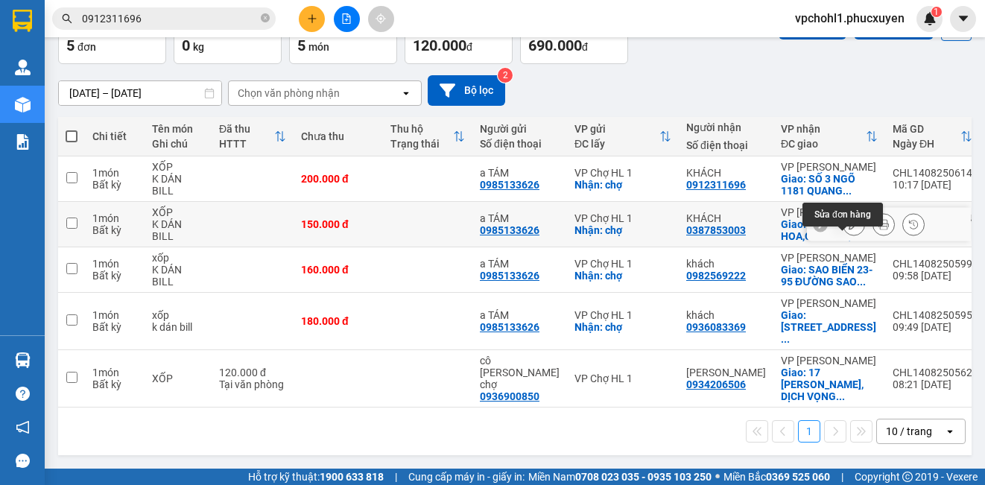
click at [849, 219] on icon at bounding box center [854, 224] width 10 height 10
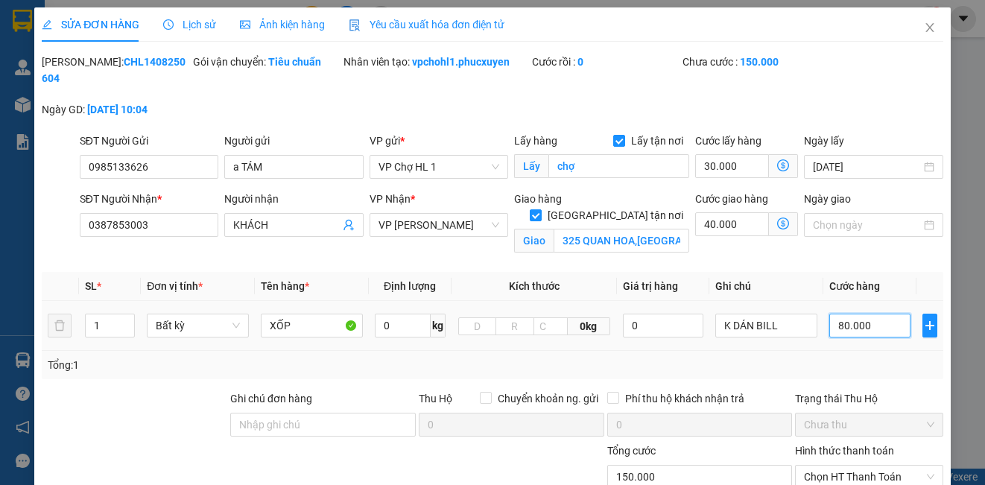
click at [882, 329] on input "80.000" at bounding box center [869, 326] width 81 height 24
click at [739, 166] on input "30.000" at bounding box center [732, 166] width 74 height 24
click at [826, 119] on div "[PERSON_NAME]: CHL1408250604 Gói vận chuyển: Tiêu chuẩn Nhân viên tạo: vpchohl1…" at bounding box center [492, 93] width 904 height 79
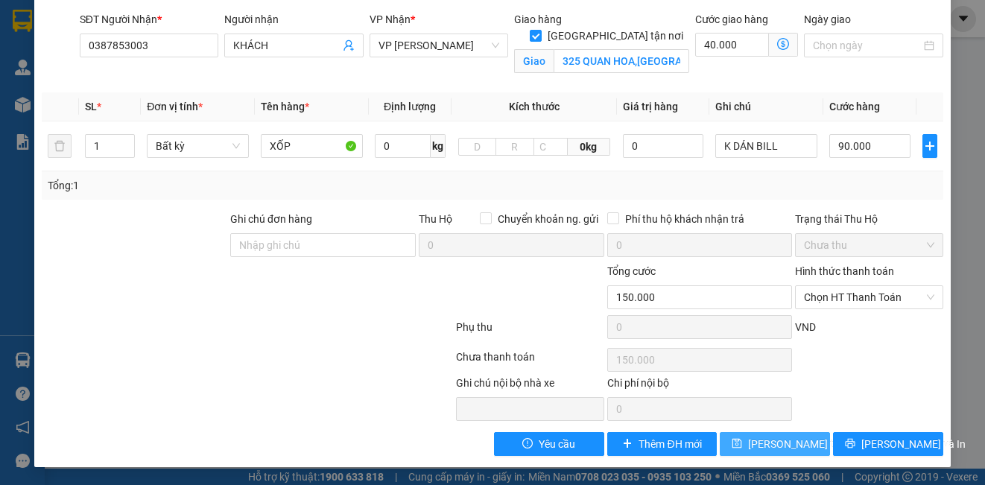
click at [758, 445] on span "[PERSON_NAME] thay đổi" at bounding box center [807, 444] width 119 height 16
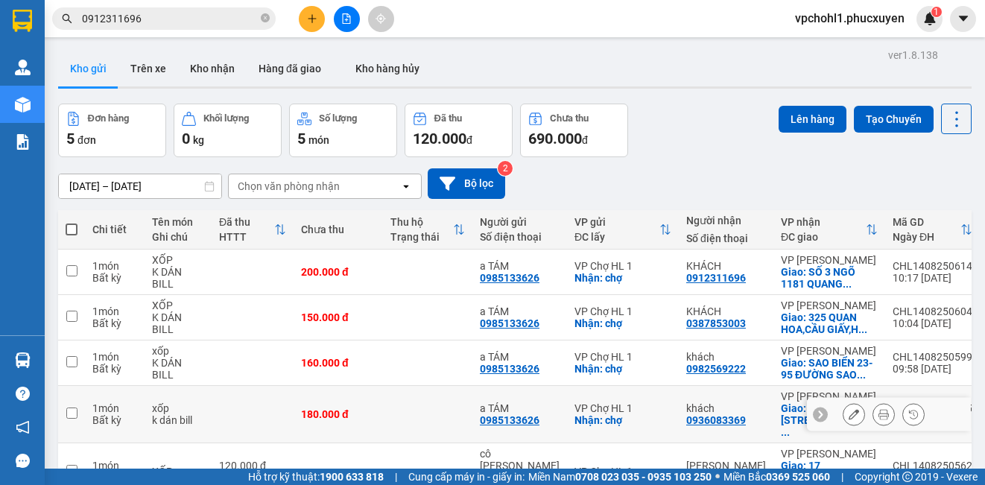
scroll to position [75, 0]
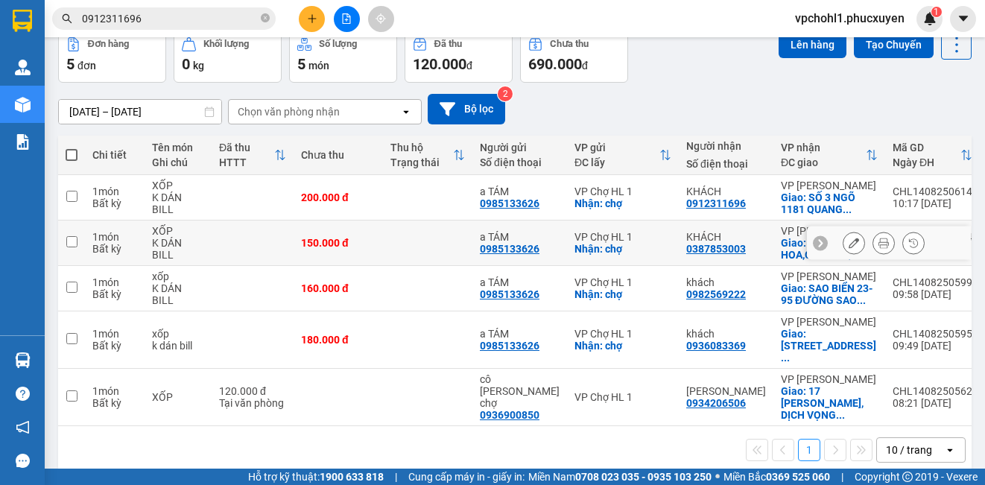
click at [74, 247] on input "checkbox" at bounding box center [71, 241] width 11 height 11
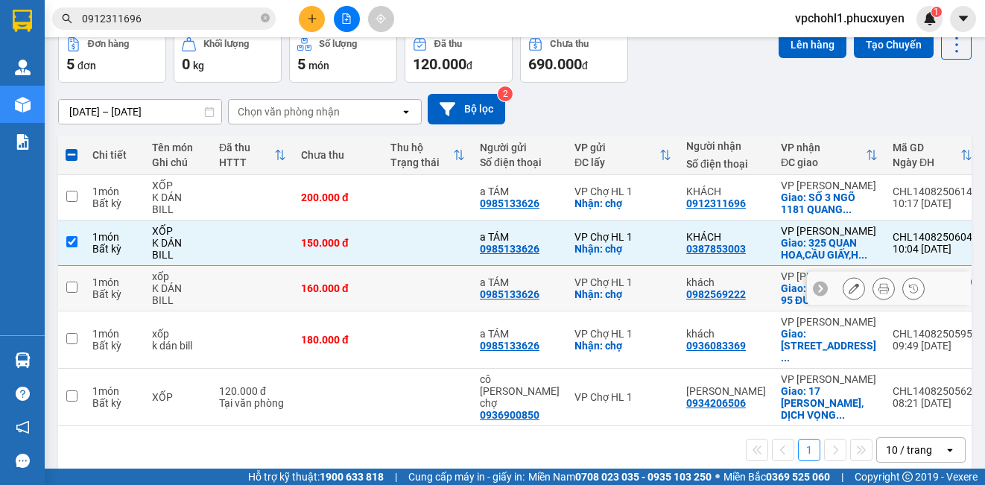
click at [71, 293] on input "checkbox" at bounding box center [71, 287] width 11 height 11
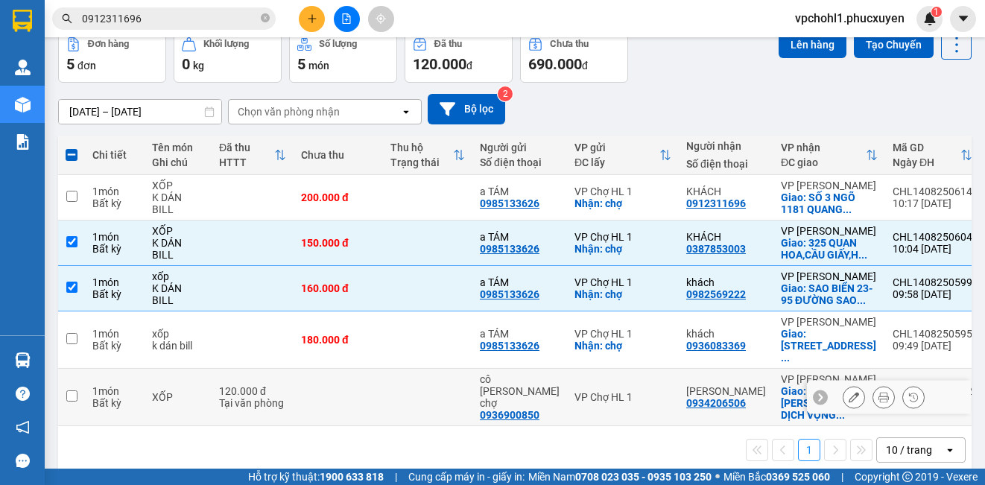
click at [74, 402] on input "checkbox" at bounding box center [71, 395] width 11 height 11
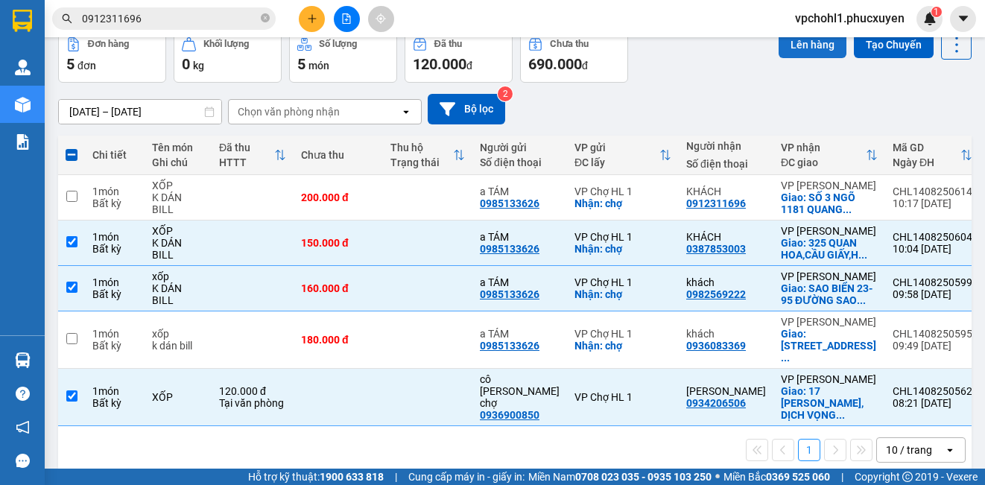
click at [811, 45] on button "Lên hàng" at bounding box center [813, 44] width 68 height 27
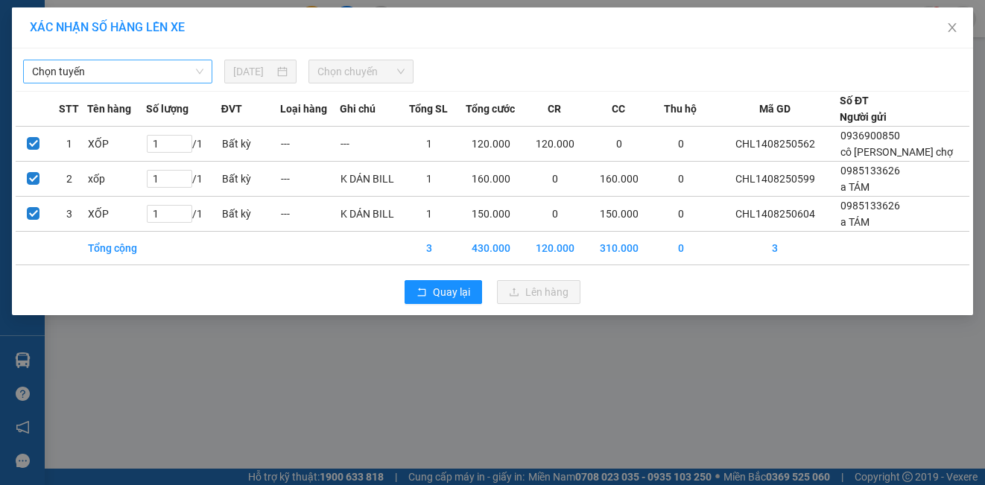
click at [148, 72] on span "Chọn tuyến" at bounding box center [117, 71] width 171 height 22
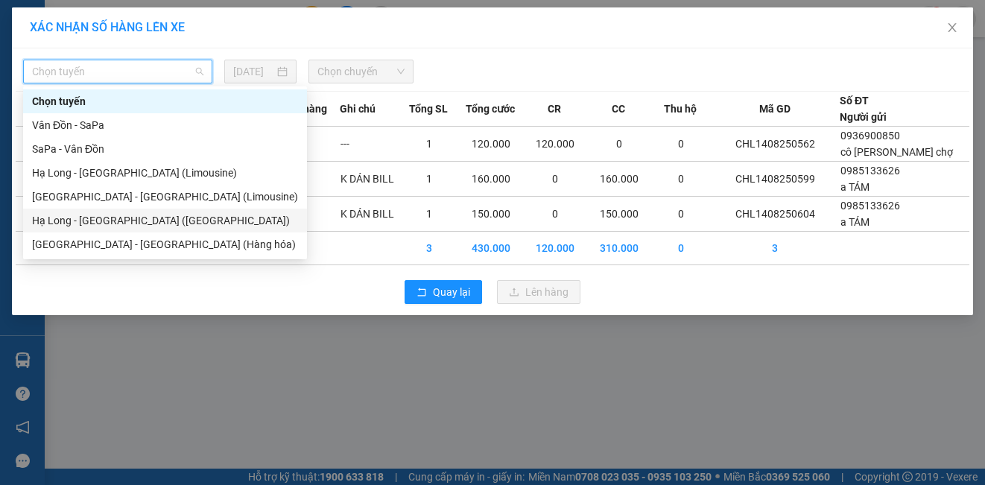
drag, startPoint x: 140, startPoint y: 227, endPoint x: 297, endPoint y: 122, distance: 188.5
click at [139, 223] on div "Hạ Long - [GEOGRAPHIC_DATA] ([GEOGRAPHIC_DATA])" at bounding box center [165, 220] width 266 height 16
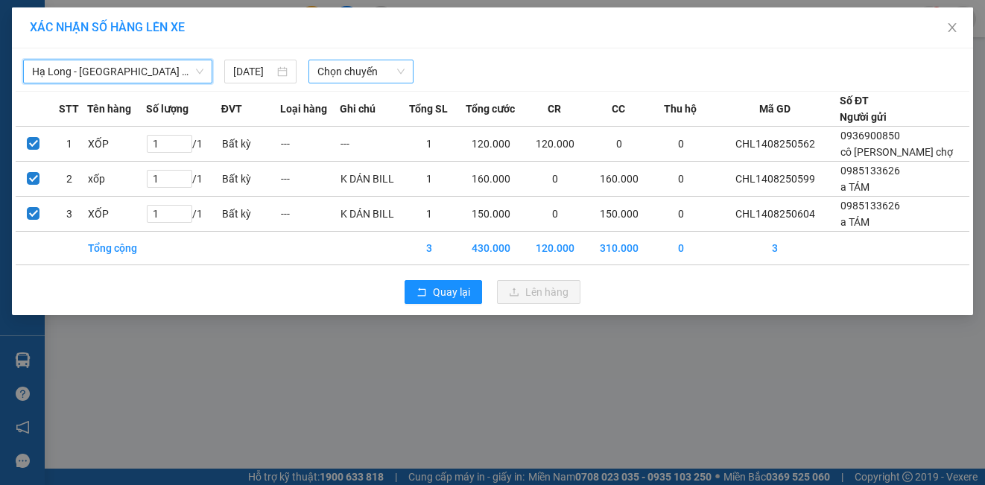
click at [330, 72] on span "Chọn chuyến" at bounding box center [361, 71] width 88 height 22
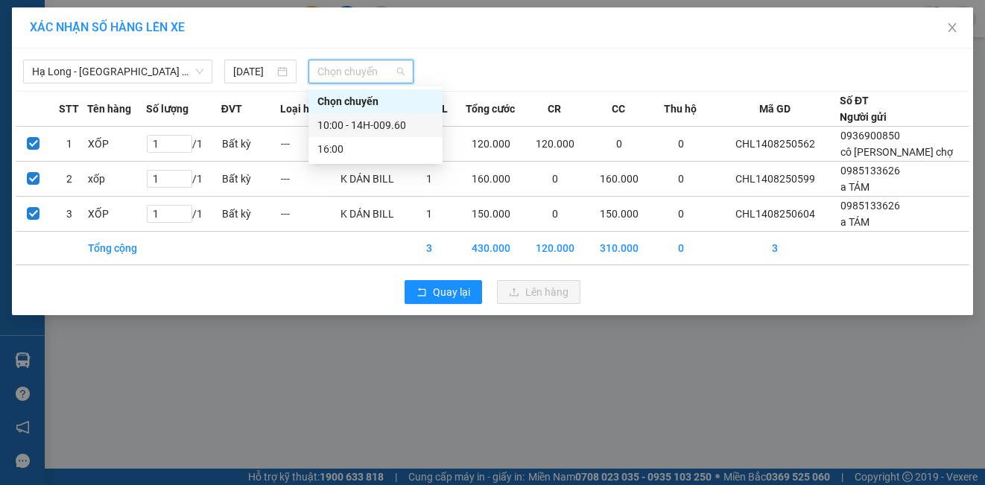
drag, startPoint x: 331, startPoint y: 127, endPoint x: 449, endPoint y: 256, distance: 174.6
click at [332, 127] on div "10:00 - 14H-009.60" at bounding box center [375, 125] width 116 height 16
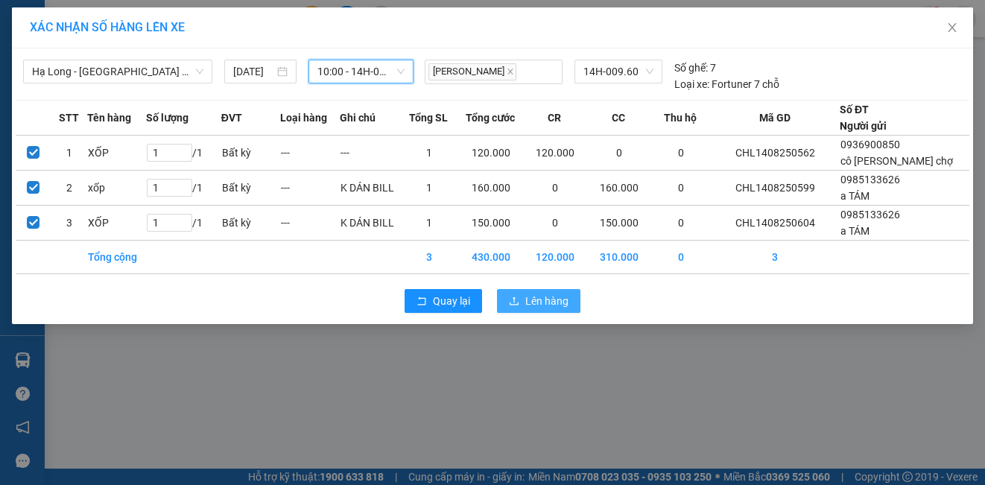
click at [556, 303] on span "Lên hàng" at bounding box center [546, 301] width 43 height 16
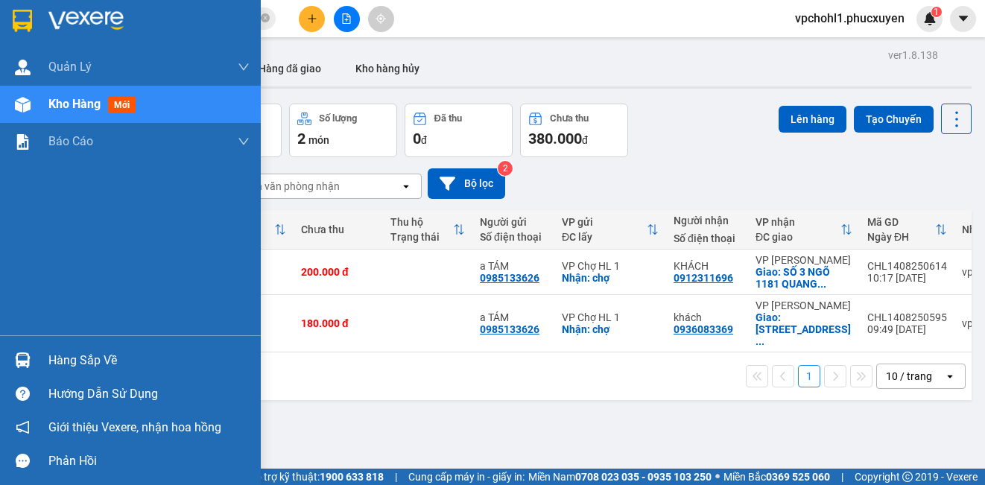
click at [67, 361] on div "Hàng sắp về" at bounding box center [148, 360] width 201 height 22
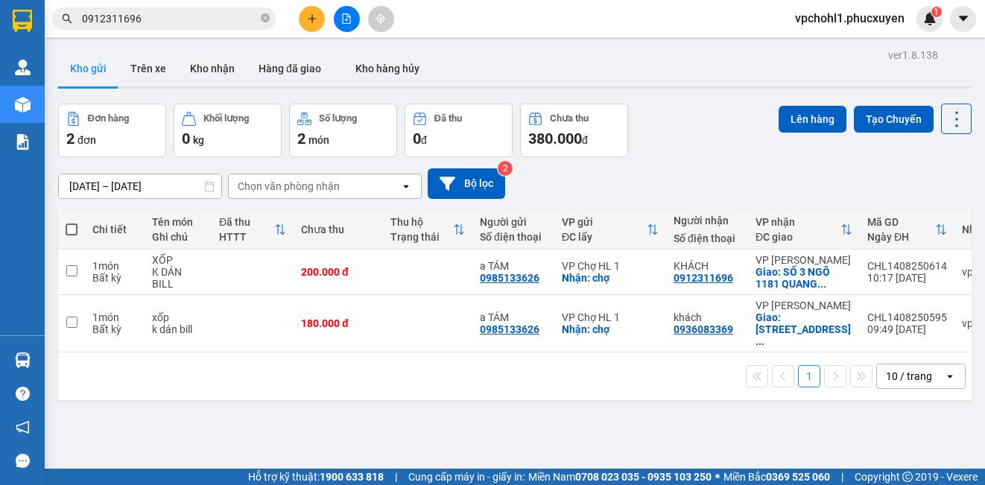
click at [778, 437] on section "Kết quả tìm kiếm ( 0 ) Bộ lọc No Data 0912311696 vpchohl1.phucxuyen 1 [PERSON_N…" at bounding box center [492, 242] width 985 height 485
click at [849, 278] on button at bounding box center [853, 272] width 21 height 26
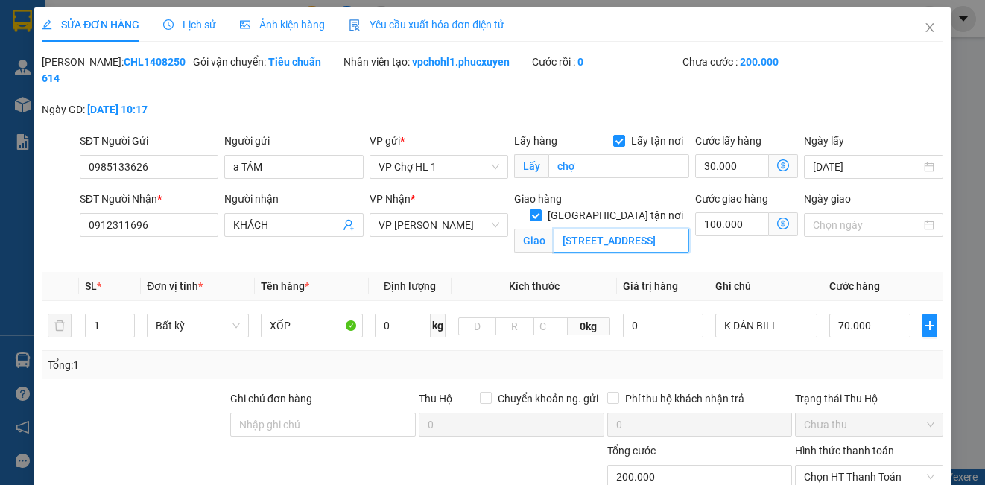
scroll to position [0, 186]
click at [673, 229] on input "[STREET_ADDRESS]" at bounding box center [622, 241] width 136 height 24
drag, startPoint x: 675, startPoint y: 223, endPoint x: 554, endPoint y: 224, distance: 120.7
click at [554, 229] on input "[STREET_ADDRESS]" at bounding box center [622, 241] width 136 height 24
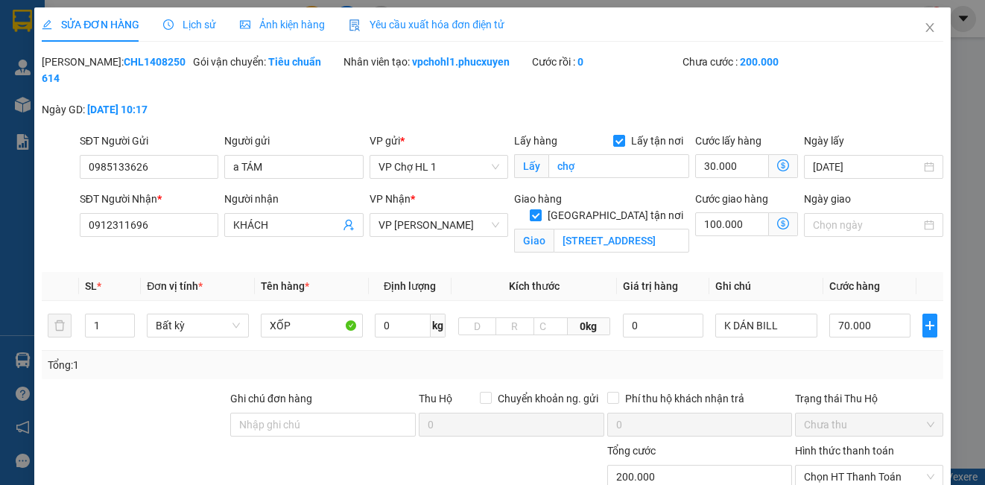
click at [890, 110] on div "[PERSON_NAME]: CHL1408250614 Gói vận chuyển: Tiêu chuẩn Nhân viên tạo: vpchohl1…" at bounding box center [492, 93] width 904 height 79
click at [554, 229] on input "[STREET_ADDRESS]" at bounding box center [622, 241] width 136 height 24
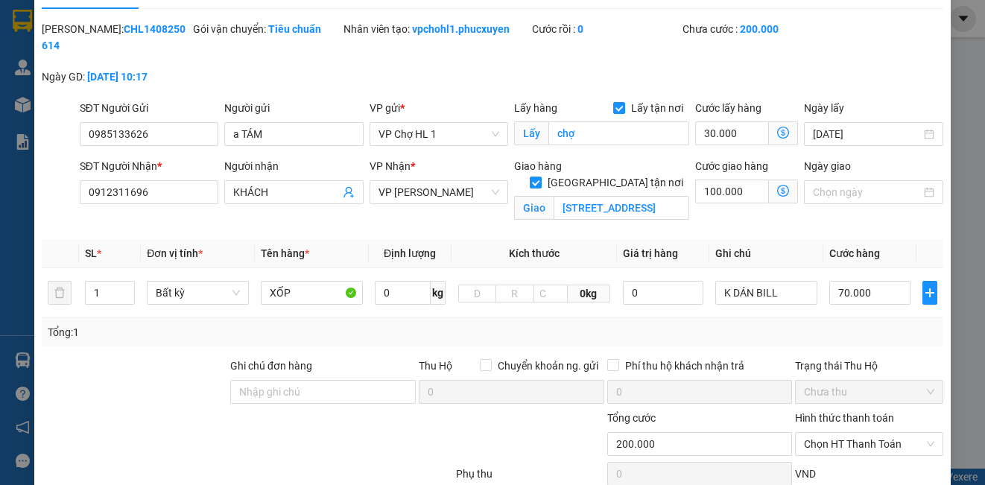
scroll to position [32, 0]
click at [777, 190] on icon "dollar-circle" at bounding box center [783, 192] width 12 height 12
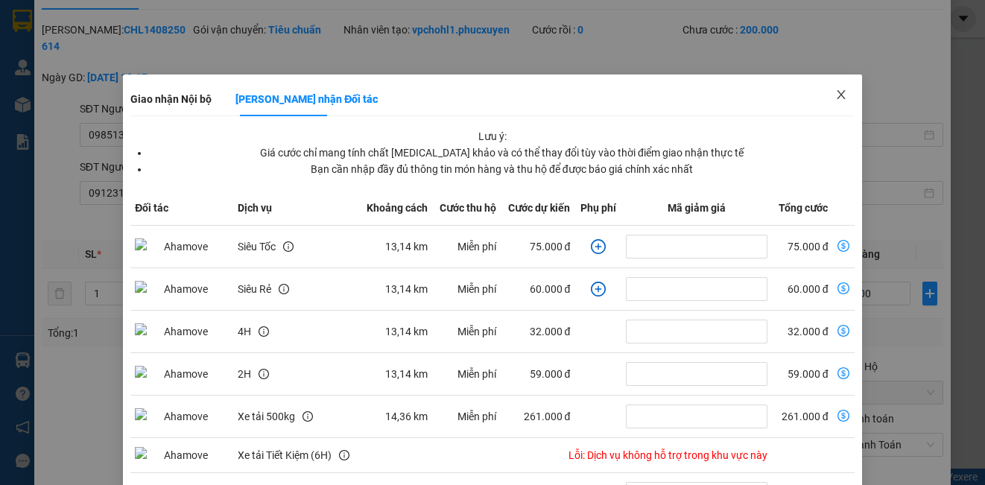
click at [835, 92] on icon "close" at bounding box center [841, 95] width 12 height 12
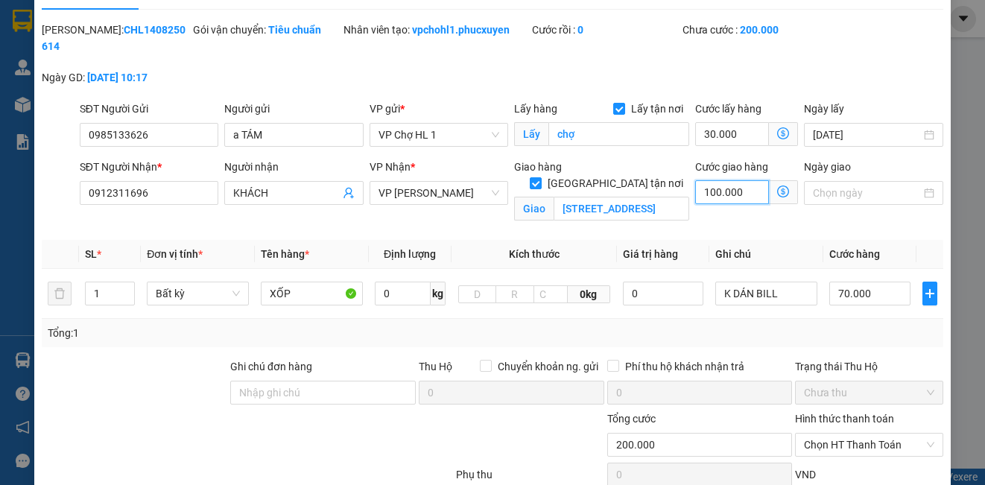
click at [751, 191] on input "100.000" at bounding box center [732, 192] width 74 height 24
click at [858, 75] on div "[PERSON_NAME]: CHL1408250614 Gói vận chuyển: Tiêu chuẩn Nhân viên tạo: vpchohl1…" at bounding box center [492, 61] width 904 height 79
click at [884, 296] on input "70.000" at bounding box center [869, 294] width 81 height 24
click at [849, 63] on div "[PERSON_NAME]: CHL1408250614 Gói vận chuyển: Tiêu chuẩn Nhân viên tạo: vpchohl1…" at bounding box center [492, 61] width 904 height 79
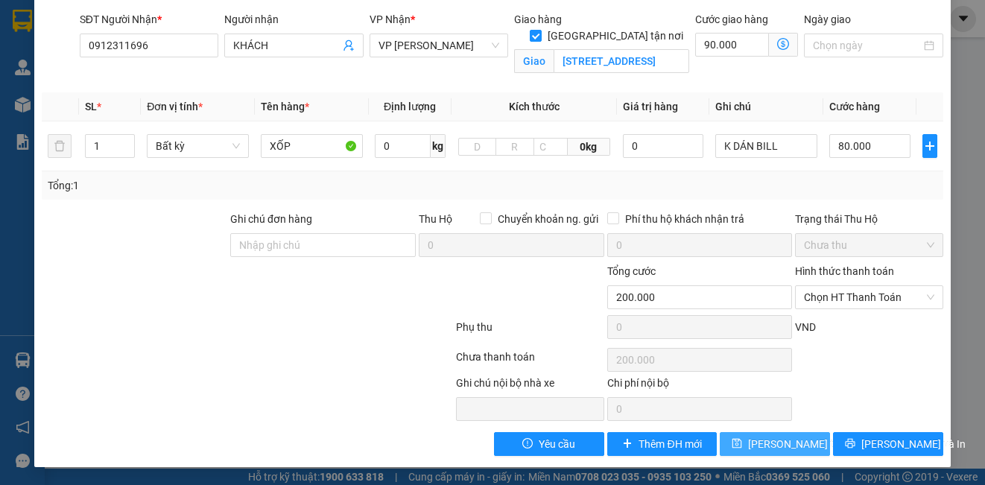
click at [771, 441] on span "[PERSON_NAME] thay đổi" at bounding box center [807, 444] width 119 height 16
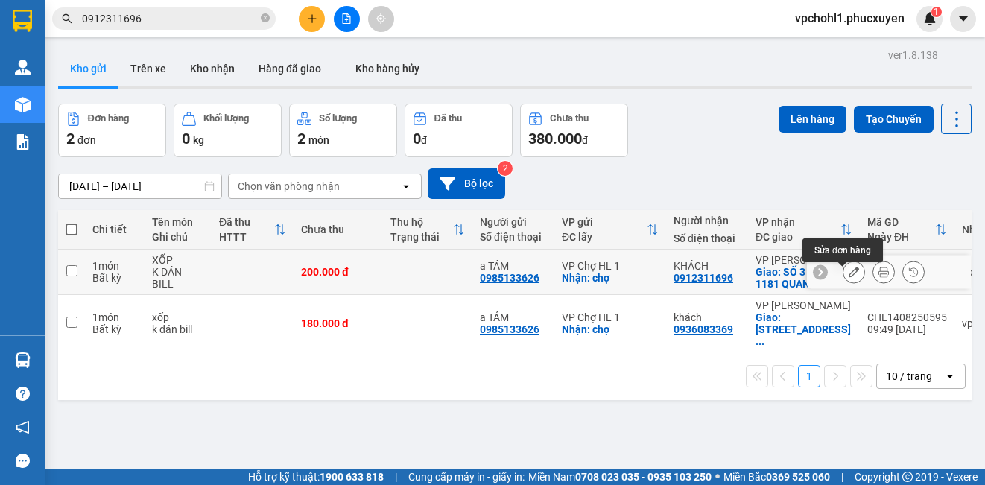
click at [849, 277] on icon at bounding box center [854, 272] width 10 height 10
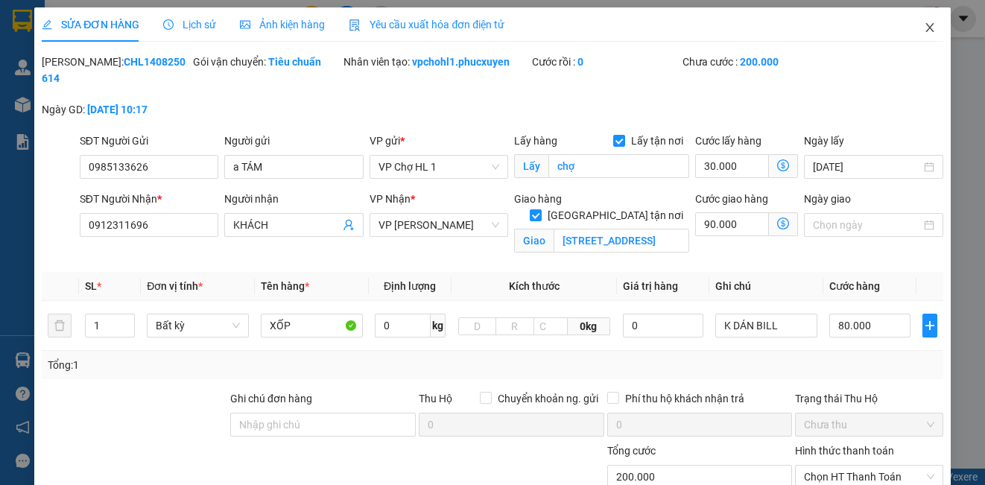
click at [925, 25] on icon "close" at bounding box center [929, 27] width 8 height 9
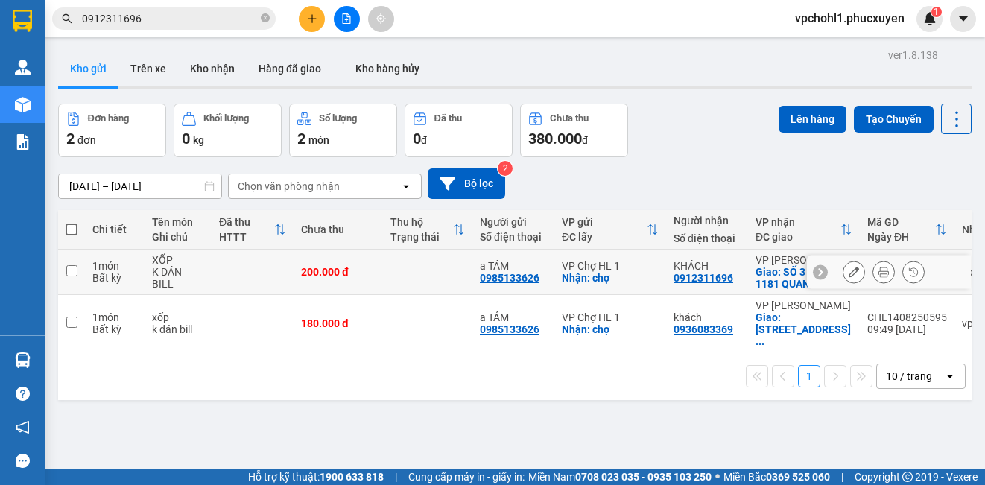
click at [72, 273] on input "checkbox" at bounding box center [71, 270] width 11 height 11
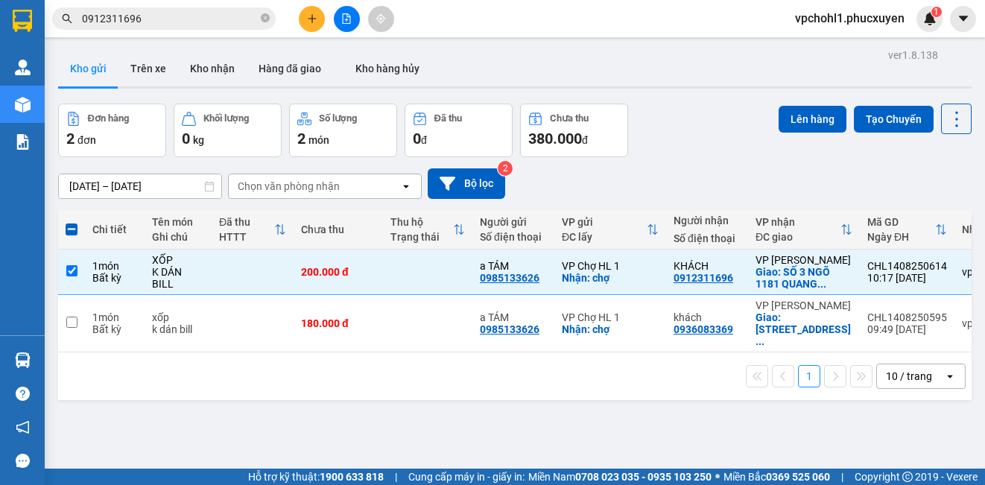
drag, startPoint x: 810, startPoint y: 125, endPoint x: 838, endPoint y: 112, distance: 30.7
click at [814, 123] on button "Lên hàng" at bounding box center [813, 119] width 68 height 27
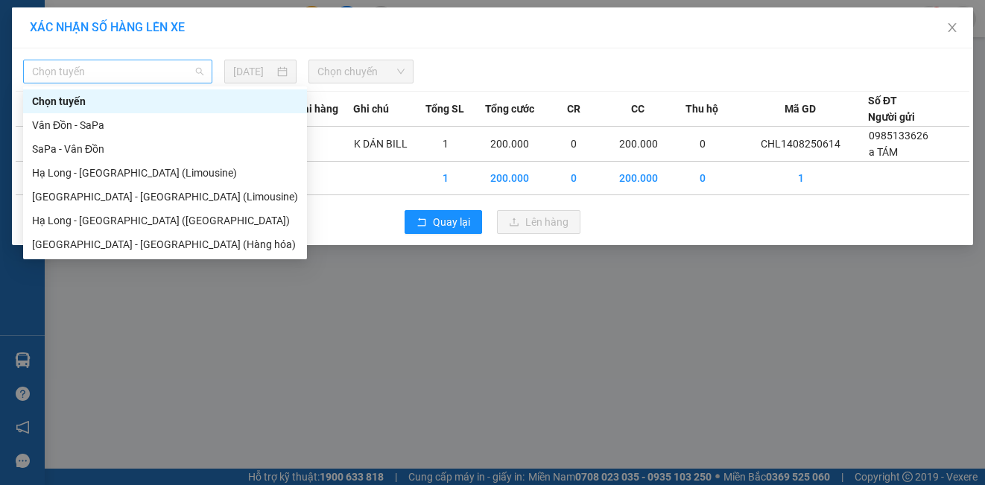
click at [180, 72] on span "Chọn tuyến" at bounding box center [117, 71] width 171 height 22
click at [131, 177] on div "Hạ Long - [GEOGRAPHIC_DATA] (Limousine)" at bounding box center [165, 173] width 266 height 16
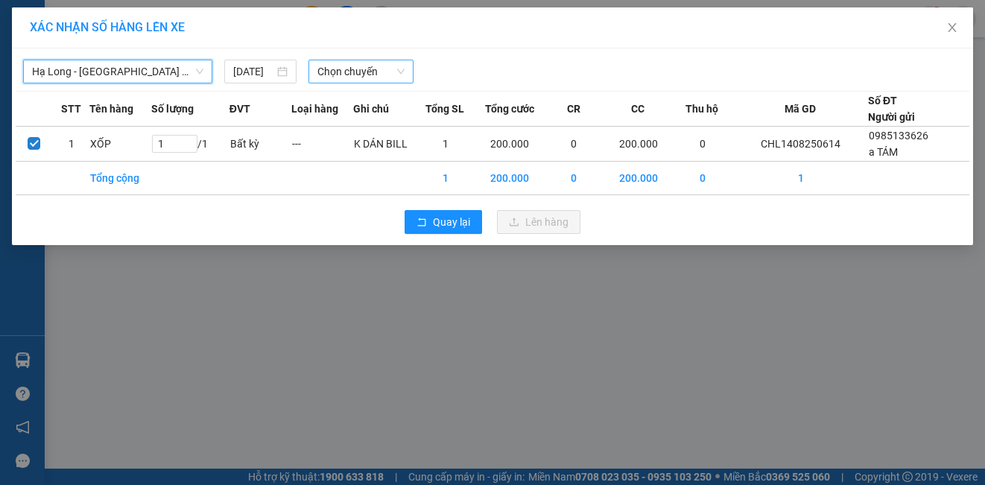
click at [339, 75] on span "Chọn chuyến" at bounding box center [361, 71] width 88 height 22
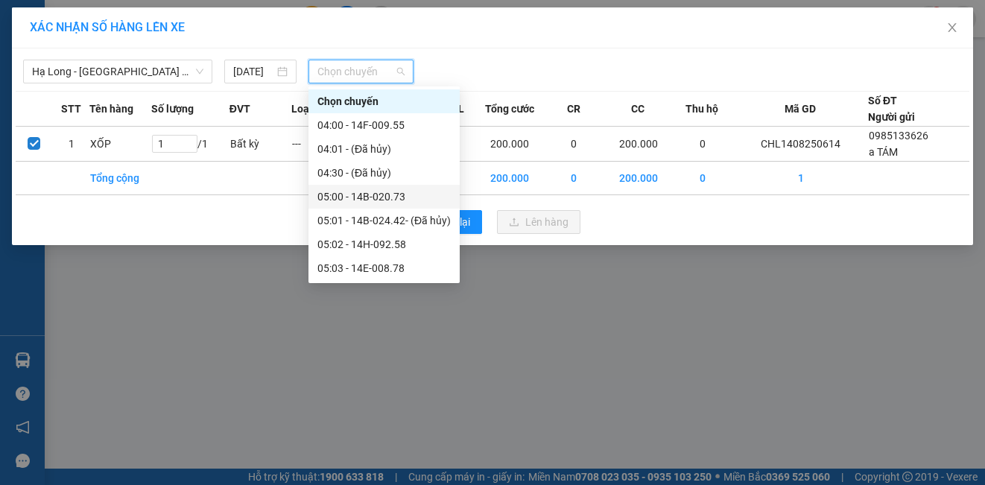
scroll to position [298, 0]
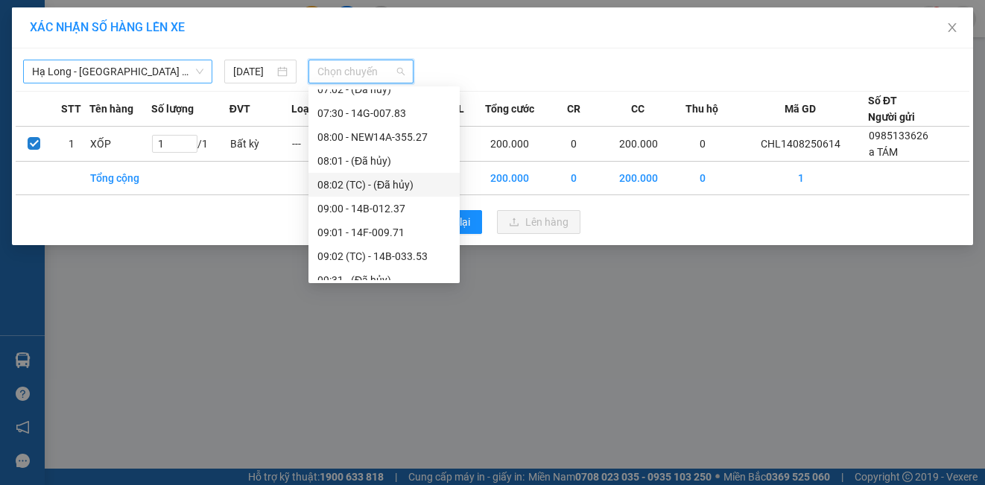
click at [189, 72] on span "Hạ Long - [GEOGRAPHIC_DATA] (Limousine)" at bounding box center [117, 71] width 171 height 22
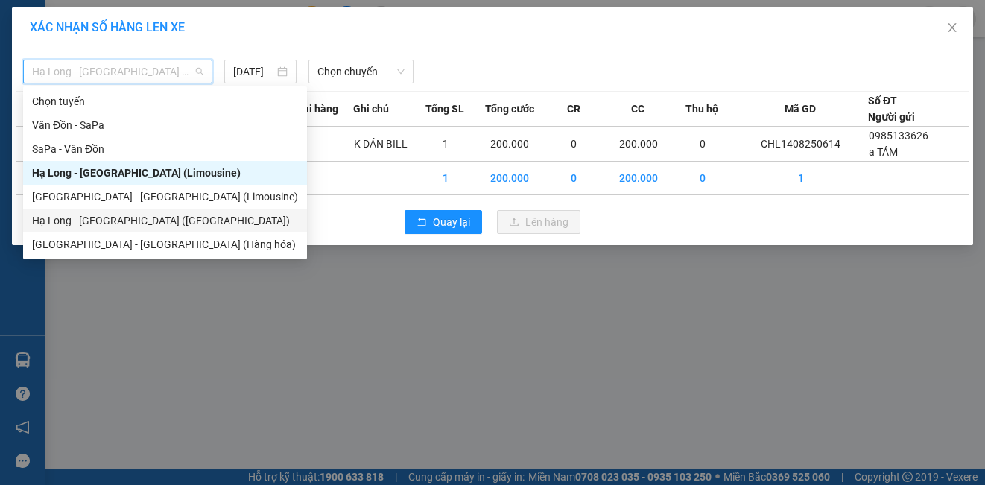
drag, startPoint x: 153, startPoint y: 222, endPoint x: 185, endPoint y: 189, distance: 46.4
click at [153, 221] on div "Hạ Long - [GEOGRAPHIC_DATA] ([GEOGRAPHIC_DATA])" at bounding box center [165, 220] width 266 height 16
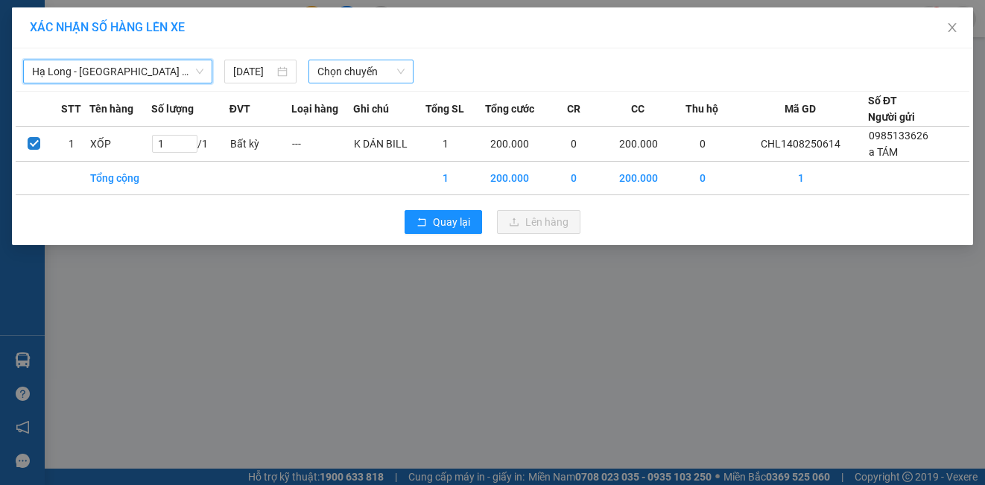
click at [347, 74] on span "Chọn chuyến" at bounding box center [361, 71] width 88 height 22
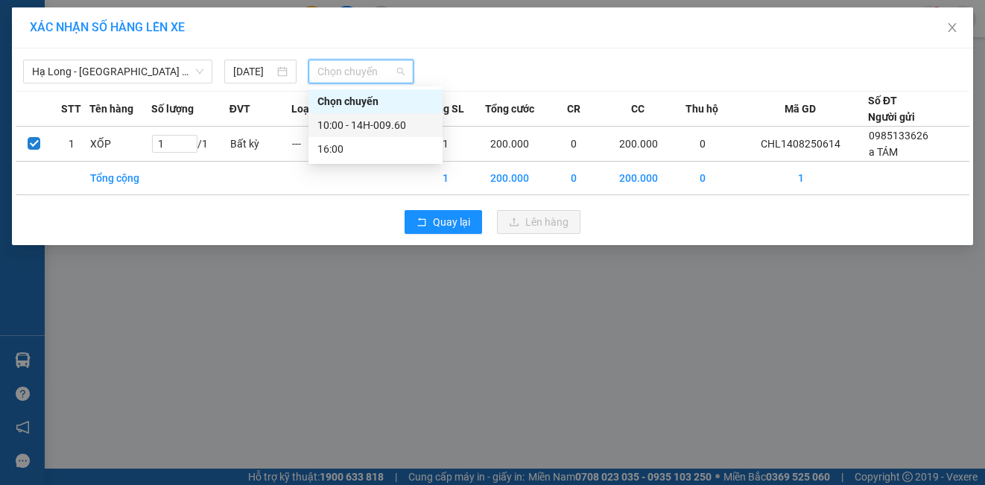
drag, startPoint x: 344, startPoint y: 127, endPoint x: 498, endPoint y: 246, distance: 194.4
click at [346, 127] on div "10:00 - 14H-009.60" at bounding box center [375, 125] width 116 height 16
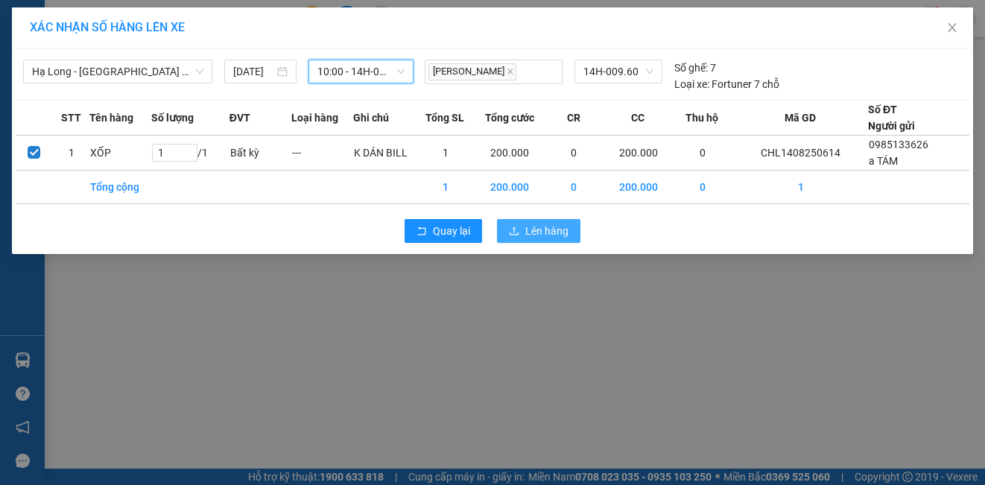
click at [551, 235] on span "Lên hàng" at bounding box center [546, 231] width 43 height 16
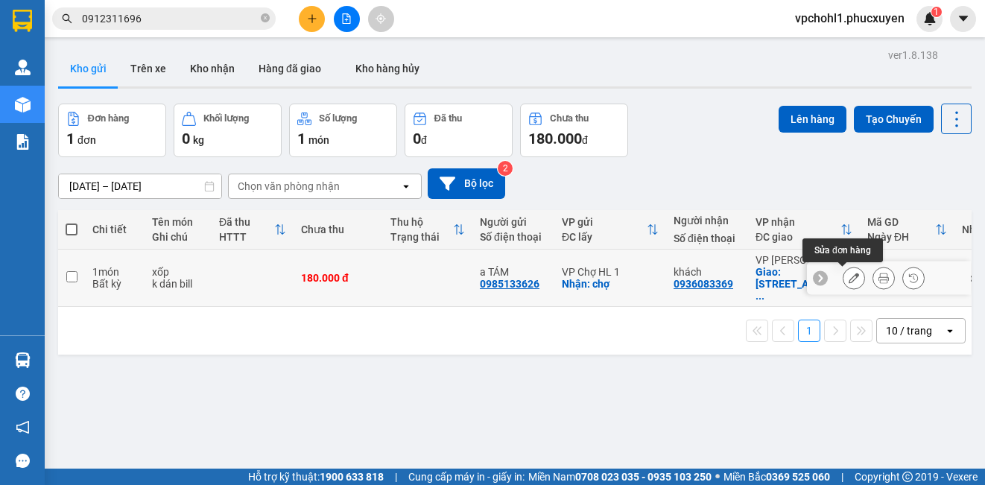
click at [849, 279] on icon at bounding box center [854, 278] width 10 height 10
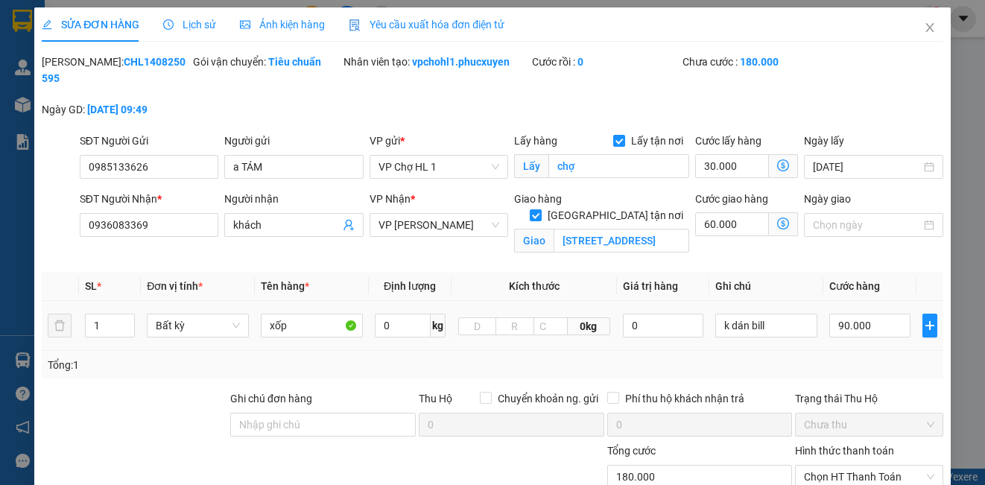
click at [777, 221] on icon "dollar-circle" at bounding box center [783, 224] width 12 height 12
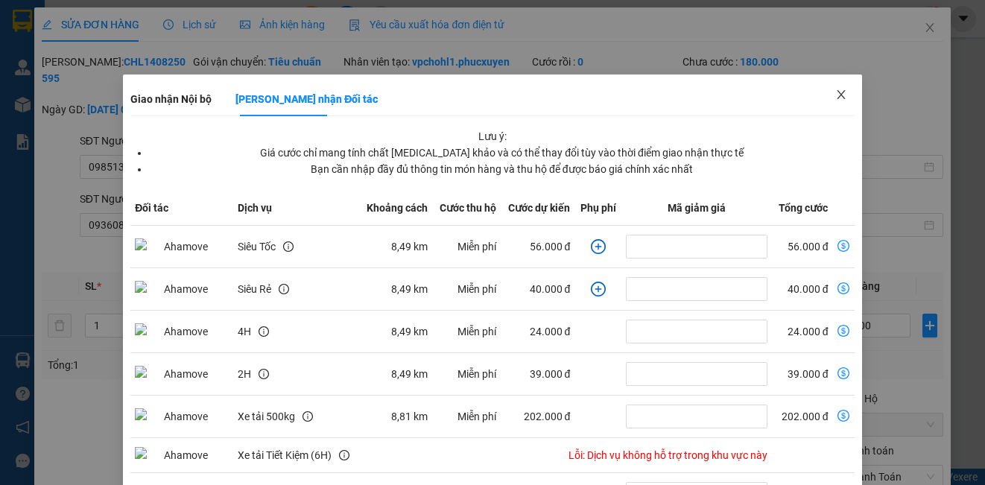
click at [835, 93] on icon "close" at bounding box center [841, 95] width 12 height 12
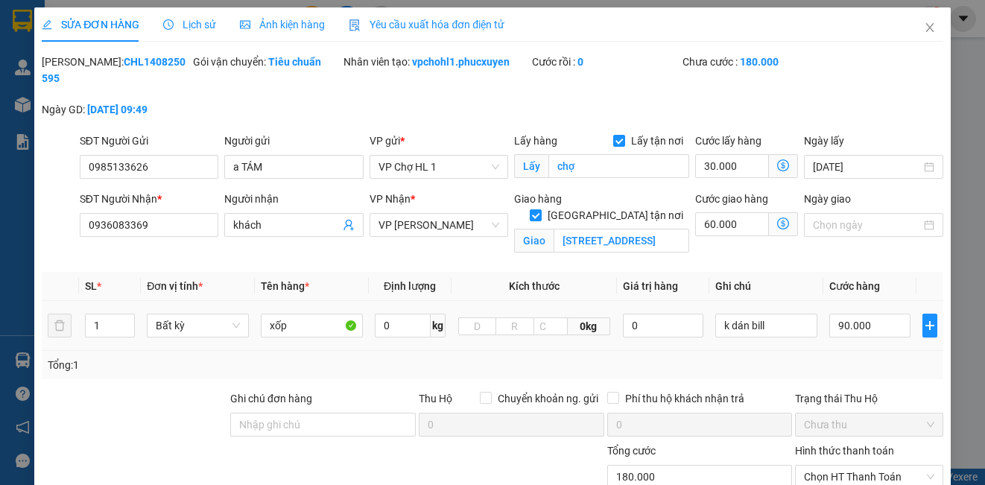
click at [777, 222] on icon "dollar-circle" at bounding box center [783, 224] width 12 height 12
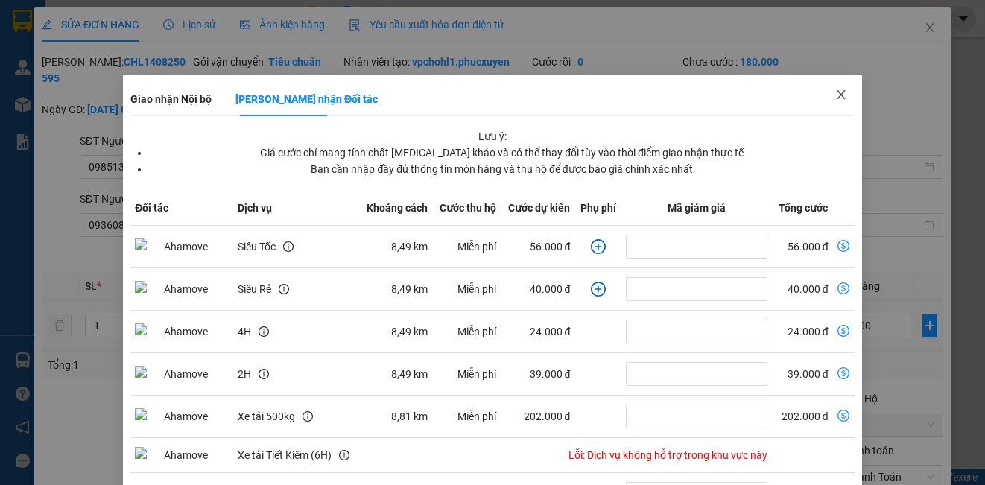
click at [837, 95] on icon "close" at bounding box center [841, 94] width 8 height 9
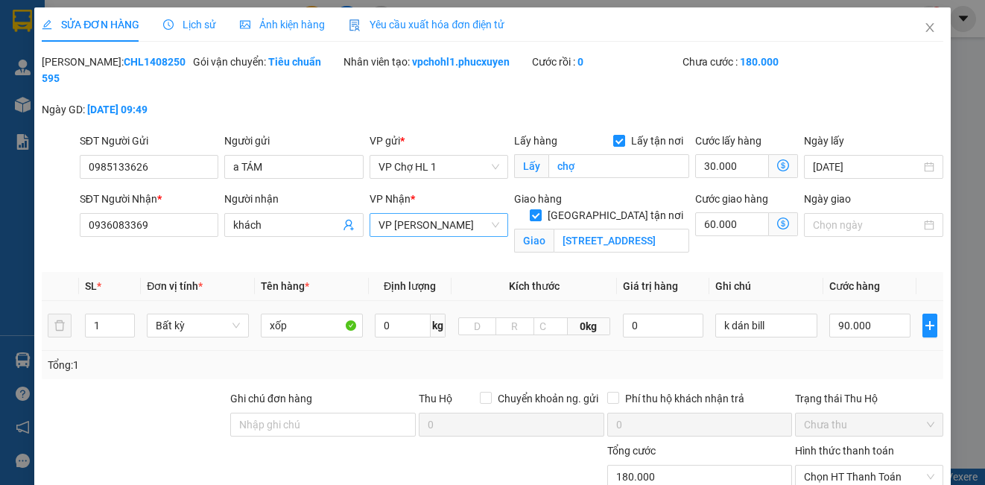
click at [412, 225] on span "VP [PERSON_NAME]" at bounding box center [439, 225] width 121 height 22
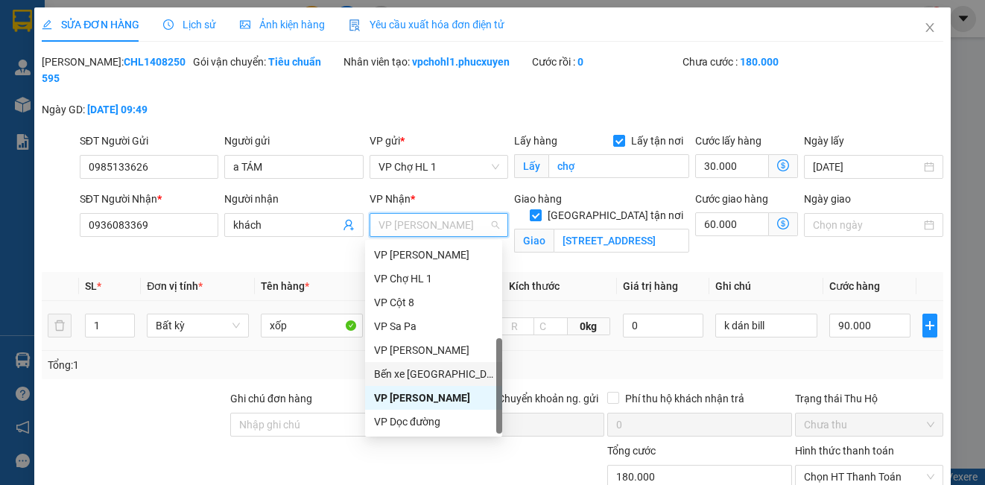
scroll to position [15, 0]
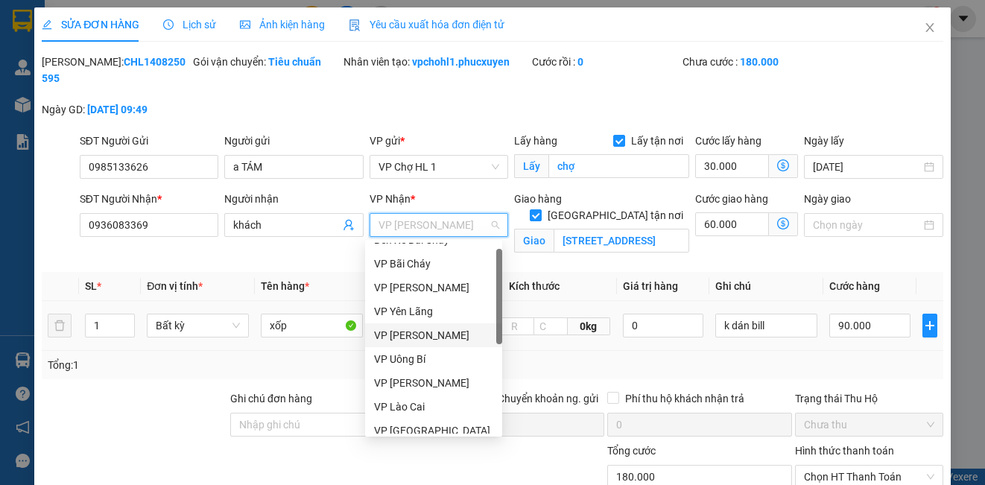
click at [423, 341] on div "VP [PERSON_NAME]" at bounding box center [433, 335] width 119 height 16
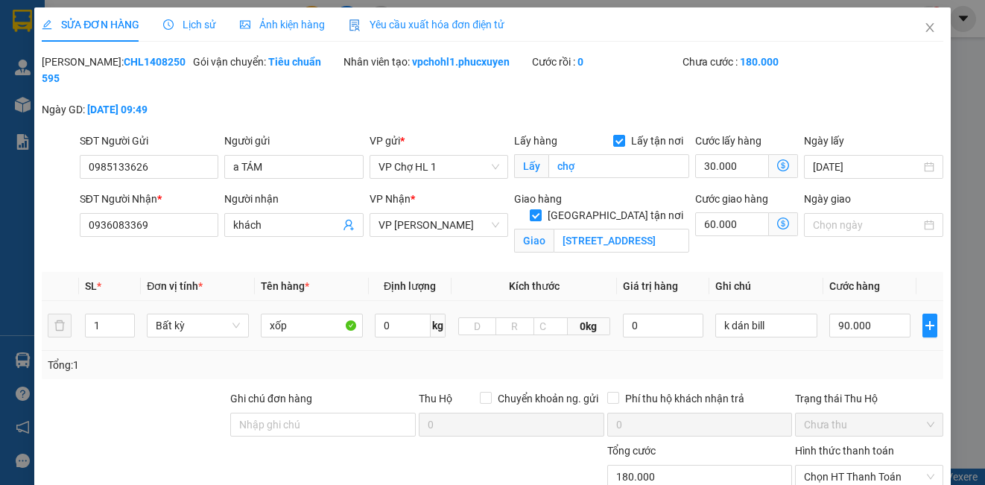
click at [777, 225] on icon "dollar-circle" at bounding box center [783, 224] width 12 height 12
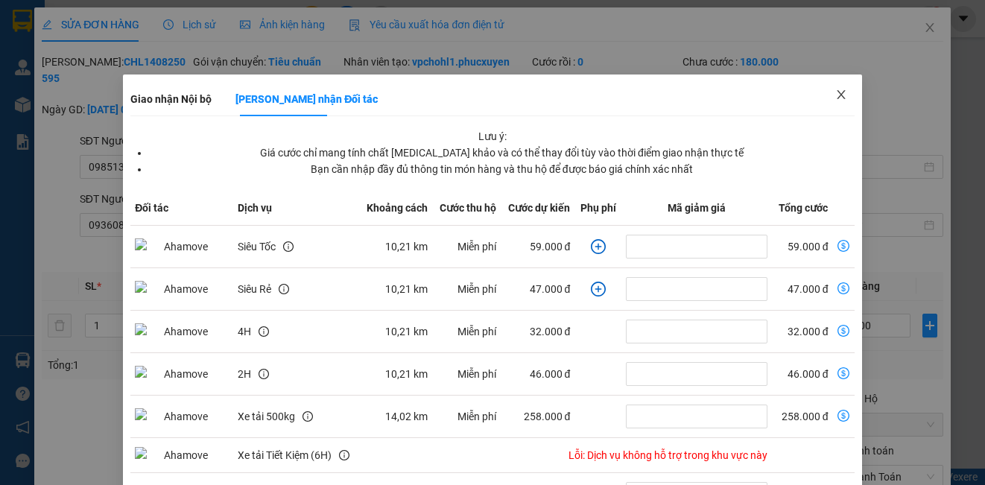
click at [835, 95] on icon "close" at bounding box center [841, 95] width 12 height 12
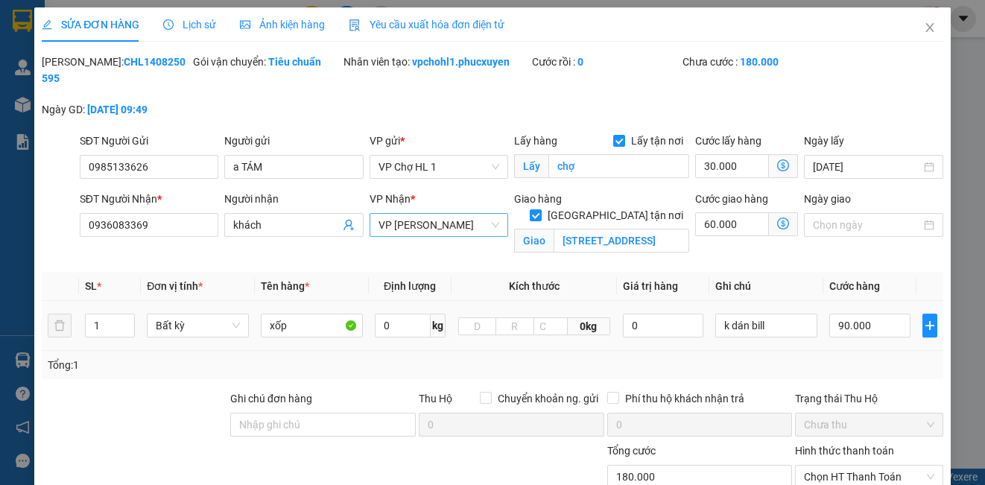
click at [447, 223] on span "VP [PERSON_NAME]" at bounding box center [439, 225] width 121 height 22
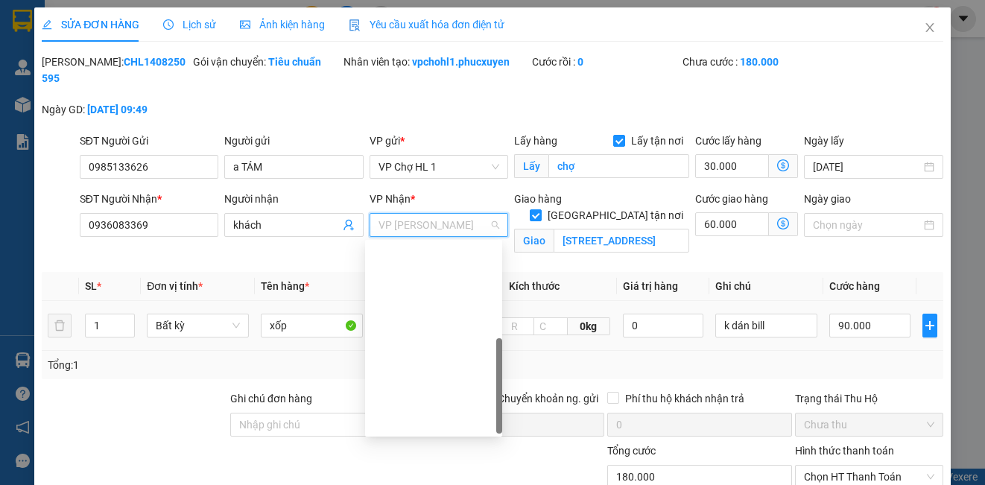
scroll to position [238, 0]
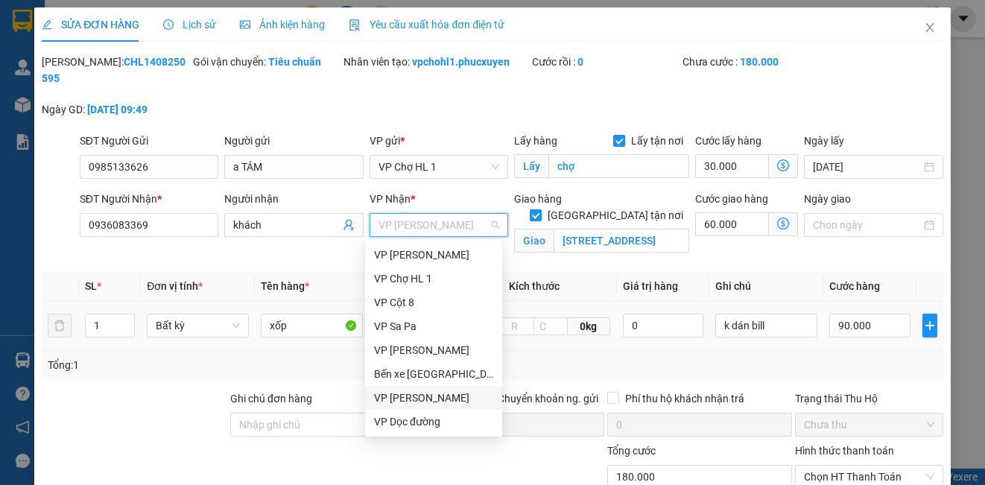
click at [437, 399] on div "VP [PERSON_NAME]" at bounding box center [433, 398] width 119 height 16
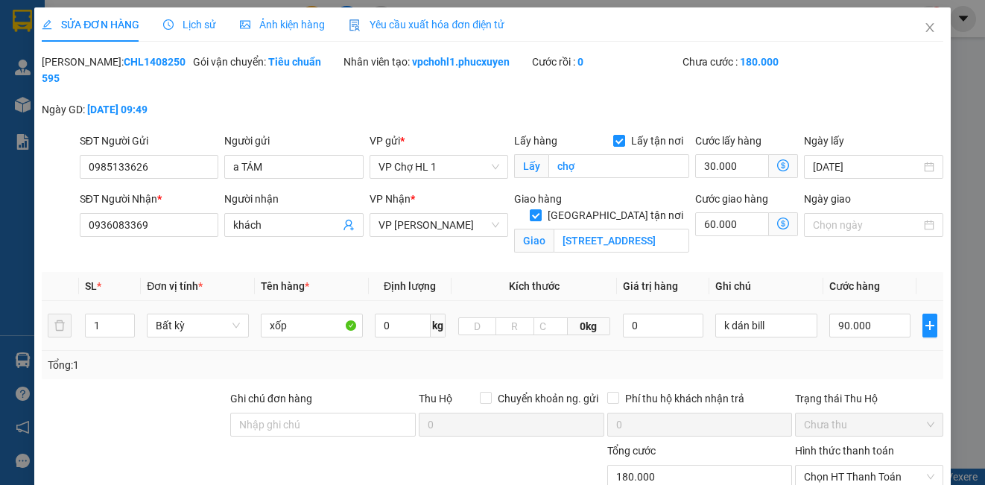
click at [777, 221] on icon "dollar-circle" at bounding box center [783, 224] width 12 height 12
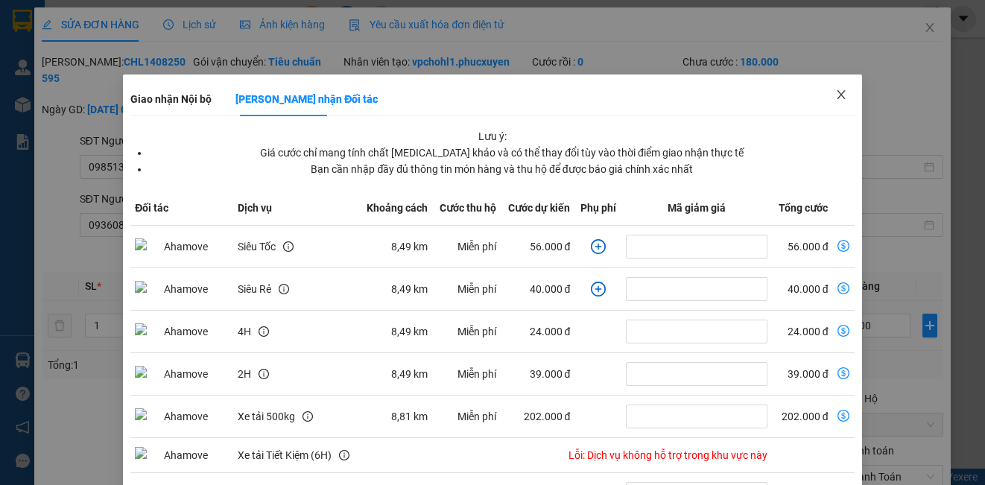
click at [835, 94] on icon "close" at bounding box center [841, 95] width 12 height 12
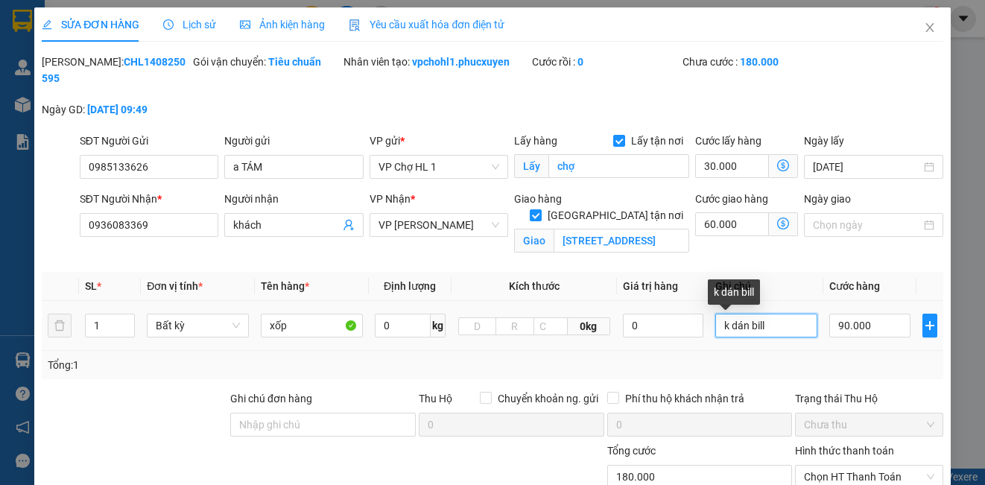
click at [771, 323] on input "k dán bill" at bounding box center [766, 326] width 102 height 24
click at [777, 219] on icon "dollar-circle" at bounding box center [783, 224] width 12 height 12
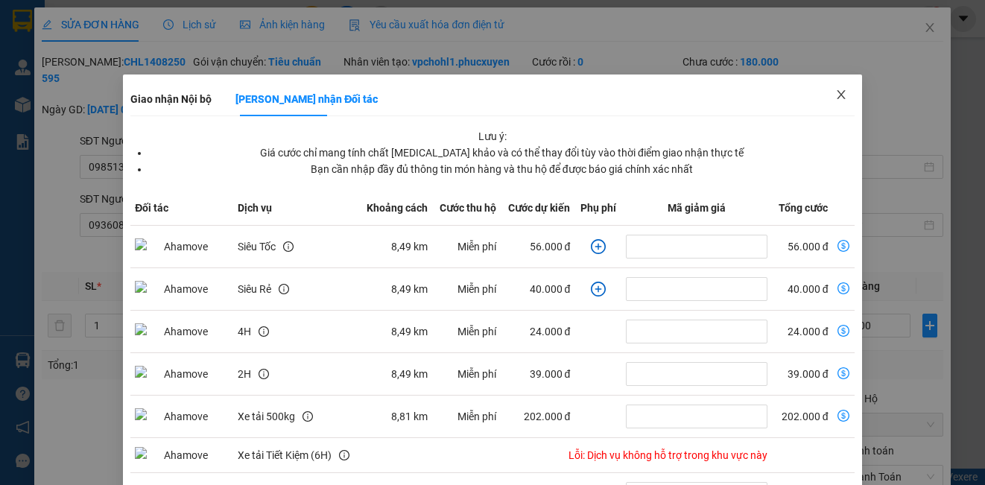
click at [837, 95] on icon "close" at bounding box center [841, 94] width 8 height 9
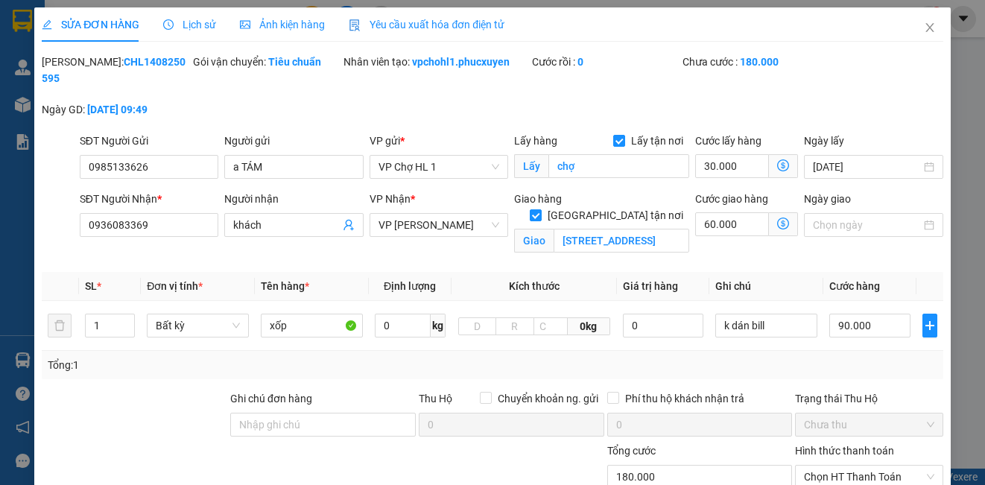
click at [777, 221] on icon "dollar-circle" at bounding box center [783, 224] width 12 height 12
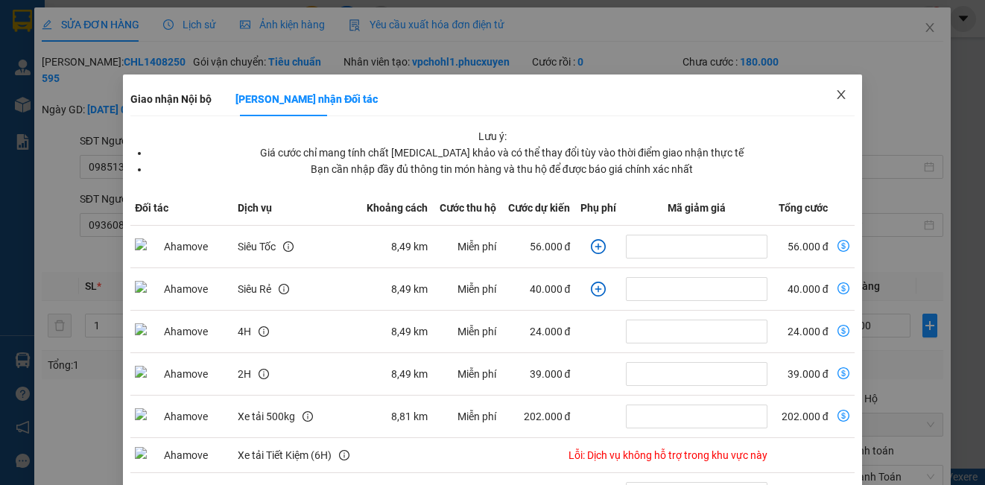
click at [837, 96] on icon "close" at bounding box center [841, 94] width 8 height 9
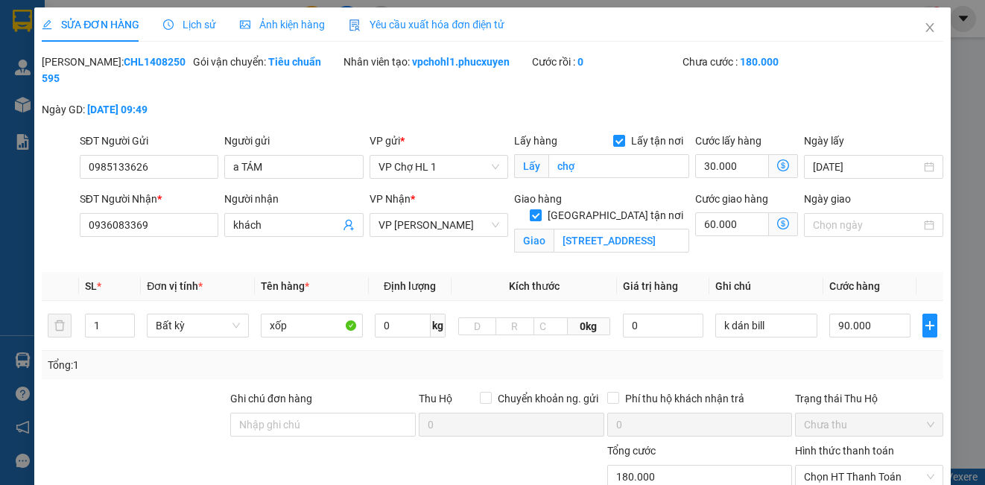
scroll to position [180, 0]
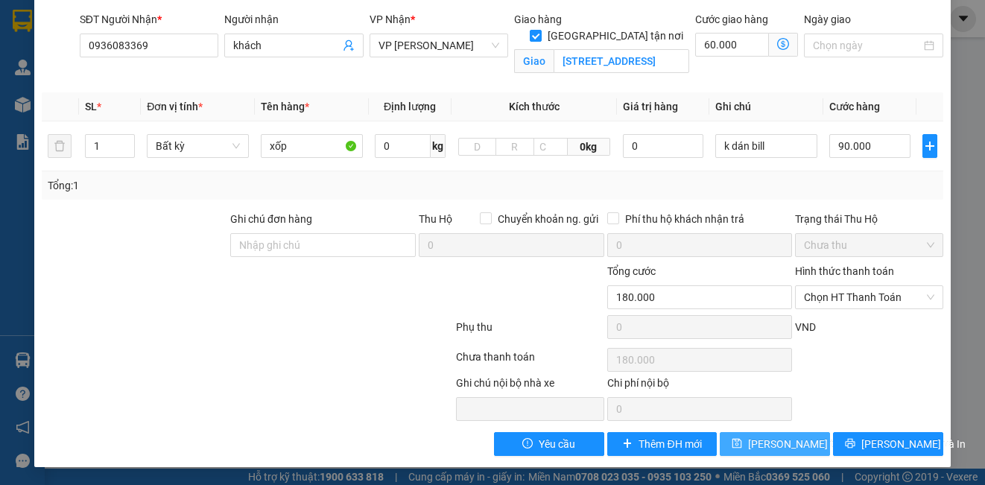
drag, startPoint x: 756, startPoint y: 455, endPoint x: 757, endPoint y: 442, distance: 13.5
click at [756, 445] on button "[PERSON_NAME] thay đổi" at bounding box center [775, 444] width 110 height 24
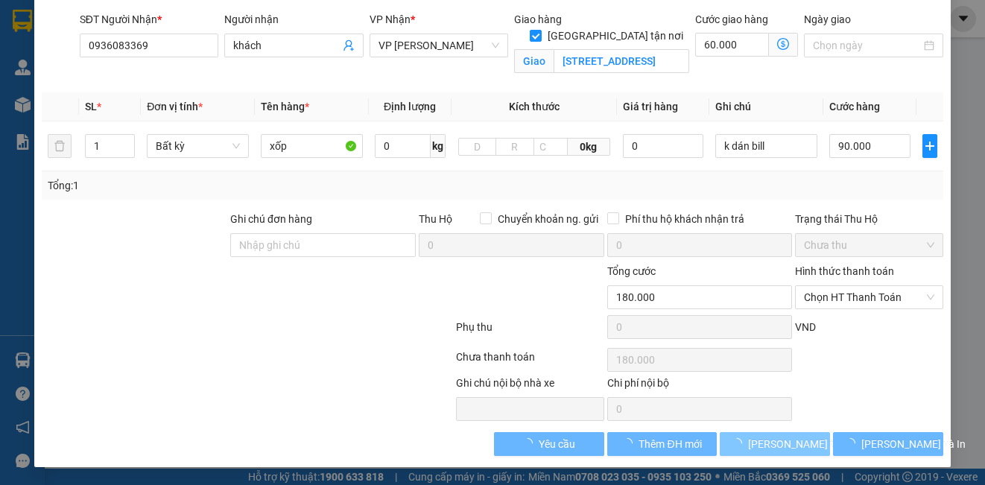
click at [757, 442] on span "[PERSON_NAME] thay đổi" at bounding box center [807, 444] width 119 height 16
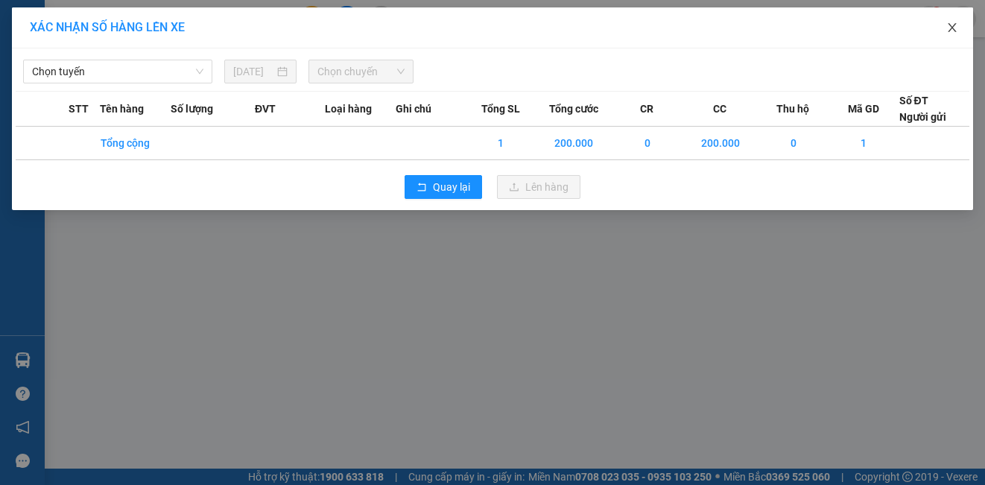
click at [951, 27] on icon "close" at bounding box center [952, 27] width 8 height 9
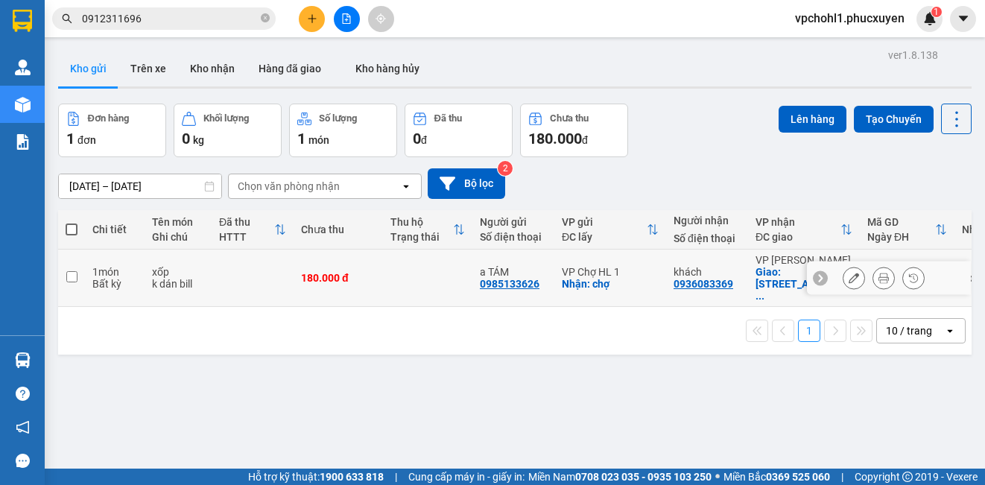
click at [849, 279] on icon at bounding box center [854, 278] width 10 height 10
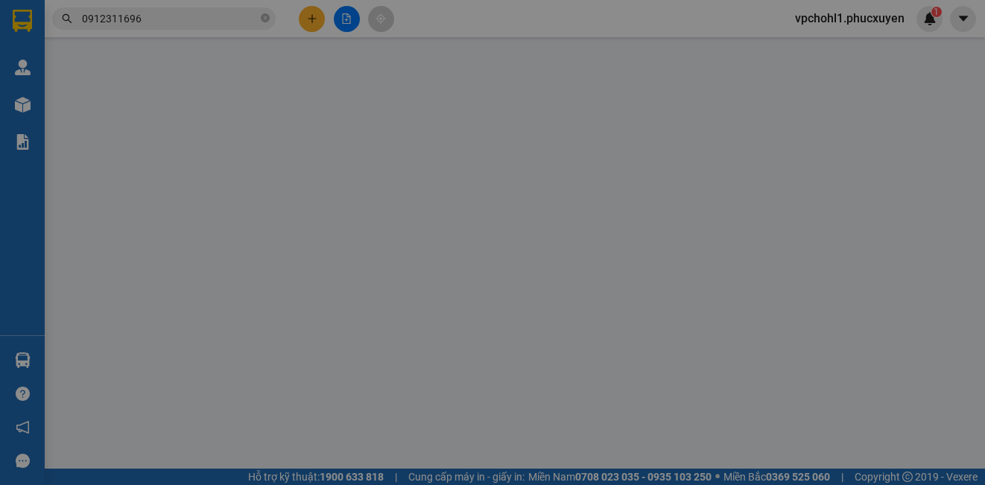
click at [312, 375] on label "Ghi chú đơn hàng" at bounding box center [271, 381] width 82 height 12
click at [416, 395] on input "Ghi chú đơn hàng" at bounding box center [323, 407] width 186 height 24
click at [382, 339] on div "Tổng: 1" at bounding box center [215, 347] width 334 height 16
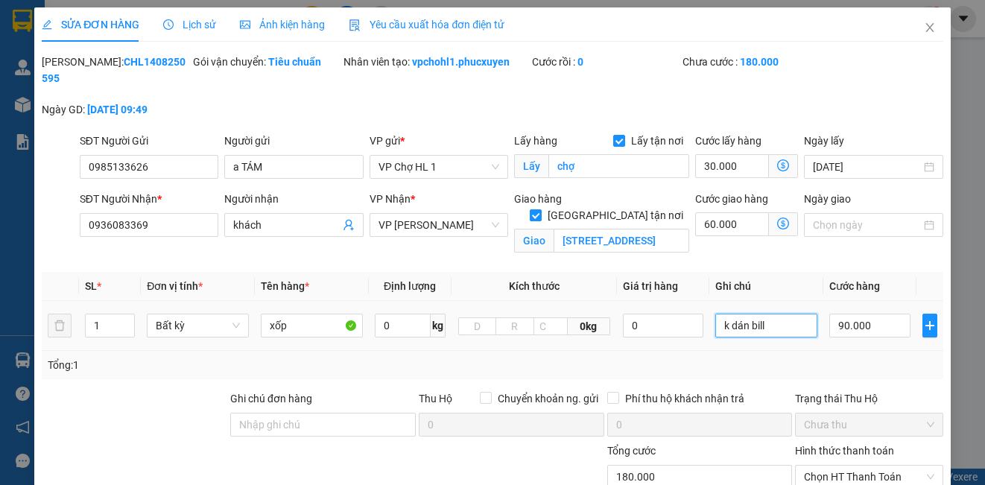
click at [789, 323] on input "k dán bill" at bounding box center [766, 326] width 102 height 24
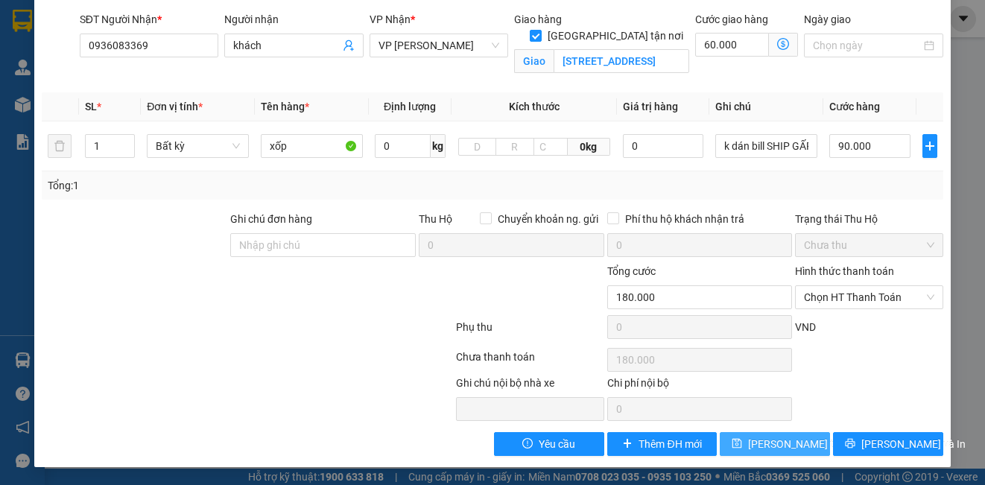
click at [807, 442] on button "[PERSON_NAME] thay đổi" at bounding box center [775, 444] width 110 height 24
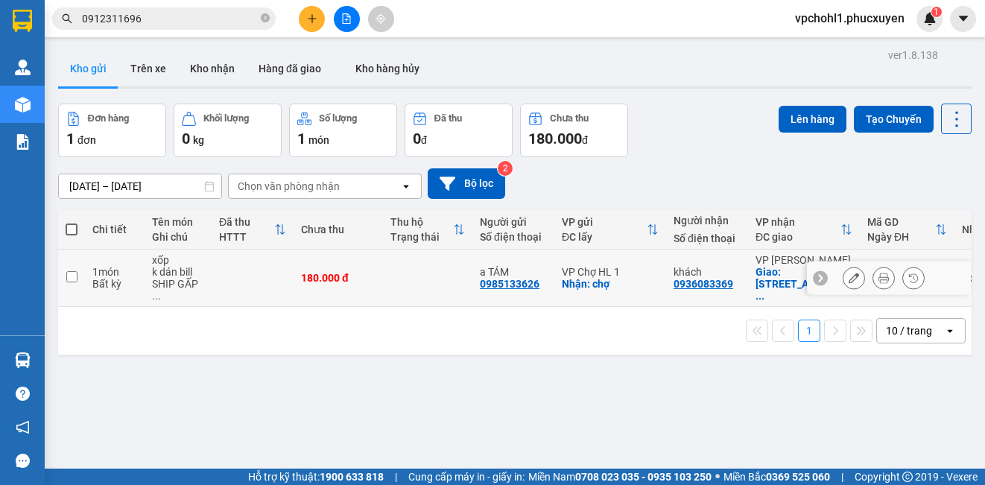
click at [72, 275] on input "checkbox" at bounding box center [71, 276] width 11 height 11
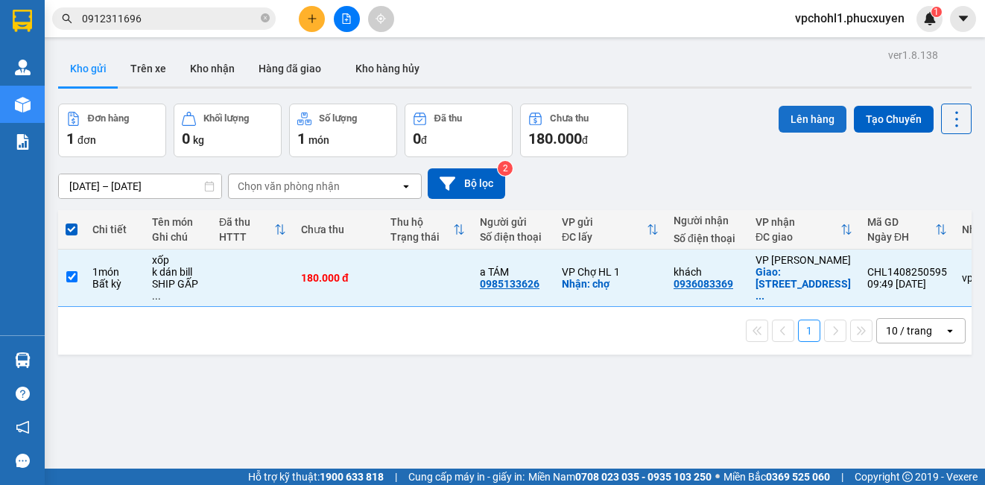
click at [779, 121] on button "Lên hàng" at bounding box center [813, 119] width 68 height 27
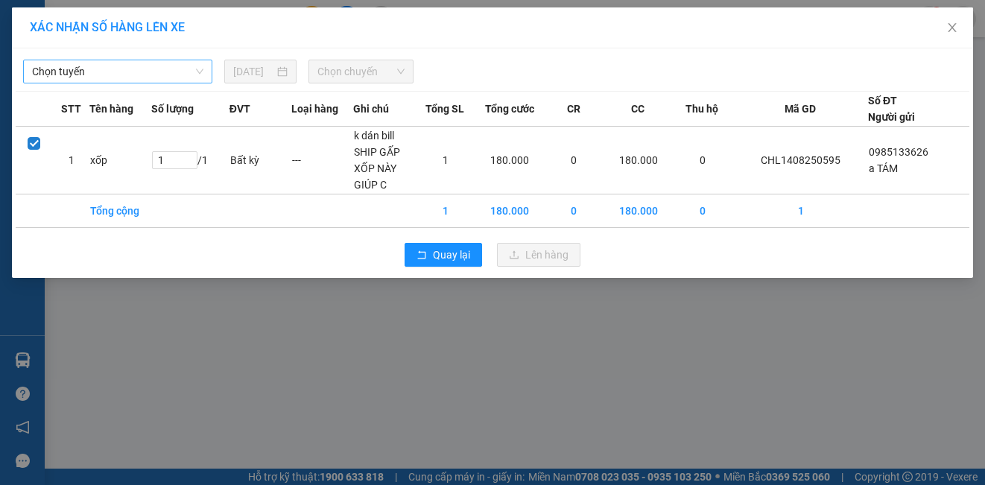
click at [110, 70] on span "Chọn tuyến" at bounding box center [117, 71] width 171 height 22
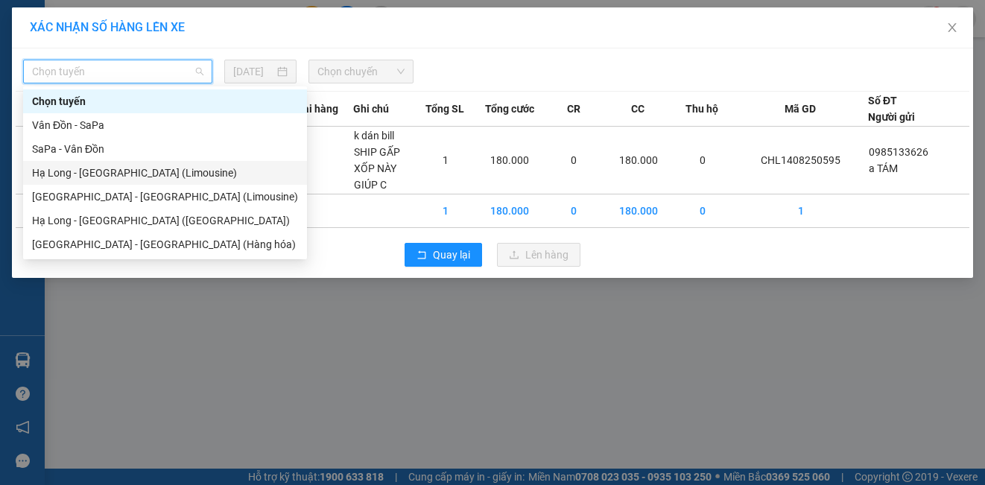
click at [137, 171] on div "Hạ Long - [GEOGRAPHIC_DATA] (Limousine)" at bounding box center [165, 173] width 266 height 16
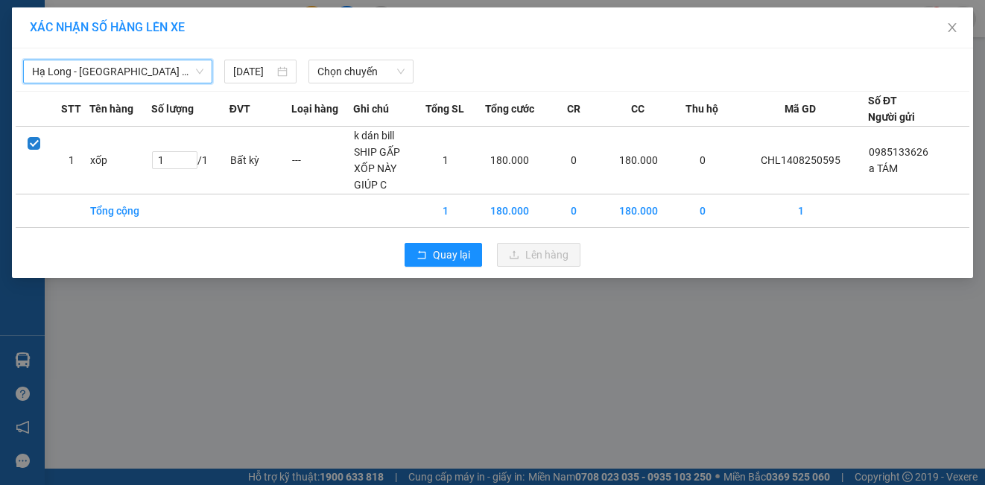
click at [186, 74] on span "Hạ Long - [GEOGRAPHIC_DATA] (Limousine)" at bounding box center [117, 71] width 171 height 22
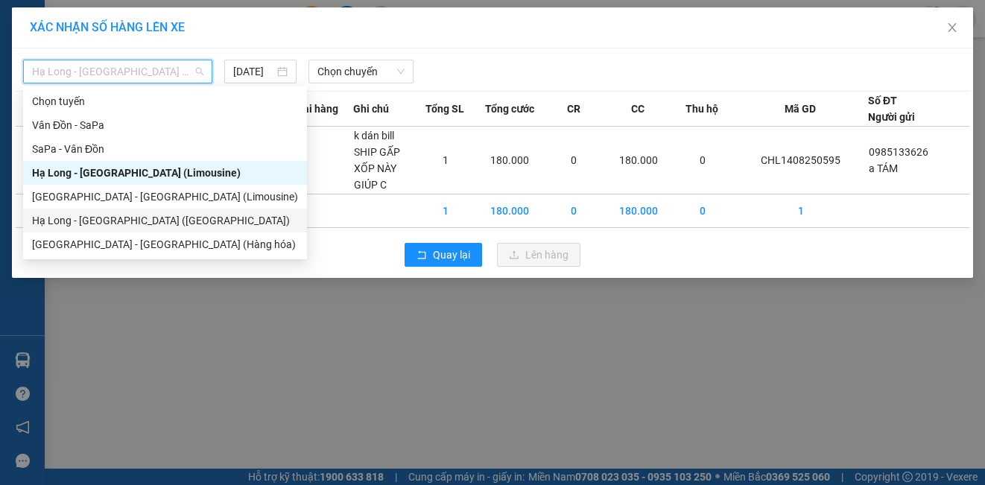
drag, startPoint x: 154, startPoint y: 221, endPoint x: 291, endPoint y: 126, distance: 167.0
click at [155, 218] on div "Hạ Long - [GEOGRAPHIC_DATA] ([GEOGRAPHIC_DATA])" at bounding box center [165, 220] width 266 height 16
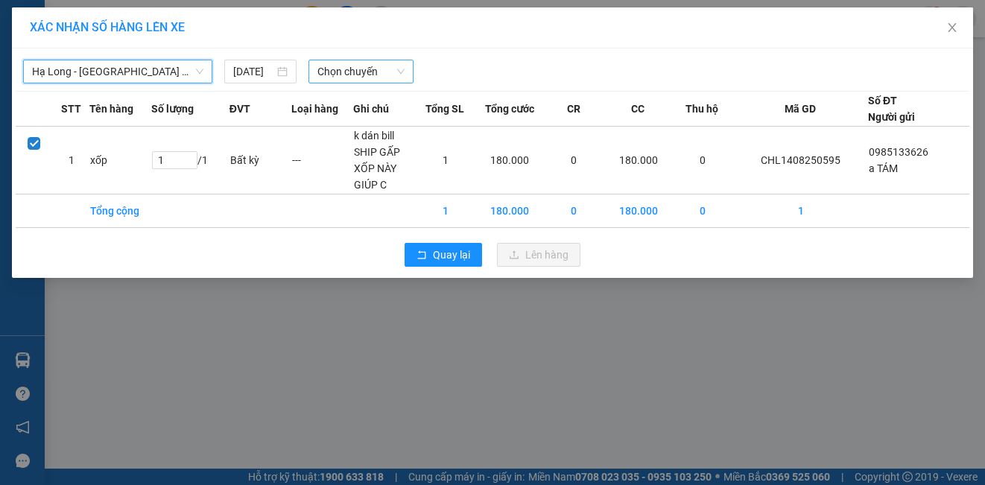
click at [337, 76] on span "Chọn chuyến" at bounding box center [361, 71] width 88 height 22
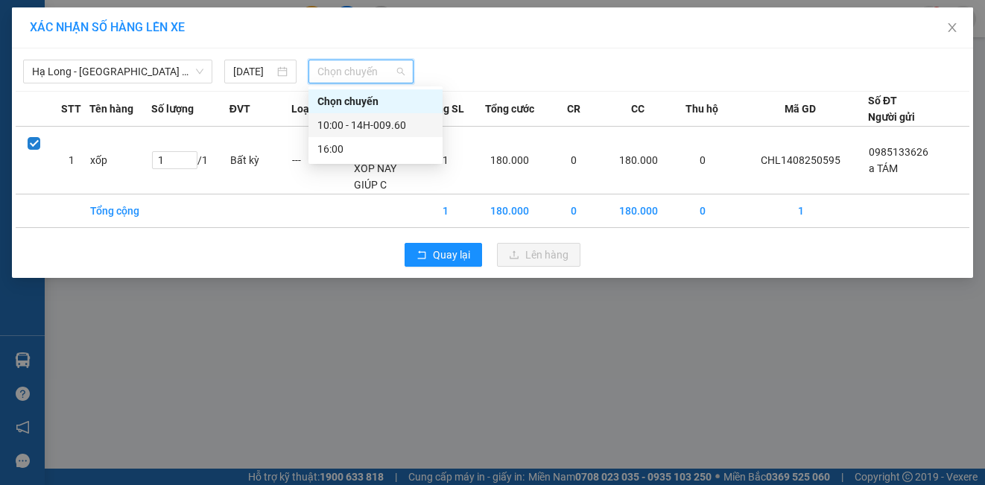
click at [332, 125] on div "10:00 - 14H-009.60" at bounding box center [375, 125] width 116 height 16
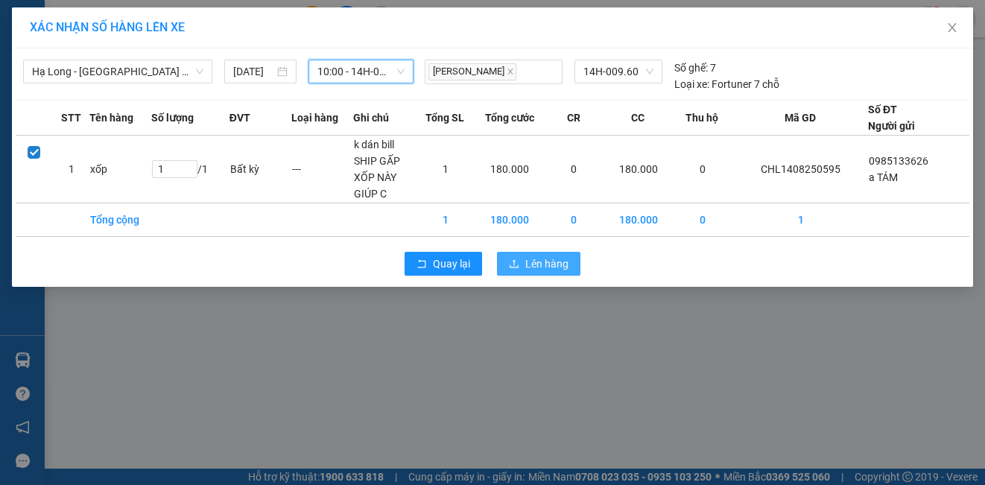
click at [530, 270] on span "Lên hàng" at bounding box center [546, 264] width 43 height 16
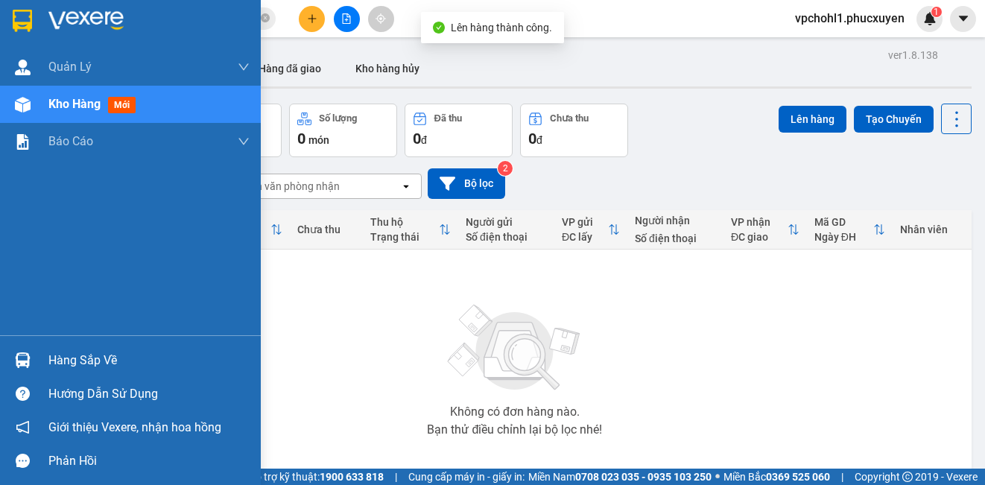
click at [92, 367] on div "Hàng sắp về" at bounding box center [148, 360] width 201 height 22
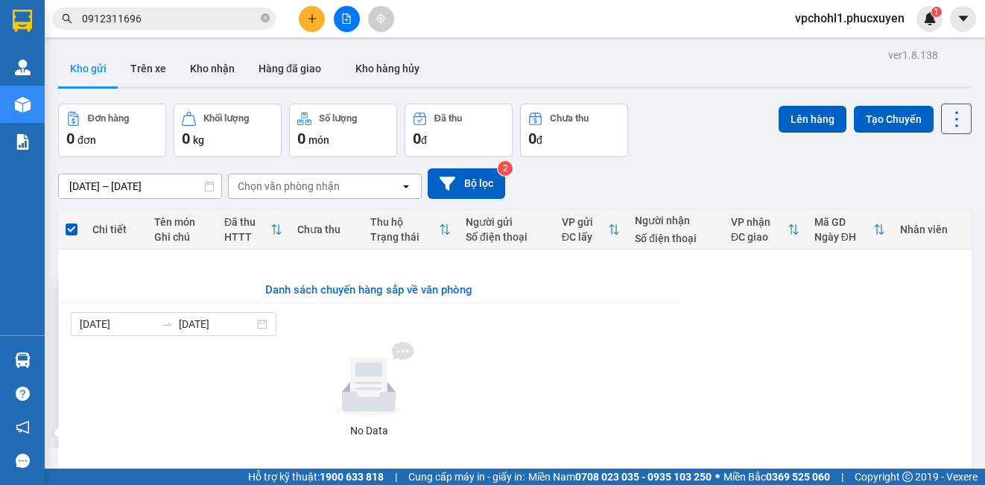
click at [872, 363] on section "Kết quả tìm kiếm ( 0 ) Bộ lọc No Data 0912311696 vpchohl1.phucxuyen 1 [PERSON_N…" at bounding box center [492, 242] width 985 height 485
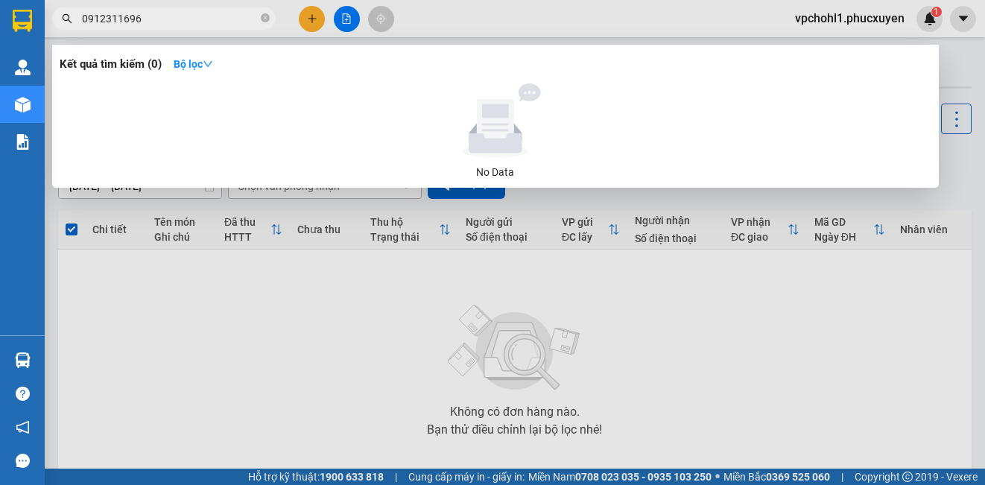
click at [178, 21] on input "0912311696" at bounding box center [170, 18] width 176 height 16
drag, startPoint x: 153, startPoint y: 19, endPoint x: 93, endPoint y: 16, distance: 59.7
click at [93, 16] on input "0912311696" at bounding box center [170, 18] width 176 height 16
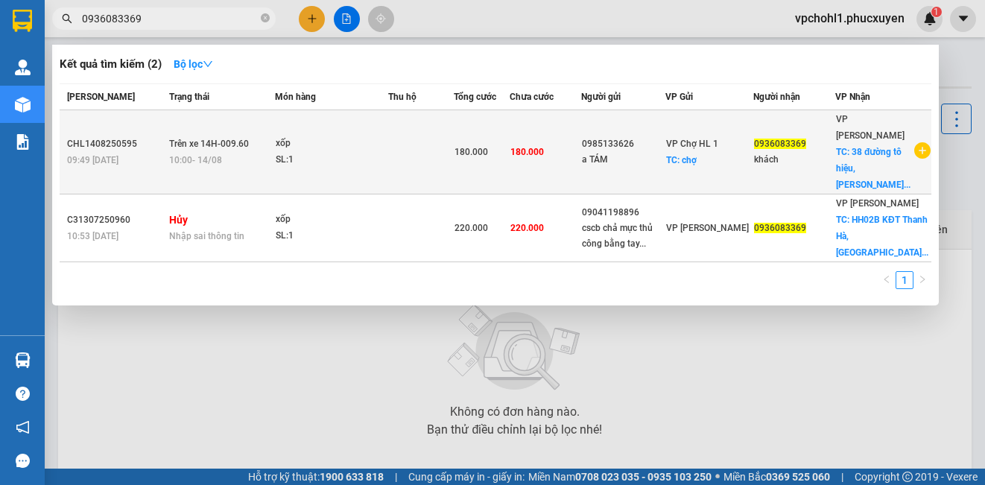
click at [580, 152] on td "180.000" at bounding box center [546, 152] width 72 height 84
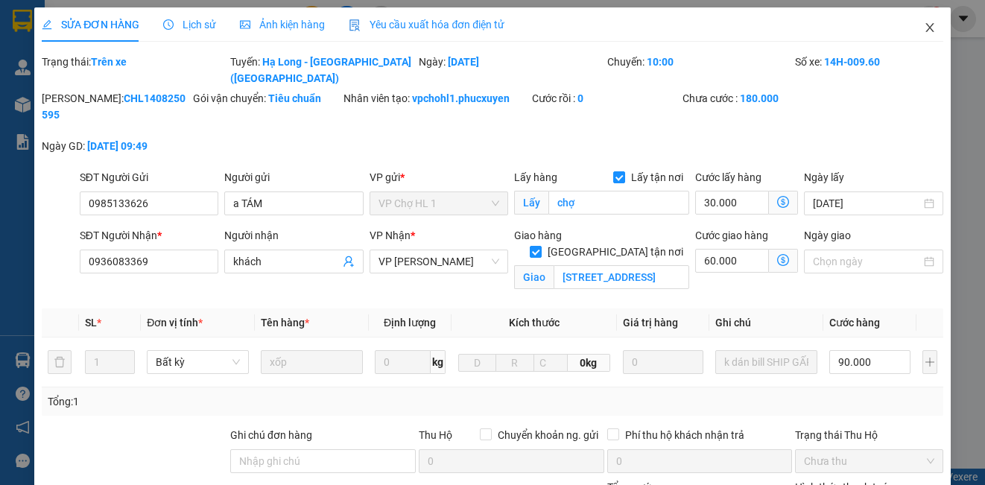
click at [924, 24] on icon "close" at bounding box center [930, 28] width 12 height 12
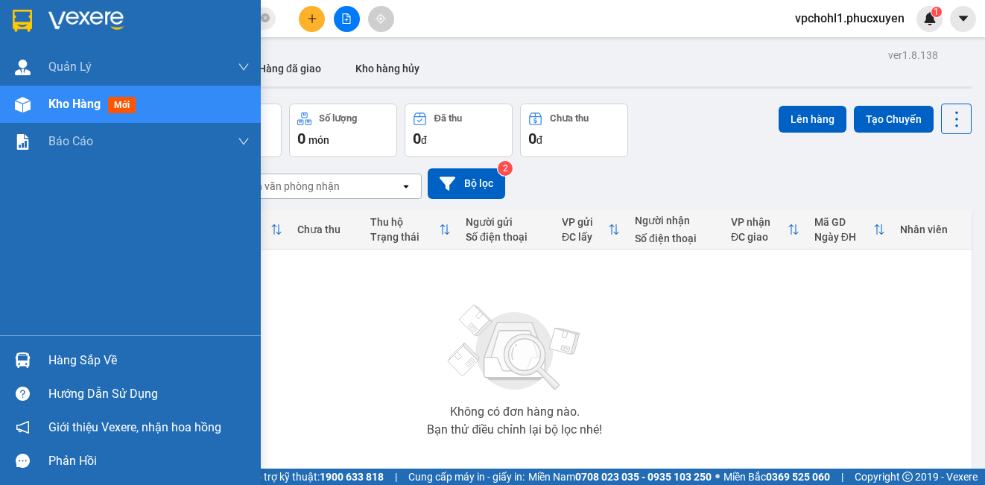
click at [79, 366] on div "Hàng sắp về" at bounding box center [148, 360] width 201 height 22
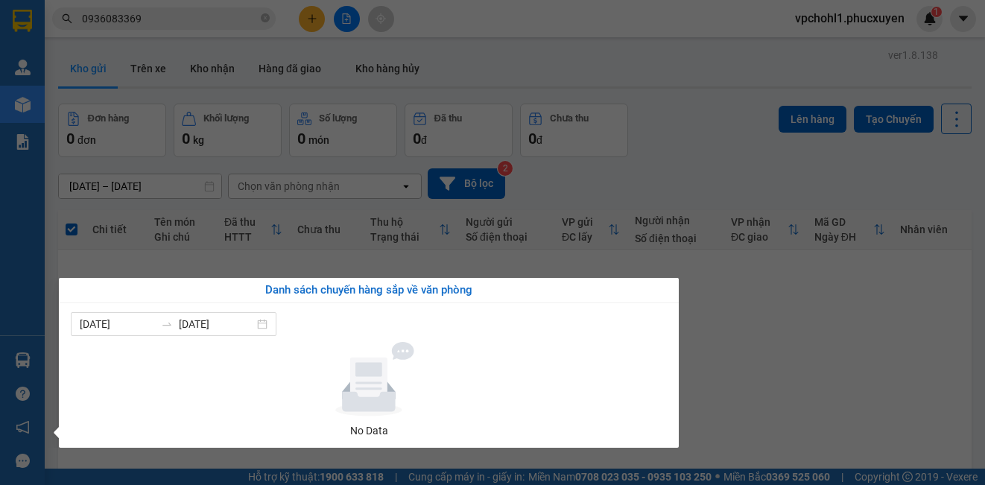
click at [796, 355] on section "Kết quả tìm kiếm ( 2 ) Bộ lọc Mã ĐH Trạng thái Món hàng Thu hộ Tổng cước Chưa c…" at bounding box center [492, 242] width 985 height 485
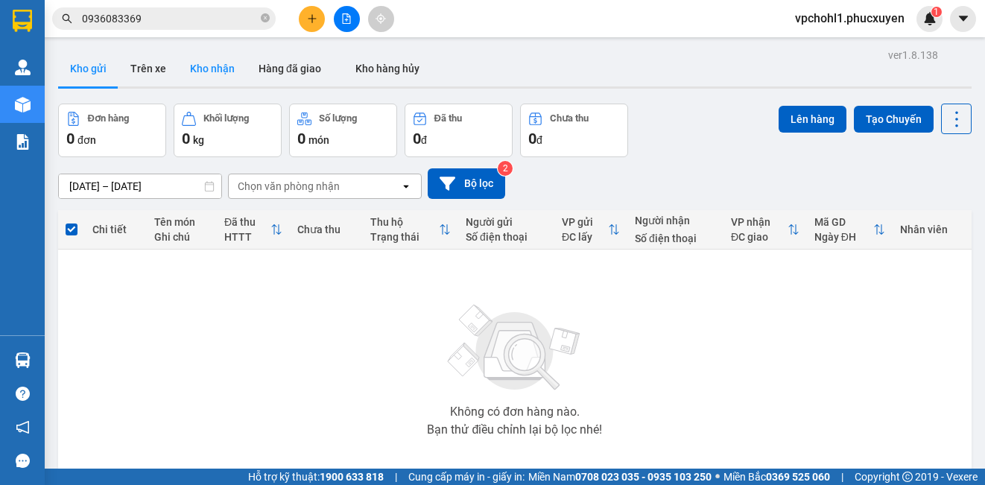
click at [199, 69] on button "Kho nhận" at bounding box center [212, 69] width 69 height 36
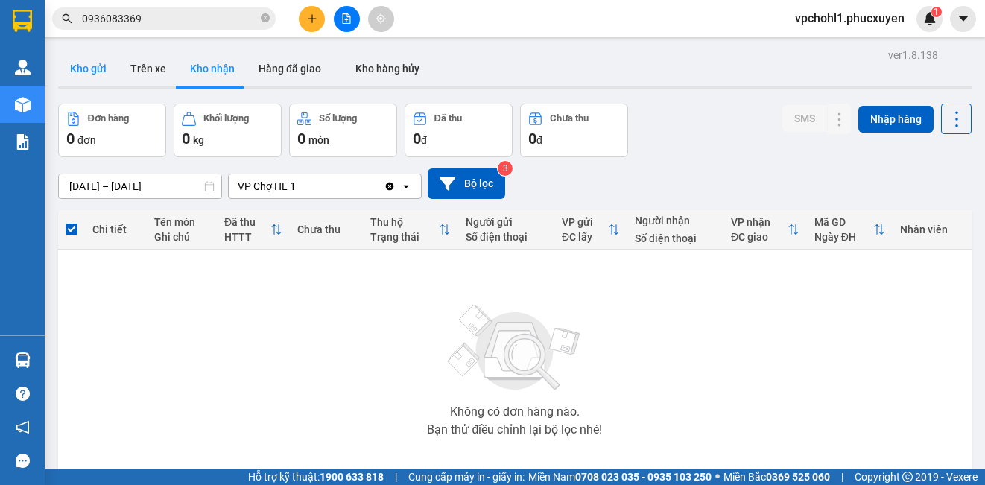
click at [92, 66] on button "Kho gửi" at bounding box center [88, 69] width 60 height 36
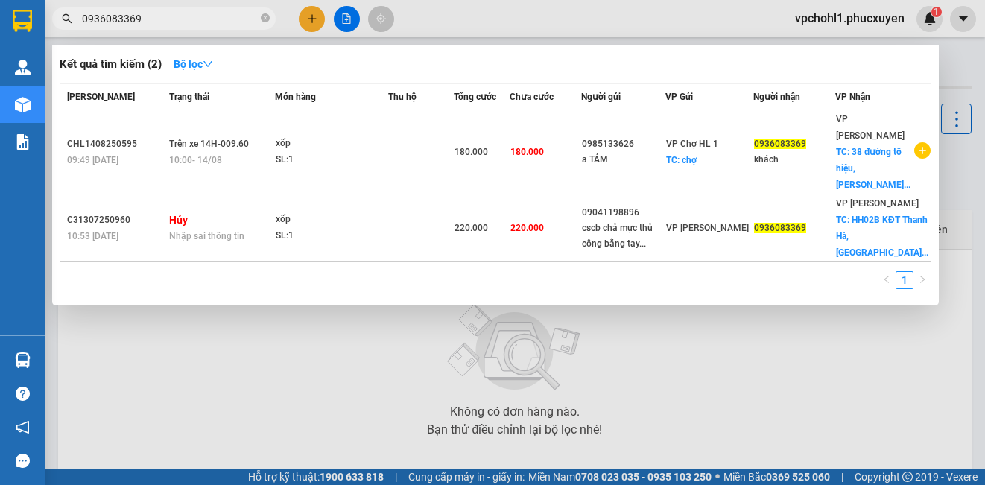
click at [158, 21] on input "0936083369" at bounding box center [170, 18] width 176 height 16
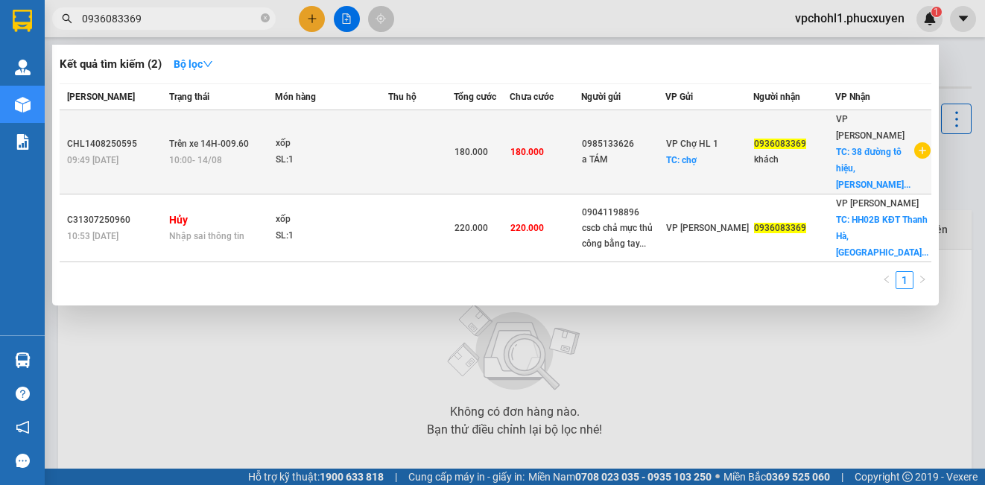
click at [656, 159] on div "a TÁM" at bounding box center [623, 160] width 83 height 16
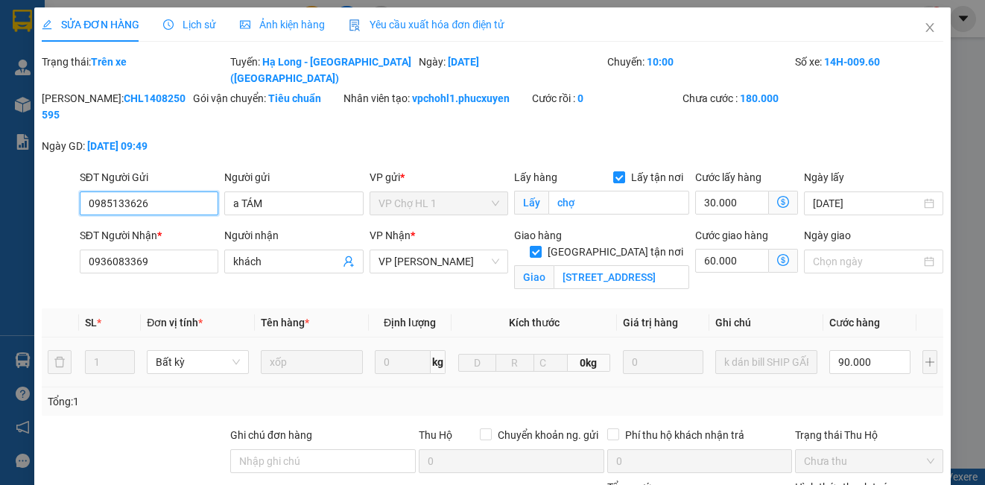
click at [443, 250] on span "VP [PERSON_NAME]" at bounding box center [439, 261] width 121 height 22
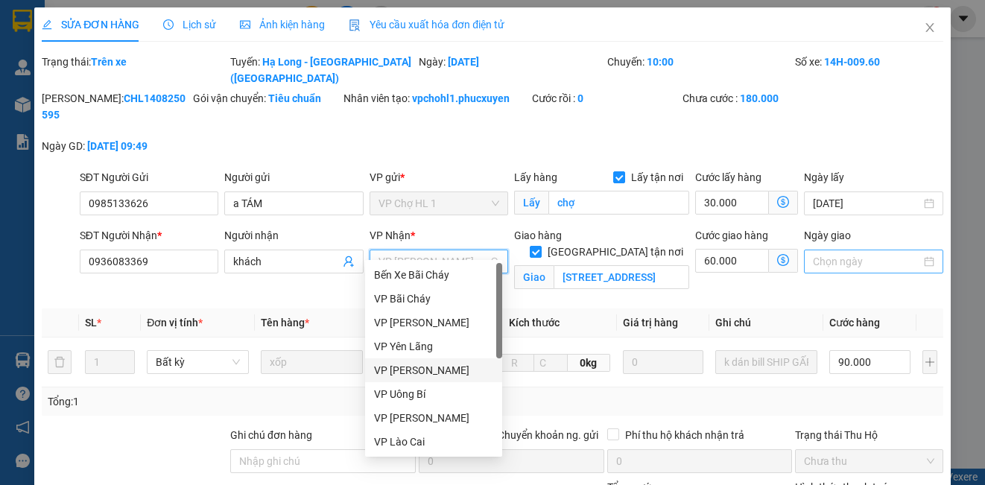
drag, startPoint x: 425, startPoint y: 373, endPoint x: 869, endPoint y: 256, distance: 458.5
click at [426, 370] on div "VP [PERSON_NAME]" at bounding box center [433, 370] width 119 height 16
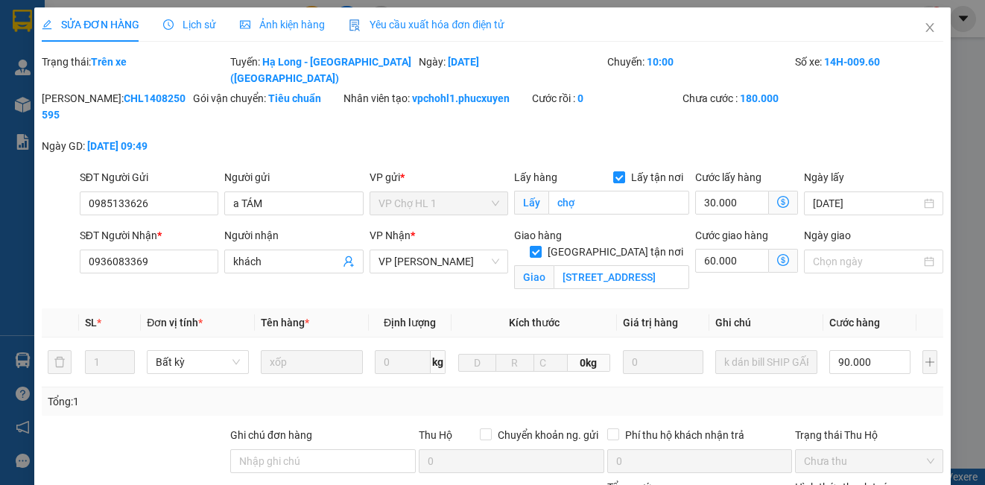
click at [777, 254] on icon "dollar-circle" at bounding box center [783, 260] width 12 height 12
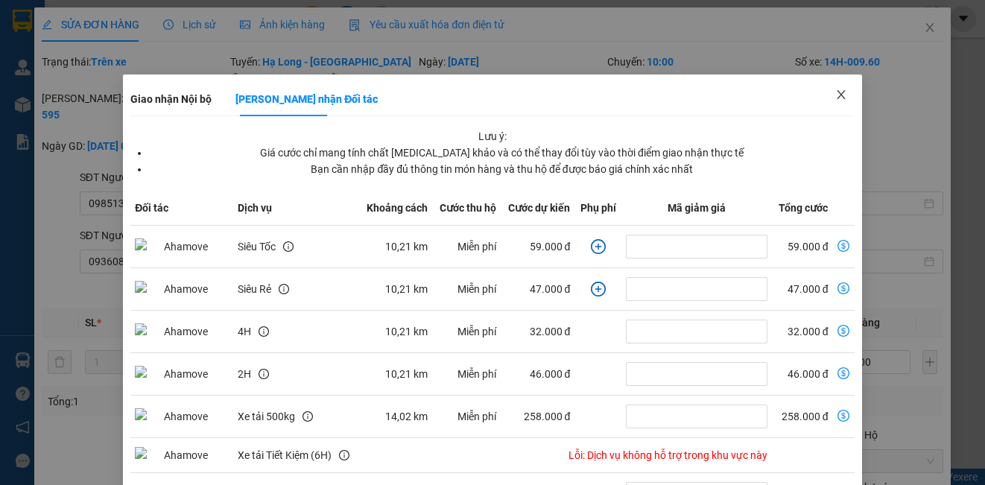
click at [835, 92] on icon "close" at bounding box center [841, 95] width 12 height 12
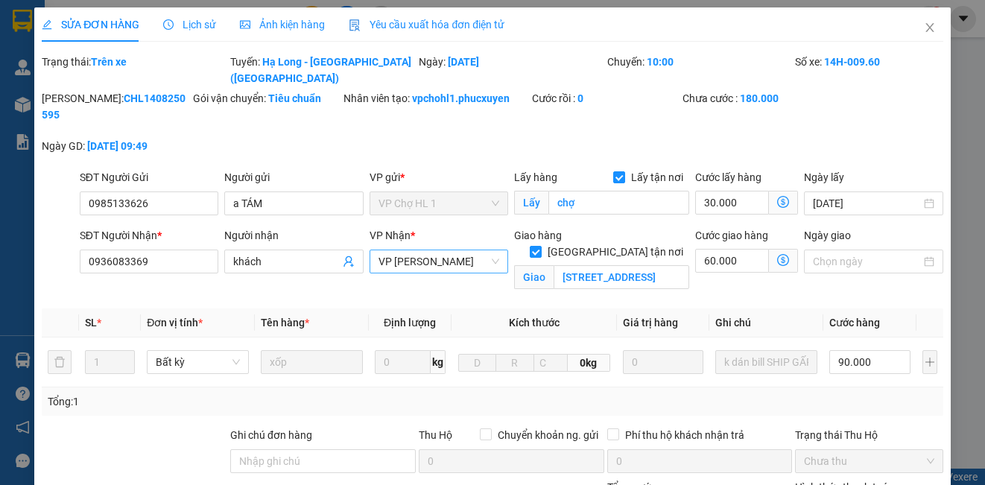
click at [436, 250] on span "VP [PERSON_NAME]" at bounding box center [439, 261] width 121 height 22
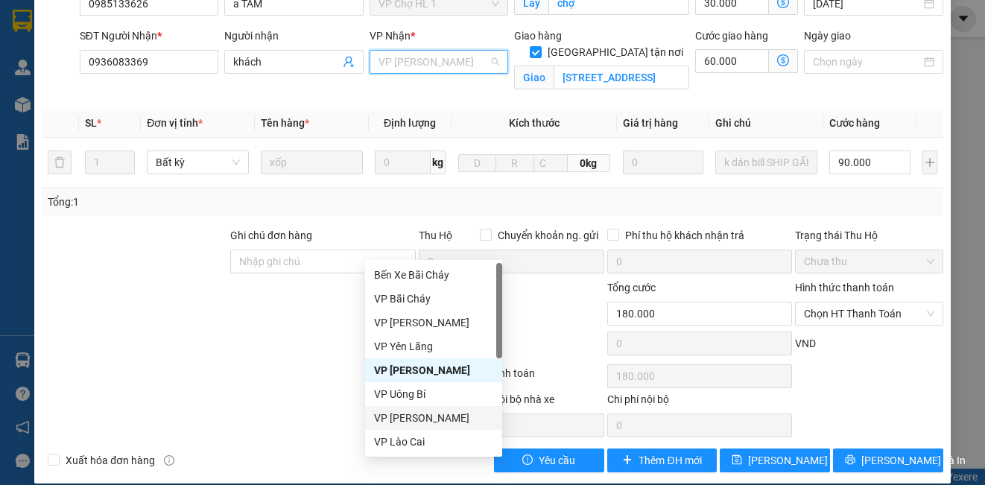
scroll to position [224, 0]
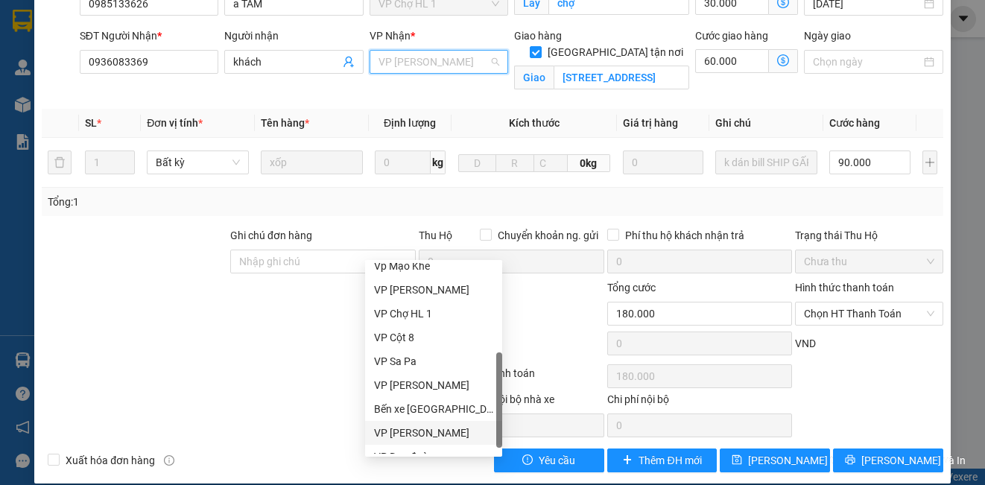
click at [446, 432] on div "VP [PERSON_NAME]" at bounding box center [433, 433] width 119 height 16
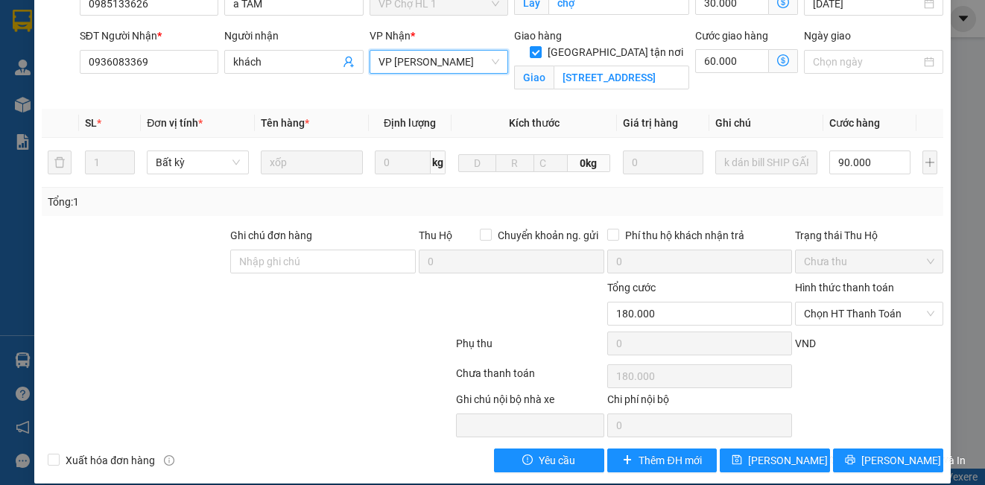
scroll to position [0, 0]
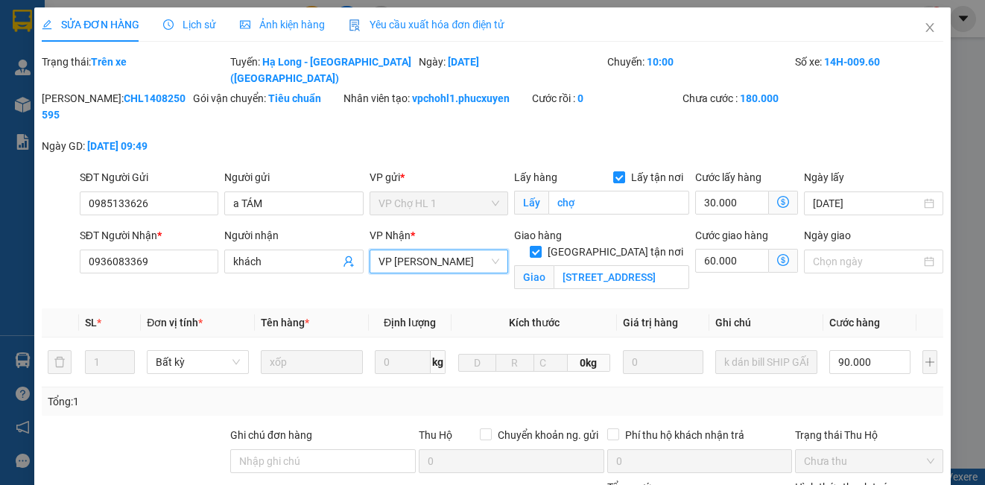
click at [777, 254] on icon "dollar-circle" at bounding box center [783, 260] width 12 height 12
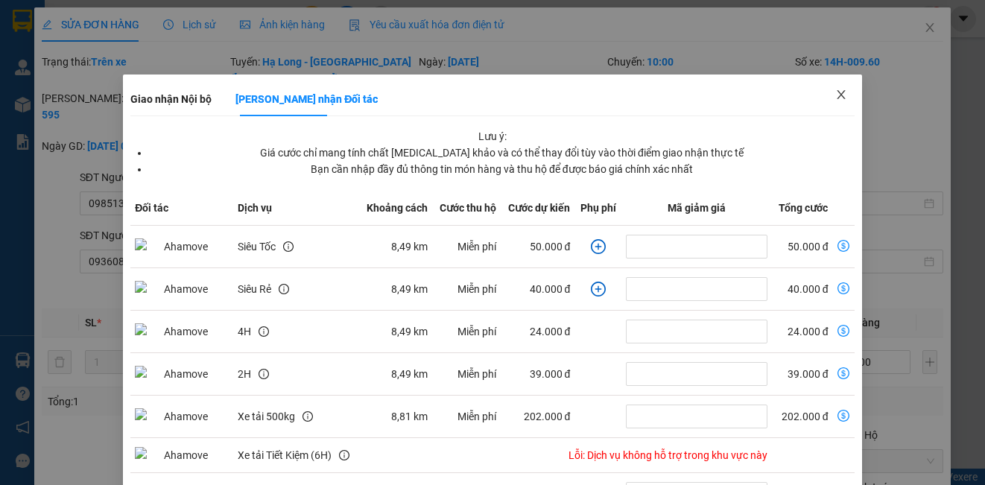
click at [835, 95] on icon "close" at bounding box center [841, 95] width 12 height 12
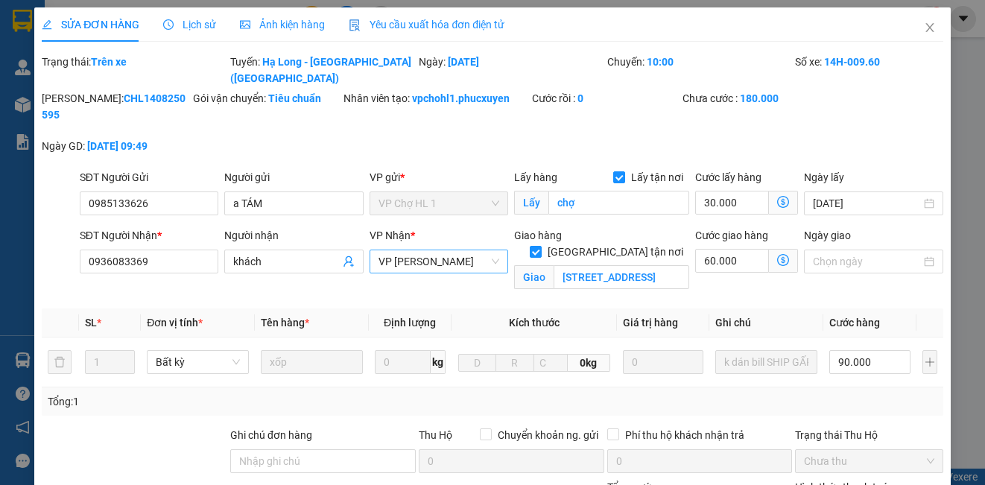
click at [468, 250] on span "VP [PERSON_NAME]" at bounding box center [439, 261] width 121 height 22
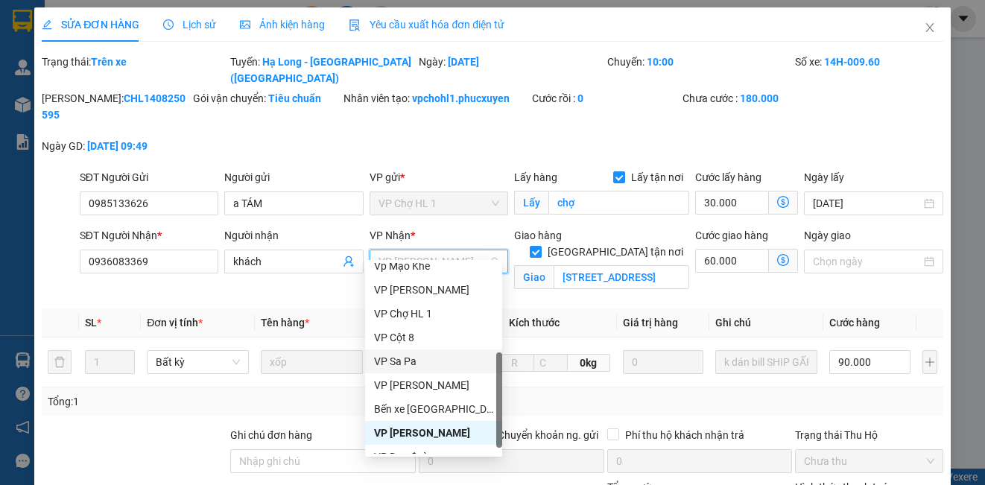
scroll to position [75, 0]
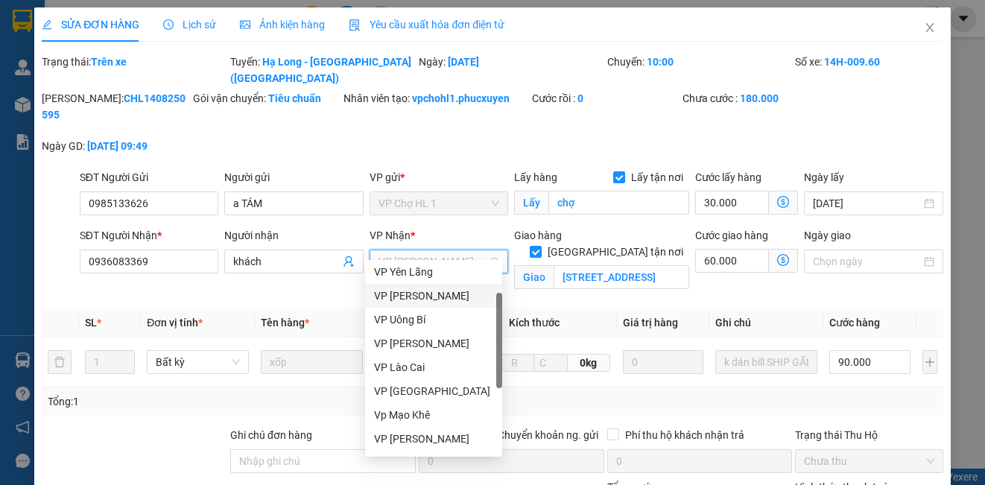
click at [438, 288] on div "VP [PERSON_NAME]" at bounding box center [433, 296] width 119 height 16
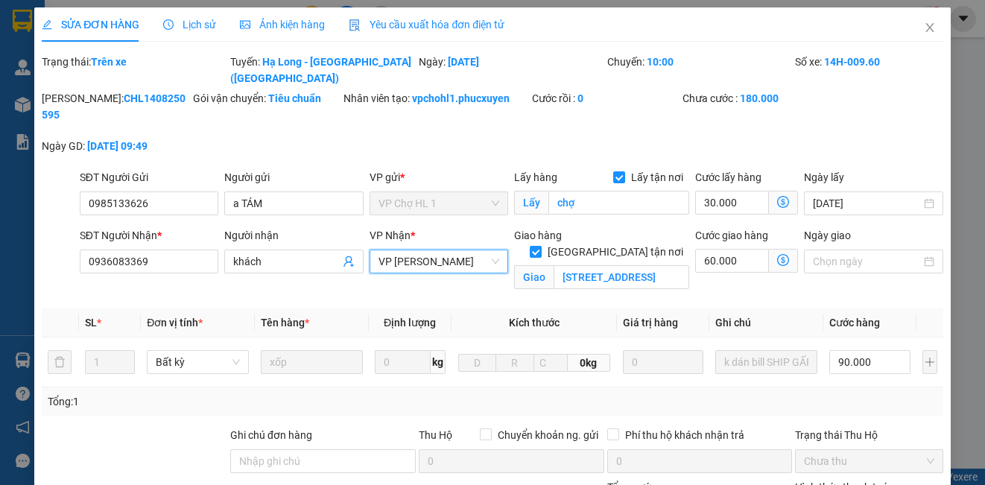
click at [777, 254] on icon "dollar-circle" at bounding box center [783, 260] width 12 height 12
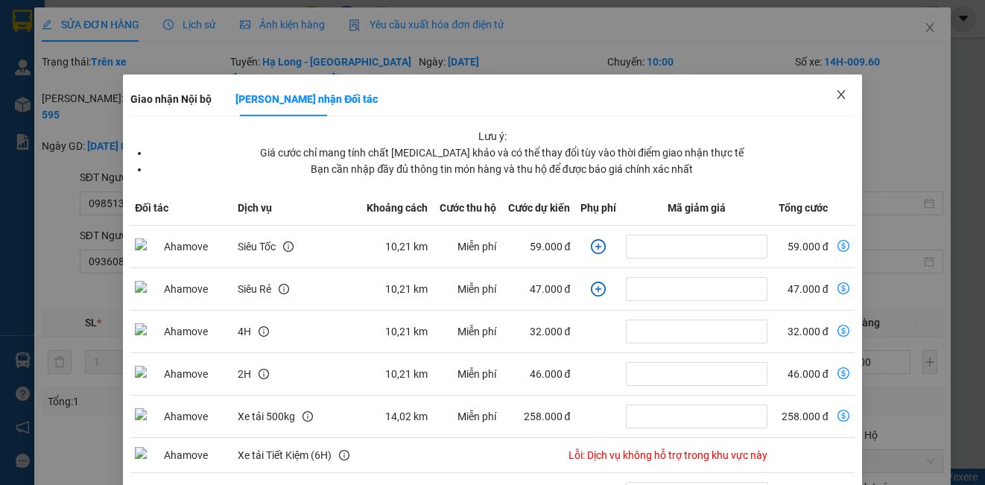
click at [837, 95] on icon "close" at bounding box center [841, 94] width 8 height 9
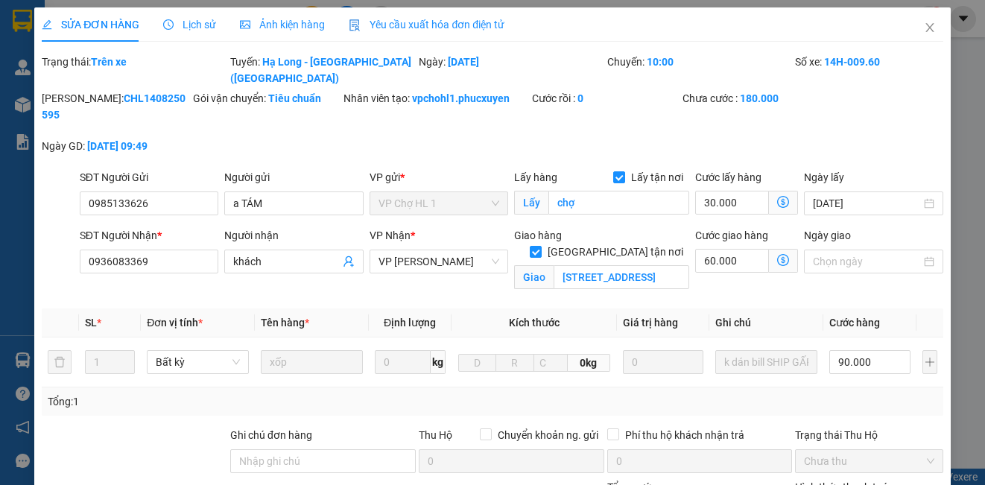
click at [777, 254] on icon "dollar-circle" at bounding box center [783, 260] width 12 height 12
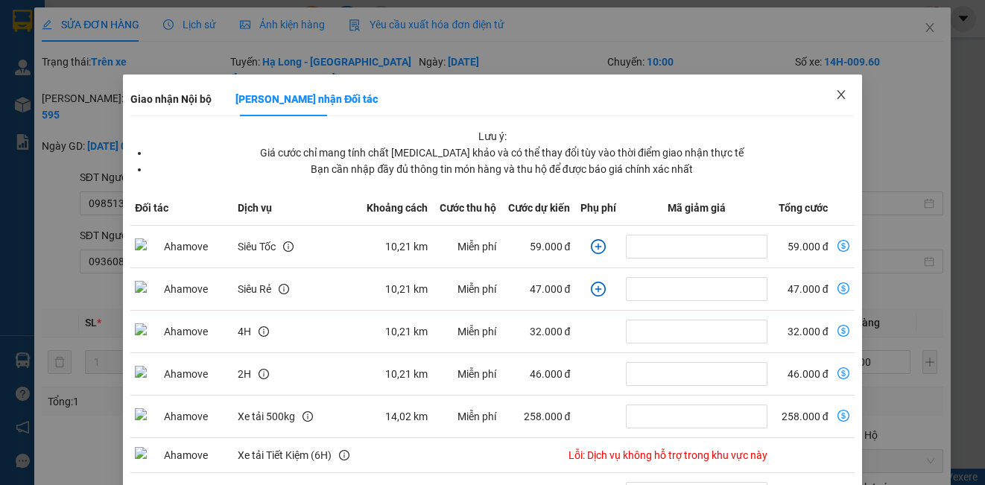
click at [837, 95] on icon "close" at bounding box center [841, 94] width 8 height 9
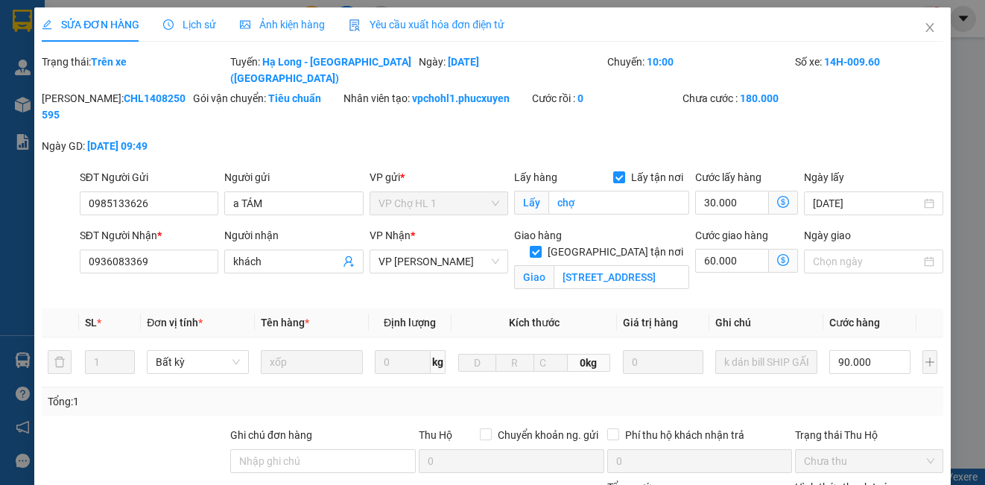
click at [777, 254] on icon "dollar-circle" at bounding box center [783, 260] width 12 height 12
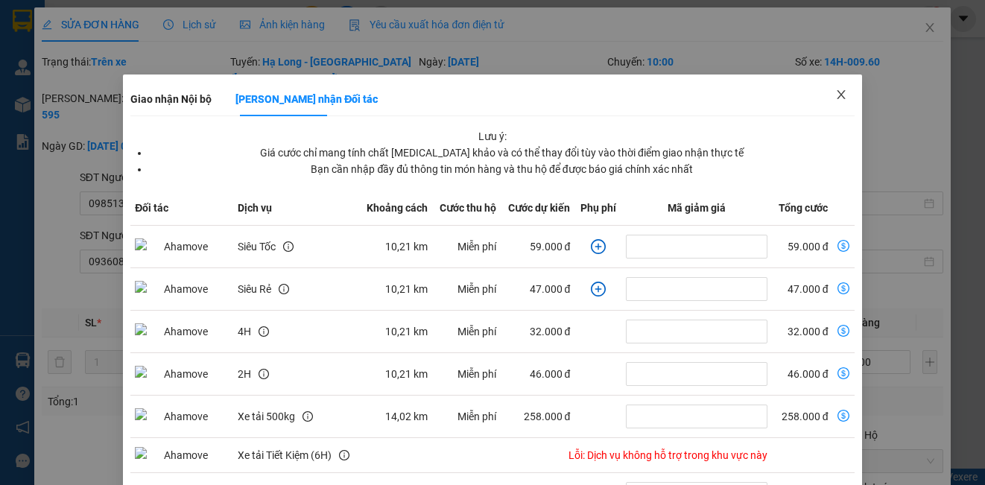
click at [835, 92] on icon "close" at bounding box center [841, 95] width 12 height 12
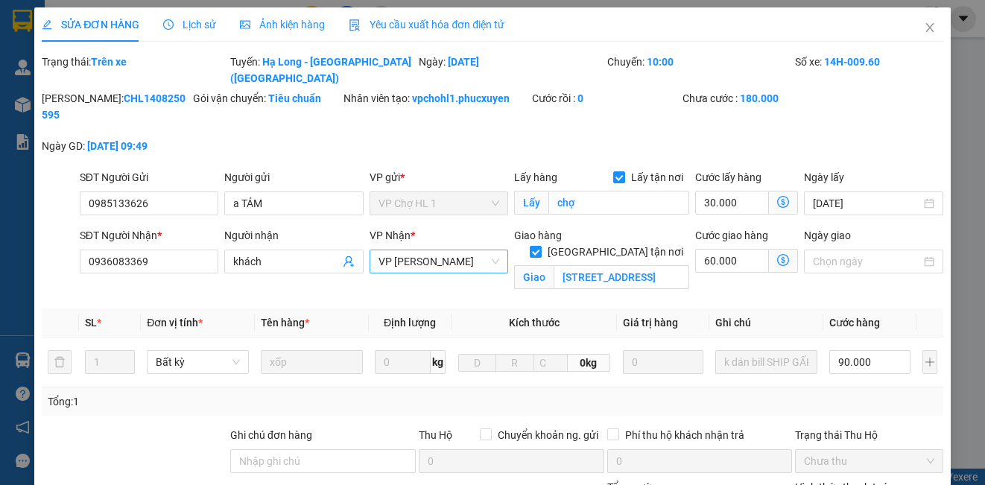
click at [447, 250] on span "VP [PERSON_NAME]" at bounding box center [439, 261] width 121 height 22
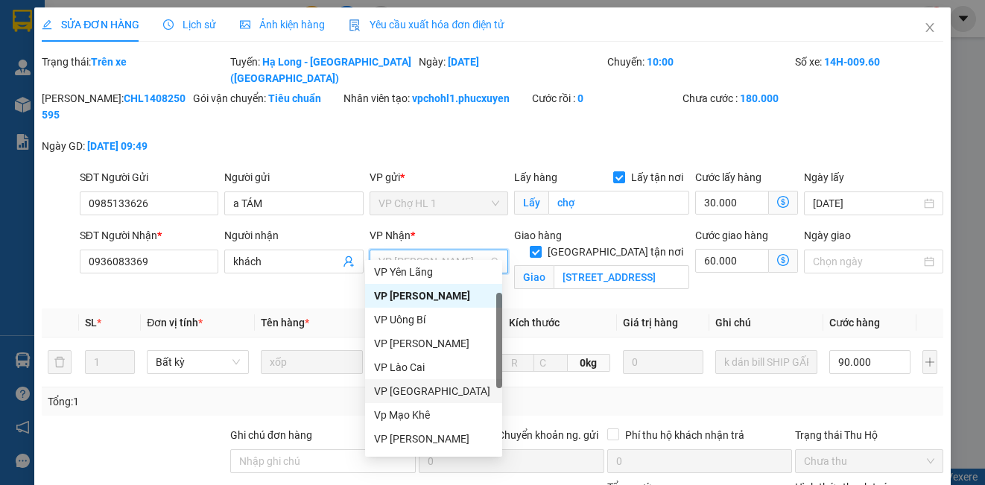
scroll to position [238, 0]
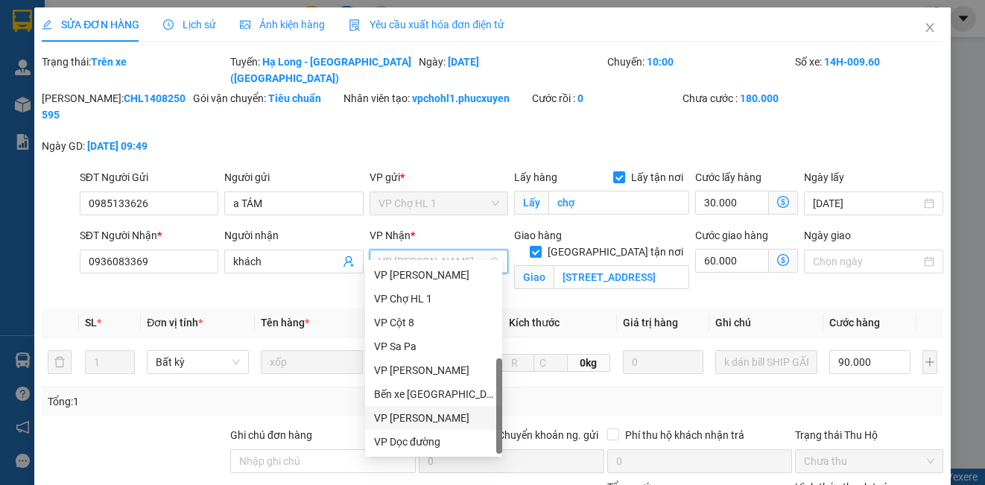
click at [455, 420] on div "VP [PERSON_NAME]" at bounding box center [433, 418] width 119 height 16
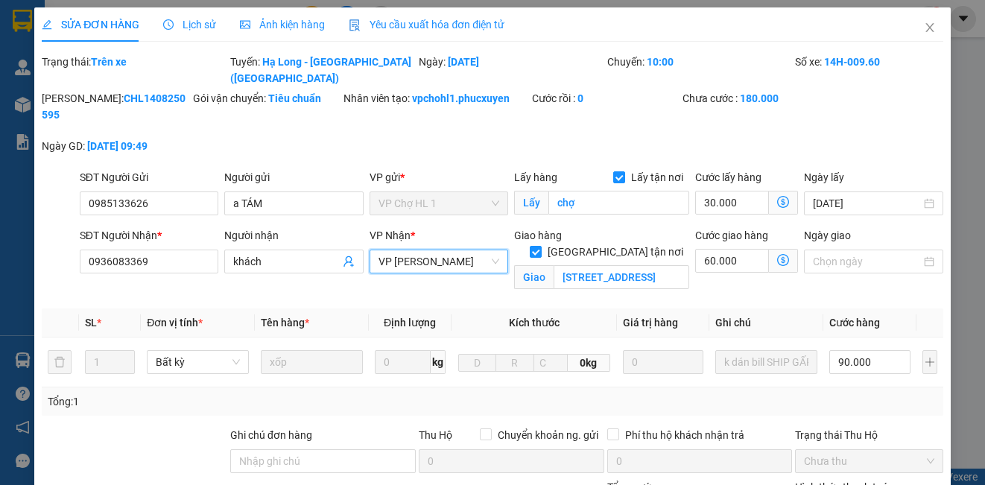
click at [777, 254] on icon "dollar-circle" at bounding box center [783, 260] width 12 height 12
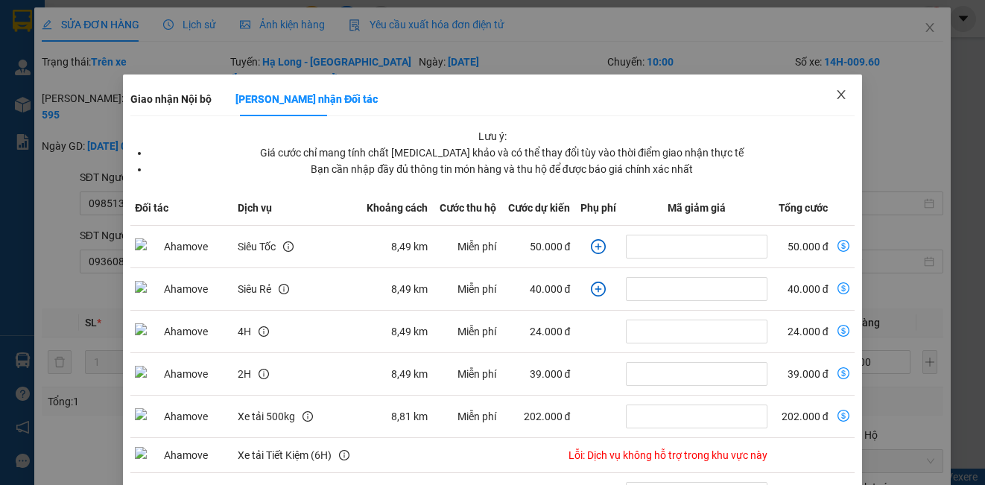
click at [835, 96] on icon "close" at bounding box center [841, 95] width 12 height 12
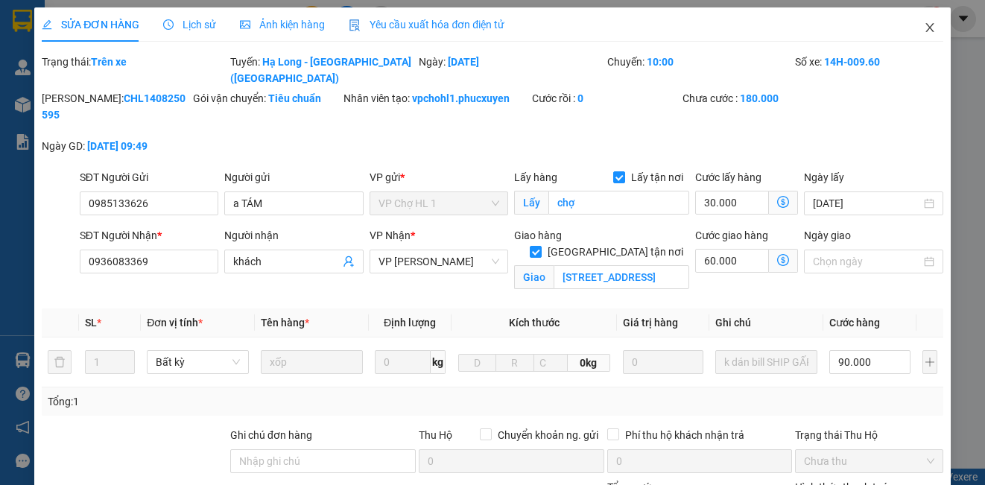
click at [924, 22] on icon "close" at bounding box center [930, 28] width 12 height 12
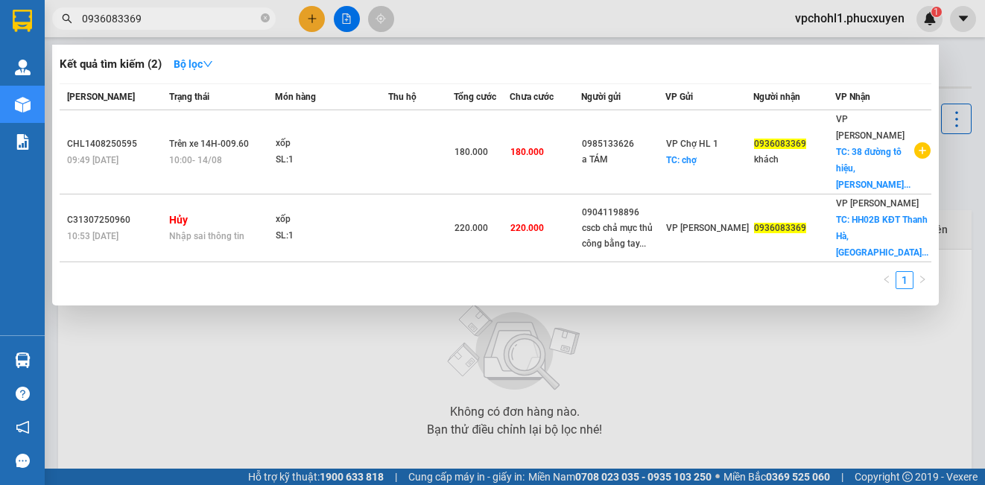
drag, startPoint x: 148, startPoint y: 17, endPoint x: 77, endPoint y: 16, distance: 70.8
click at [78, 16] on span "0936083369" at bounding box center [164, 18] width 224 height 22
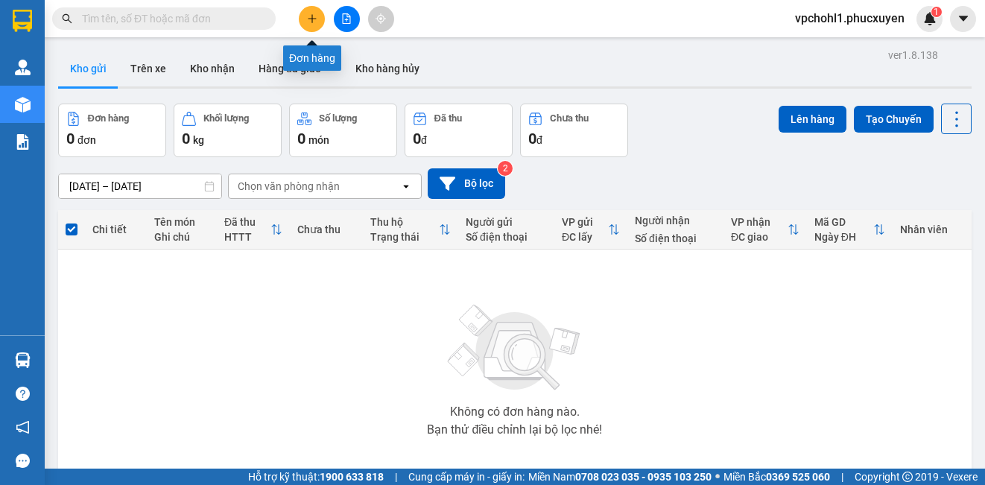
click at [314, 20] on icon "plus" at bounding box center [312, 18] width 10 height 10
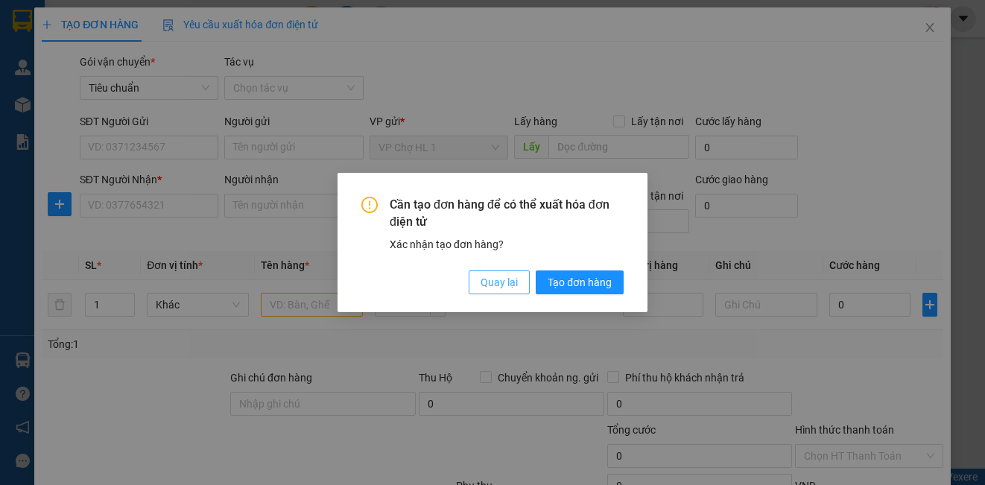
click at [497, 283] on span "Quay lại" at bounding box center [499, 282] width 37 height 16
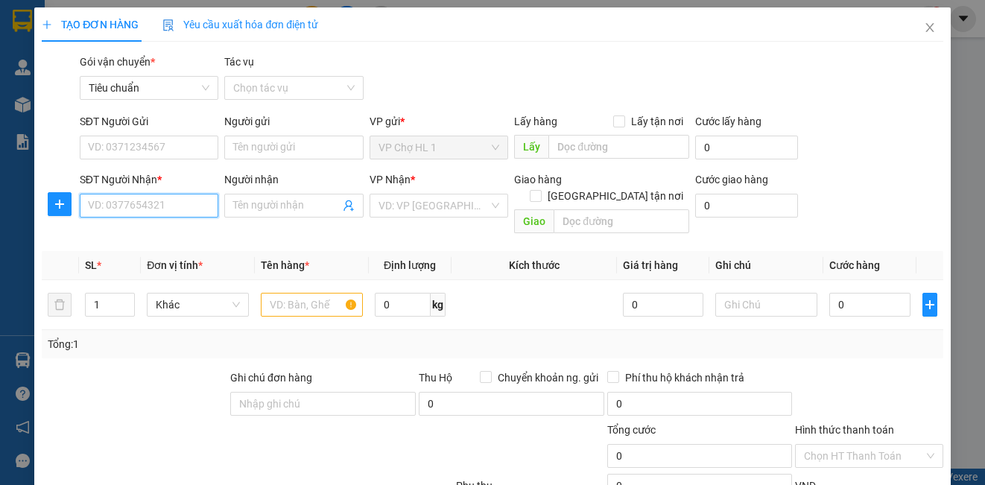
click at [162, 204] on input "SĐT Người Nhận *" at bounding box center [149, 206] width 139 height 24
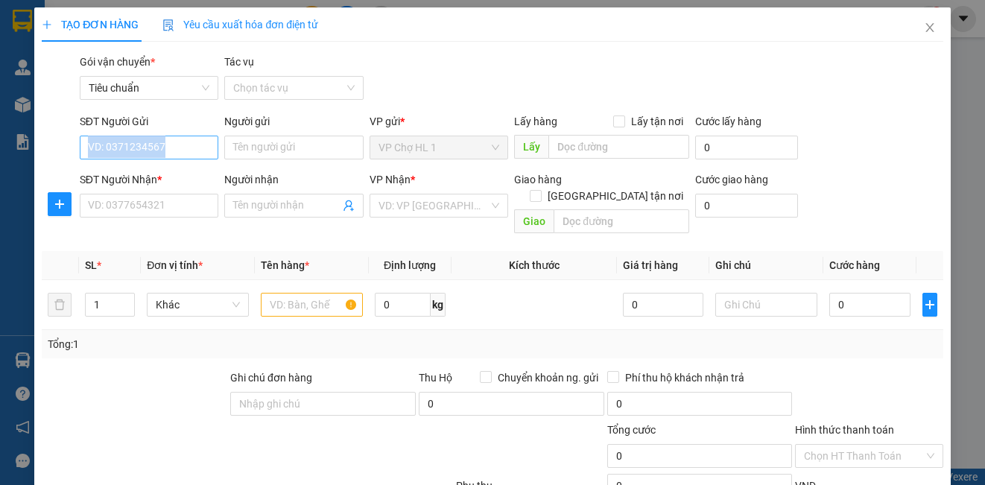
drag, startPoint x: 158, startPoint y: 159, endPoint x: 159, endPoint y: 151, distance: 8.3
click at [159, 153] on div "SĐT Người Gửi VD: 0371234567" at bounding box center [149, 139] width 139 height 52
click at [178, 151] on input "SĐT Người Gửi" at bounding box center [149, 148] width 139 height 24
click at [250, 149] on input "Người gửi" at bounding box center [293, 148] width 139 height 24
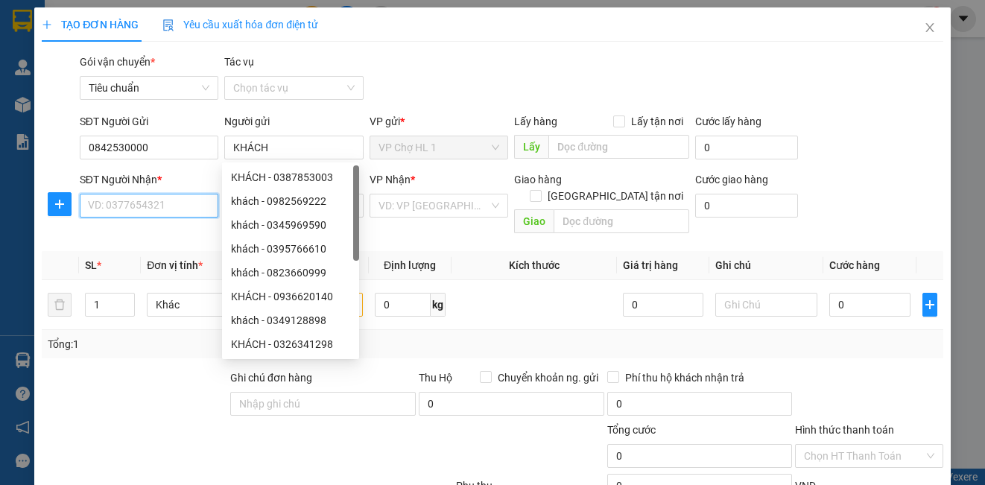
click at [180, 212] on input "SĐT Người Nhận *" at bounding box center [149, 206] width 139 height 24
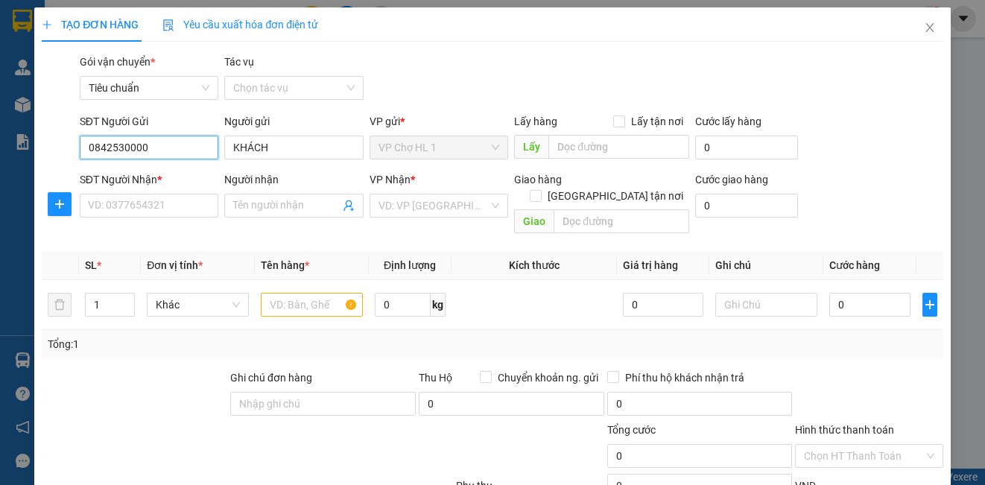
drag, startPoint x: 151, startPoint y: 148, endPoint x: 86, endPoint y: 148, distance: 64.8
click at [86, 148] on input "0842530000" at bounding box center [149, 148] width 139 height 24
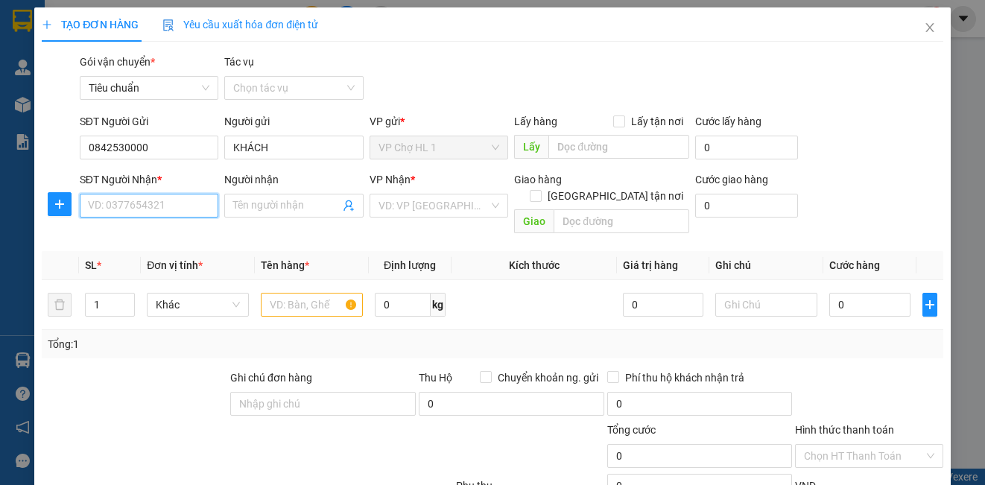
click at [110, 203] on input "SĐT Người Nhận *" at bounding box center [149, 206] width 139 height 24
paste input "0842530000"
click at [275, 206] on input "Người nhận" at bounding box center [286, 205] width 106 height 16
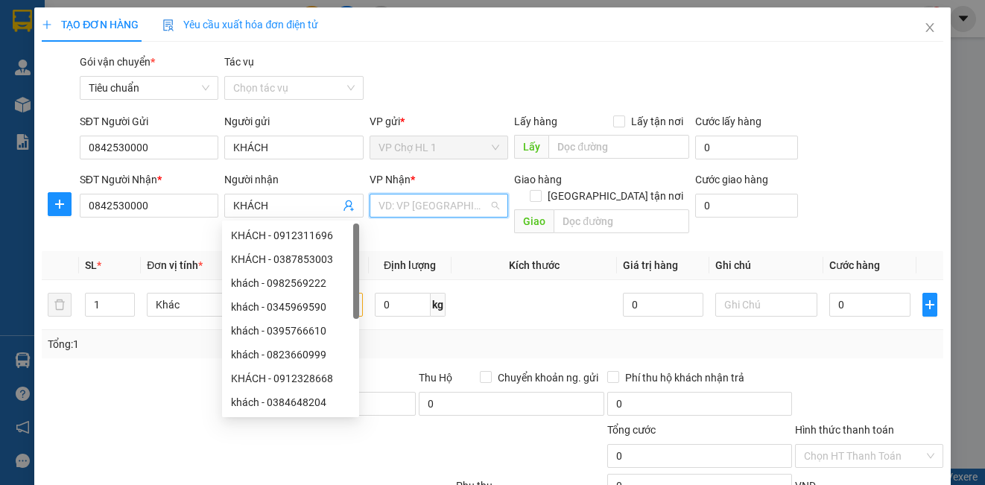
click at [431, 210] on input "search" at bounding box center [434, 205] width 110 height 22
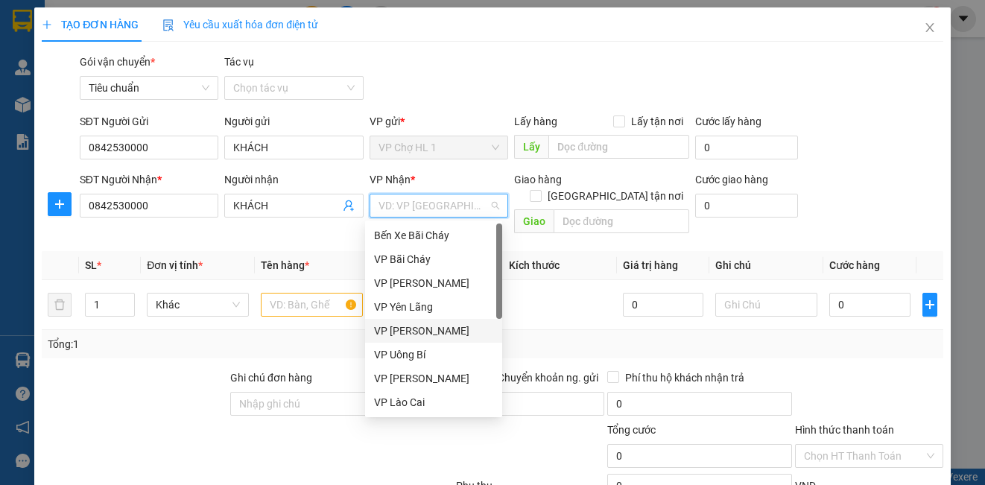
drag, startPoint x: 443, startPoint y: 335, endPoint x: 402, endPoint y: 324, distance: 41.6
click at [443, 332] on div "VP [PERSON_NAME]" at bounding box center [433, 331] width 119 height 16
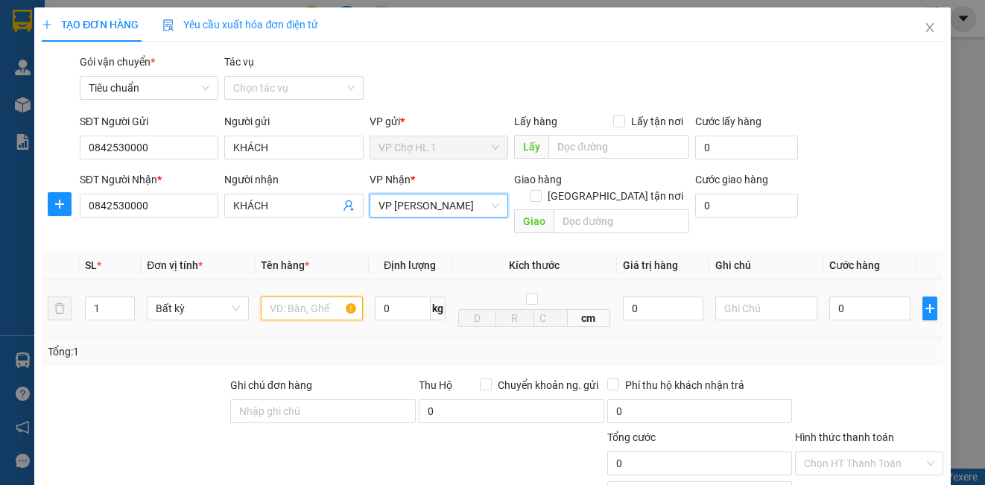
click at [332, 297] on input "text" at bounding box center [312, 309] width 102 height 24
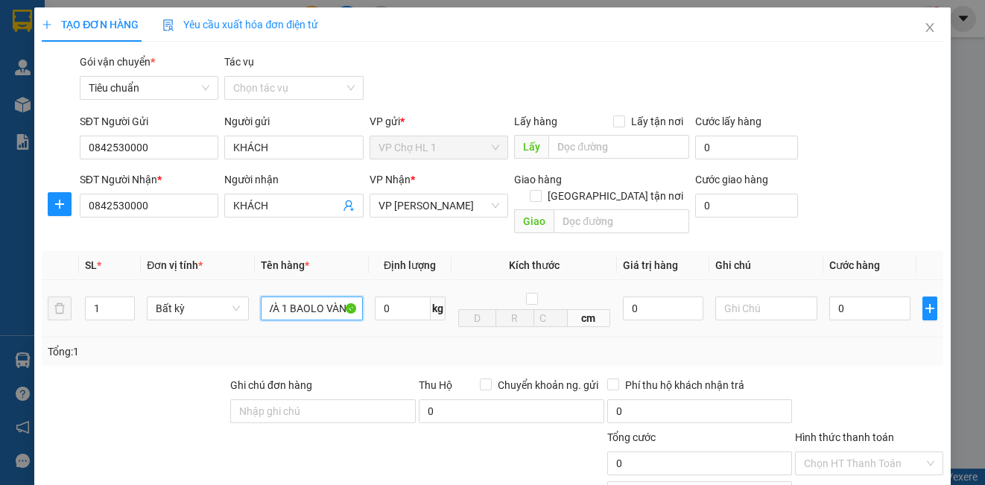
scroll to position [0, 247]
click at [747, 297] on input "text" at bounding box center [766, 309] width 102 height 24
click at [861, 297] on input "0" at bounding box center [869, 309] width 81 height 24
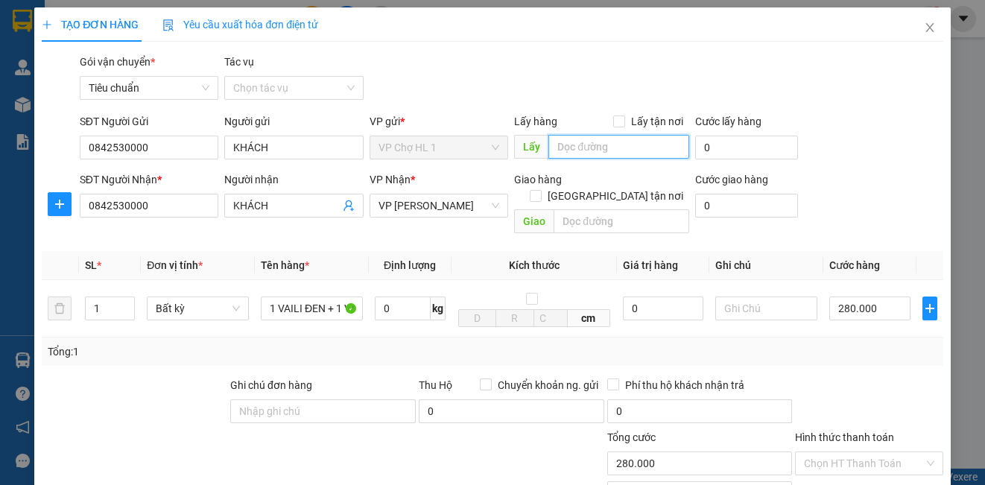
click at [616, 148] on input "text" at bounding box center [618, 147] width 141 height 24
click at [841, 124] on div "SĐT Người Gửi 0842530000 Người gửi KHÁCH VP gửi * VP Chợ HL 1 Lấy hàng Lấy tận …" at bounding box center [512, 139] width 870 height 52
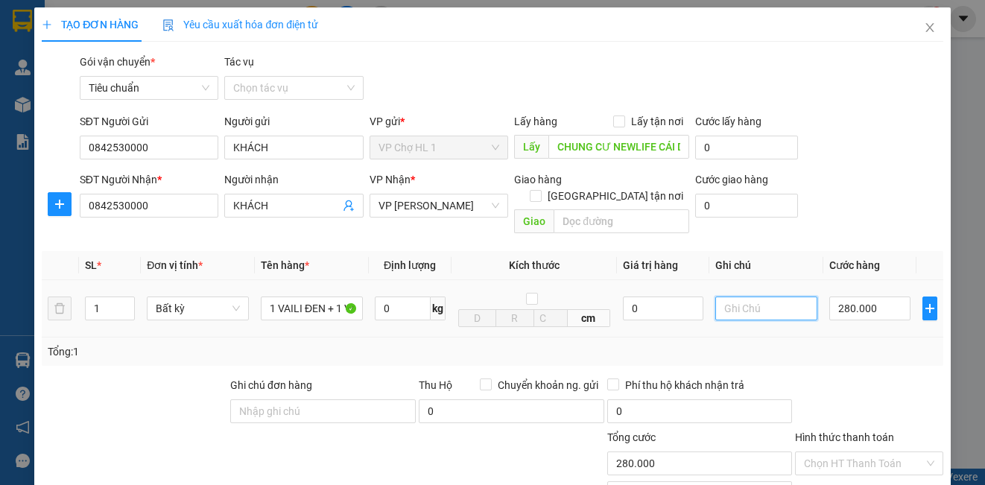
click at [770, 298] on input "text" at bounding box center [766, 309] width 102 height 24
click at [867, 184] on div "SĐT Người Nhận * 0842530000 Người nhận KHÁCH VP Nhận * VP Minh Khai Giao hàng […" at bounding box center [512, 205] width 870 height 69
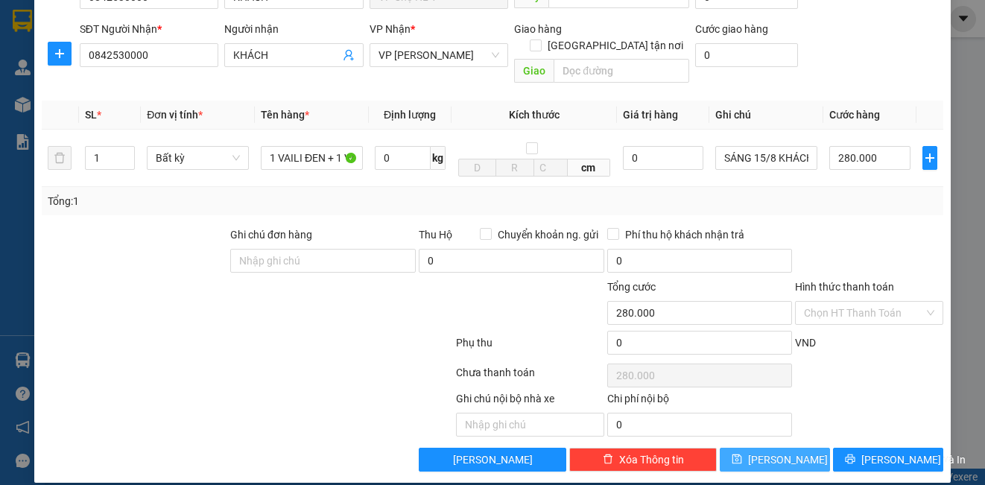
click at [802, 448] on button "[PERSON_NAME]" at bounding box center [775, 460] width 110 height 24
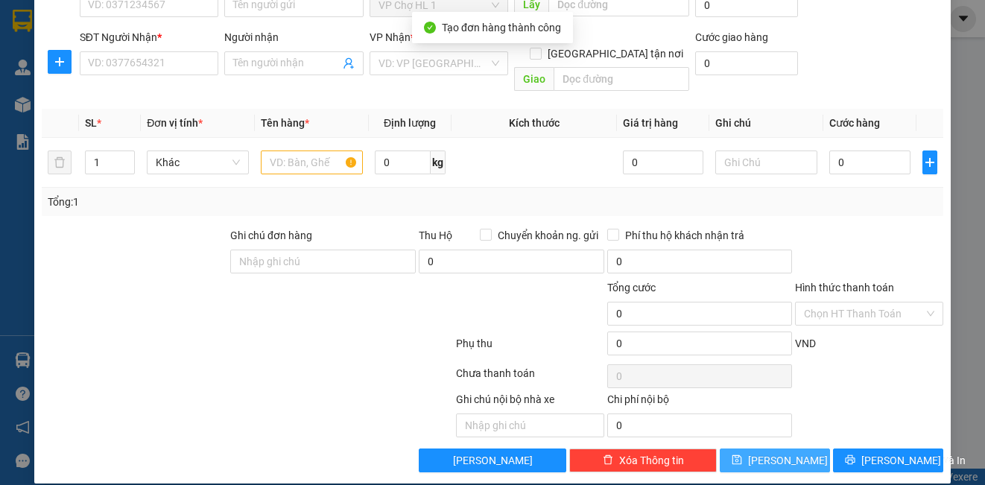
scroll to position [0, 0]
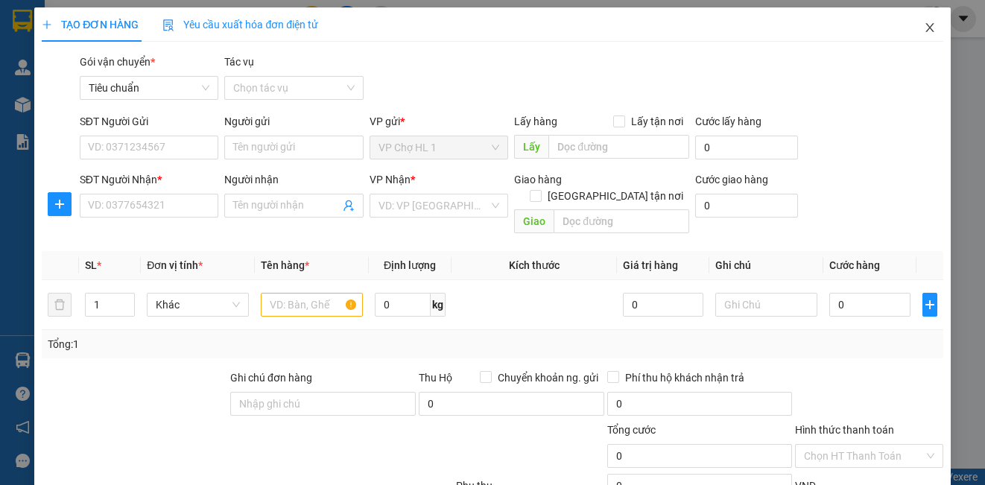
click at [924, 24] on icon "close" at bounding box center [930, 28] width 12 height 12
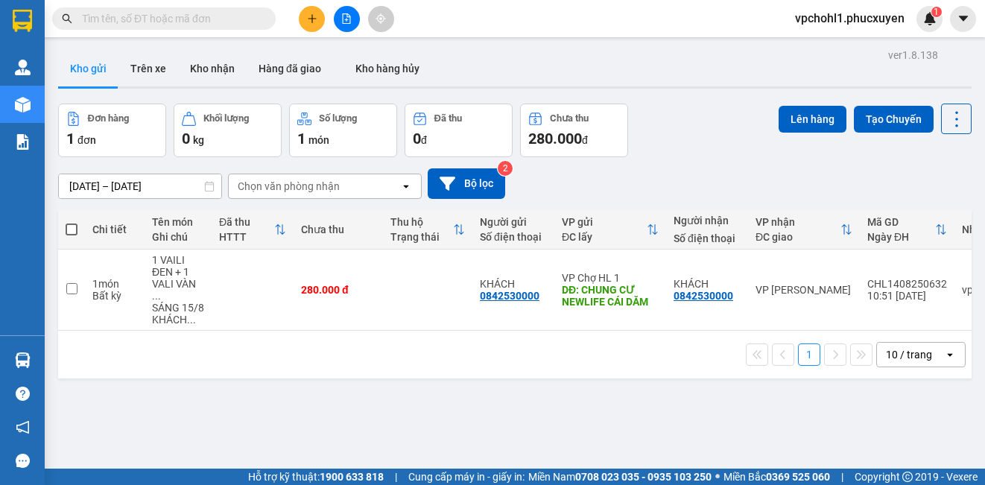
click at [346, 22] on icon "file-add" at bounding box center [346, 18] width 10 height 10
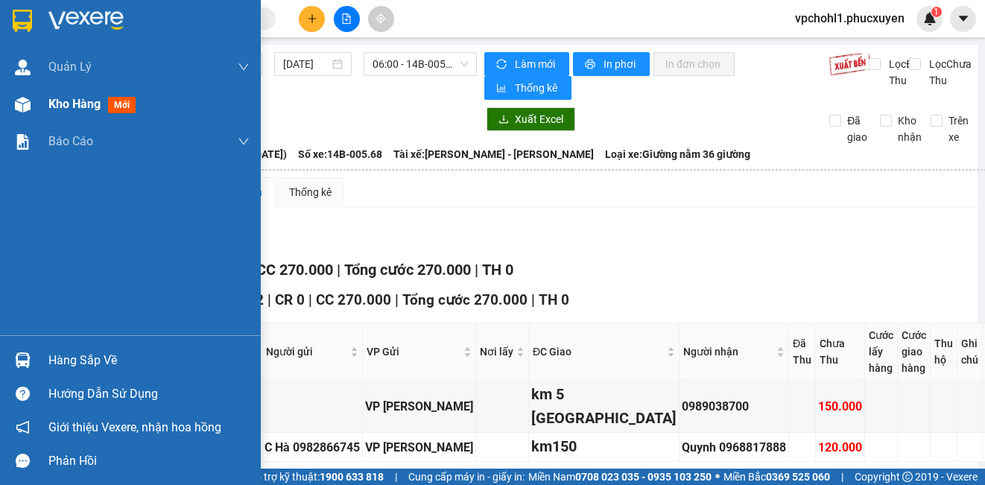
click at [48, 107] on span "Kho hàng" at bounding box center [74, 104] width 52 height 14
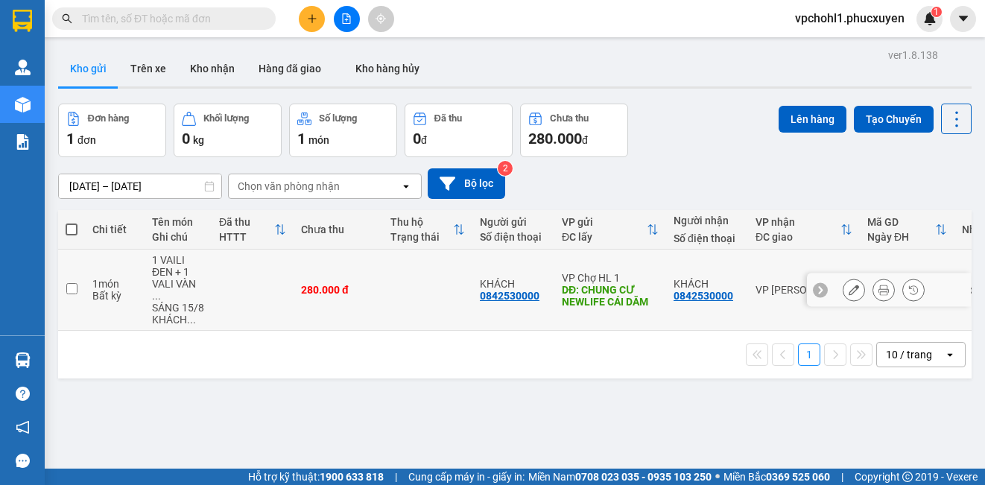
click at [73, 283] on input "checkbox" at bounding box center [71, 288] width 11 height 11
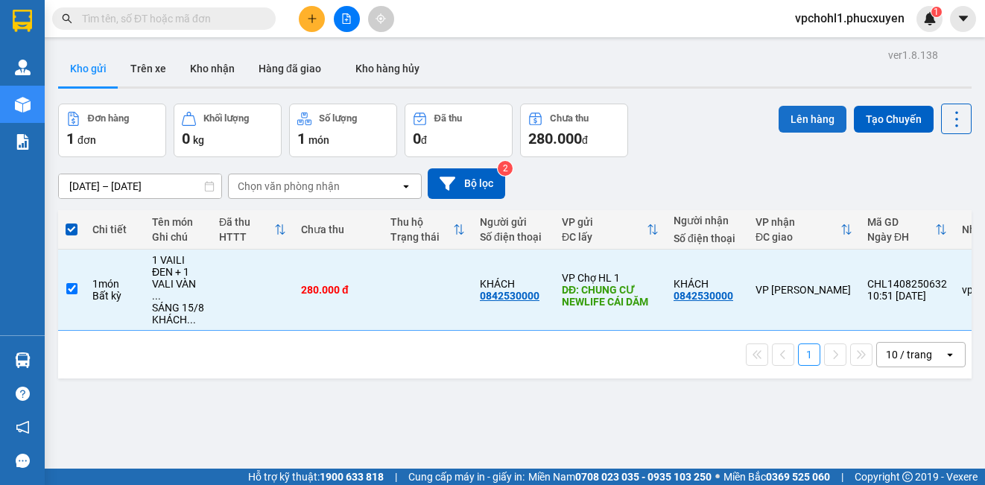
click at [779, 118] on button "Lên hàng" at bounding box center [813, 119] width 68 height 27
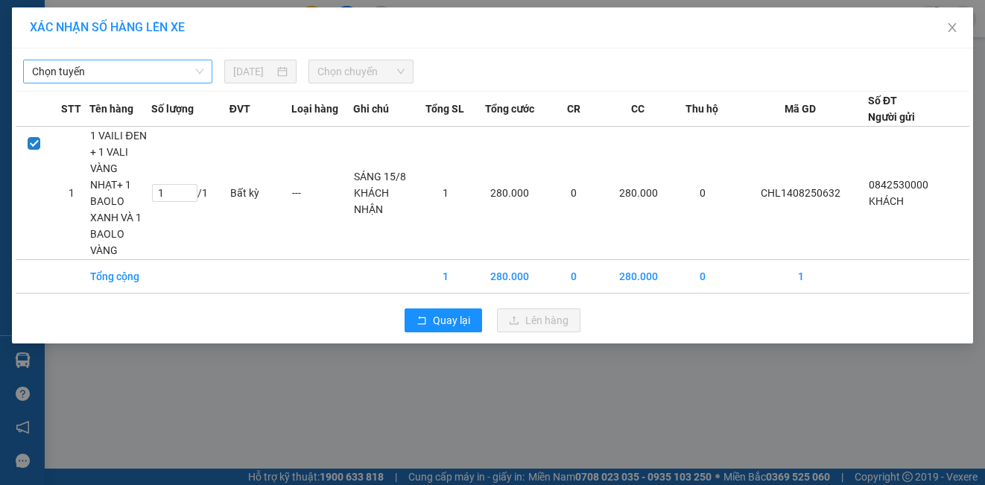
click at [159, 73] on span "Chọn tuyến" at bounding box center [117, 71] width 171 height 22
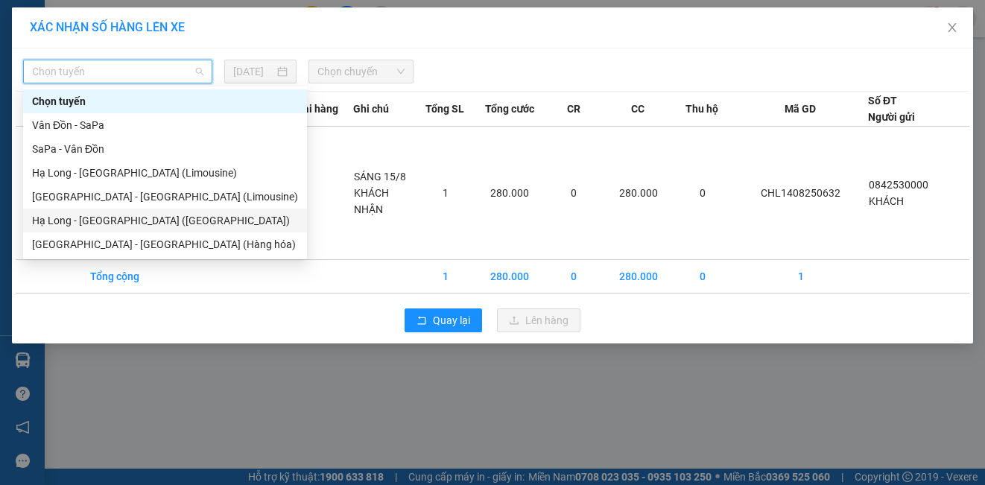
click at [148, 218] on div "Hạ Long - [GEOGRAPHIC_DATA] ([GEOGRAPHIC_DATA])" at bounding box center [165, 220] width 266 height 16
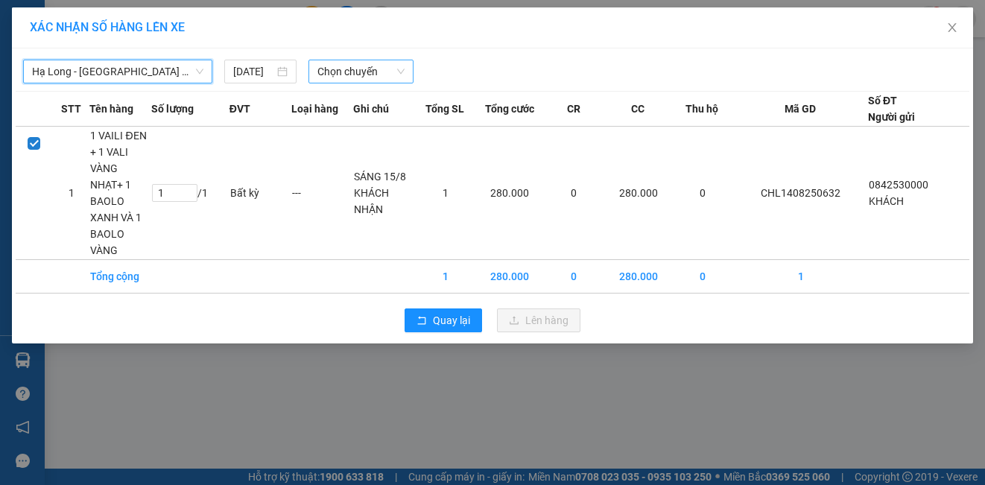
click at [360, 71] on span "Chọn chuyến" at bounding box center [361, 71] width 88 height 22
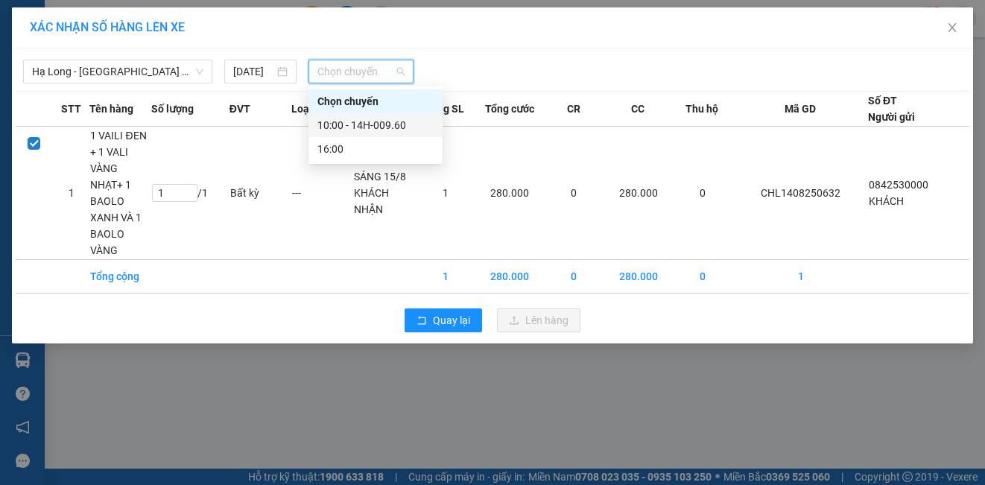
click at [338, 124] on div "10:00 - 14H-009.60" at bounding box center [375, 125] width 116 height 16
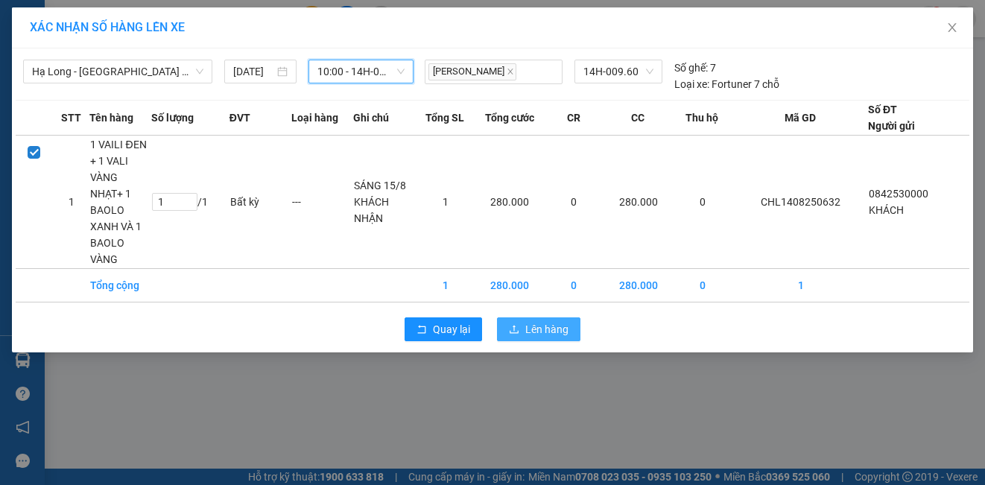
click at [551, 332] on span "Lên hàng" at bounding box center [546, 329] width 43 height 16
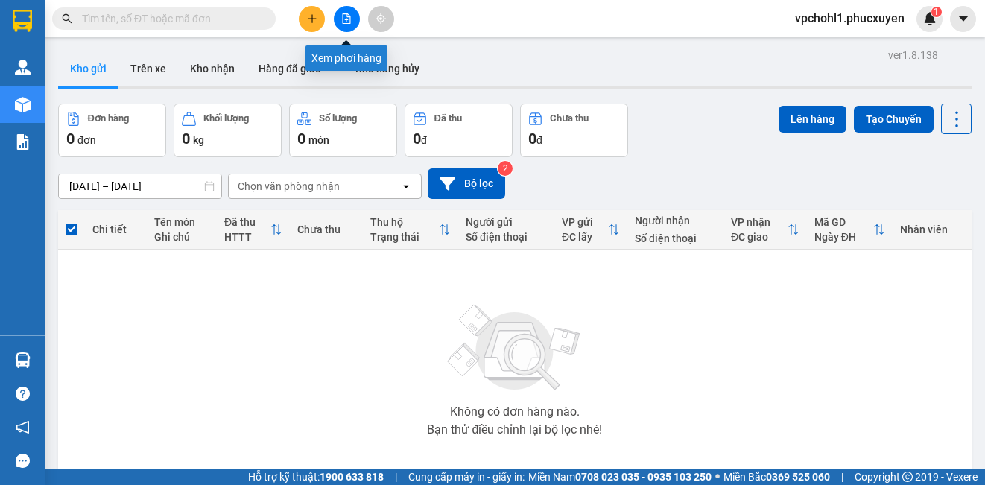
click at [348, 17] on icon "file-add" at bounding box center [347, 18] width 8 height 10
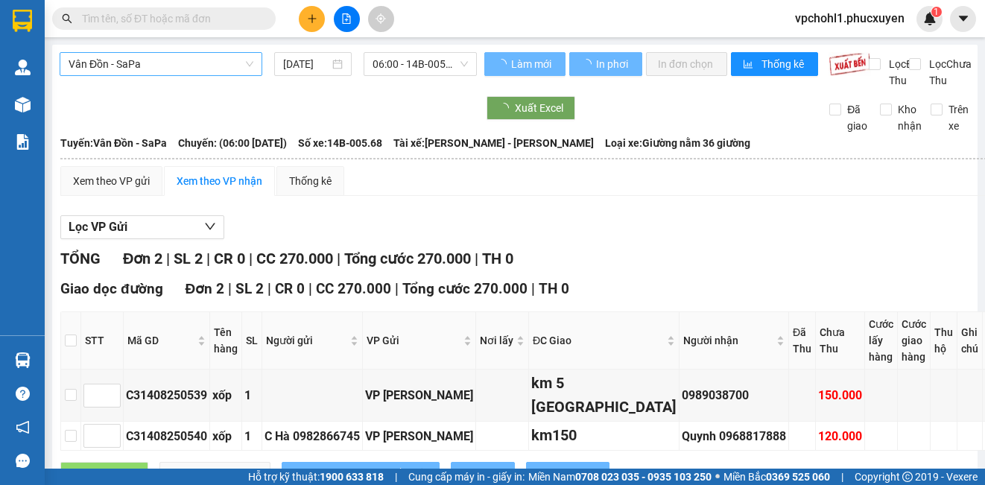
click at [226, 65] on span "Vân Đồn - SaPa" at bounding box center [161, 64] width 185 height 22
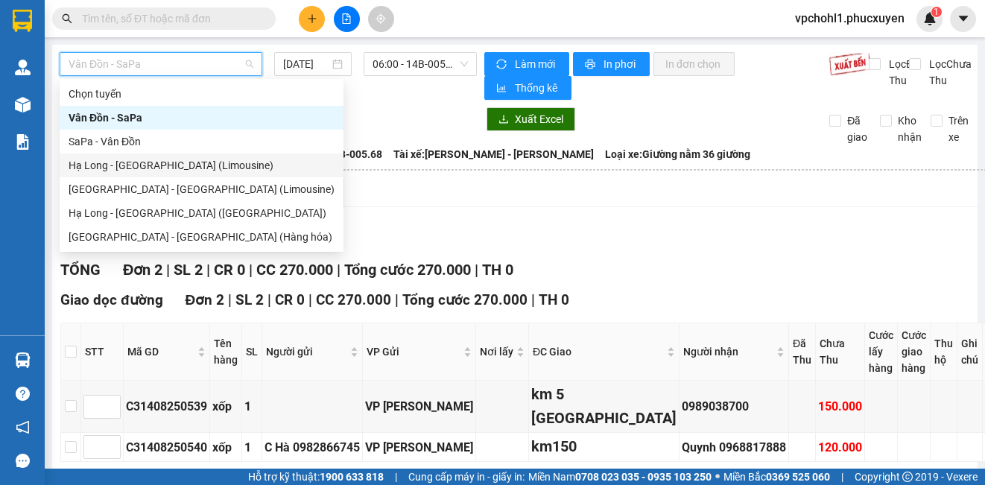
click at [169, 161] on div "Hạ Long - [GEOGRAPHIC_DATA] (Limousine)" at bounding box center [202, 165] width 266 height 16
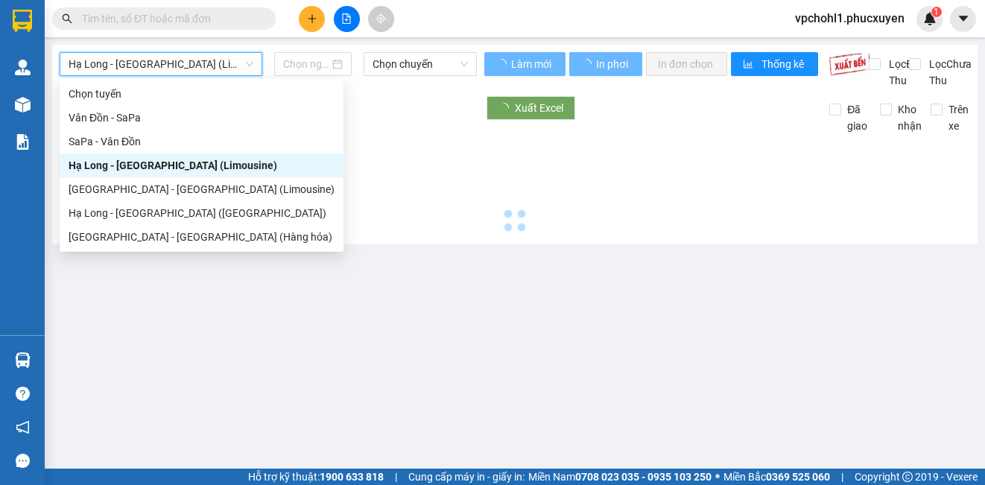
type input "[DATE]"
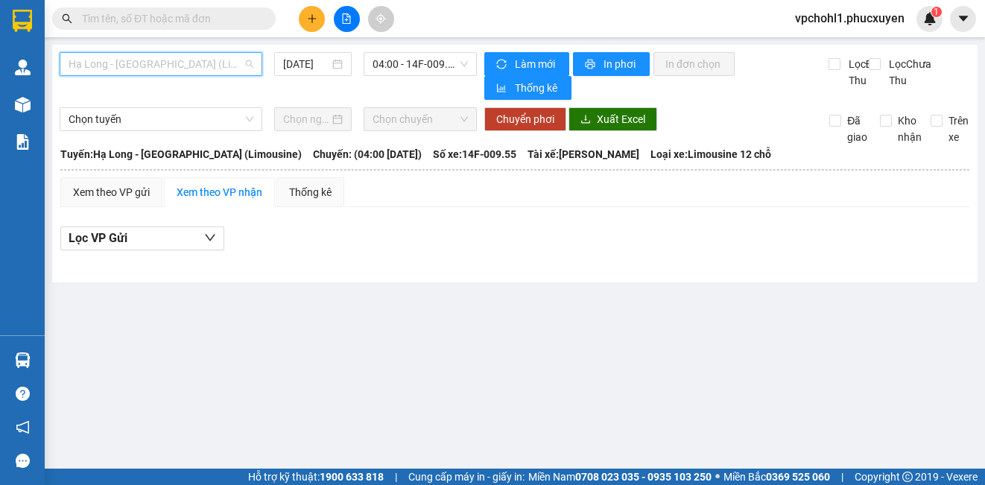
click at [220, 63] on span "Hạ Long - [GEOGRAPHIC_DATA] (Limousine)" at bounding box center [161, 64] width 185 height 22
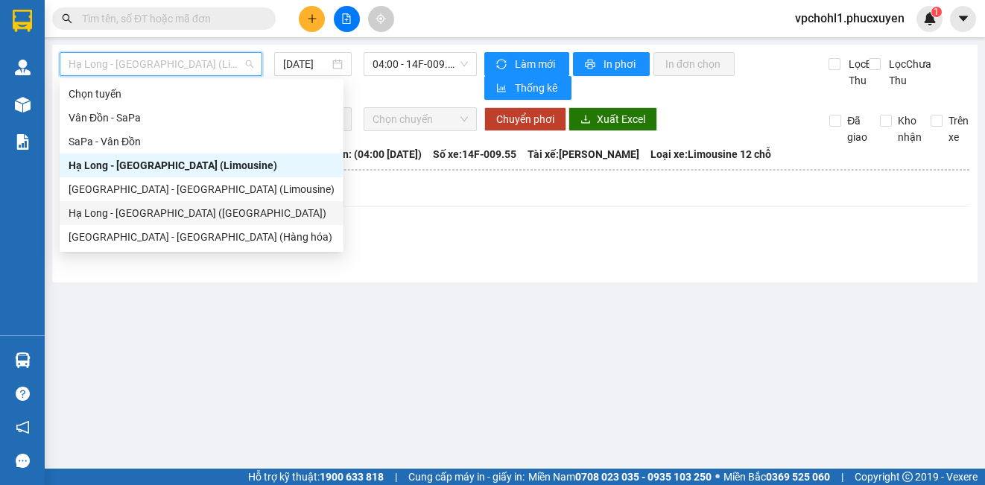
click at [174, 210] on div "Hạ Long - [GEOGRAPHIC_DATA] ([GEOGRAPHIC_DATA])" at bounding box center [202, 213] width 266 height 16
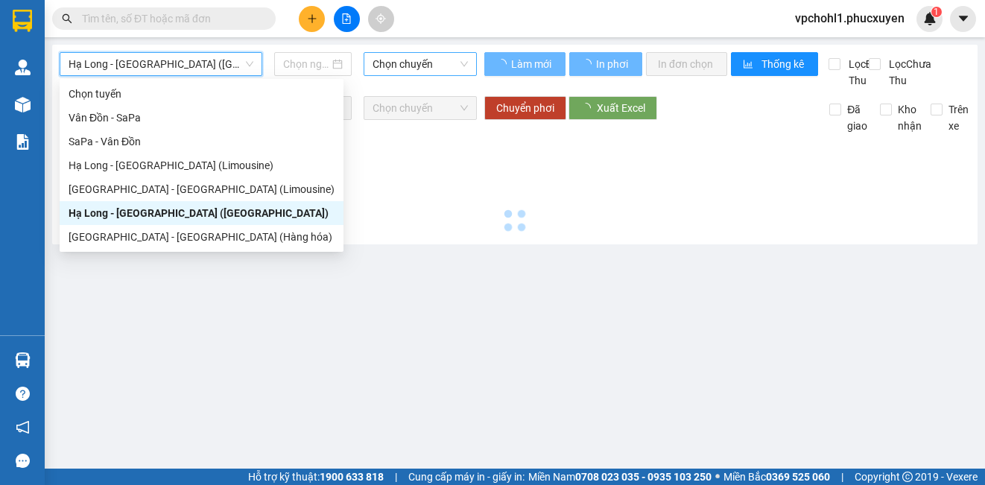
type input "[DATE]"
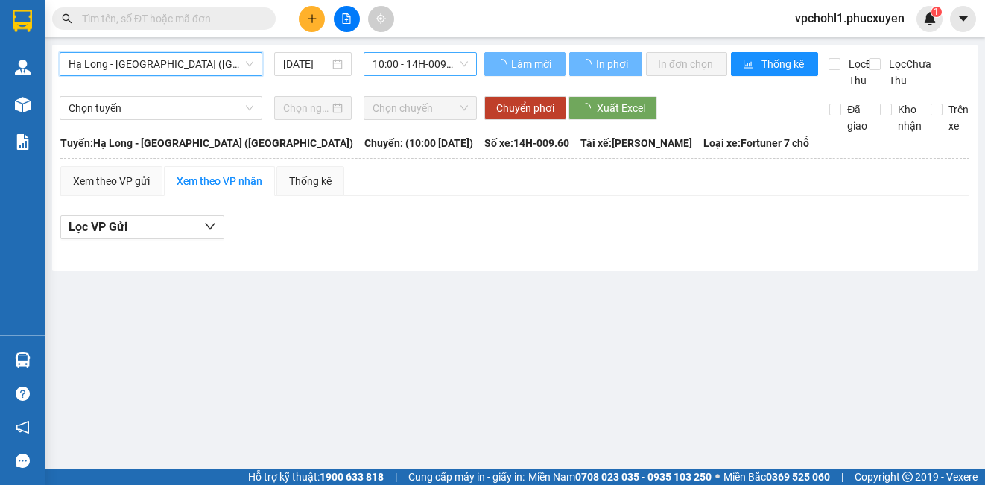
click at [402, 62] on span "10:00 - 14H-009.60" at bounding box center [420, 64] width 95 height 22
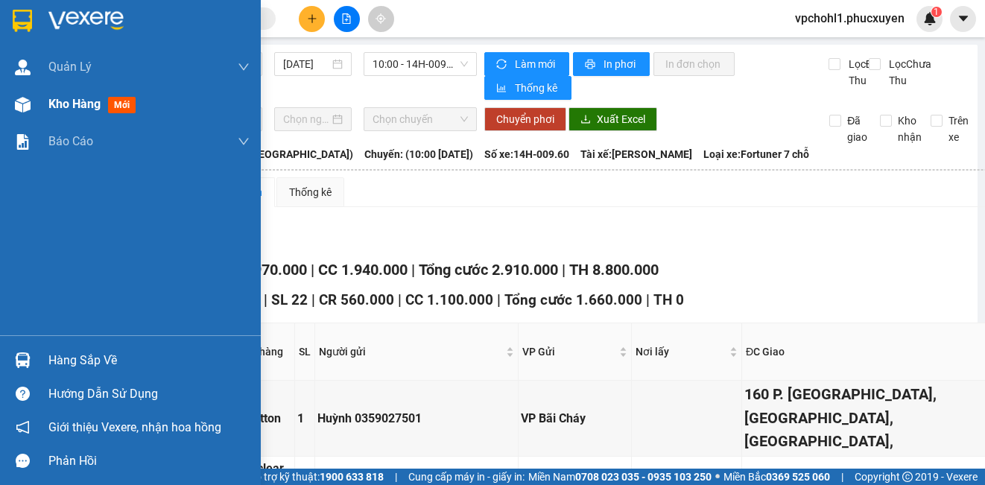
click at [57, 108] on span "Kho hàng" at bounding box center [74, 104] width 52 height 14
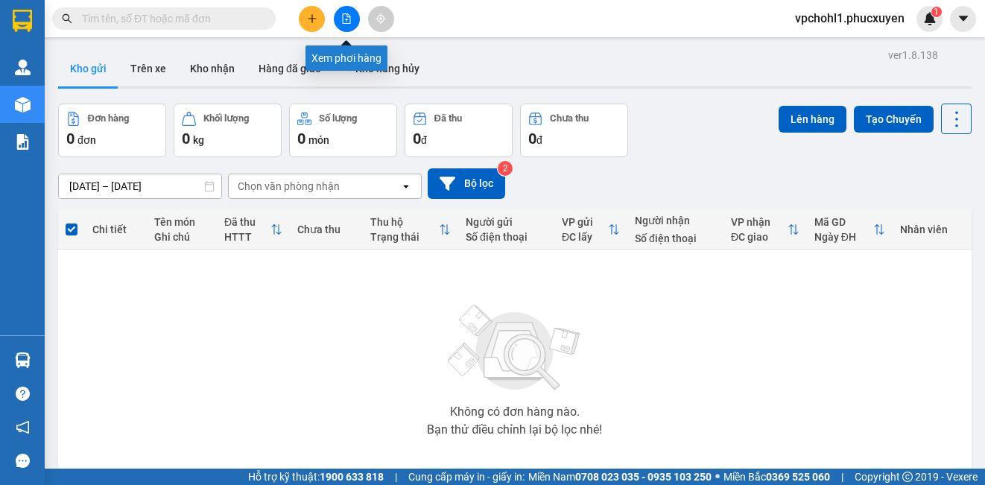
click at [350, 13] on icon "file-add" at bounding box center [346, 18] width 10 height 10
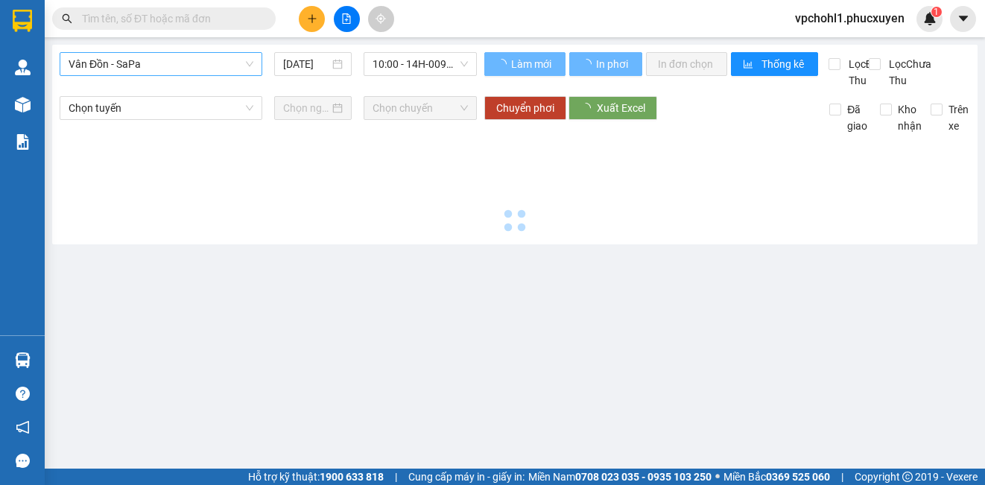
click at [197, 64] on span "Vân Đồn - SaPa" at bounding box center [161, 64] width 185 height 22
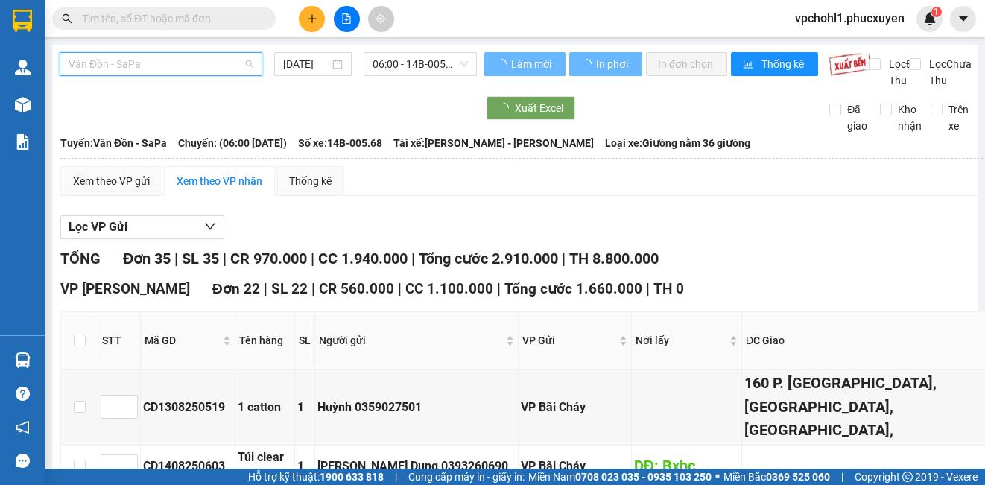
click at [199, 63] on span "Vân Đồn - SaPa" at bounding box center [161, 64] width 185 height 22
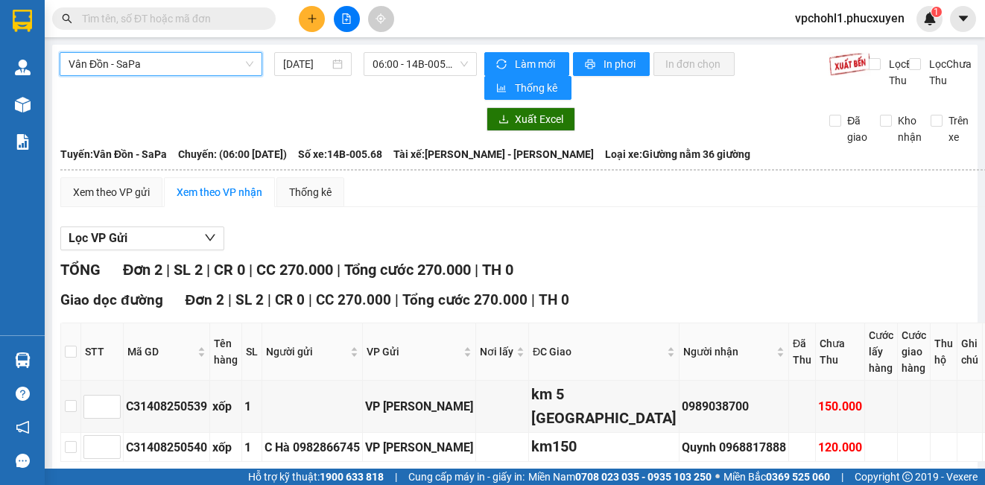
click at [209, 60] on span "Vân Đồn - SaPa" at bounding box center [161, 64] width 185 height 22
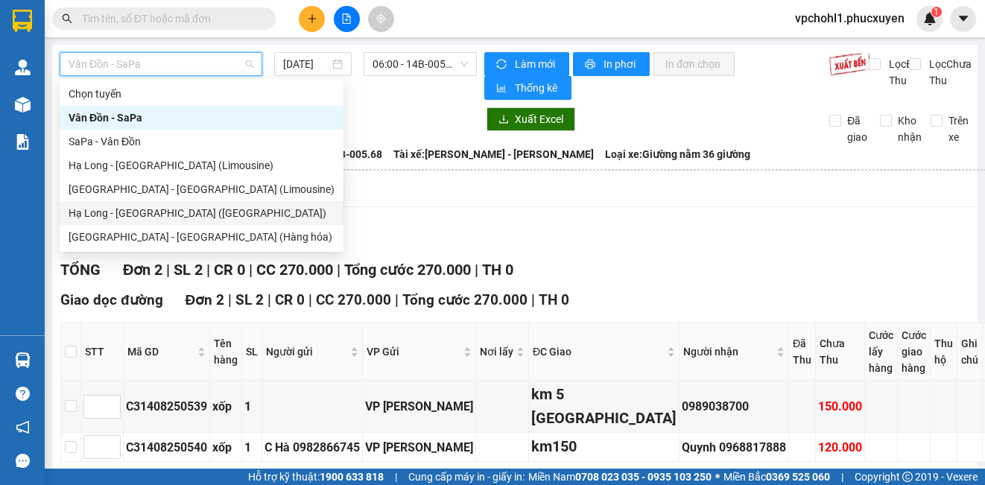
click at [185, 215] on div "Hạ Long - [GEOGRAPHIC_DATA] ([GEOGRAPHIC_DATA])" at bounding box center [202, 213] width 266 height 16
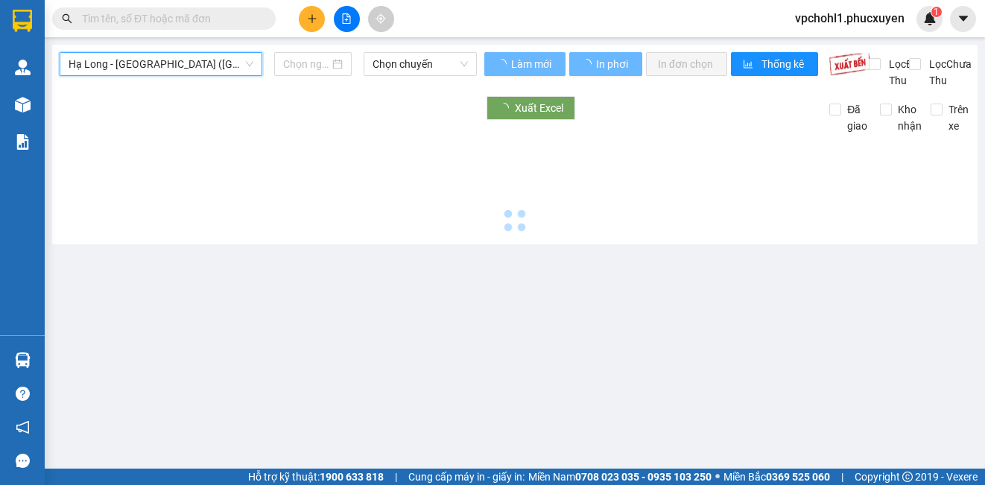
type input "[DATE]"
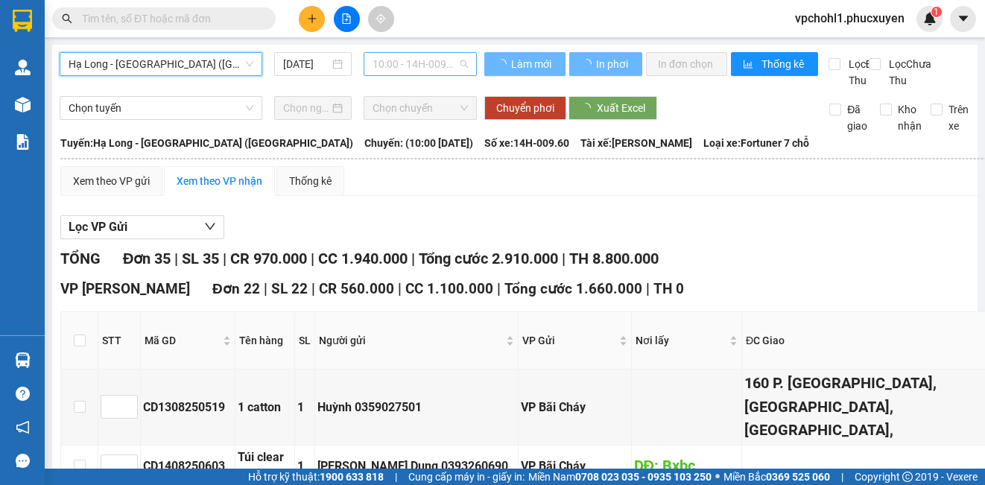
click at [409, 62] on span "10:00 - 14H-009.60" at bounding box center [420, 64] width 95 height 22
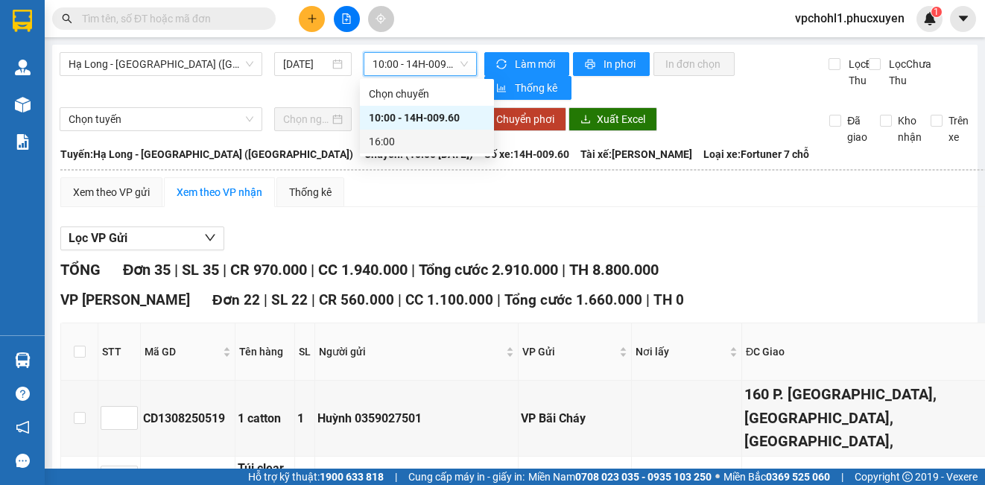
click at [472, 200] on div "Xem theo VP gửi Xem theo VP nhận Thống kê" at bounding box center [851, 192] width 1583 height 30
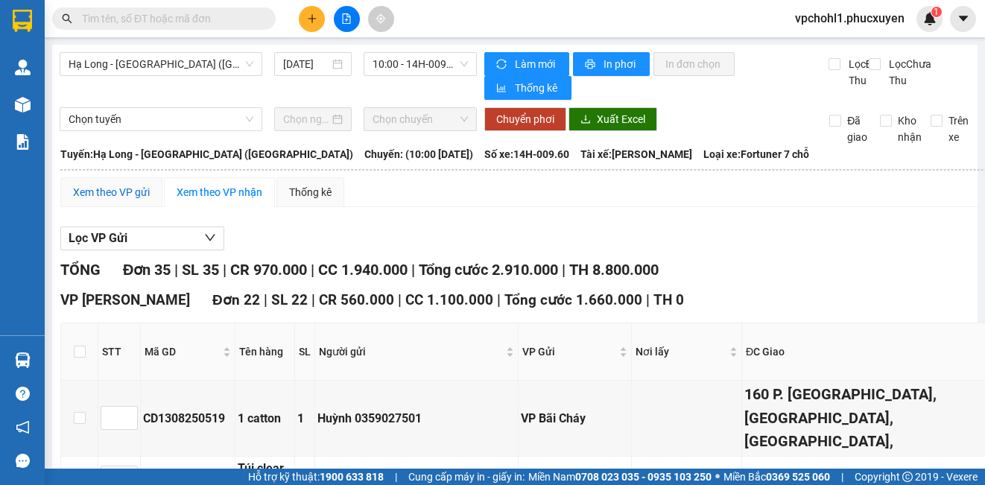
click at [139, 194] on div "Xem theo VP gửi" at bounding box center [111, 192] width 77 height 16
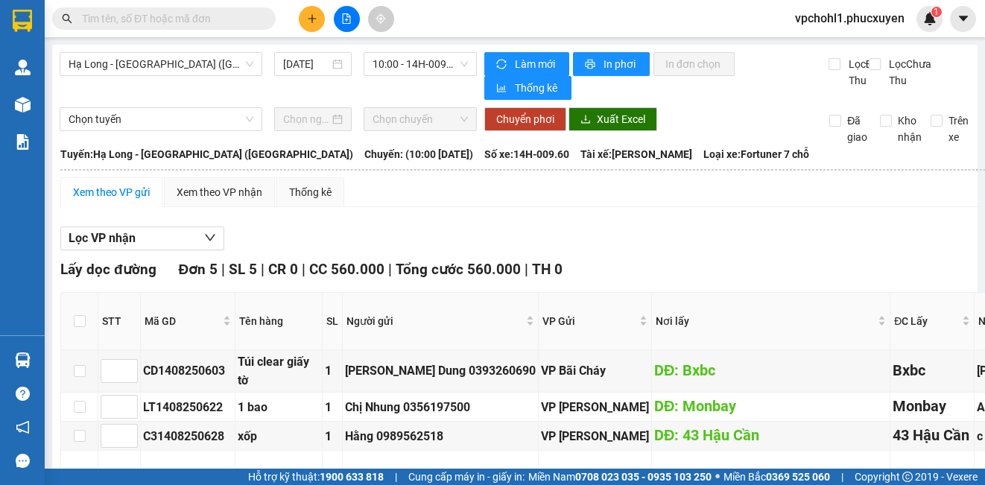
click at [124, 192] on div "Xem theo VP gửi" at bounding box center [111, 192] width 77 height 16
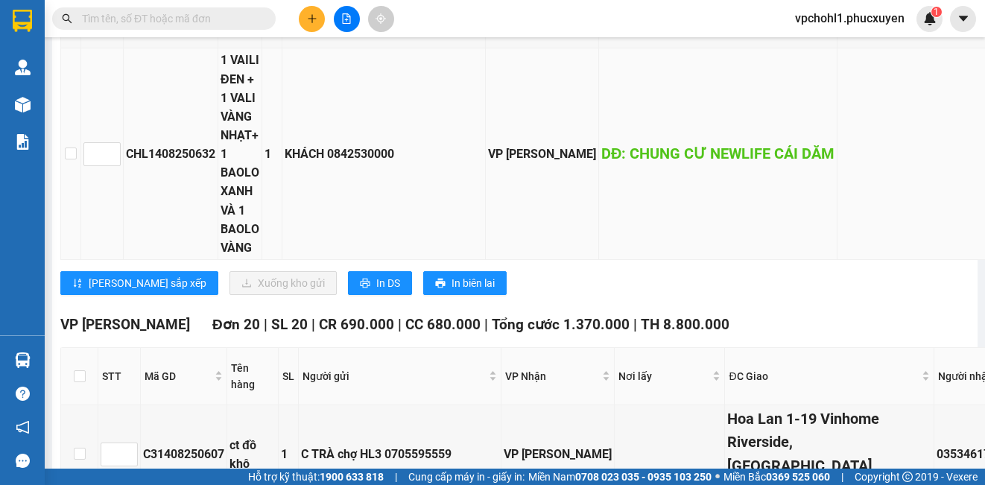
scroll to position [1490, 0]
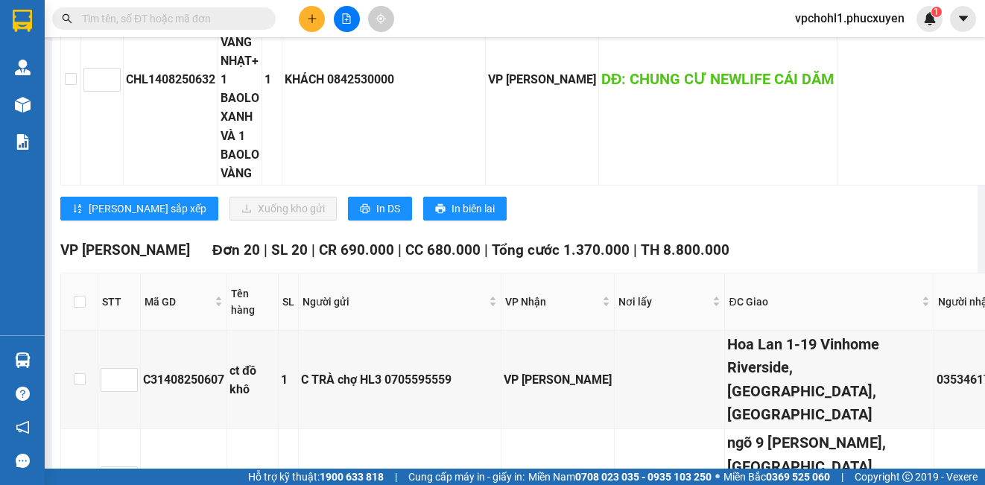
drag, startPoint x: 72, startPoint y: 215, endPoint x: 174, endPoint y: 276, distance: 118.6
checkbox input "true"
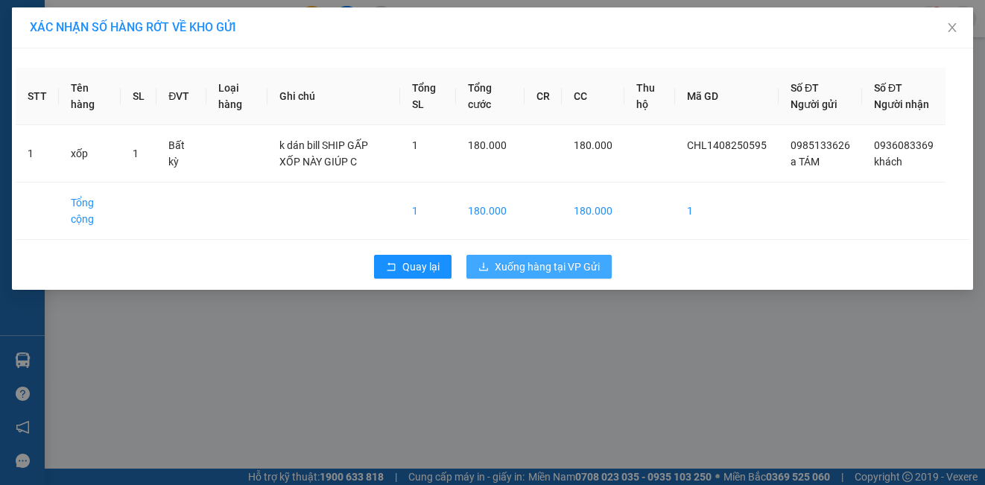
click at [505, 275] on span "Xuống hàng tại VP Gửi" at bounding box center [547, 267] width 105 height 16
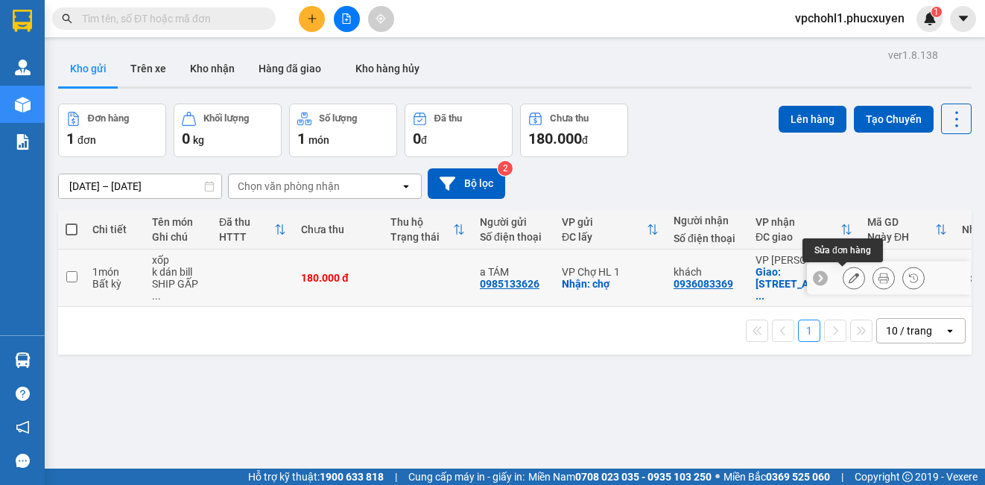
click at [849, 276] on icon at bounding box center [854, 278] width 10 height 10
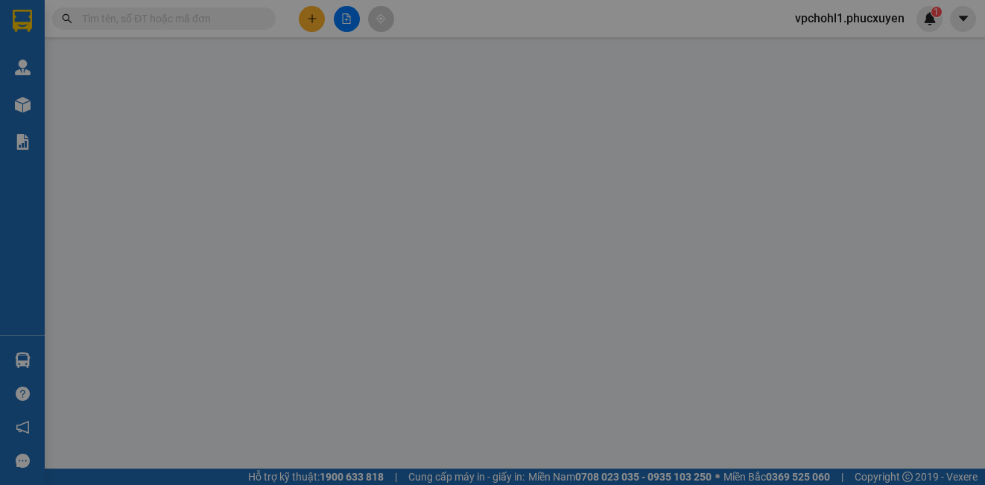
type input "0985133626"
type input "a TÁM"
checkbox input "true"
type input "chợ"
type input "0936083369"
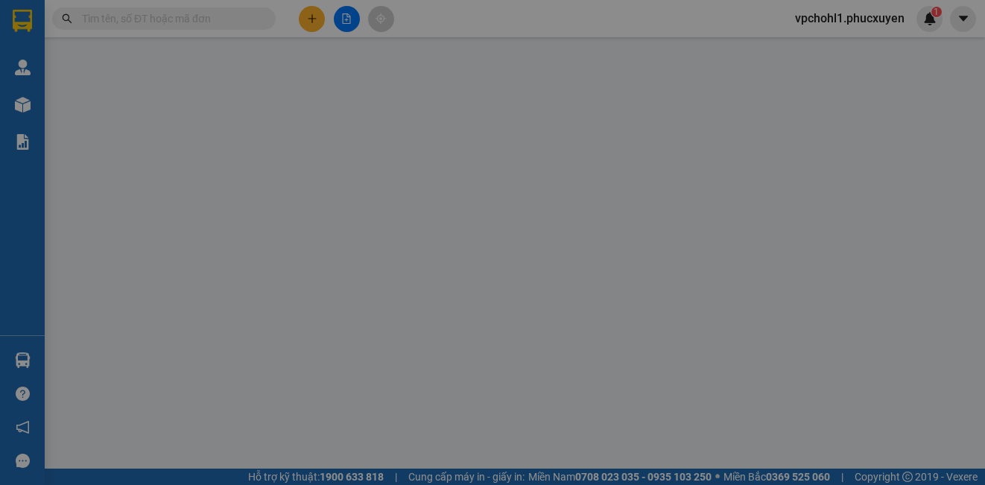
type input "khách"
checkbox input "true"
type input "[STREET_ADDRESS]"
type input "180.000"
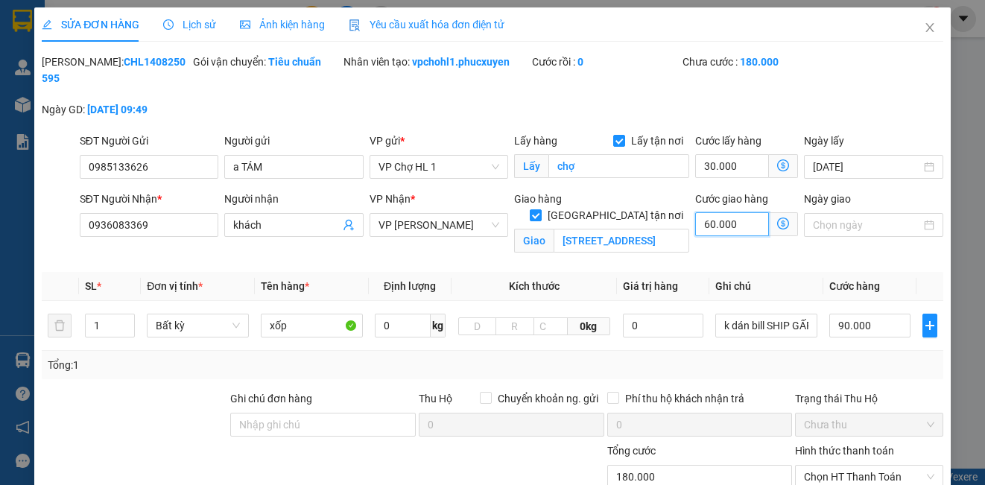
click at [747, 221] on input "60.000" at bounding box center [732, 224] width 74 height 24
type input "120.007"
type input "7"
type input "120.070"
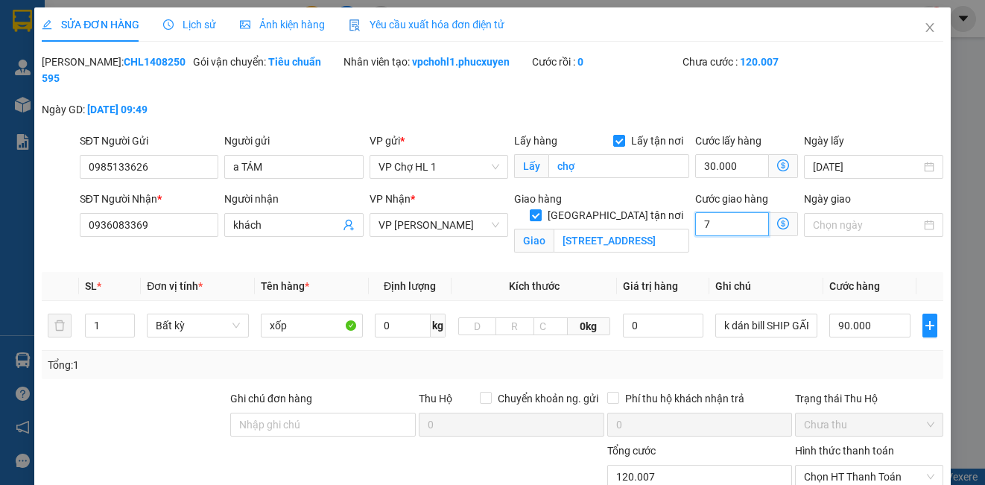
type input "120.070"
type input "70"
type input "190.000"
type input "70.000"
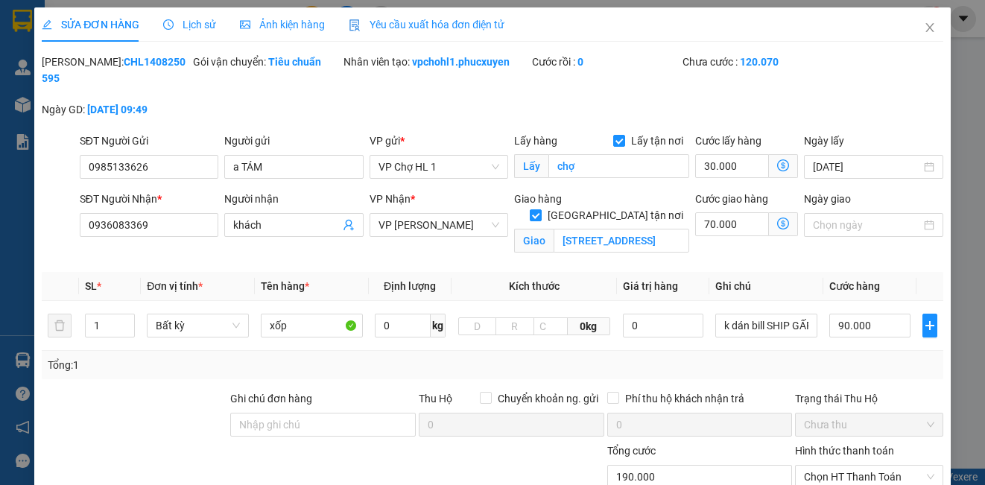
click at [879, 112] on div "Mã ĐH: CHL1408250595 Gói vận chuyển: Tiêu chuẩn Nhân viên tạo: vpchohl1.phucxuy…" at bounding box center [492, 93] width 904 height 79
click at [777, 225] on icon "dollar-circle" at bounding box center [783, 224] width 12 height 12
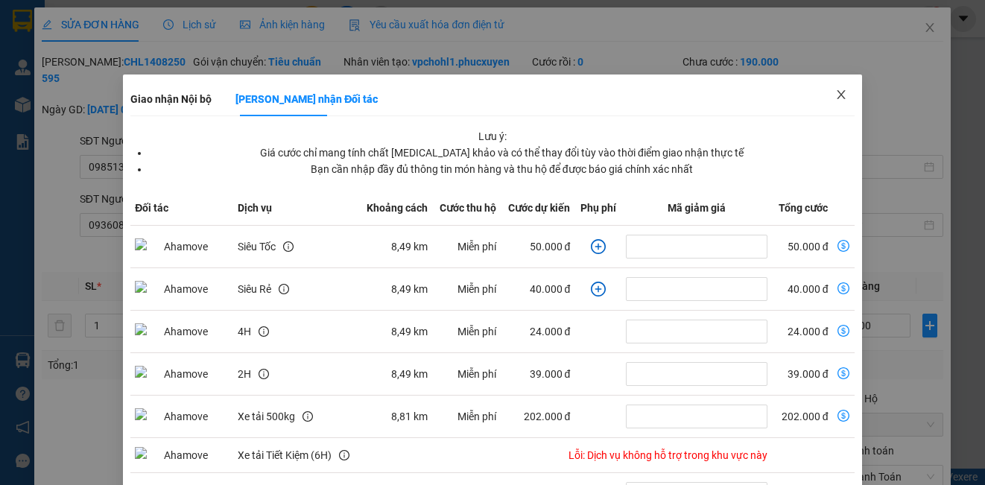
click at [835, 92] on icon "close" at bounding box center [841, 95] width 12 height 12
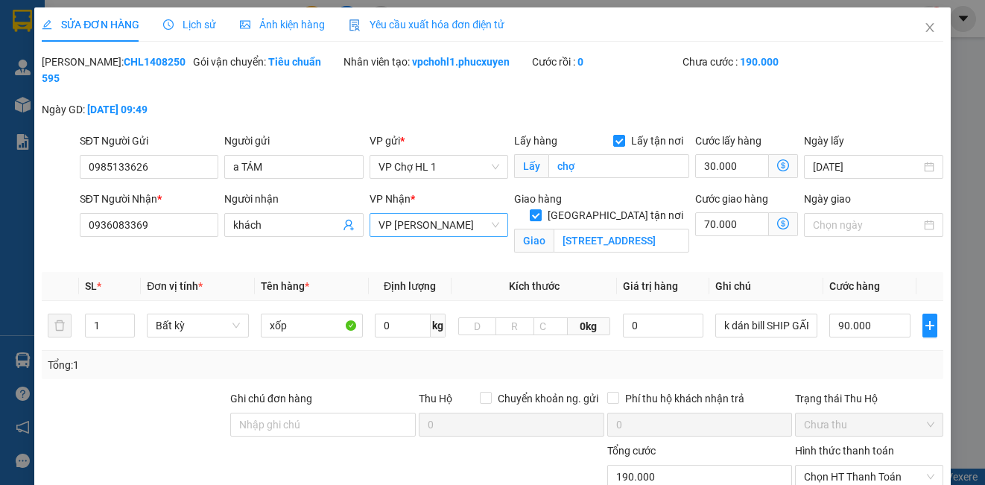
click at [433, 220] on span "VP [PERSON_NAME]" at bounding box center [439, 225] width 121 height 22
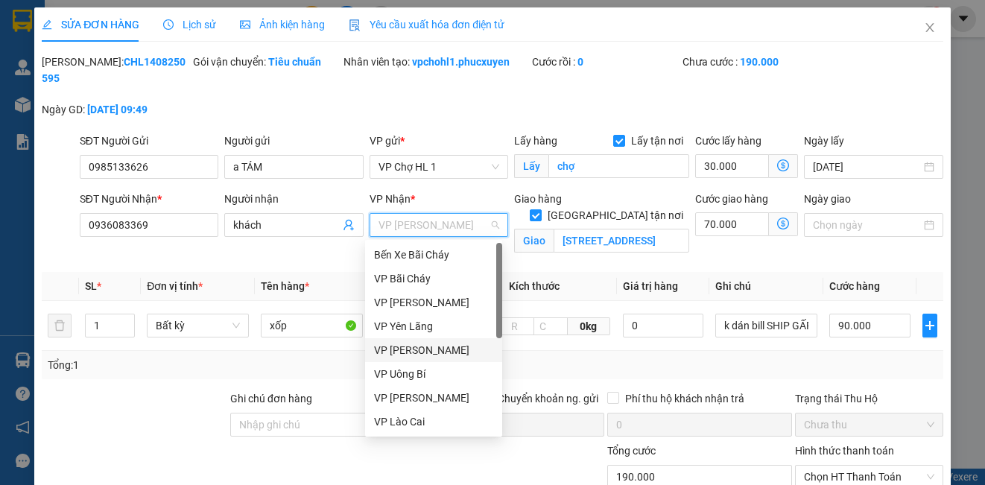
click at [422, 350] on div "VP [PERSON_NAME]" at bounding box center [433, 350] width 119 height 16
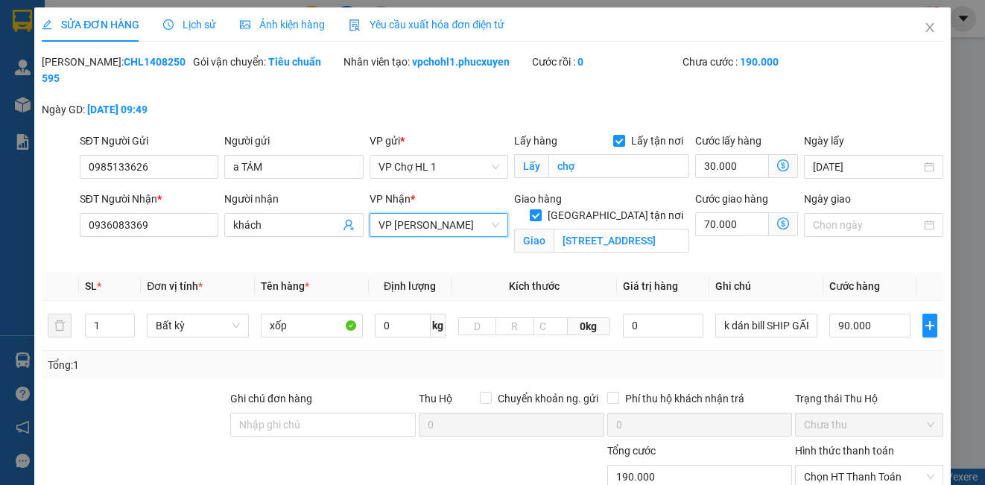
click at [777, 220] on icon "dollar-circle" at bounding box center [783, 224] width 12 height 12
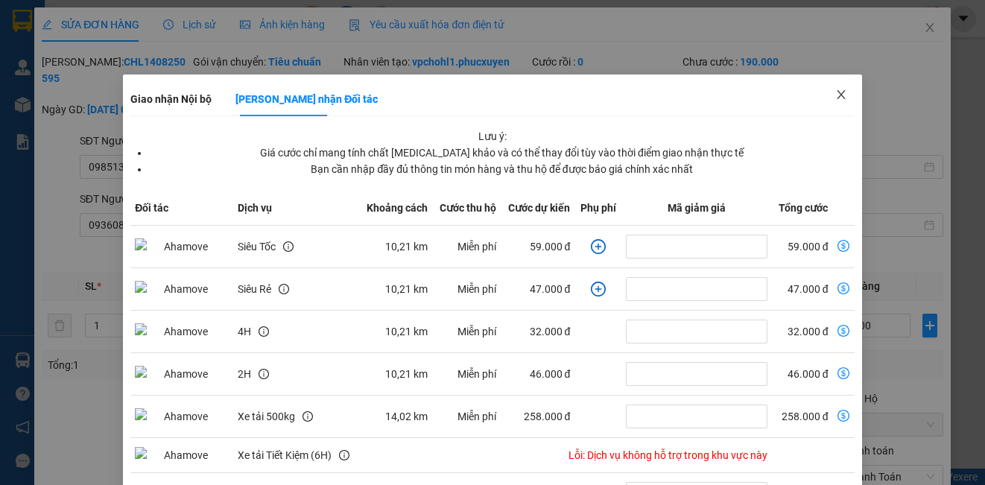
click at [835, 94] on icon "close" at bounding box center [841, 95] width 12 height 12
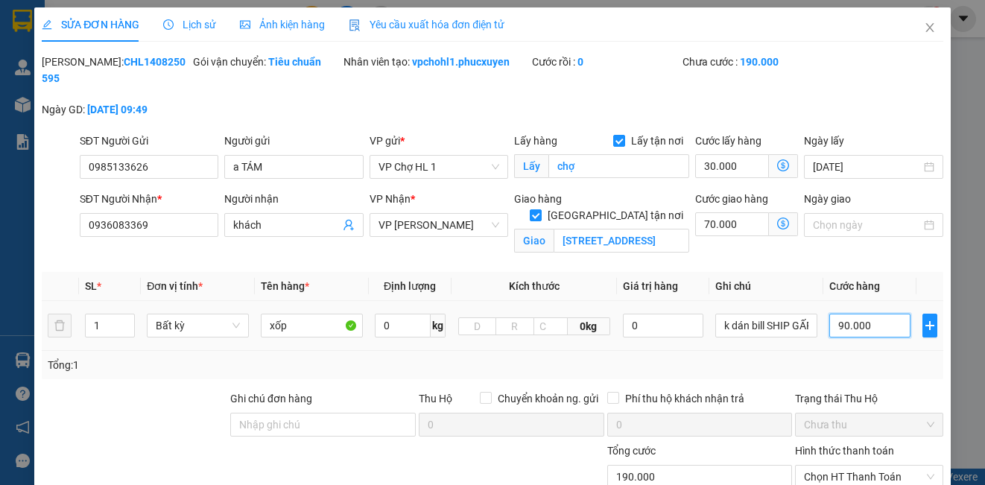
drag, startPoint x: 883, startPoint y: 328, endPoint x: 876, endPoint y: 319, distance: 11.6
click at [883, 326] on input "90.000" at bounding box center [869, 326] width 81 height 24
type input "100.008"
type input "8"
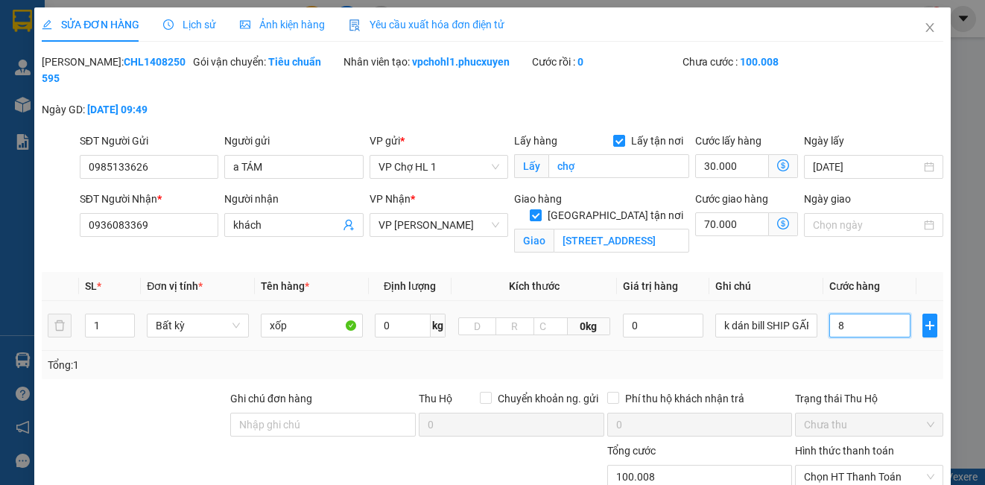
type input "100.080"
type input "80"
type input "180.000"
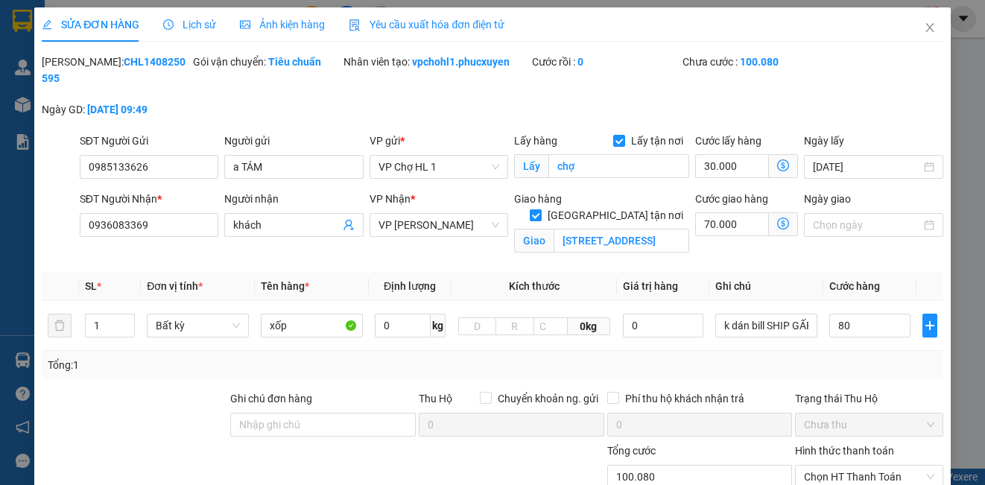
type input "80.000"
click at [841, 118] on div "Mã ĐH: CHL1408250595 Gói vận chuyển: Tiêu chuẩn Nhân viên tạo: vpchohl1.phucxuy…" at bounding box center [492, 93] width 904 height 79
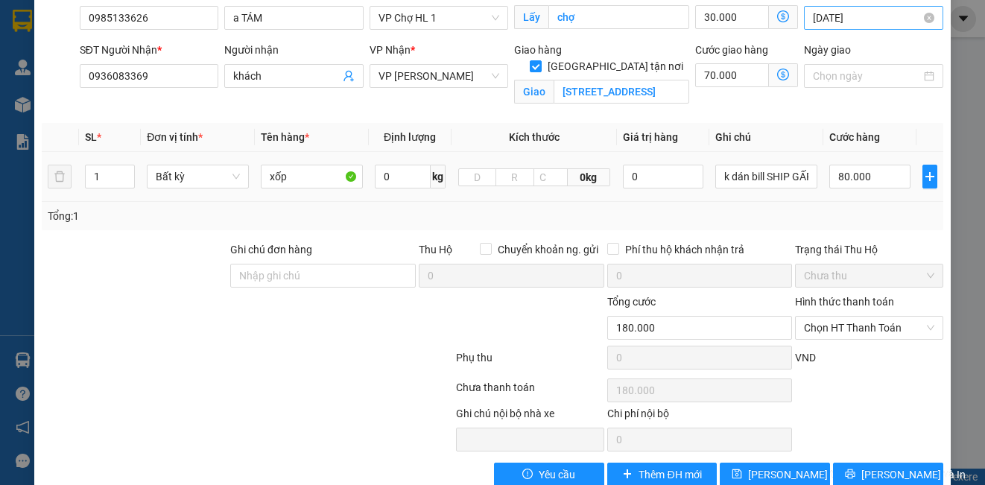
scroll to position [75, 0]
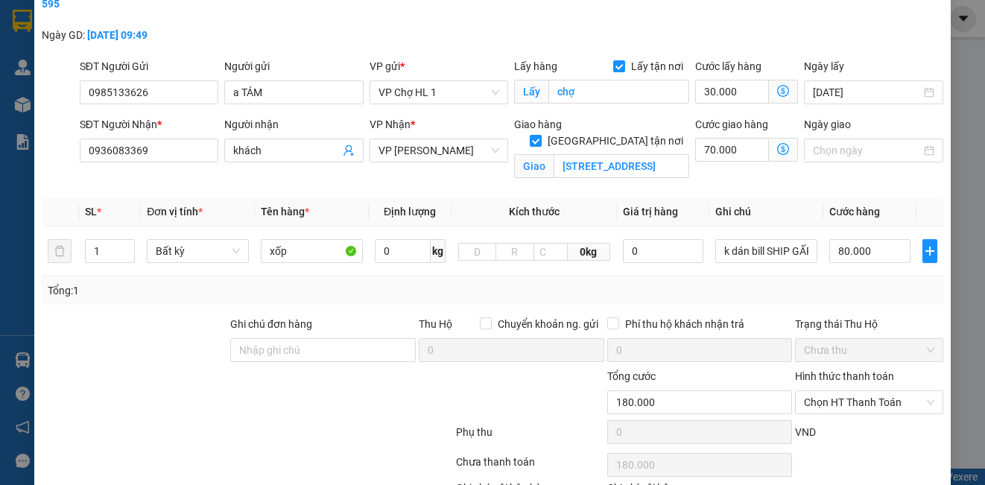
click at [777, 148] on icon "dollar-circle" at bounding box center [783, 149] width 12 height 12
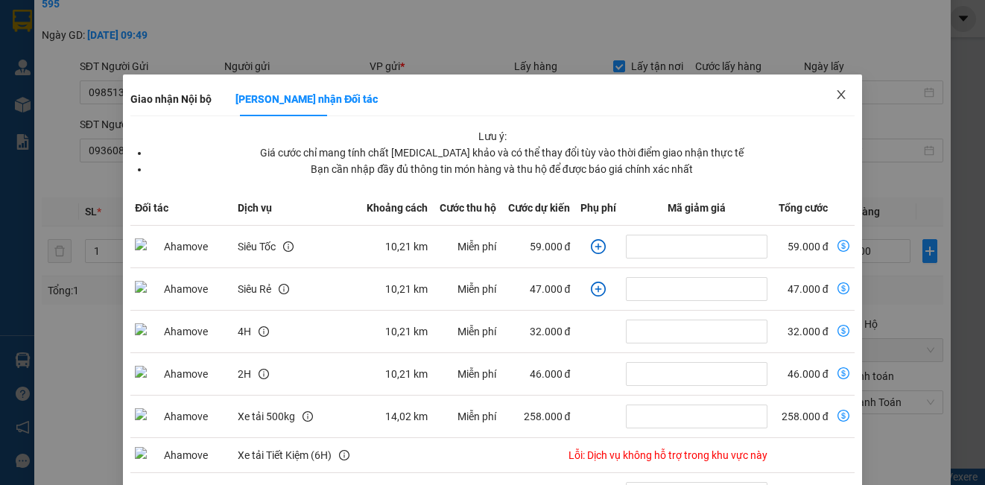
click at [835, 92] on icon "close" at bounding box center [841, 95] width 12 height 12
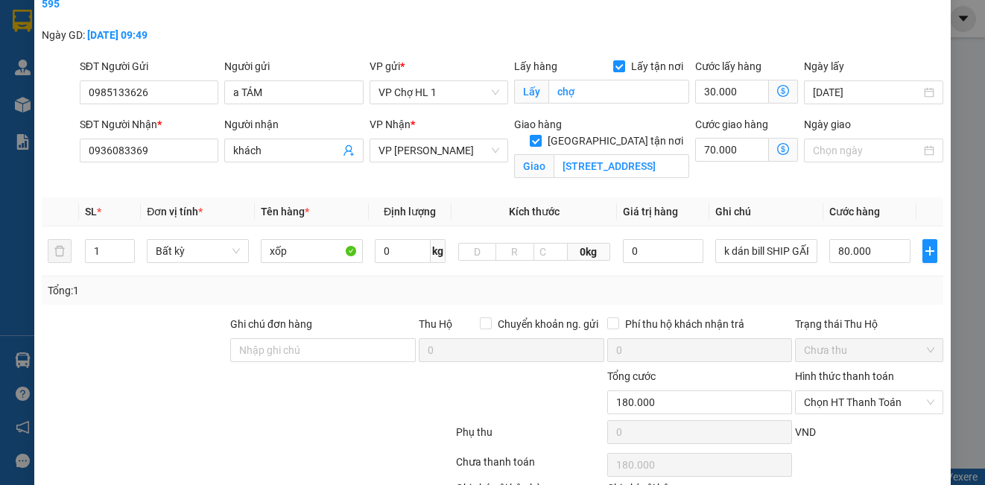
scroll to position [149, 0]
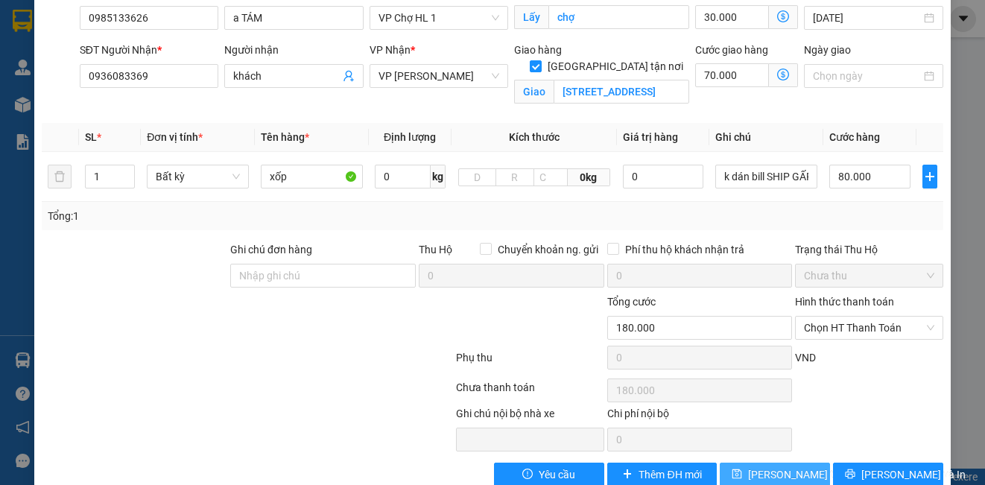
click at [787, 469] on span "[PERSON_NAME] thay đổi" at bounding box center [807, 474] width 119 height 16
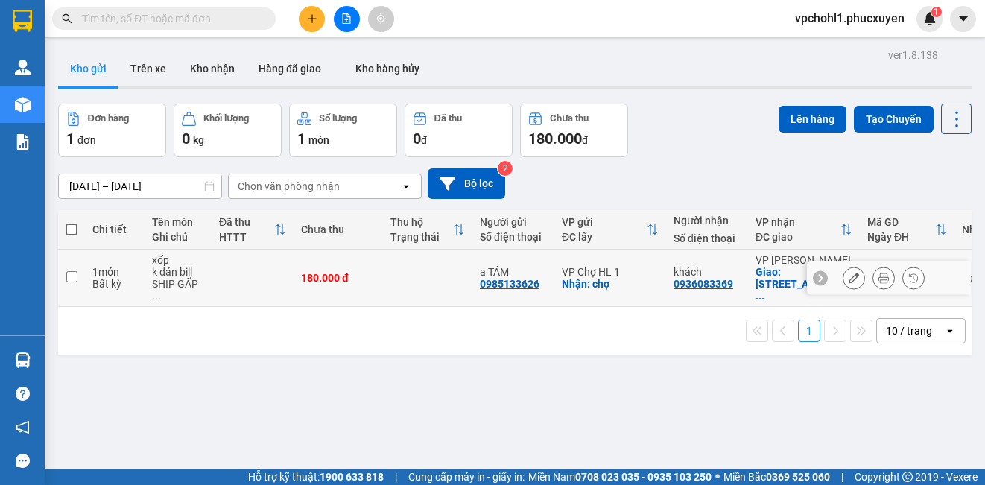
click at [68, 271] on input "checkbox" at bounding box center [71, 276] width 11 height 11
checkbox input "true"
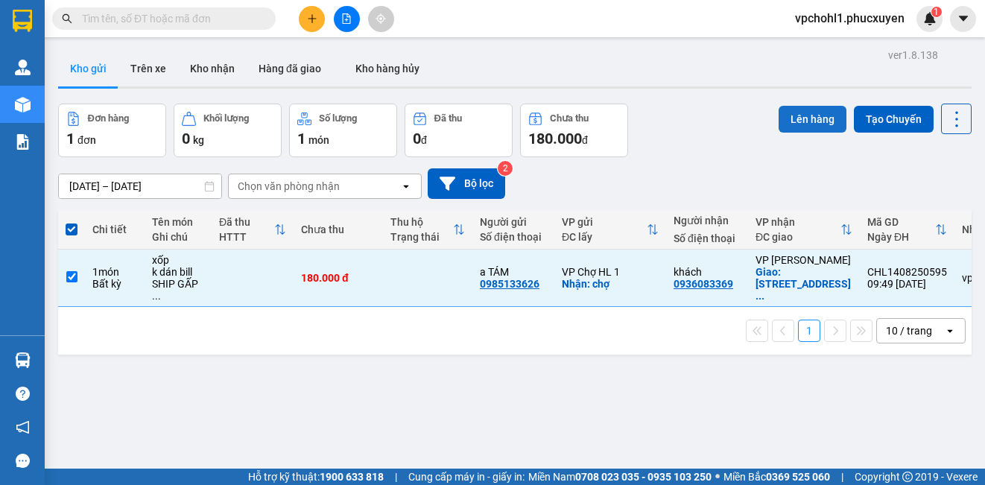
drag, startPoint x: 796, startPoint y: 121, endPoint x: 807, endPoint y: 120, distance: 11.3
click at [802, 121] on button "Lên hàng" at bounding box center [813, 119] width 68 height 27
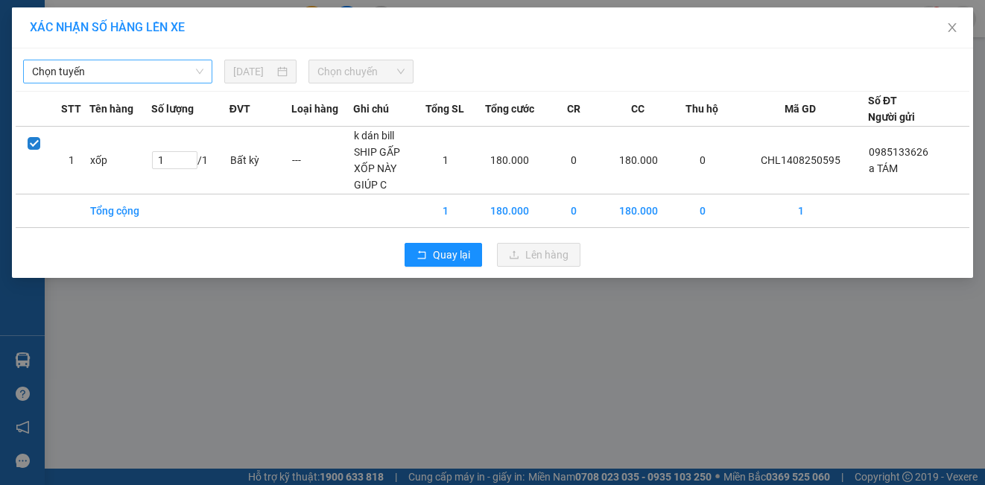
click at [168, 72] on span "Chọn tuyến" at bounding box center [117, 71] width 171 height 22
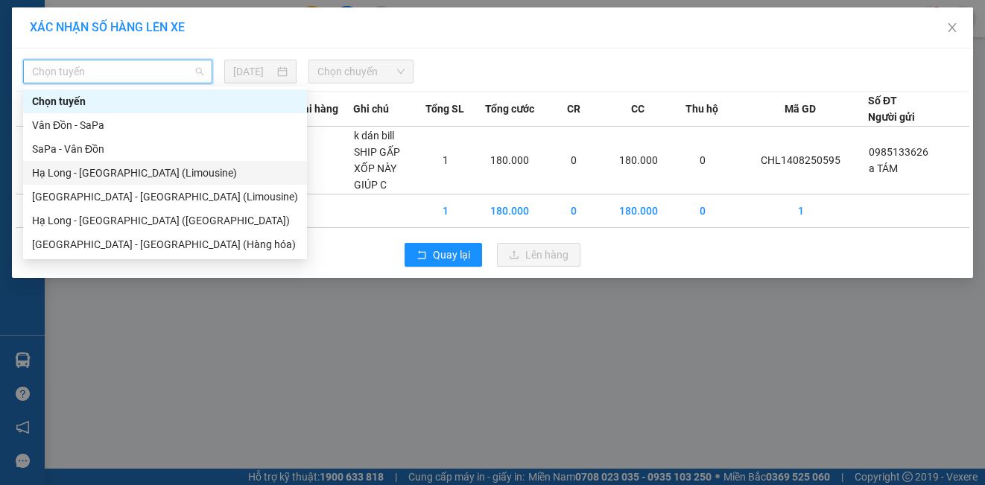
click at [153, 174] on div "Hạ Long - [GEOGRAPHIC_DATA] (Limousine)" at bounding box center [165, 173] width 266 height 16
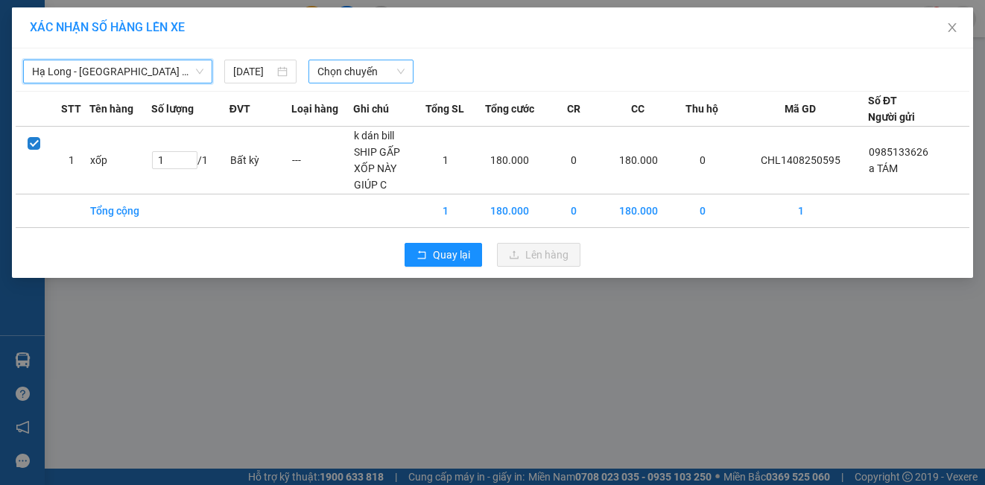
click at [343, 75] on span "Chọn chuyến" at bounding box center [361, 71] width 88 height 22
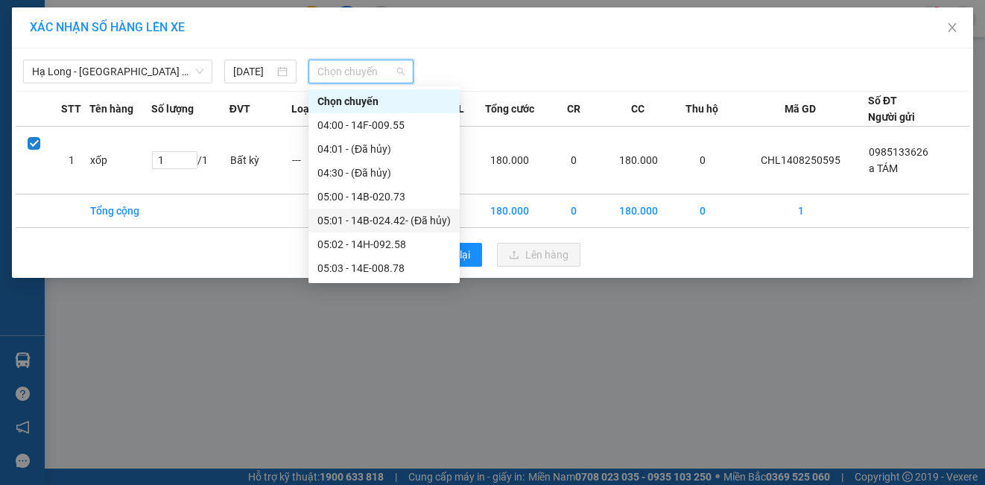
scroll to position [149, 0]
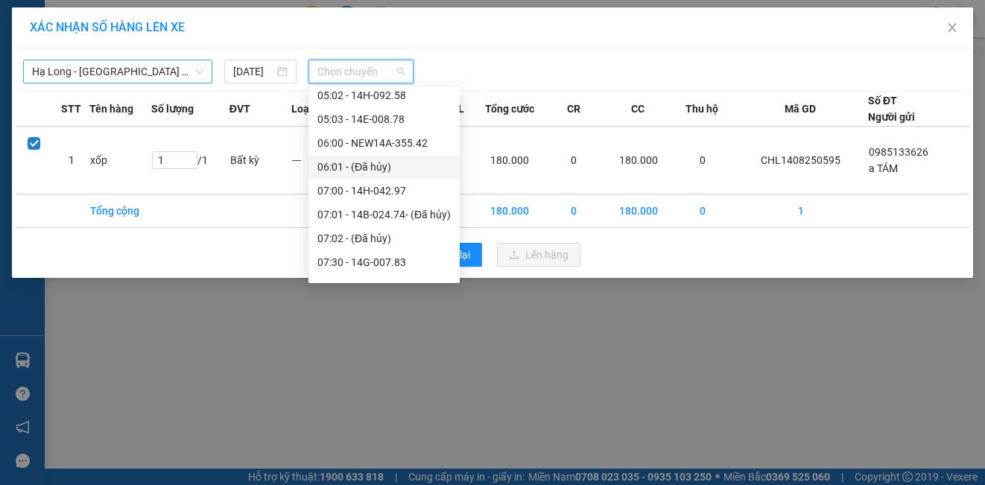
click at [157, 64] on span "Hạ Long - [GEOGRAPHIC_DATA] (Limousine)" at bounding box center [117, 71] width 171 height 22
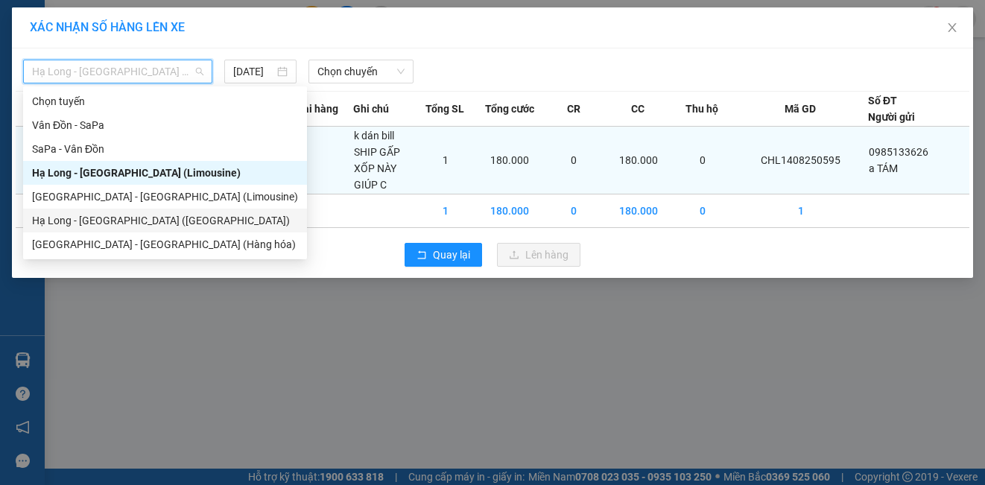
click at [148, 216] on div "Hạ Long - [GEOGRAPHIC_DATA] ([GEOGRAPHIC_DATA])" at bounding box center [165, 220] width 266 height 16
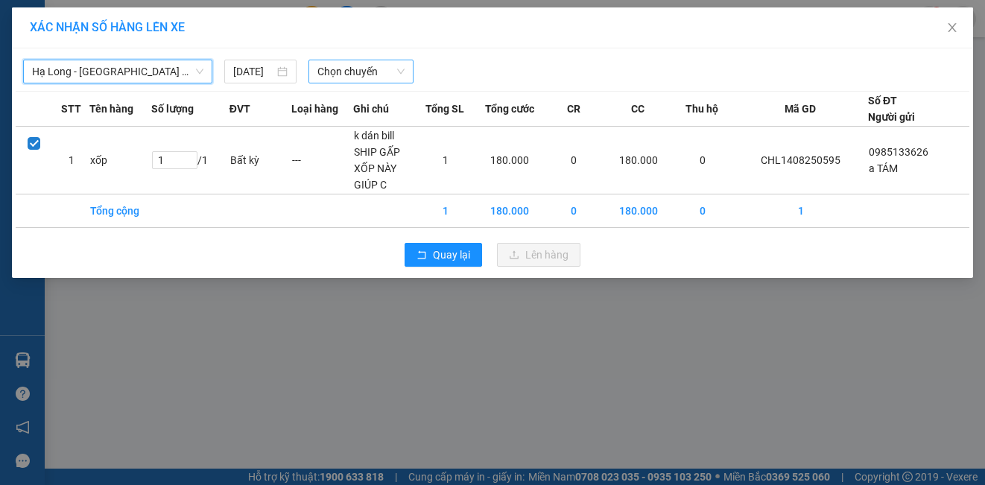
click at [337, 71] on span "Chọn chuyến" at bounding box center [361, 71] width 88 height 22
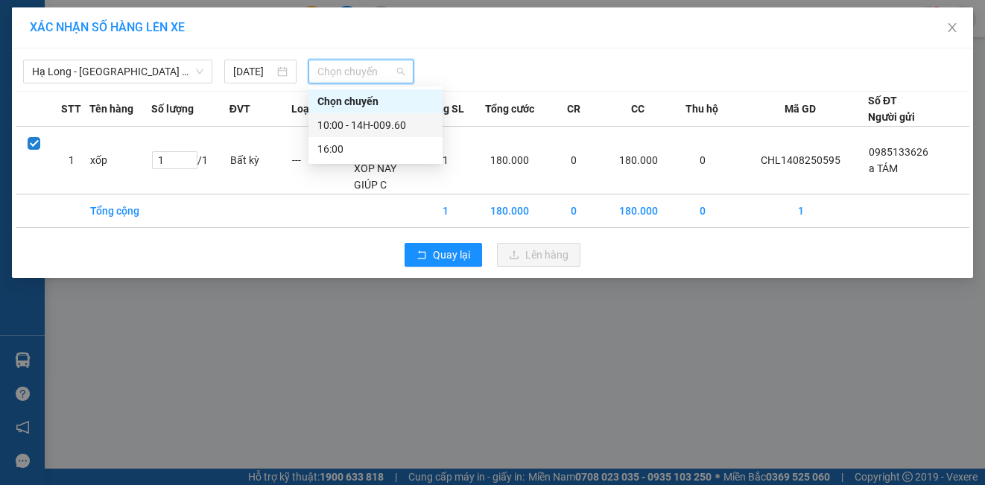
click at [348, 129] on div "10:00 - 14H-009.60" at bounding box center [375, 125] width 116 height 16
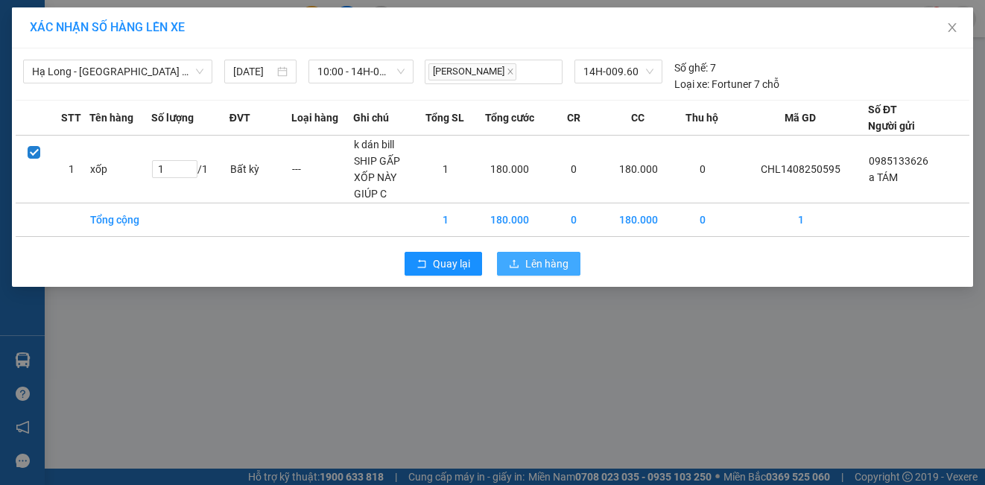
click at [551, 265] on span "Lên hàng" at bounding box center [546, 264] width 43 height 16
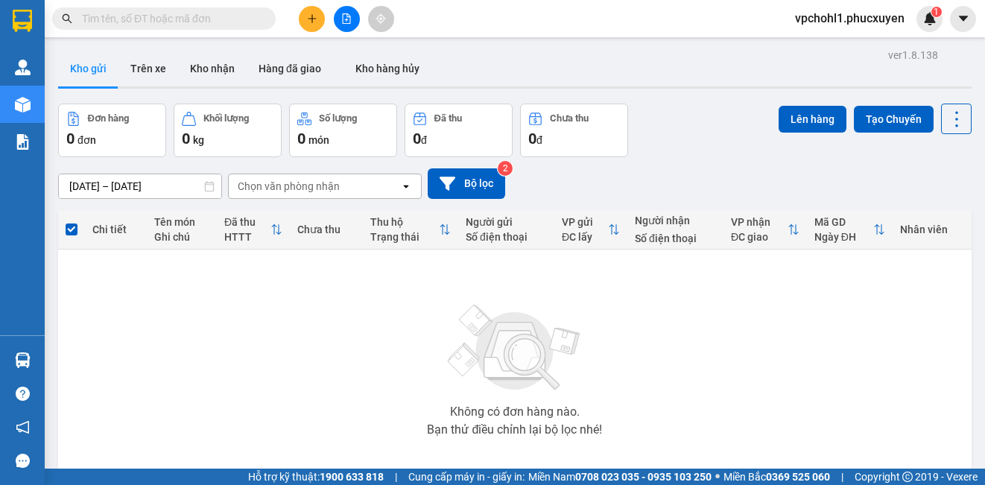
click at [214, 24] on input "text" at bounding box center [170, 18] width 176 height 16
click at [310, 16] on icon "plus" at bounding box center [312, 18] width 10 height 10
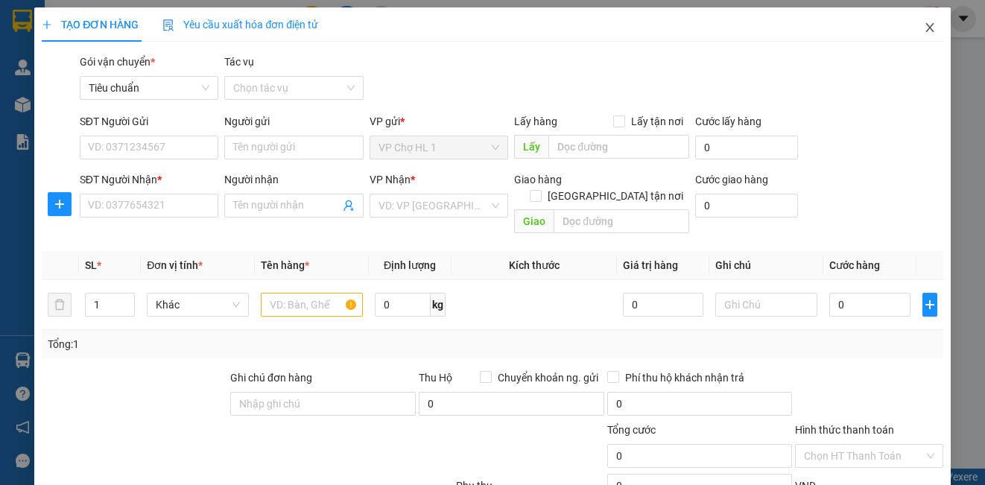
drag, startPoint x: 915, startPoint y: 26, endPoint x: 820, endPoint y: 52, distance: 98.2
click at [924, 25] on icon "close" at bounding box center [930, 28] width 12 height 12
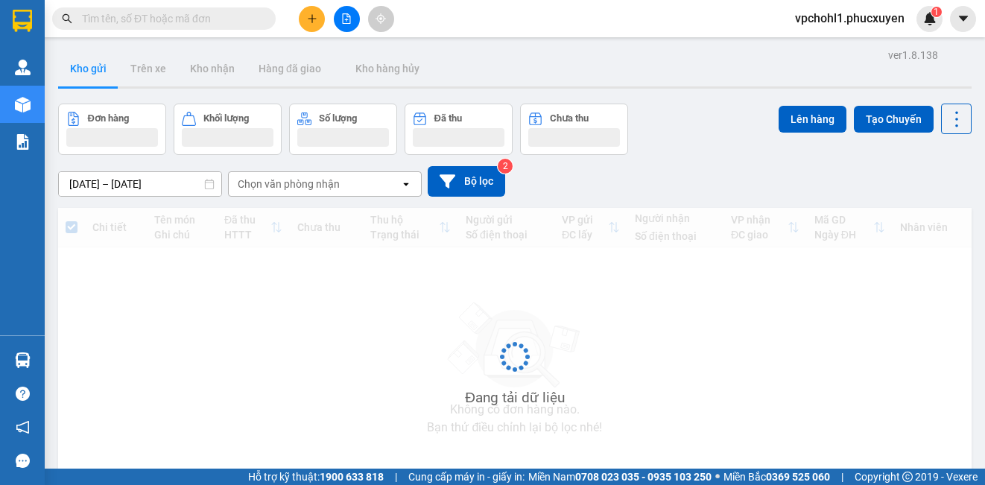
click at [178, 22] on input "text" at bounding box center [170, 18] width 176 height 16
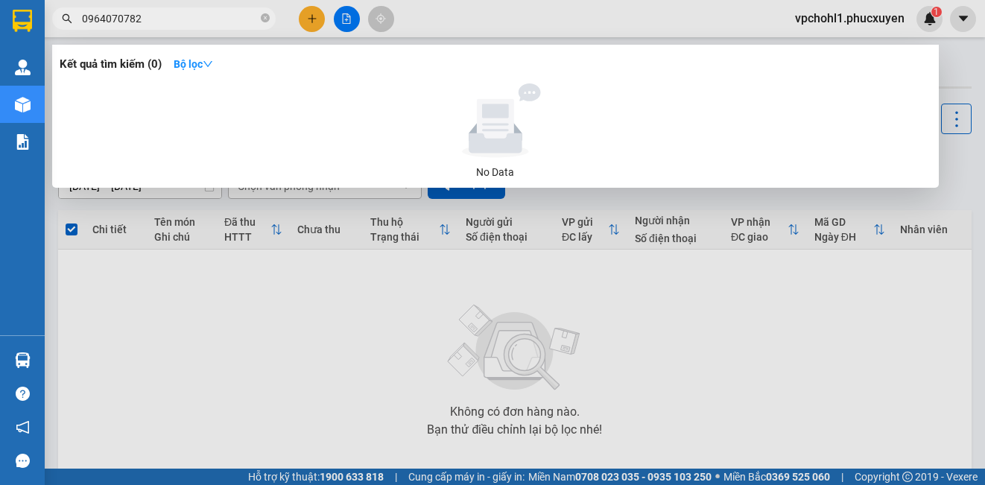
type input "0964070782"
click at [314, 16] on div at bounding box center [492, 242] width 985 height 485
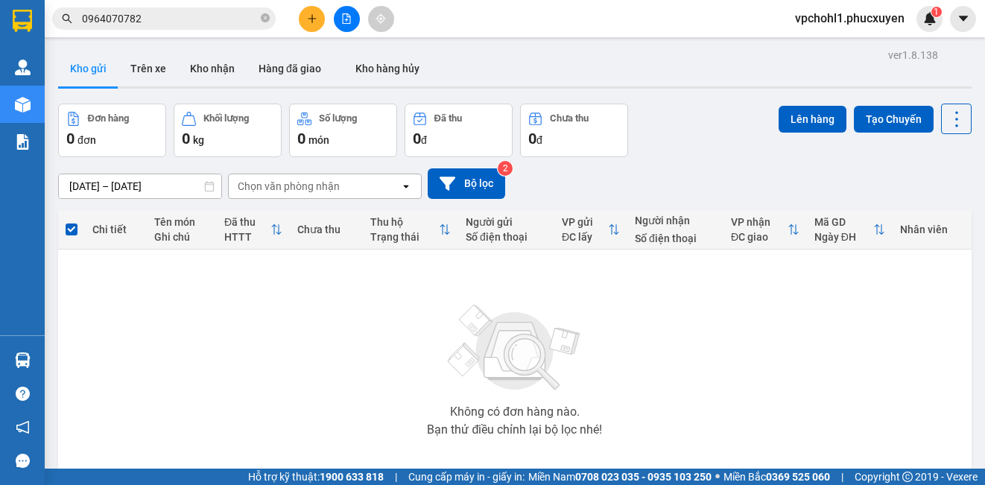
click at [314, 16] on icon "plus" at bounding box center [312, 18] width 10 height 10
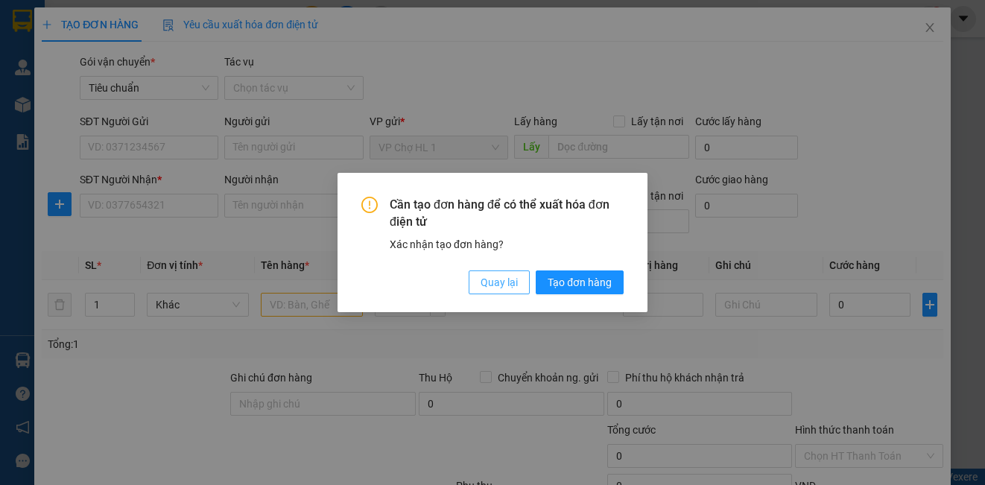
click at [516, 282] on span "Quay lại" at bounding box center [499, 282] width 37 height 16
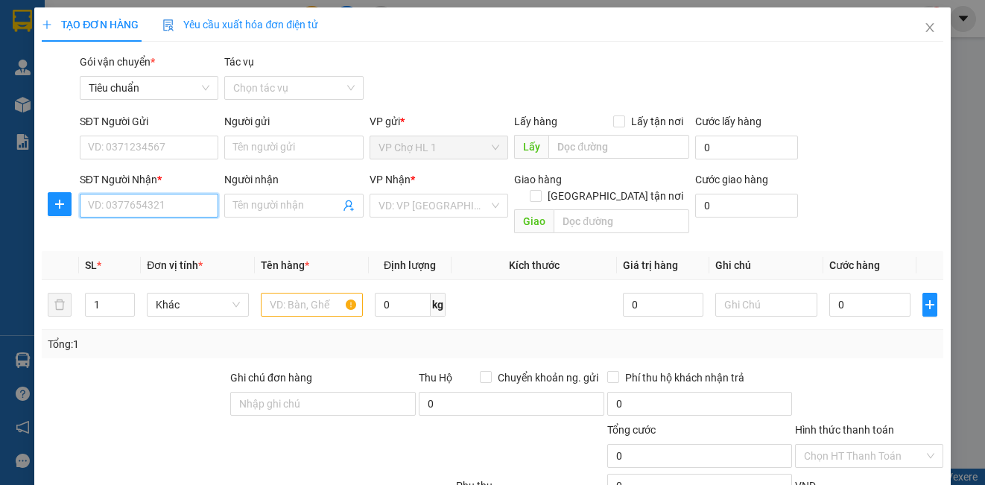
click at [134, 202] on input "SĐT Người Nhận *" at bounding box center [149, 206] width 139 height 24
type input "0964070782"
click at [272, 208] on input "Người nhận" at bounding box center [286, 205] width 106 height 16
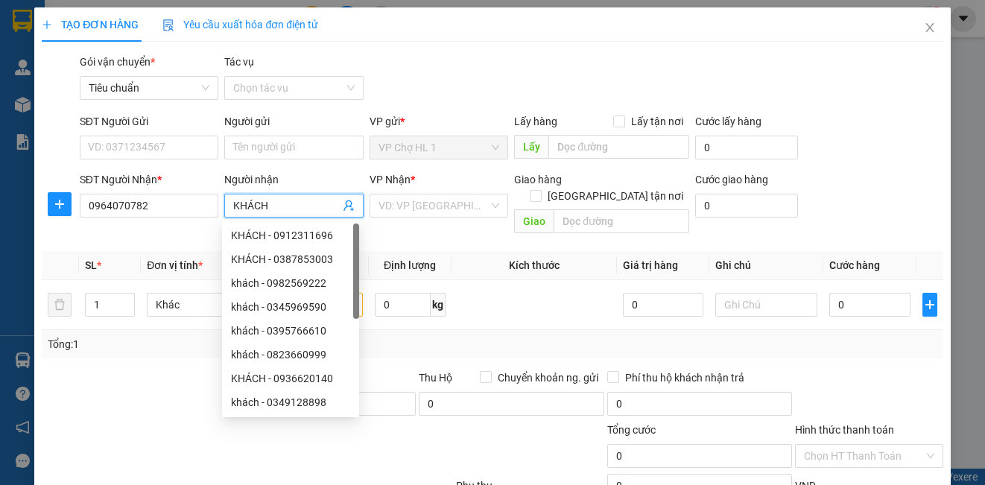
type input "KHÁCH"
click at [216, 150] on div "SĐT Người Gửi VD: 0371234567" at bounding box center [149, 139] width 145 height 52
click at [168, 148] on input "SĐT Người Gửi" at bounding box center [149, 148] width 139 height 24
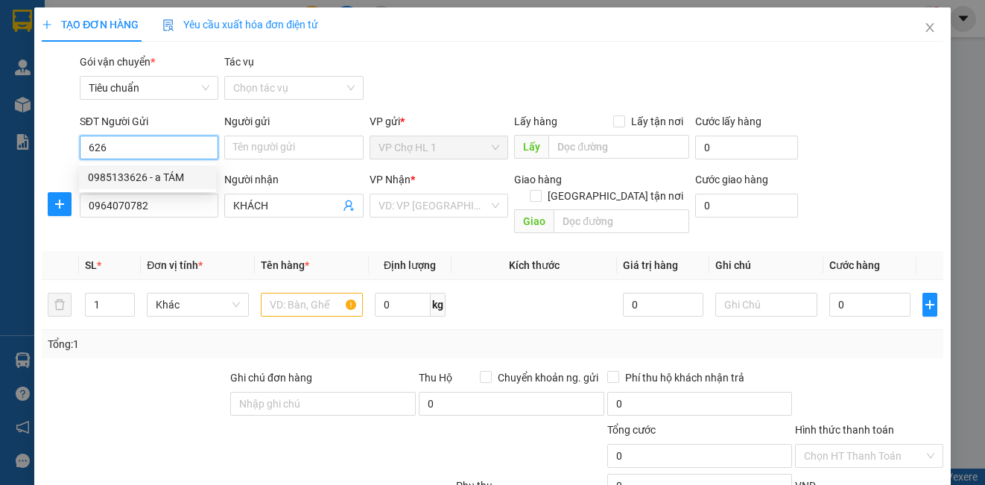
click at [159, 177] on div "0985133626 - a TÁM" at bounding box center [147, 177] width 119 height 16
type input "0985133626"
type input "a TÁM"
checkbox input "true"
type input "chợ"
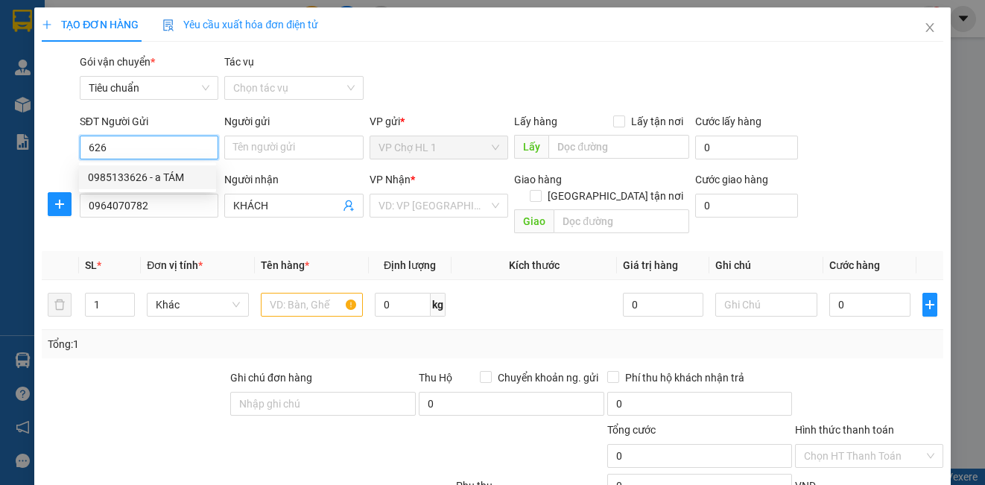
type input "30.000"
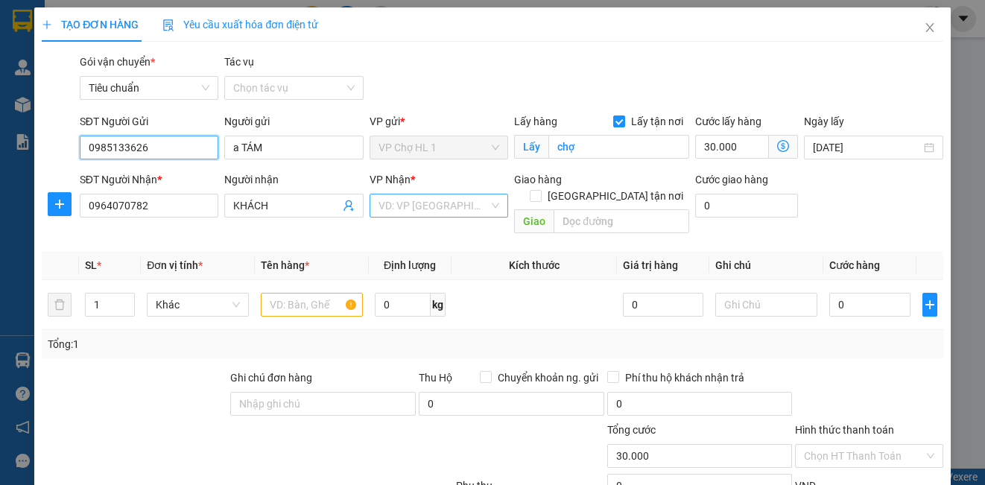
type input "0985133626"
click at [430, 212] on input "search" at bounding box center [434, 205] width 110 height 22
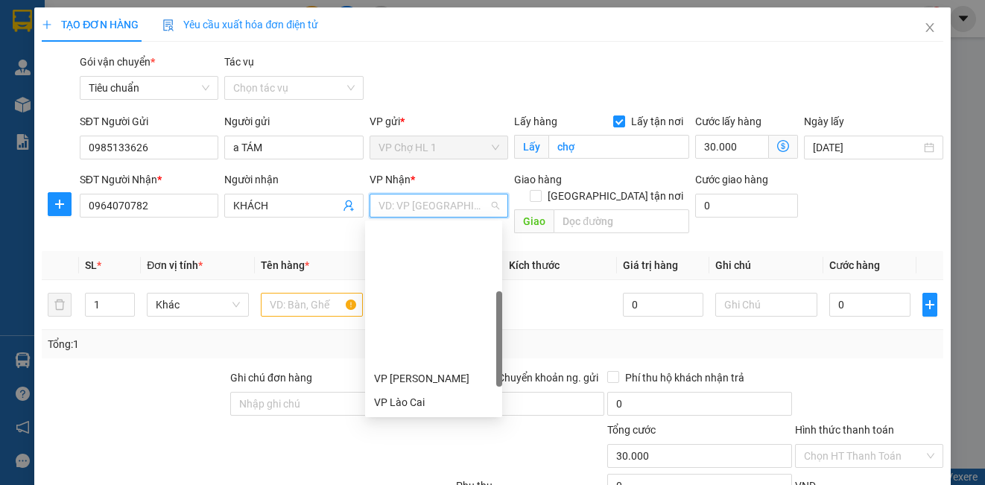
scroll to position [238, 0]
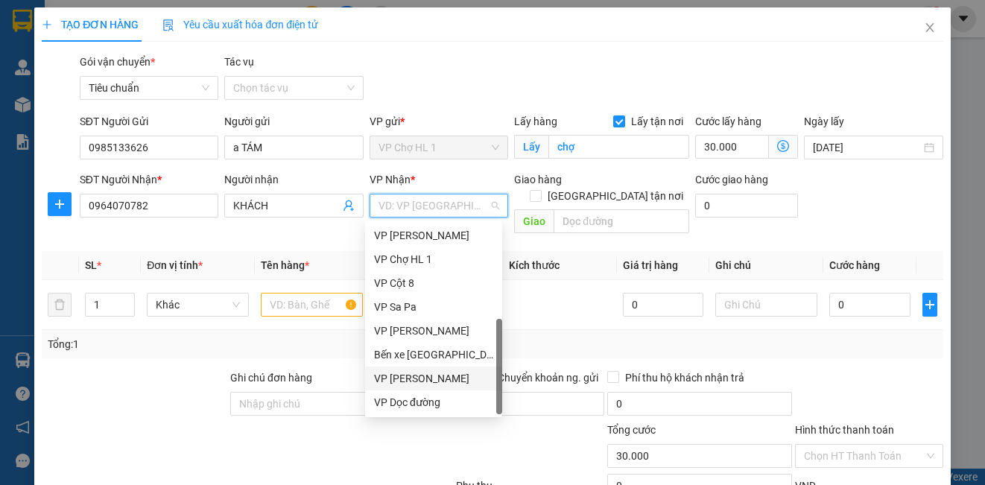
drag, startPoint x: 453, startPoint y: 376, endPoint x: 300, endPoint y: 321, distance: 162.9
click at [454, 373] on div "VP [PERSON_NAME]" at bounding box center [433, 378] width 119 height 16
click at [280, 293] on input "text" at bounding box center [312, 305] width 102 height 24
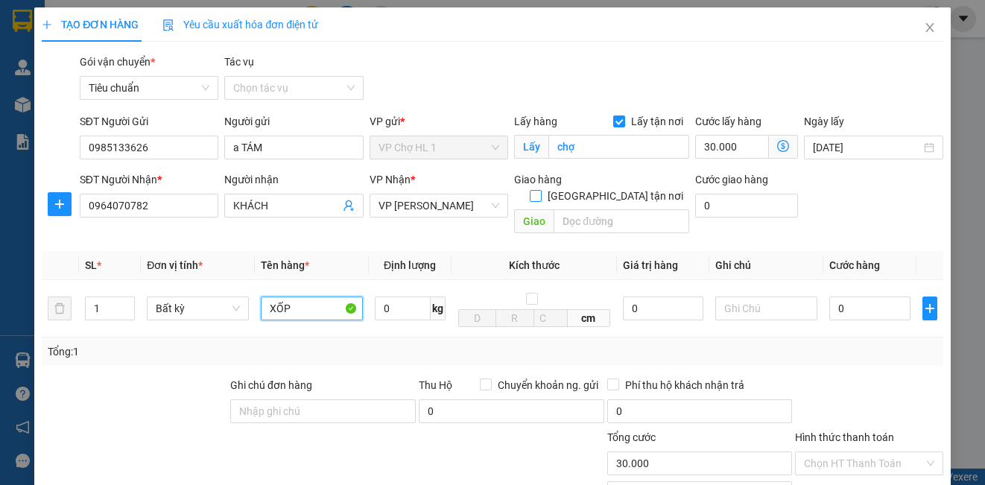
type input "XỐP"
click at [540, 190] on input "[GEOGRAPHIC_DATA] tận nơi" at bounding box center [535, 195] width 10 height 10
checkbox input "true"
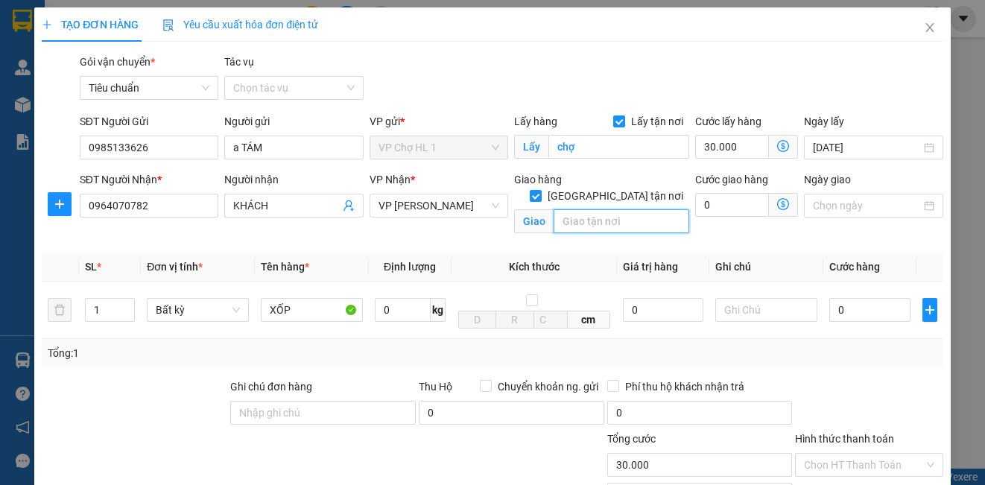
drag, startPoint x: 601, startPoint y: 198, endPoint x: 598, endPoint y: 205, distance: 7.7
click at [601, 209] on input "text" at bounding box center [622, 221] width 136 height 24
click at [601, 213] on input "text" at bounding box center [622, 221] width 136 height 24
type input "0"
type input "N"
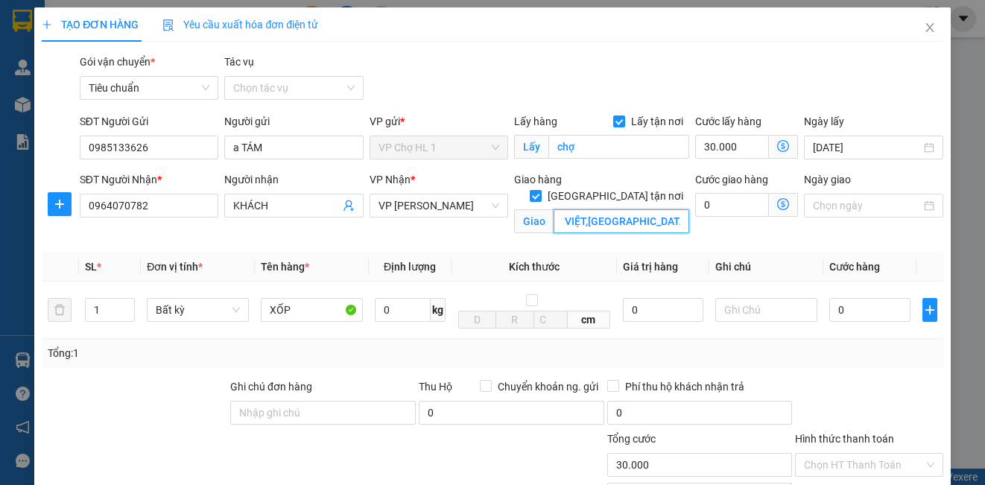
scroll to position [0, 189]
type input "CHUNG CƯ A14,NGÕ 106 HOÀNG QUỐC VIỆT,CỔ NHUẾ,HÀ NỘI"
click at [862, 92] on div "Gói vận chuyển * Tiêu chuẩn Tác vụ Chọn tác vụ" at bounding box center [512, 80] width 870 height 52
click at [777, 205] on icon "dollar-circle" at bounding box center [783, 204] width 12 height 12
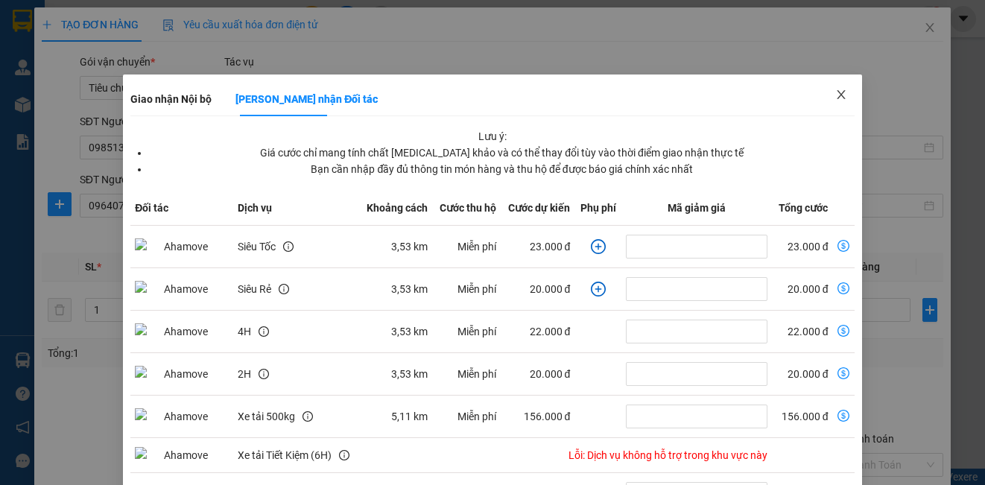
click at [835, 91] on icon "close" at bounding box center [841, 95] width 12 height 12
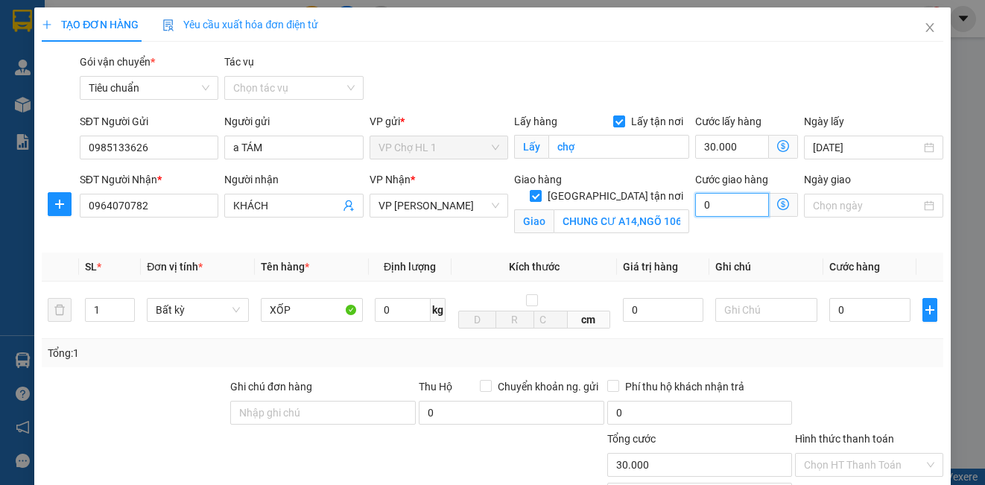
click at [727, 213] on input "0" at bounding box center [732, 205] width 74 height 24
type input "4"
type input "30.004"
type input "30.040"
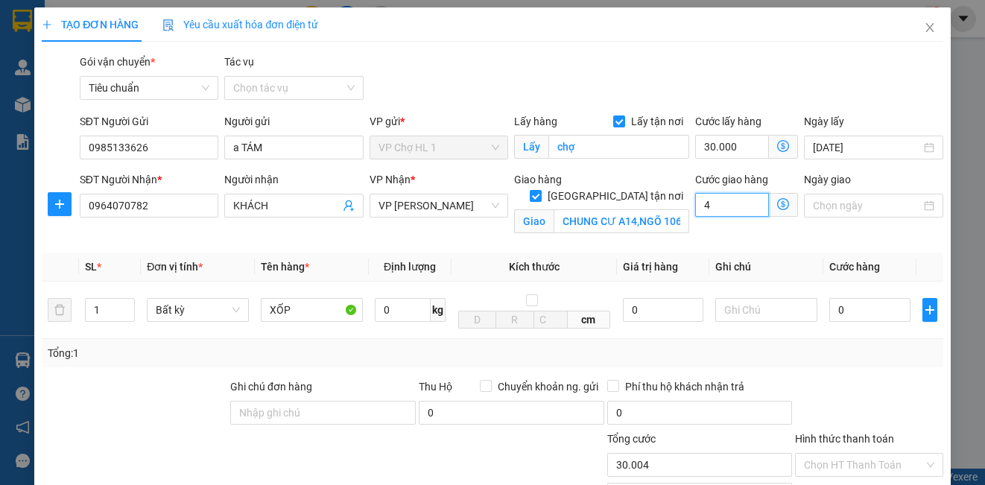
type input "30.040"
type input "40"
type input "70.000"
type input "40.000"
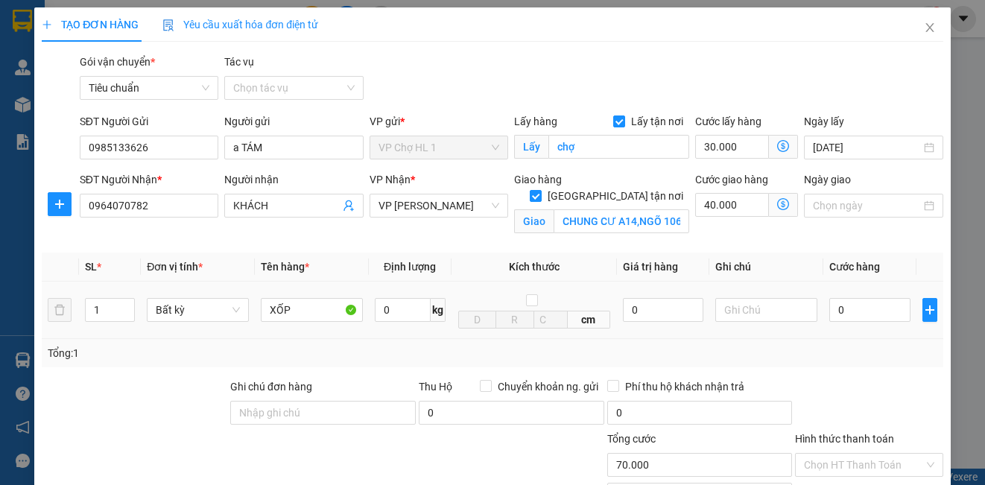
drag, startPoint x: 838, startPoint y: 74, endPoint x: 877, endPoint y: 297, distance: 227.0
click at [838, 74] on div "Gói vận chuyển * Tiêu chuẩn Tác vụ Chọn tác vụ" at bounding box center [512, 80] width 870 height 52
drag, startPoint x: 862, startPoint y: 326, endPoint x: 858, endPoint y: 312, distance: 13.9
click at [861, 323] on td "0" at bounding box center [869, 310] width 93 height 57
click at [858, 312] on input "0" at bounding box center [869, 310] width 81 height 24
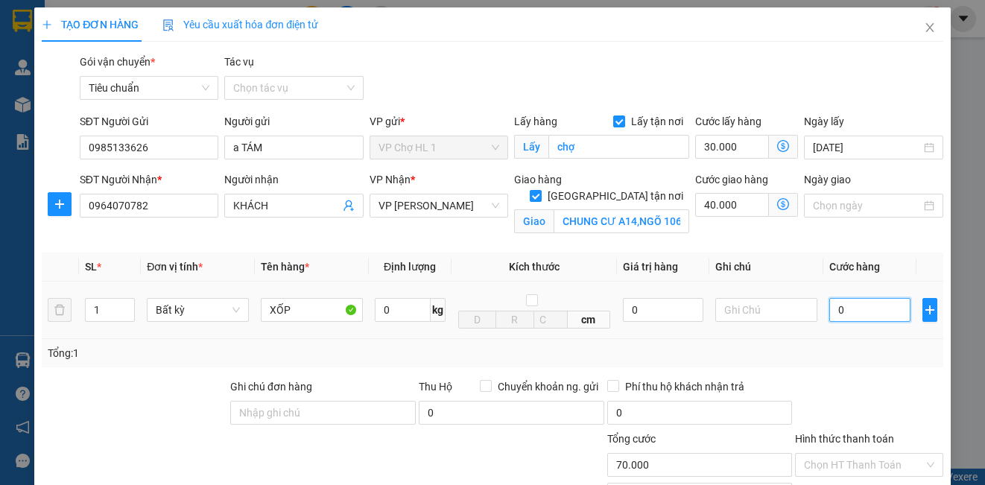
type input "8"
type input "70.008"
type input "80"
type input "70.080"
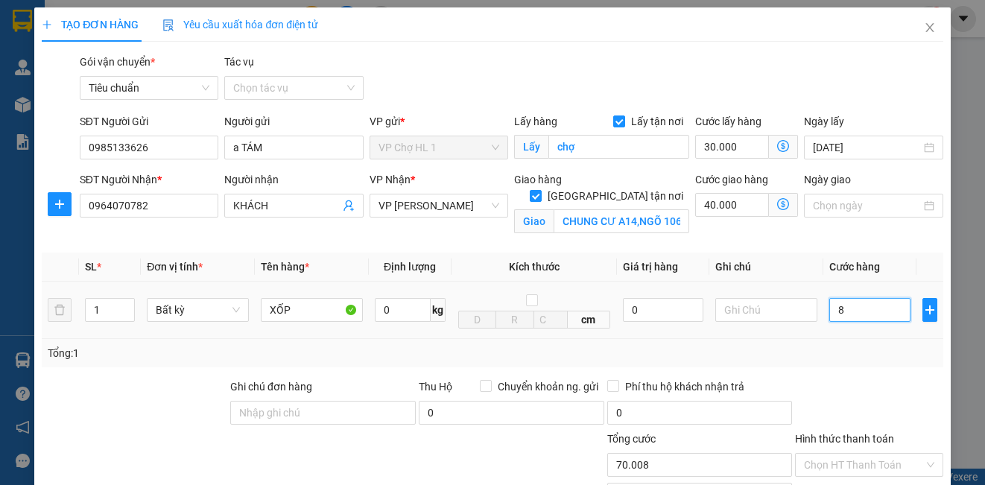
type input "70.080"
type input "80.000"
type input "150.000"
click at [615, 116] on input "Lấy tận nơi" at bounding box center [618, 120] width 10 height 10
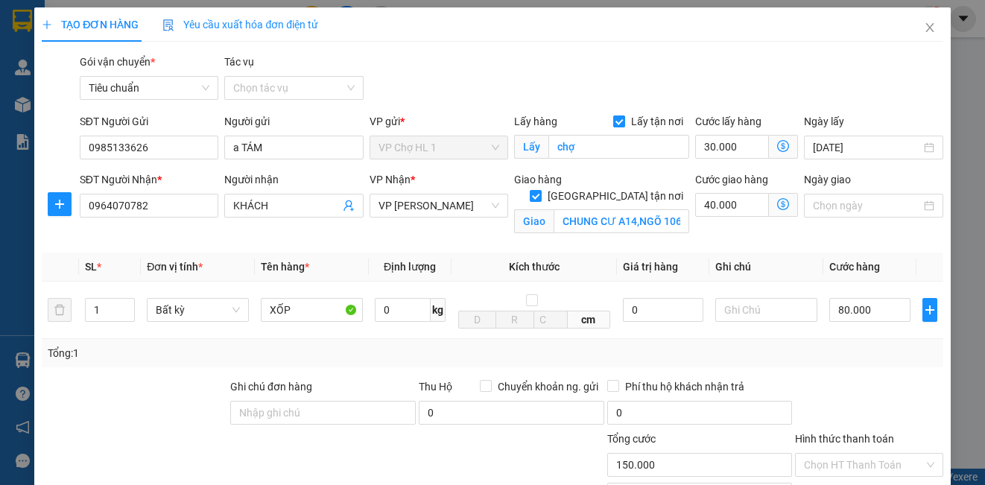
checkbox input "false"
click at [615, 144] on input "chợ" at bounding box center [618, 147] width 141 height 24
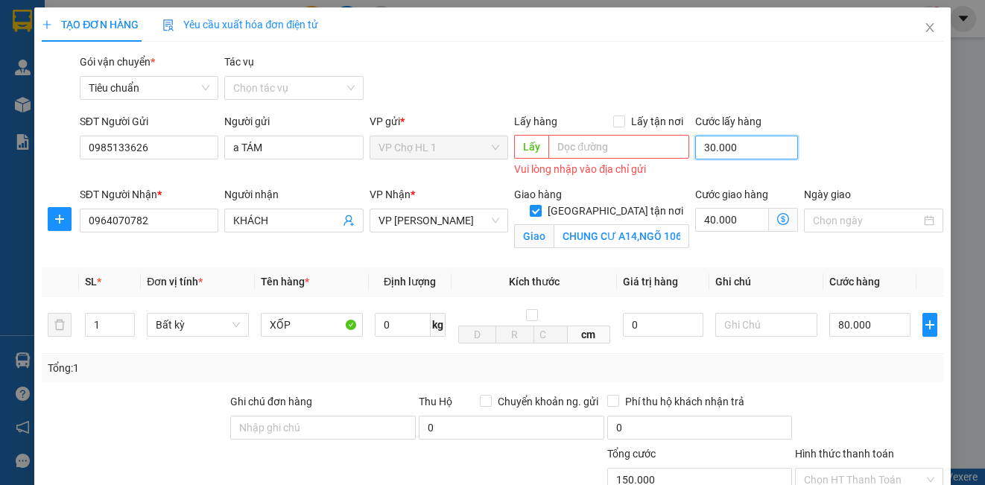
drag, startPoint x: 732, startPoint y: 152, endPoint x: 781, endPoint y: 136, distance: 51.8
click at [732, 151] on input "30.000" at bounding box center [746, 148] width 103 height 24
type input "120.000"
type input "0"
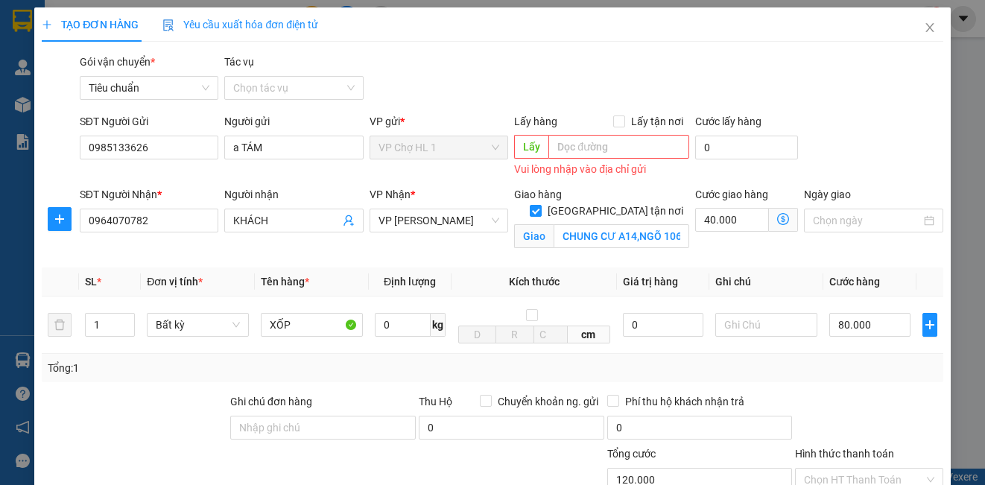
click at [807, 125] on div "SĐT Người Gửi 0985133626 Người gửi a TÁM VP gửi * VP Chợ HL 1 Lấy hàng Lấy tận …" at bounding box center [512, 146] width 870 height 67
click at [880, 145] on div "SĐT Người Gửi 0985133626 Người gửi a TÁM VP gửi * VP Chợ HL 1 Lấy hàng Lấy tận …" at bounding box center [512, 146] width 870 height 67
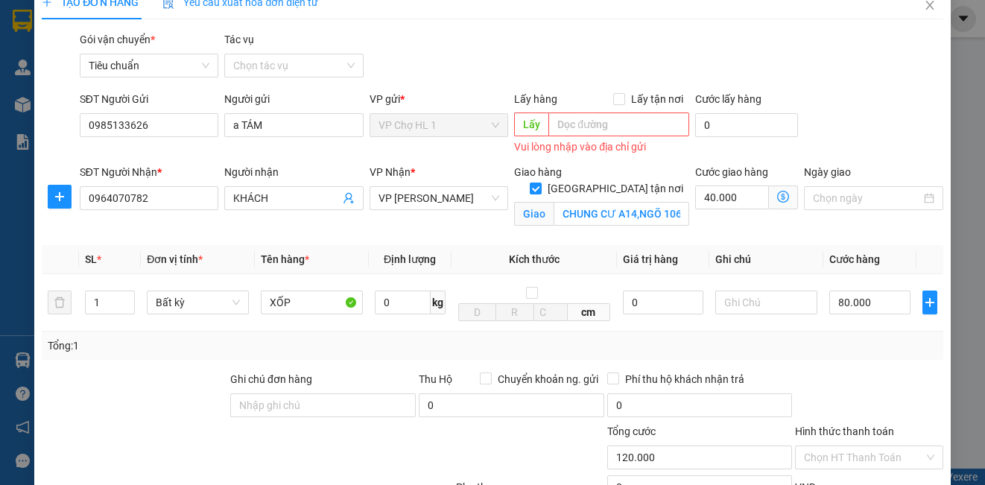
scroll to position [19, 0]
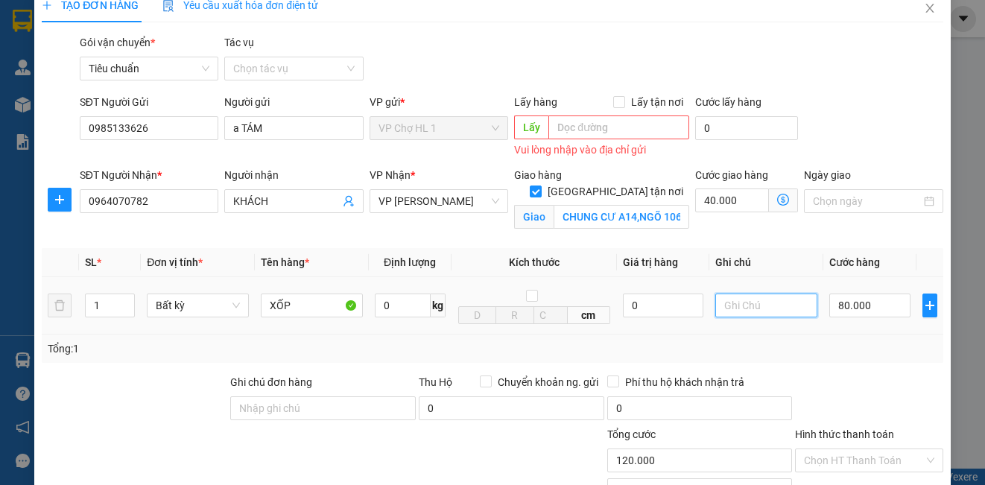
click at [765, 304] on input "text" at bounding box center [766, 306] width 102 height 24
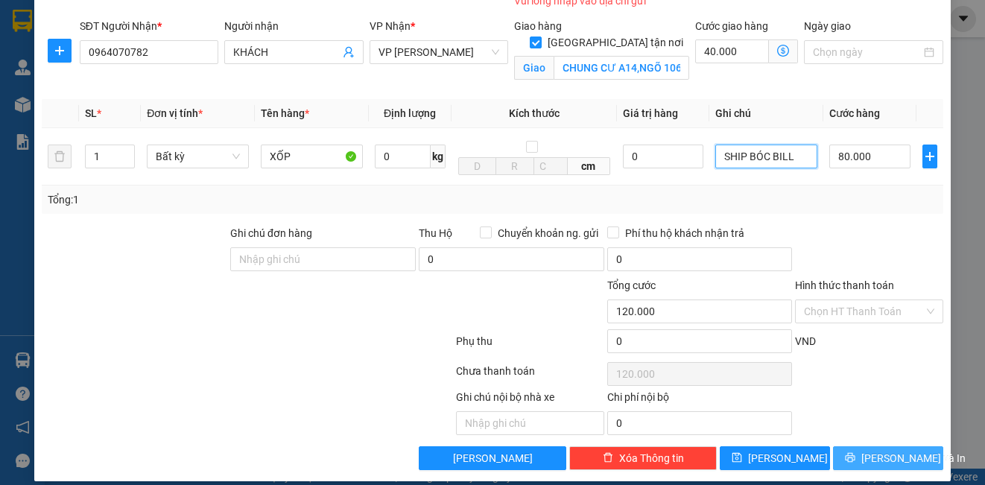
type input "SHIP BÓC BILL"
click at [855, 455] on icon "printer" at bounding box center [850, 457] width 10 height 10
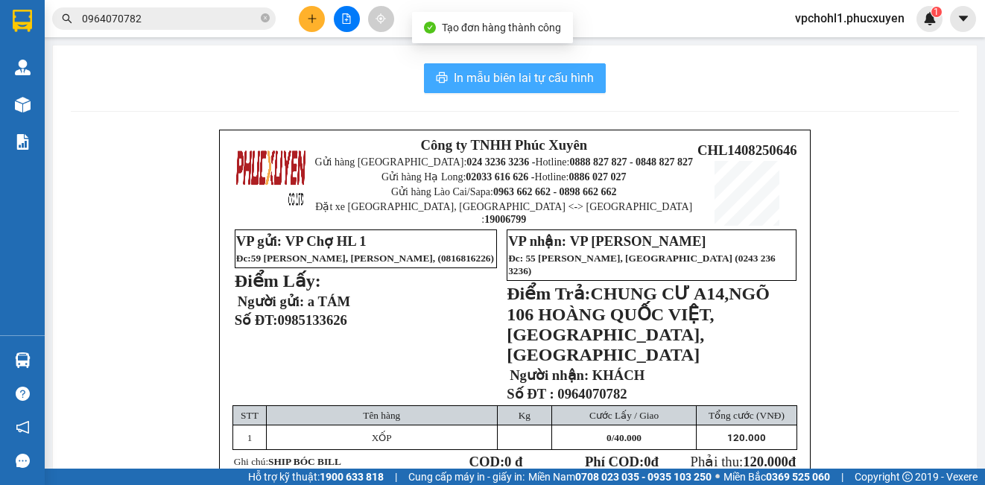
click at [529, 78] on span "In mẫu biên lai tự cấu hình" at bounding box center [524, 78] width 140 height 19
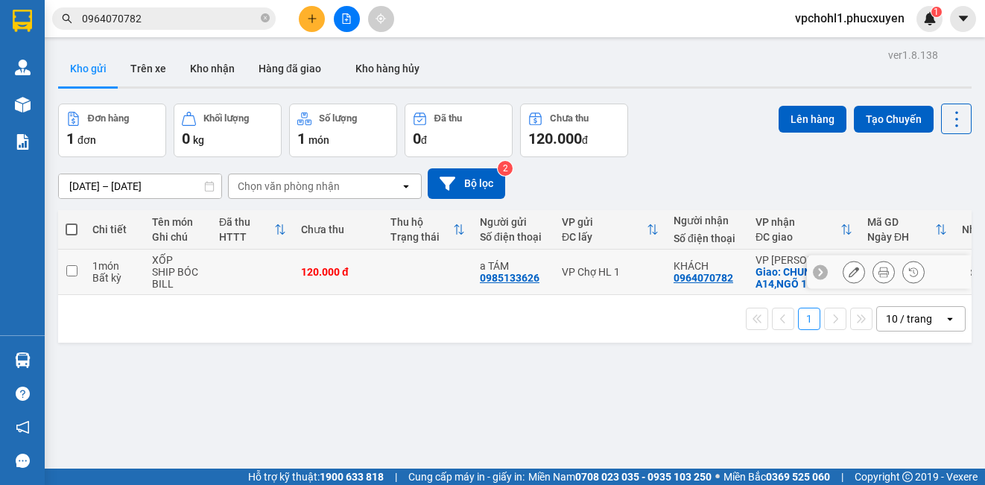
click at [849, 276] on icon at bounding box center [854, 272] width 10 height 10
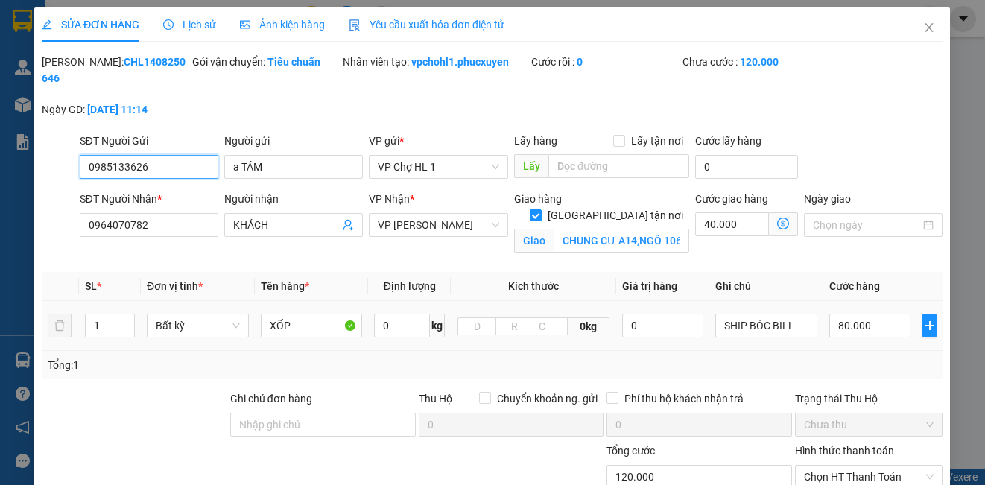
type input "0985133626"
type input "a TÁM"
type input "0964070782"
type input "KHÁCH"
checkbox input "true"
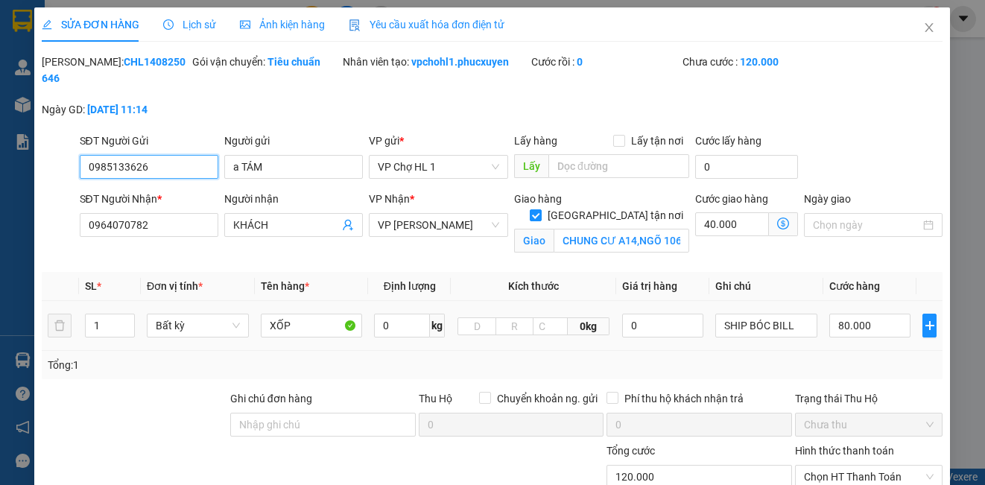
type input "CHUNG CƯ A14,NGÕ 106 HOÀNG QUỐC VIỆT,CỔ NHUẾ,HÀ NỘI"
type input "120.000"
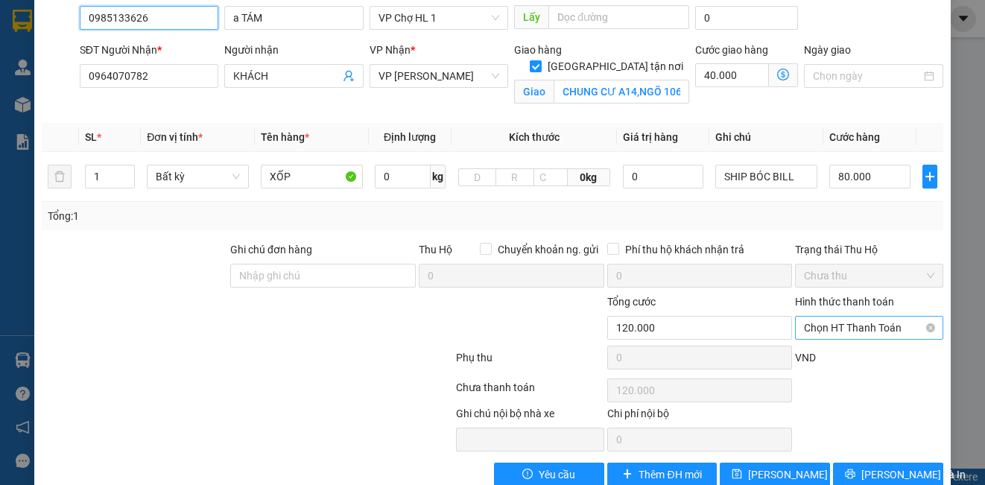
click at [848, 326] on span "Chọn HT Thanh Toán" at bounding box center [869, 328] width 130 height 22
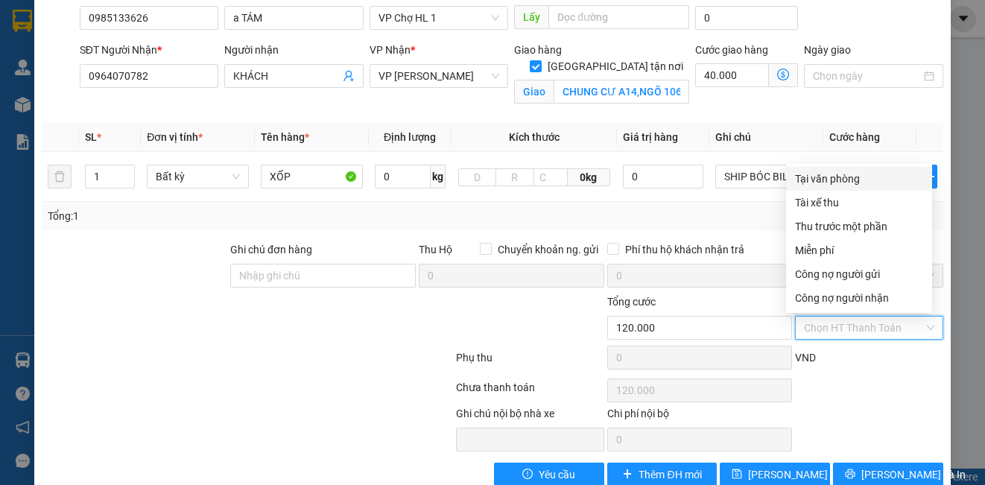
click at [836, 177] on div "Tại văn phòng" at bounding box center [859, 179] width 128 height 16
type input "0"
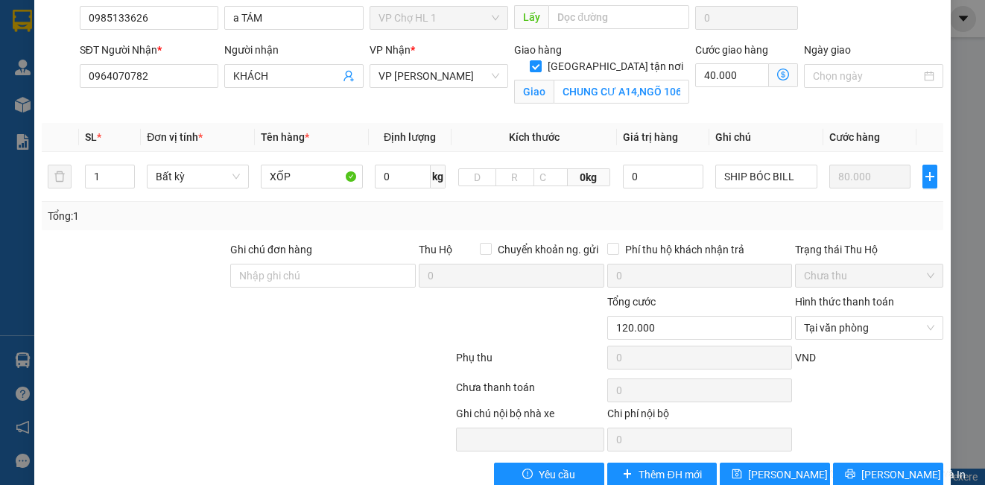
scroll to position [180, 0]
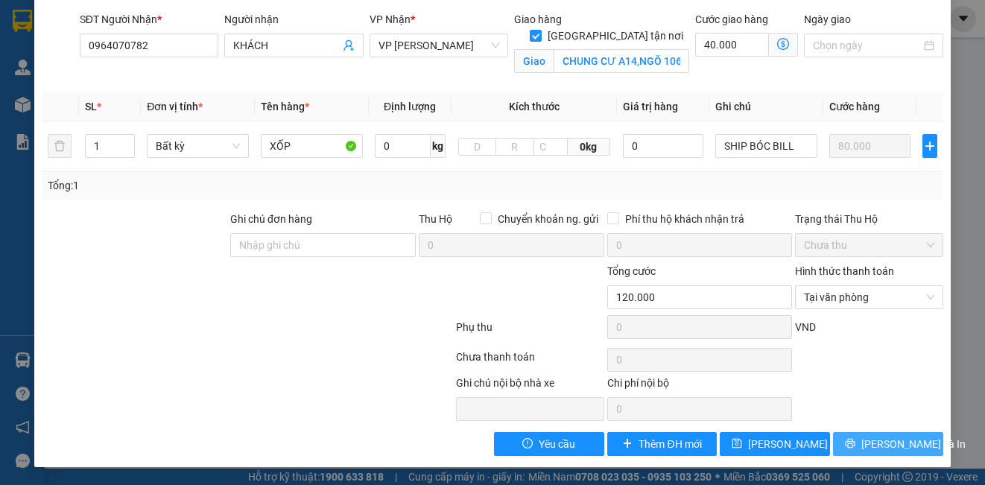
click at [846, 446] on button "[PERSON_NAME] và In" at bounding box center [888, 444] width 110 height 24
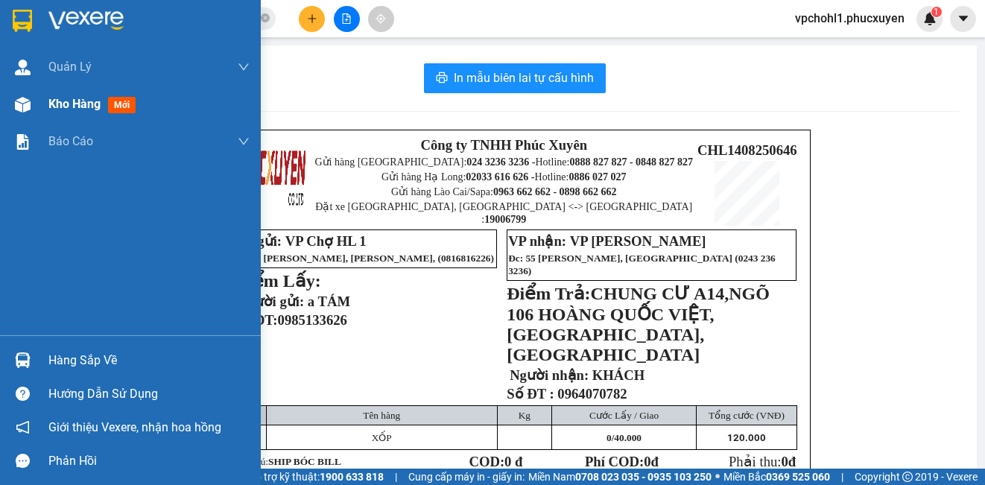
drag, startPoint x: 66, startPoint y: 102, endPoint x: 286, endPoint y: 474, distance: 431.9
click at [71, 102] on span "Kho hàng" at bounding box center [74, 104] width 52 height 14
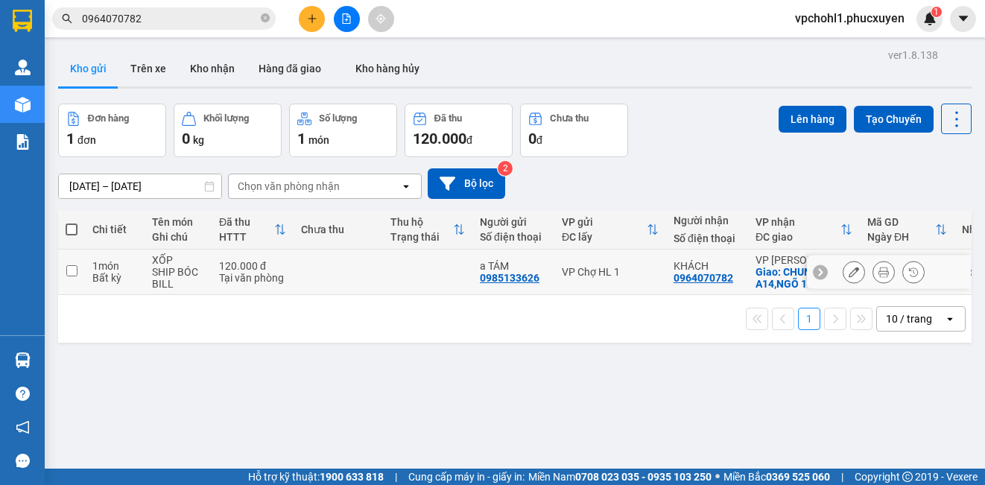
click at [879, 276] on icon at bounding box center [884, 272] width 10 height 10
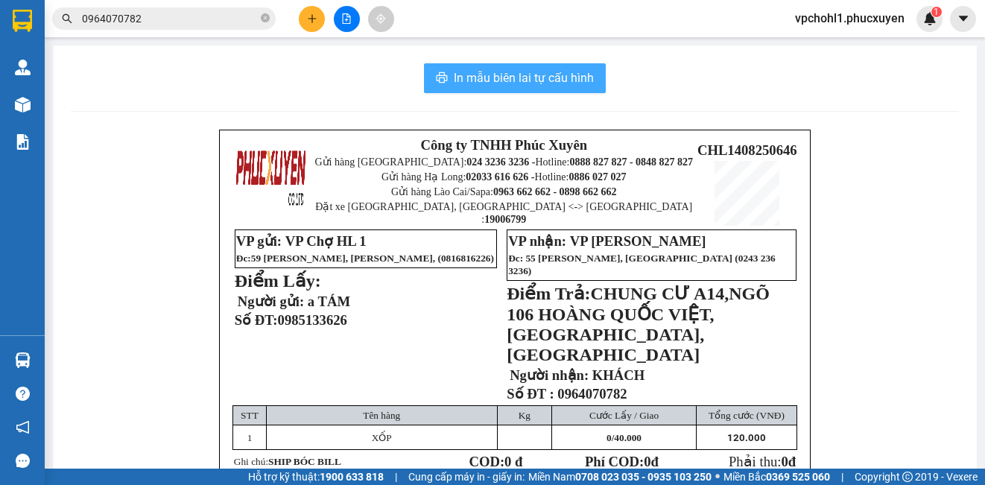
click at [543, 86] on span "In mẫu biên lai tự cấu hình" at bounding box center [524, 78] width 140 height 19
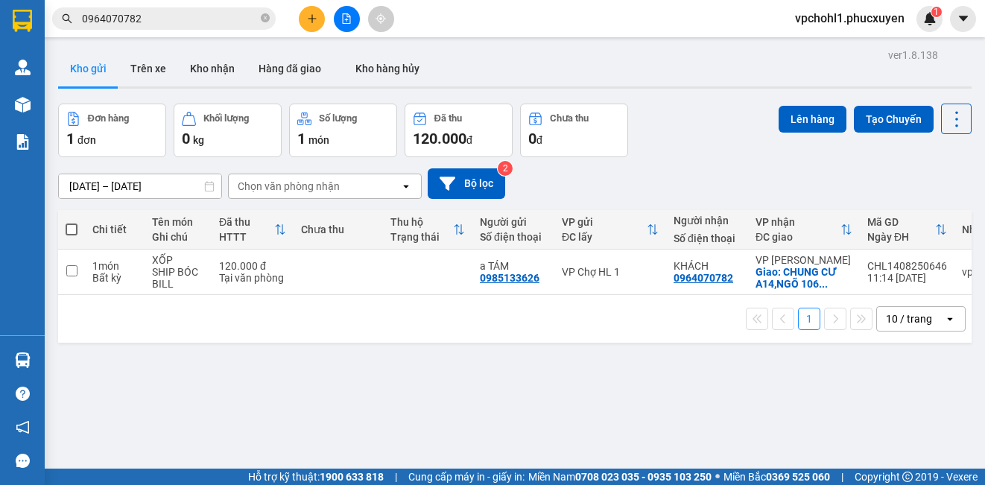
drag, startPoint x: 367, startPoint y: 375, endPoint x: 360, endPoint y: 282, distance: 92.7
click at [367, 374] on div "ver 1.8.138 Kho gửi Trên xe Kho nhận Hàng đã giao Kho hàng hủy Đơn hàng 1 đơn K…" at bounding box center [514, 287] width 925 height 485
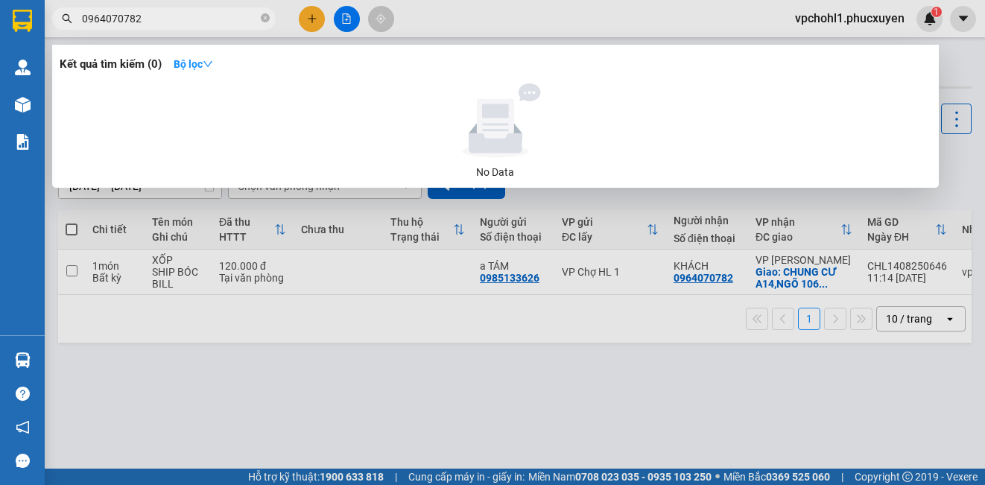
drag, startPoint x: 175, startPoint y: 21, endPoint x: 51, endPoint y: 20, distance: 124.4
click at [51, 20] on div "0964070782" at bounding box center [145, 18] width 291 height 22
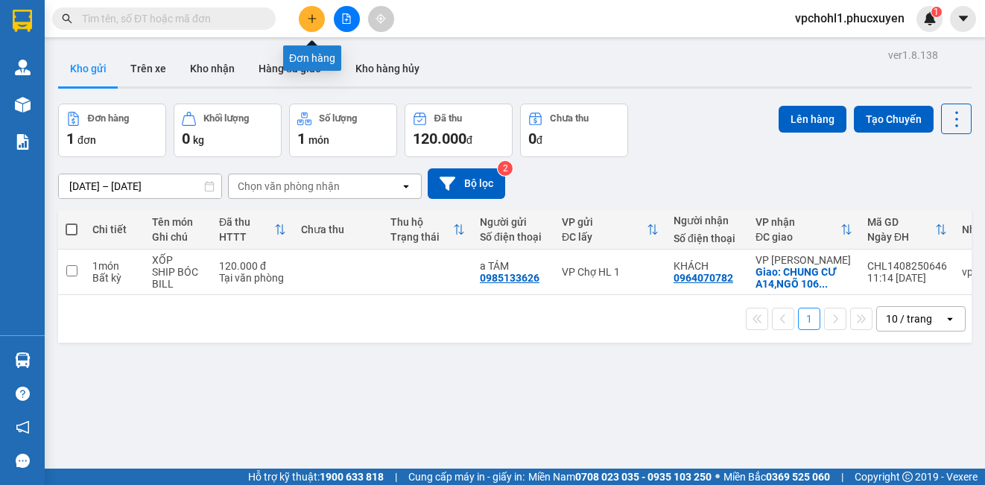
click at [304, 13] on button at bounding box center [312, 19] width 26 height 26
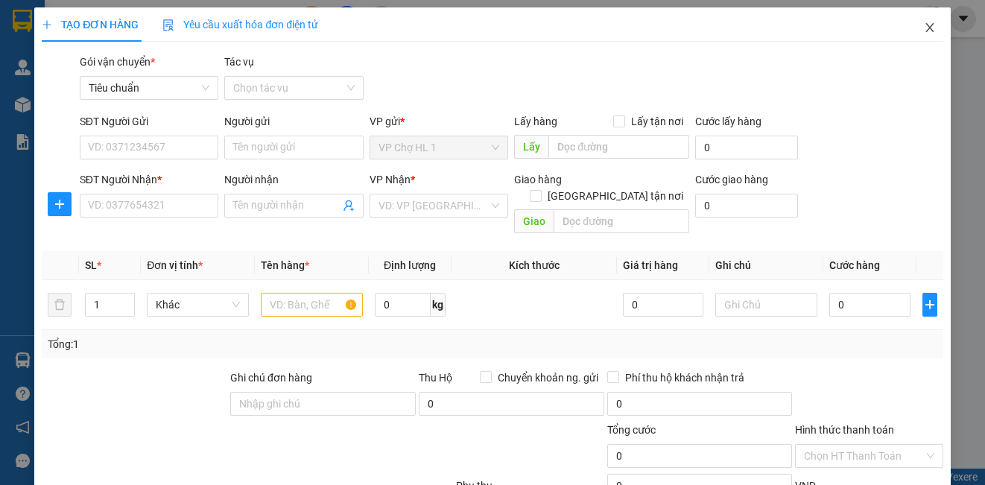
click at [924, 28] on icon "close" at bounding box center [930, 28] width 12 height 12
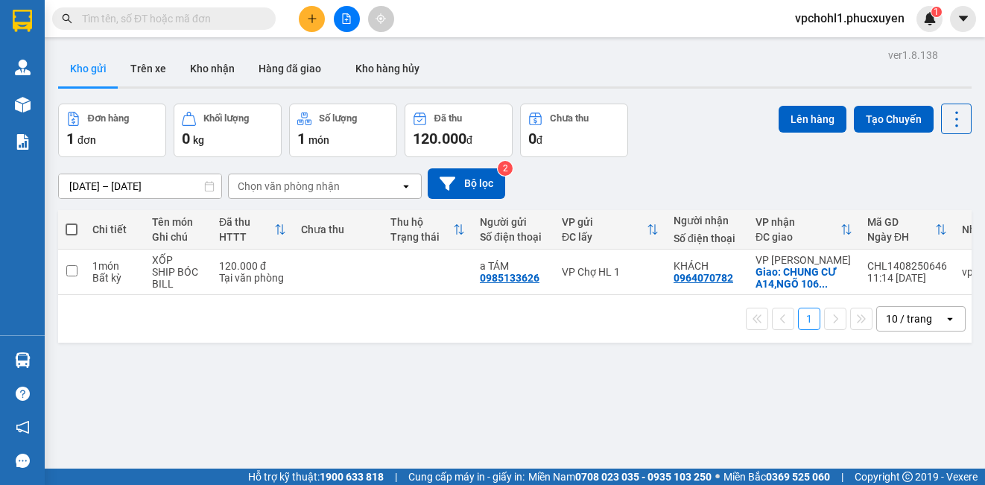
click at [175, 22] on input "text" at bounding box center [170, 18] width 176 height 16
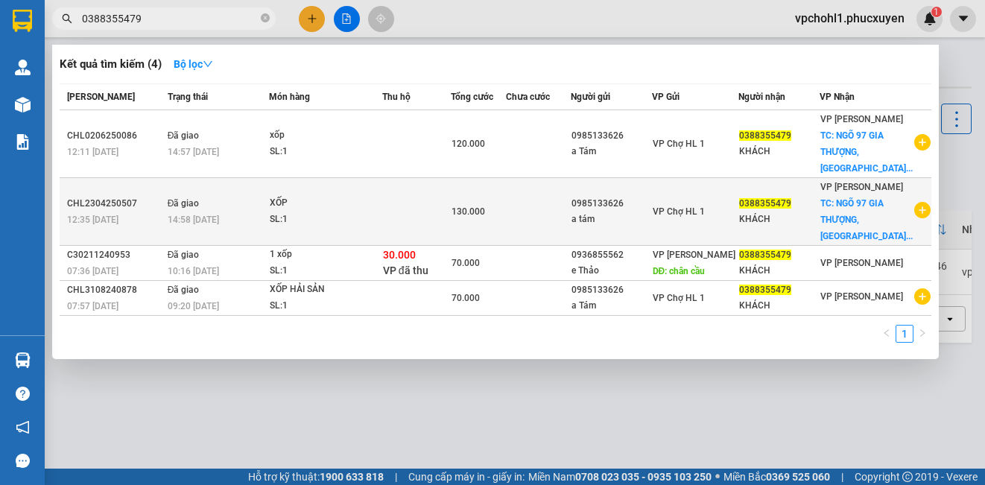
type input "0388355479"
click at [647, 214] on div "a tám" at bounding box center [612, 220] width 80 height 16
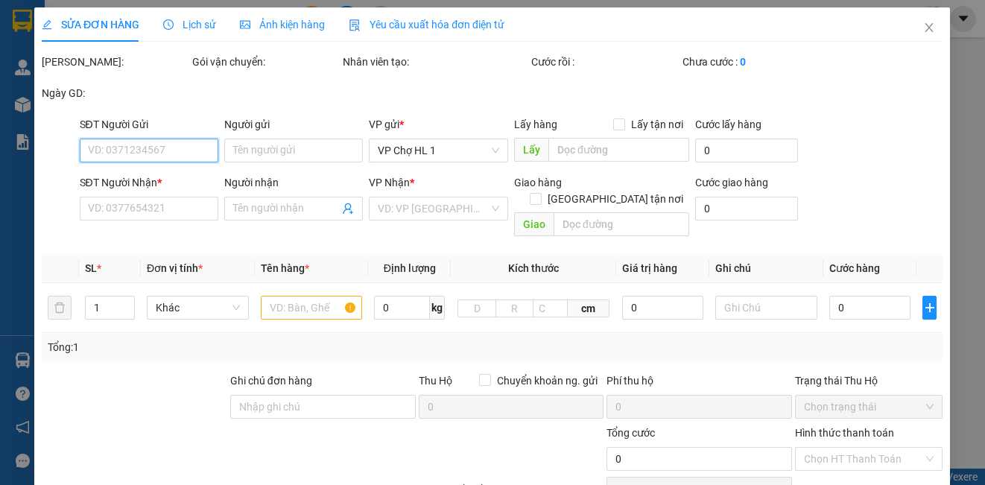
type input "0985133626"
type input "a tám"
type input "0388355479"
type input "KHÁCH"
checkbox input "true"
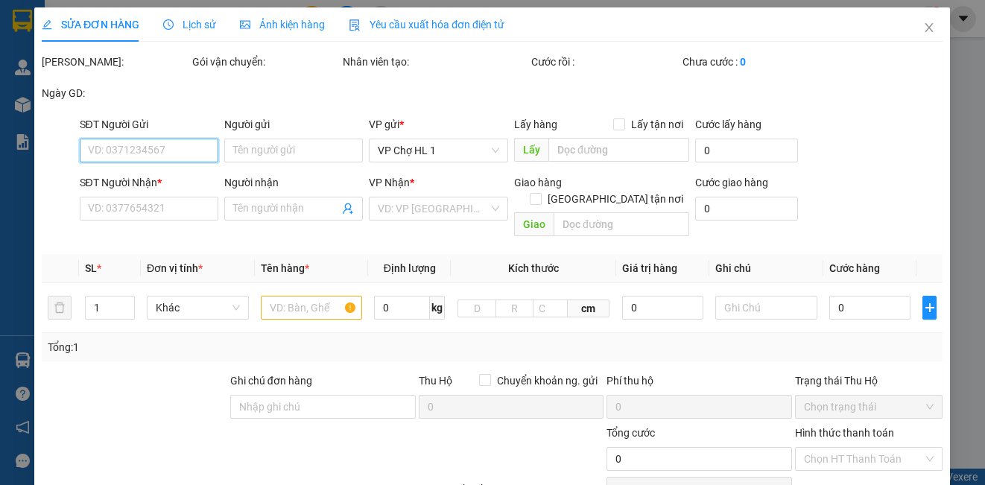
type input "NGÕ 97 GIA THƯỢNG,THƯỢNG THANH ,LONG BIÊN,HÀ NỘI"
type input "60.000"
type input "130.000"
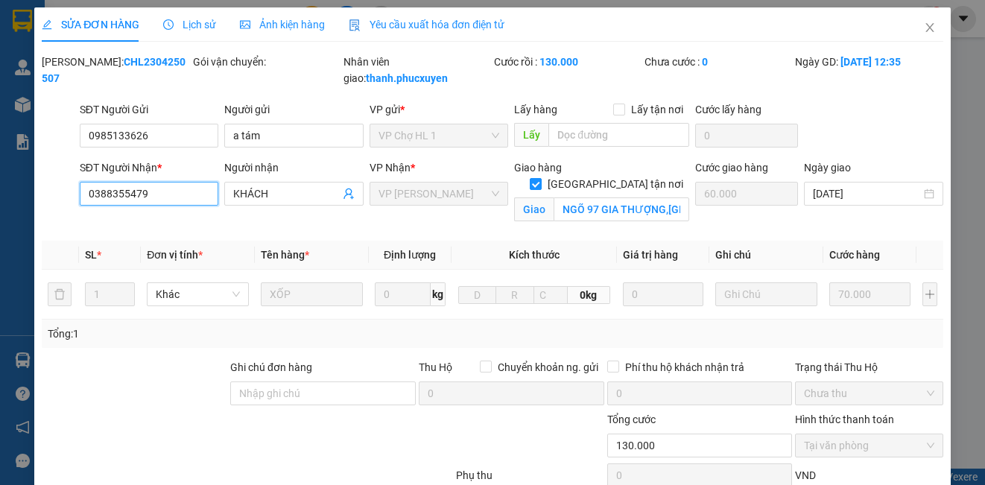
drag, startPoint x: 157, startPoint y: 194, endPoint x: 69, endPoint y: 195, distance: 88.7
click at [69, 195] on div "SĐT Người Nhận * 0388355479 0388355479 Người nhận KHÁCH VP Nhận * VP Cổ Linh Gi…" at bounding box center [492, 194] width 904 height 70
drag, startPoint x: 915, startPoint y: 22, endPoint x: 890, endPoint y: 1, distance: 32.4
click at [914, 22] on span "Close" at bounding box center [930, 28] width 42 height 42
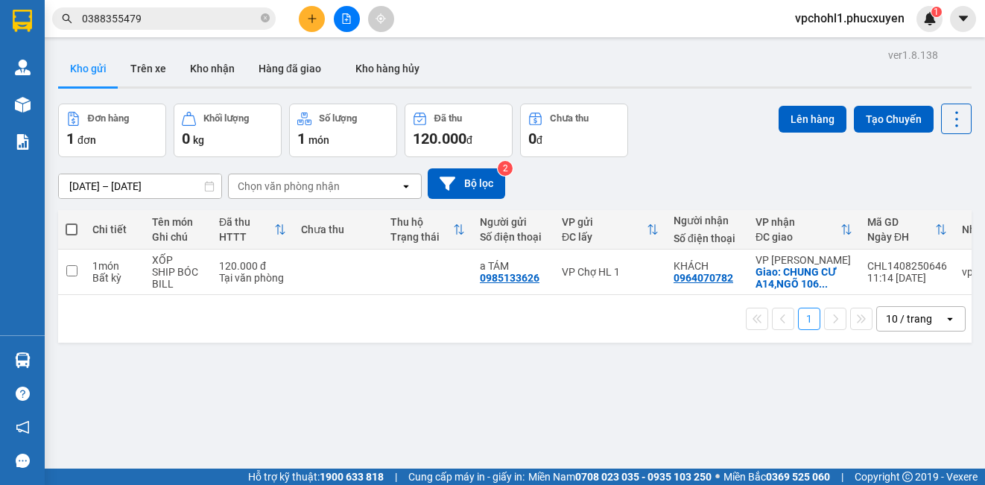
click at [306, 16] on button at bounding box center [312, 19] width 26 height 26
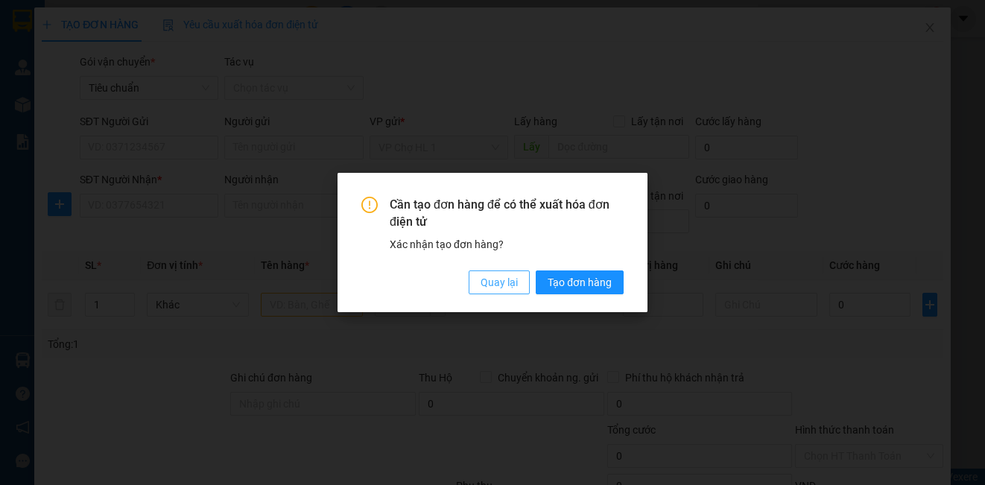
drag, startPoint x: 507, startPoint y: 287, endPoint x: 297, endPoint y: 276, distance: 209.6
click at [505, 286] on span "Quay lại" at bounding box center [499, 282] width 37 height 16
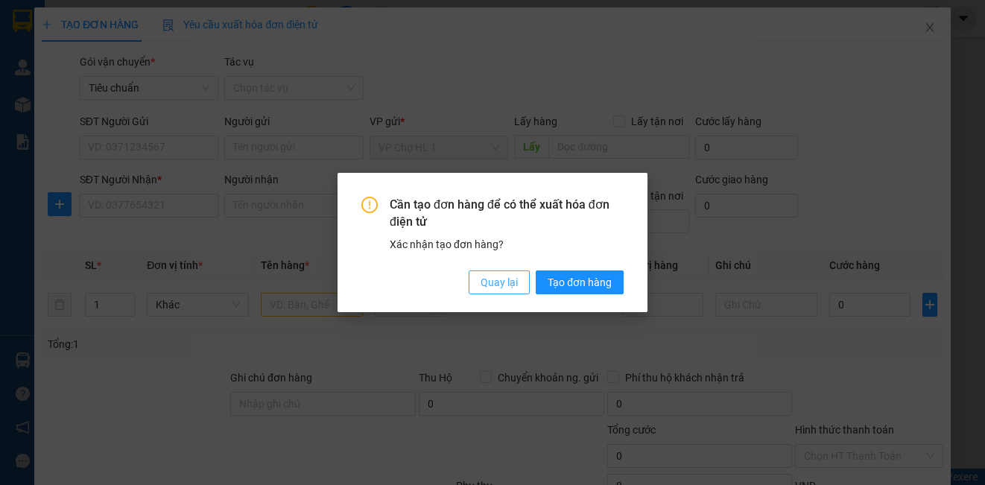
click at [501, 284] on span "Quay lại" at bounding box center [499, 282] width 37 height 16
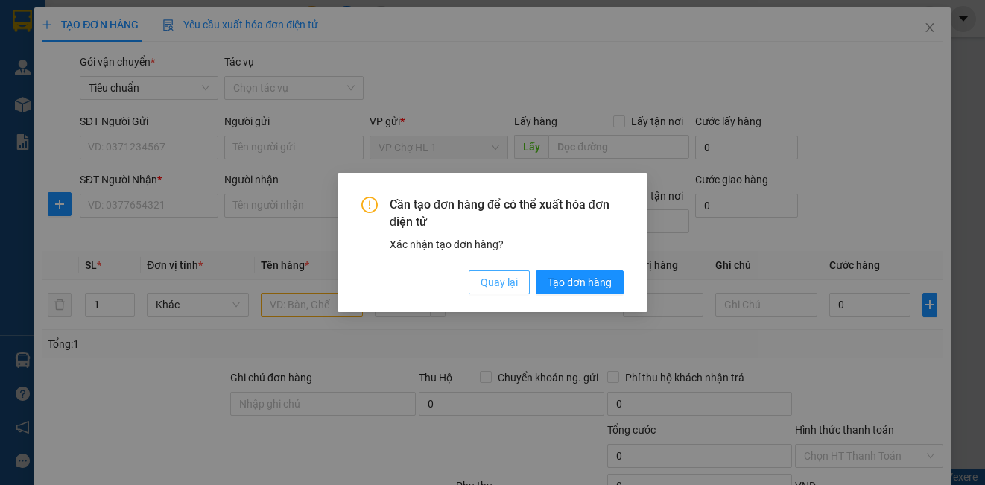
click at [511, 279] on span "Quay lại" at bounding box center [499, 282] width 37 height 16
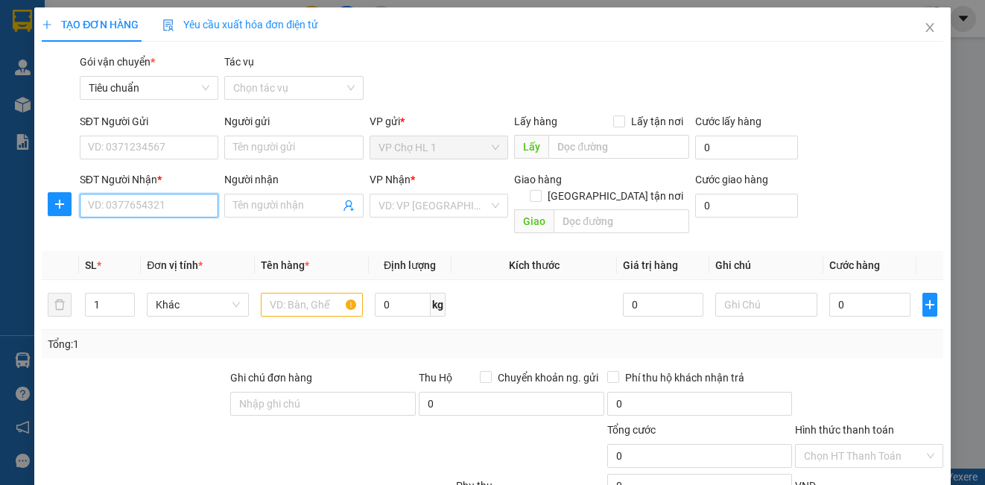
click at [151, 208] on input "SĐT Người Nhận *" at bounding box center [149, 206] width 139 height 24
paste input "0388355479"
type input "0388355479"
drag, startPoint x: 172, startPoint y: 232, endPoint x: 256, endPoint y: 214, distance: 86.1
click at [174, 232] on div "0388355479 - KHÁCH" at bounding box center [147, 235] width 119 height 16
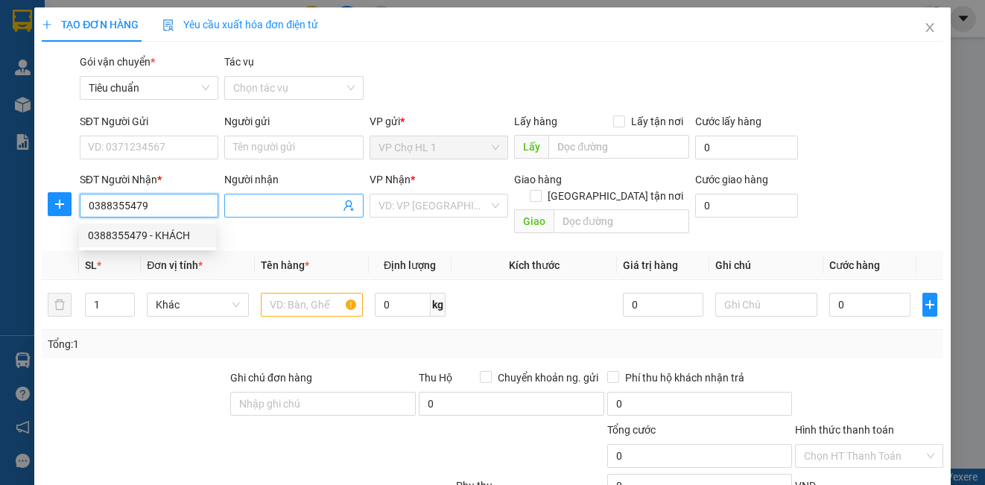
type input "KHÁCH"
checkbox input "true"
type input "NGÕ 97 GIA THƯỢNG,THƯỢNG THANH ,LONG BIÊN,HÀ NỘI"
type input "60.000"
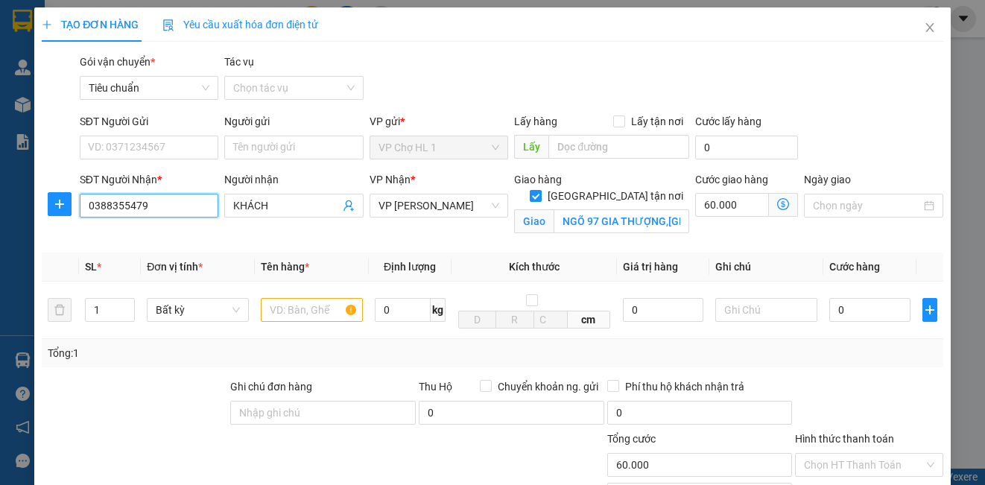
type input "0388355479"
click at [777, 206] on icon "dollar-circle" at bounding box center [783, 204] width 12 height 12
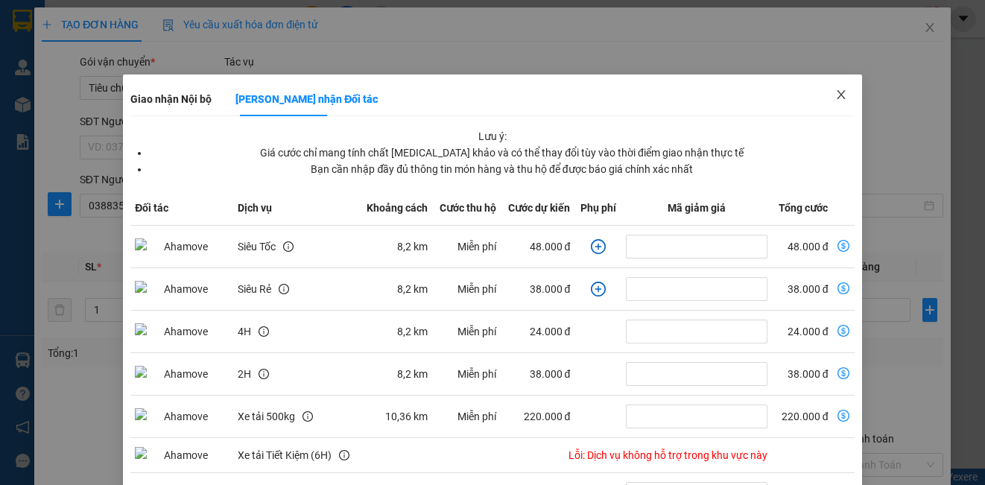
click at [835, 92] on icon "close" at bounding box center [841, 95] width 12 height 12
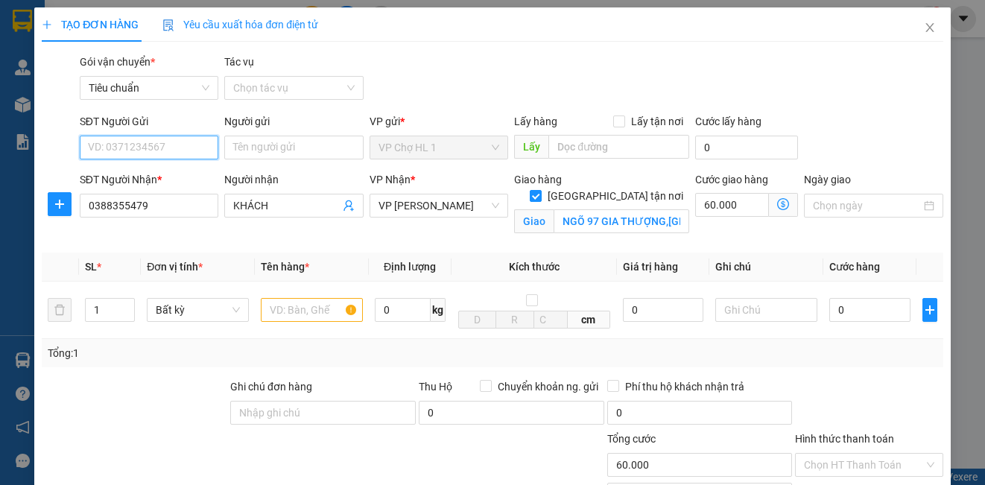
click at [156, 151] on input "SĐT Người Gửi" at bounding box center [149, 148] width 139 height 24
type input "0985133626"
type input "a TÁM"
type input "0985133626"
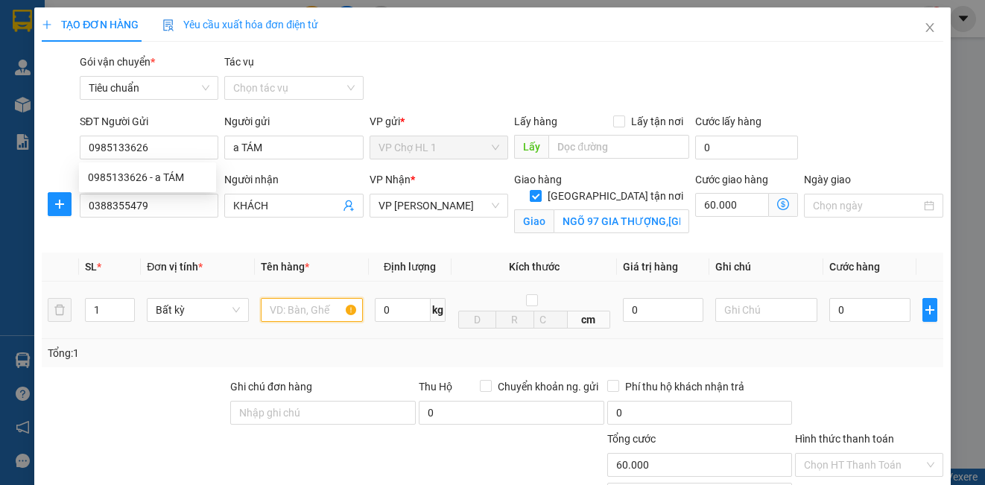
click at [298, 321] on input "text" at bounding box center [312, 310] width 102 height 24
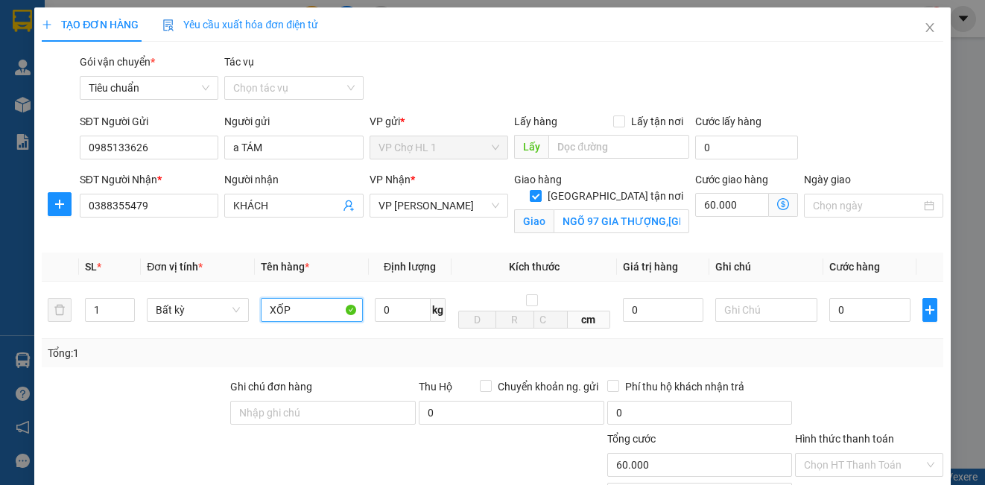
type input "XỐP"
click at [863, 133] on div "SĐT Người Gửi 0985133626 Người gửi a TÁM VP gửi * VP Chợ HL 1 Lấy hàng Lấy tận …" at bounding box center [512, 139] width 870 height 52
click at [848, 312] on input "0" at bounding box center [869, 310] width 81 height 24
click at [855, 141] on div "SĐT Người Gửi 0985133626 Người gửi a TÁM VP gửi * VP Chợ HL 1 Lấy hàng Lấy tận …" at bounding box center [512, 139] width 870 height 52
click at [578, 209] on input "NGÕ 97 GIA THƯỢNG,THƯỢNG THANH ,LONG BIÊN,HÀ NỘI" at bounding box center [622, 221] width 136 height 24
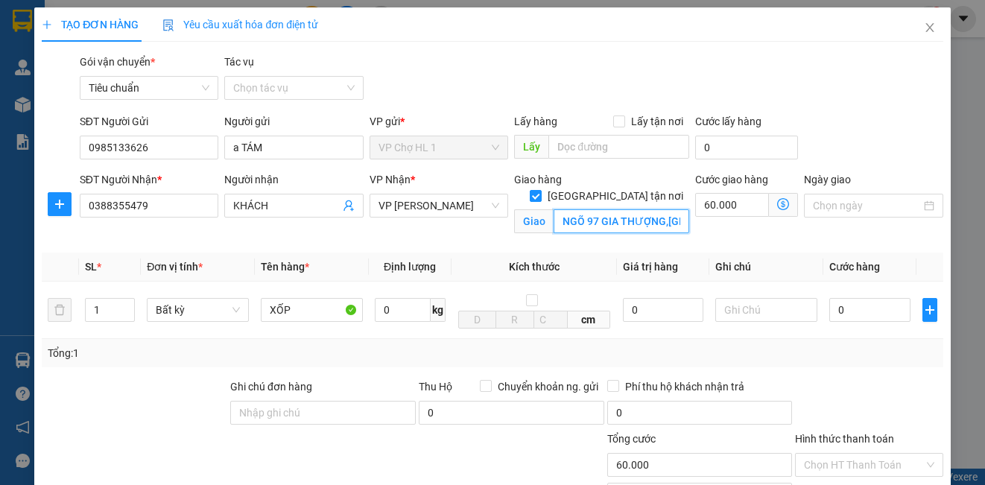
click at [577, 209] on input "NGÕ 97 GIA THƯỢNG,THƯỢNG THANH ,LONG BIÊN,HÀ NỘI" at bounding box center [622, 221] width 136 height 24
click at [601, 209] on input "NGÁCH 97 GIA THƯỢNG,THƯỢNG THANH ,LONG BIÊN,HÀ NỘI" at bounding box center [622, 221] width 136 height 24
drag, startPoint x: 553, startPoint y: 204, endPoint x: 662, endPoint y: 203, distance: 109.5
click at [662, 209] on input "NGÁCH 197 GIA THƯỢNG,THƯỢNG THANH ,LONG BIÊN,HÀ NỘI" at bounding box center [622, 221] width 136 height 24
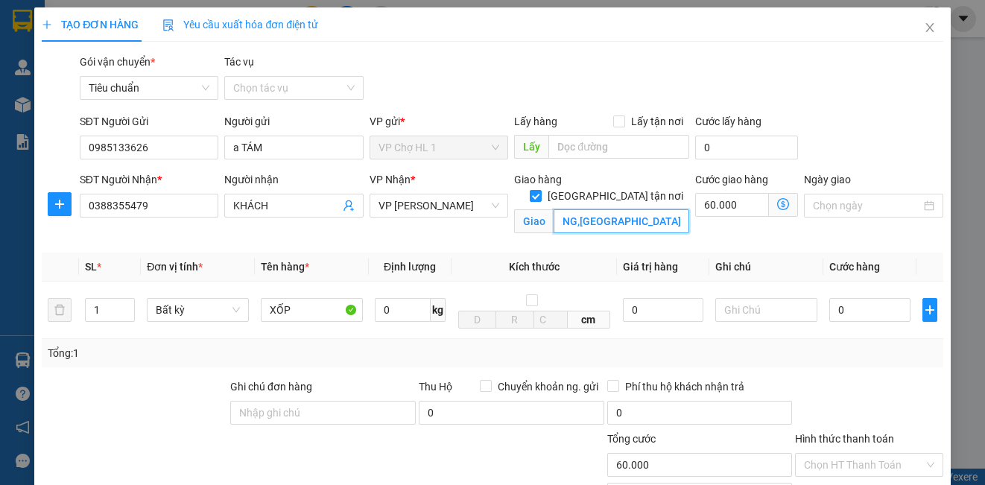
scroll to position [0, 0]
drag, startPoint x: 676, startPoint y: 202, endPoint x: 542, endPoint y: 199, distance: 133.4
click at [542, 209] on span "Giao NGÁCH 197 GIA THƯỢNG,THƯỢNG THANH ,LONG BIÊN,HÀ NỘI" at bounding box center [601, 221] width 175 height 24
type input "NGÁCH 197 GIA THƯỢNG,THƯỢNG THANH ,LONG BIÊN,HÀ NỘI"
click at [861, 139] on div "SĐT Người Gửi 0985133626 Người gửi a TÁM VP gửi * VP Chợ HL 1 Lấy hàng Lấy tận …" at bounding box center [512, 139] width 870 height 52
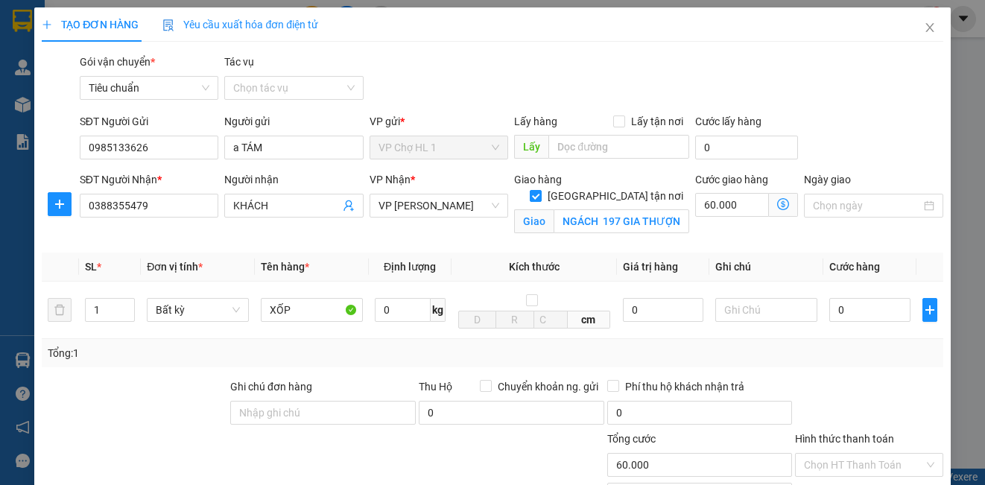
click at [777, 203] on icon "dollar-circle" at bounding box center [783, 204] width 12 height 12
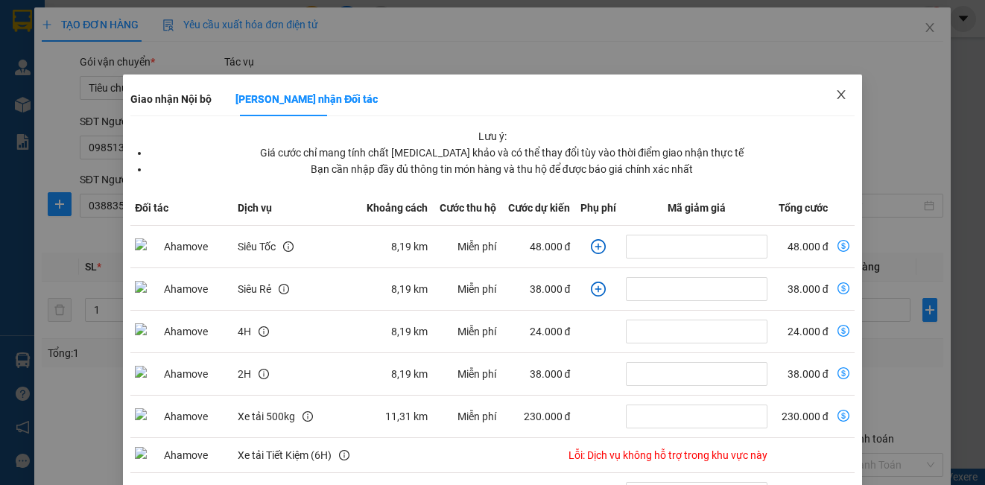
click at [825, 89] on span "Close" at bounding box center [841, 96] width 42 height 42
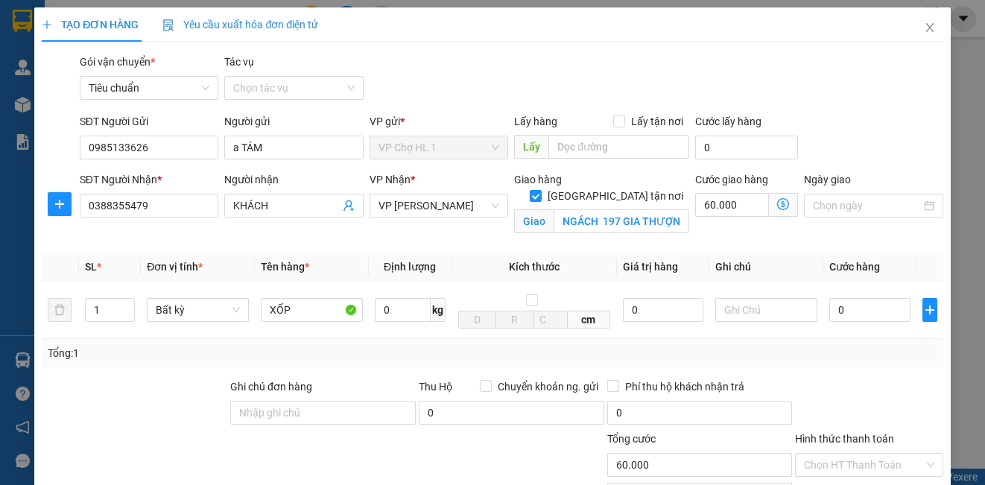
click at [777, 203] on icon "dollar-circle" at bounding box center [783, 204] width 12 height 12
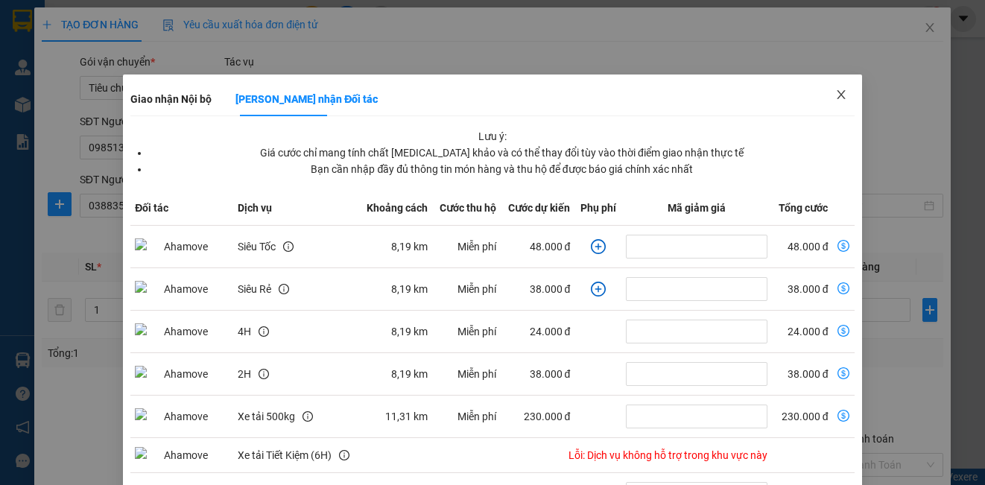
click at [835, 89] on icon "close" at bounding box center [841, 95] width 12 height 12
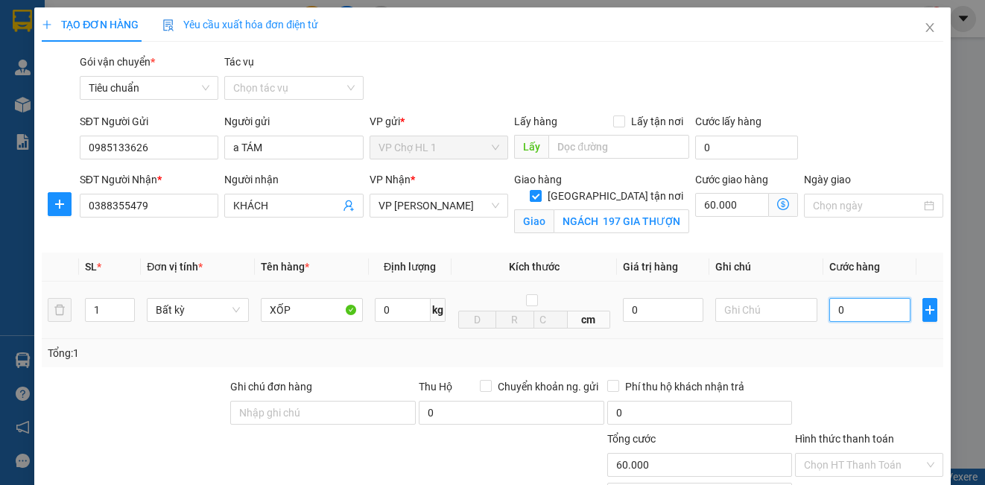
click at [860, 317] on input "0" at bounding box center [869, 310] width 81 height 24
type input "8"
type input "60.008"
type input "80"
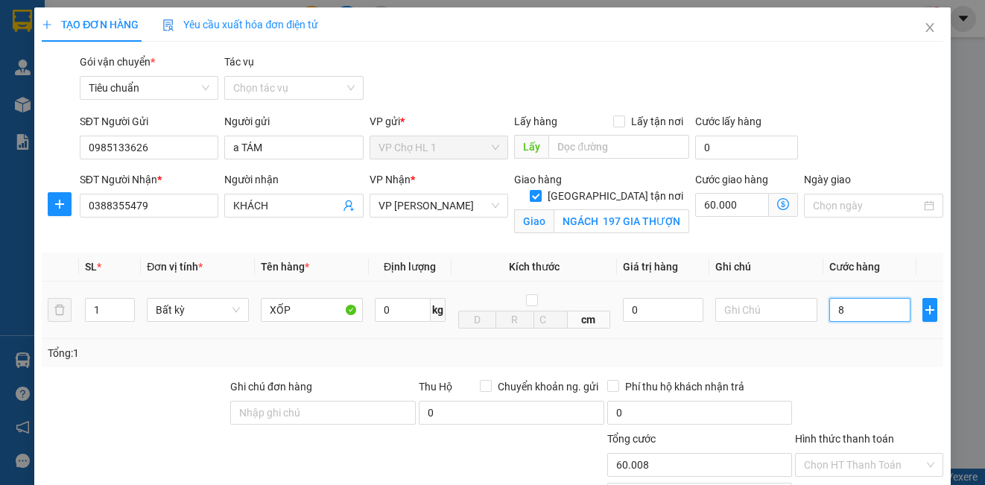
type input "60.080"
type input "80.000"
type input "140.000"
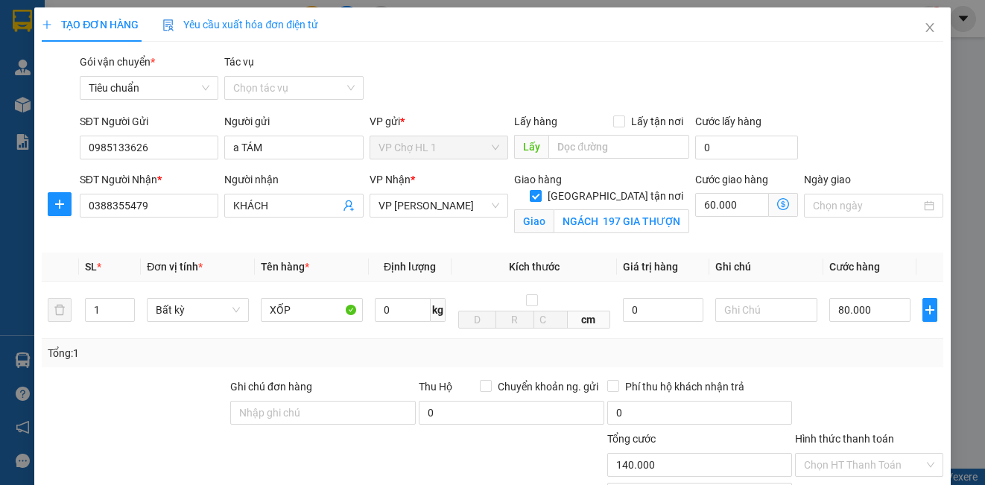
click at [823, 77] on div "Gói vận chuyển * Tiêu chuẩn Tác vụ Chọn tác vụ" at bounding box center [512, 80] width 870 height 52
click at [613, 119] on input "Lấy tận nơi" at bounding box center [618, 120] width 10 height 10
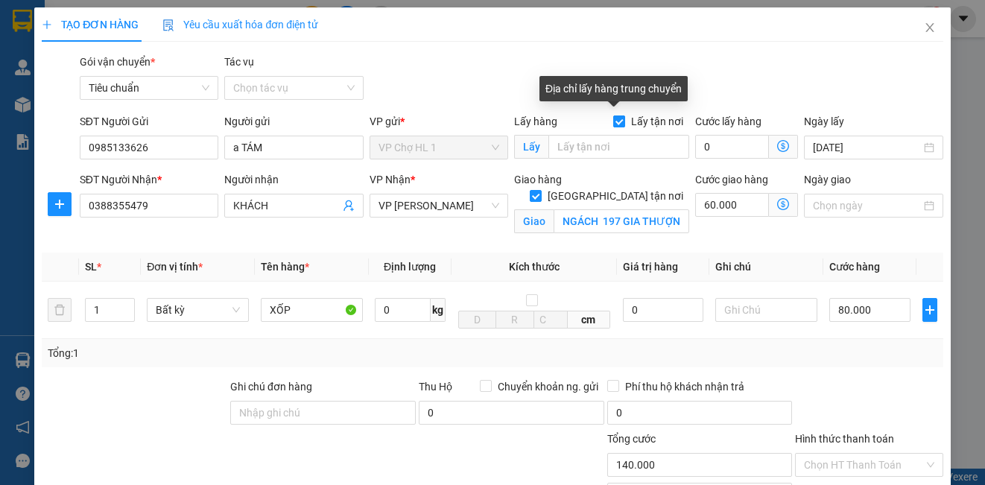
click at [613, 118] on input "Lấy tận nơi" at bounding box center [618, 120] width 10 height 10
checkbox input "false"
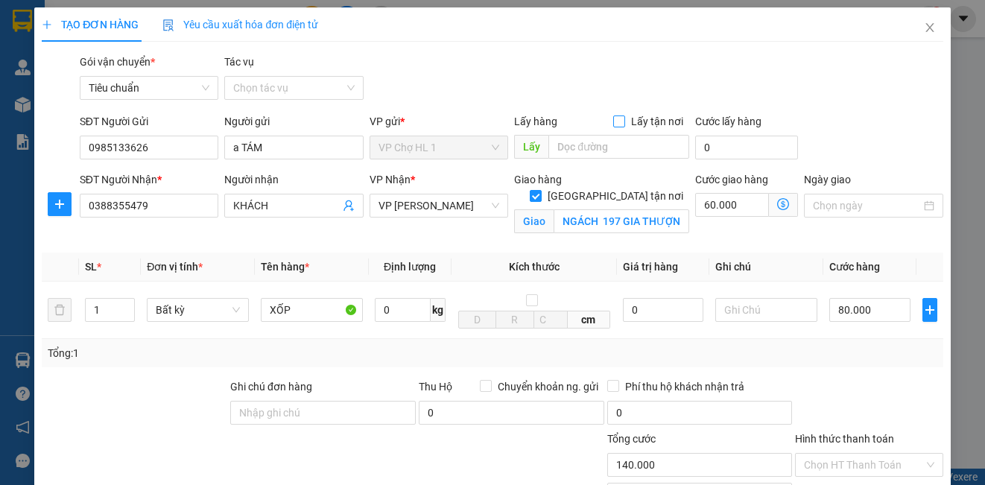
scroll to position [149, 0]
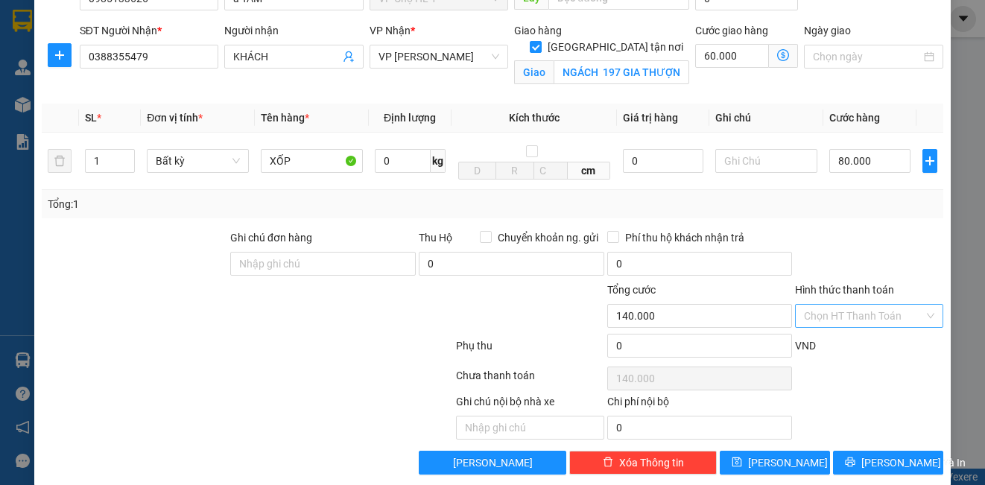
click at [851, 320] on input "Hình thức thanh toán" at bounding box center [863, 316] width 119 height 22
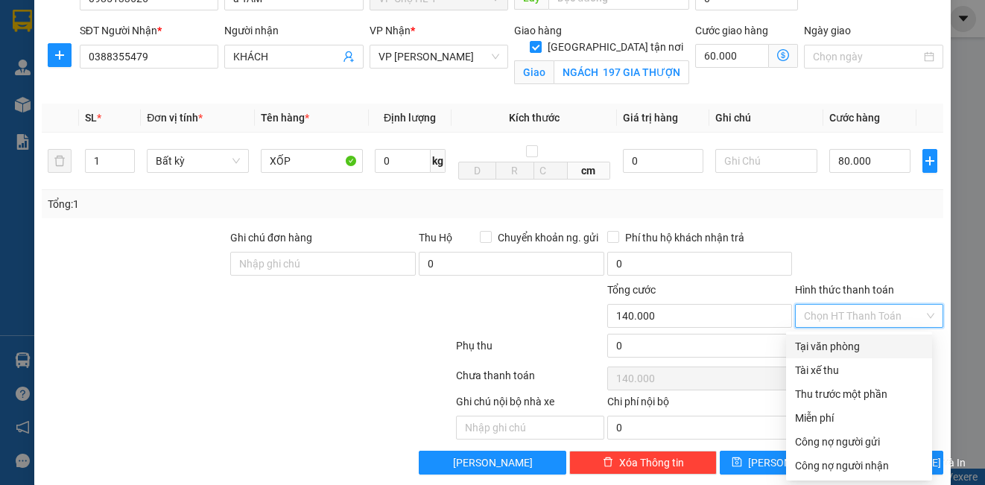
click at [843, 236] on div at bounding box center [869, 256] width 151 height 52
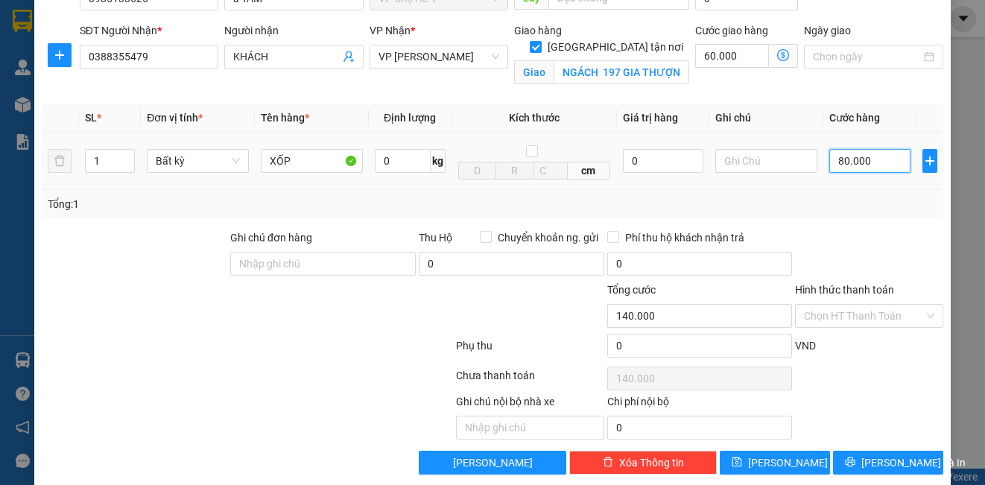
click at [878, 159] on input "80.000" at bounding box center [869, 161] width 81 height 24
type input "7"
type input "60.007"
type input "70"
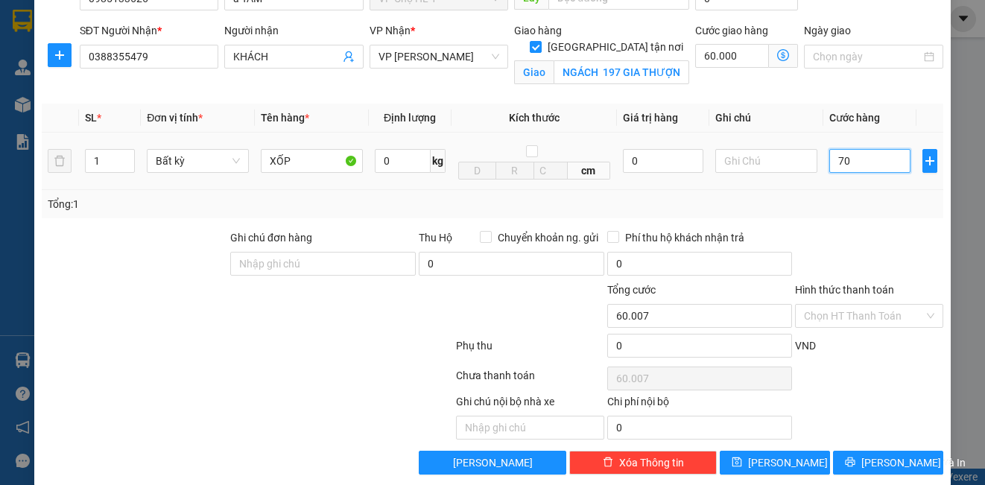
type input "60.070"
click at [888, 102] on div "Transit Pickup Surcharge Ids Transit Deliver Surcharge Ids Transit Deliver Surc…" at bounding box center [492, 190] width 901 height 570
type input "70.000"
type input "130.000"
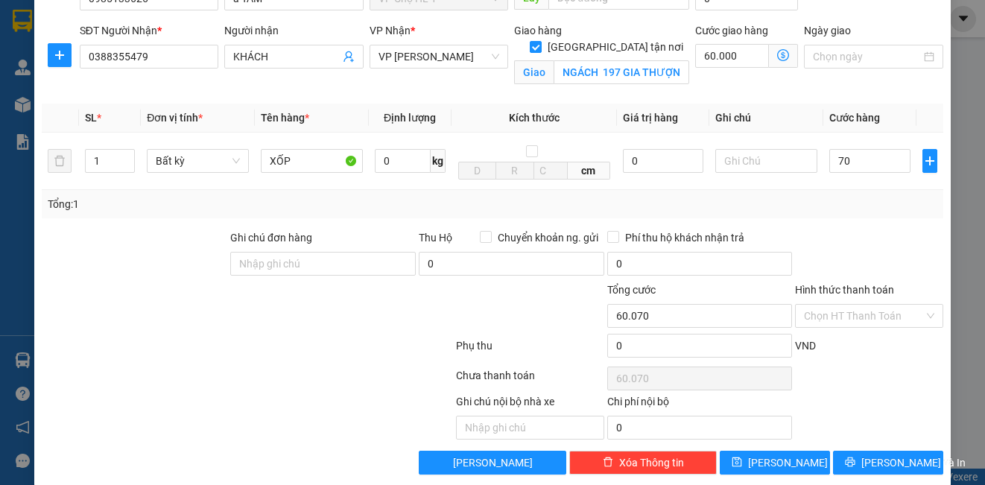
type input "130.000"
click at [761, 164] on input "text" at bounding box center [766, 161] width 102 height 24
type input "SHIP BÓC BILL"
click at [867, 466] on span "[PERSON_NAME] và In" at bounding box center [913, 463] width 104 height 16
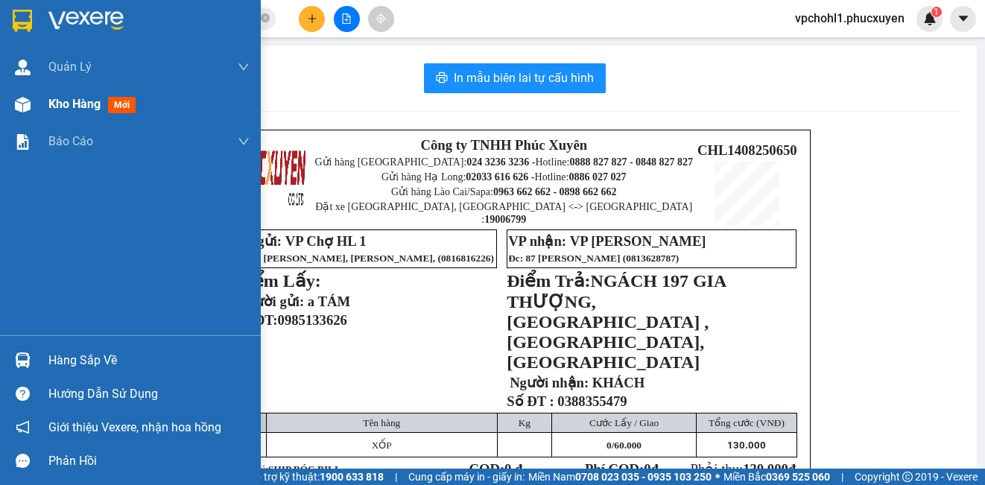
click at [59, 103] on span "Kho hàng" at bounding box center [74, 104] width 52 height 14
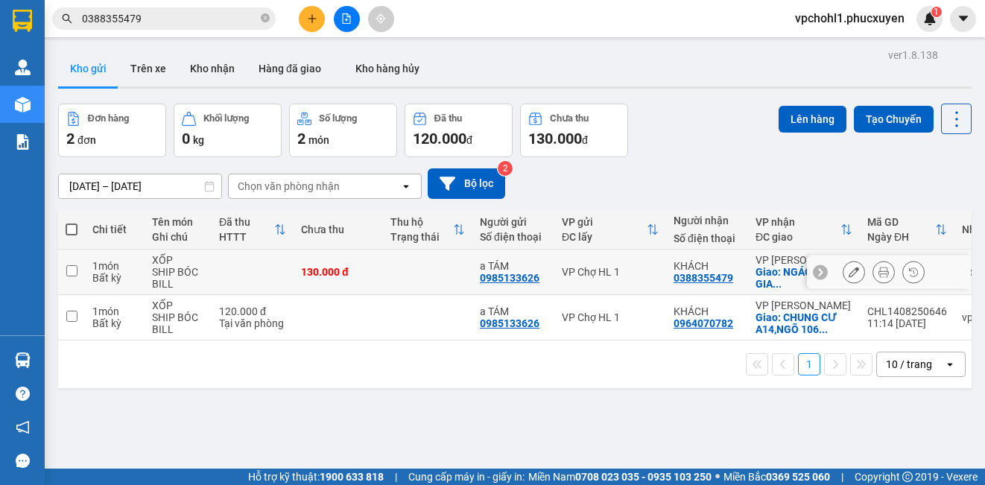
click at [849, 273] on icon at bounding box center [854, 272] width 10 height 10
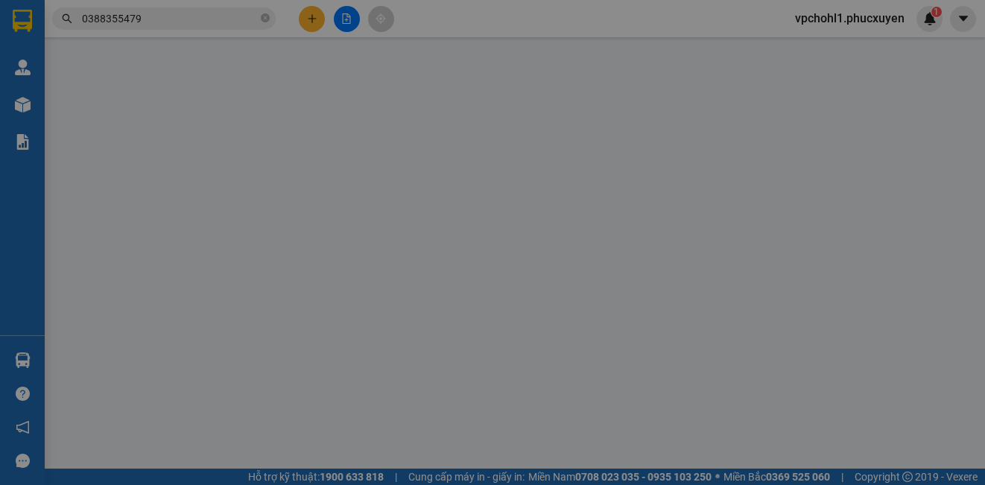
type input "0985133626"
type input "a TÁM"
type input "0388355479"
type input "KHÁCH"
checkbox input "true"
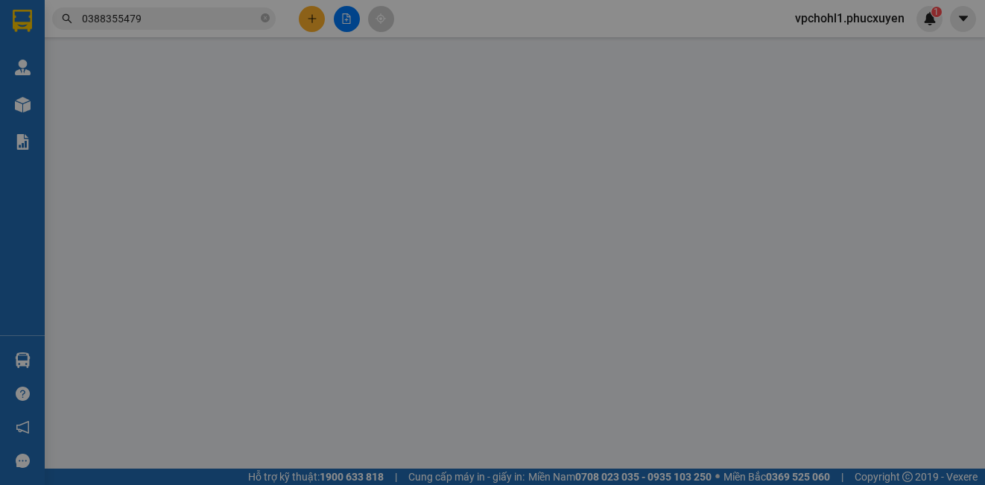
type input "NGÁCH 197 GIA THƯỢNG,THƯỢNG THANH ,LONG BIÊN,HÀ NỘI"
type input "130.000"
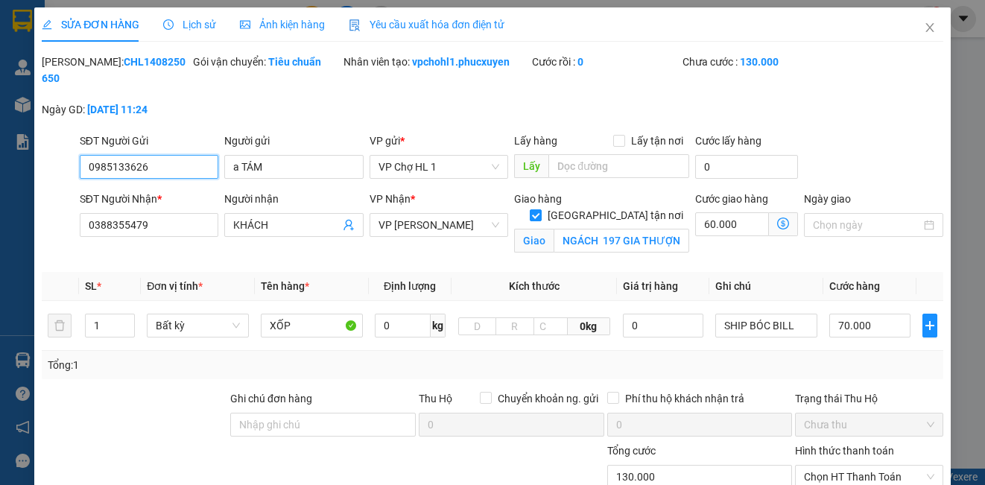
scroll to position [149, 0]
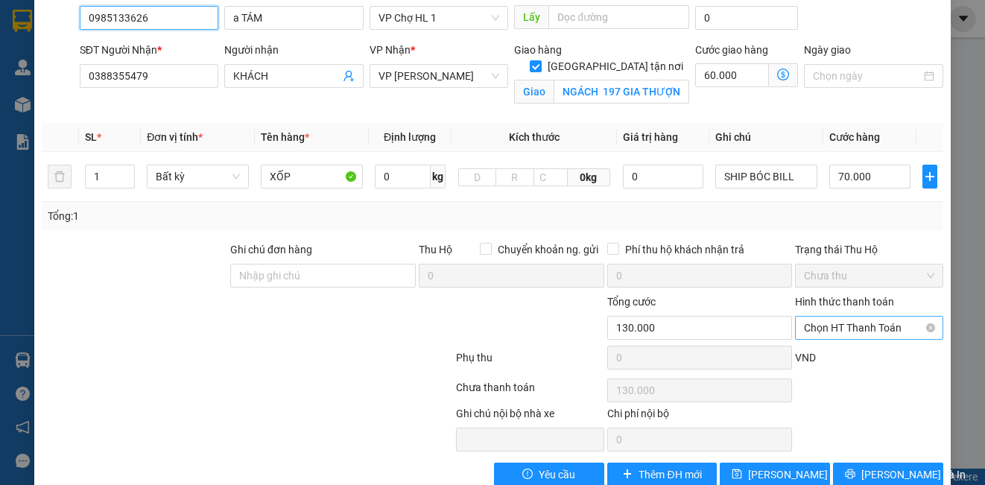
click at [863, 327] on span "Chọn HT Thanh Toán" at bounding box center [869, 328] width 130 height 22
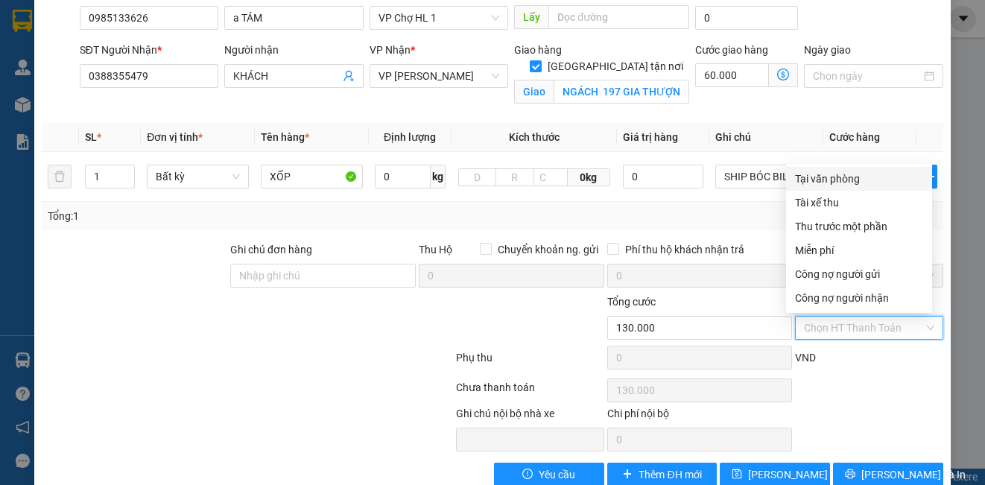
click at [835, 185] on div "Tại văn phòng" at bounding box center [859, 179] width 128 height 16
type input "0"
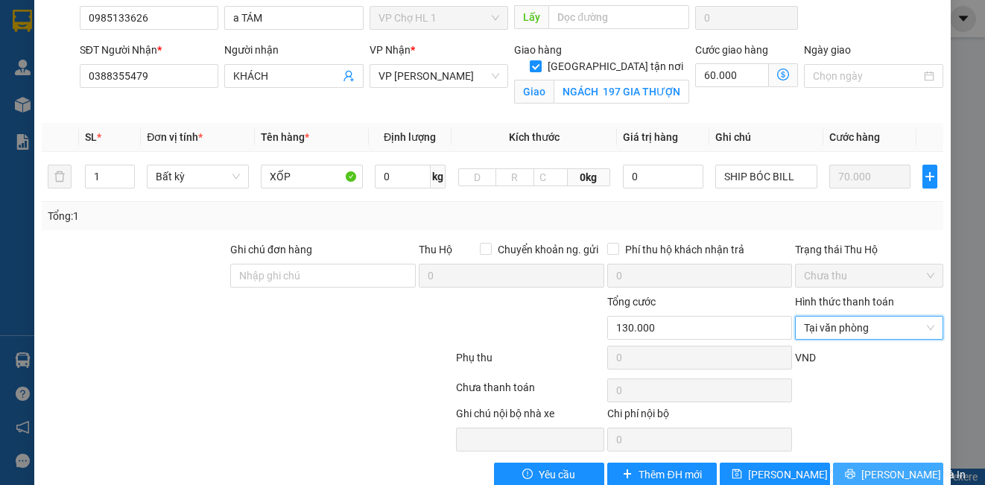
click at [894, 475] on span "[PERSON_NAME] và In" at bounding box center [913, 474] width 104 height 16
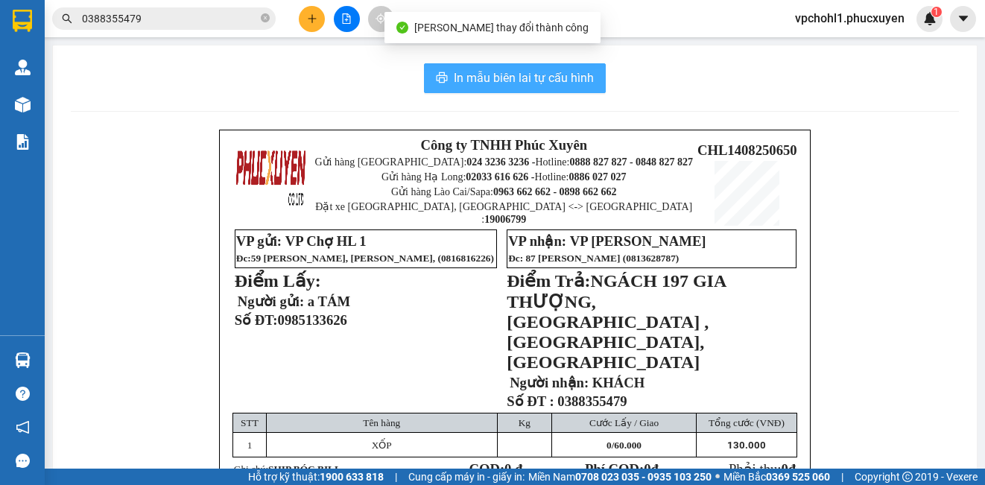
click at [524, 81] on span "In mẫu biên lai tự cấu hình" at bounding box center [524, 78] width 140 height 19
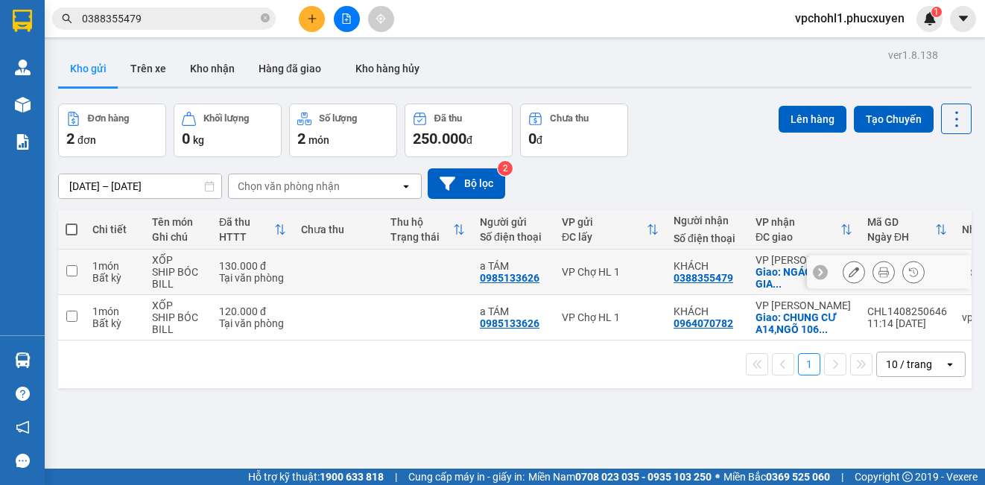
drag, startPoint x: 72, startPoint y: 270, endPoint x: 72, endPoint y: 292, distance: 21.6
click at [72, 270] on input "checkbox" at bounding box center [71, 270] width 11 height 11
checkbox input "true"
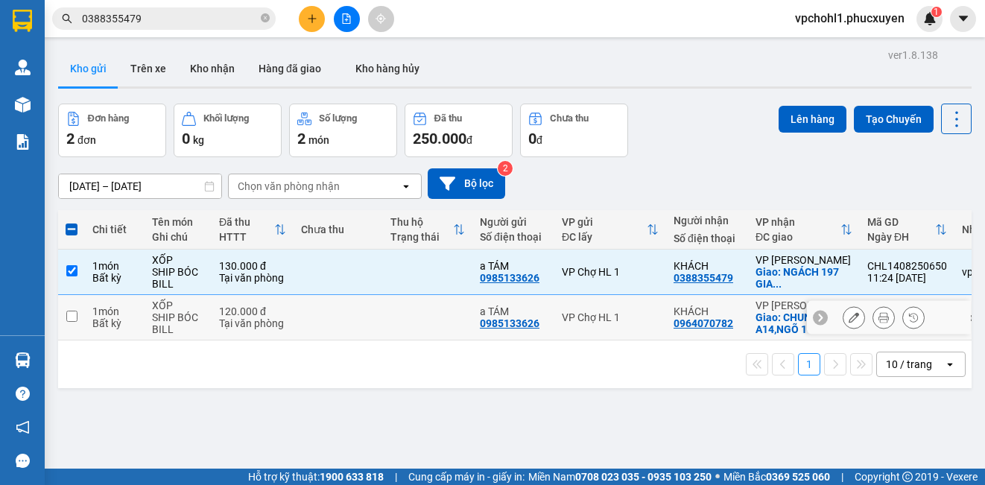
click at [75, 322] on input "checkbox" at bounding box center [71, 316] width 11 height 11
checkbox input "true"
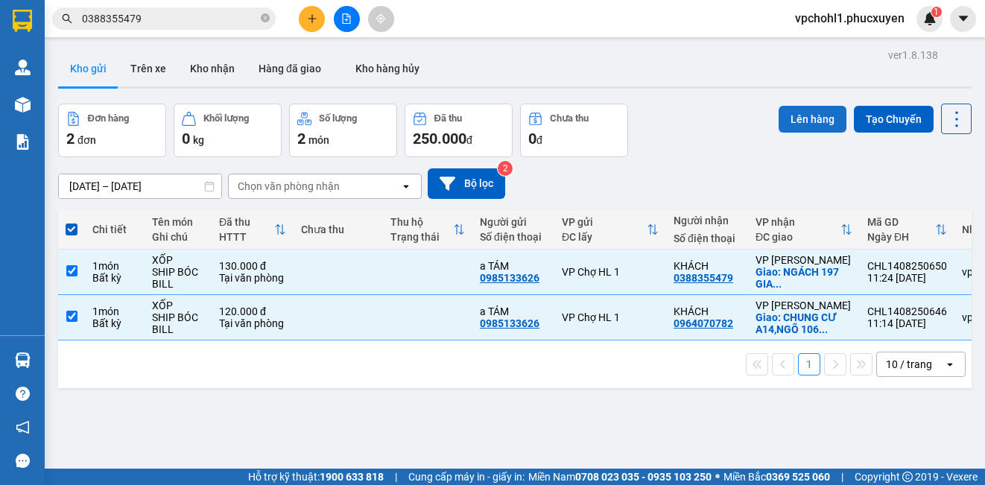
click at [804, 127] on button "Lên hàng" at bounding box center [813, 119] width 68 height 27
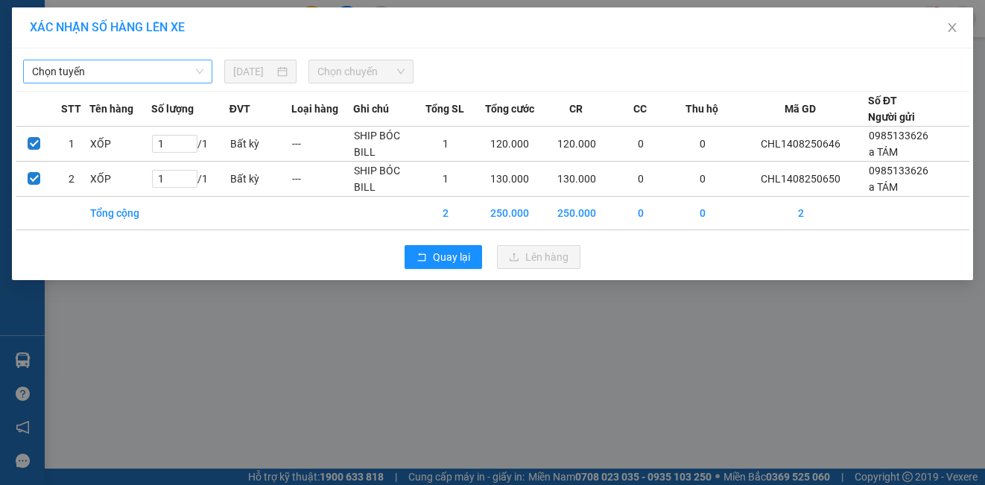
click at [104, 68] on span "Chọn tuyến" at bounding box center [117, 71] width 171 height 22
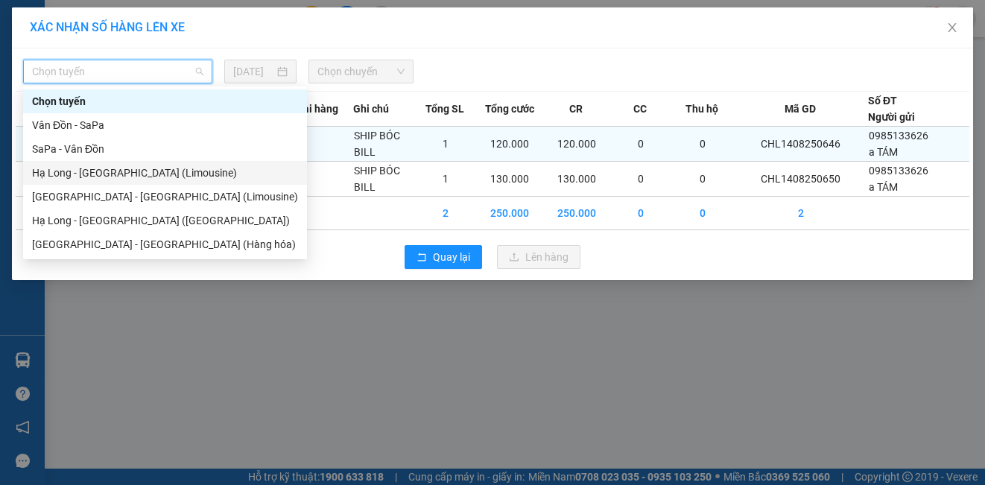
drag, startPoint x: 151, startPoint y: 180, endPoint x: 184, endPoint y: 159, distance: 39.5
click at [151, 177] on div "Hạ Long - [GEOGRAPHIC_DATA] (Limousine)" at bounding box center [165, 173] width 266 height 16
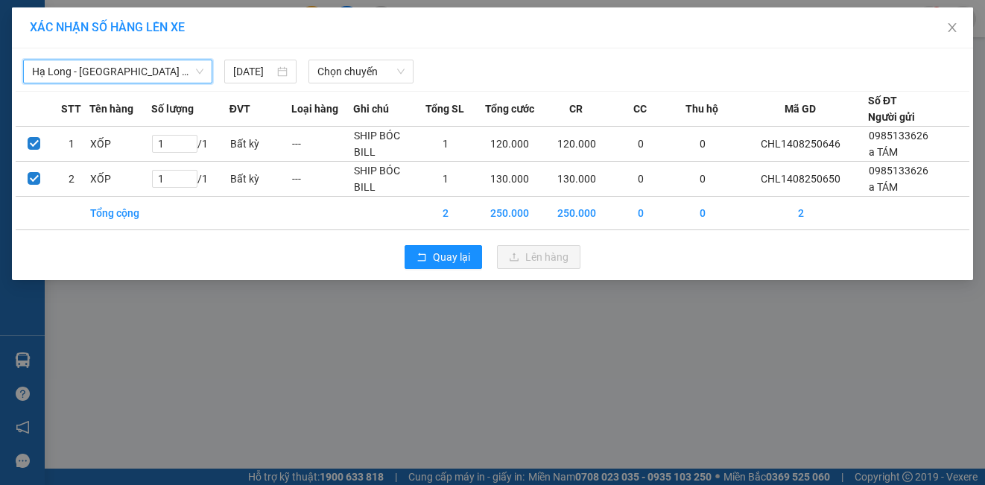
click at [336, 83] on div "Hạ Long - Hà Nội (Limousine) Hạ Long - Hà Nội (Limousine) 14/08/2025 Chọn chuyế…" at bounding box center [492, 164] width 961 height 232
click at [349, 72] on span "Chọn chuyến" at bounding box center [361, 71] width 88 height 22
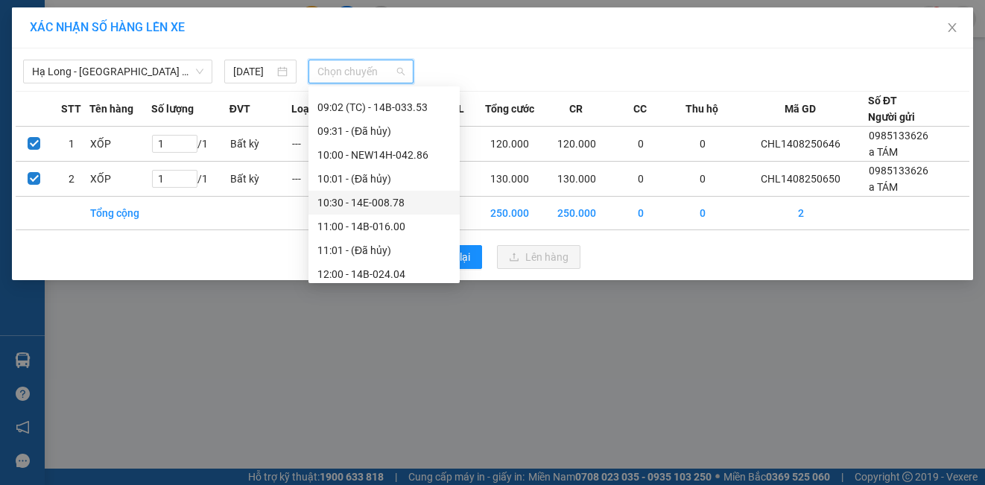
scroll to position [522, 0]
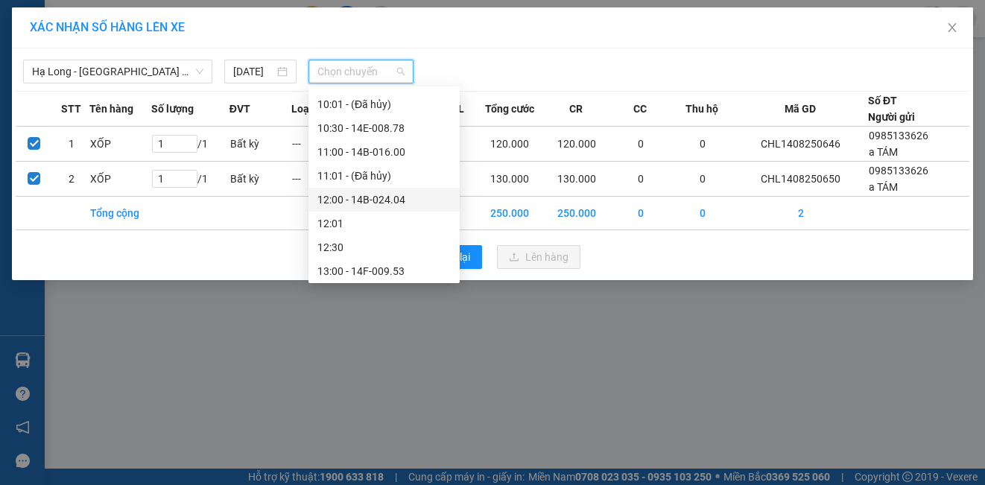
drag, startPoint x: 379, startPoint y: 201, endPoint x: 558, endPoint y: 269, distance: 191.3
click at [385, 200] on div "12:00 - 14B-024.04" at bounding box center [383, 200] width 133 height 16
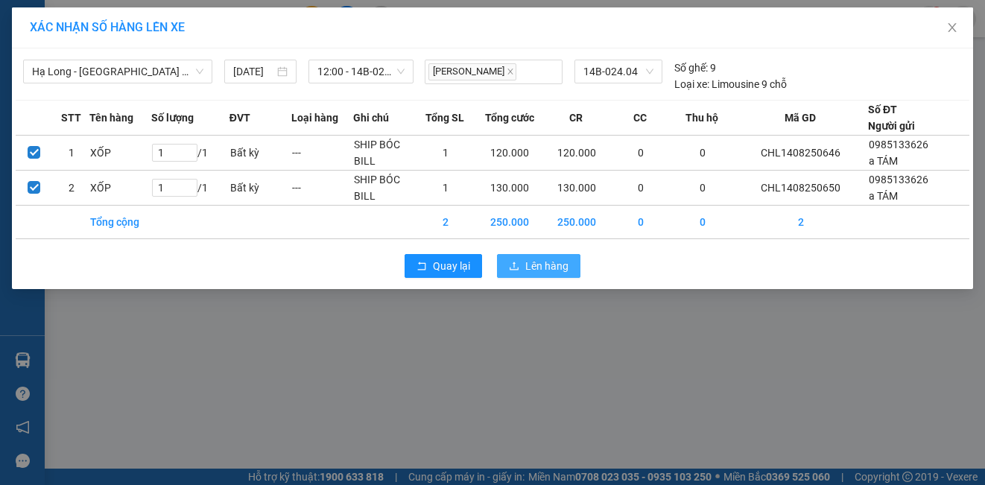
click at [545, 272] on span "Lên hàng" at bounding box center [546, 266] width 43 height 16
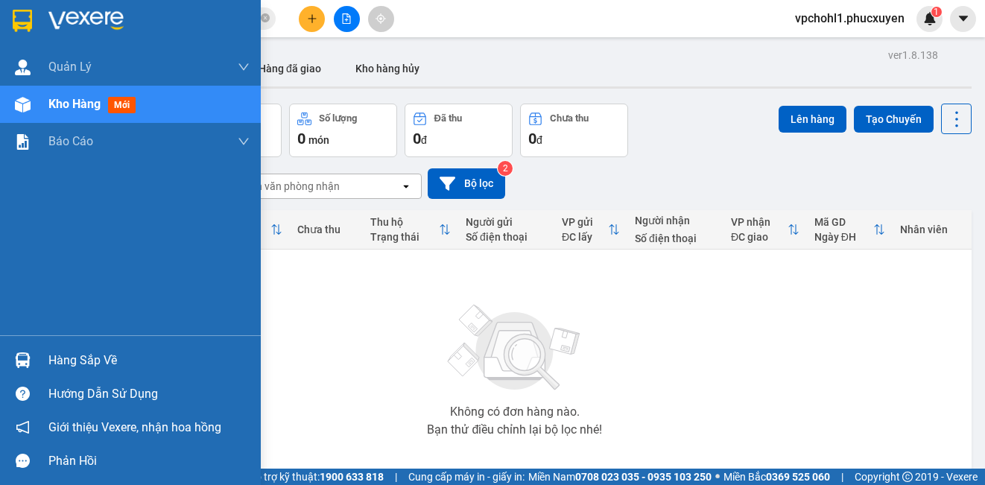
click at [38, 367] on div "Hàng sắp về" at bounding box center [130, 361] width 261 height 34
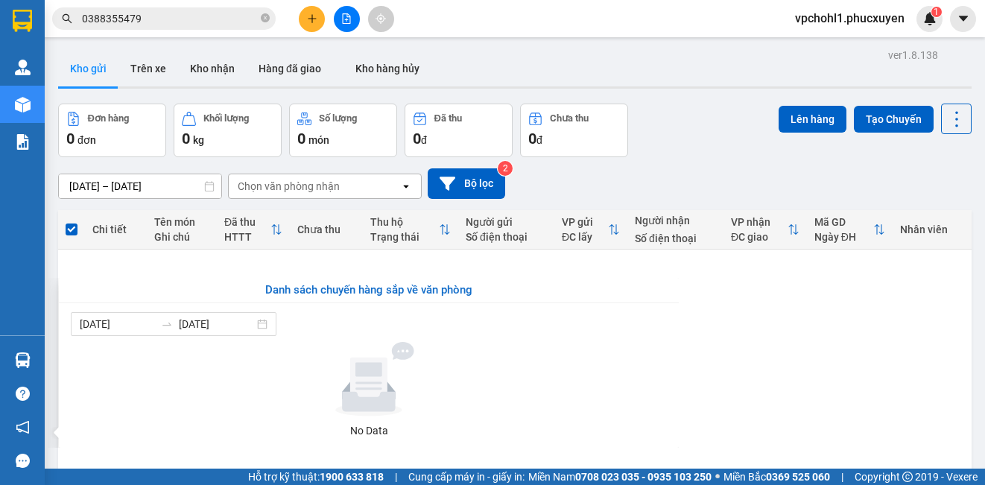
click at [814, 391] on section "Kết quả tìm kiếm ( 4 ) Bộ lọc Mã ĐH Trạng thái Món hàng Thu hộ Tổng cước Chưa c…" at bounding box center [492, 242] width 985 height 485
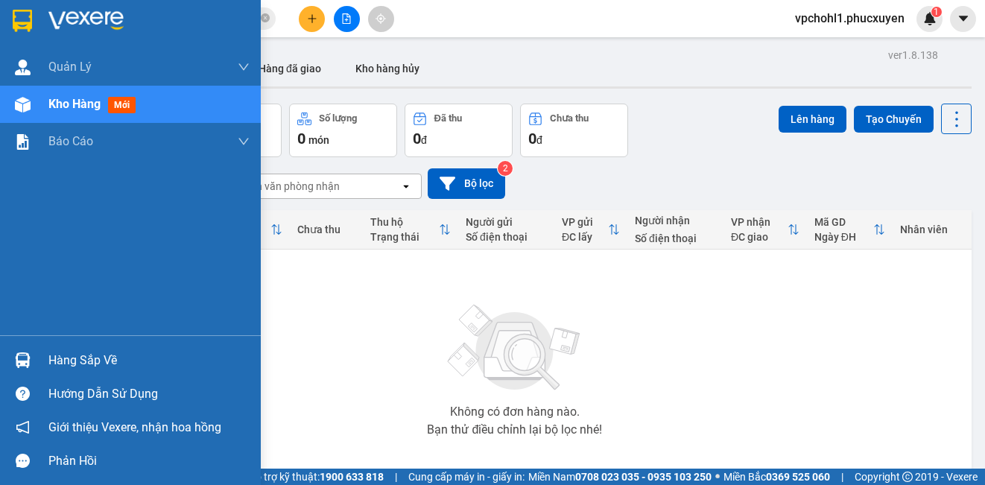
click at [56, 364] on div "Hàng sắp về" at bounding box center [148, 360] width 201 height 22
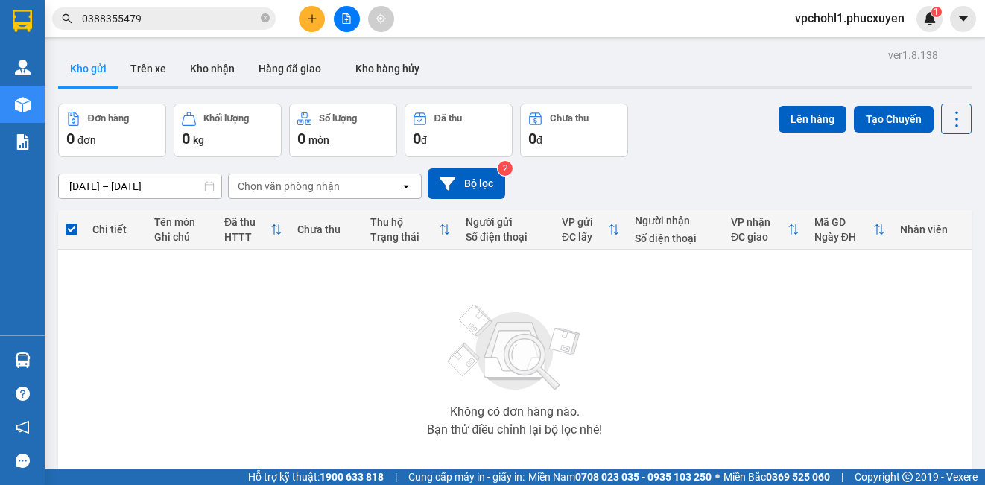
click at [816, 379] on section "Kết quả tìm kiếm ( 4 ) Bộ lọc Mã ĐH Trạng thái Món hàng Thu hộ Tổng cước Chưa c…" at bounding box center [492, 242] width 985 height 485
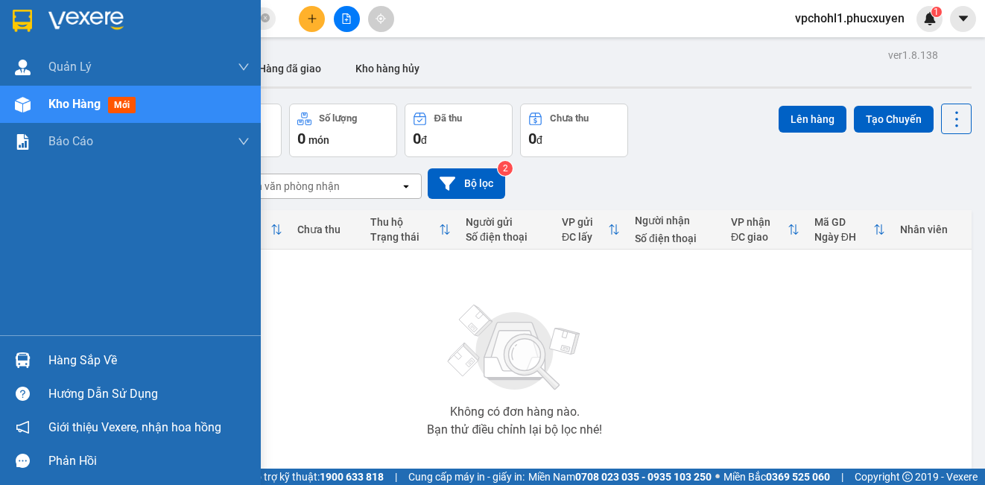
click at [48, 366] on div "Hàng sắp về" at bounding box center [130, 361] width 261 height 34
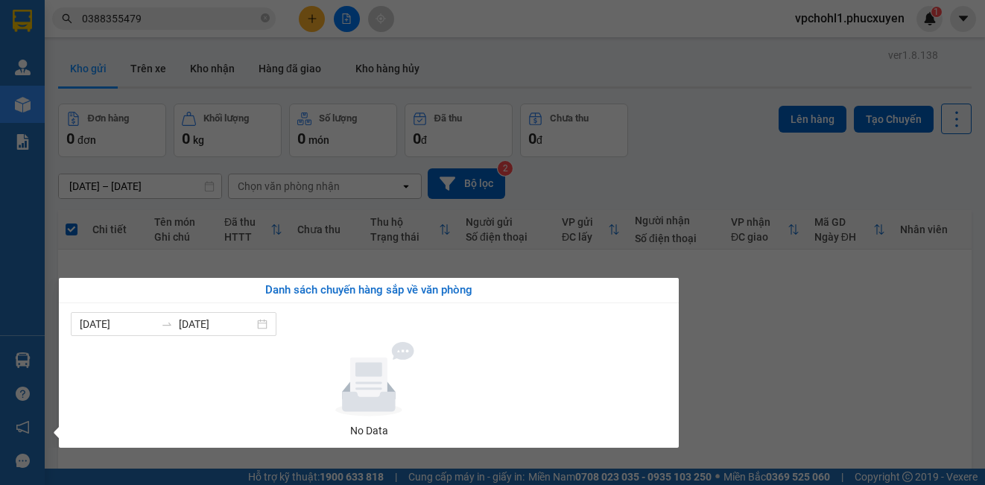
click at [803, 325] on section "Kết quả tìm kiếm ( 4 ) Bộ lọc Mã ĐH Trạng thái Món hàng Thu hộ Tổng cước Chưa c…" at bounding box center [492, 242] width 985 height 485
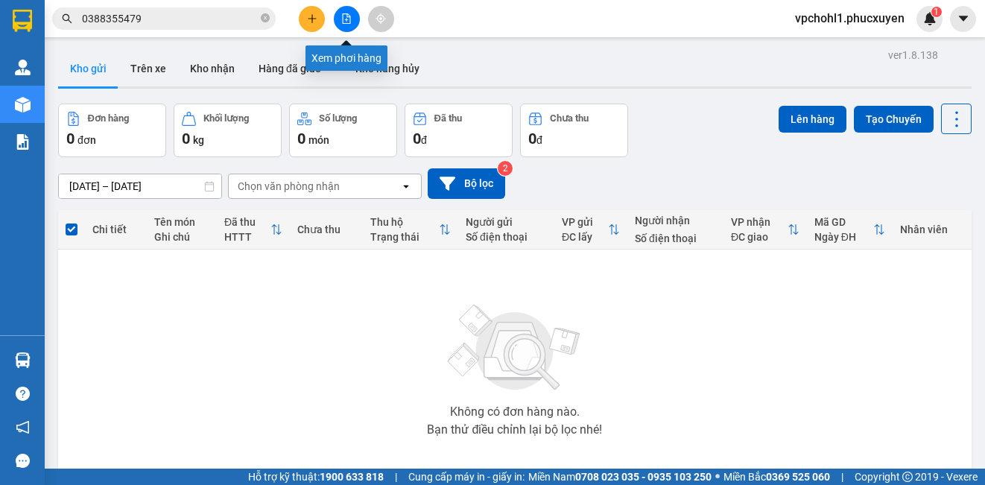
click at [344, 22] on icon "file-add" at bounding box center [346, 18] width 10 height 10
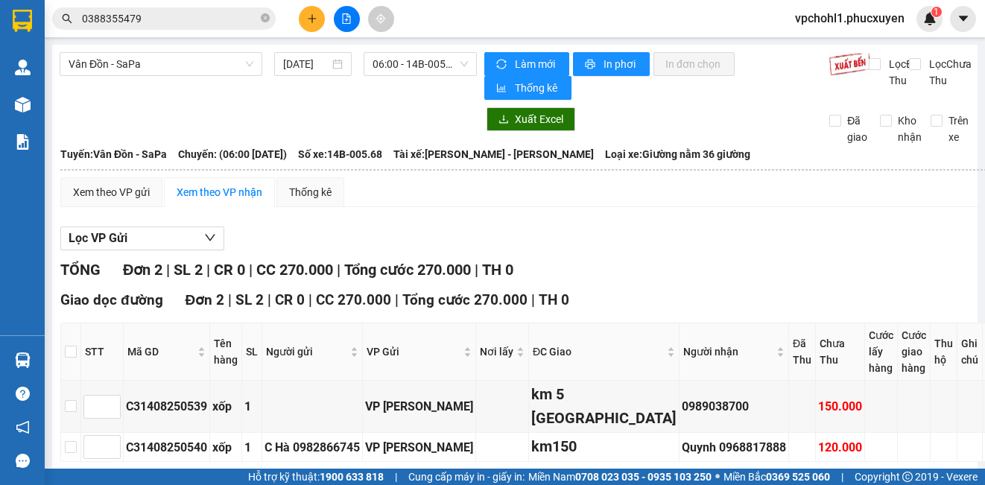
click at [345, 22] on icon "file-add" at bounding box center [346, 18] width 10 height 10
click at [219, 72] on span "Vân Đồn - SaPa" at bounding box center [161, 64] width 185 height 22
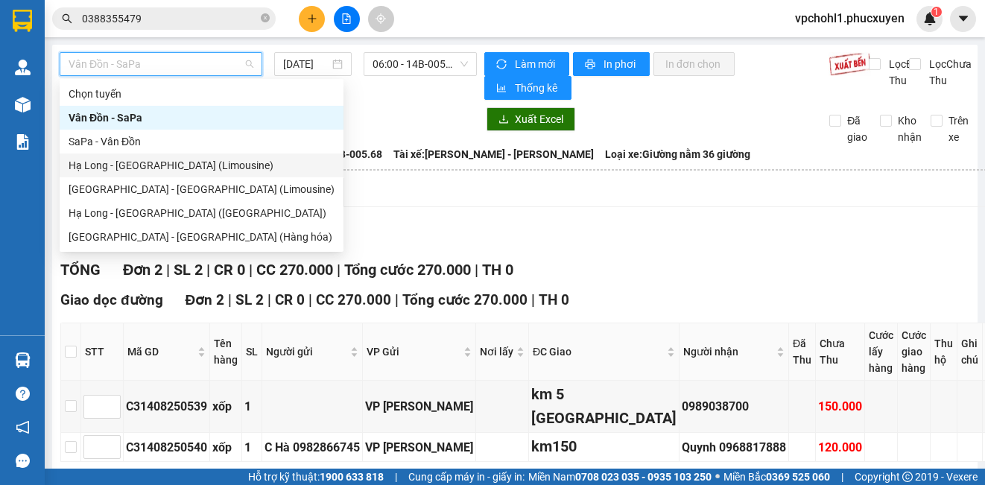
click at [203, 169] on div "Hạ Long - [GEOGRAPHIC_DATA] (Limousine)" at bounding box center [202, 165] width 266 height 16
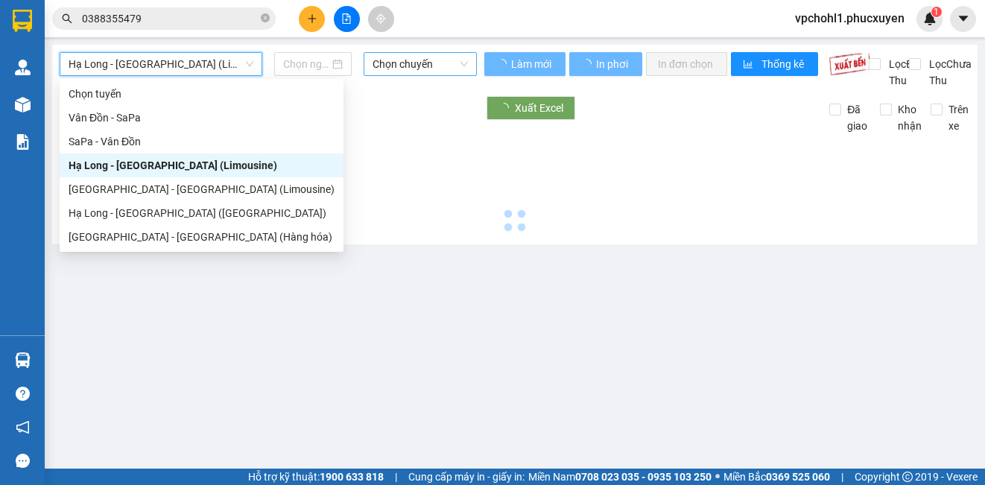
type input "[DATE]"
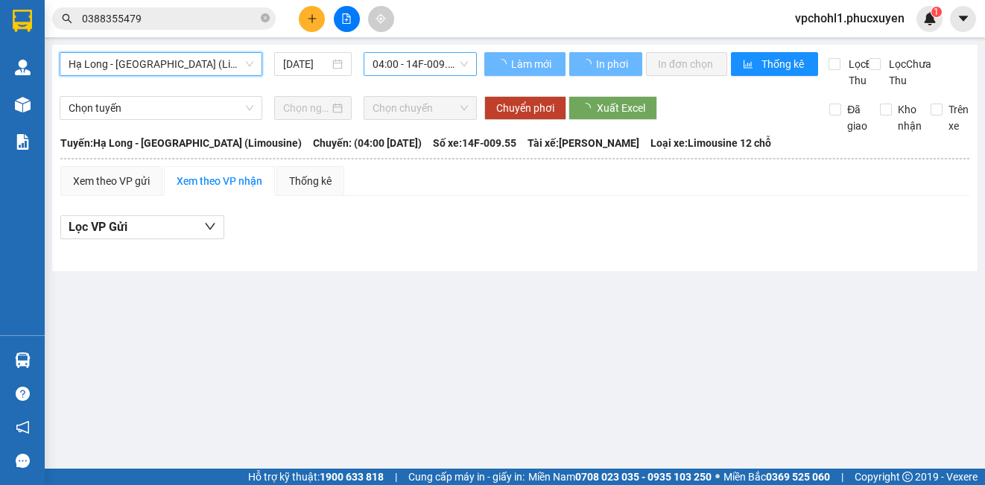
click at [425, 70] on span "04:00 - 14F-009.55" at bounding box center [420, 64] width 95 height 22
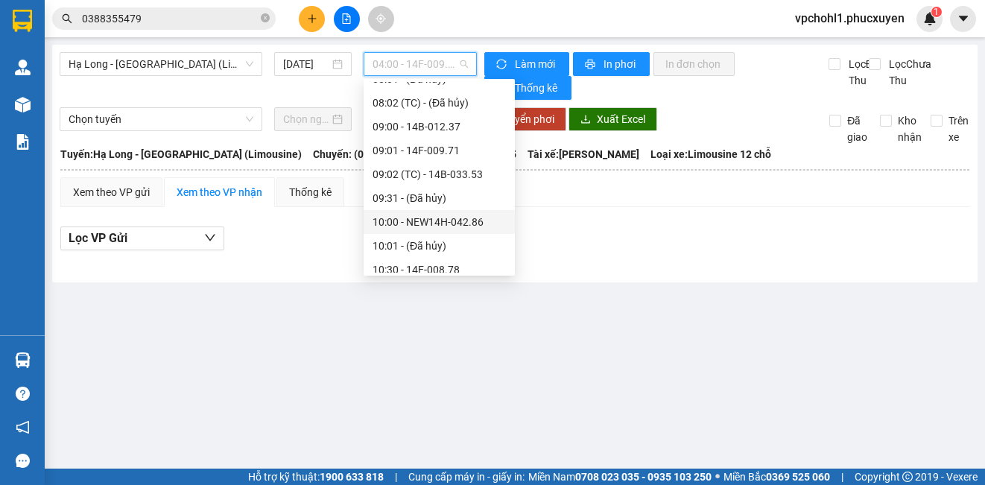
scroll to position [596, 0]
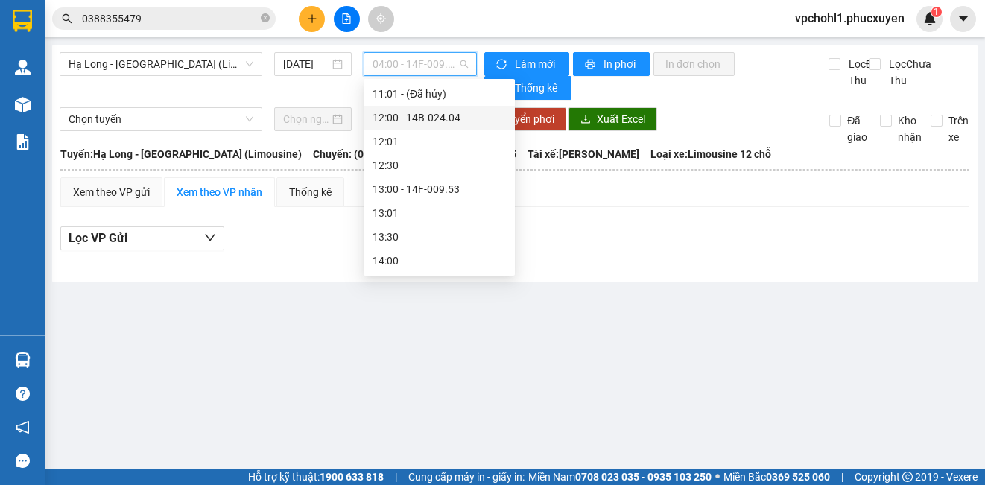
drag, startPoint x: 449, startPoint y: 117, endPoint x: 580, endPoint y: 473, distance: 379.6
click at [449, 116] on div "12:00 - 14B-024.04" at bounding box center [439, 118] width 133 height 16
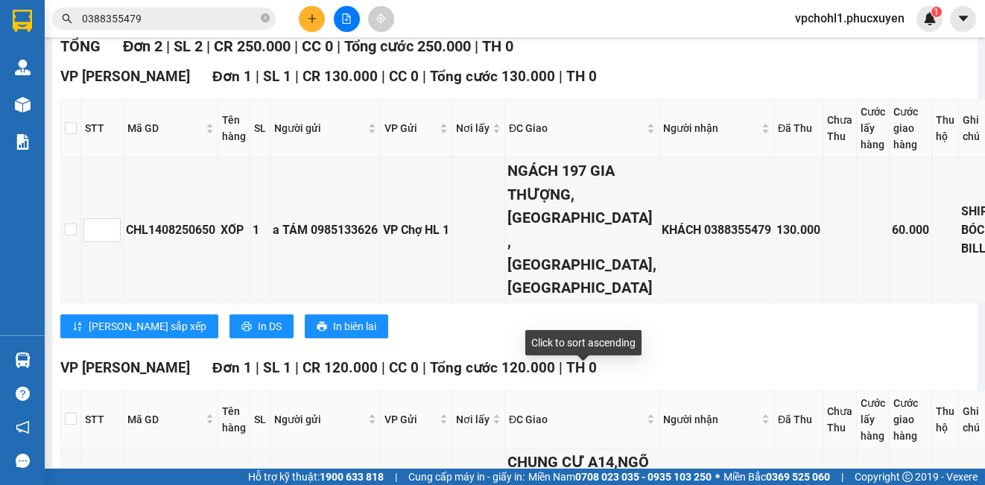
scroll to position [396, 0]
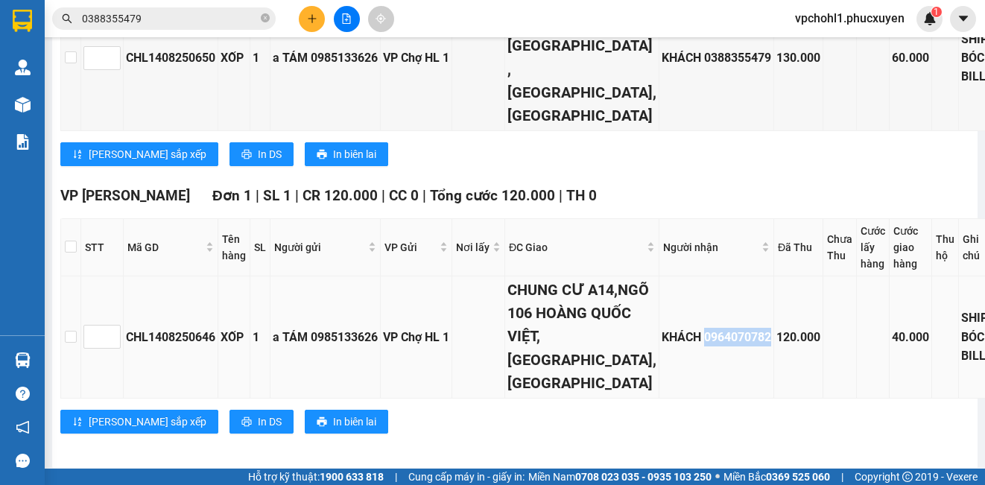
drag, startPoint x: 683, startPoint y: 305, endPoint x: 751, endPoint y: 309, distance: 68.0
click at [751, 328] on div "KHÁCH 0964070782" at bounding box center [717, 337] width 110 height 19
copy div "0964070782"
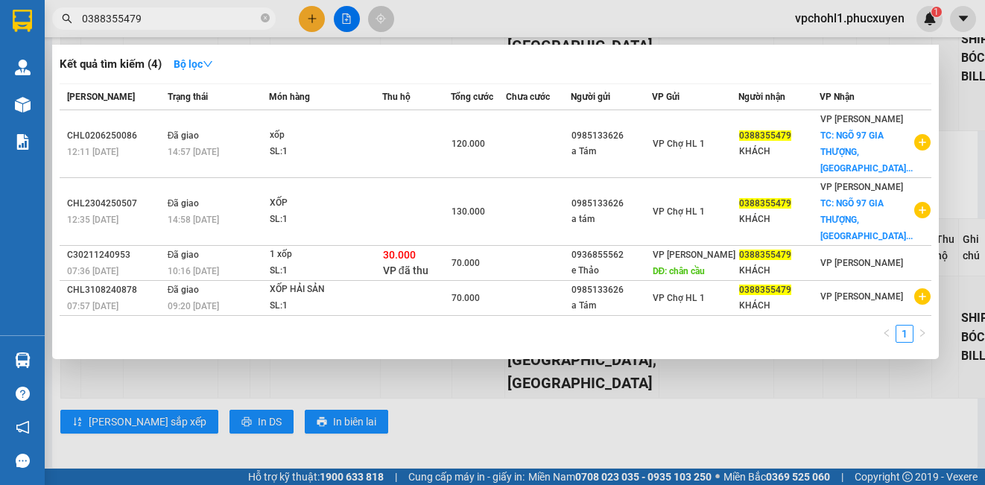
drag, startPoint x: 148, startPoint y: 20, endPoint x: 39, endPoint y: 22, distance: 108.8
click at [39, 22] on section "Kết quả tìm kiếm ( 4 ) Bộ lọc Mã ĐH Trạng thái Món hàng Thu hộ Tổng cước Chưa c…" at bounding box center [492, 242] width 985 height 485
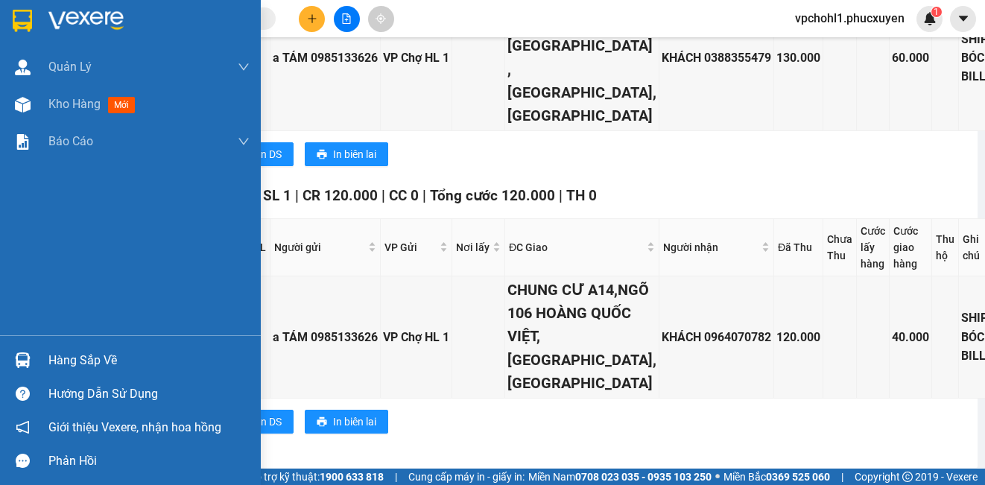
paste input "0964070782"
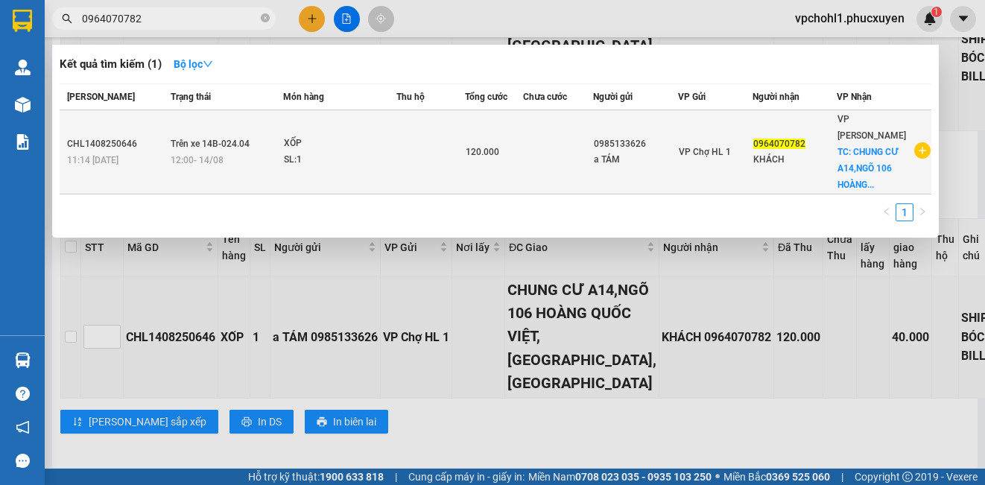
type input "0964070782"
click at [540, 162] on td at bounding box center [558, 152] width 70 height 84
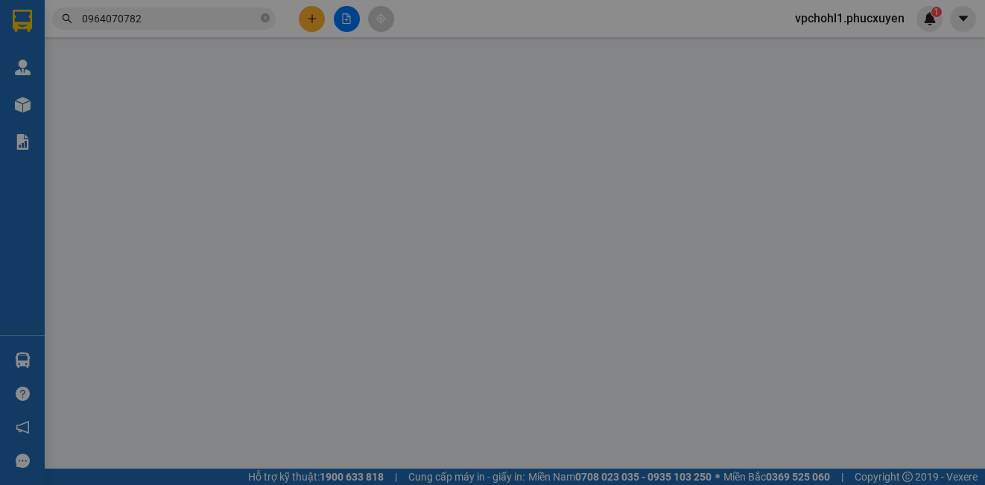
type input "0985133626"
type input "a TÁM"
type input "0964070782"
type input "KHÁCH"
checkbox input "true"
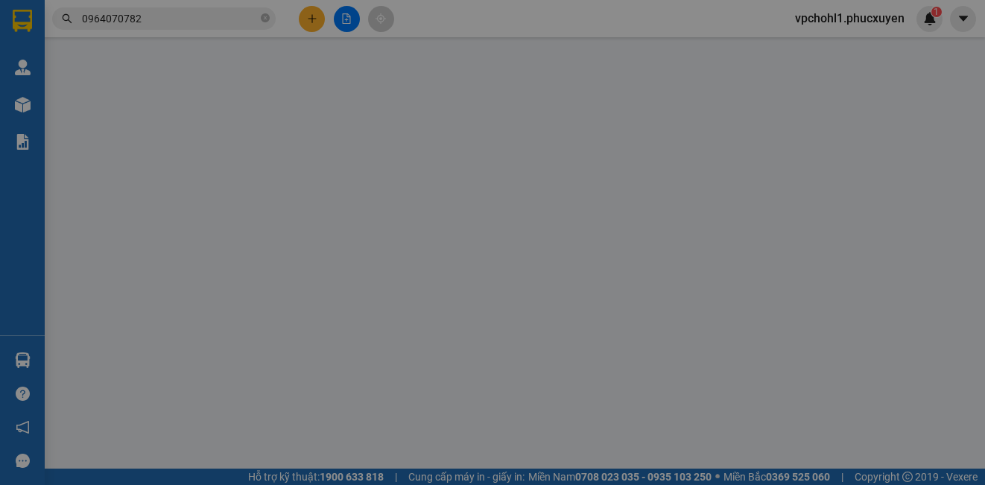
type input "CHUNG CƯ A14,NGÕ 106 HOÀNG QUỐC VIỆT,CỔ NHUẾ,HÀ NỘI"
type input "120.000"
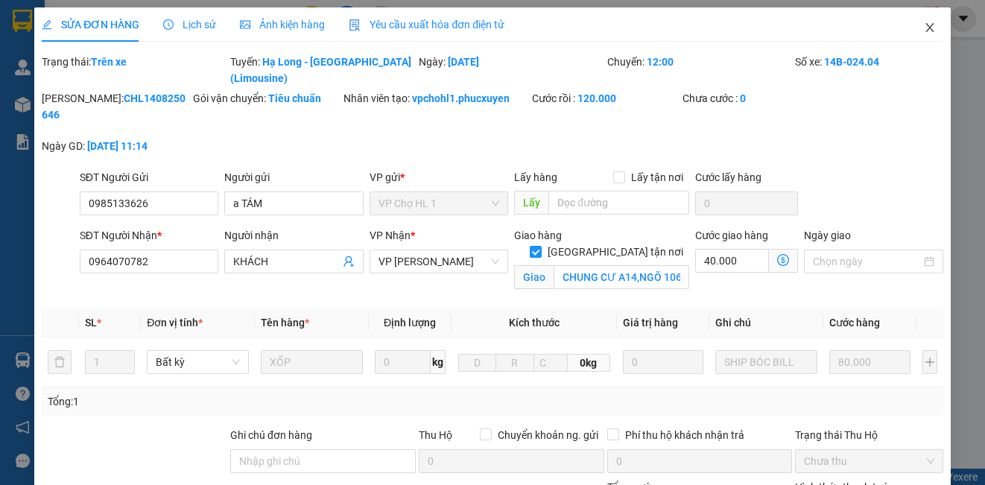
click at [924, 25] on icon "close" at bounding box center [930, 28] width 12 height 12
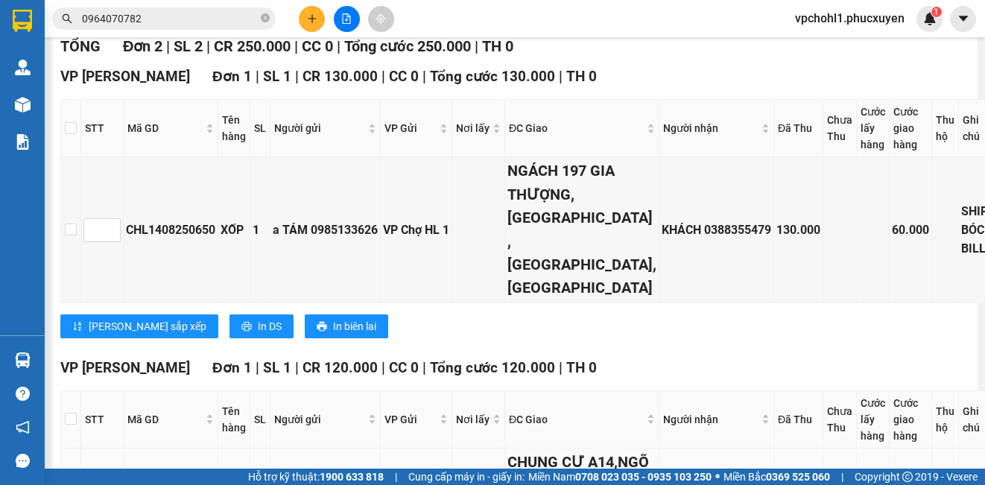
scroll to position [373, 0]
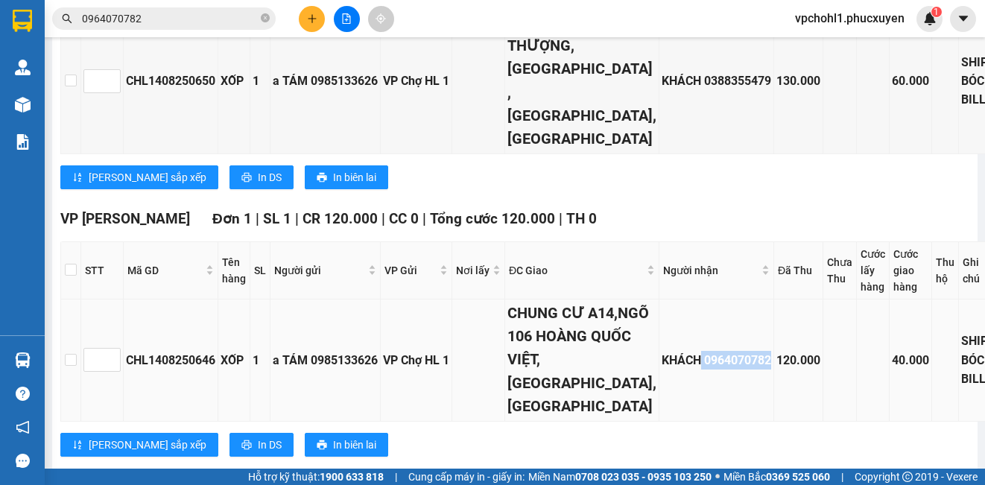
copy div "0964070782"
drag, startPoint x: 681, startPoint y: 329, endPoint x: 753, endPoint y: 329, distance: 72.3
click at [753, 329] on td "KHÁCH 0964070782" at bounding box center [716, 361] width 115 height 122
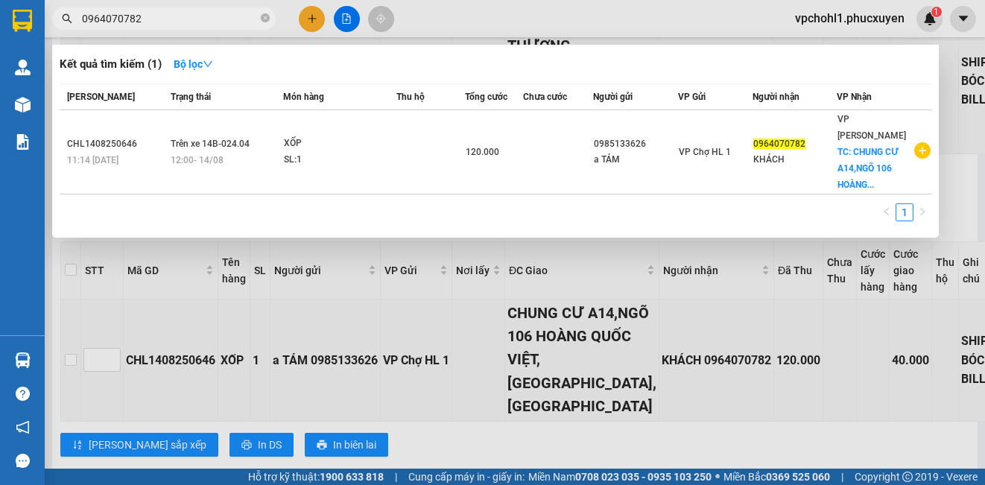
drag, startPoint x: 139, startPoint y: 13, endPoint x: 81, endPoint y: 10, distance: 58.2
click at [81, 10] on span "0964070782" at bounding box center [164, 18] width 224 height 22
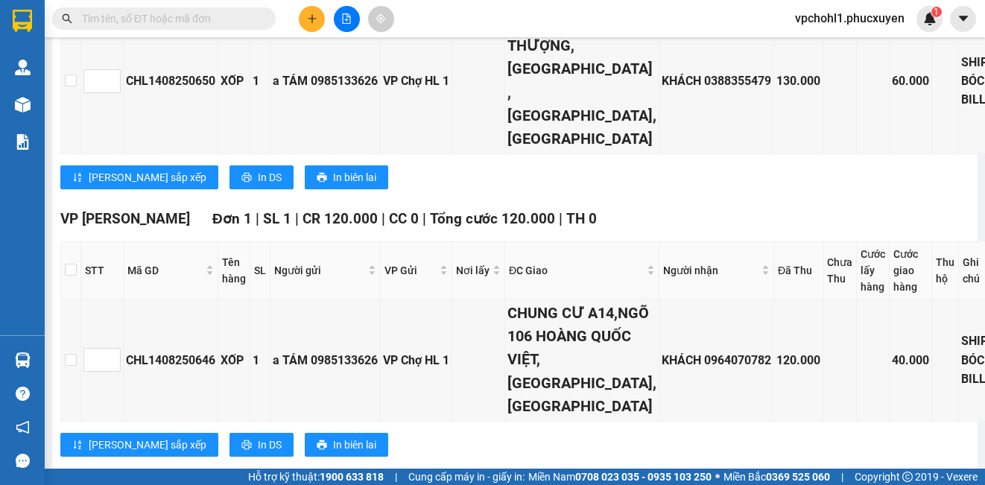
paste input "0964070782"
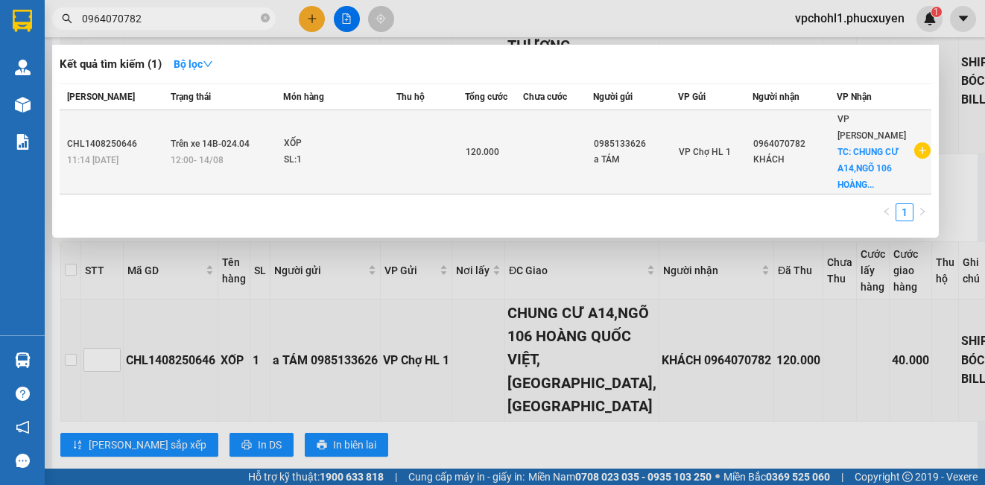
type input "0964070782"
click at [530, 171] on td at bounding box center [558, 152] width 70 height 84
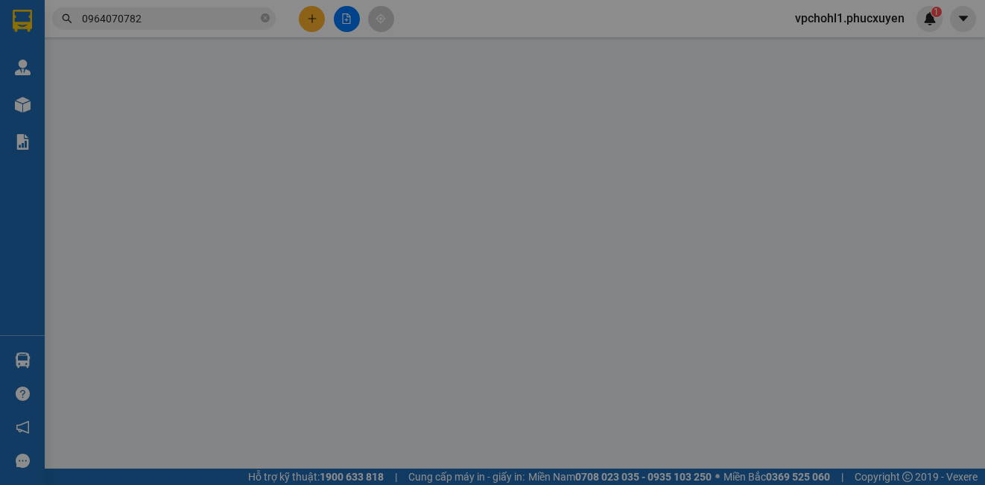
type input "0985133626"
type input "a TÁM"
type input "0964070782"
type input "KHÁCH"
checkbox input "true"
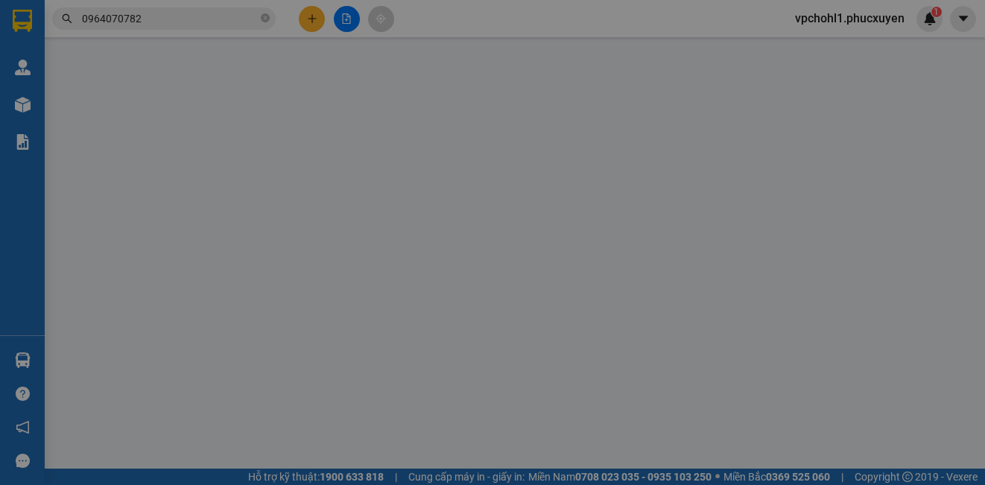
type input "CHUNG CƯ A14,NGÕ 106 HOÀNG QUỐC VIỆT,CỔ NHUẾ,HÀ NỘI"
type input "120.000"
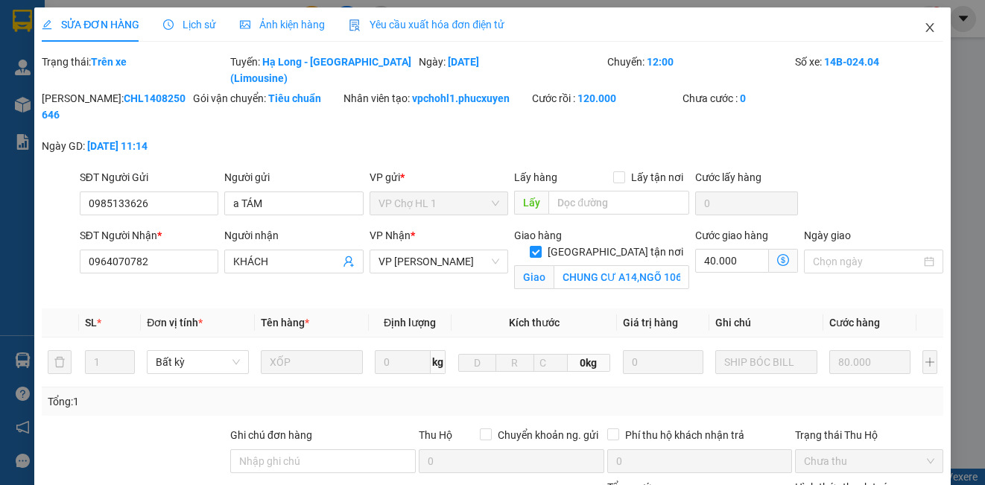
click at [911, 26] on span "Close" at bounding box center [930, 28] width 42 height 42
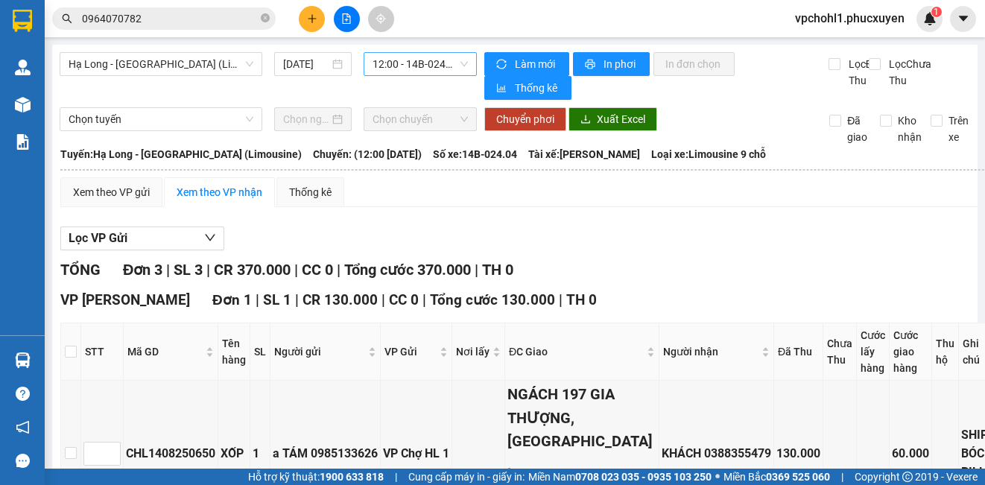
click at [406, 68] on span "12:00 - 14B-024.04" at bounding box center [420, 64] width 95 height 22
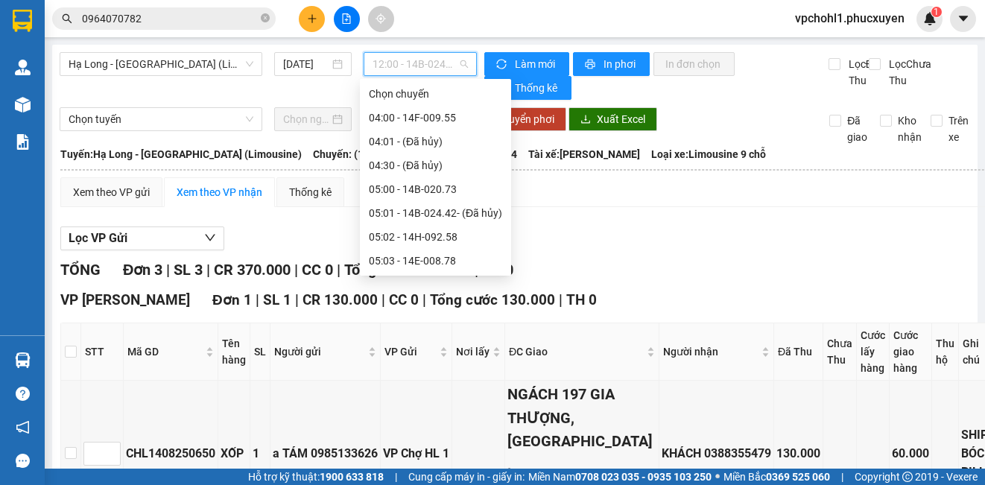
scroll to position [453, 0]
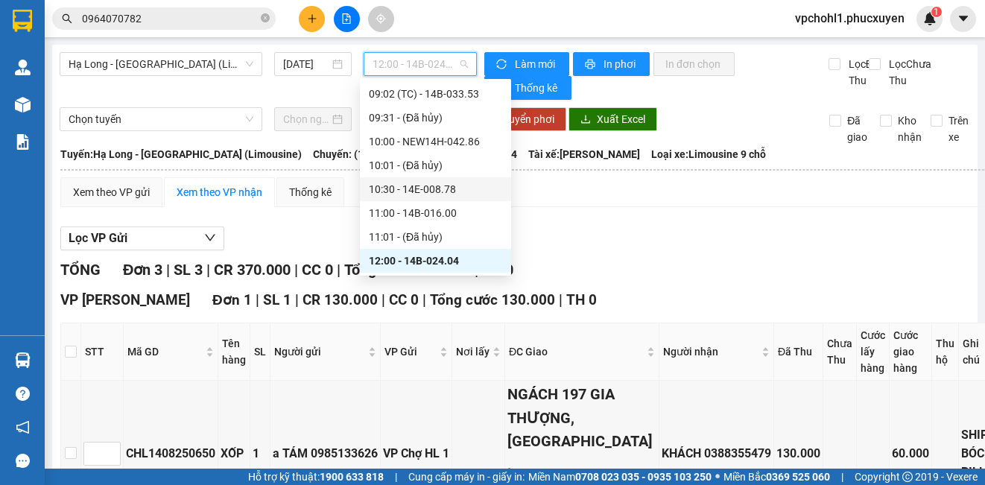
drag, startPoint x: 431, startPoint y: 187, endPoint x: 420, endPoint y: 62, distance: 125.7
click at [431, 184] on div "10:30 - 14E-008.78" at bounding box center [435, 189] width 133 height 16
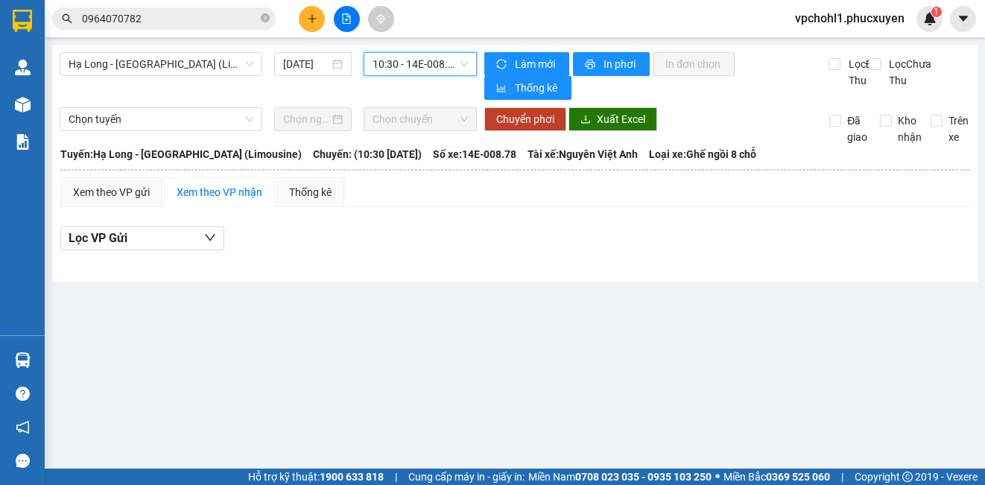
click at [420, 62] on span "10:30 - 14E-008.78" at bounding box center [420, 64] width 95 height 22
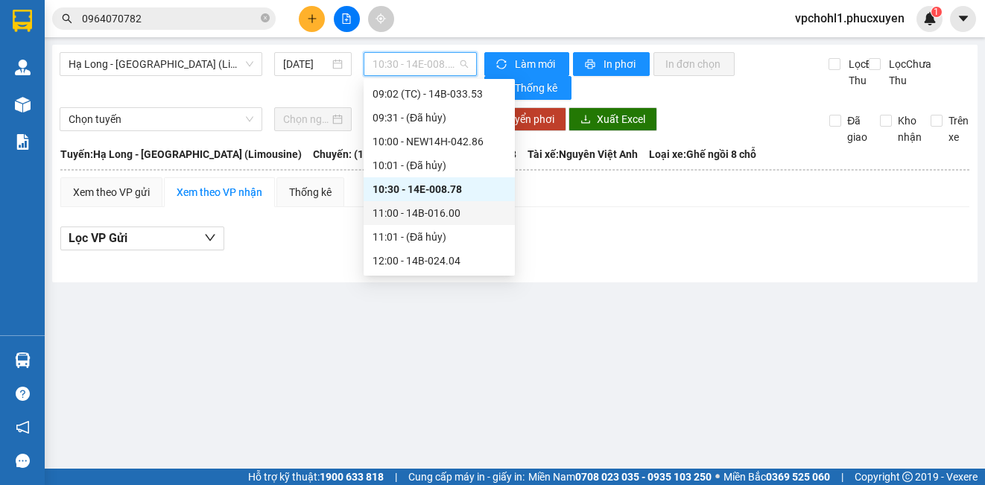
scroll to position [528, 0]
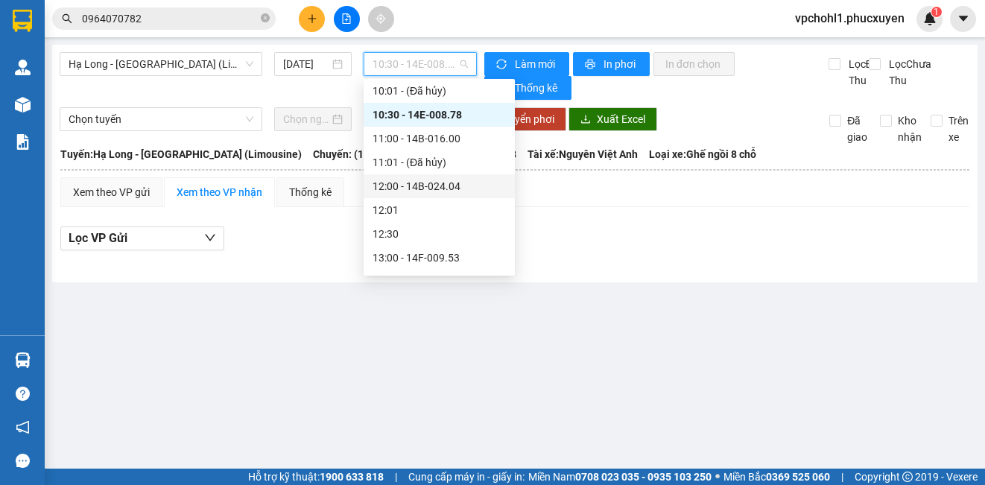
drag, startPoint x: 443, startPoint y: 189, endPoint x: 506, endPoint y: 311, distance: 137.6
click at [445, 189] on div "12:00 - 14B-024.04" at bounding box center [439, 186] width 133 height 16
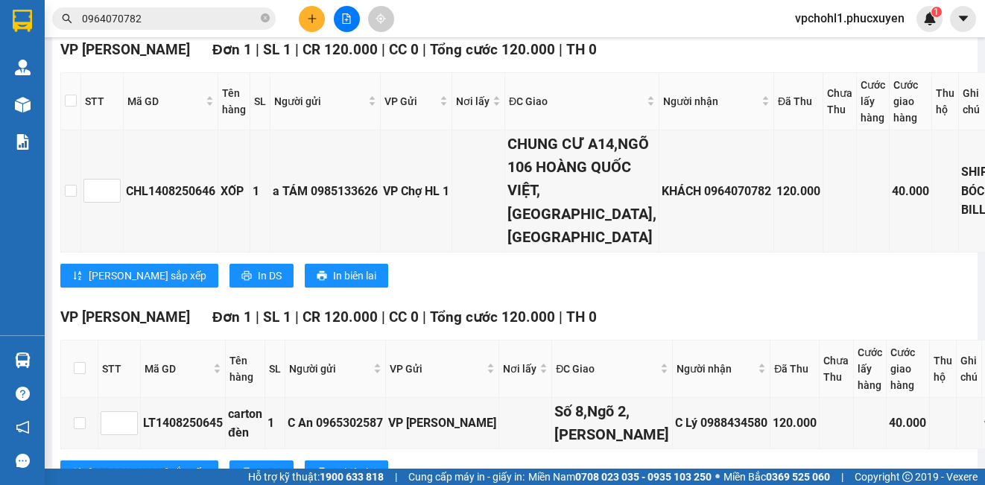
scroll to position [616, 0]
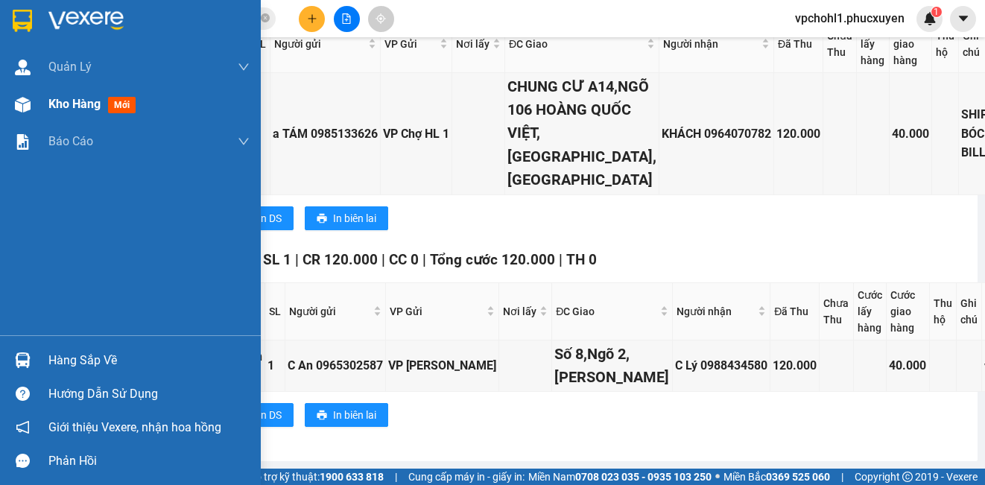
click at [59, 101] on span "Kho hàng" at bounding box center [74, 104] width 52 height 14
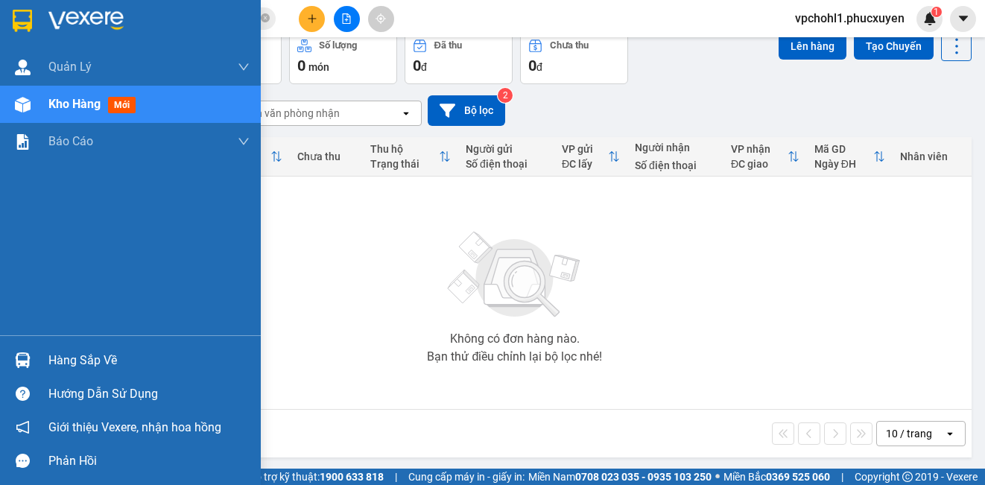
scroll to position [75, 0]
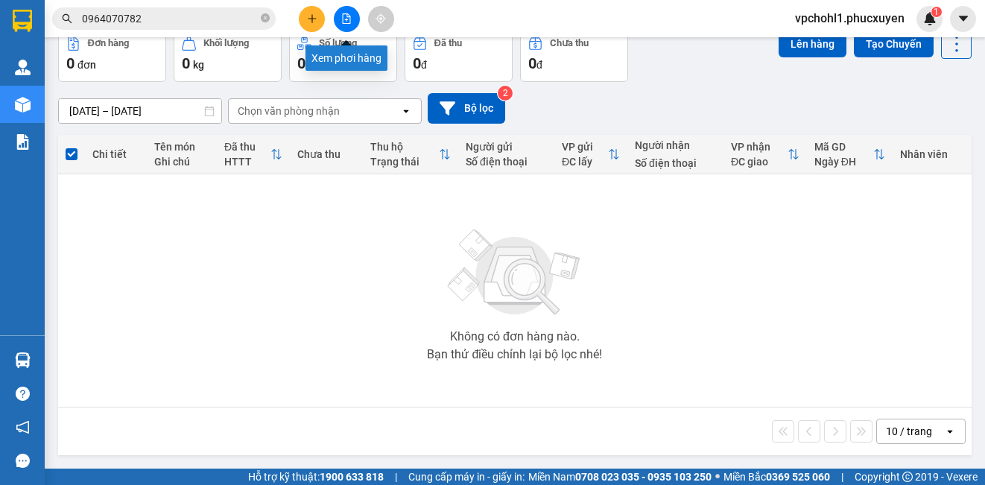
click at [344, 11] on button at bounding box center [347, 19] width 26 height 26
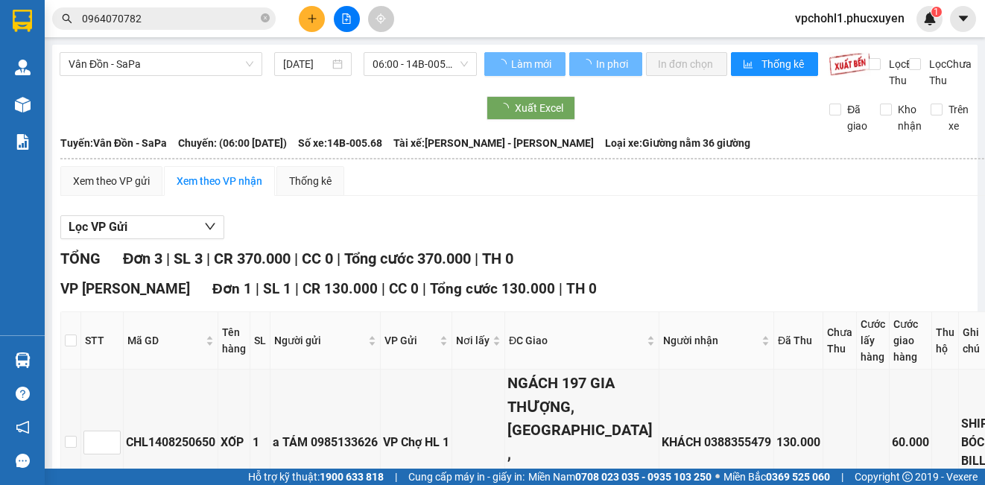
click at [149, 64] on span "Vân Đồn - SaPa" at bounding box center [161, 64] width 185 height 22
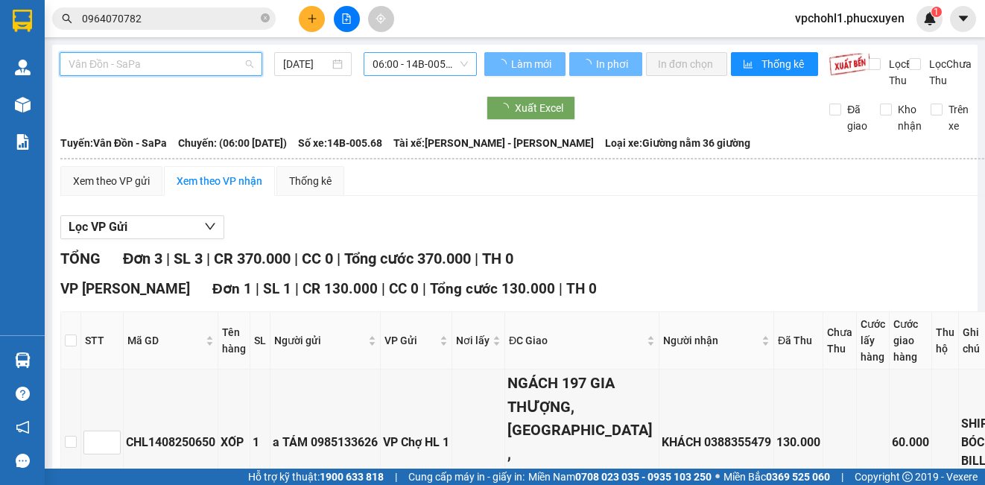
click at [393, 63] on span "06:00 - 14B-005.68" at bounding box center [420, 64] width 95 height 22
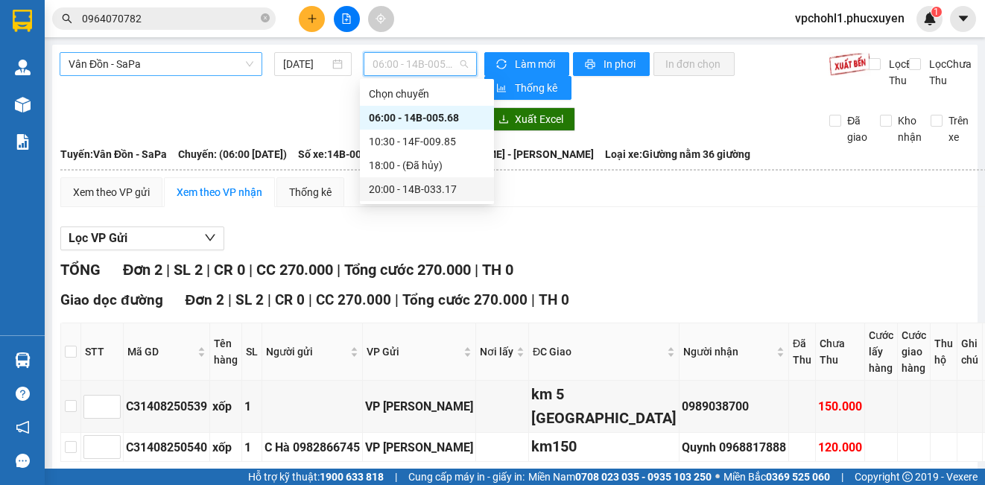
click at [179, 68] on span "Vân Đồn - SaPa" at bounding box center [161, 64] width 185 height 22
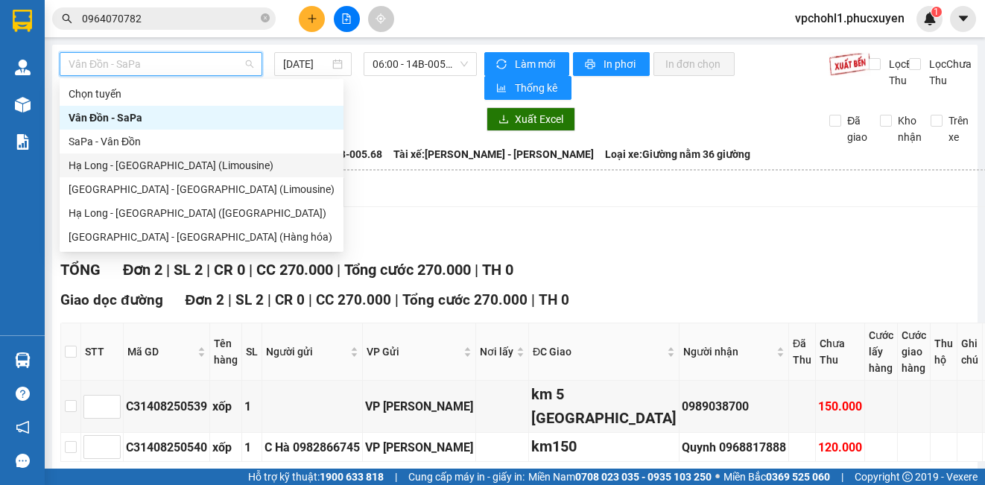
click at [177, 171] on div "Hạ Long - [GEOGRAPHIC_DATA] (Limousine)" at bounding box center [202, 165] width 266 height 16
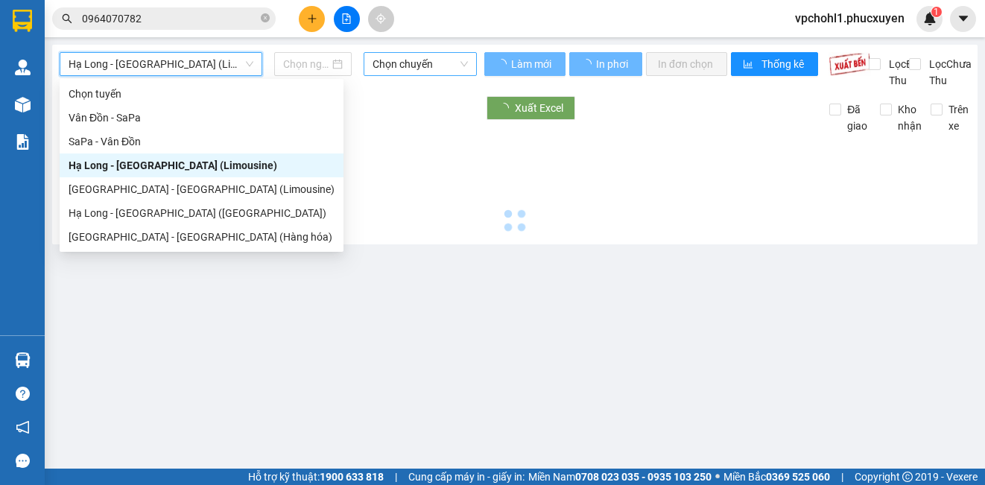
type input "[DATE]"
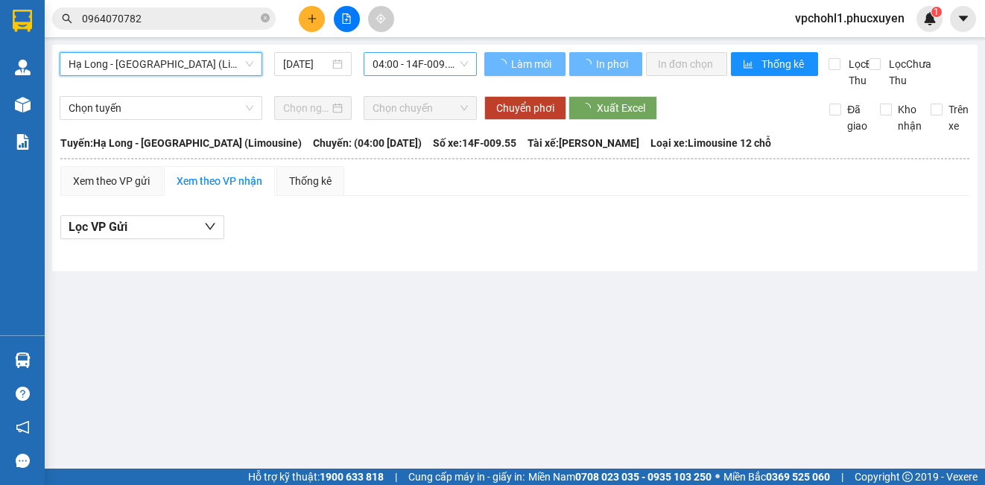
click at [427, 63] on span "04:00 - 14F-009.55" at bounding box center [420, 64] width 95 height 22
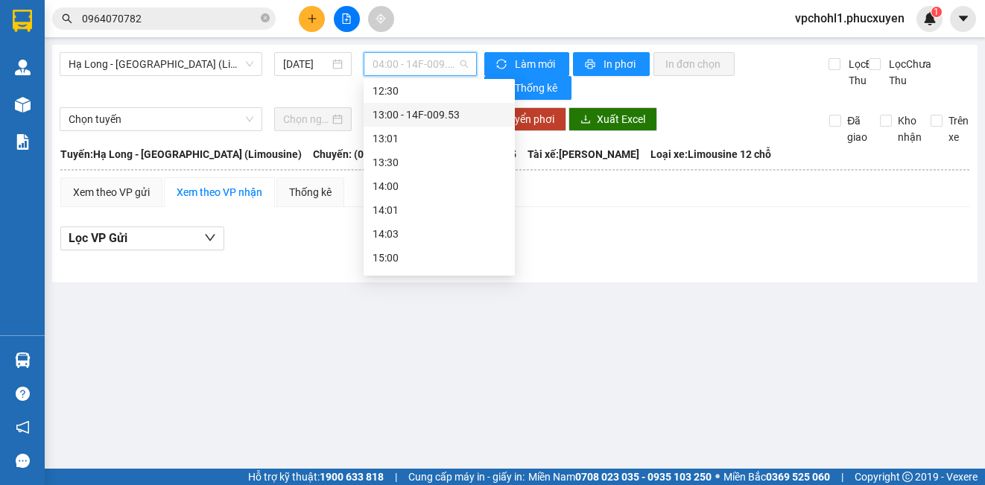
scroll to position [522, 0]
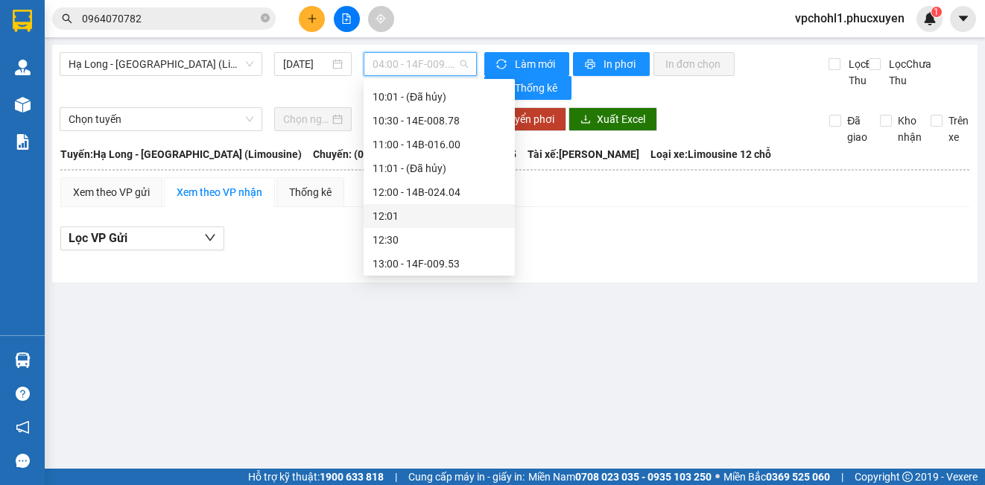
click at [415, 193] on div "12:00 - 14B-024.04" at bounding box center [439, 192] width 133 height 16
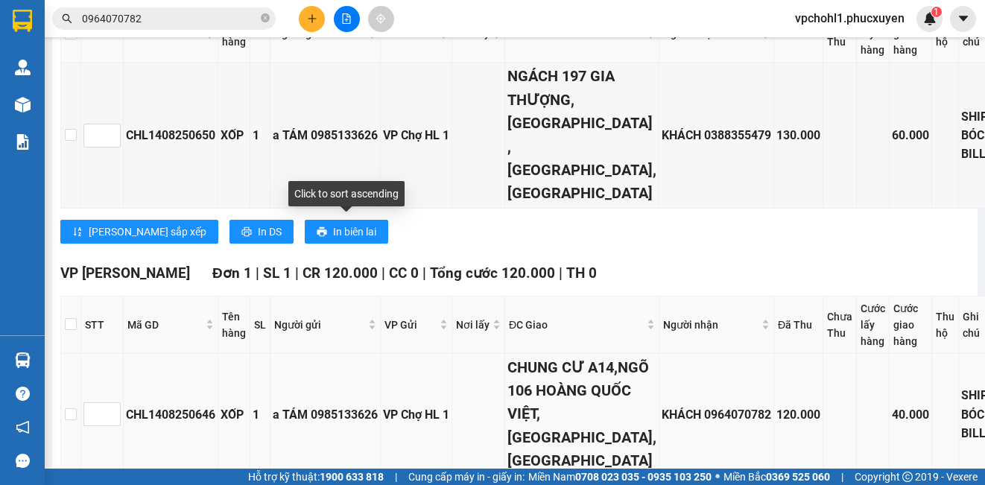
scroll to position [616, 0]
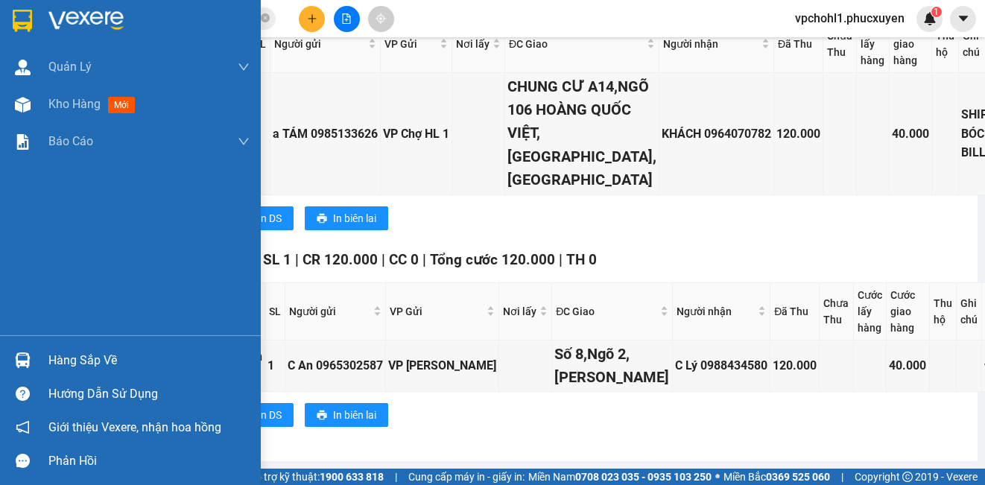
click at [38, 361] on div "Hàng sắp về" at bounding box center [130, 361] width 261 height 34
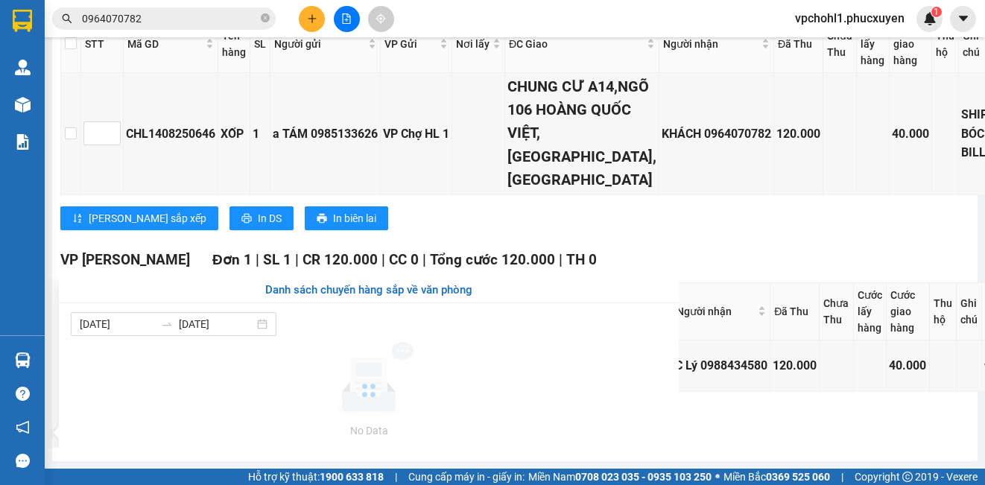
click at [758, 434] on section "Kết quả tìm kiếm ( 1 ) Bộ lọc Mã ĐH Trạng thái Món hàng Thu hộ Tổng cước Chưa c…" at bounding box center [492, 242] width 985 height 485
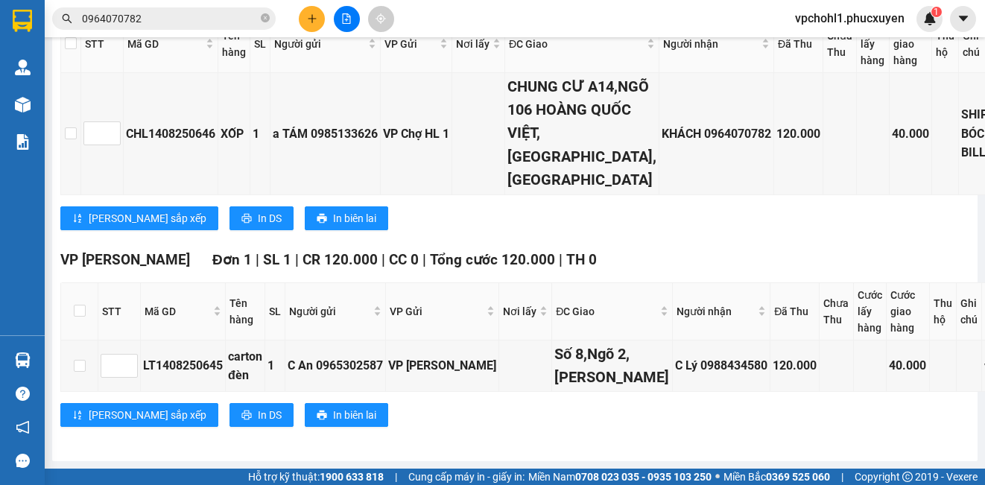
click at [335, 11] on div at bounding box center [347, 19] width 112 height 26
click at [345, 10] on button at bounding box center [347, 19] width 26 height 26
click at [349, 17] on icon "file-add" at bounding box center [347, 18] width 8 height 10
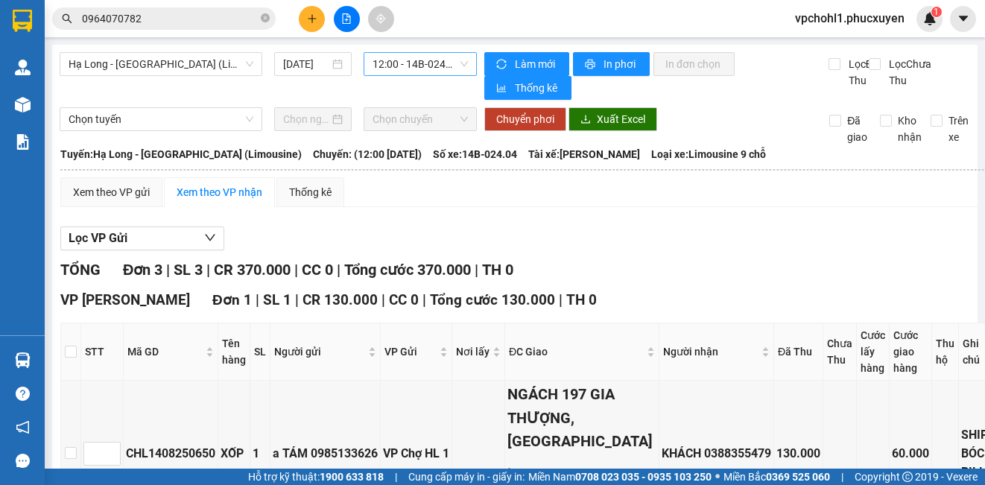
click at [393, 60] on span "12:00 - 14B-024.04" at bounding box center [420, 64] width 95 height 22
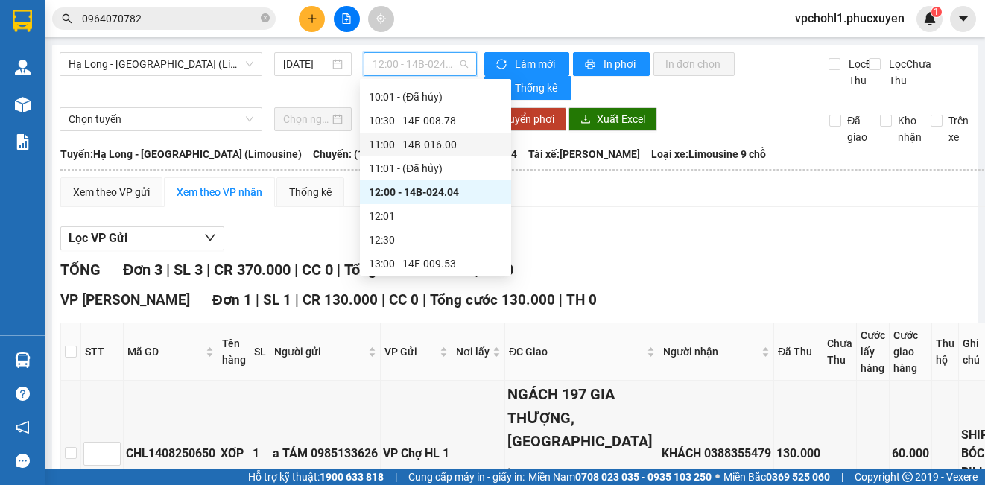
scroll to position [447, 0]
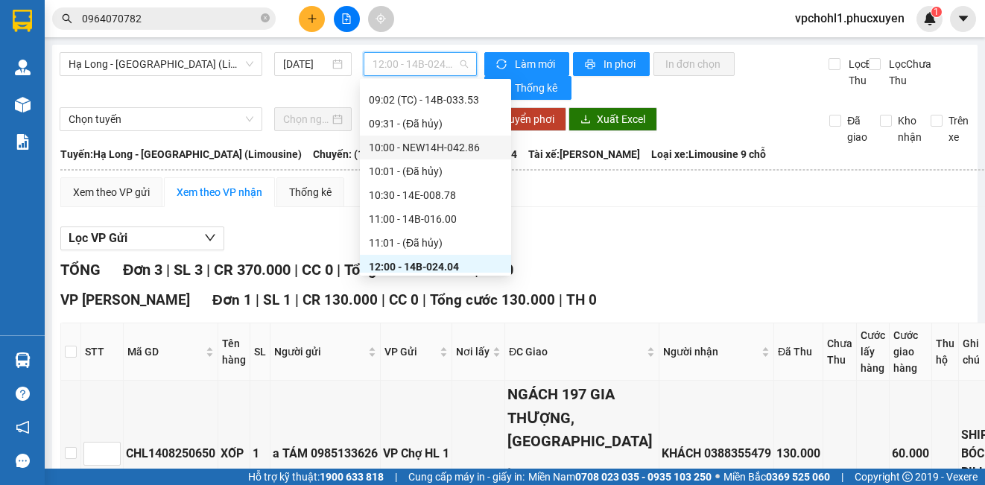
click at [446, 148] on div "10:00 - NEW14H-042.86" at bounding box center [435, 147] width 133 height 16
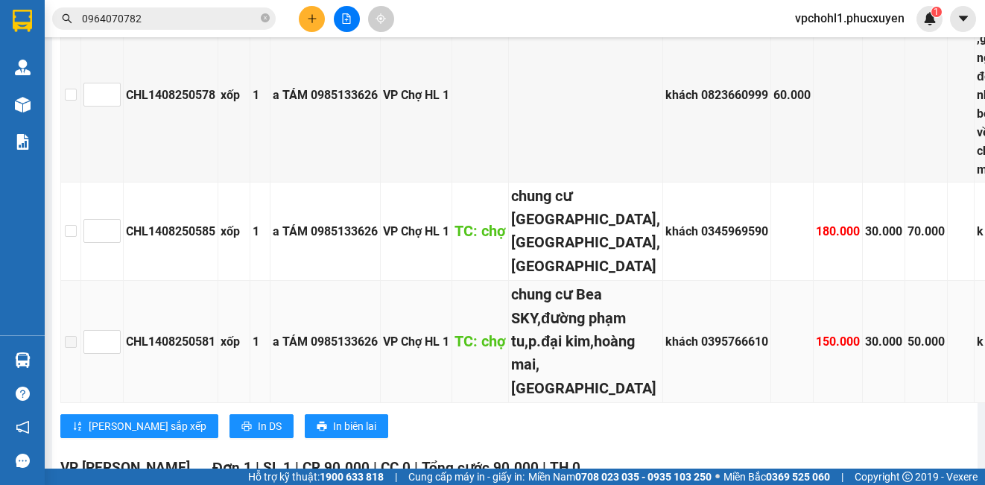
scroll to position [596, 0]
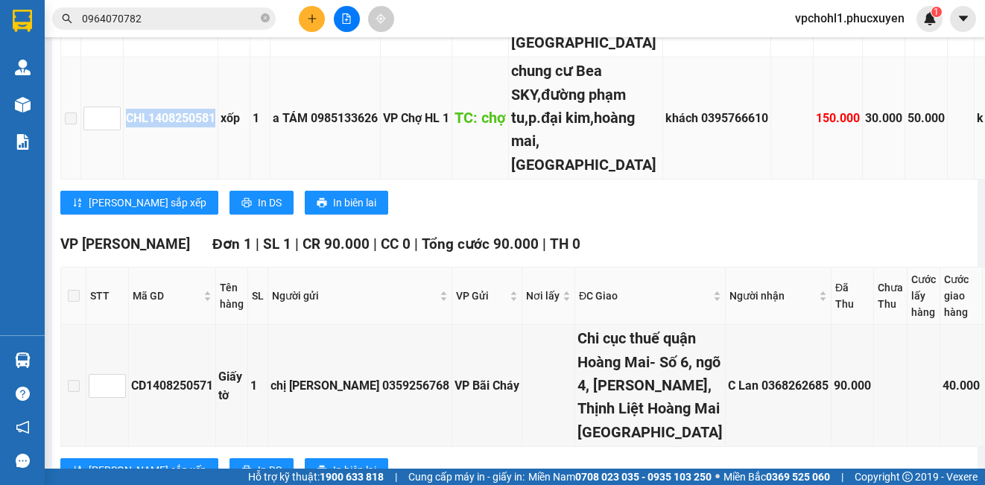
copy div "CHL1408250581"
drag, startPoint x: 126, startPoint y: 189, endPoint x: 218, endPoint y: 202, distance: 93.3
click at [218, 180] on td "CHL1408250581" at bounding box center [171, 118] width 95 height 122
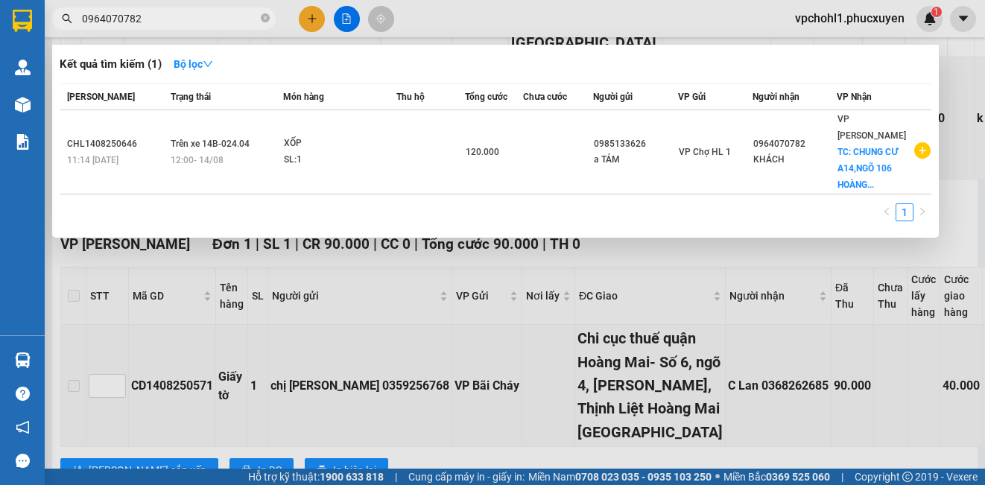
drag, startPoint x: 151, startPoint y: 19, endPoint x: 48, endPoint y: 13, distance: 103.0
click at [49, 14] on div "0964070782" at bounding box center [145, 18] width 291 height 22
type input "1"
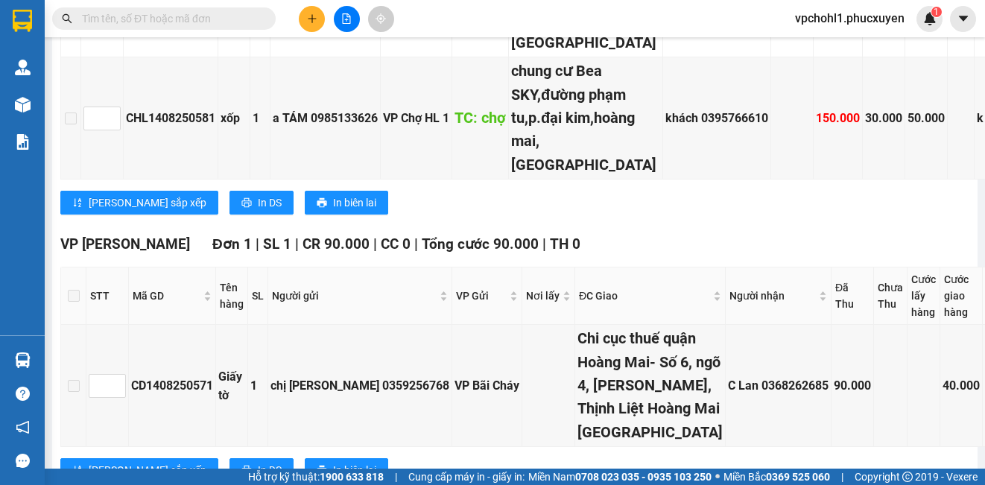
paste input "CHL1408250581"
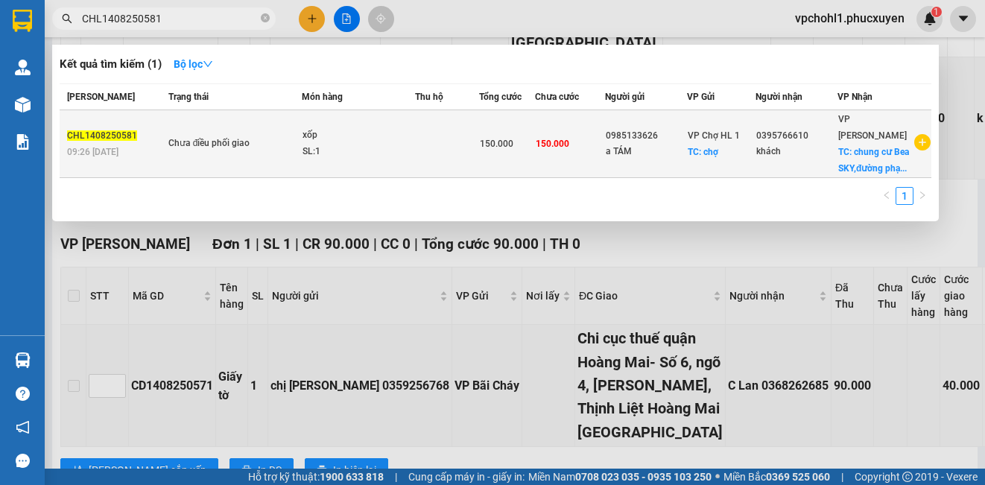
type input "CHL1408250581"
click at [612, 157] on div "a TÁM" at bounding box center [646, 152] width 80 height 16
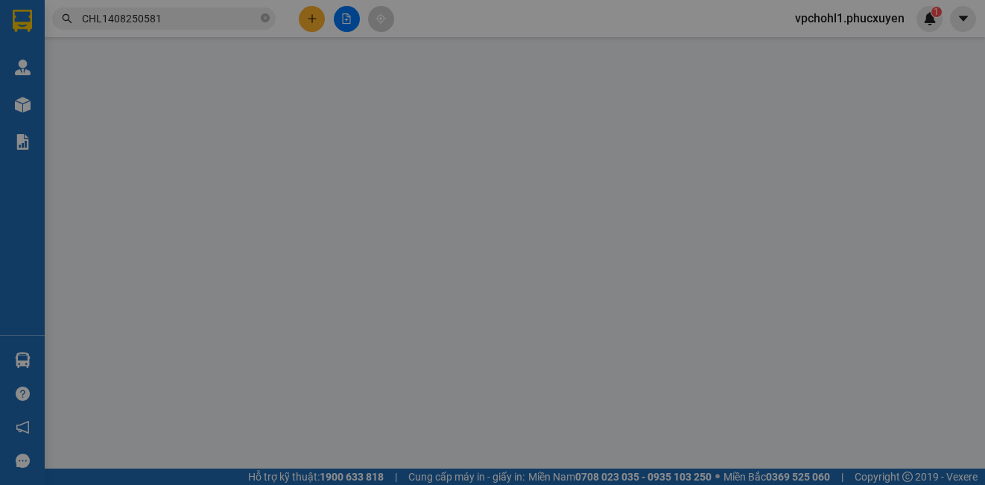
type input "0985133626"
type input "a TÁM"
checkbox input "true"
type input "chợ"
type input "0395766610"
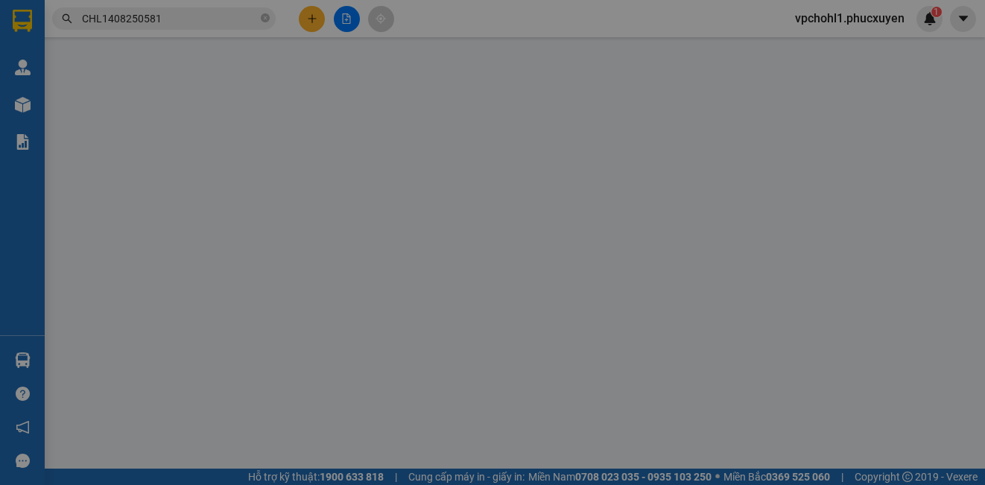
type input "khách"
checkbox input "true"
type input "chung cư Bea SKY,đường phạm tu,p.đại kim,hoàng mai,[GEOGRAPHIC_DATA]"
type input "150.000"
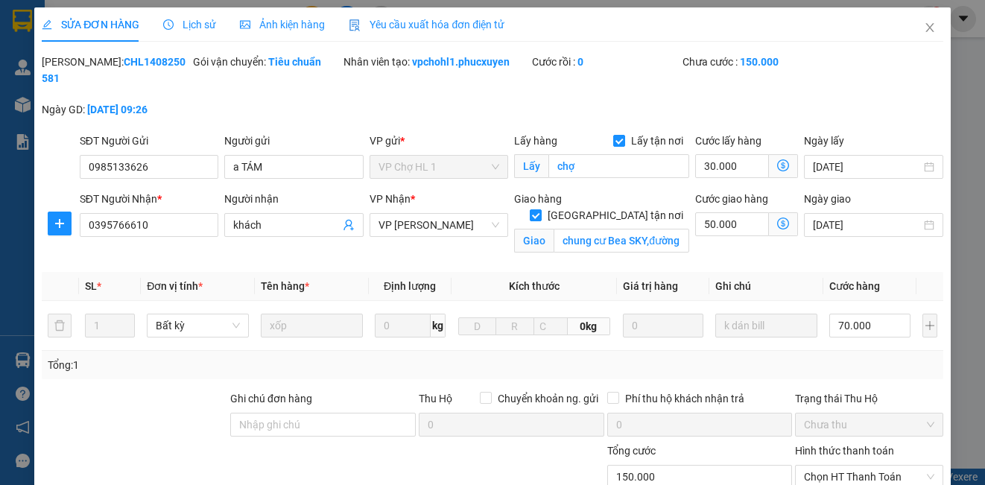
click at [777, 221] on icon "dollar-circle" at bounding box center [783, 224] width 12 height 12
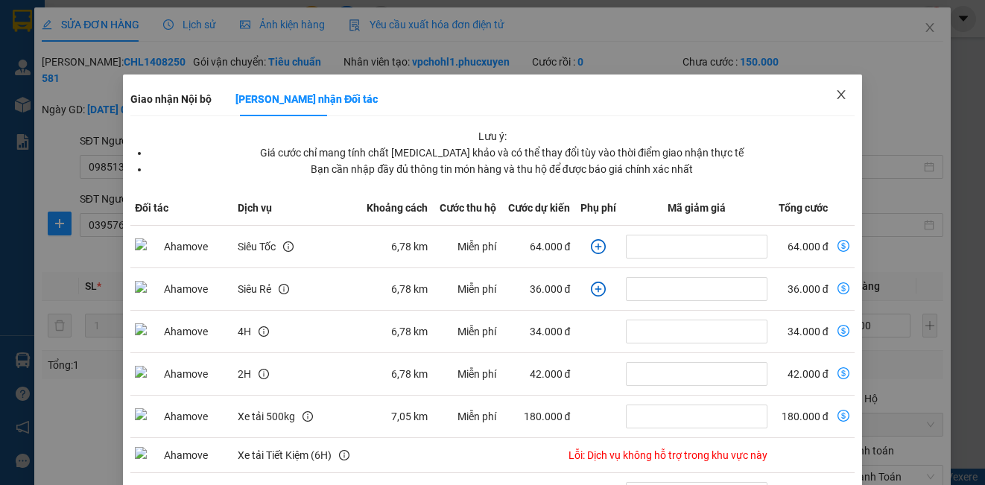
click at [835, 92] on icon "close" at bounding box center [841, 95] width 12 height 12
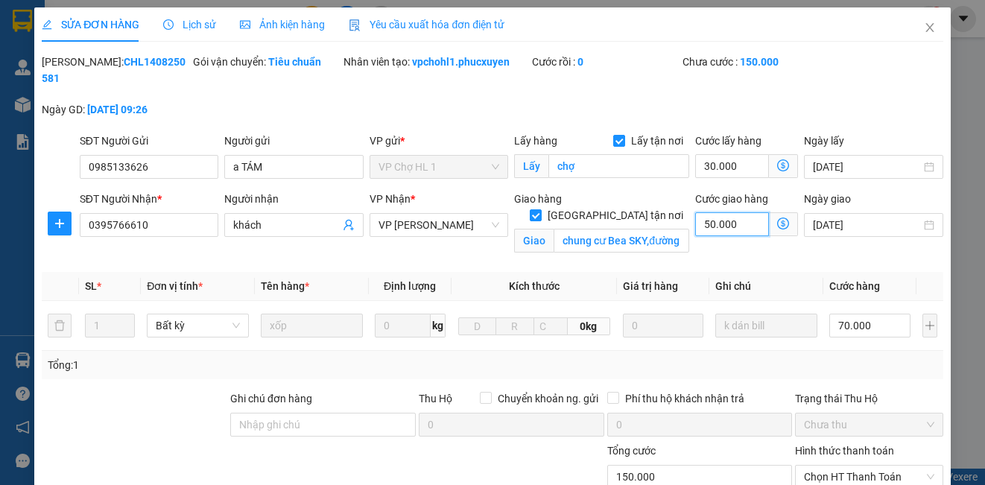
click at [732, 229] on input "50.000" at bounding box center [732, 224] width 74 height 24
type input "100.006"
type input "6"
type input "100.065"
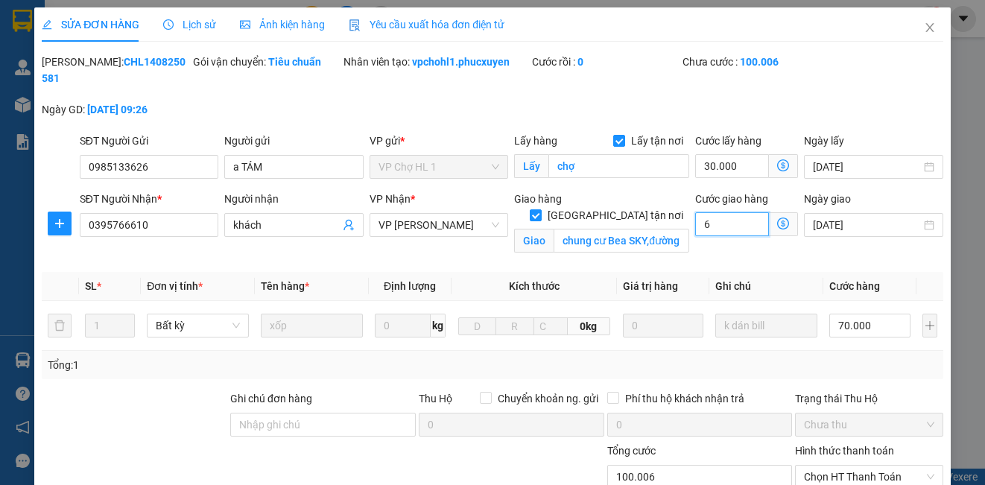
type input "100.065"
type input "65"
type input "165.000"
type input "65.000"
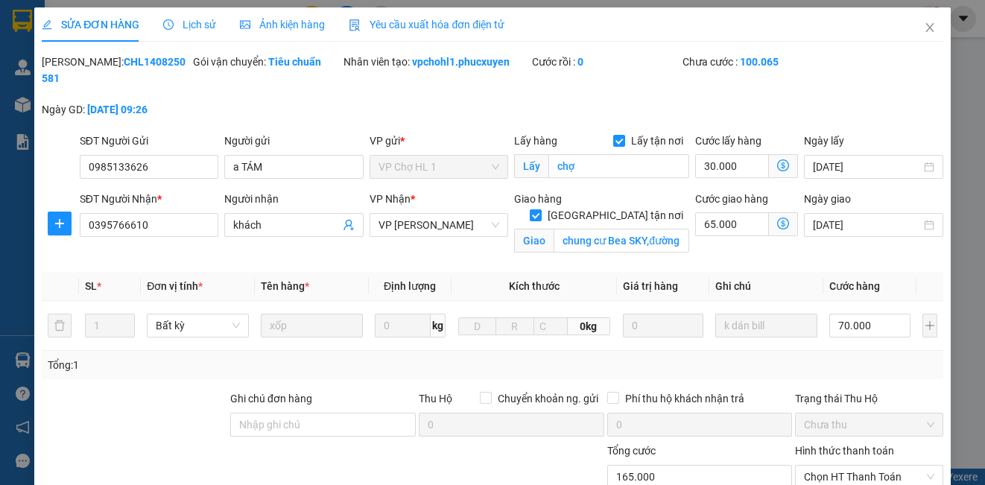
click at [884, 104] on div "Mã ĐH: CHL1408250581 Gói vận chuyển: Tiêu chuẩn Nhân viên tạo: vpchohl1.phucxuy…" at bounding box center [492, 93] width 904 height 79
click at [880, 323] on input "70.000" at bounding box center [869, 326] width 81 height 24
type input "5"
type input "95.005"
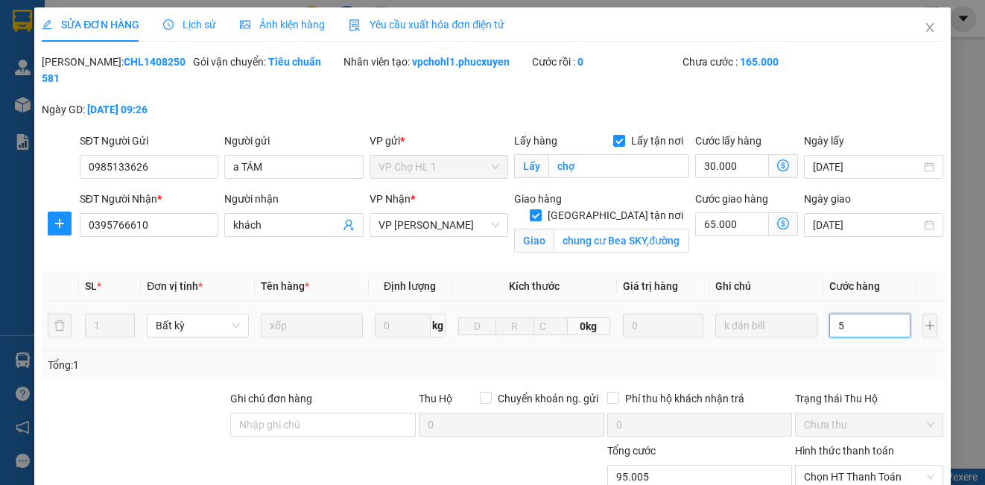
type input "95.055"
type input "55"
type input "150.000"
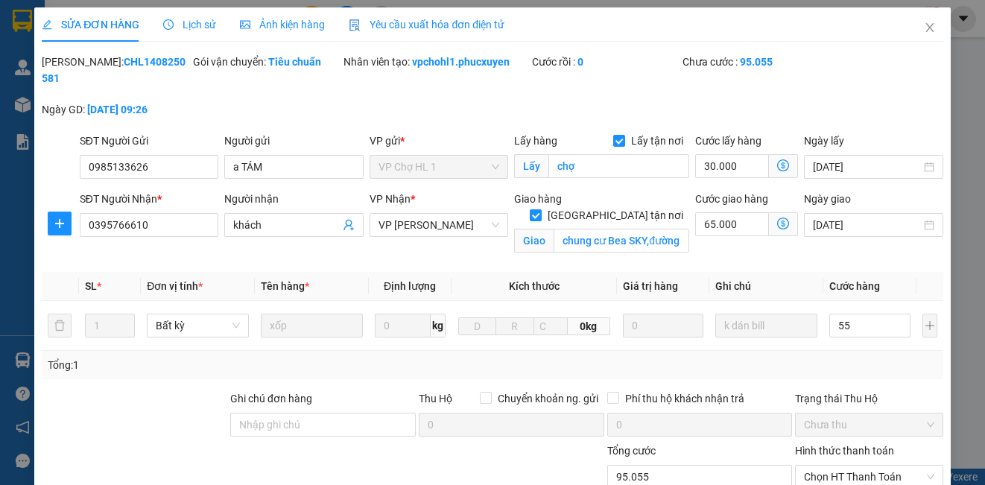
type input "55.000"
click at [859, 122] on div "Mã ĐH: CHL1408250581 Gói vận chuyển: Tiêu chuẩn Nhân viên tạo: vpchohl1.phucxuy…" at bounding box center [492, 93] width 904 height 79
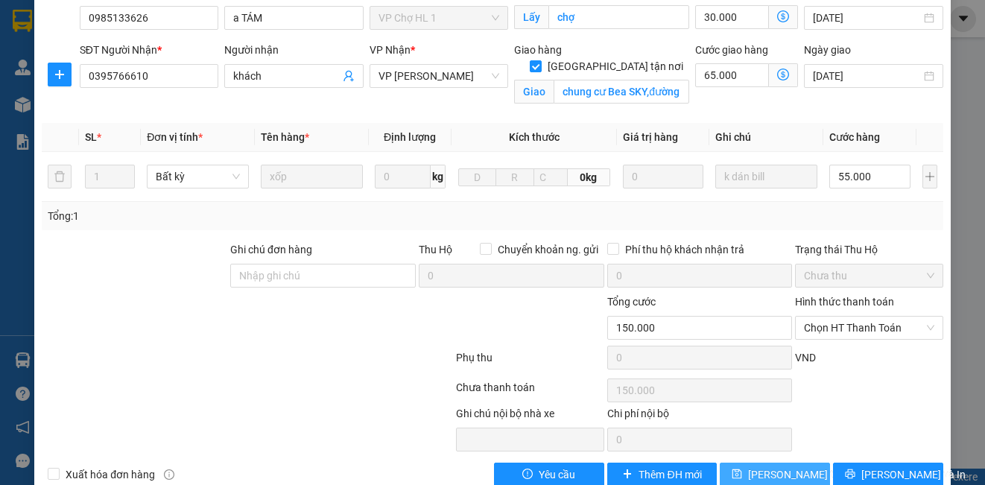
click at [791, 480] on span "[PERSON_NAME] thay đổi" at bounding box center [807, 474] width 119 height 16
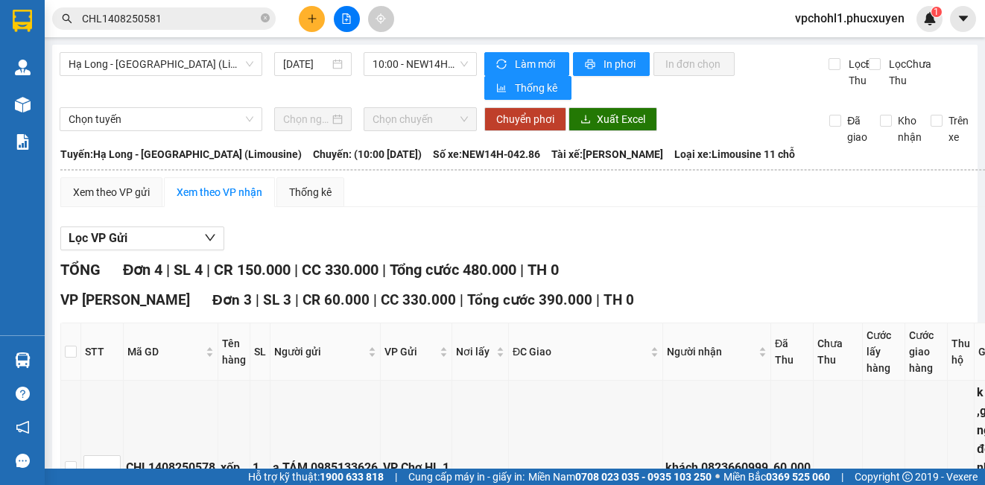
click at [207, 13] on input "CHL1408250581" at bounding box center [170, 18] width 176 height 16
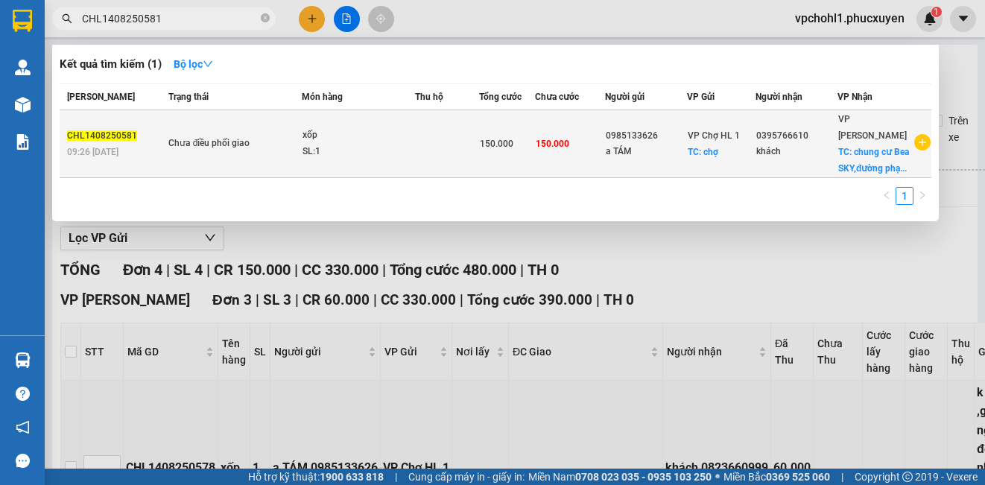
click at [731, 151] on div "VP Chợ HL 1 TC: chợ" at bounding box center [722, 143] width 68 height 33
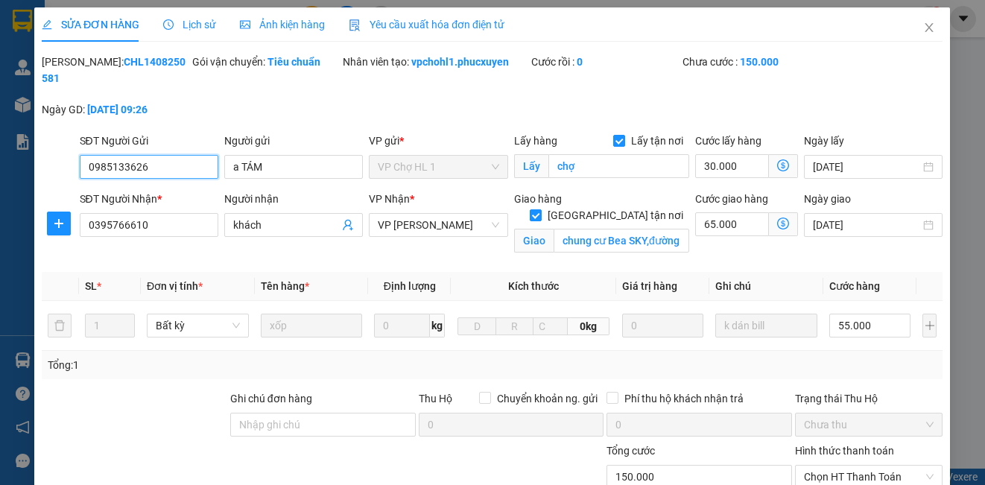
type input "0985133626"
type input "a TÁM"
checkbox input "true"
type input "chợ"
type input "0395766610"
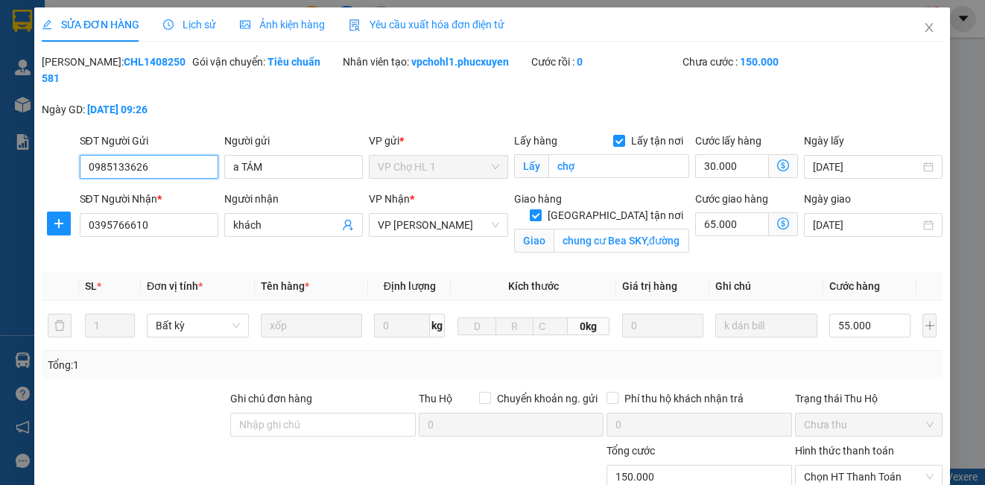
type input "khách"
checkbox input "true"
type input "chung cư Bea SKY,đường phạm tu,p.đại kim,hoàng mai,[GEOGRAPHIC_DATA]"
type input "150.000"
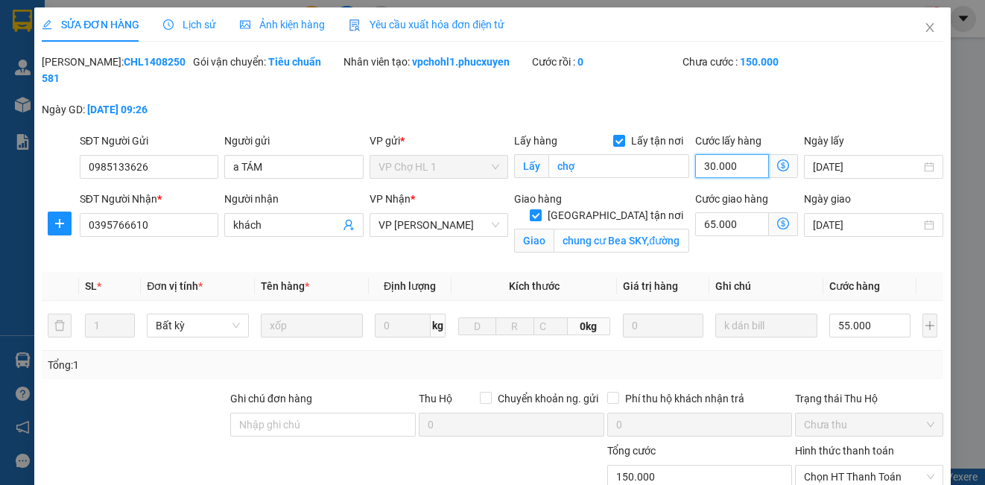
click at [745, 167] on input "30.000" at bounding box center [732, 166] width 74 height 24
type input "120.002"
type input "2"
type input "120.020"
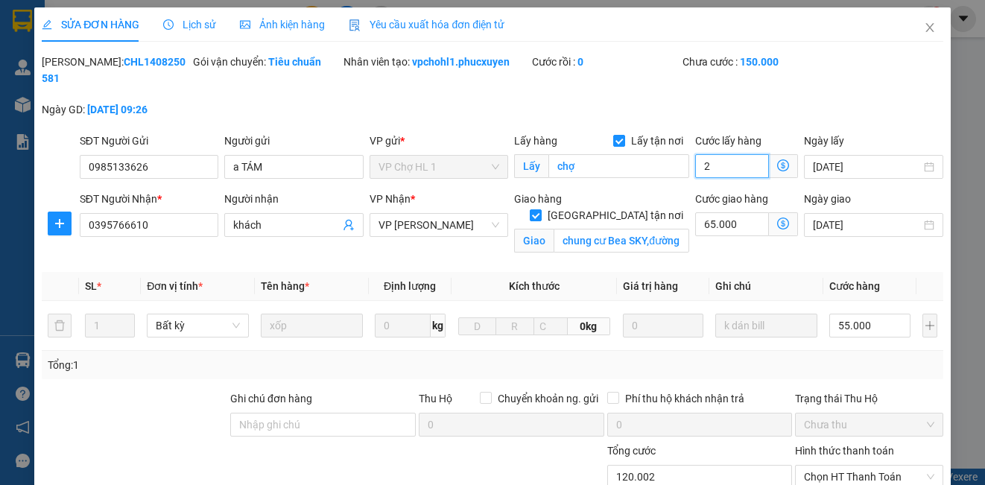
type input "120.020"
type input "20"
type input "140.000"
type input "20.000"
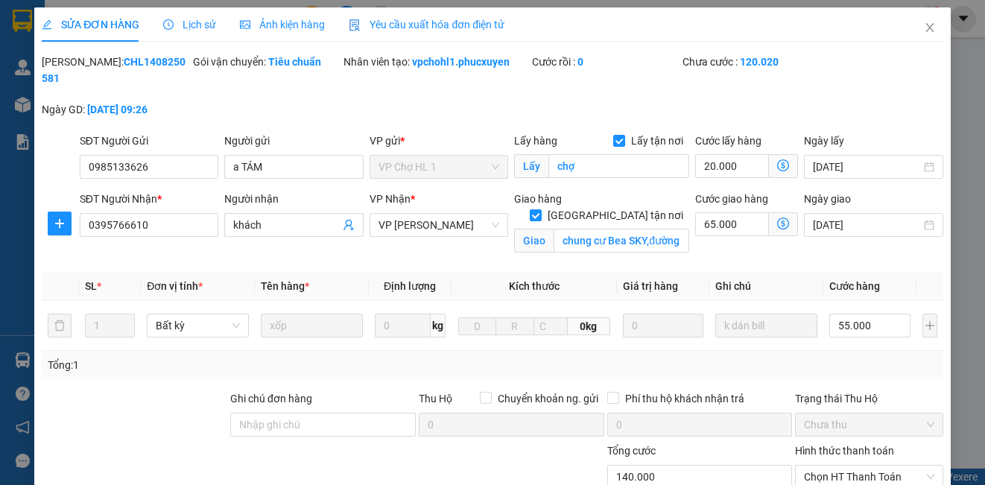
click at [825, 113] on div "Mã ĐH: CHL1408250581 Gói vận chuyển: Tiêu chuẩn Nhân viên tạo: vpchohl1.phucxuy…" at bounding box center [492, 93] width 904 height 79
click at [870, 326] on input "55.000" at bounding box center [869, 326] width 81 height 24
type input "6"
type input "85.006"
click at [881, 96] on div "Mã ĐH: CHL1408250581 Gói vận chuyển: Tiêu chuẩn Nhân viên tạo: vpchohl1.phucxuy…" at bounding box center [492, 93] width 904 height 79
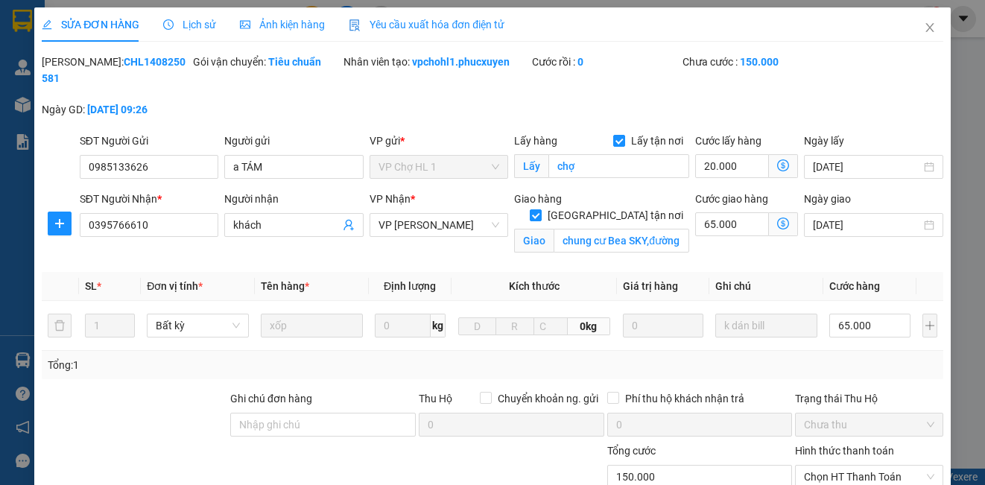
scroll to position [149, 0]
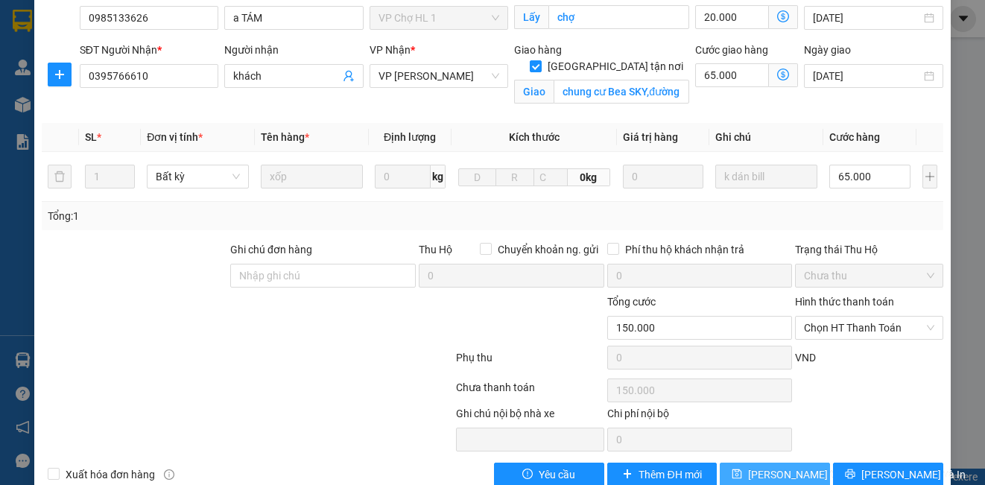
click at [783, 473] on span "[PERSON_NAME] thay đổi" at bounding box center [807, 474] width 119 height 16
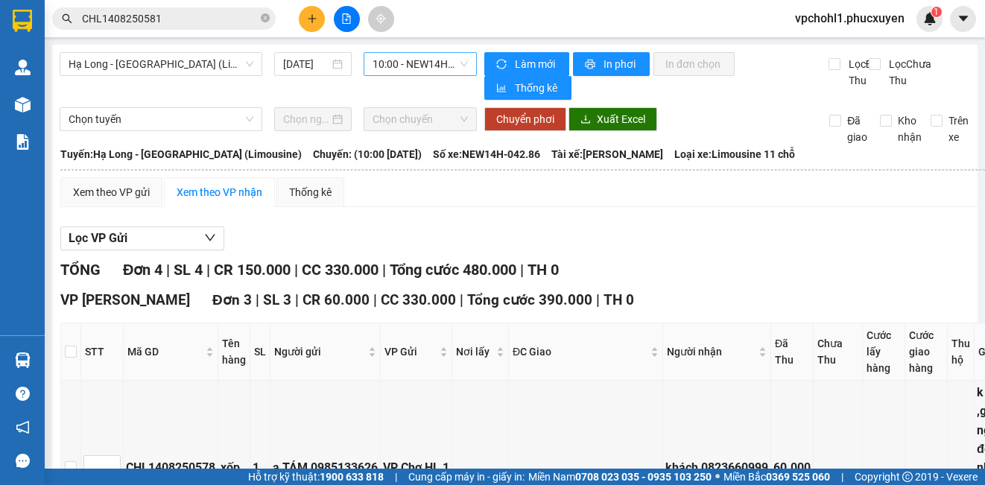
click at [413, 63] on span "10:00 - NEW14H-042.86" at bounding box center [420, 64] width 95 height 22
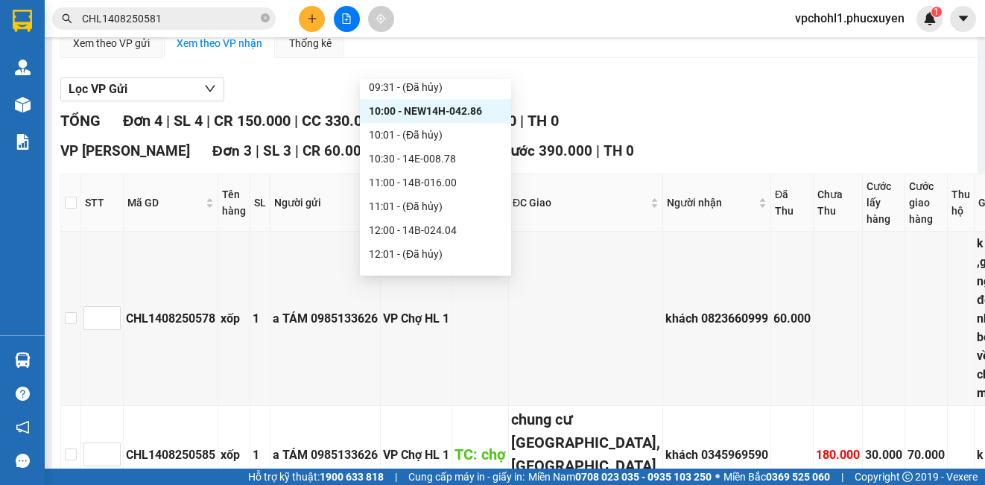
scroll to position [545, 0]
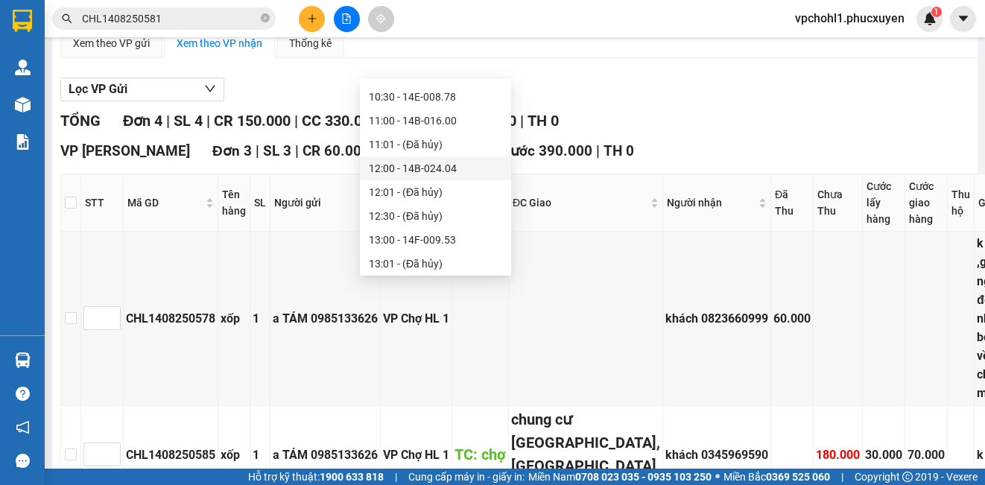
click at [441, 171] on div "12:00 - 14B-024.04" at bounding box center [435, 168] width 133 height 16
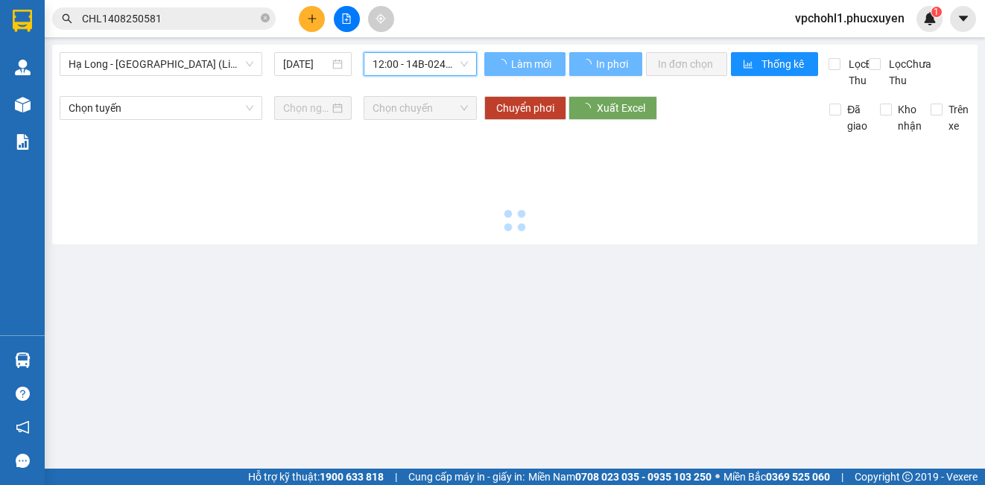
scroll to position [0, 0]
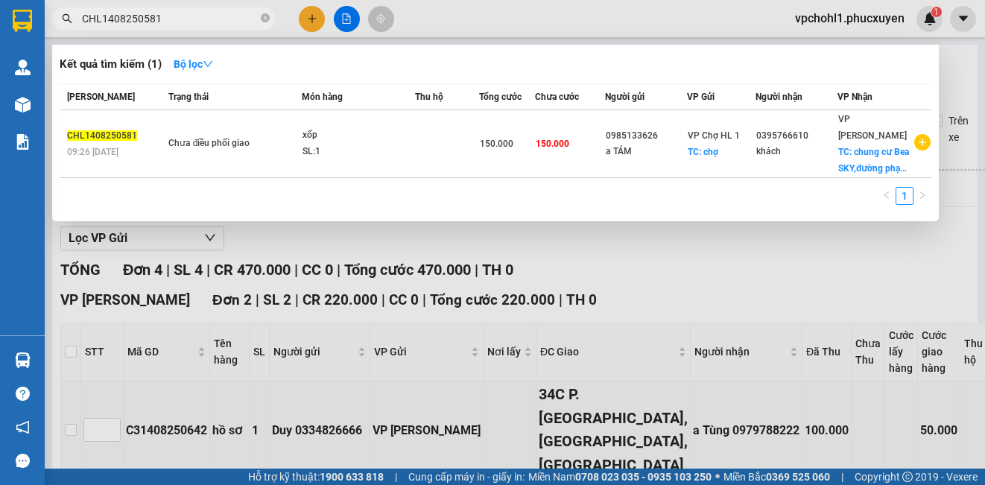
drag, startPoint x: 162, startPoint y: 18, endPoint x: 5, endPoint y: 16, distance: 156.5
click at [5, 16] on section "Kết quả tìm kiếm ( 1 ) Bộ lọc Mã ĐH Trạng thái Món hàng Thu hộ Tổng cước Chưa c…" at bounding box center [492, 242] width 985 height 485
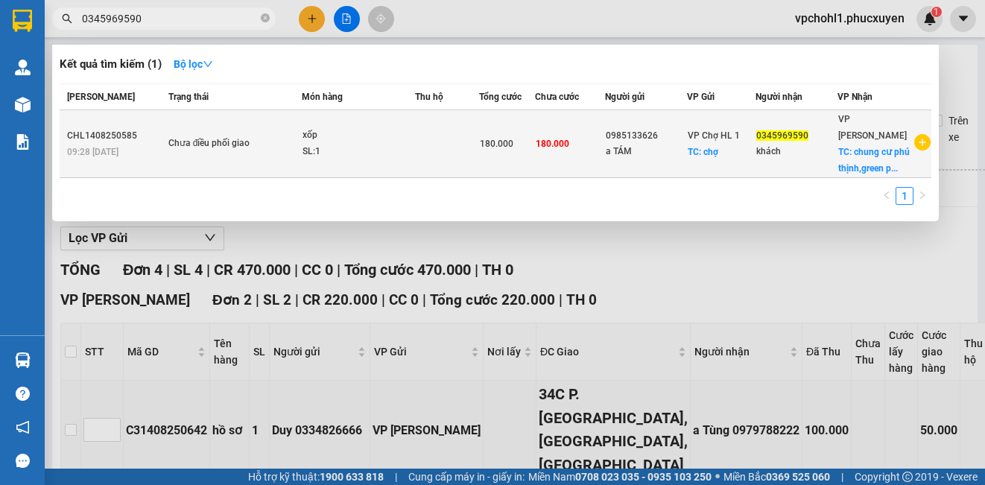
click at [639, 153] on div "a TÁM" at bounding box center [646, 152] width 80 height 16
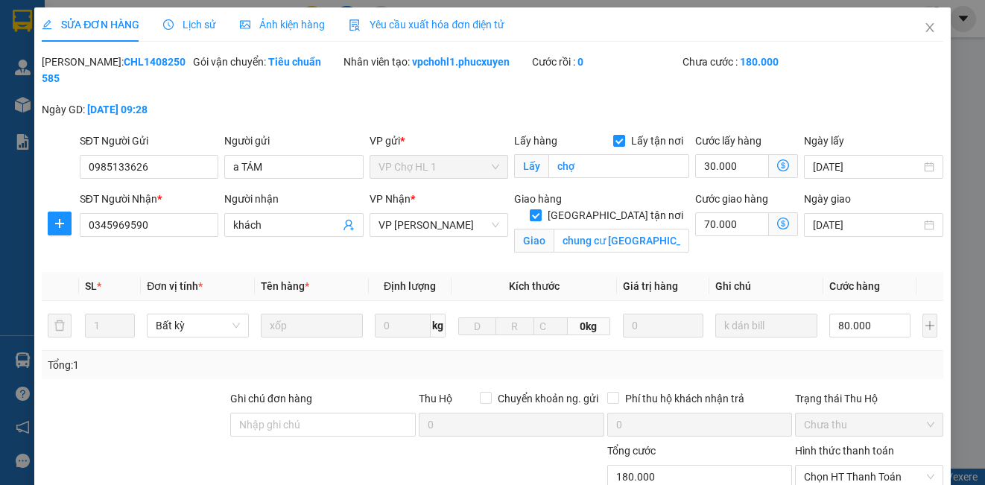
click at [777, 227] on icon "dollar-circle" at bounding box center [783, 224] width 12 height 12
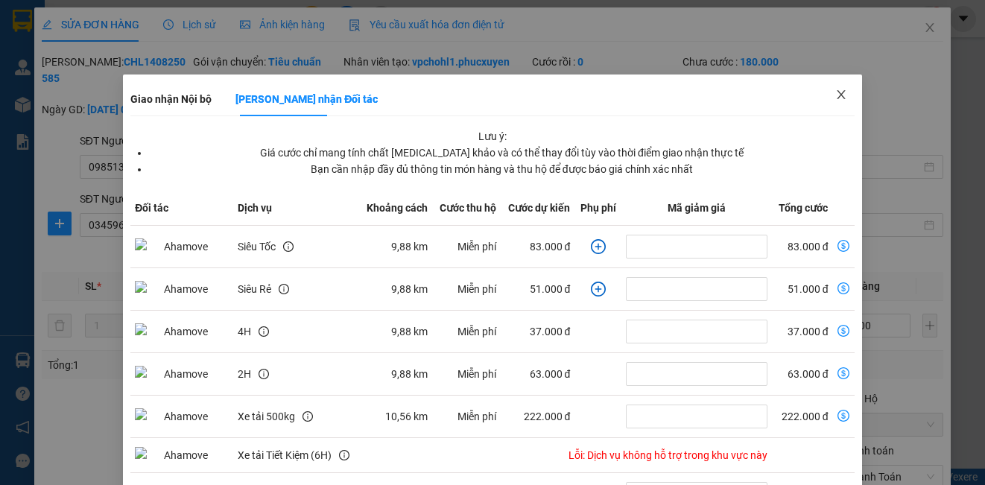
click at [835, 96] on icon "close" at bounding box center [841, 95] width 12 height 12
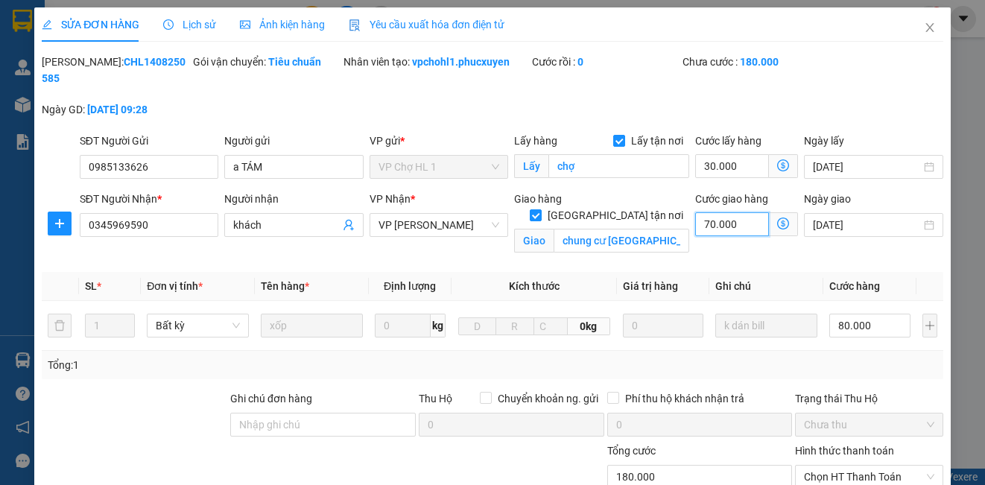
click at [738, 225] on input "70.000" at bounding box center [732, 224] width 74 height 24
click at [737, 165] on input "30.000" at bounding box center [732, 166] width 74 height 24
click at [832, 105] on div "Mã ĐH: CHL1408250585 Gói vận chuyển: Tiêu chuẩn Nhân viên tạo: vpchohl1.phucxuy…" at bounding box center [492, 93] width 904 height 79
click at [870, 328] on input "80.000" at bounding box center [869, 326] width 81 height 24
click at [858, 92] on div "Mã ĐH: CHL1408250585 Gói vận chuyển: Tiêu chuẩn Nhân viên tạo: vpchohl1.phucxuy…" at bounding box center [492, 93] width 904 height 79
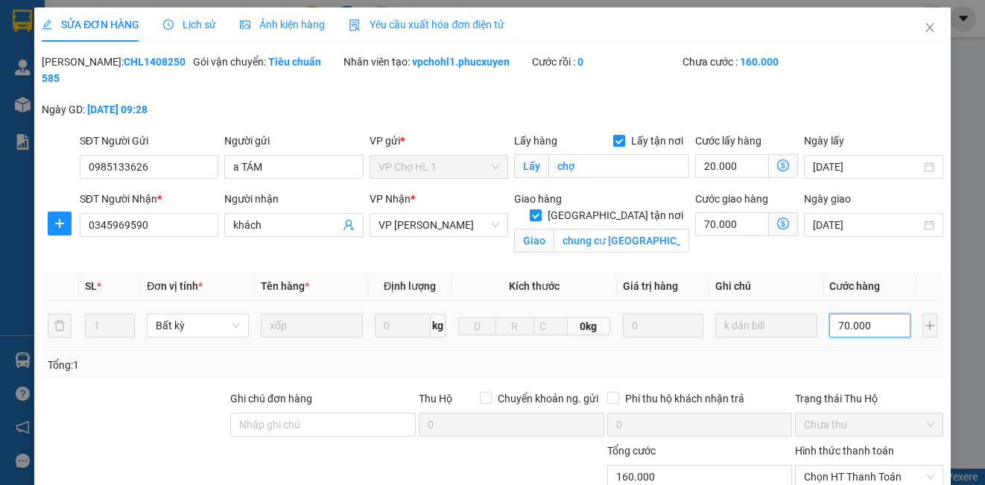
click at [871, 330] on input "70.000" at bounding box center [869, 326] width 81 height 24
click at [750, 227] on input "70.000" at bounding box center [732, 224] width 74 height 24
click at [884, 80] on div "Mã ĐH: CHL1408250585 Gói vận chuyển: Tiêu chuẩn Nhân viên tạo: vpchohl1.phucxuy…" at bounding box center [492, 93] width 904 height 79
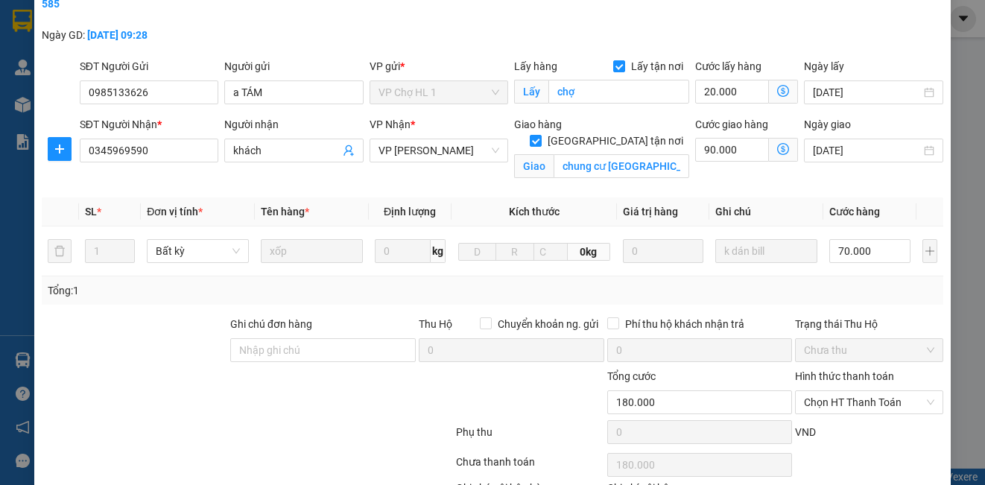
click at [777, 144] on icon "dollar-circle" at bounding box center [783, 149] width 12 height 12
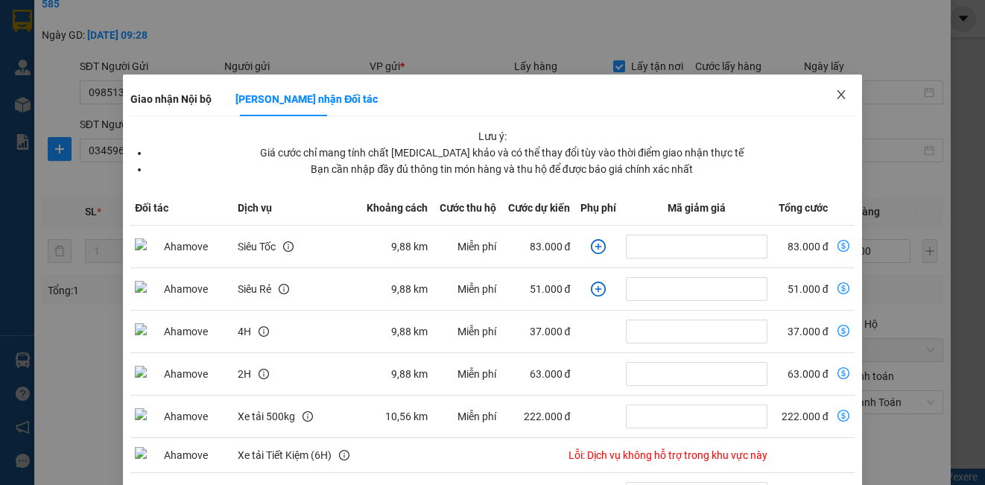
click at [837, 96] on icon "close" at bounding box center [841, 94] width 8 height 9
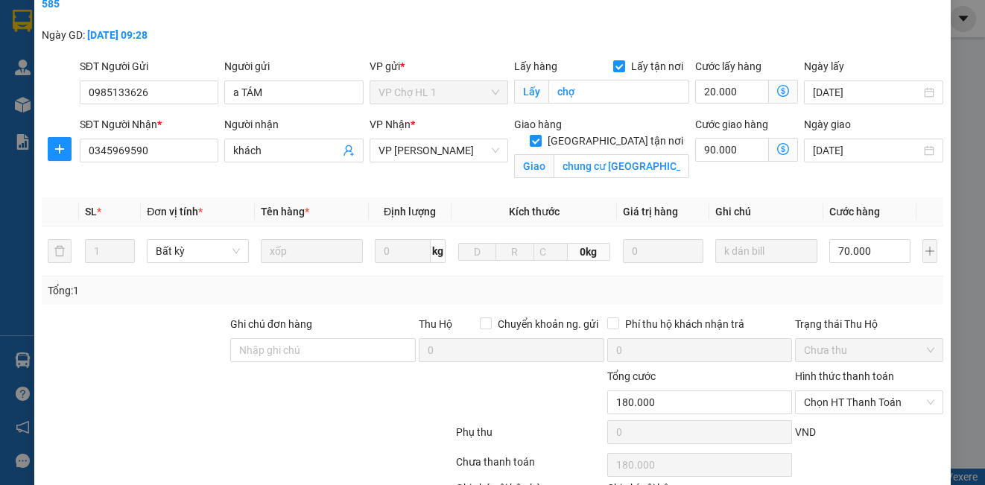
click at [777, 148] on icon "dollar-circle" at bounding box center [783, 149] width 12 height 12
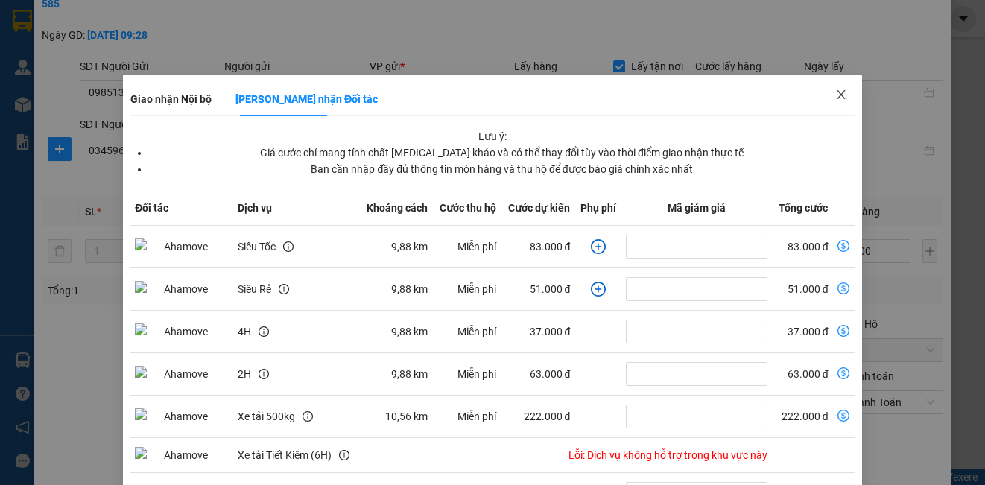
click at [837, 94] on icon "close" at bounding box center [841, 94] width 8 height 9
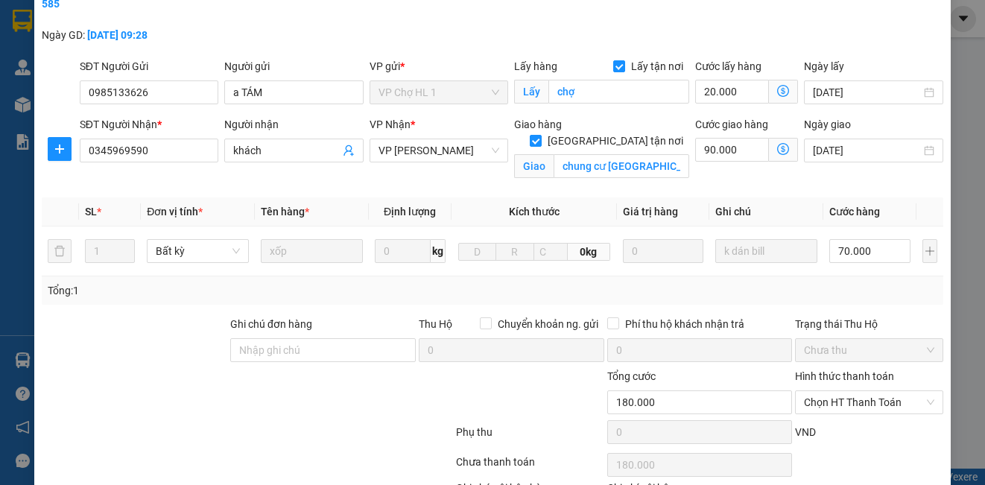
click at [777, 145] on icon "dollar-circle" at bounding box center [783, 149] width 12 height 12
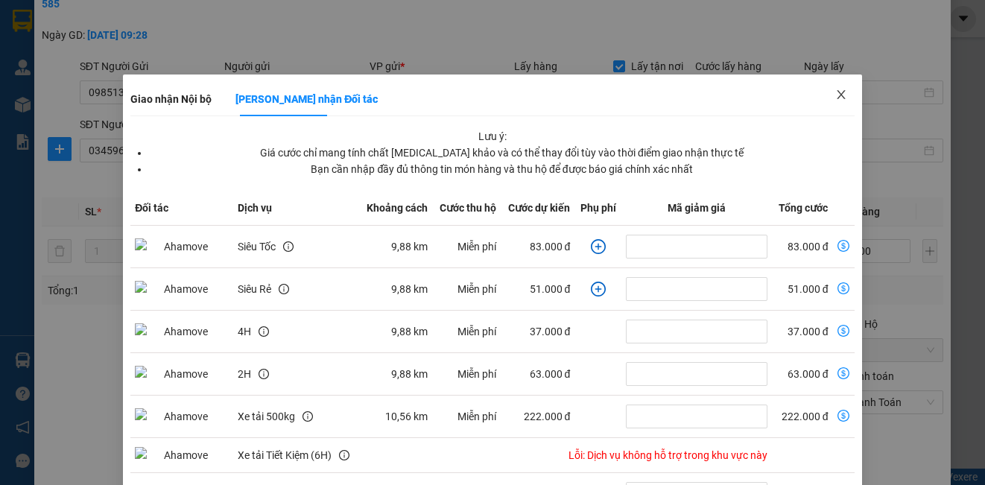
click at [835, 92] on icon "close" at bounding box center [841, 95] width 12 height 12
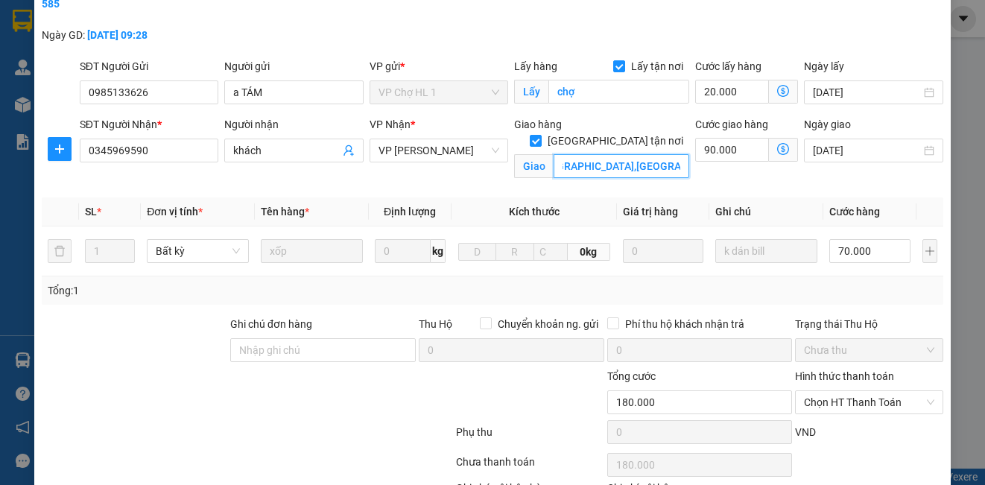
scroll to position [0, 104]
click at [672, 154] on input "chung cư [GEOGRAPHIC_DATA],[GEOGRAPHIC_DATA],[GEOGRAPHIC_DATA]" at bounding box center [622, 166] width 136 height 24
drag, startPoint x: 674, startPoint y: 151, endPoint x: 525, endPoint y: 157, distance: 148.4
click at [525, 157] on span "Giao chung cư phú thịnh,green park hà đông,hà nội" at bounding box center [601, 166] width 175 height 24
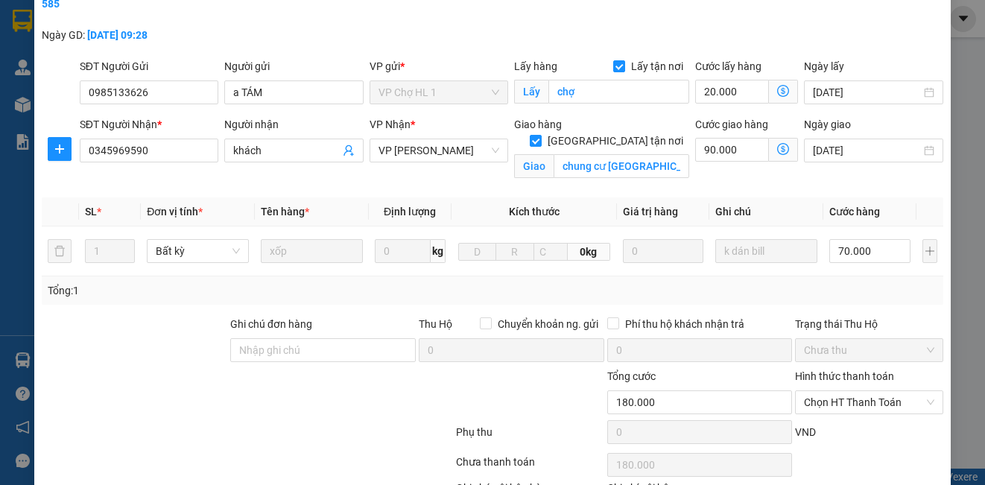
click at [777, 148] on icon "dollar-circle" at bounding box center [783, 149] width 12 height 12
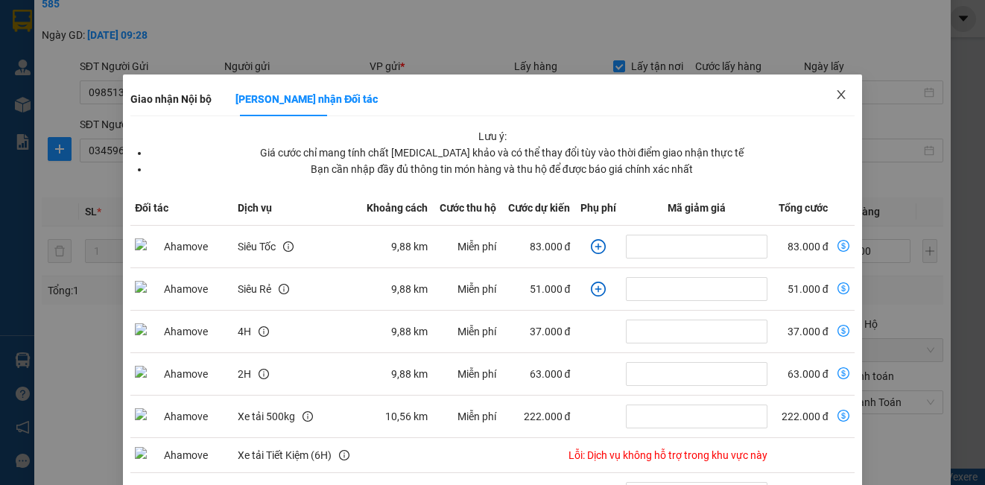
click at [835, 95] on icon "close" at bounding box center [841, 95] width 12 height 12
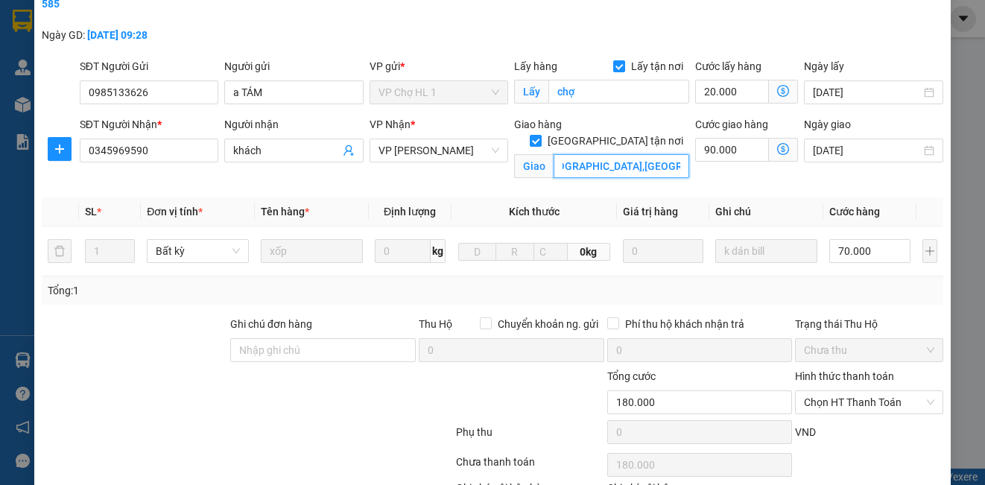
scroll to position [0, 98]
click at [607, 154] on input "chung cư [GEOGRAPHIC_DATA],[GEOGRAPHIC_DATA],[GEOGRAPHIC_DATA]" at bounding box center [622, 166] width 136 height 24
drag, startPoint x: 658, startPoint y: 148, endPoint x: 528, endPoint y: 146, distance: 130.4
click at [528, 154] on span "Giao chung cư phú thịnh,green park hà đông,hà nội" at bounding box center [601, 166] width 175 height 24
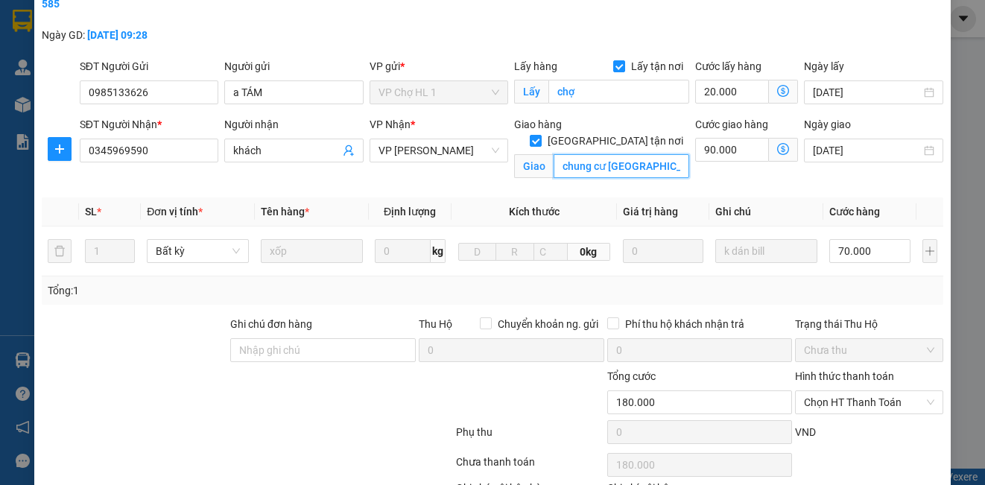
click at [554, 154] on input "chung cư [GEOGRAPHIC_DATA],[GEOGRAPHIC_DATA],[GEOGRAPHIC_DATA]" at bounding box center [622, 166] width 136 height 24
click at [586, 154] on input "chung cư [GEOGRAPHIC_DATA],[GEOGRAPHIC_DATA],[GEOGRAPHIC_DATA]" at bounding box center [622, 166] width 136 height 24
click at [962, 130] on div "SỬA ĐƠN HÀNG Lịch sử Ảnh kiện hàng Yêu cầu xuất hóa đơn điện tử Total Paid Fee …" at bounding box center [492, 242] width 985 height 485
click at [777, 149] on icon "dollar-circle" at bounding box center [783, 149] width 12 height 12
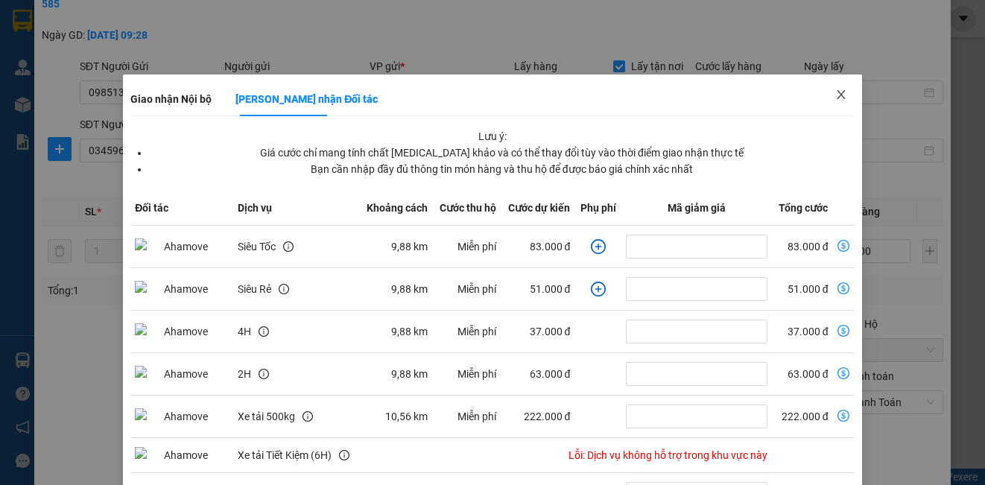
click at [835, 95] on icon "close" at bounding box center [841, 95] width 12 height 12
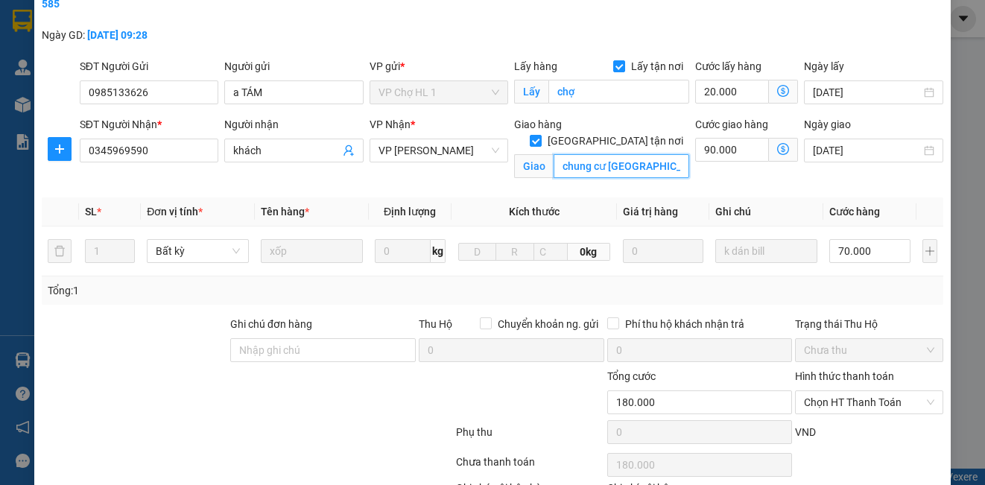
click at [554, 155] on input "chung cư [GEOGRAPHIC_DATA],[GEOGRAPHIC_DATA],[GEOGRAPHIC_DATA]" at bounding box center [622, 166] width 136 height 24
click at [744, 151] on input "90.000" at bounding box center [732, 150] width 74 height 24
click at [734, 148] on input "90.000" at bounding box center [732, 150] width 74 height 24
click at [554, 154] on input "chung cư [GEOGRAPHIC_DATA],[GEOGRAPHIC_DATA],[GEOGRAPHIC_DATA]" at bounding box center [622, 166] width 136 height 24
click at [589, 154] on input "chung cư [GEOGRAPHIC_DATA],[GEOGRAPHIC_DATA],[GEOGRAPHIC_DATA]" at bounding box center [622, 166] width 136 height 24
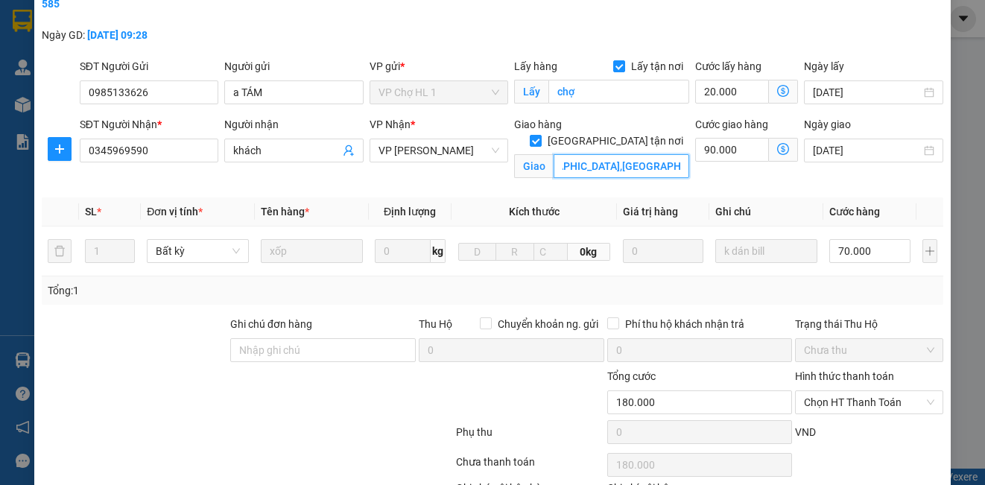
scroll to position [0, 104]
drag, startPoint x: 554, startPoint y: 151, endPoint x: 668, endPoint y: 152, distance: 114.0
click at [668, 154] on input "chung cư [GEOGRAPHIC_DATA],[GEOGRAPHIC_DATA],[GEOGRAPHIC_DATA]" at bounding box center [622, 166] width 136 height 24
click at [671, 154] on input "chung cư [GEOGRAPHIC_DATA],[GEOGRAPHIC_DATA],[GEOGRAPHIC_DATA]" at bounding box center [622, 166] width 136 height 24
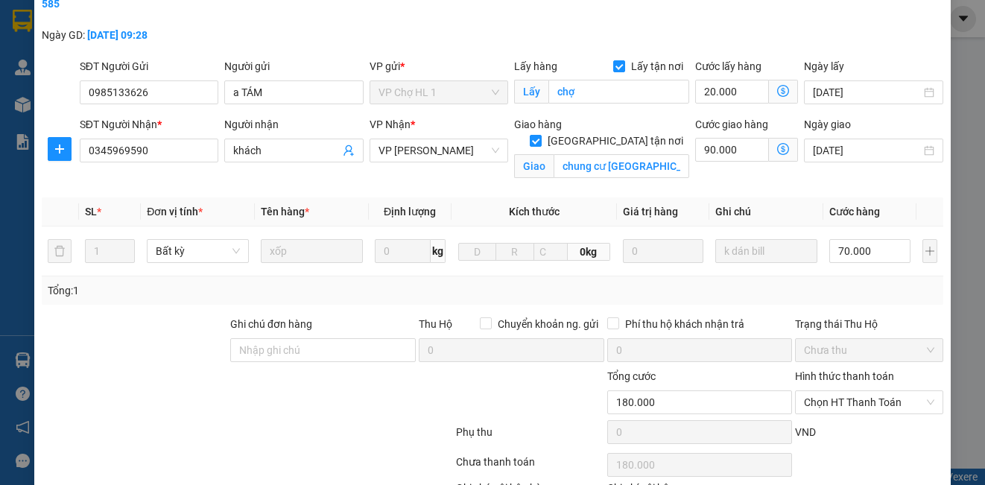
click at [777, 148] on icon "dollar-circle" at bounding box center [783, 149] width 12 height 12
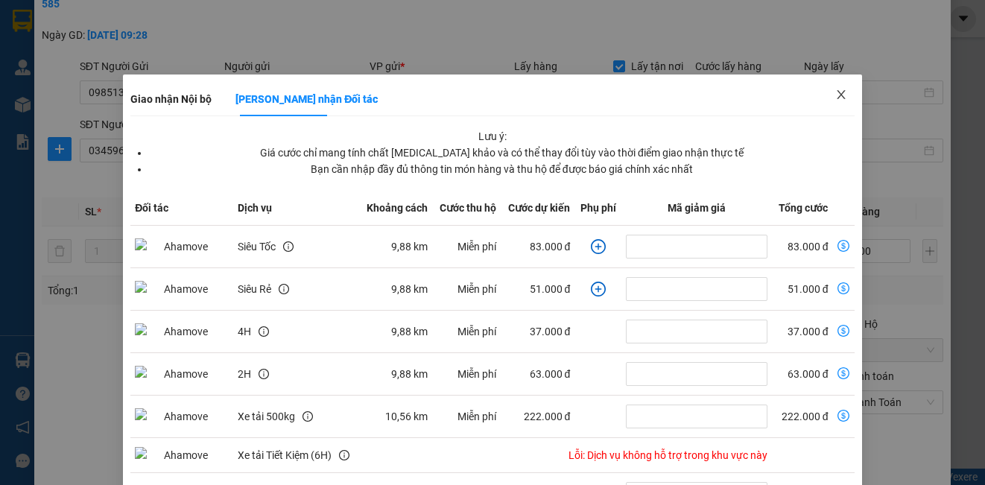
click at [835, 94] on icon "close" at bounding box center [841, 95] width 12 height 12
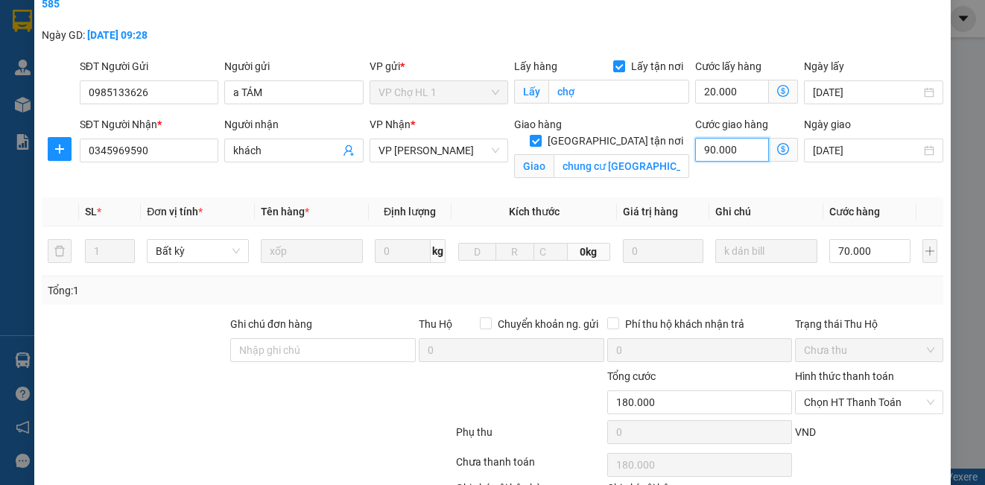
click at [738, 148] on input "90.000" at bounding box center [732, 150] width 74 height 24
click at [744, 151] on input "90.000" at bounding box center [732, 150] width 74 height 24
click at [746, 155] on input "90.000" at bounding box center [732, 150] width 74 height 24
click at [738, 151] on input "90.000" at bounding box center [732, 150] width 74 height 24
click at [777, 146] on icon "dollar-circle" at bounding box center [783, 149] width 12 height 12
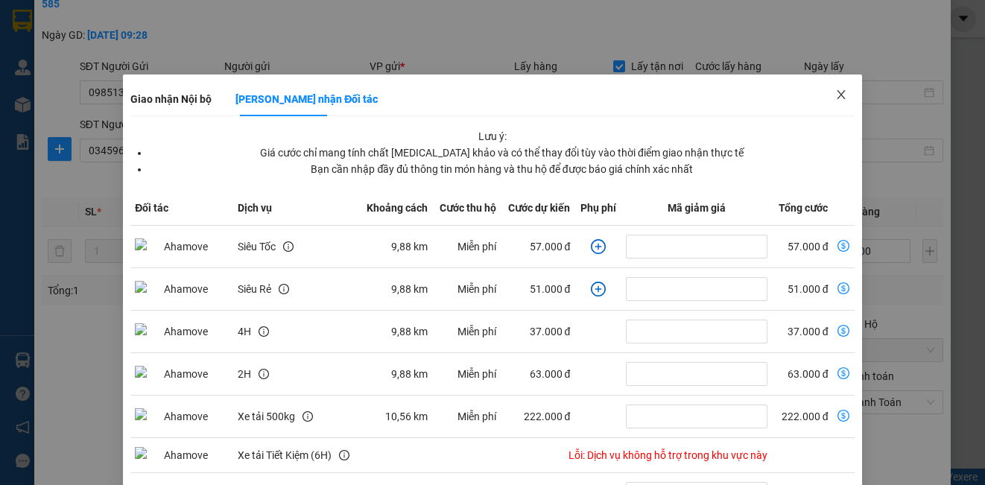
click at [835, 91] on icon "close" at bounding box center [841, 95] width 12 height 12
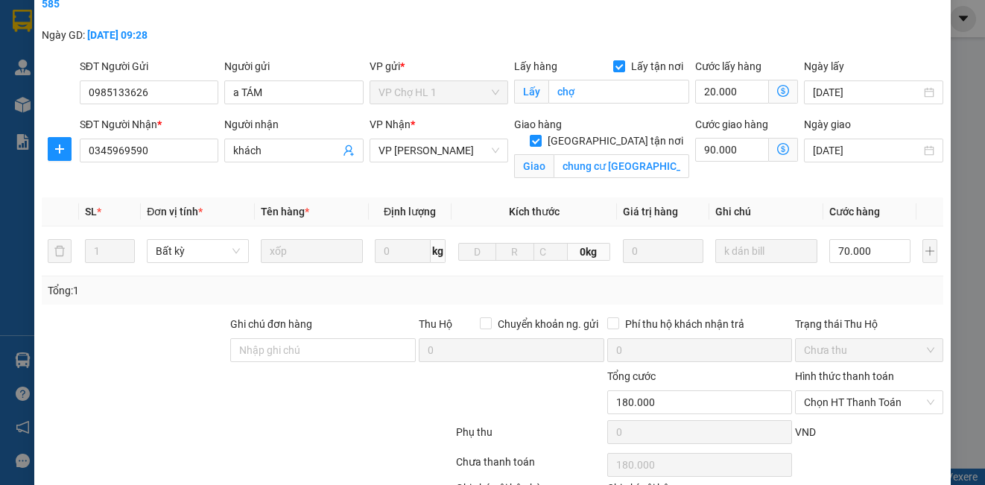
click at [777, 148] on icon "dollar-circle" at bounding box center [783, 149] width 12 height 12
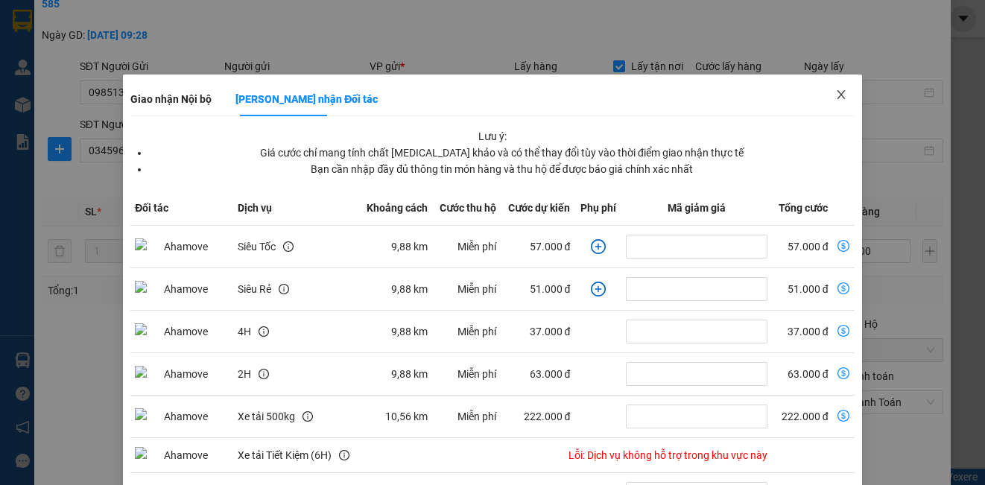
click at [835, 95] on icon "close" at bounding box center [841, 95] width 12 height 12
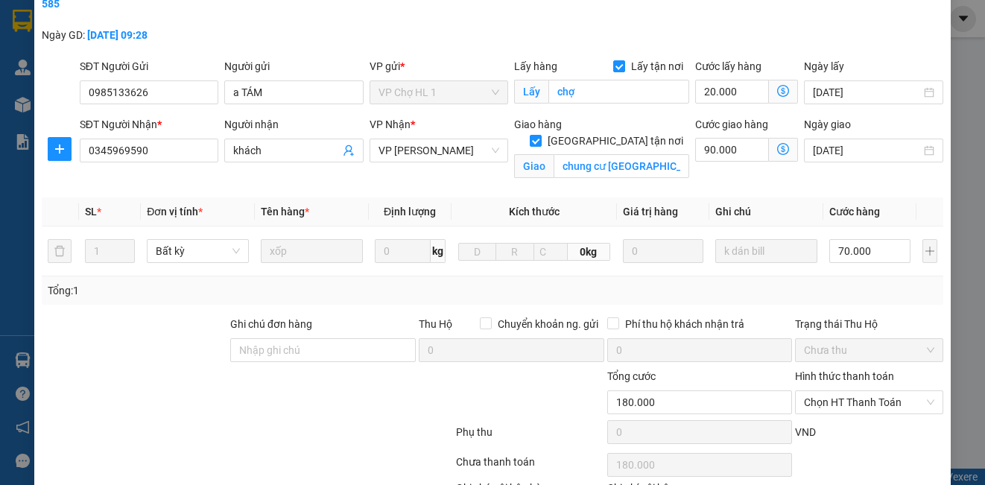
click at [777, 149] on icon "dollar-circle" at bounding box center [783, 149] width 12 height 12
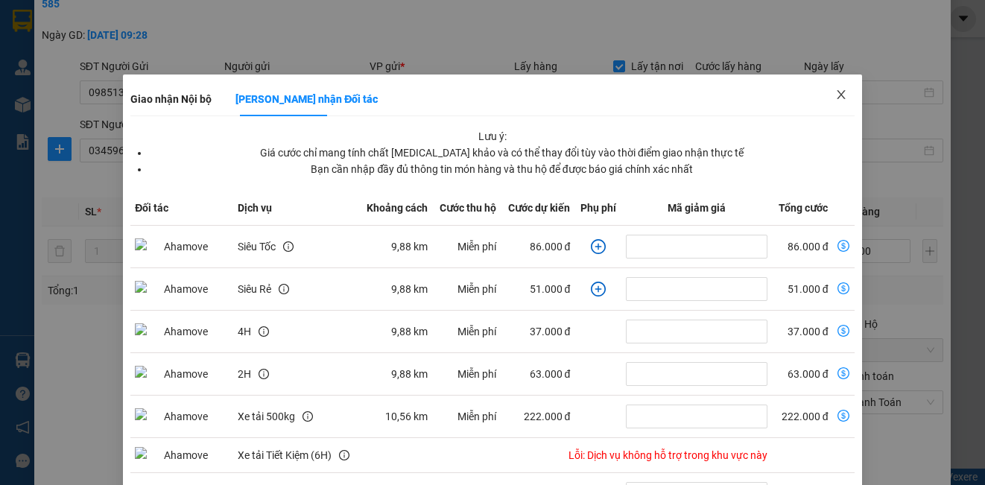
click at [835, 92] on icon "close" at bounding box center [841, 95] width 12 height 12
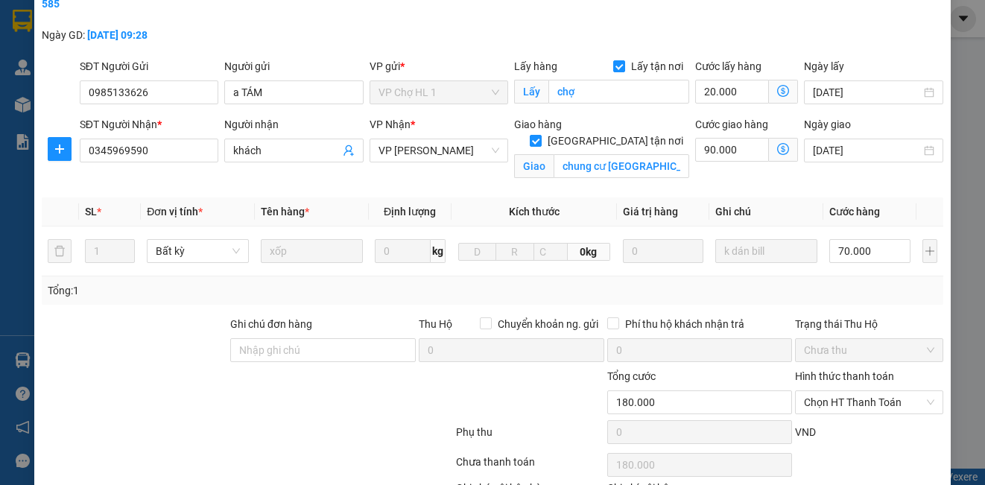
click at [777, 146] on icon "dollar-circle" at bounding box center [783, 149] width 12 height 12
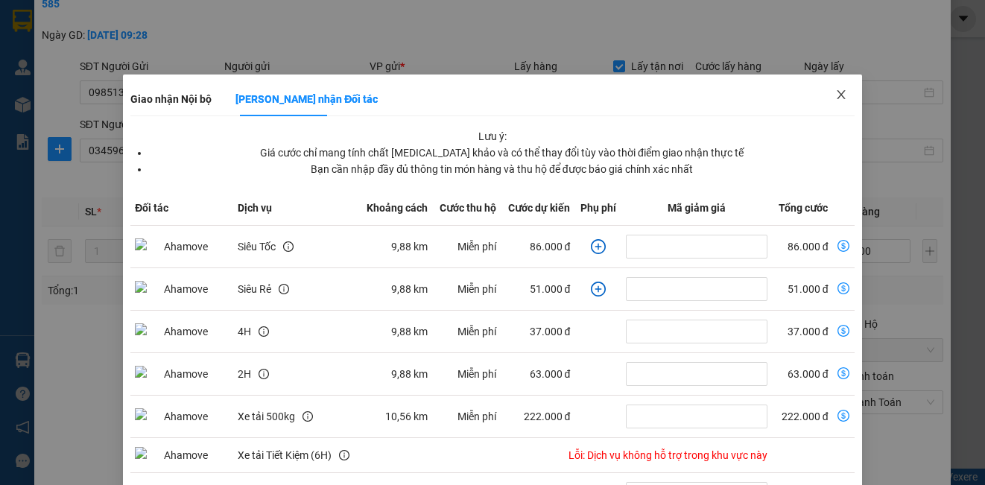
click at [837, 95] on icon "close" at bounding box center [841, 94] width 8 height 9
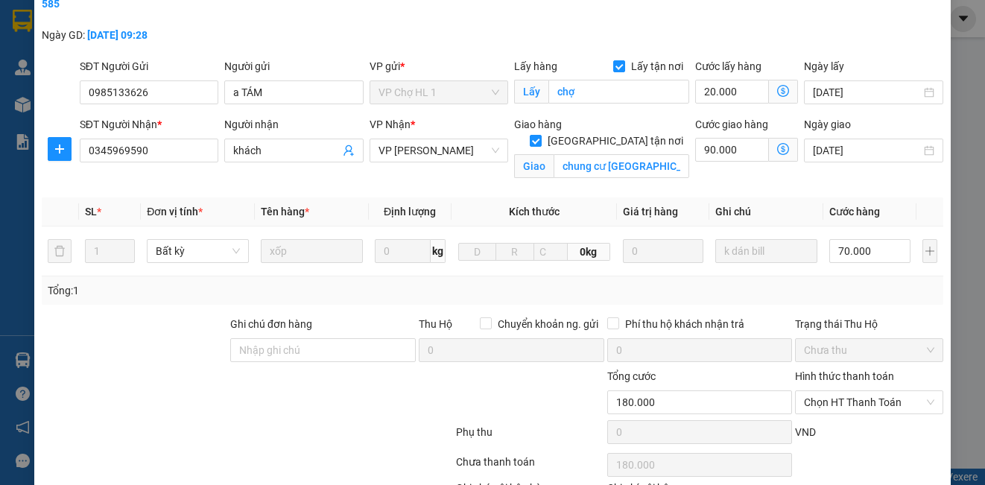
click at [777, 148] on icon "dollar-circle" at bounding box center [783, 149] width 12 height 12
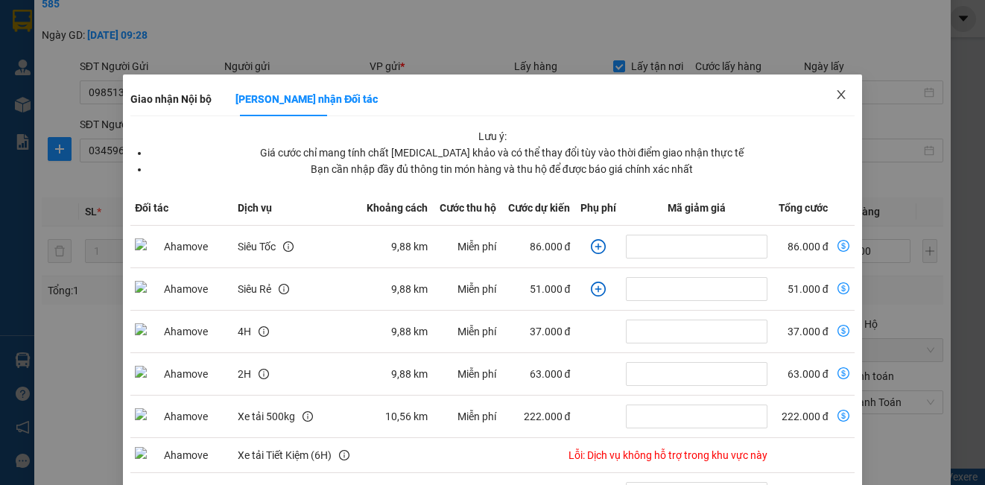
click at [835, 95] on icon "close" at bounding box center [841, 95] width 12 height 12
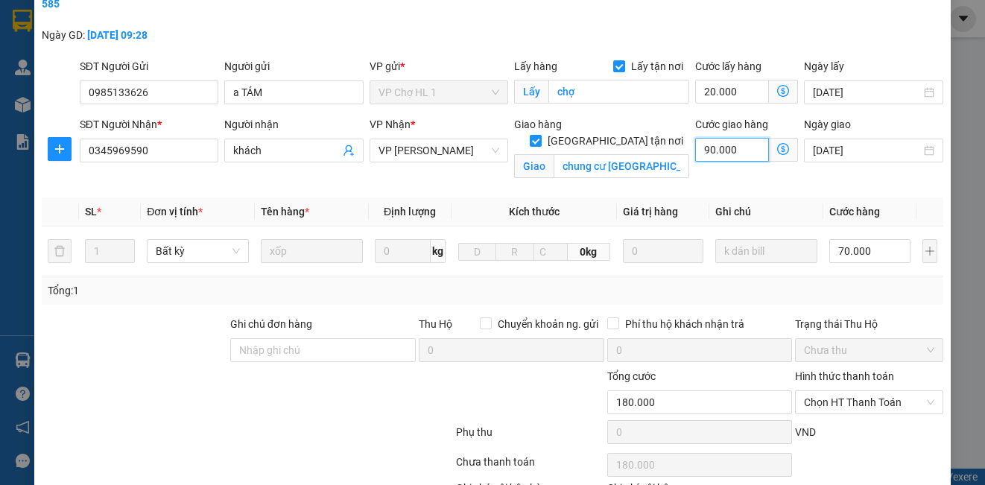
click at [739, 149] on input "90.000" at bounding box center [732, 150] width 74 height 24
click at [874, 42] on div "Mã ĐH: CHL1408250585 Gói vận chuyển: Tiêu chuẩn Nhân viên tạo: vpchohl1.phucxuy…" at bounding box center [492, 18] width 904 height 79
click at [879, 255] on input "70.000" at bounding box center [869, 251] width 81 height 24
click at [882, 39] on div "Mã ĐH: CHL1408250585 Gói vận chuyển: Tiêu chuẩn Nhân viên tạo: vpchohl1.phucxuy…" at bounding box center [492, 18] width 904 height 79
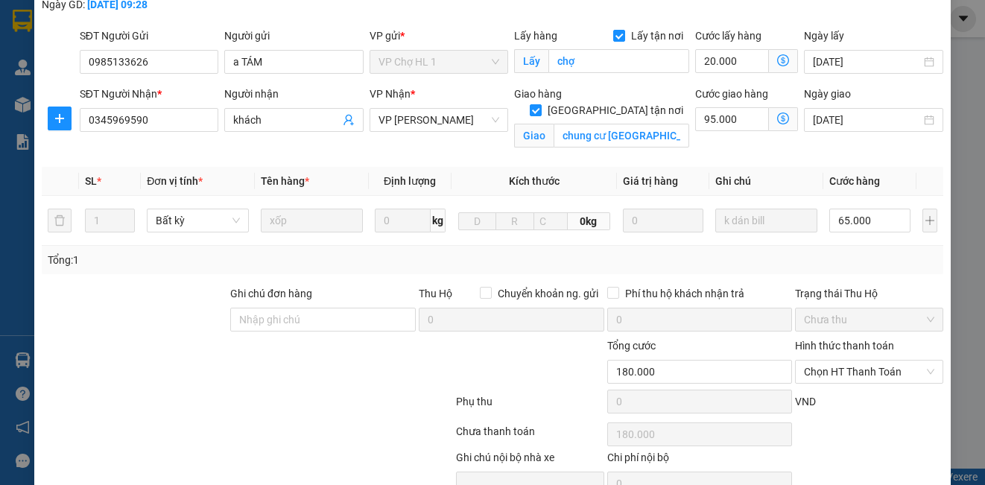
scroll to position [180, 0]
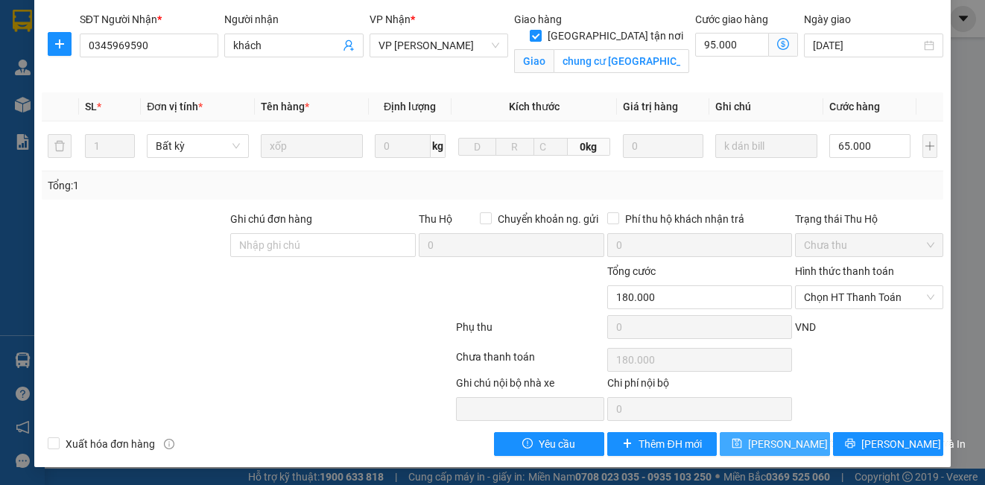
click at [779, 442] on span "[PERSON_NAME] thay đổi" at bounding box center [807, 444] width 119 height 16
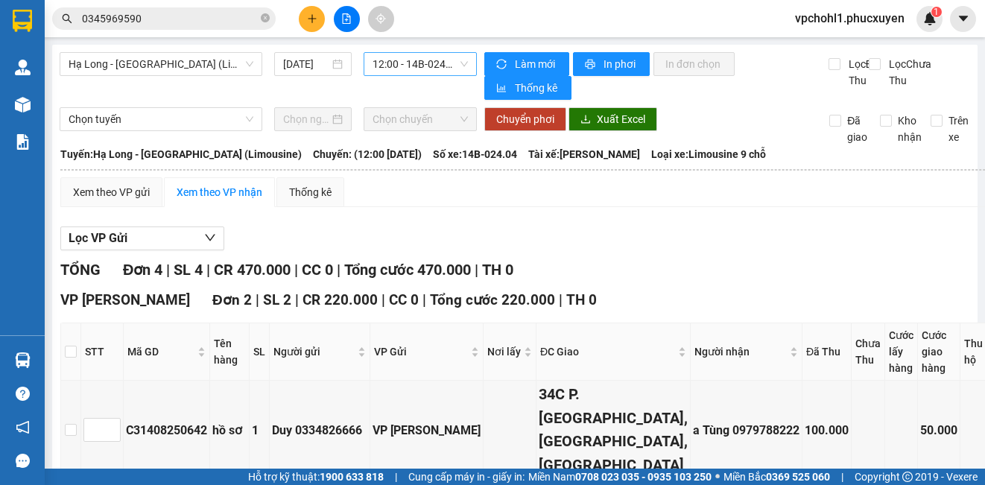
click at [403, 59] on span "12:00 - 14B-024.04" at bounding box center [420, 64] width 95 height 22
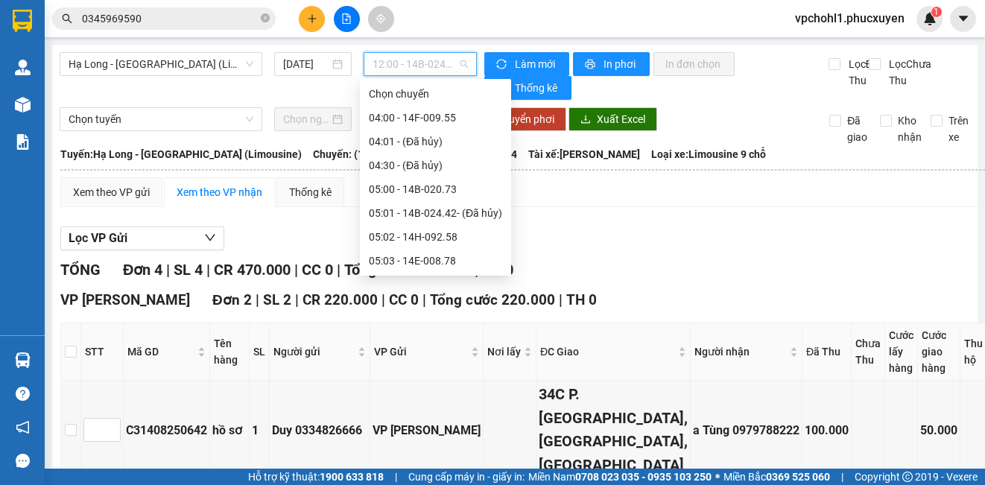
scroll to position [453, 0]
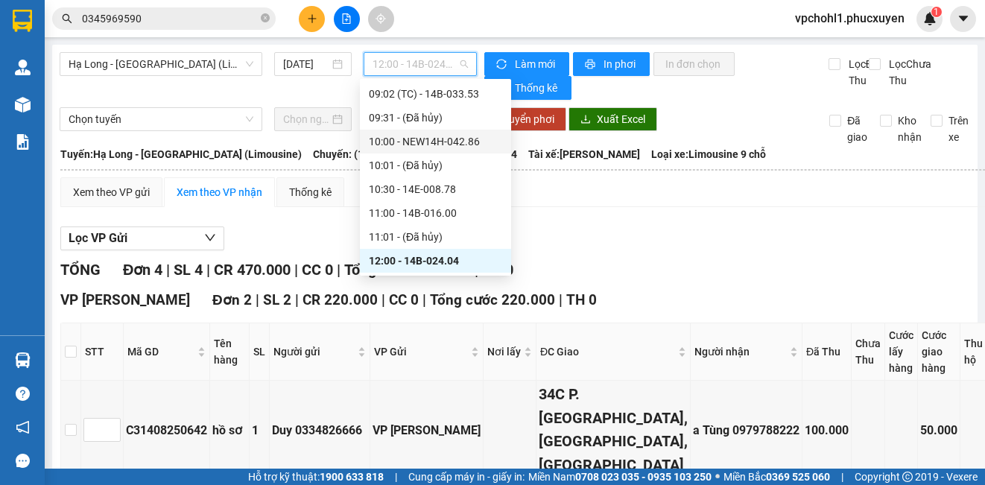
click at [456, 140] on div "10:00 - NEW14H-042.86" at bounding box center [435, 141] width 133 height 16
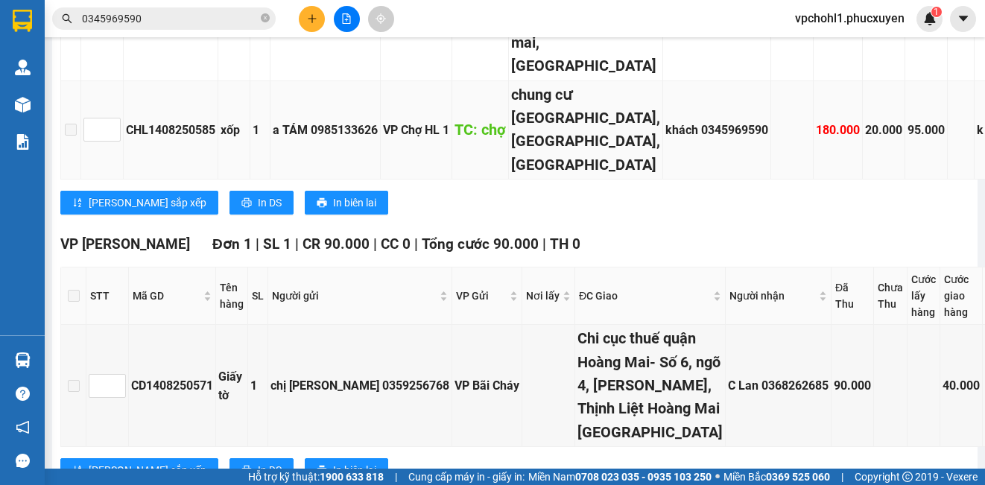
scroll to position [447, 0]
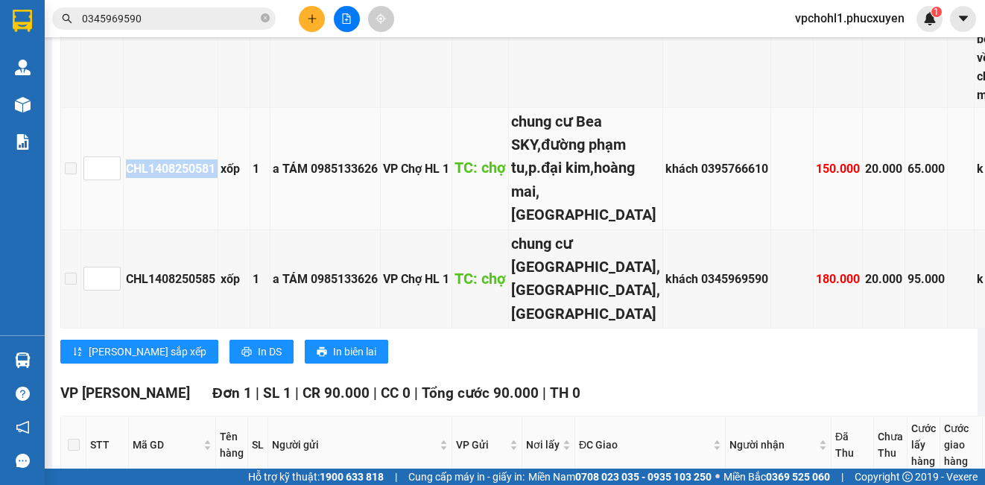
copy div "CHL1408250581"
drag, startPoint x: 127, startPoint y: 193, endPoint x: 221, endPoint y: 203, distance: 94.4
click at [221, 203] on tr "CHL1408250581 xốp 1 a TÁM 0985133626 VP Chợ HL 1 TC: chợ chung cư Bea SKY,đường…" at bounding box center [592, 169] width 1062 height 122
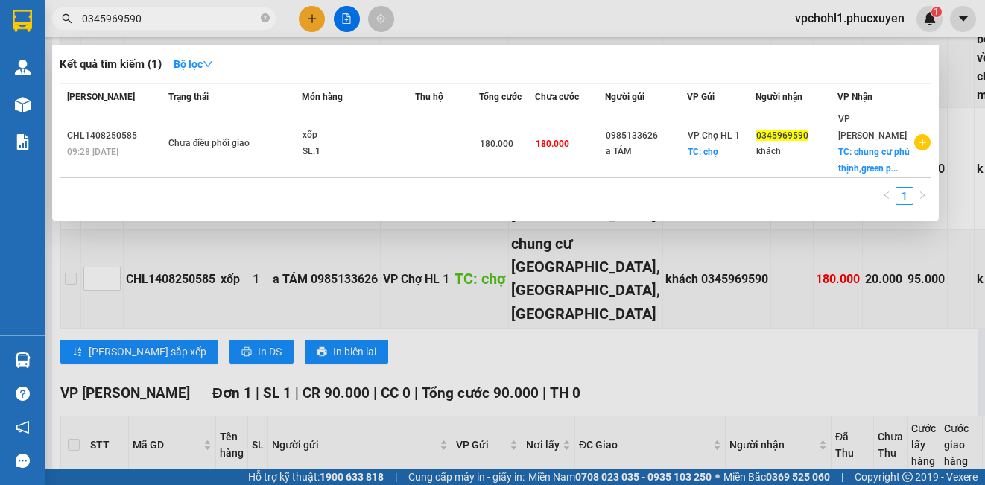
drag, startPoint x: 102, startPoint y: 15, endPoint x: 45, endPoint y: 9, distance: 56.9
click at [51, 15] on div "0345969590" at bounding box center [145, 18] width 291 height 22
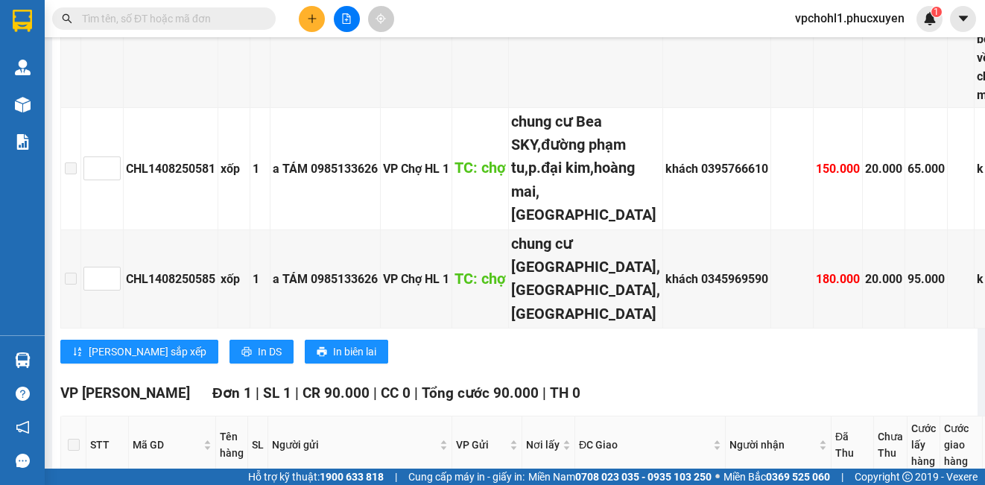
paste input "CHL1408250581"
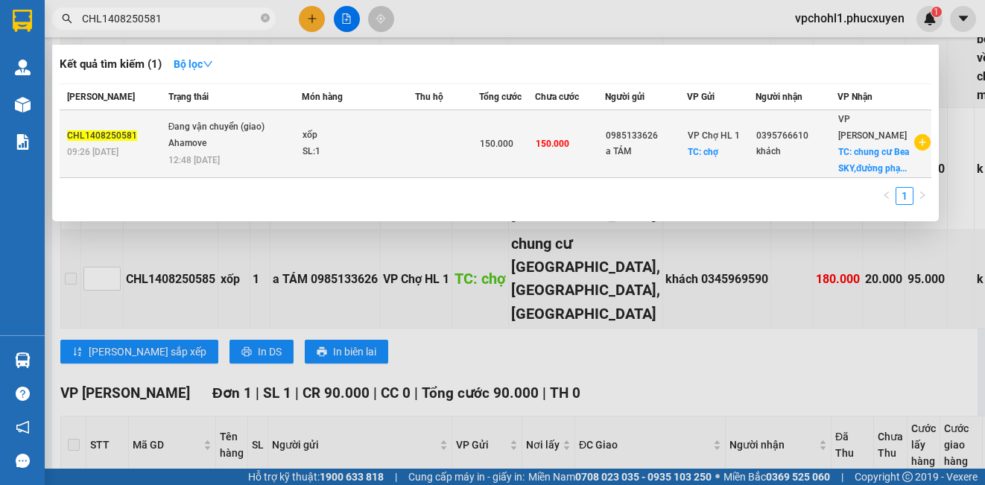
click at [700, 172] on td "VP Chợ HL 1 TC: chợ" at bounding box center [721, 144] width 69 height 68
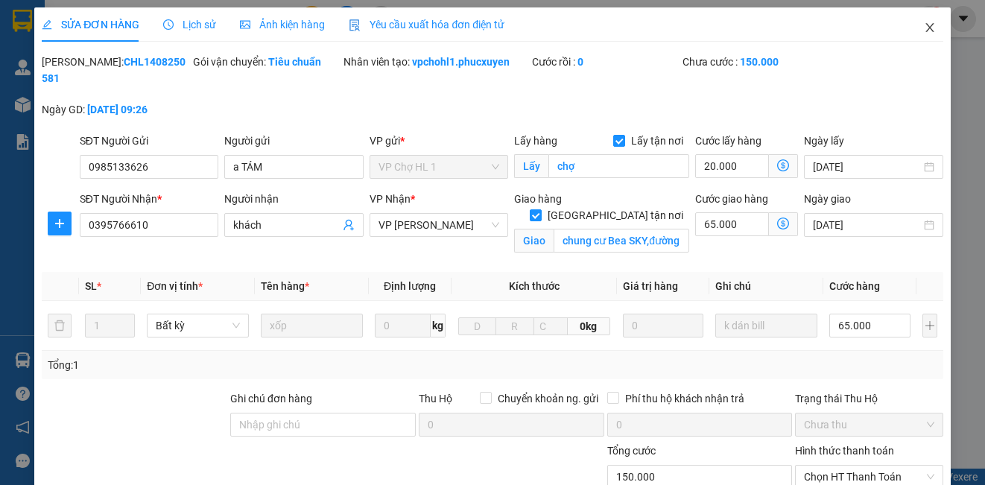
click at [924, 25] on icon "close" at bounding box center [930, 28] width 12 height 12
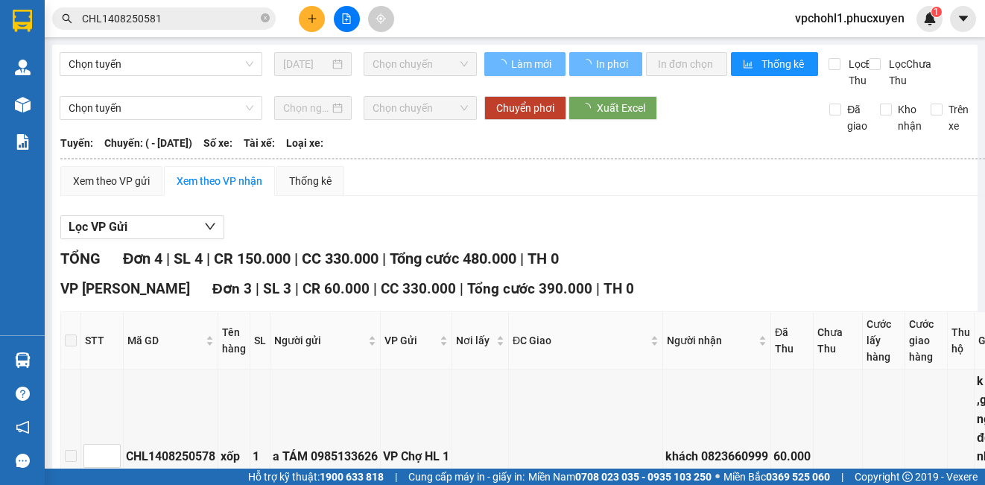
click at [184, 19] on input "CHL1408250581" at bounding box center [170, 18] width 176 height 16
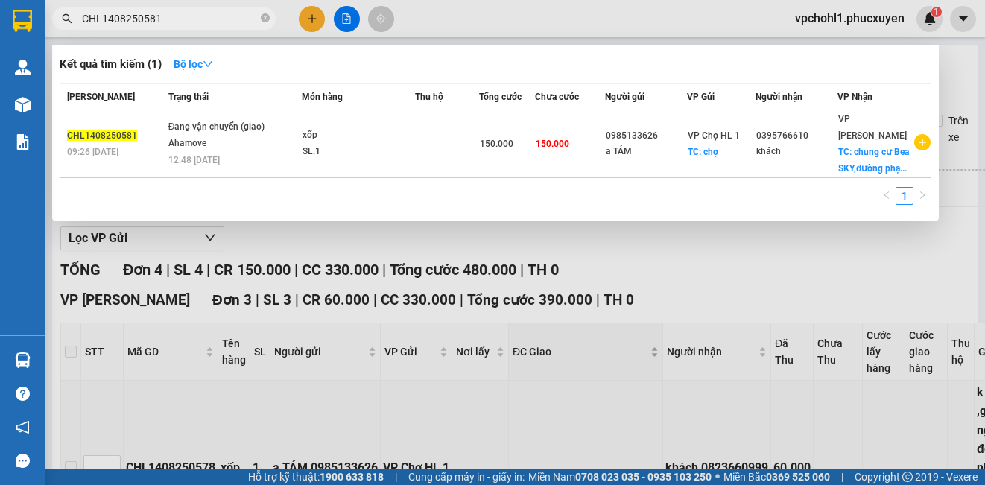
drag, startPoint x: 490, startPoint y: 411, endPoint x: 519, endPoint y: 358, distance: 60.1
click at [490, 409] on div at bounding box center [492, 242] width 985 height 485
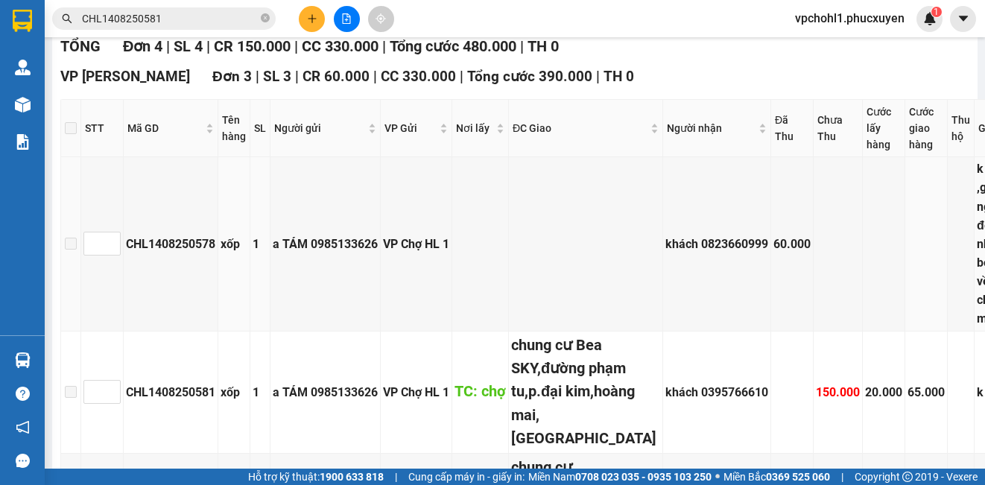
scroll to position [447, 0]
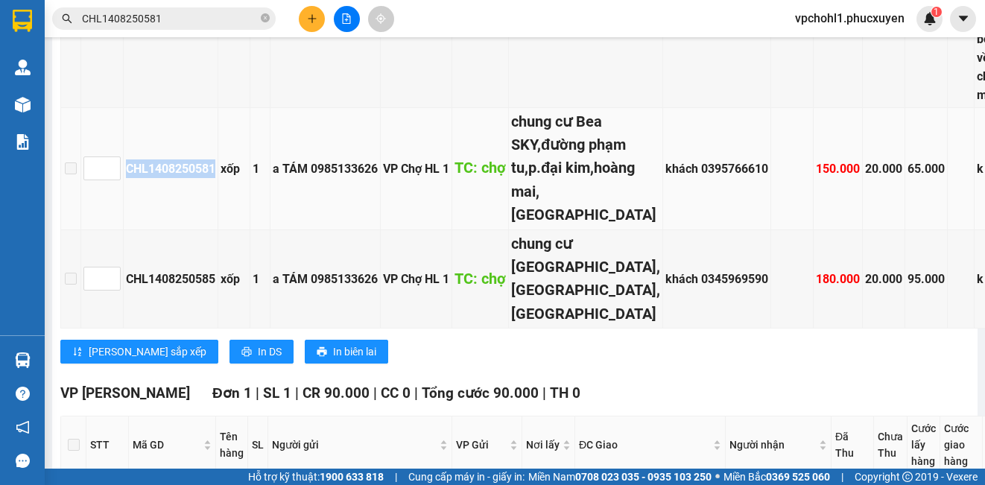
copy div "CHL1408250581"
drag, startPoint x: 127, startPoint y: 197, endPoint x: 215, endPoint y: 204, distance: 87.5
click at [215, 178] on div "CHL1408250581" at bounding box center [170, 168] width 89 height 19
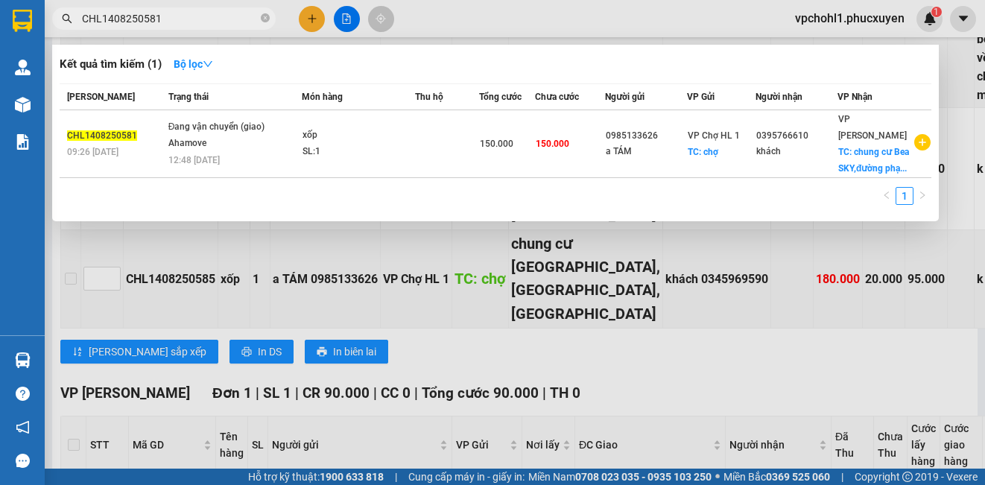
drag, startPoint x: 170, startPoint y: 19, endPoint x: 48, endPoint y: 17, distance: 122.2
click at [48, 17] on div "CHL1408250581" at bounding box center [145, 18] width 291 height 22
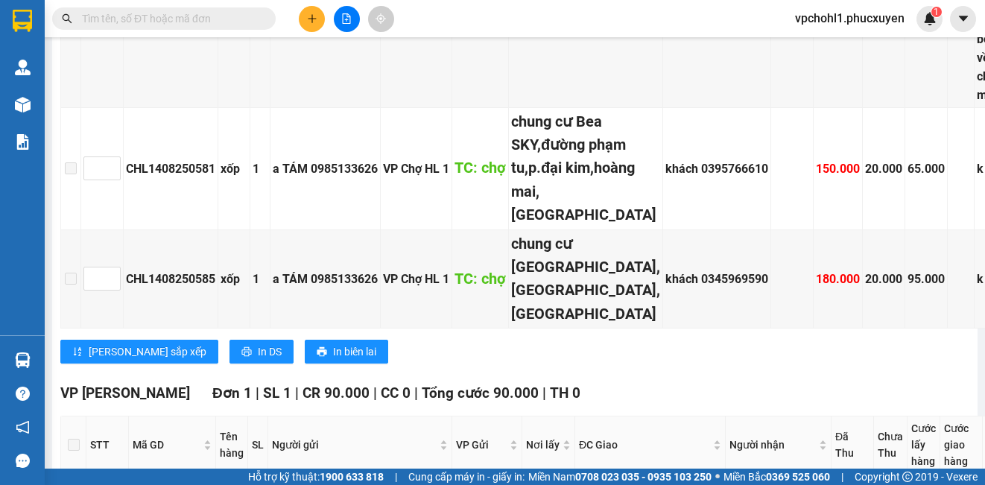
paste input "CHL1408250581"
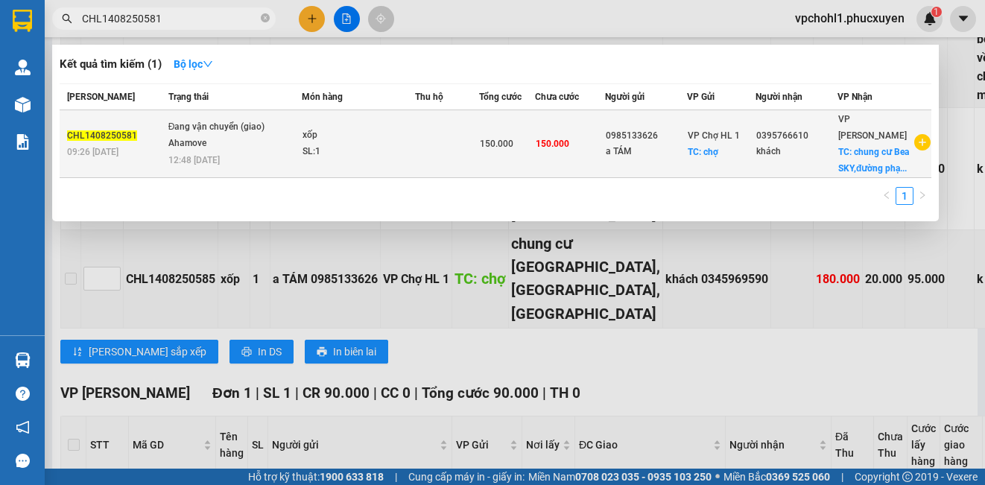
click at [573, 169] on td "150.000" at bounding box center [570, 144] width 70 height 68
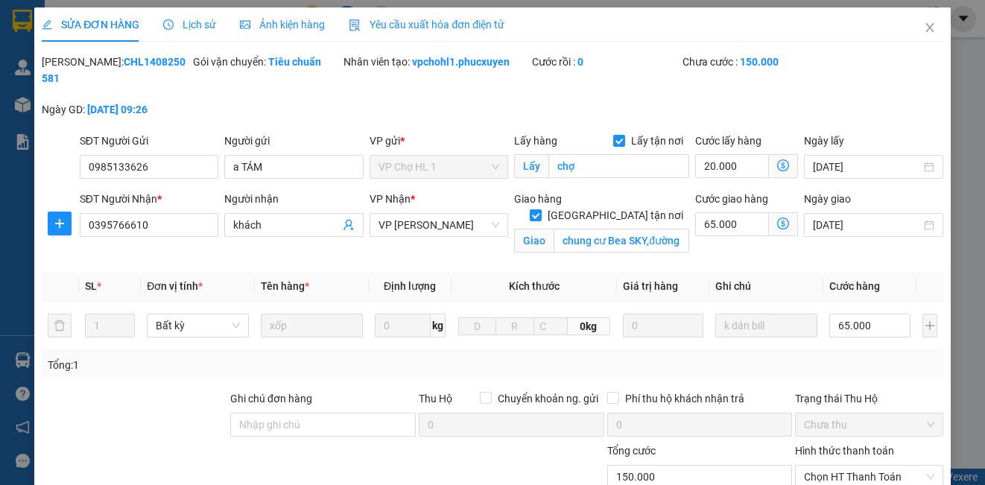
click at [777, 223] on icon "dollar-circle" at bounding box center [783, 224] width 12 height 12
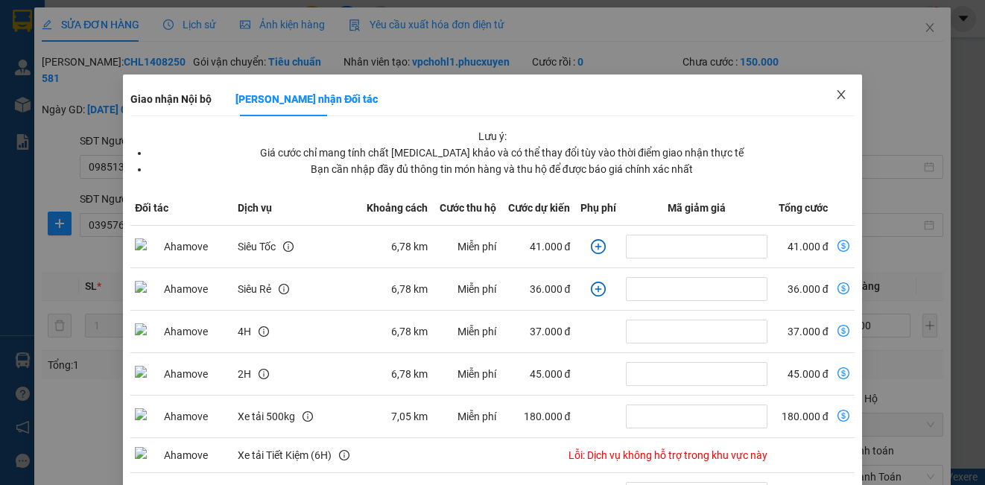
click at [835, 93] on icon "close" at bounding box center [841, 95] width 12 height 12
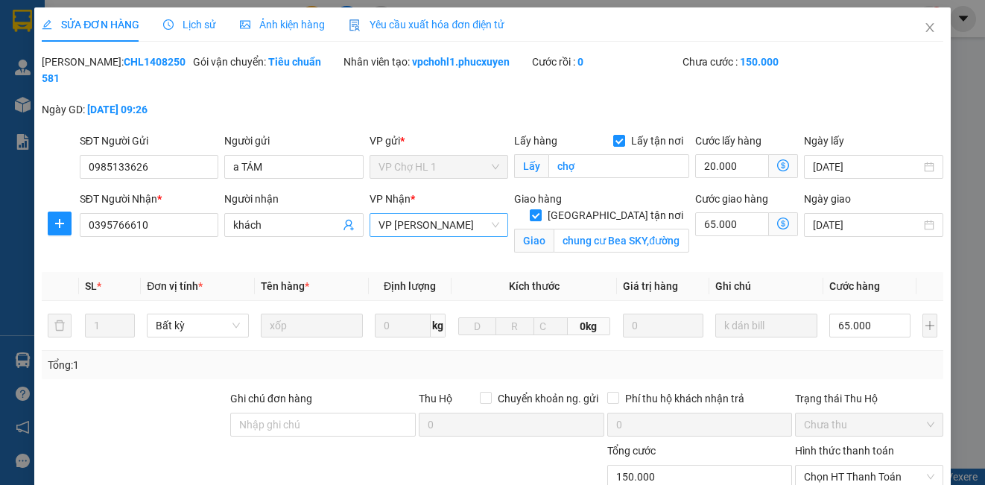
click at [441, 222] on span "VP [PERSON_NAME]" at bounding box center [439, 225] width 121 height 22
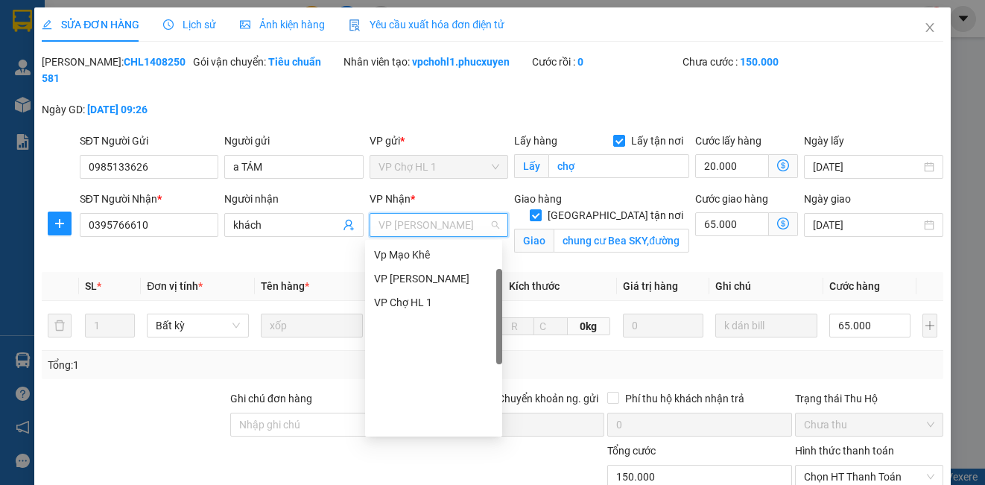
scroll to position [66, 0]
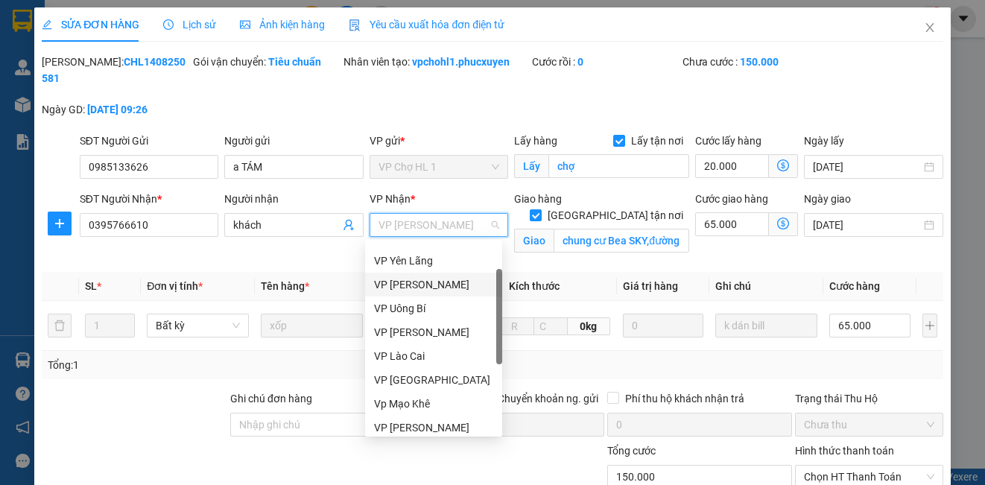
drag, startPoint x: 404, startPoint y: 285, endPoint x: 465, endPoint y: 273, distance: 62.4
click at [404, 285] on div "VP [PERSON_NAME]" at bounding box center [433, 284] width 119 height 16
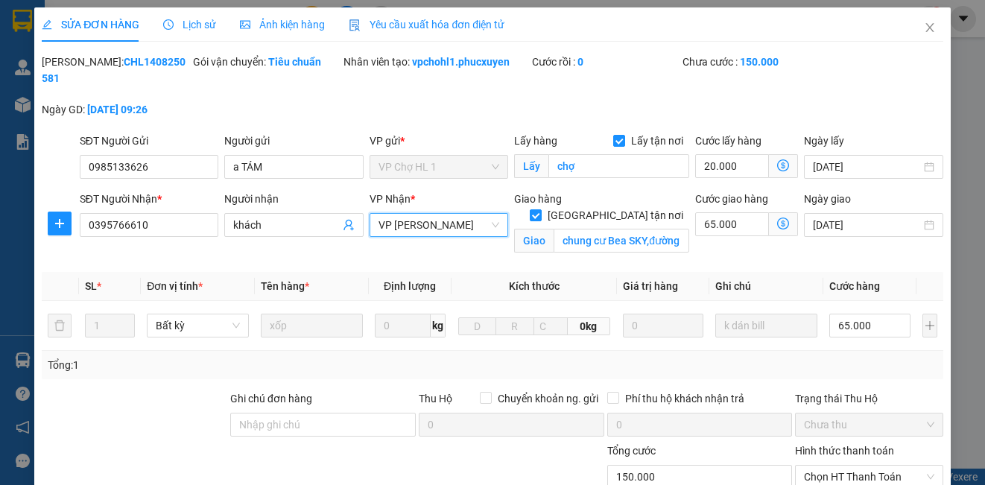
click at [777, 219] on icon "dollar-circle" at bounding box center [783, 224] width 12 height 12
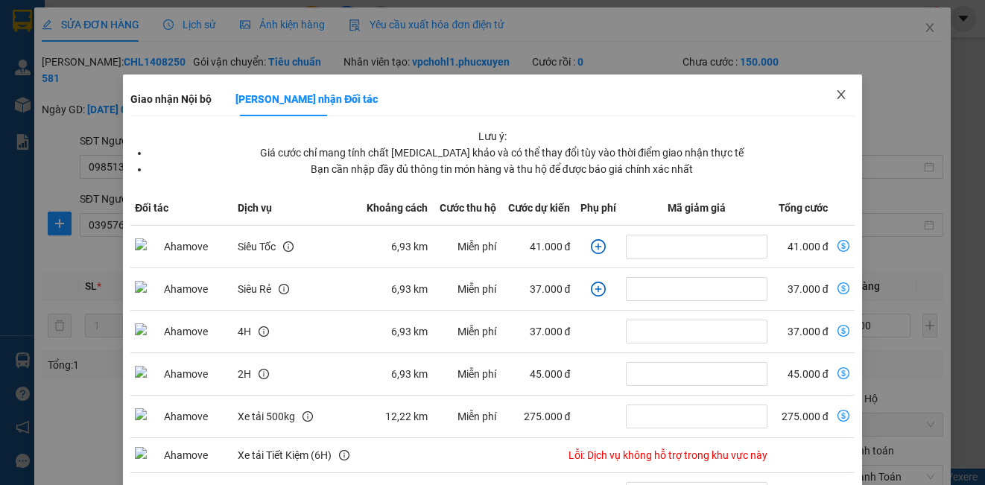
click at [835, 95] on icon "close" at bounding box center [841, 95] width 12 height 12
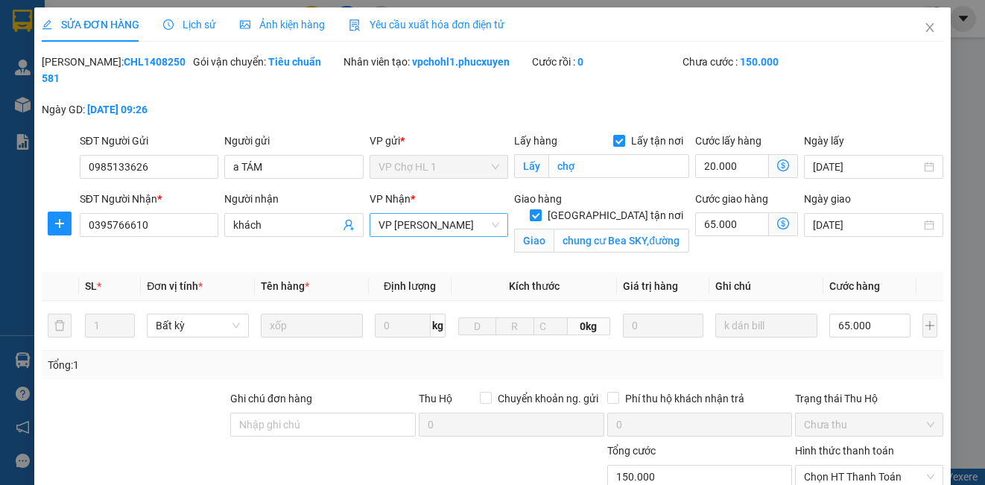
click at [476, 224] on span "VP [PERSON_NAME]" at bounding box center [439, 225] width 121 height 22
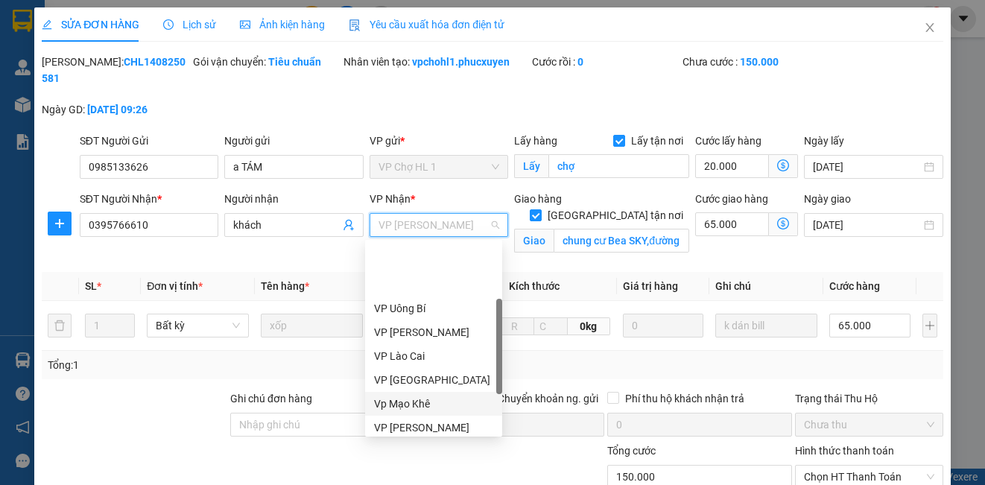
scroll to position [238, 0]
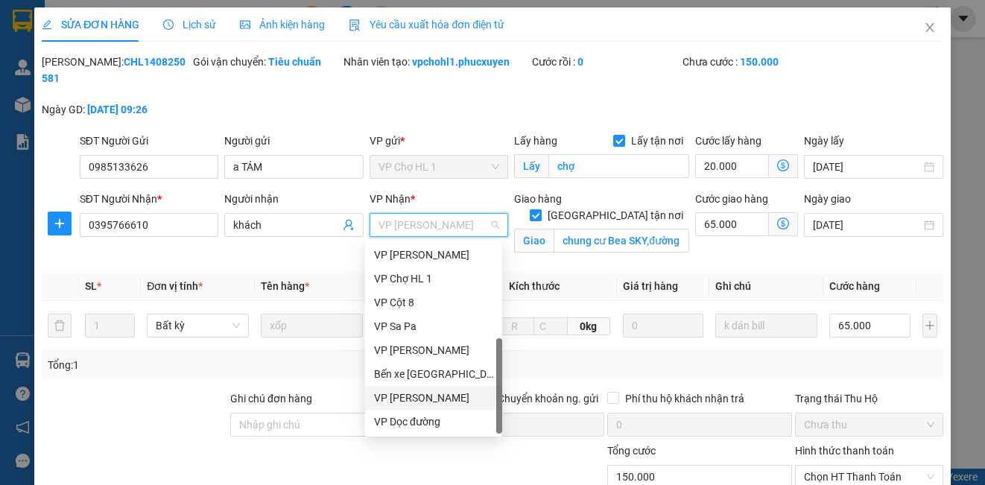
click at [433, 399] on div "VP [PERSON_NAME]" at bounding box center [433, 398] width 119 height 16
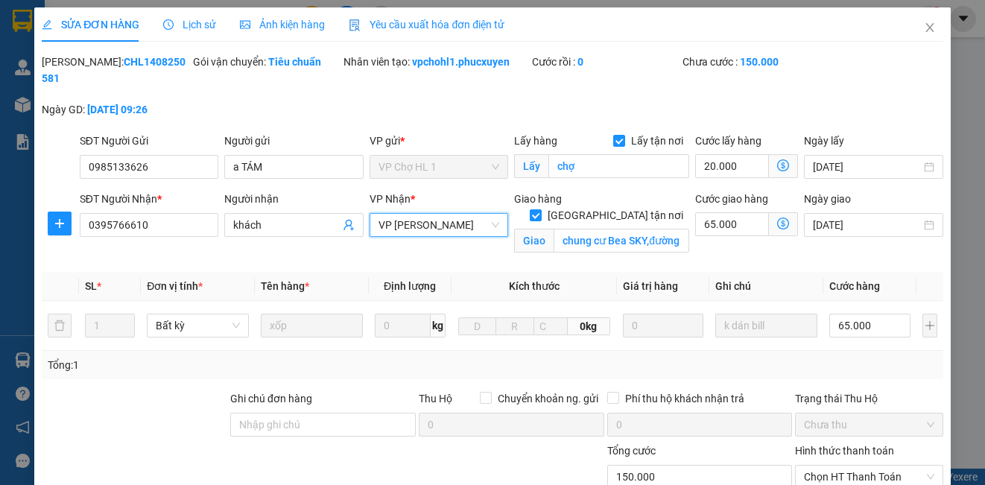
click at [777, 220] on icon "dollar-circle" at bounding box center [783, 224] width 12 height 12
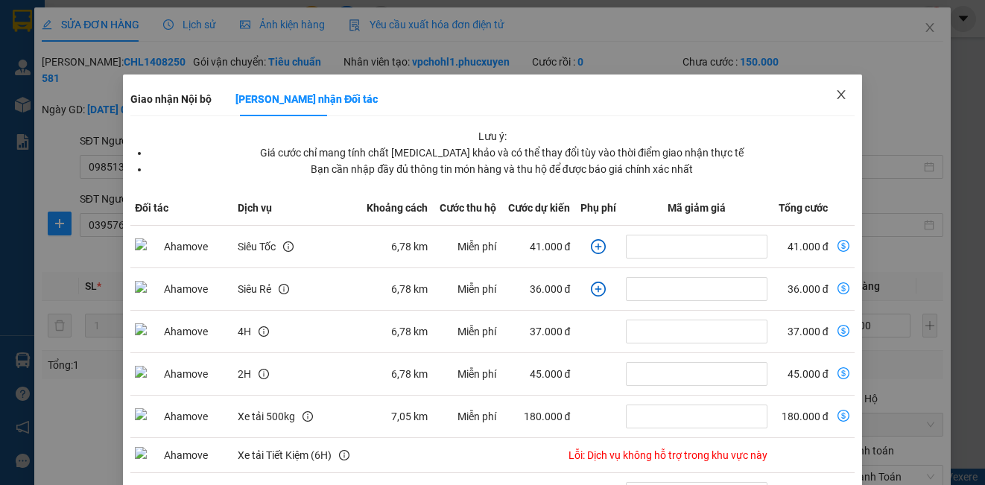
click at [839, 92] on span "Close" at bounding box center [841, 96] width 42 height 42
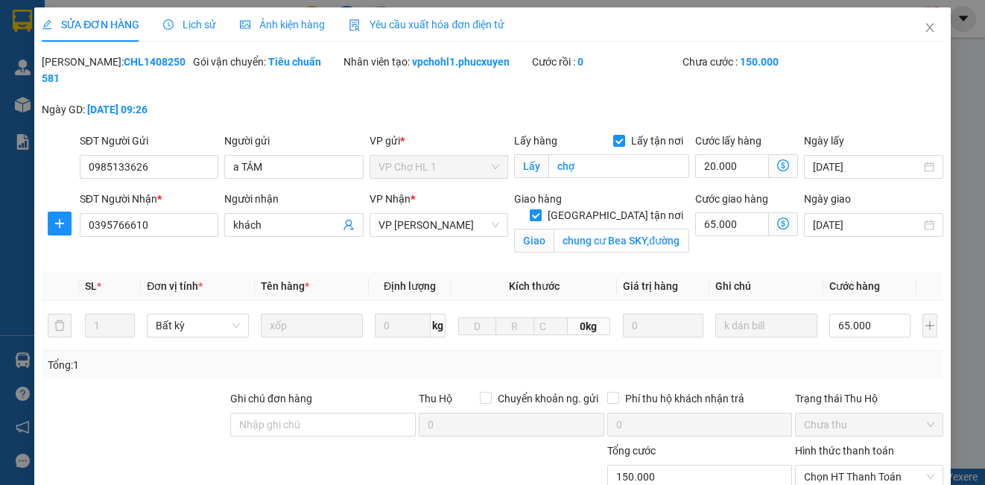
click at [777, 219] on icon "dollar-circle" at bounding box center [783, 224] width 12 height 12
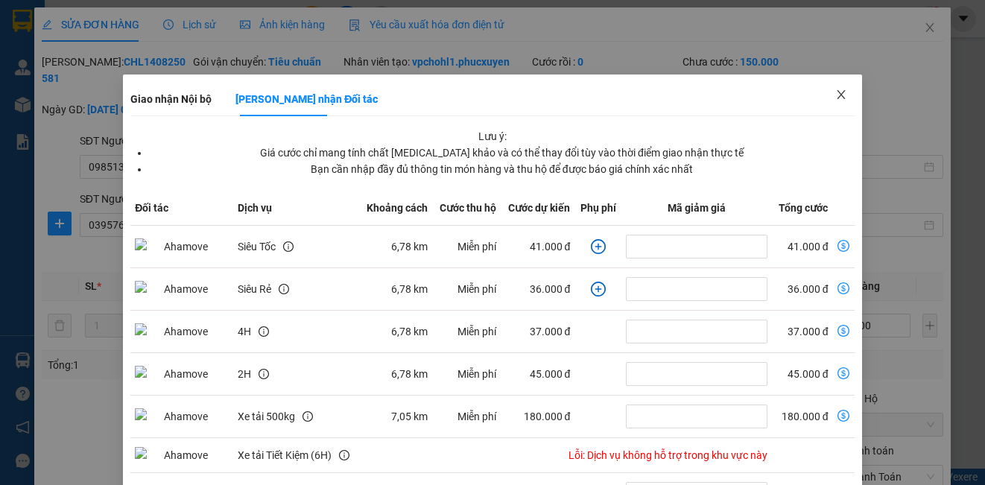
click at [835, 95] on icon "close" at bounding box center [841, 95] width 12 height 12
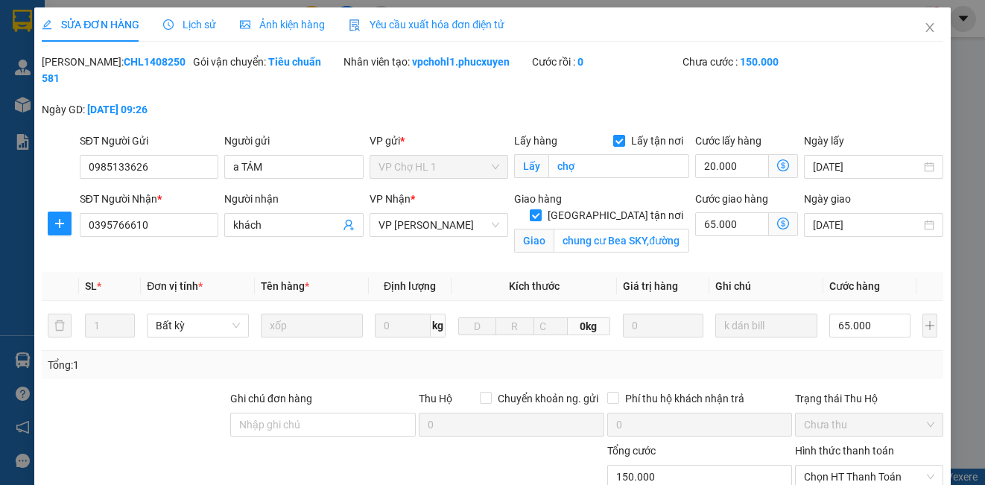
click at [188, 28] on span "Lịch sử" at bounding box center [189, 25] width 53 height 12
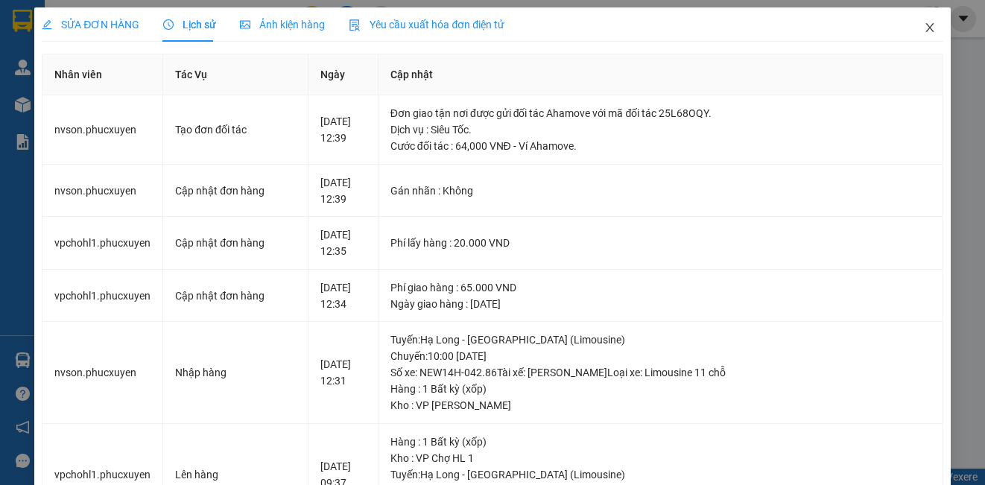
click at [925, 26] on icon "close" at bounding box center [929, 27] width 8 height 9
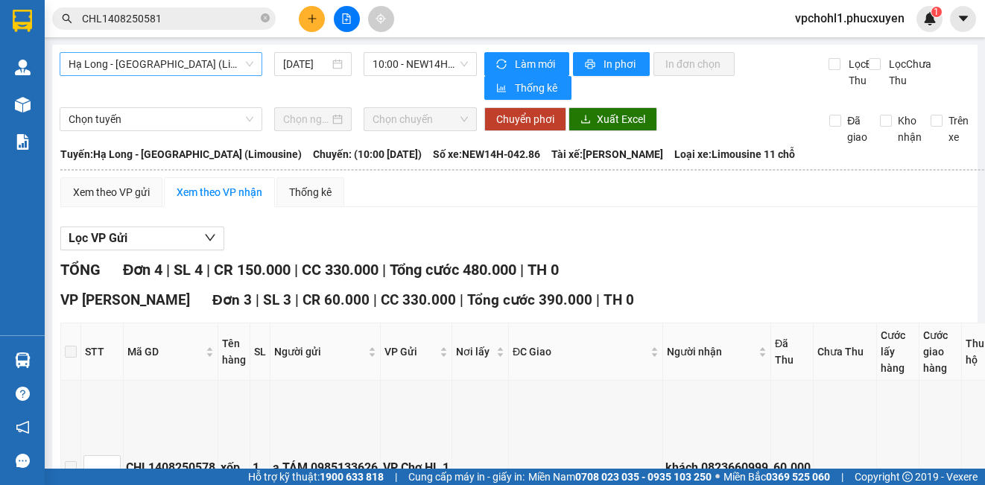
click at [162, 75] on span "Hạ Long - [GEOGRAPHIC_DATA] (Limousine)" at bounding box center [161, 64] width 185 height 22
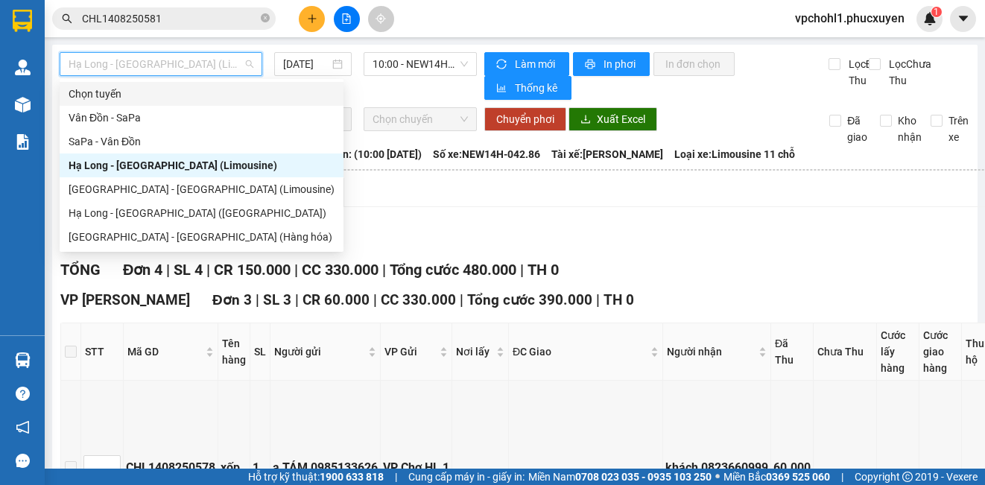
click at [407, 86] on div "Hạ Long - Hà Nội (Limousine) 14/08/2025 10:00 - NEW14H-042.86" at bounding box center [268, 76] width 417 height 48
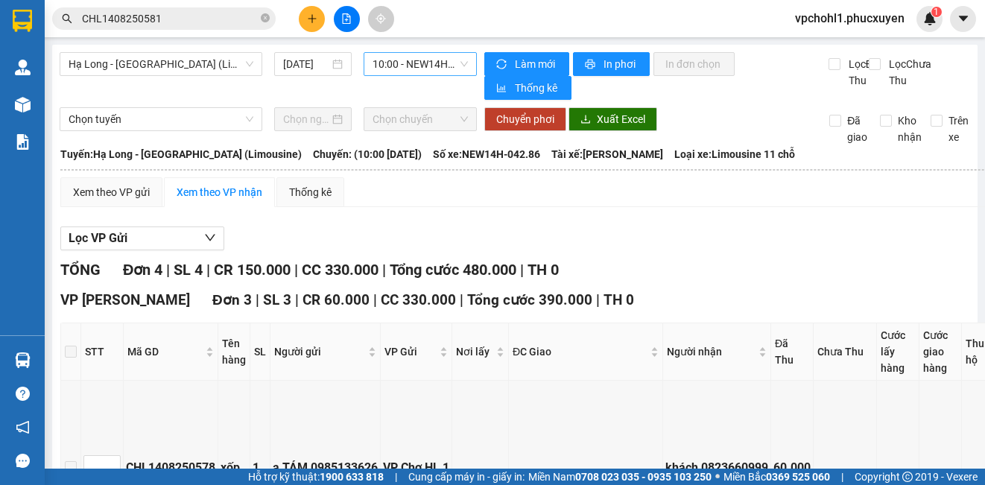
click at [405, 61] on span "10:00 - NEW14H-042.86" at bounding box center [420, 64] width 95 height 22
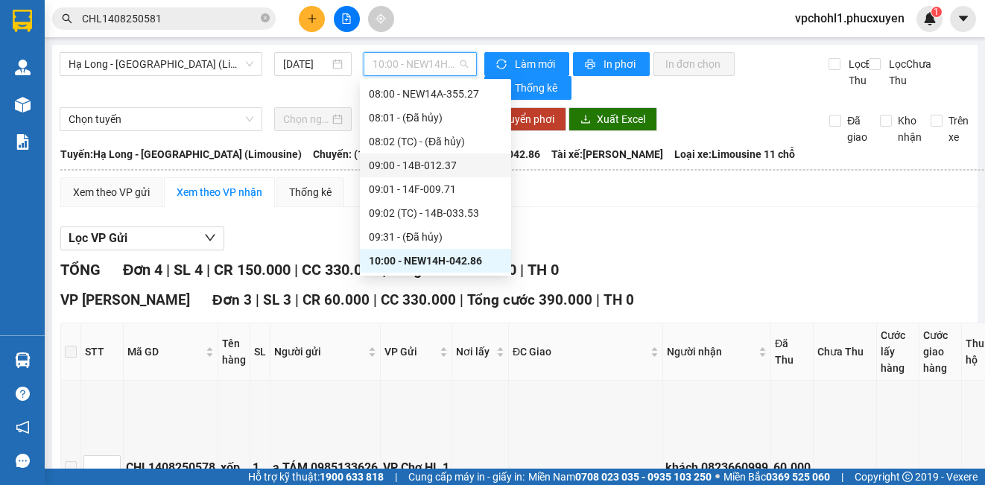
scroll to position [483, 0]
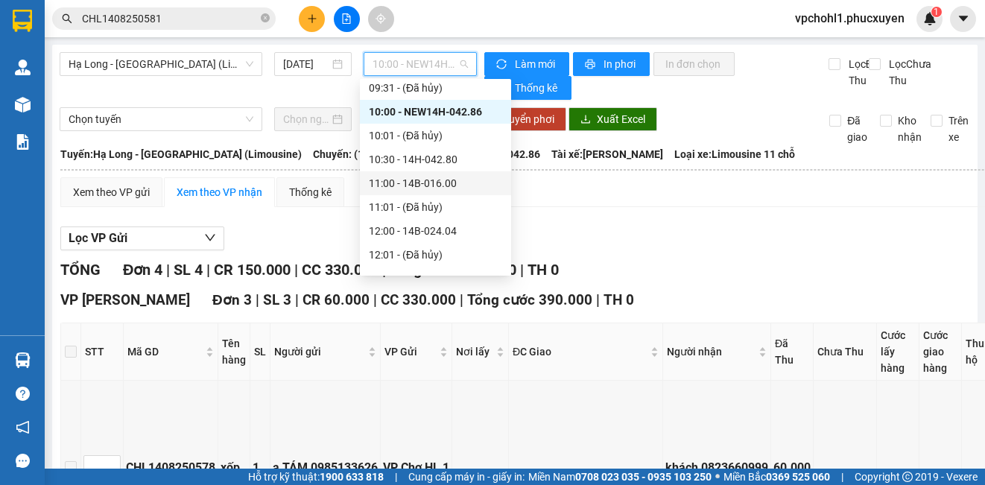
click at [429, 188] on div "11:00 - 14B-016.00" at bounding box center [435, 183] width 133 height 16
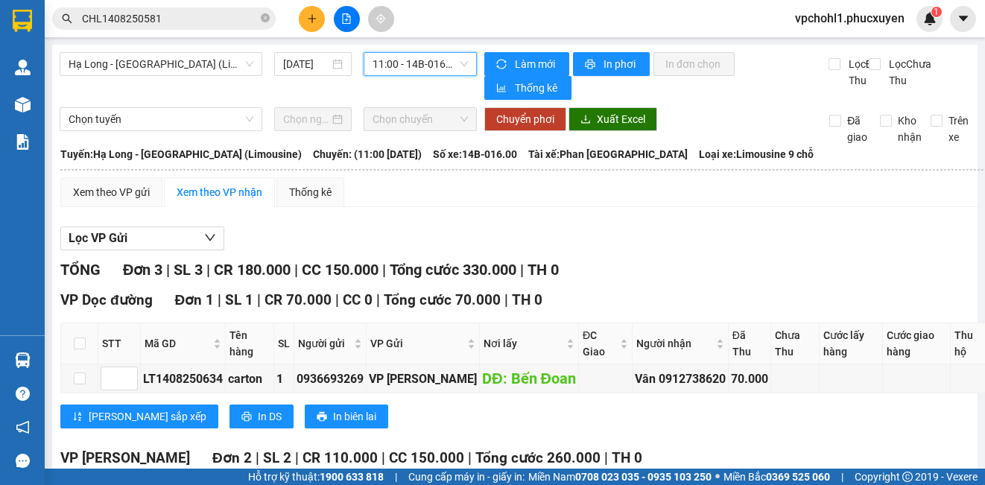
click at [395, 63] on span "11:00 - 14B-016.00" at bounding box center [420, 64] width 95 height 22
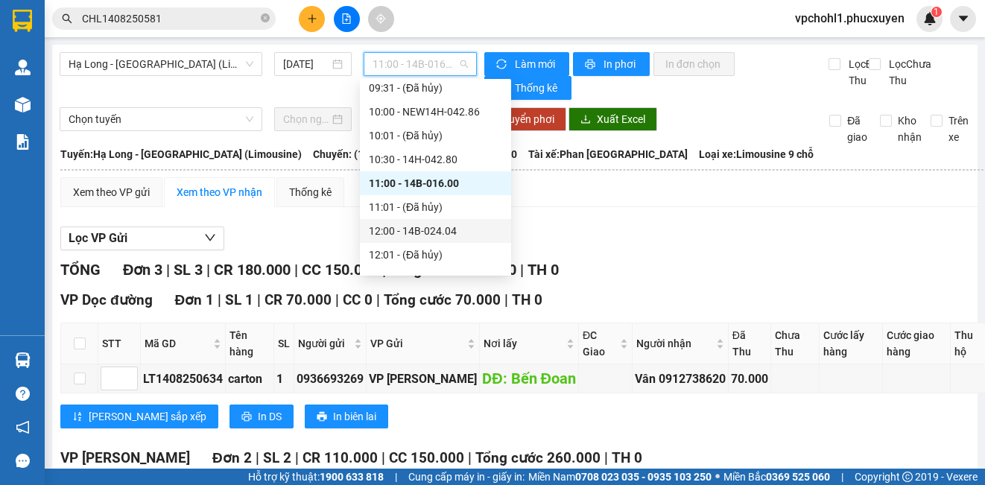
drag, startPoint x: 416, startPoint y: 235, endPoint x: 415, endPoint y: 71, distance: 164.7
click at [417, 234] on div "12:00 - 14B-024.04" at bounding box center [435, 231] width 133 height 16
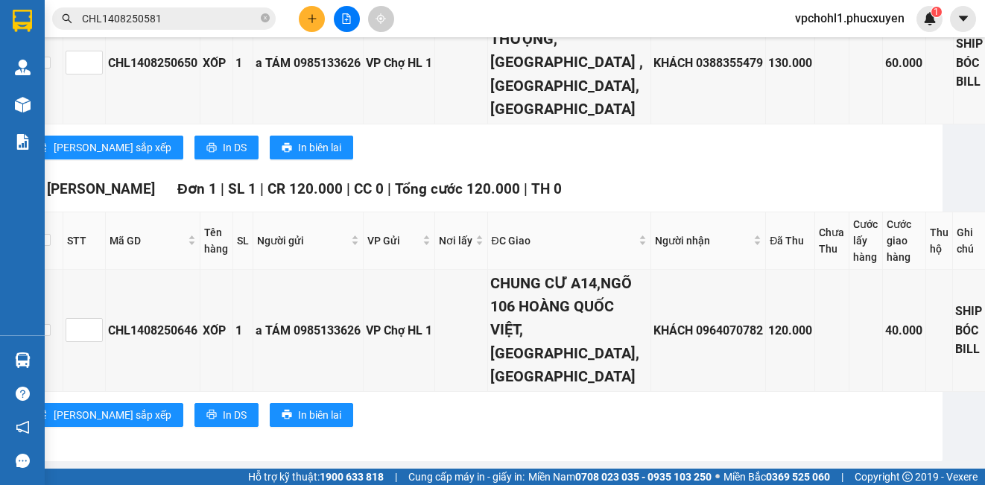
scroll to position [566, 35]
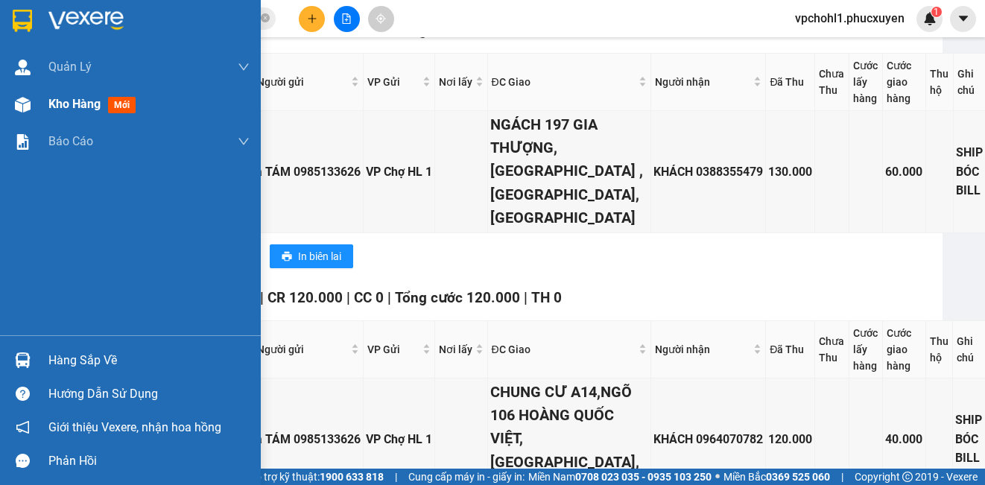
click at [86, 109] on span "Kho hàng" at bounding box center [74, 104] width 52 height 14
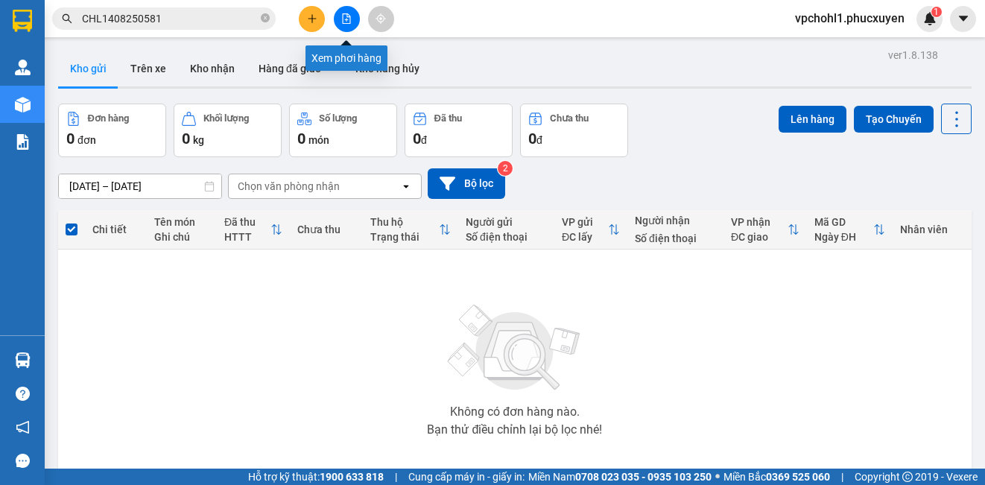
click at [346, 20] on icon "file-add" at bounding box center [347, 18] width 8 height 10
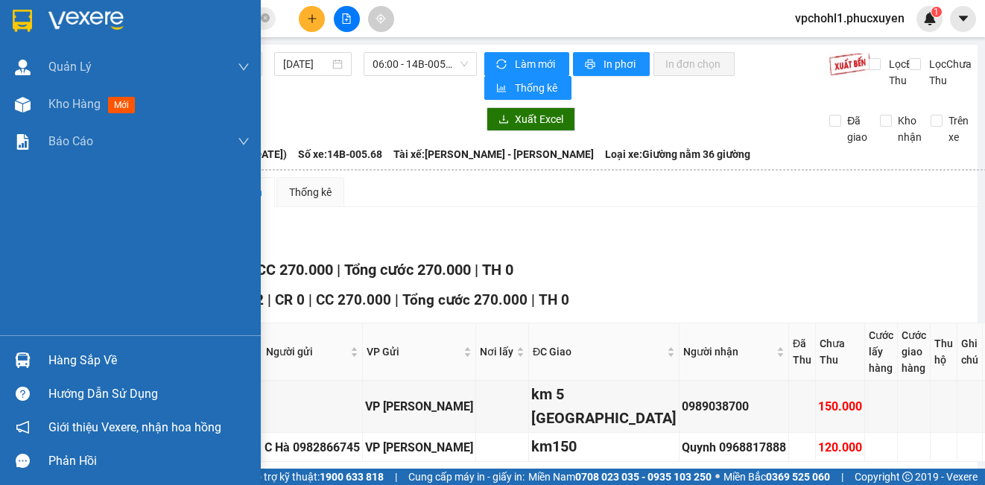
click at [61, 370] on div "Hàng sắp về" at bounding box center [148, 360] width 201 height 22
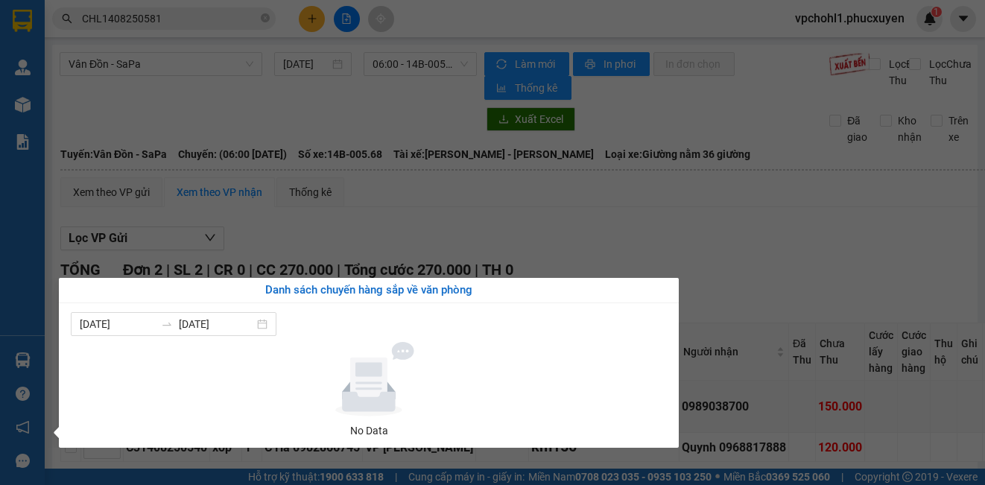
click at [732, 291] on section "Kết quả tìm kiếm ( 1 ) Bộ lọc Mã ĐH Trạng thái Món hàng Thu hộ Tổng cước Chưa c…" at bounding box center [492, 242] width 985 height 485
